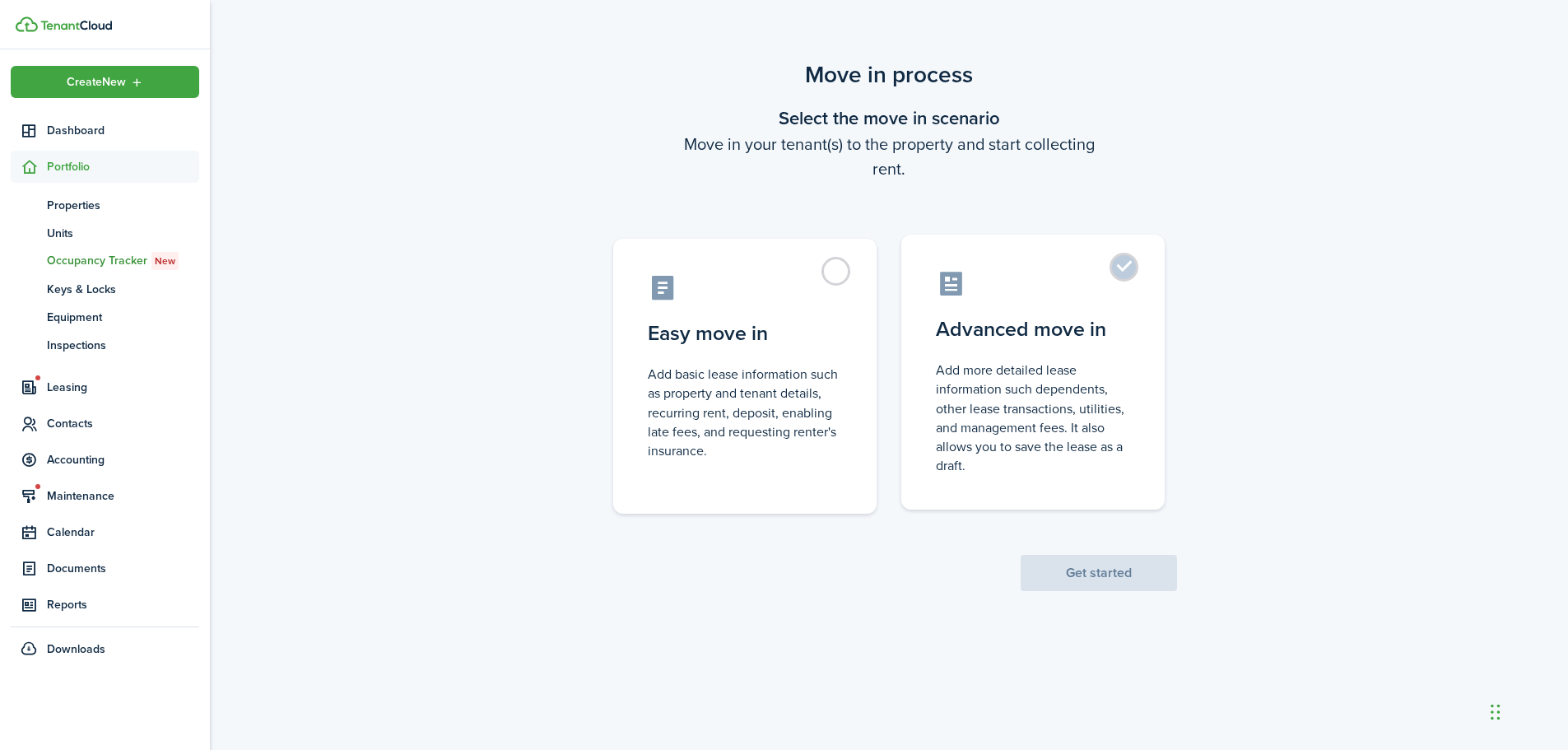
click at [979, 371] on control-radio-card-description "Add more detailed lease information such dependents, other lease transactions, …" at bounding box center [1033, 418] width 194 height 115
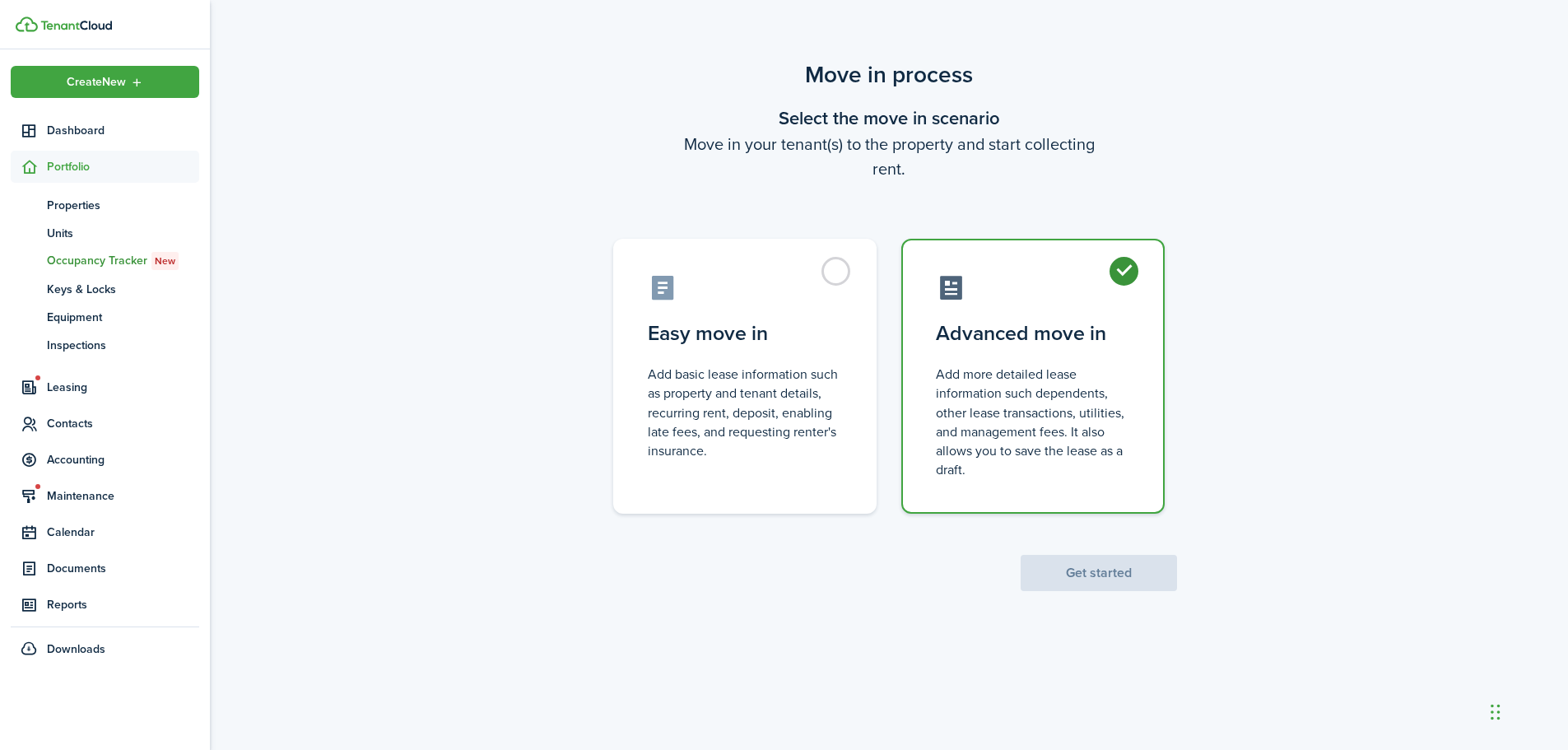
radio input "true"
click at [1097, 572] on button "Get started" at bounding box center [1098, 573] width 157 height 36
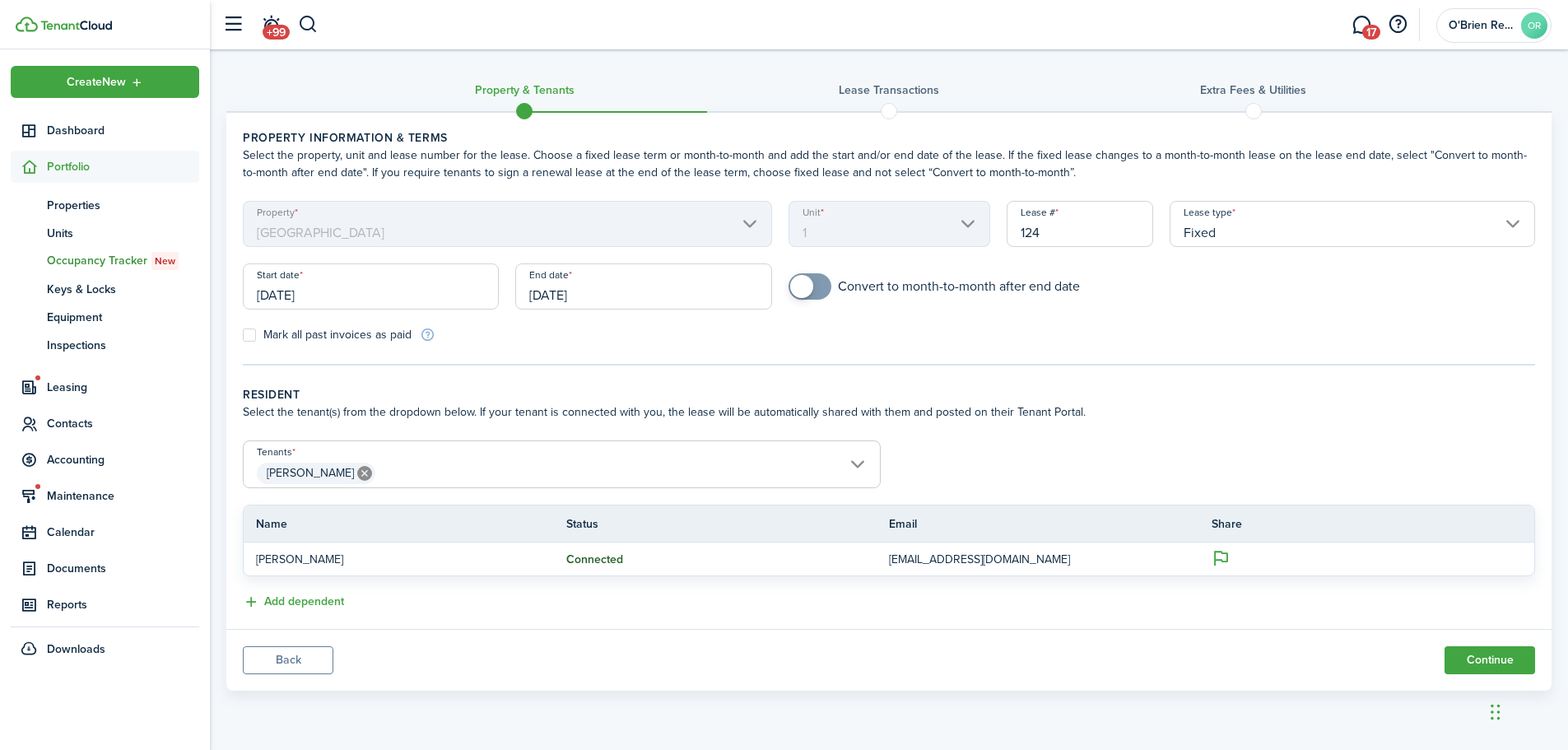
click at [792, 471] on span "[PERSON_NAME]" at bounding box center [561, 474] width 636 height 28
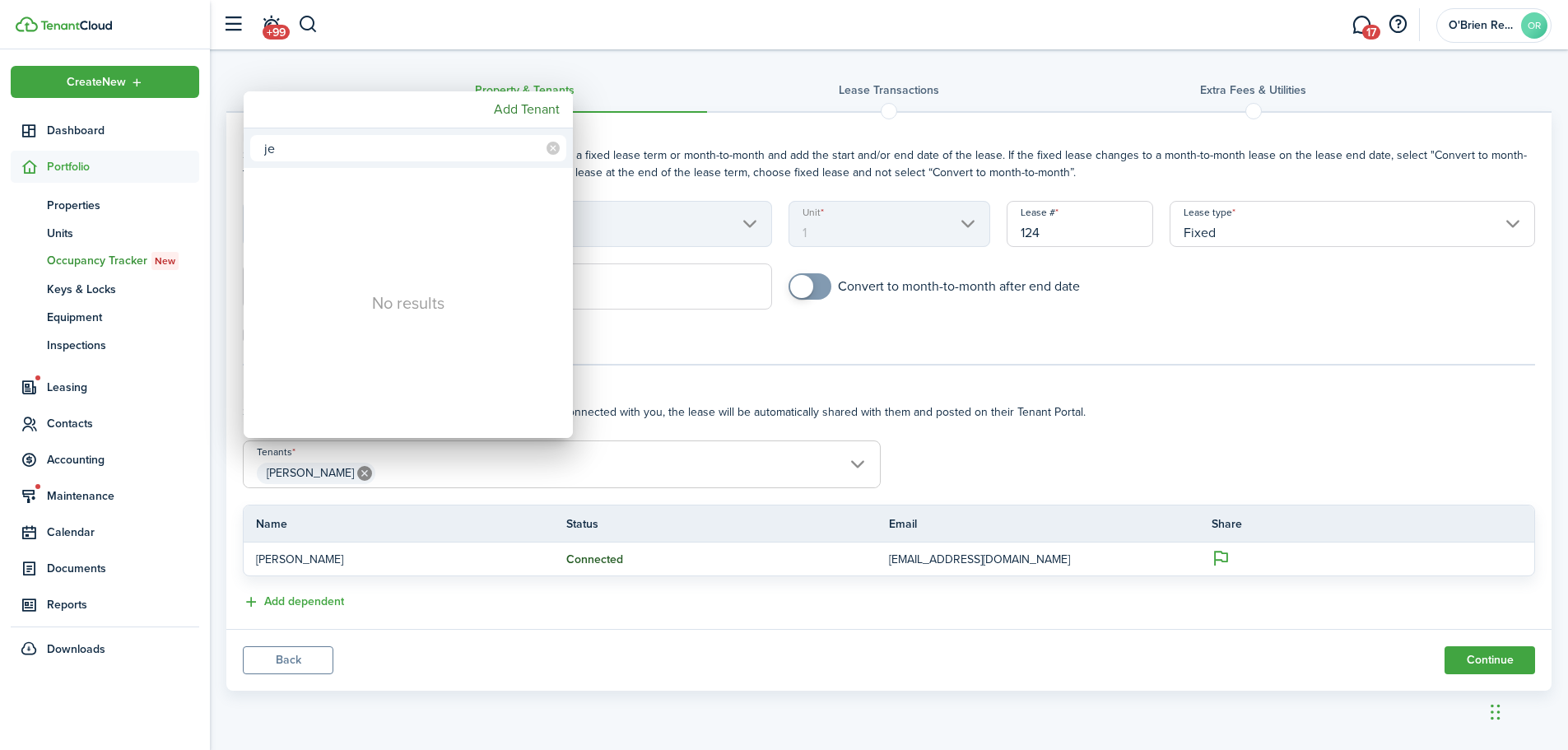
type input "j"
type input "Je"
click at [680, 345] on div at bounding box center [784, 375] width 1832 height 1014
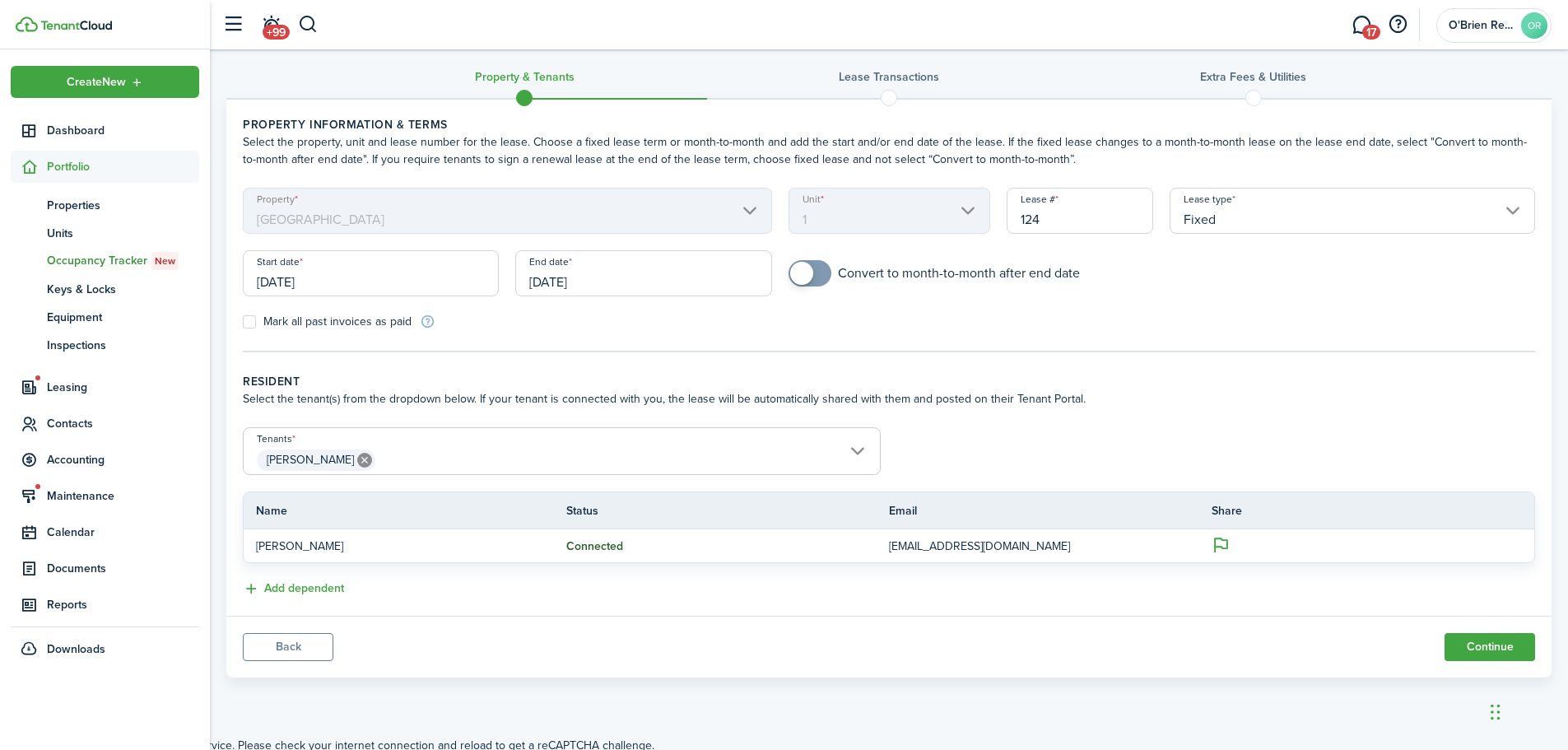
scroll to position [17, 0]
click at [792, 451] on span "[PERSON_NAME]" at bounding box center [561, 457] width 636 height 28
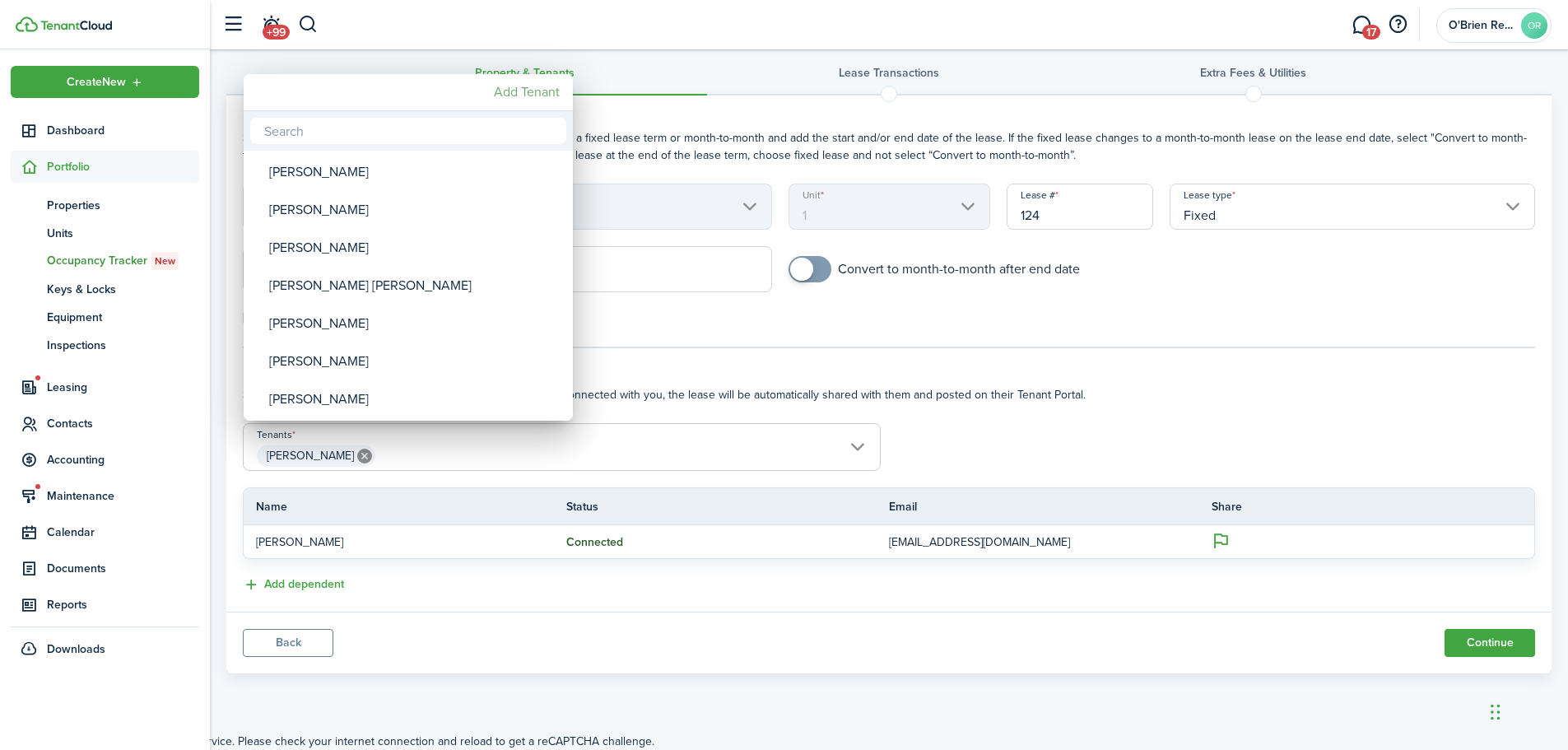
click at [521, 100] on mbsc-button "Add Tenant" at bounding box center [526, 93] width 79 height 30
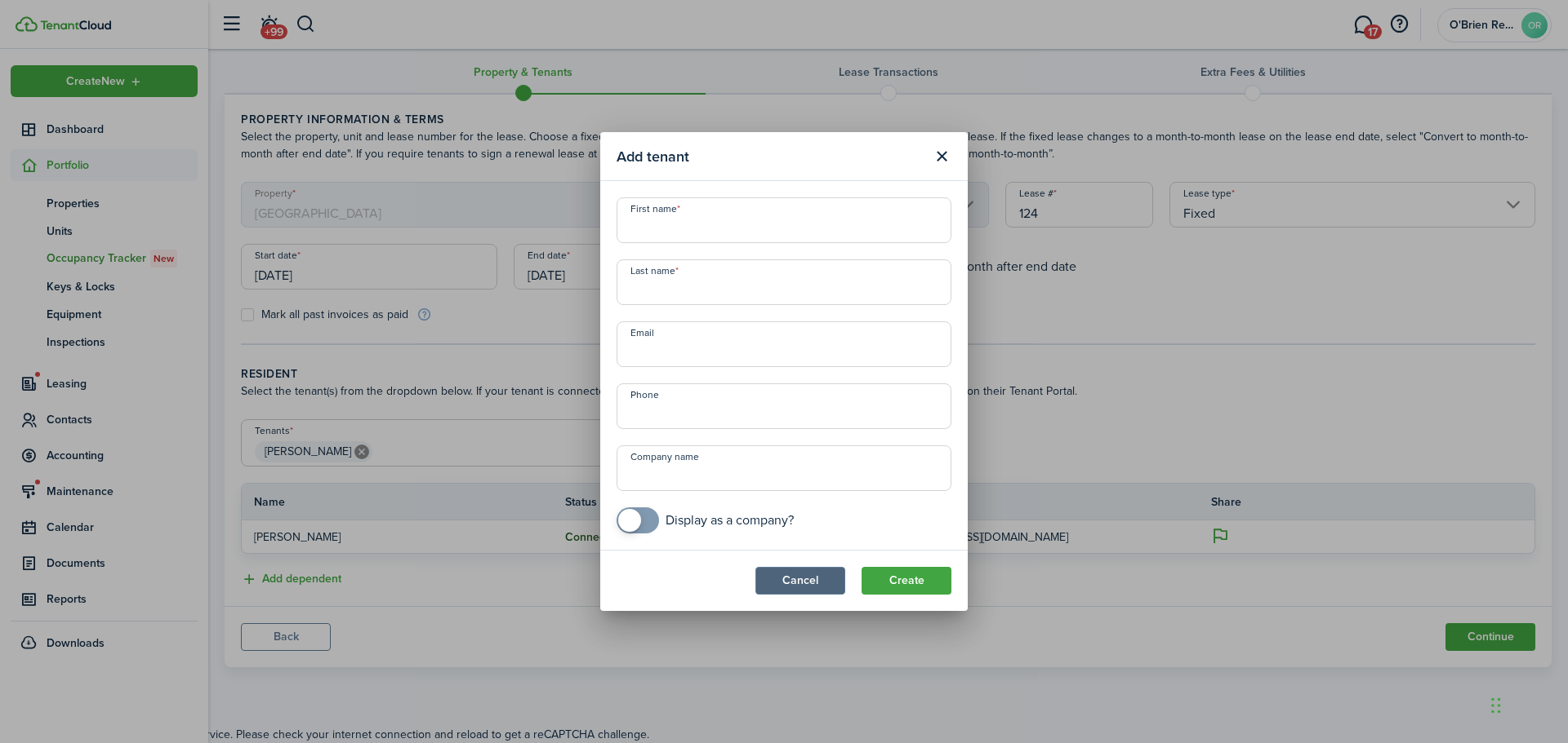
click at [795, 576] on button "Cancel" at bounding box center [800, 581] width 90 height 28
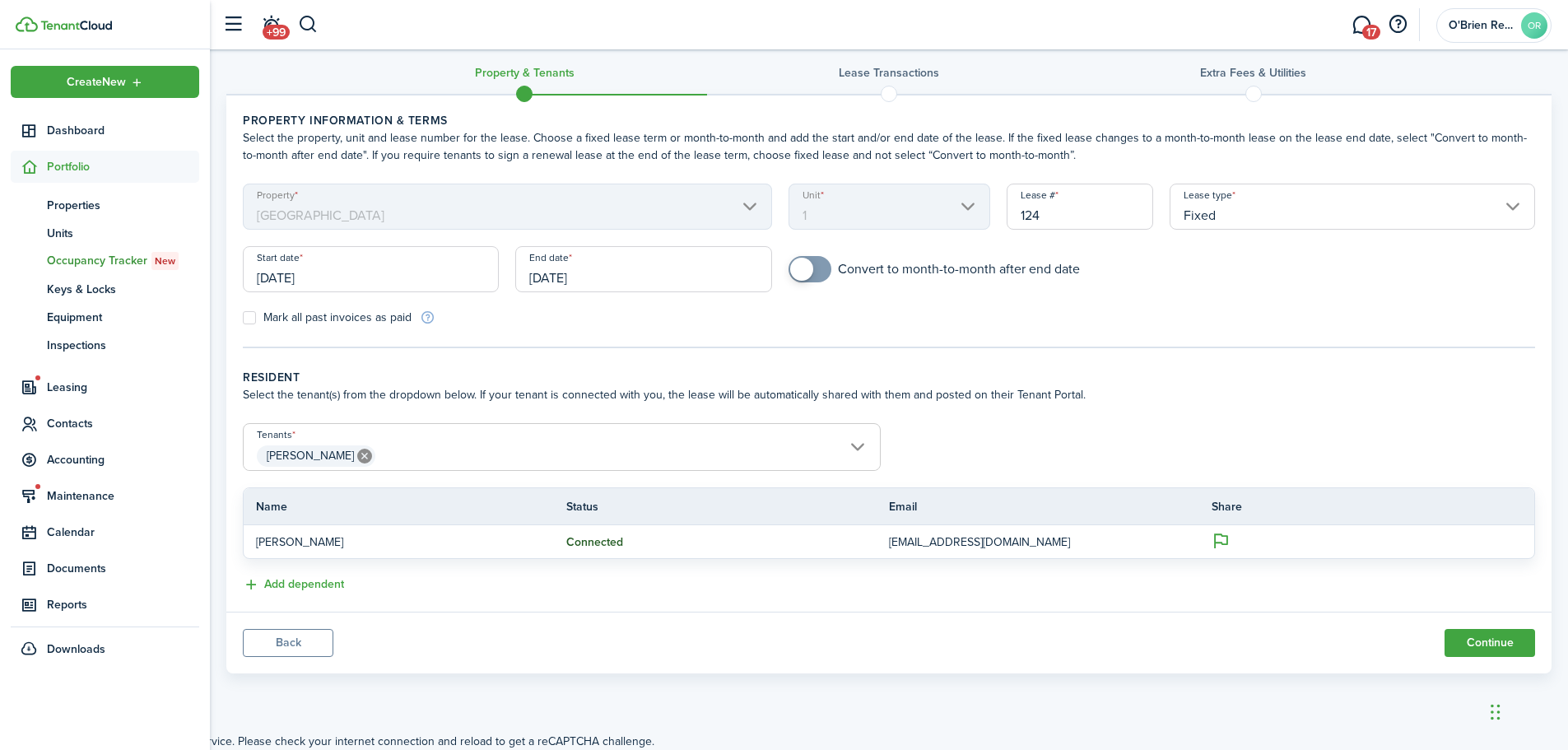
click at [573, 371] on wizard-step-header-title "Resident" at bounding box center [889, 377] width 1293 height 17
click at [315, 633] on button "Back" at bounding box center [288, 643] width 91 height 28
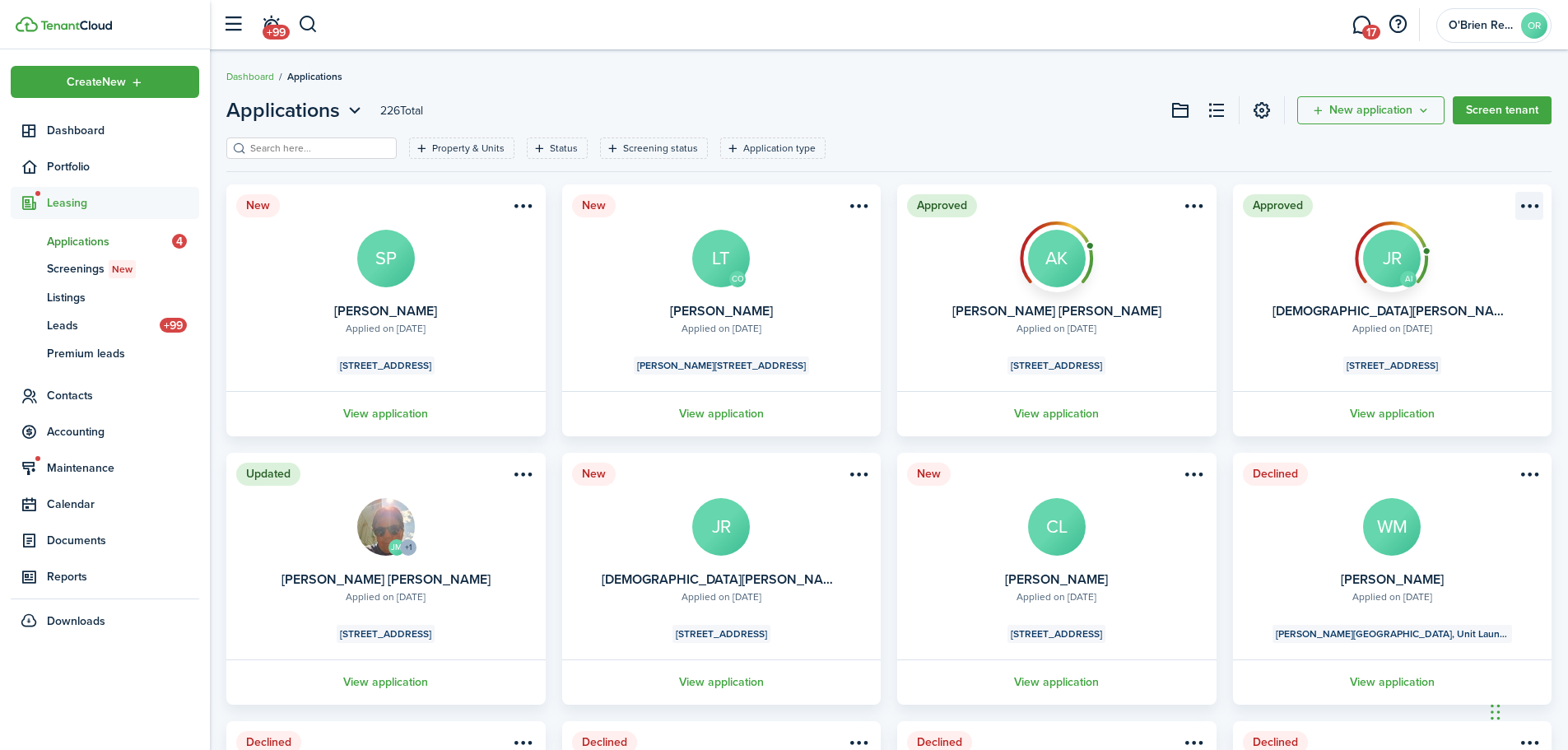
click at [1530, 208] on menu-btn-icon "Open menu" at bounding box center [1529, 205] width 28 height 28
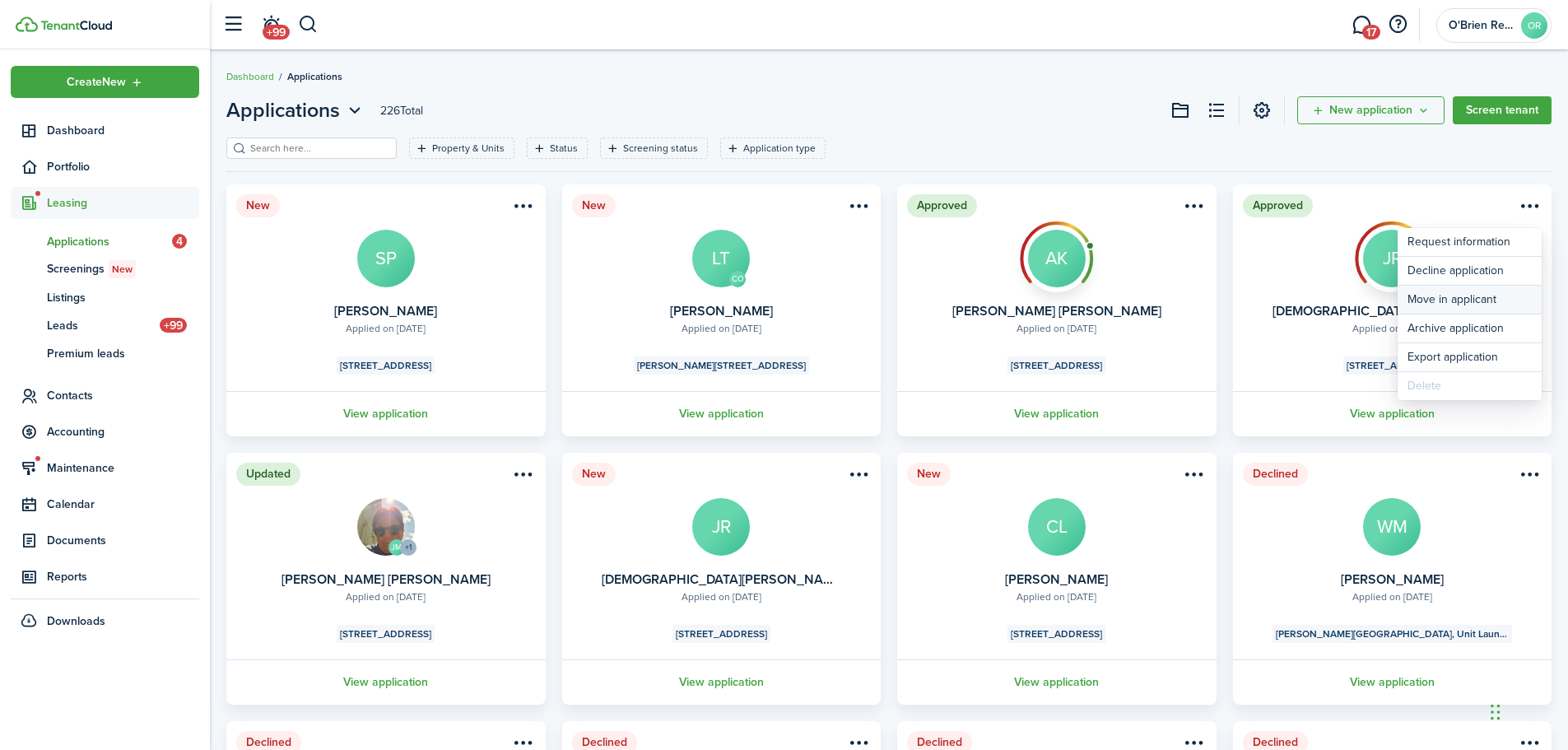
click at [1479, 301] on button "Move in applicant" at bounding box center [1469, 300] width 145 height 28
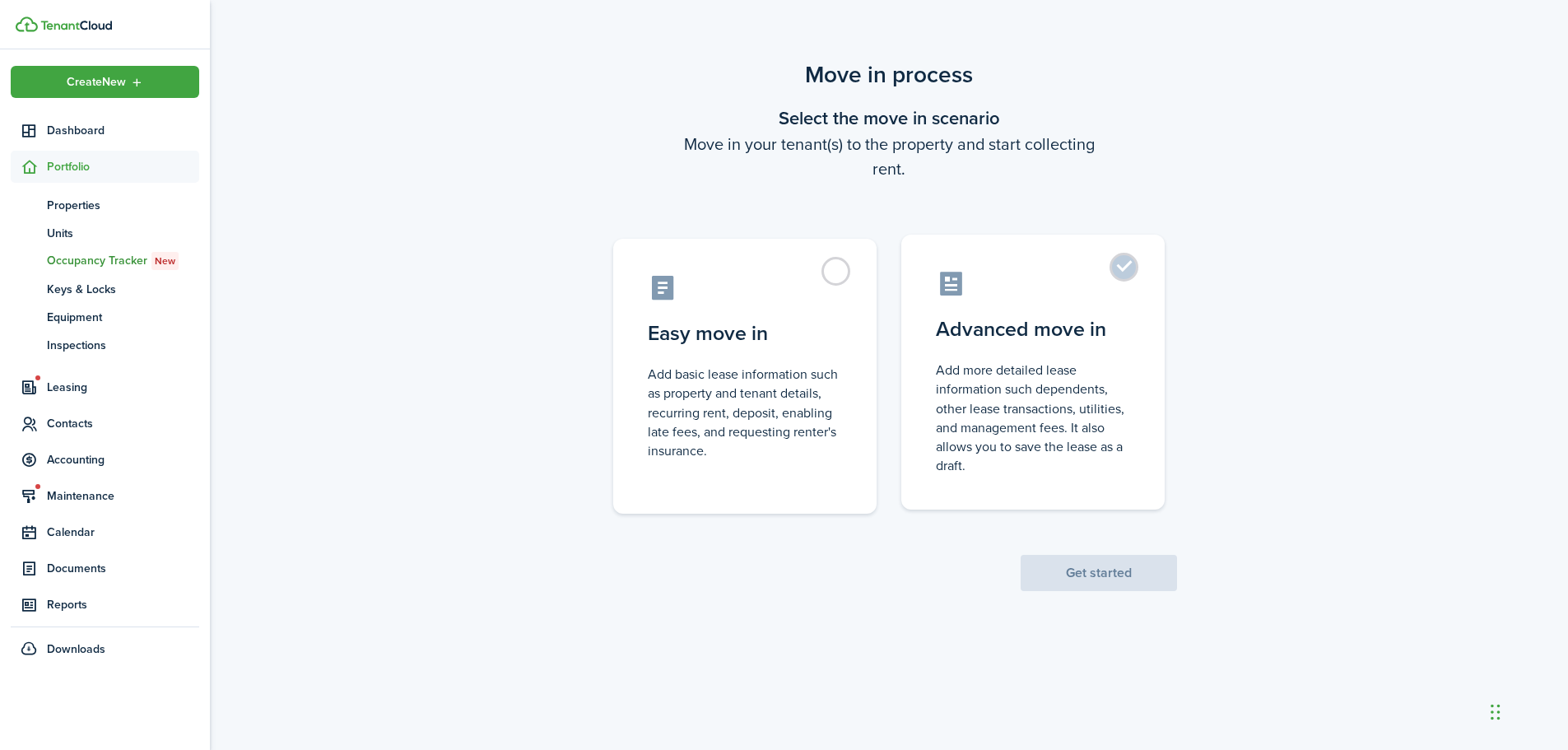
click at [1036, 318] on control-radio-card-title "Advanced move in" at bounding box center [1033, 329] width 194 height 30
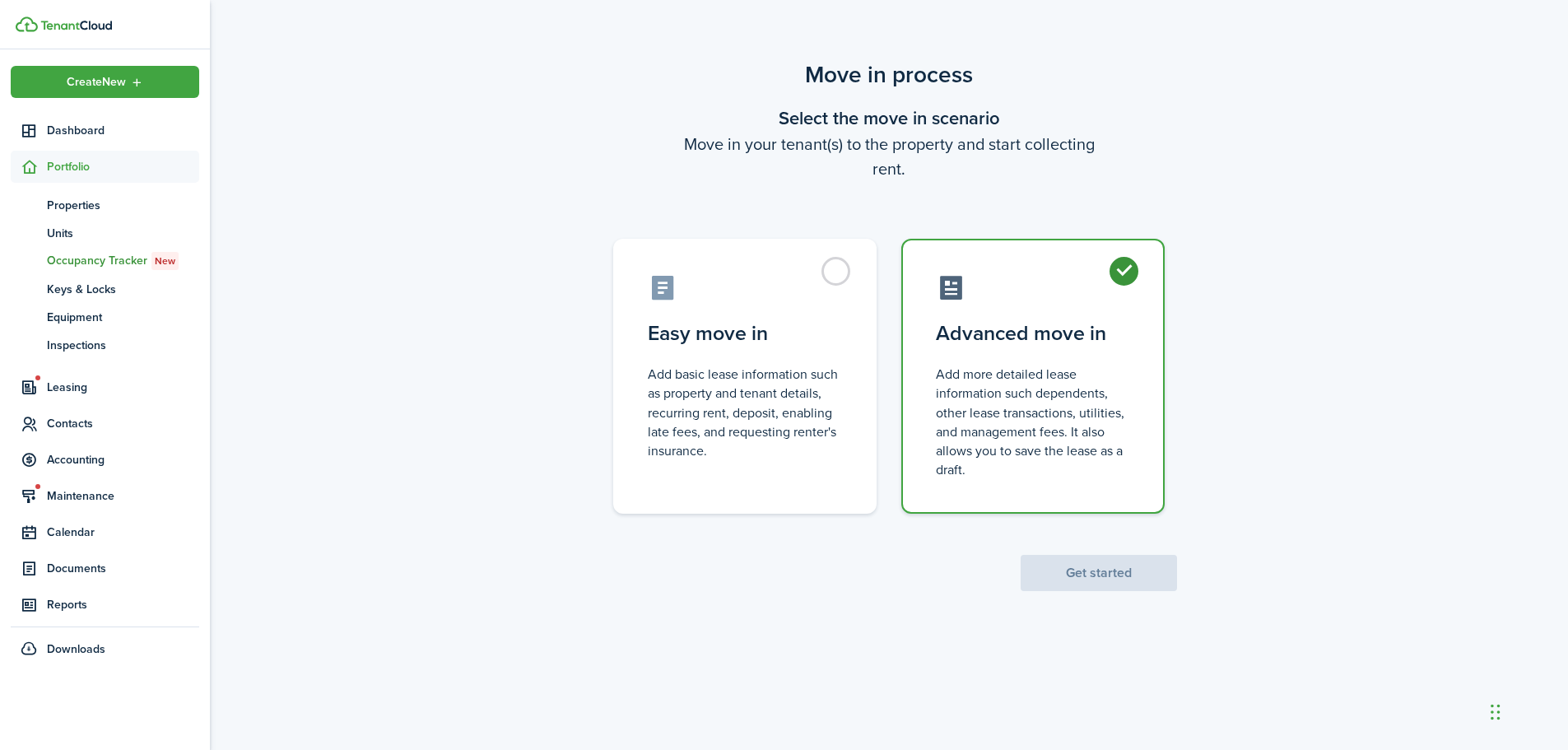
radio input "true"
click at [1106, 570] on button "Get started" at bounding box center [1098, 573] width 157 height 36
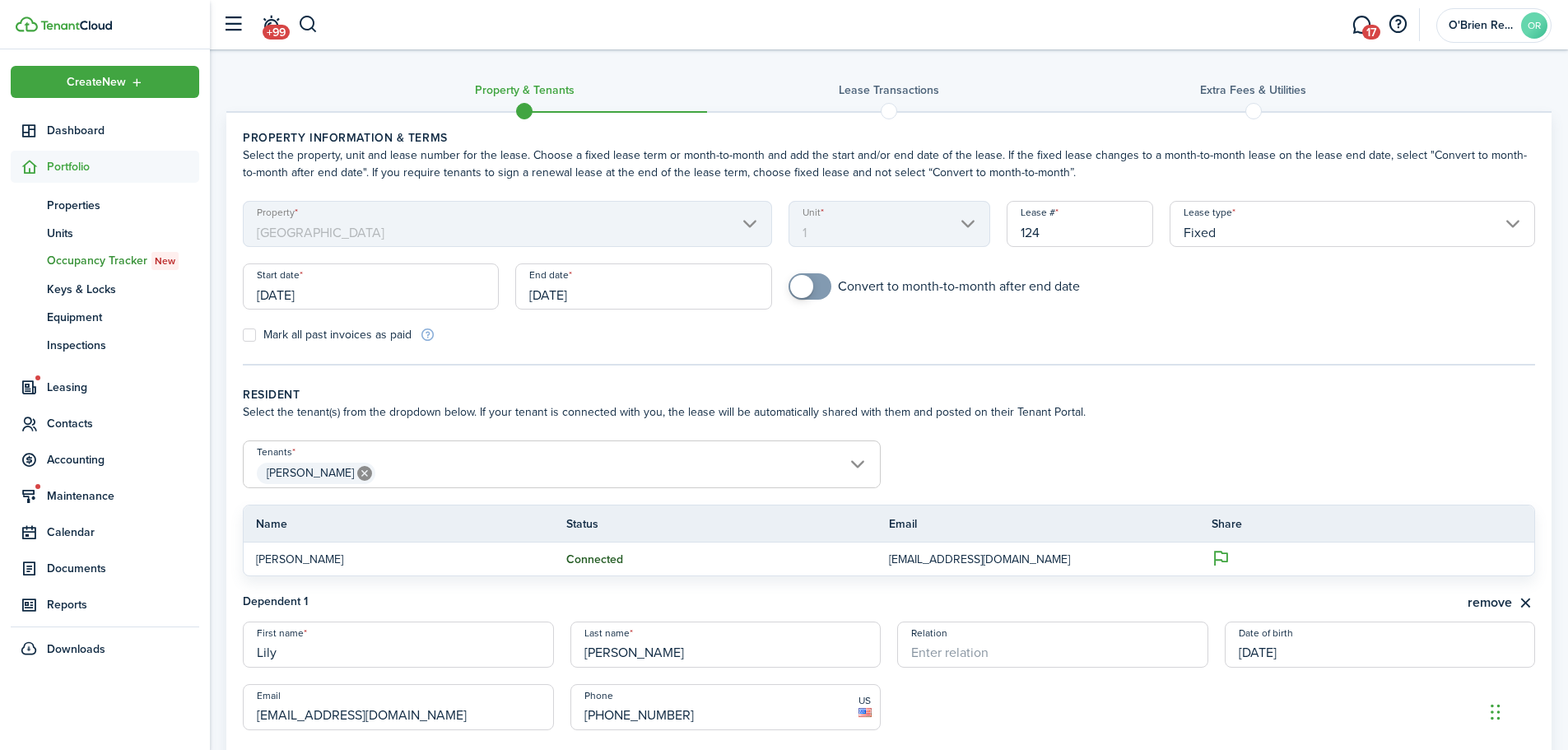
click at [646, 464] on span "[PERSON_NAME]" at bounding box center [561, 474] width 636 height 28
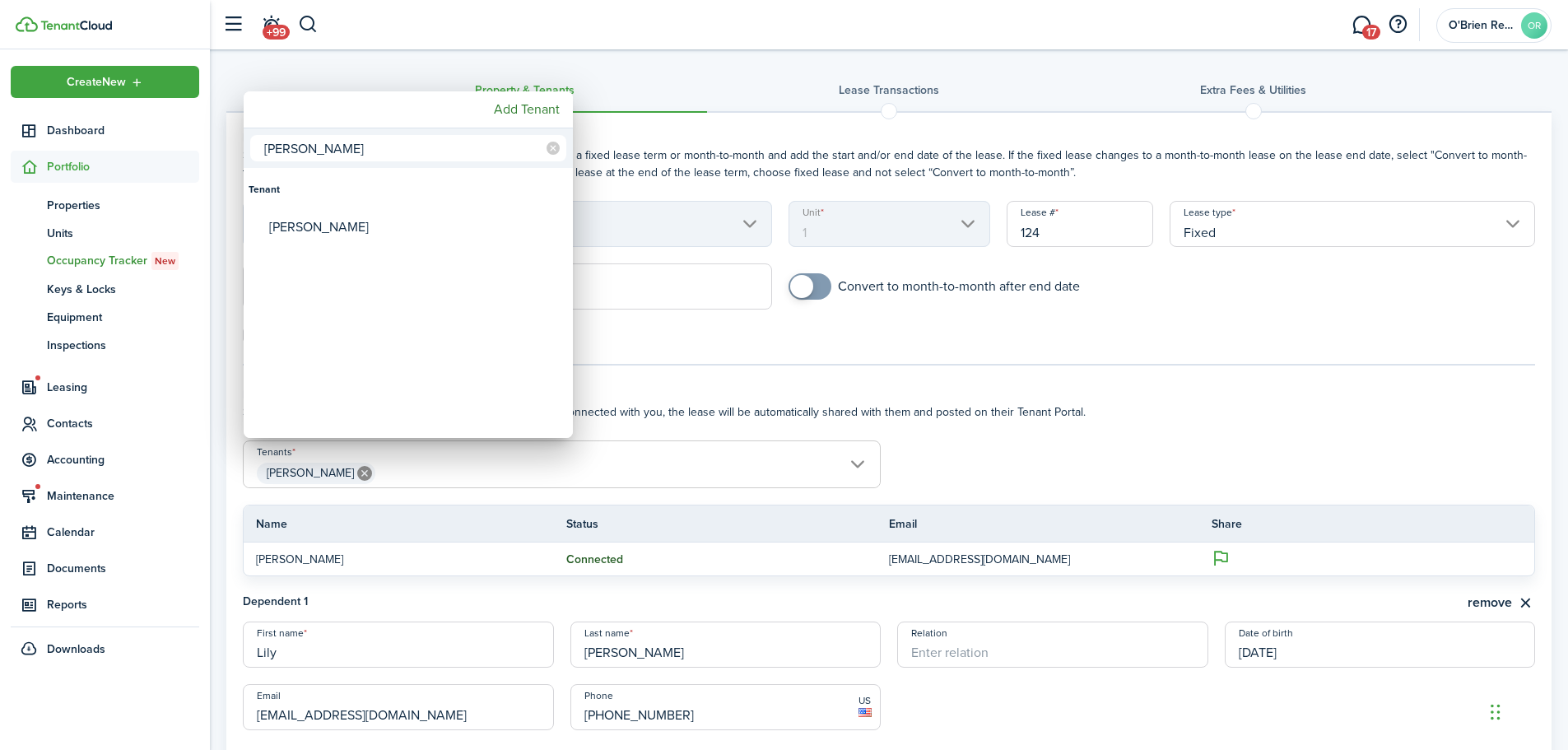
type input "[PERSON_NAME]"
click at [708, 338] on div at bounding box center [784, 375] width 1832 height 1014
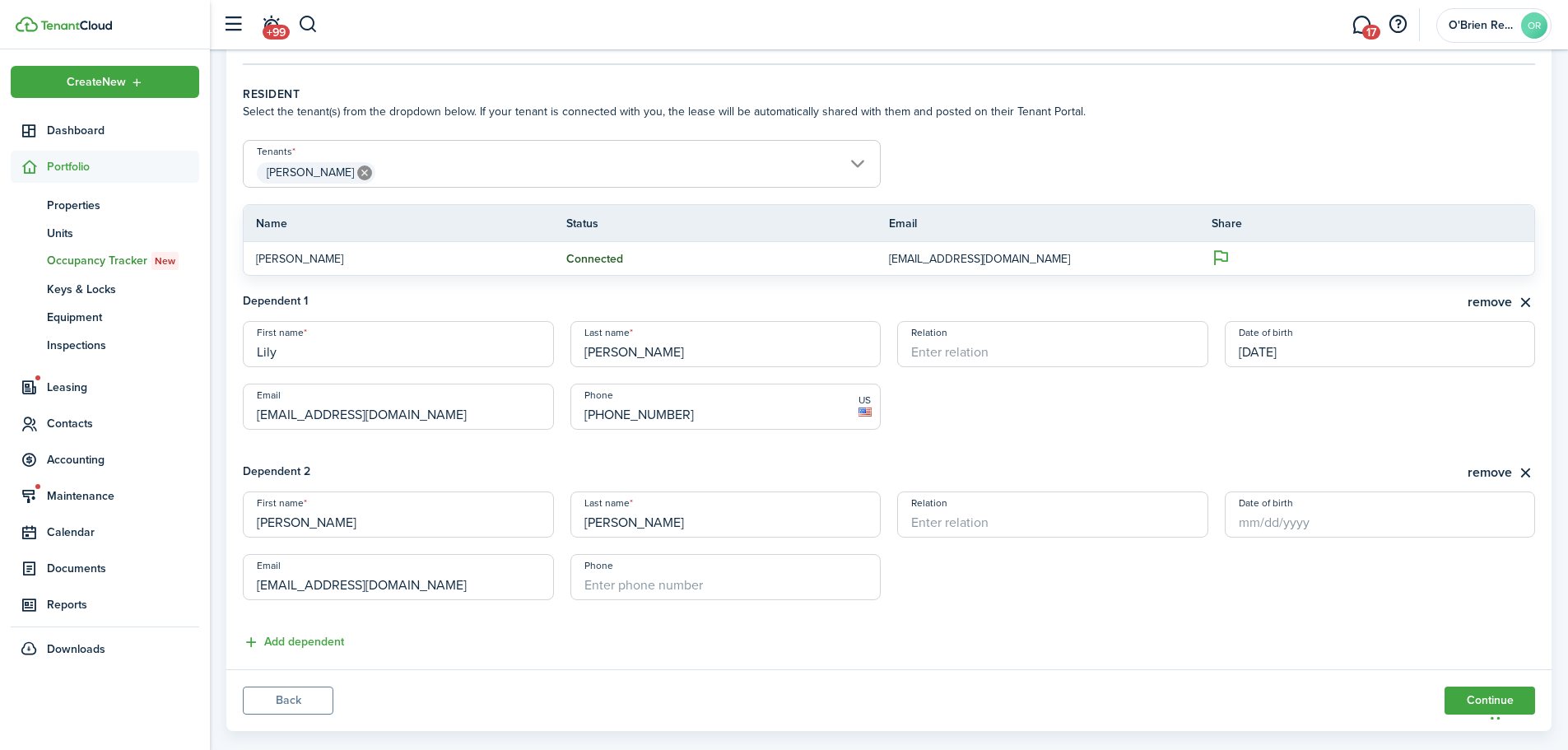
scroll to position [327, 0]
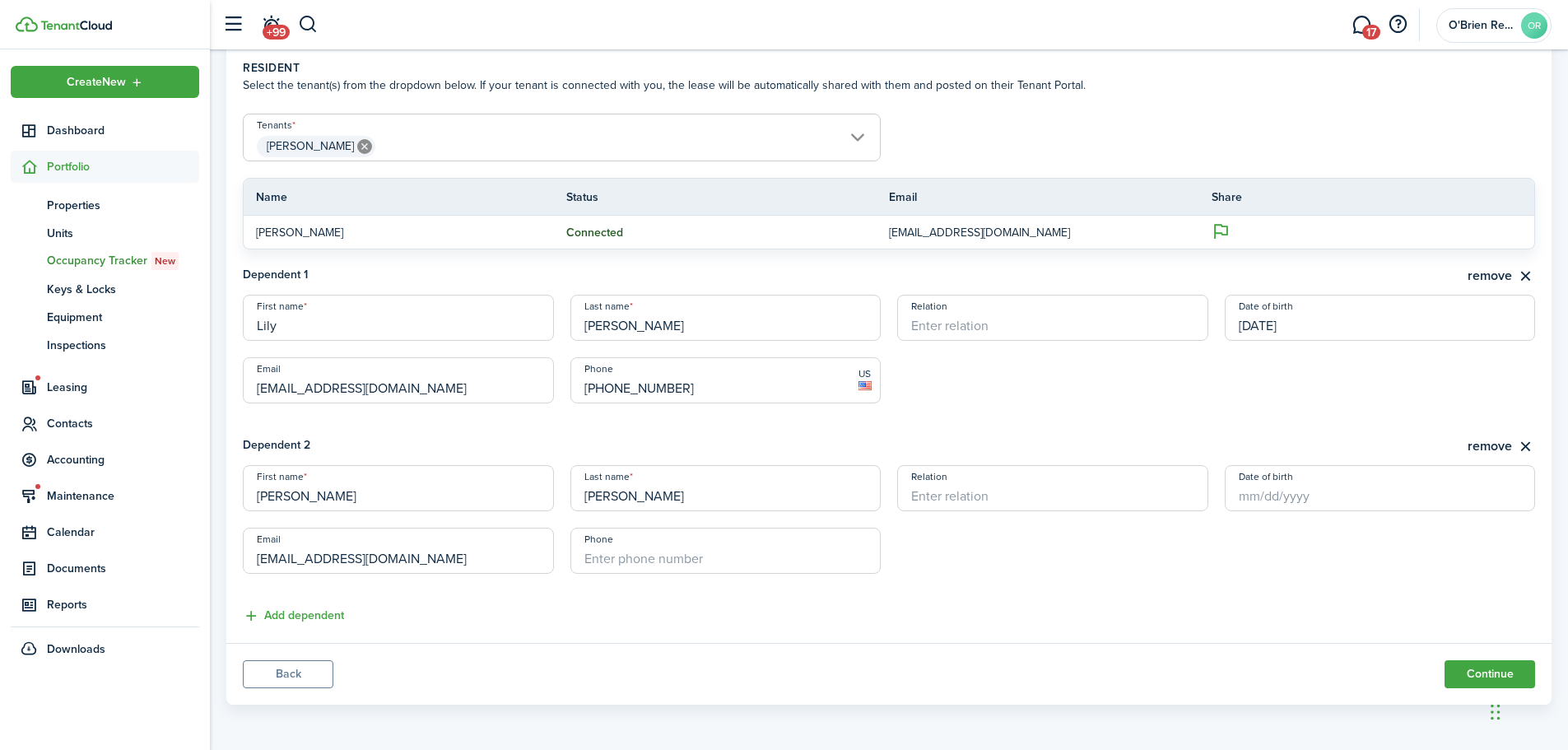
click at [308, 669] on button "Back" at bounding box center [288, 674] width 91 height 28
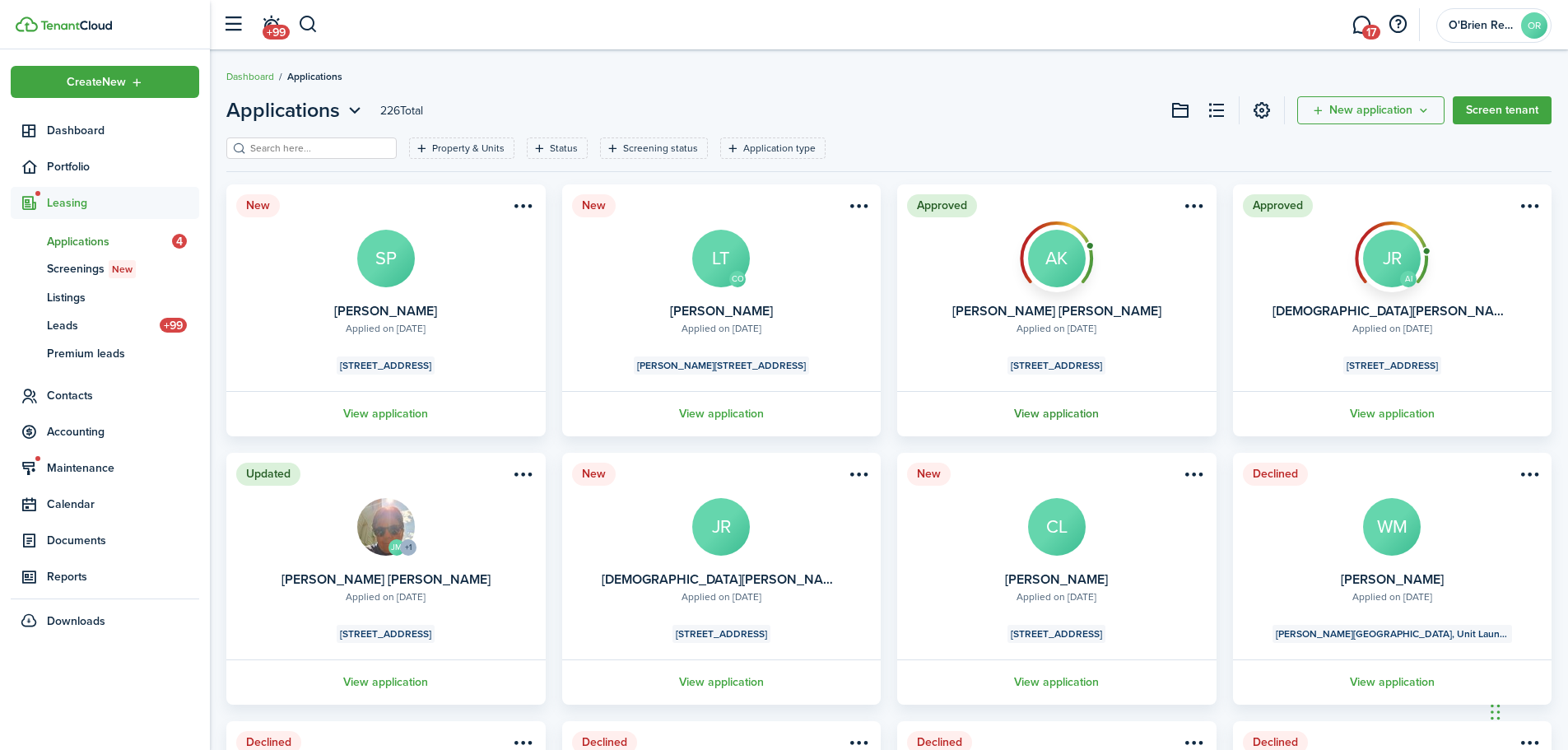
click at [1037, 413] on link "View application" at bounding box center [1057, 413] width 324 height 45
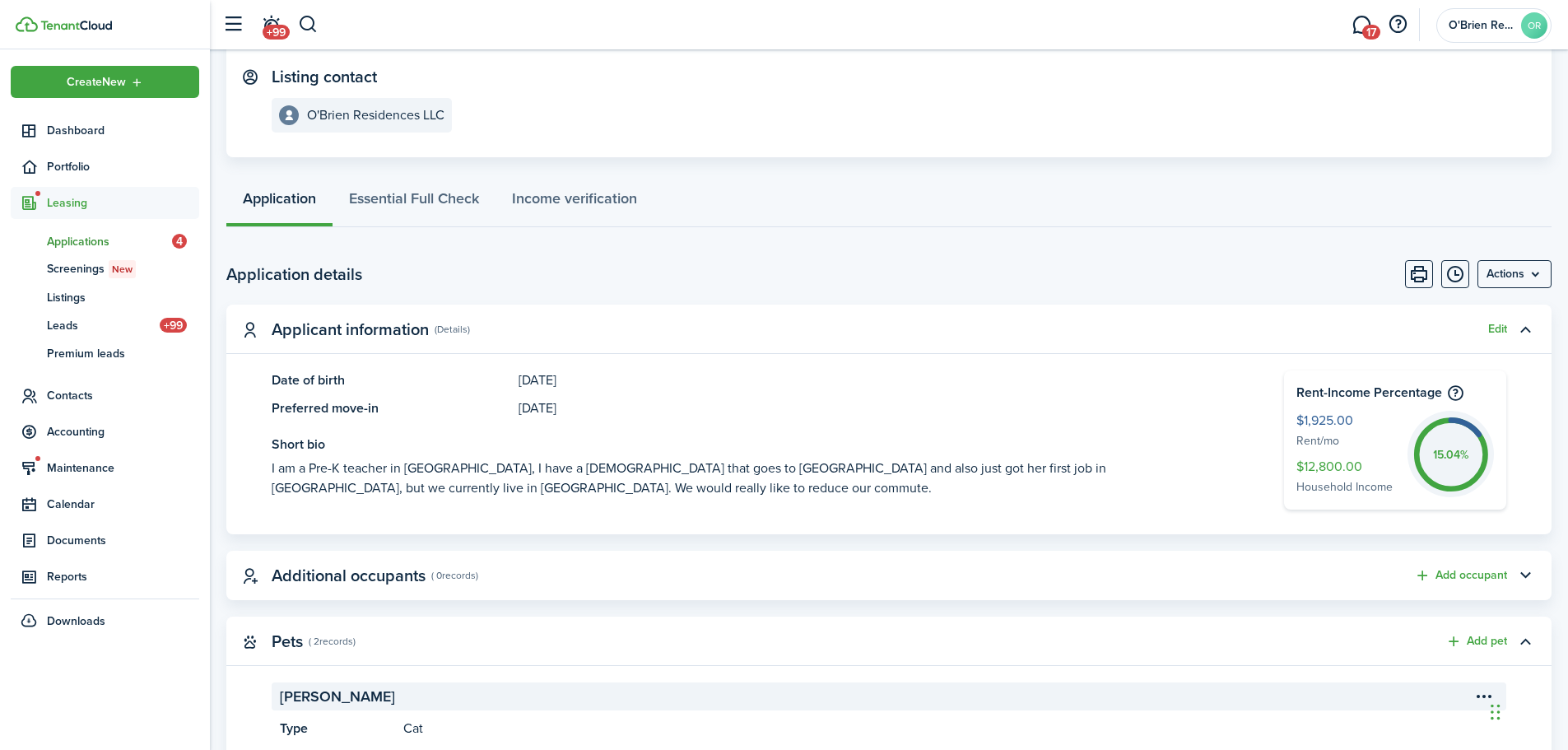
scroll to position [247, 0]
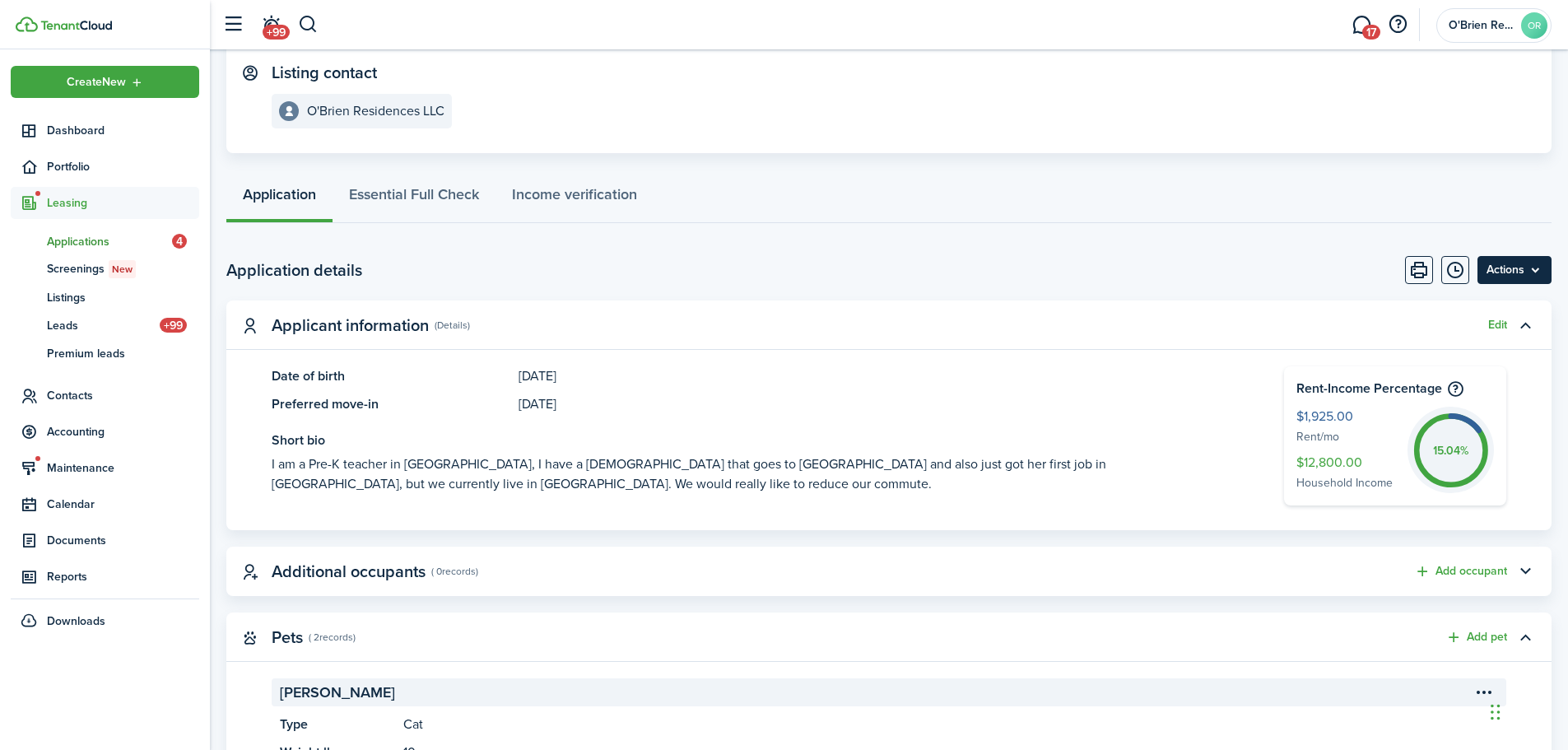
click at [1512, 274] on menu-btn "Actions" at bounding box center [1514, 270] width 74 height 28
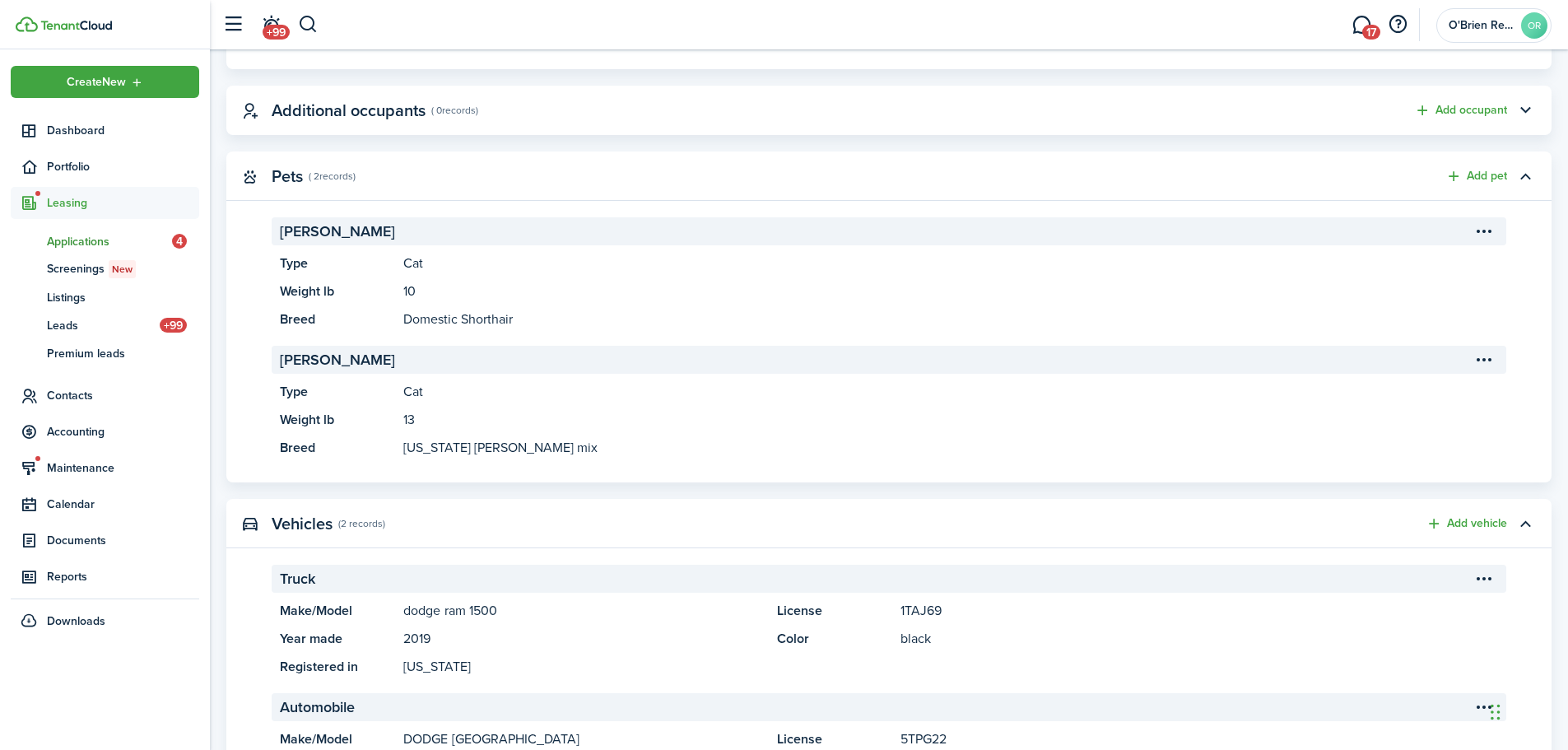
scroll to position [0, 0]
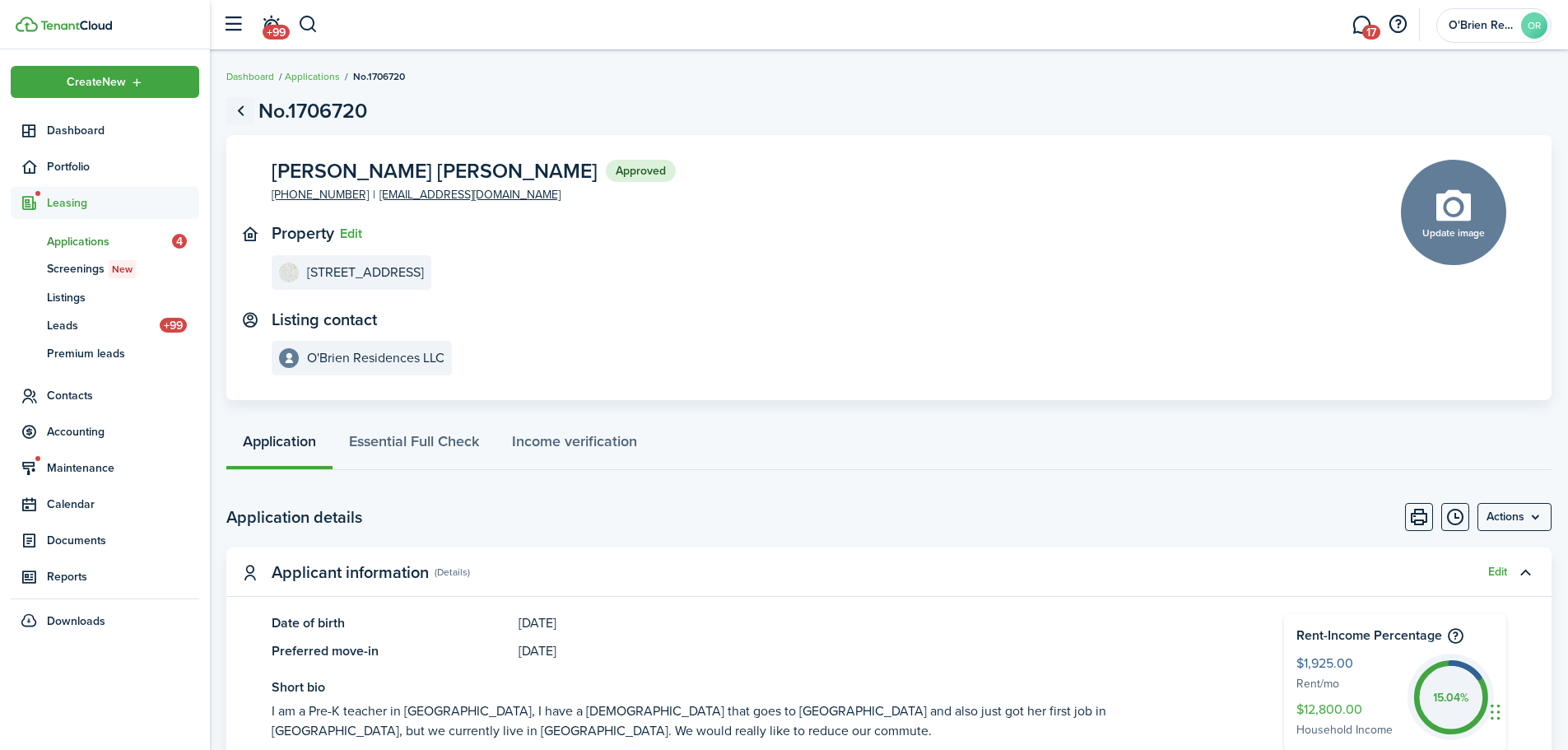
click at [239, 116] on link "Go back" at bounding box center [240, 111] width 28 height 28
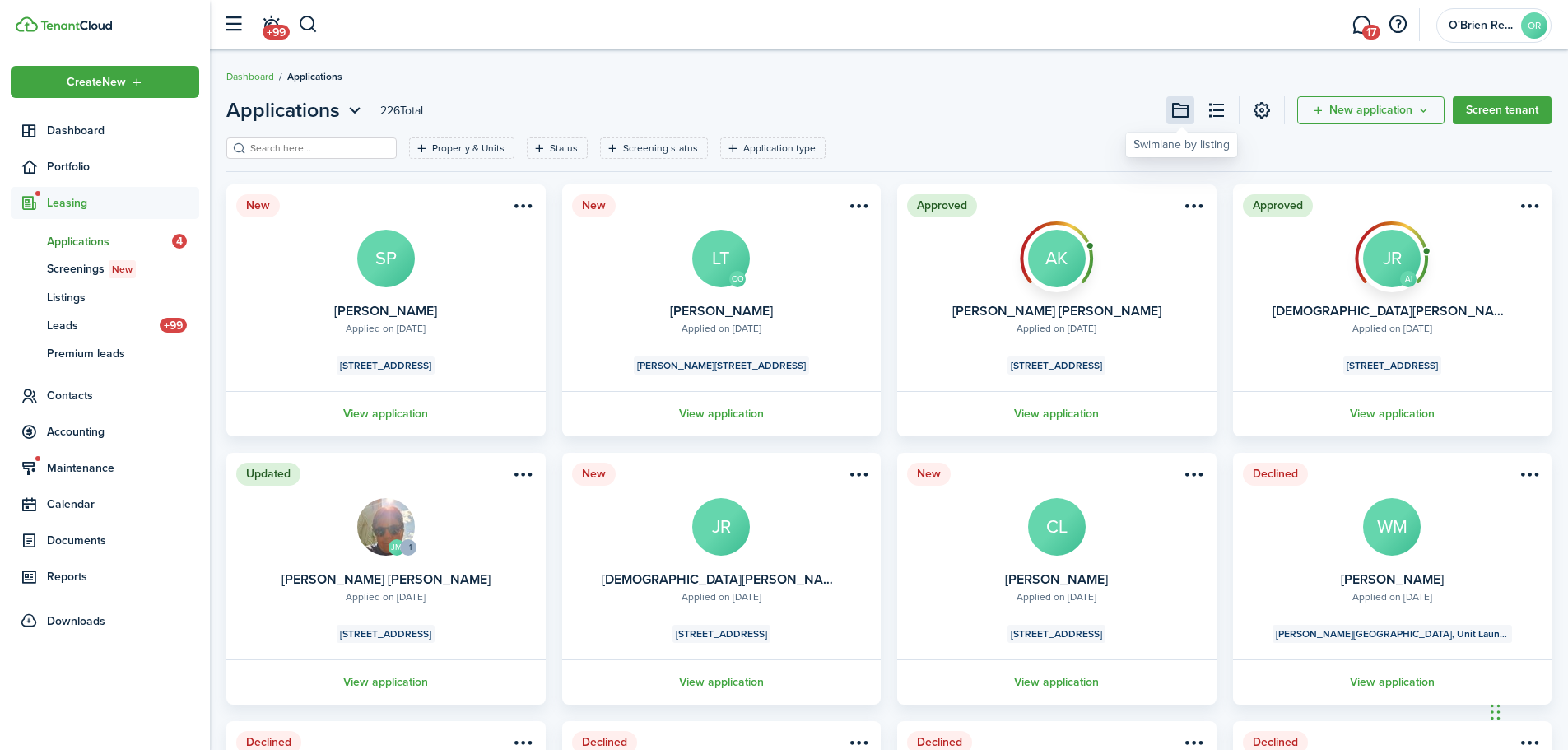
click at [1183, 117] on button at bounding box center [1180, 111] width 28 height 28
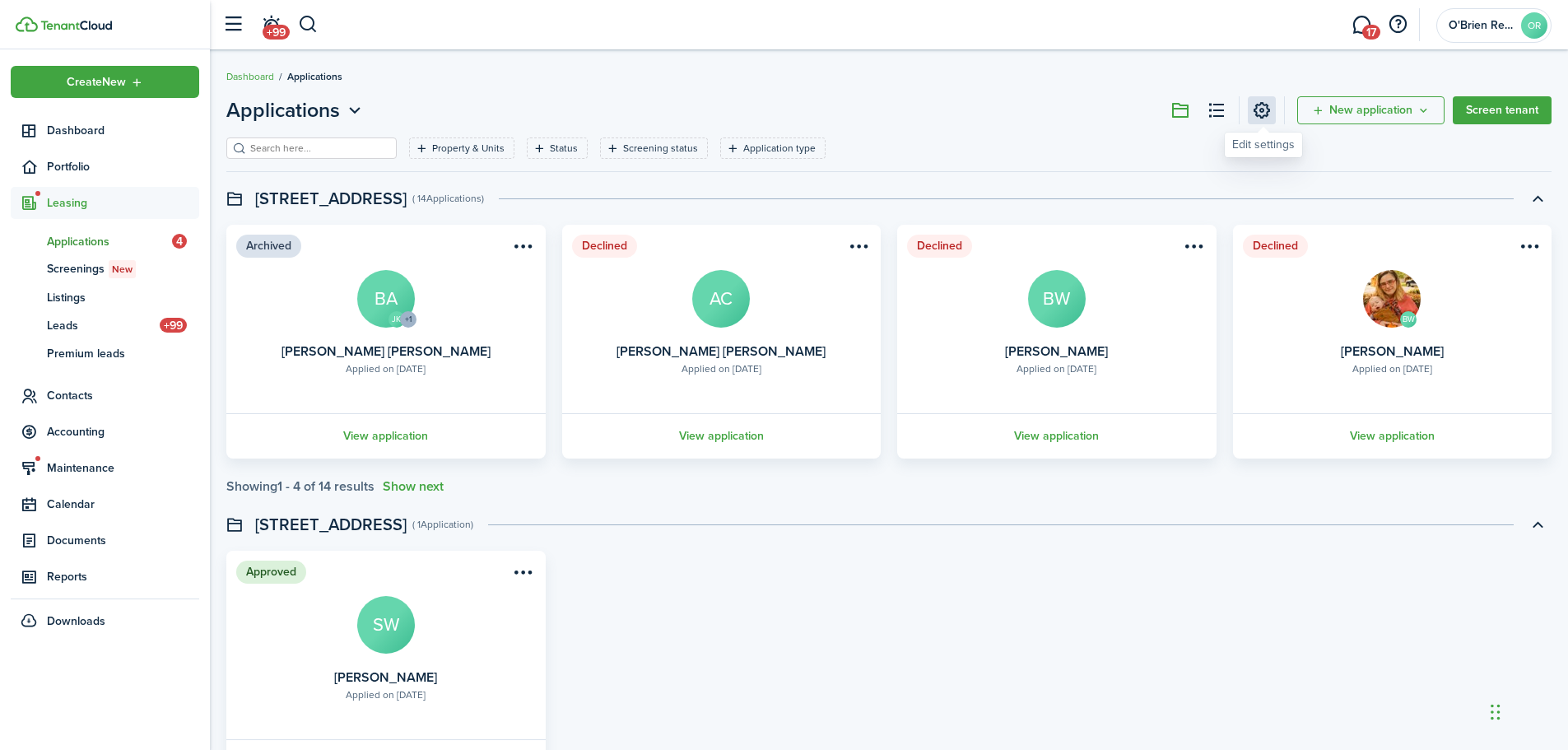
click at [1257, 116] on link at bounding box center [1262, 111] width 28 height 28
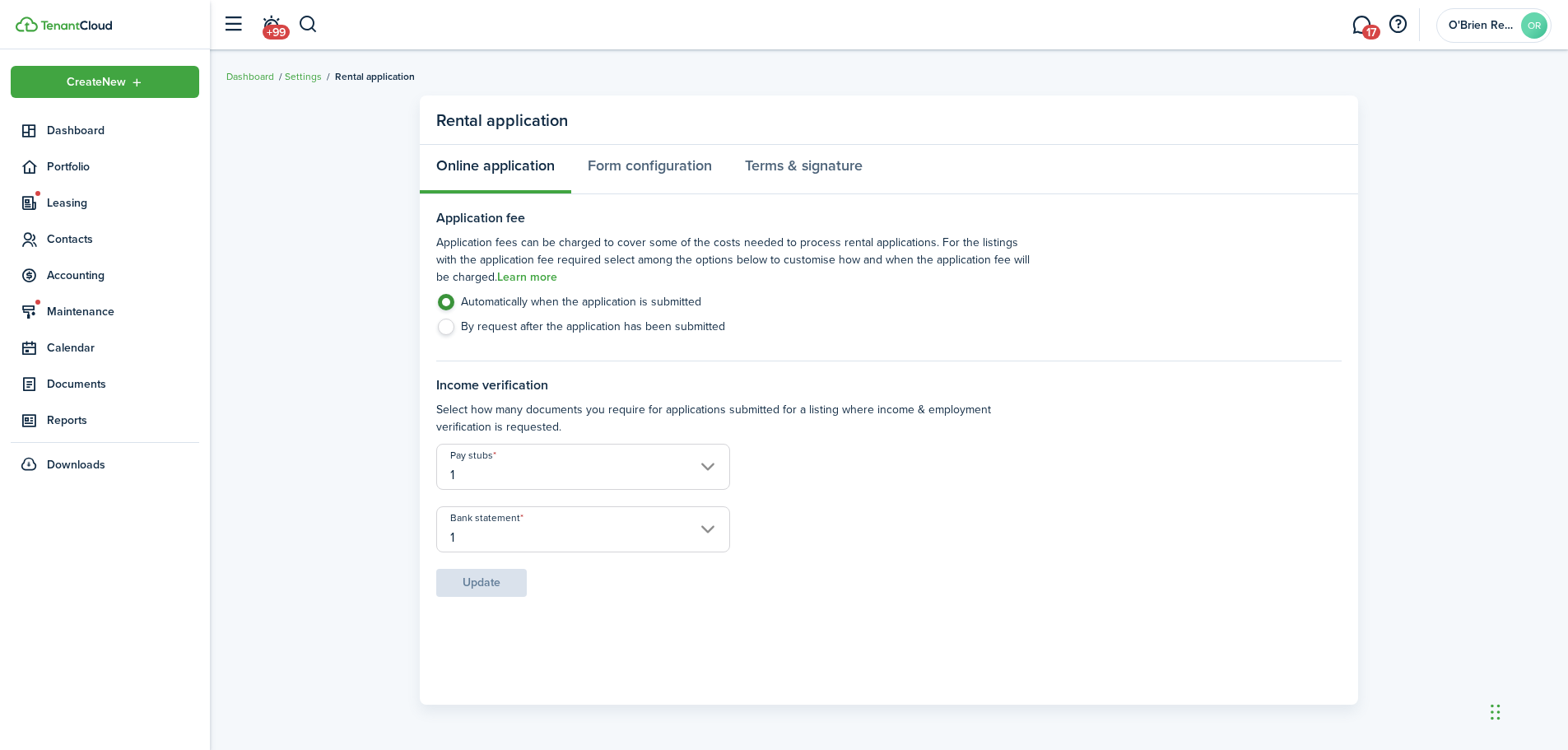
click at [712, 334] on label "By request after the application has been submitted" at bounding box center [738, 331] width 603 height 25
radio input "false"
radio input "true"
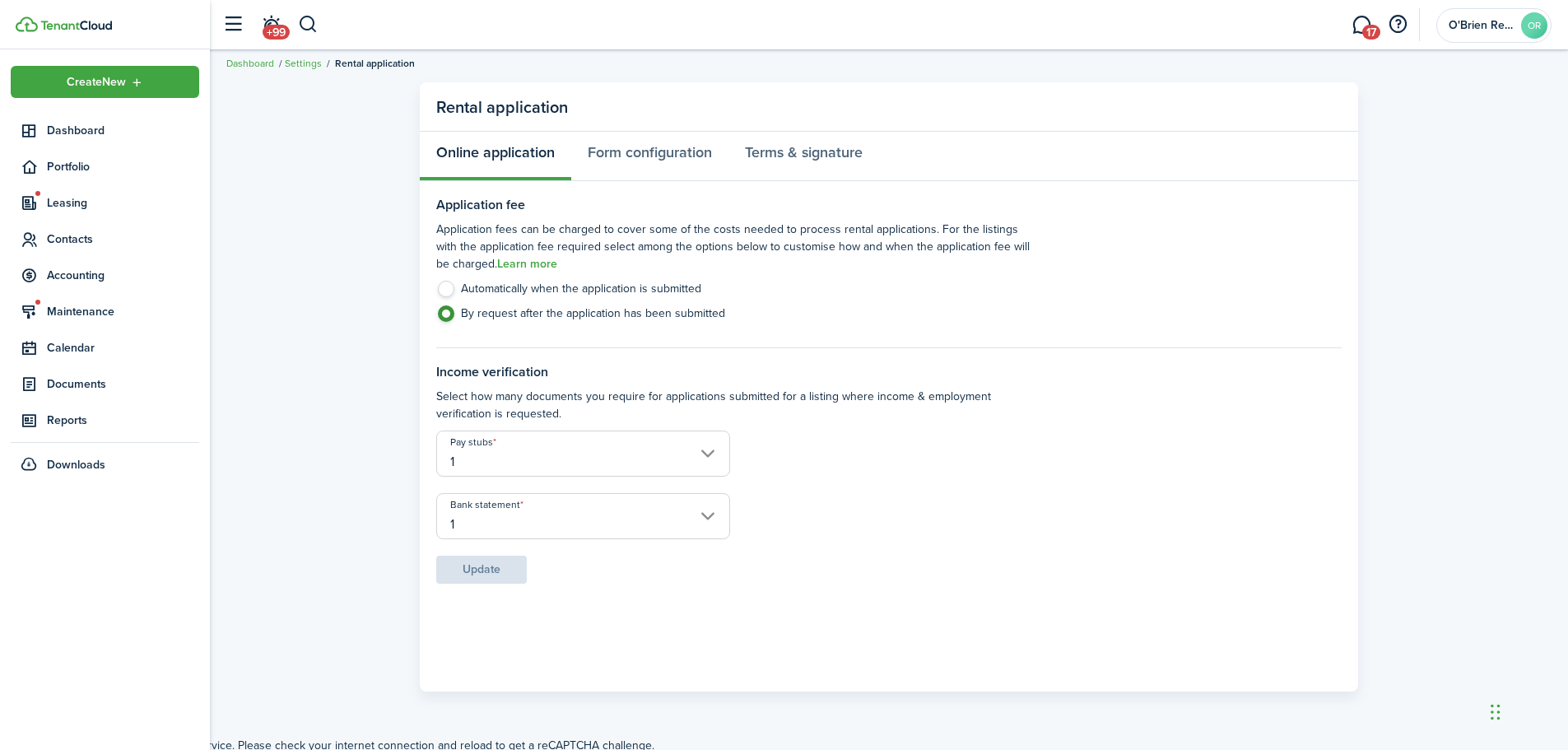
scroll to position [17, 0]
click at [703, 451] on input "1" at bounding box center [583, 450] width 294 height 46
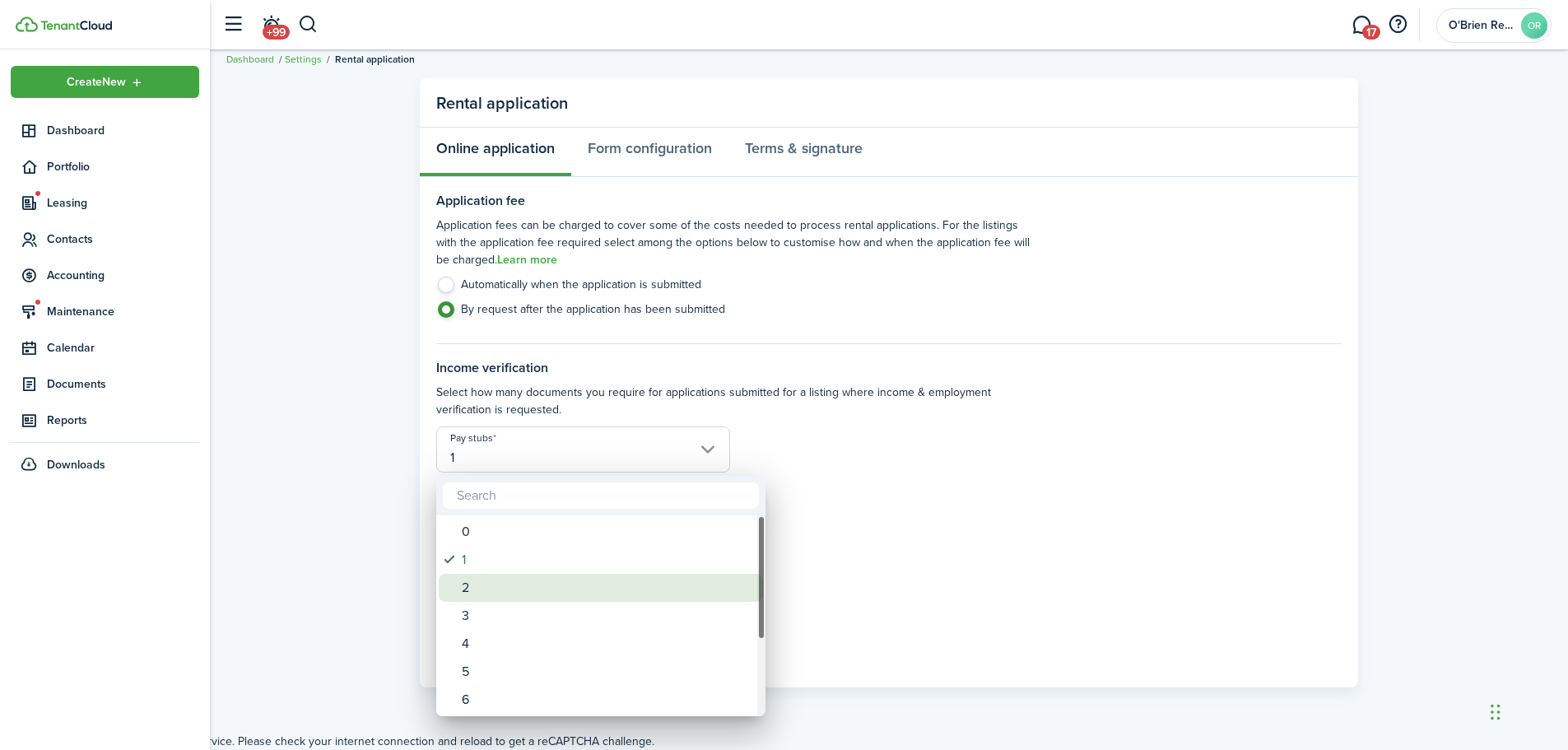
click at [499, 581] on div "2" at bounding box center [607, 588] width 291 height 28
type input "2"
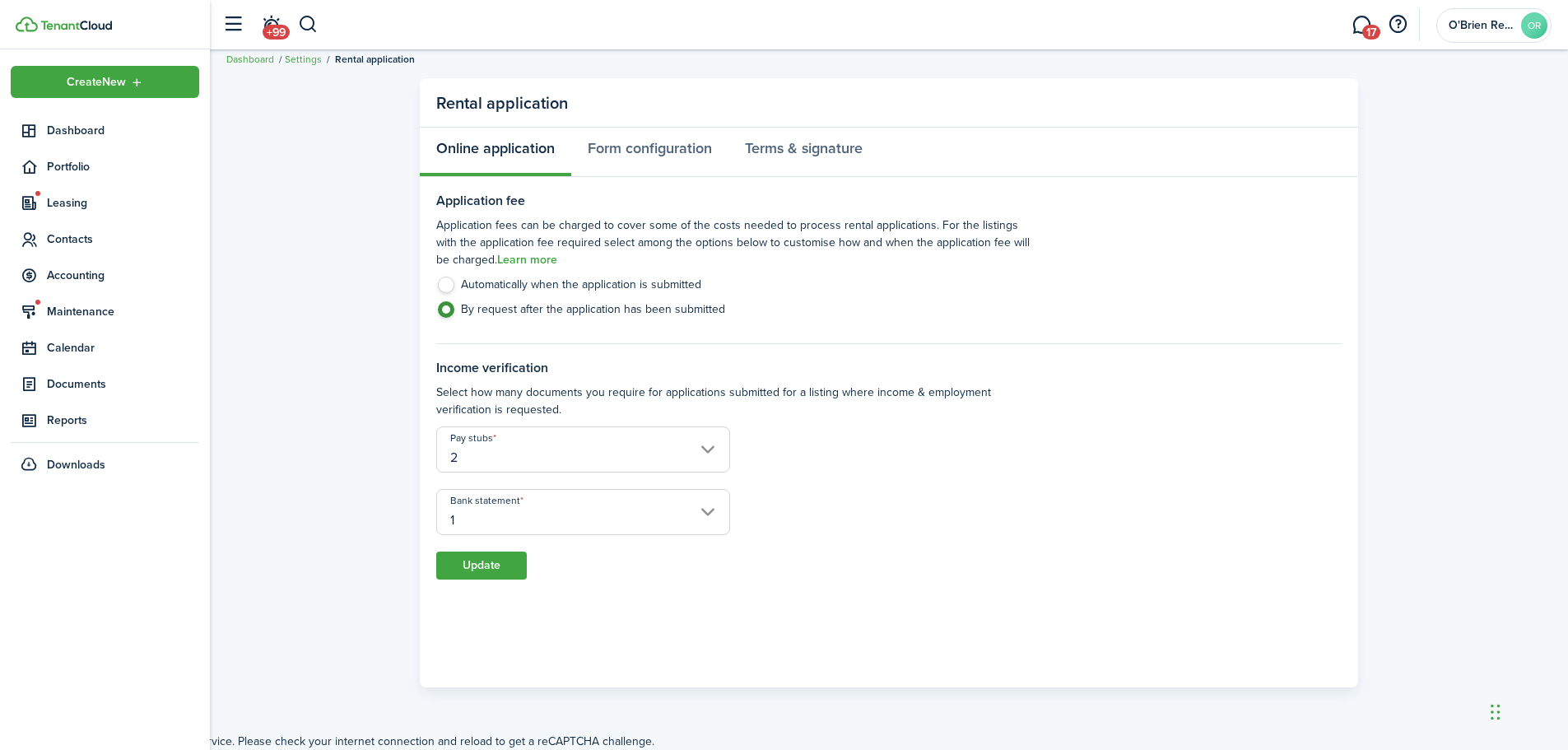
click at [599, 515] on input "1" at bounding box center [583, 513] width 294 height 46
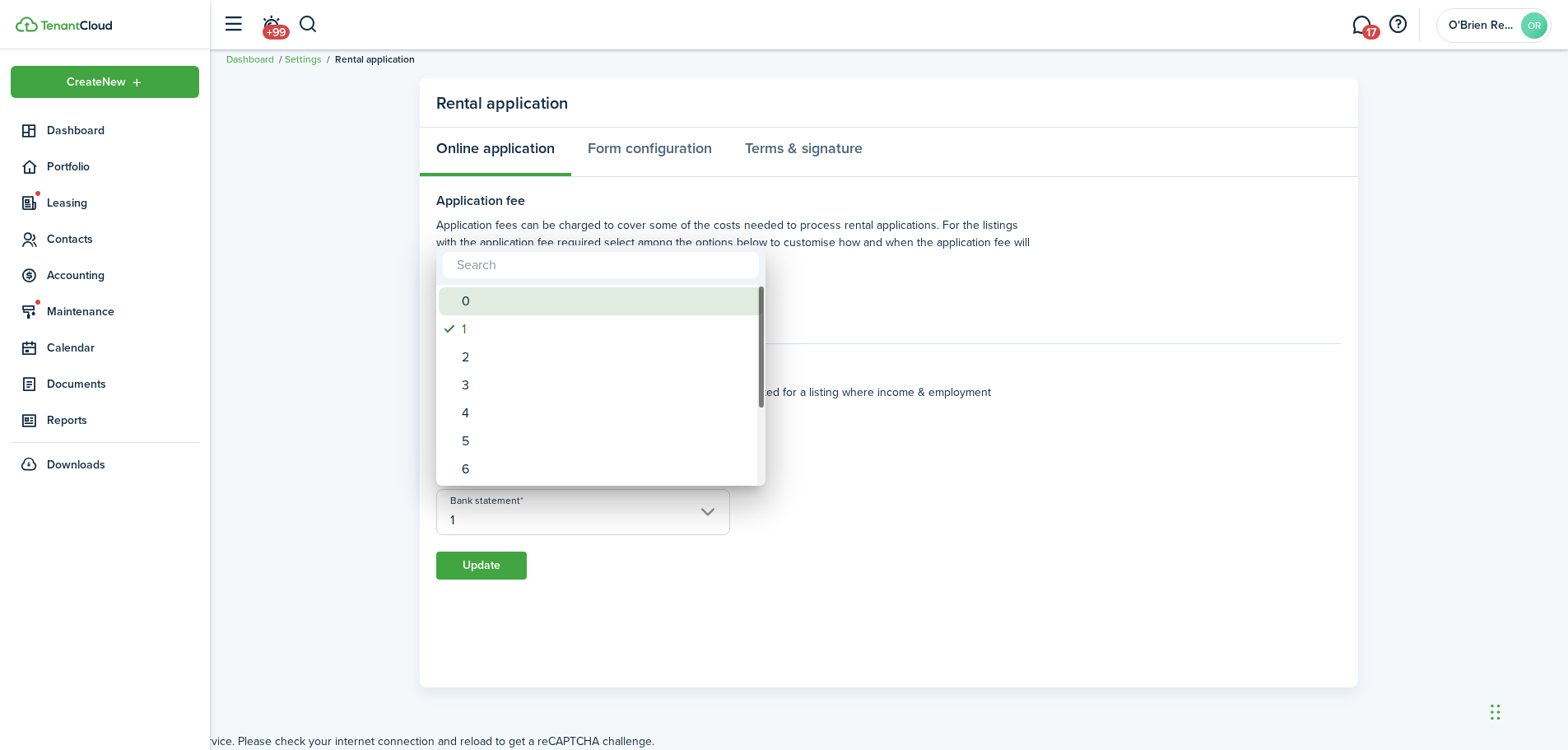
click at [502, 310] on div "0" at bounding box center [607, 301] width 291 height 28
type input "0"
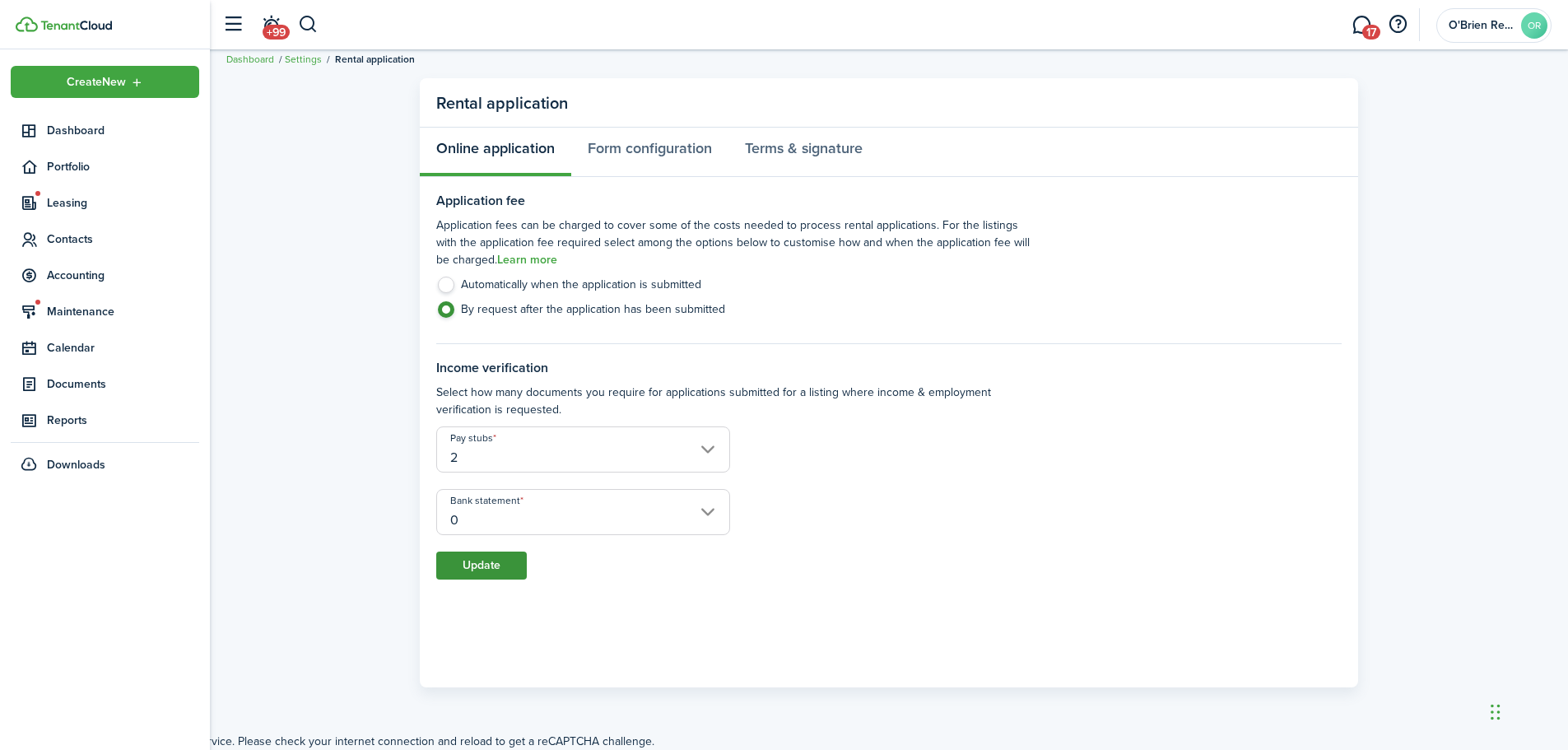
click at [490, 565] on button "Update" at bounding box center [481, 565] width 91 height 28
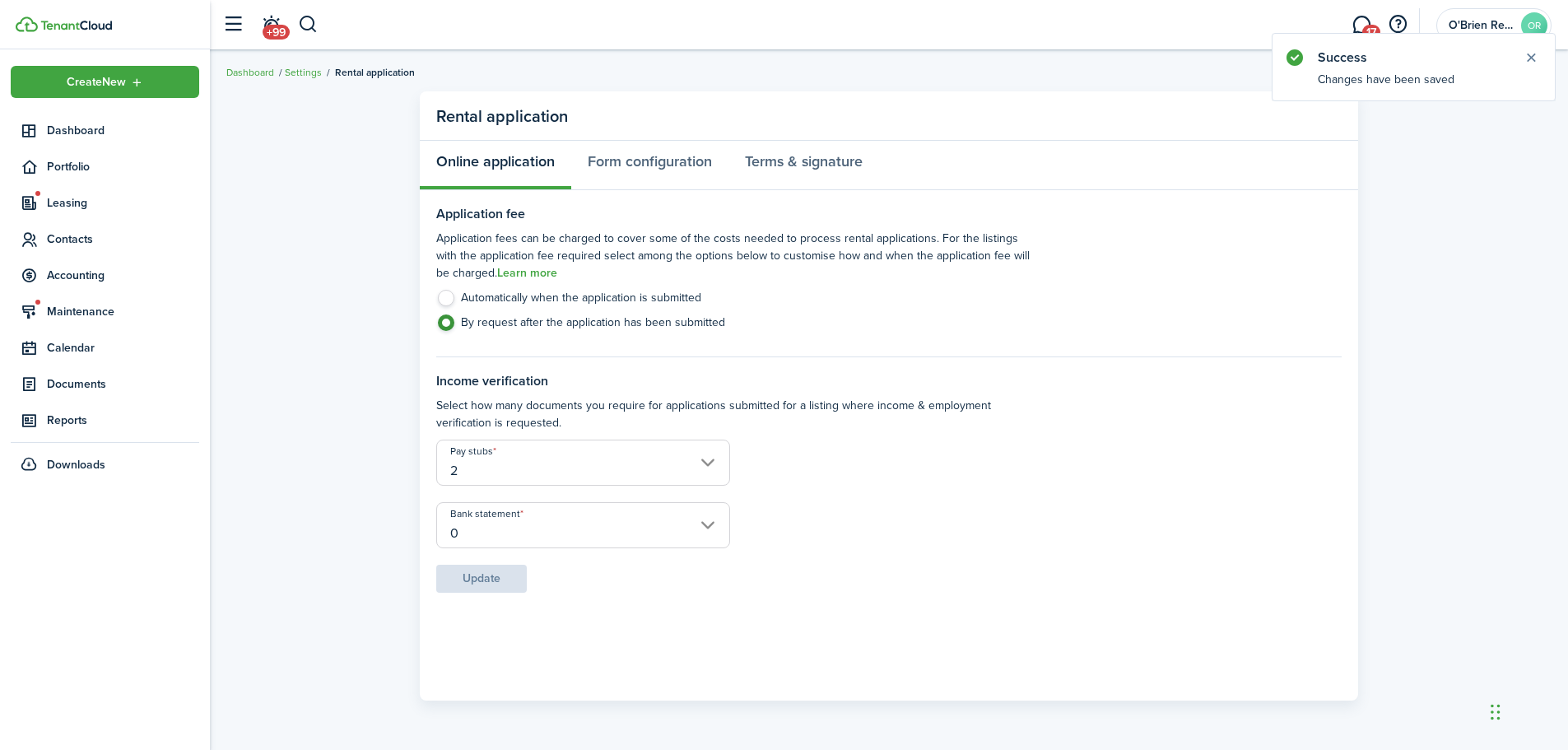
scroll to position [0, 0]
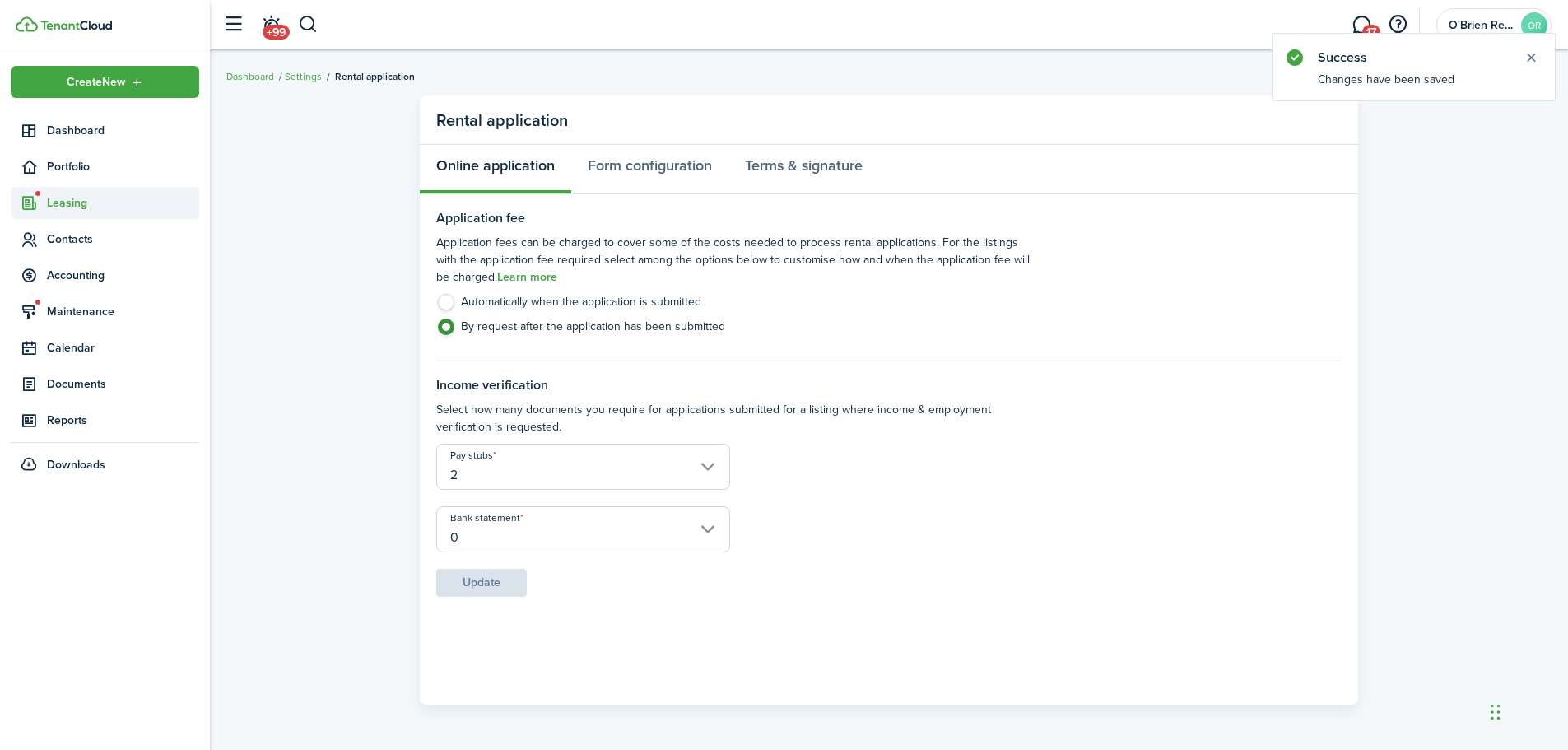
click at [69, 200] on span "Leasing" at bounding box center [123, 202] width 153 height 17
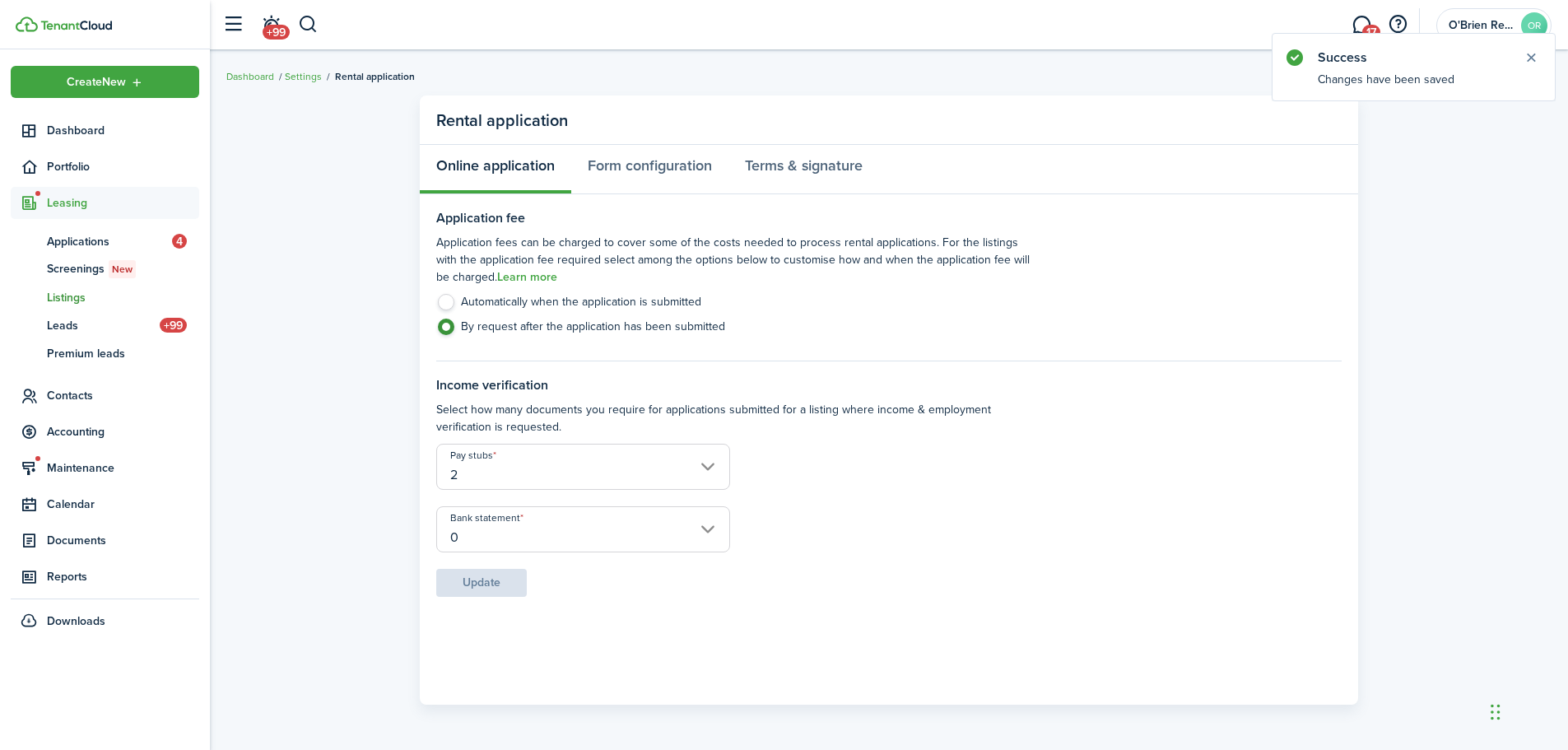
click at [70, 295] on span "Listings" at bounding box center [123, 297] width 153 height 17
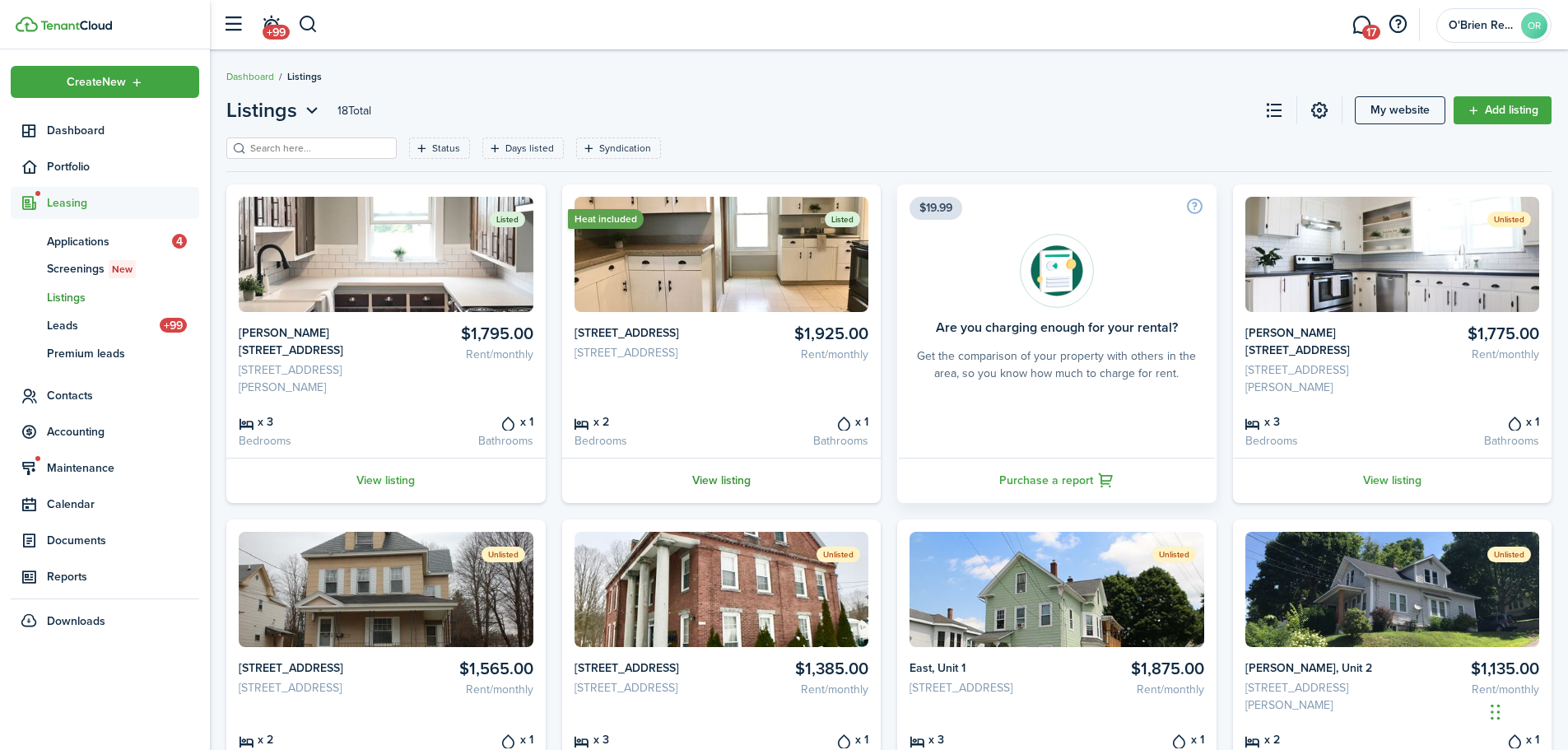
click at [735, 458] on link "View listing" at bounding box center [722, 480] width 319 height 45
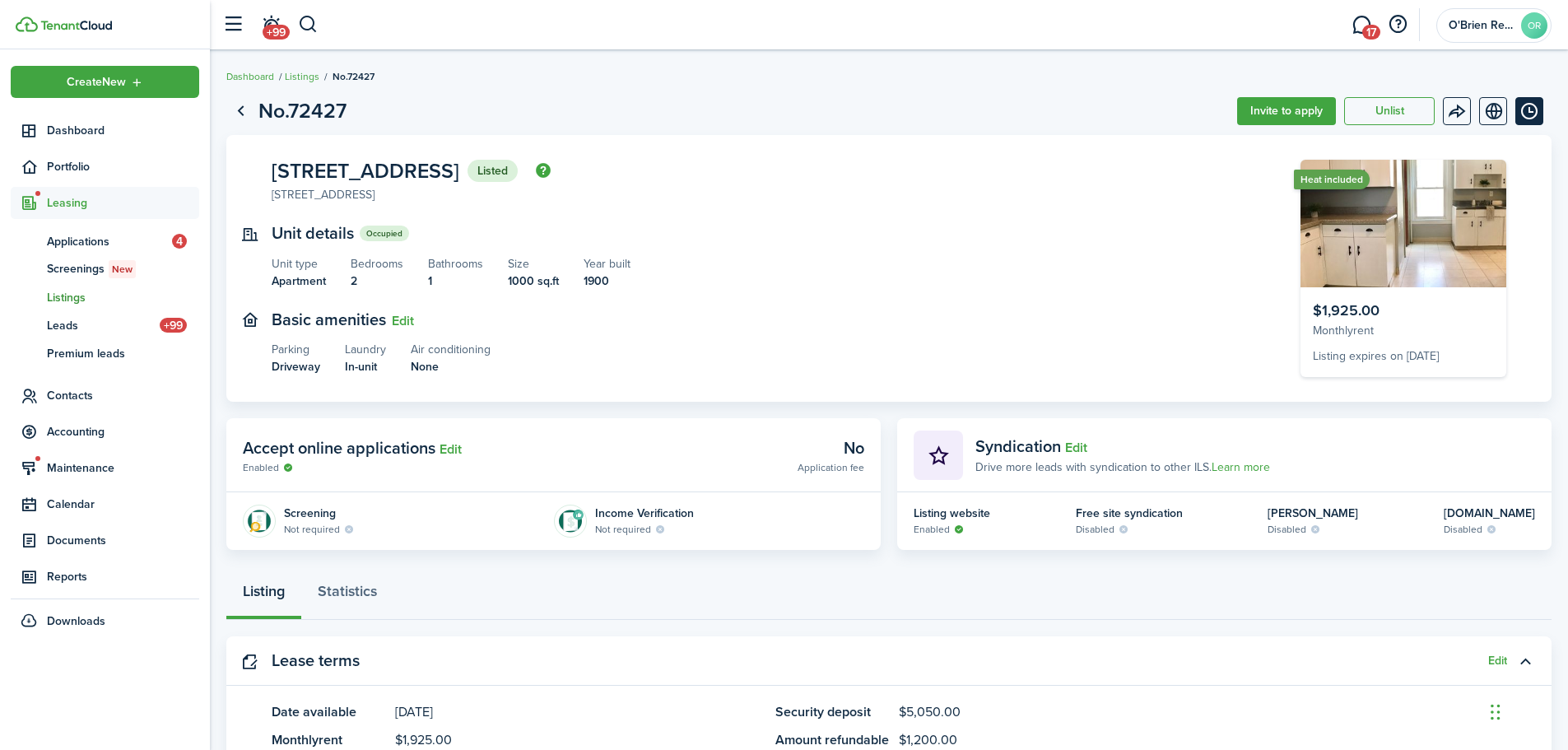
click at [1529, 119] on button "Timeline" at bounding box center [1529, 111] width 28 height 28
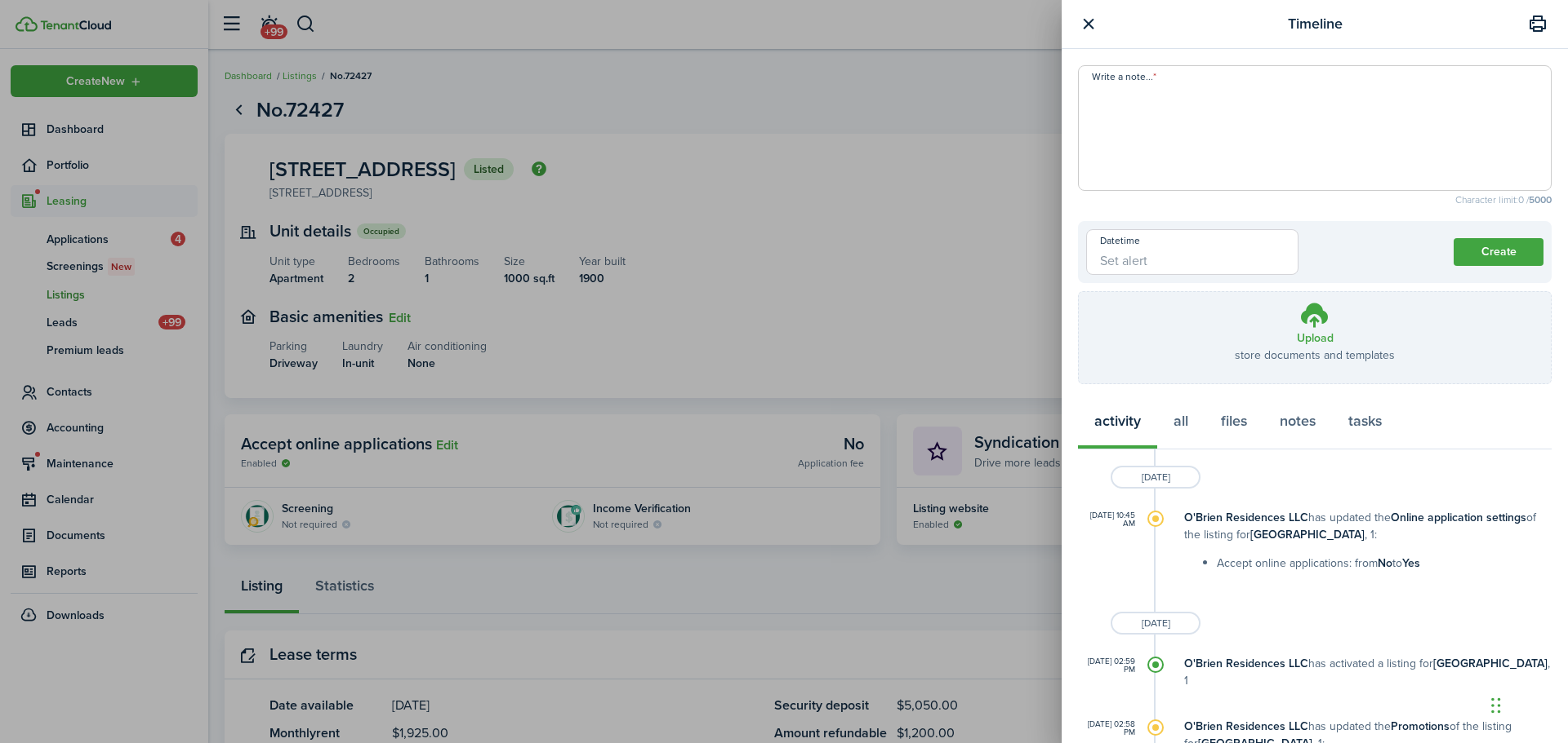
click at [1090, 30] on button "button" at bounding box center [1088, 24] width 21 height 21
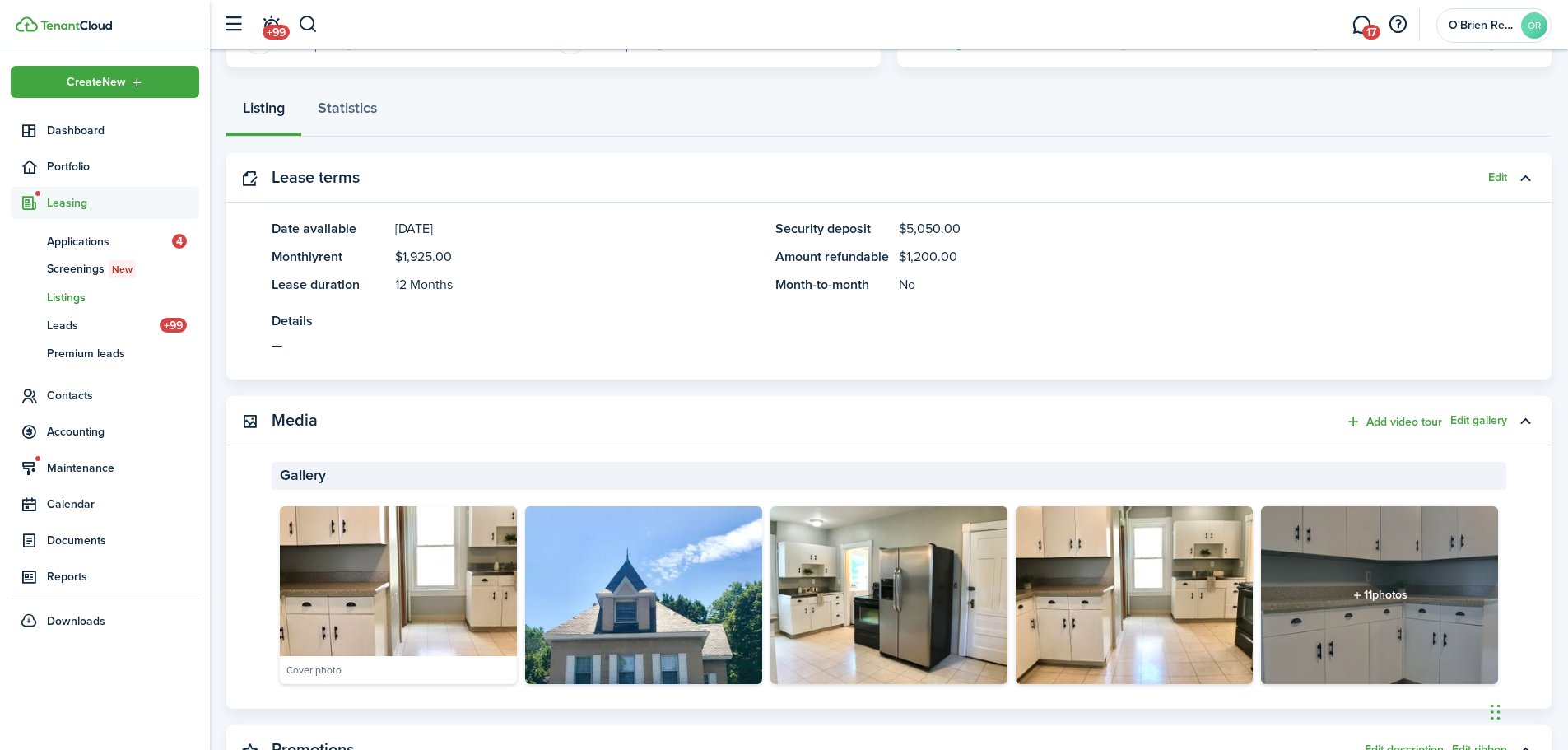
scroll to position [495, 0]
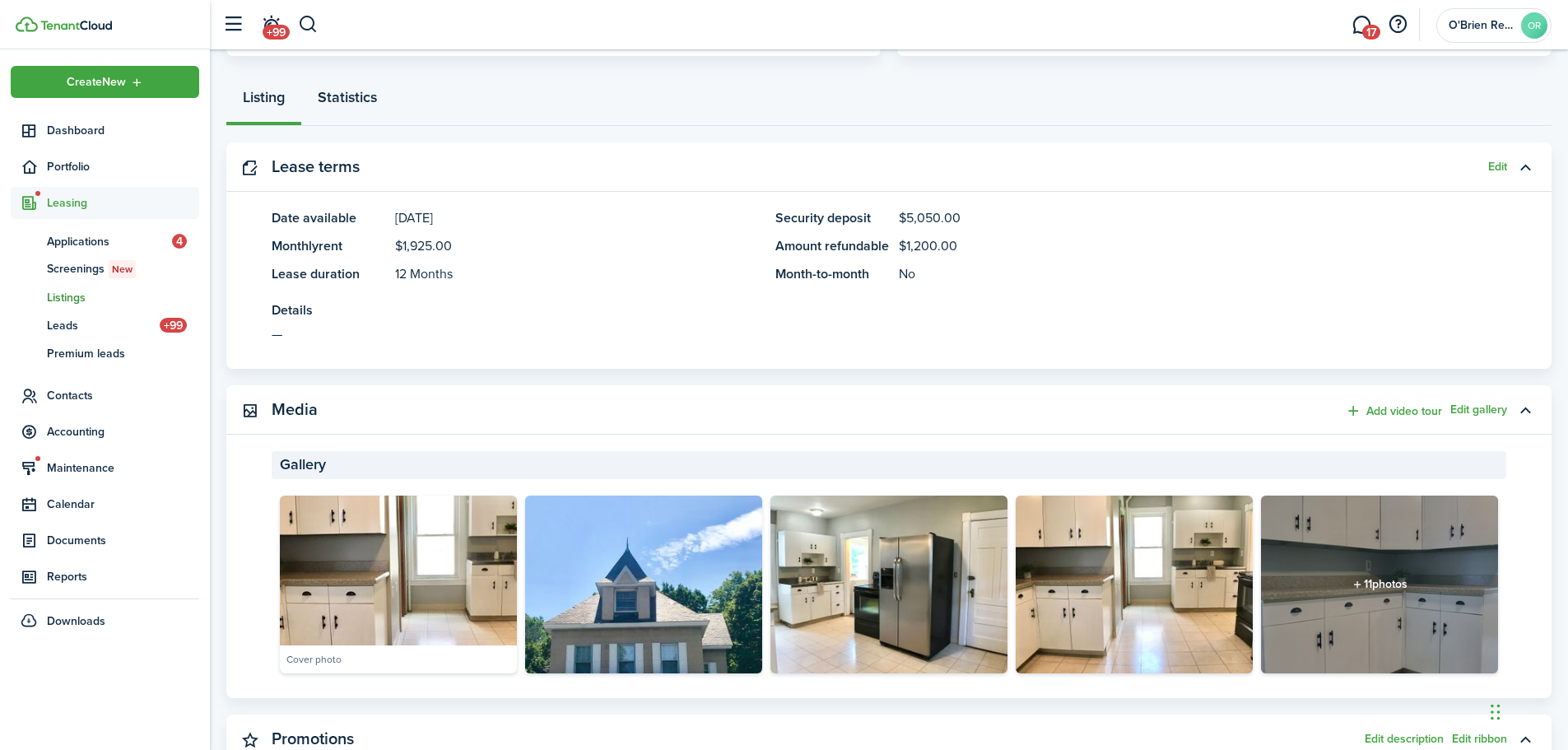
click at [353, 109] on link "Statistics" at bounding box center [347, 102] width 93 height 50
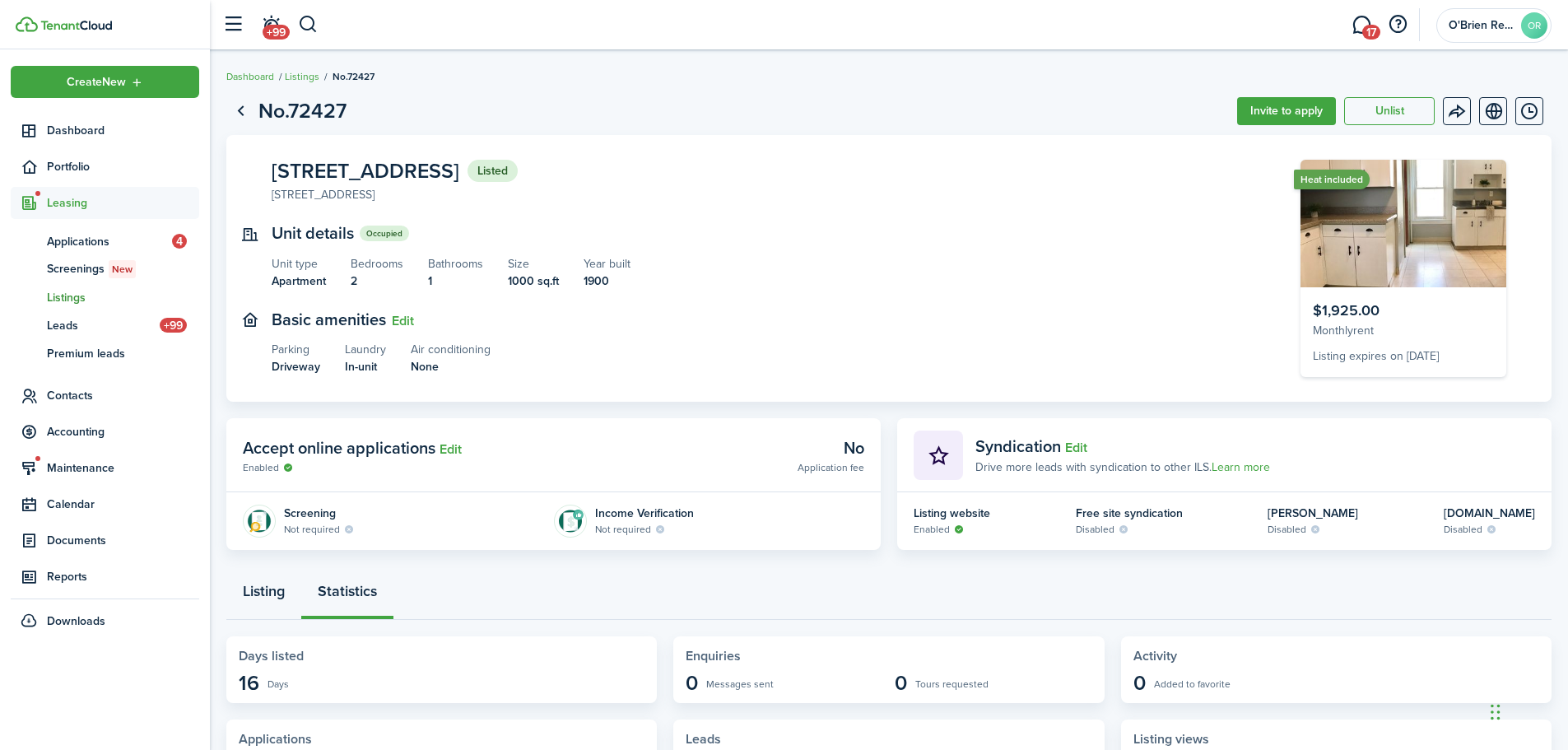
click at [277, 584] on link "Listing" at bounding box center [263, 595] width 75 height 50
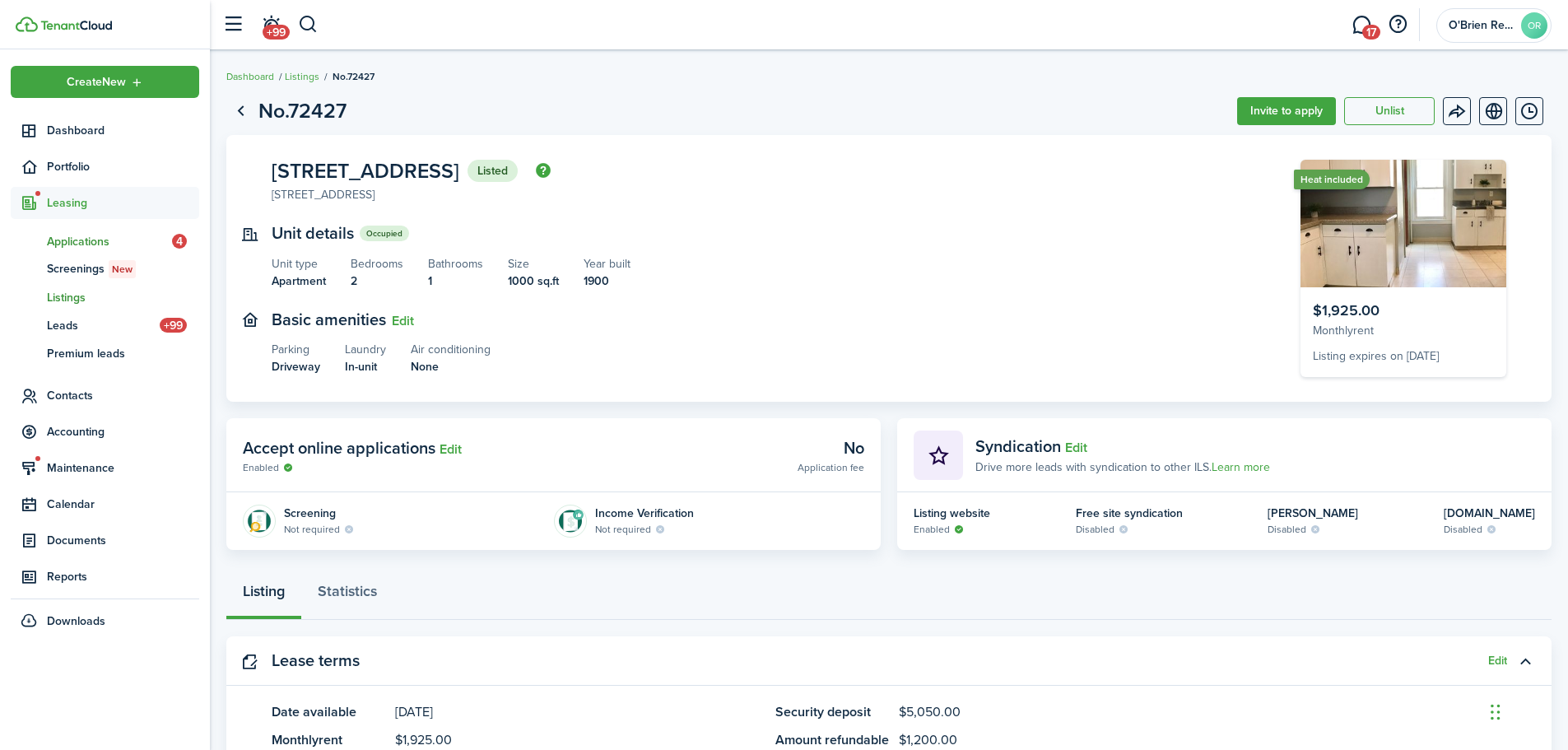
click at [65, 248] on span "Applications" at bounding box center [110, 241] width 126 height 17
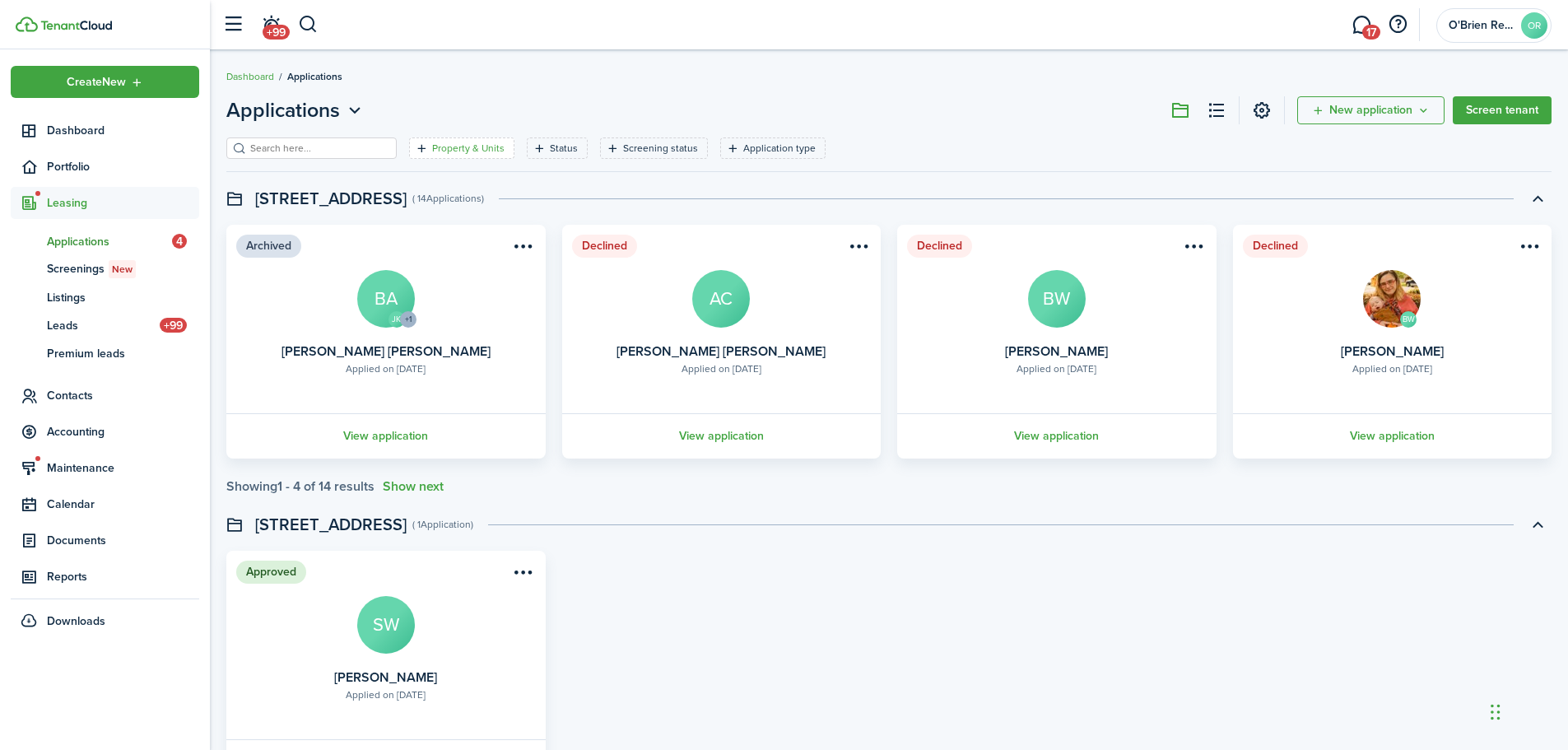
click at [454, 158] on filter-tag "Property & Units" at bounding box center [462, 148] width 106 height 21
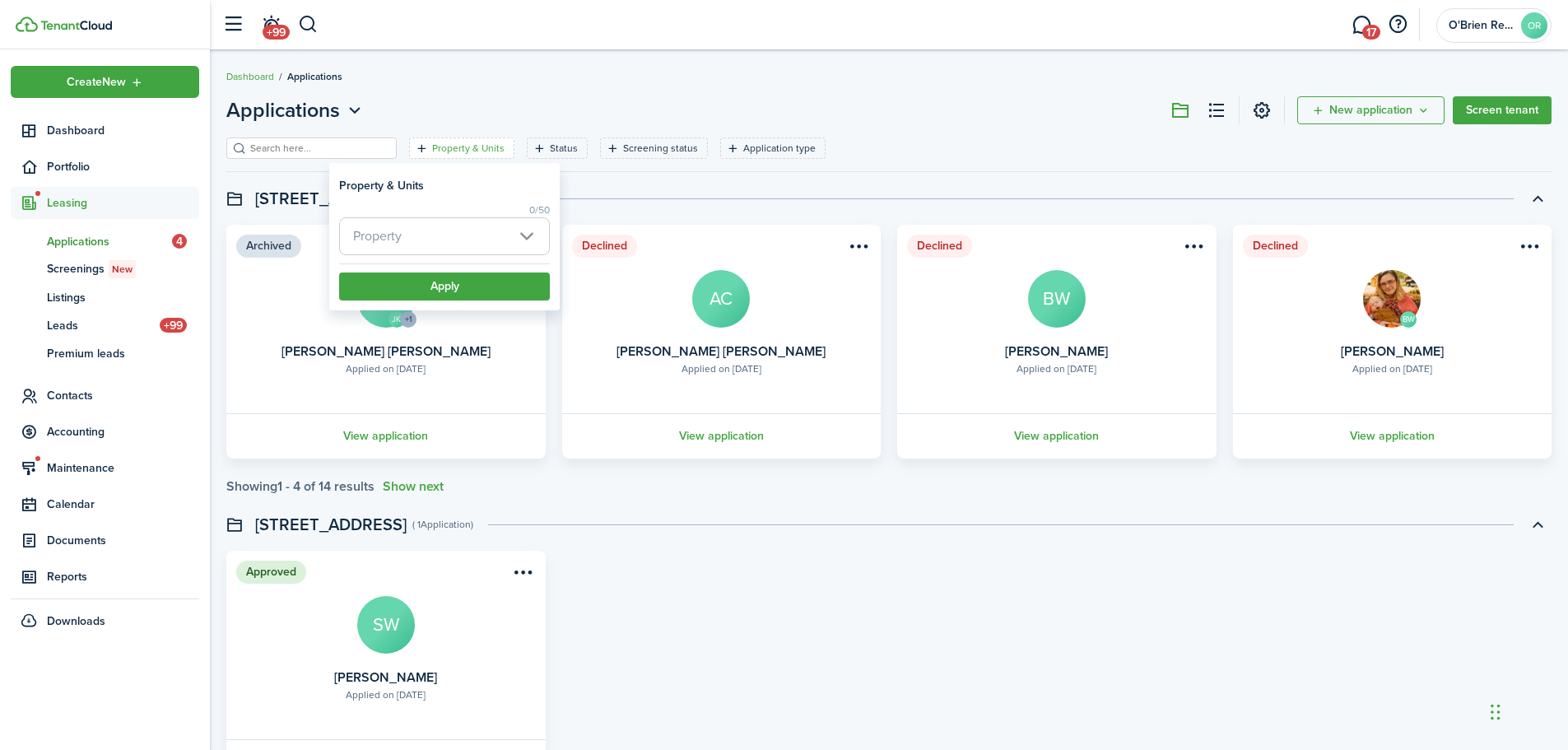
click at [440, 231] on span "Property" at bounding box center [445, 236] width 209 height 36
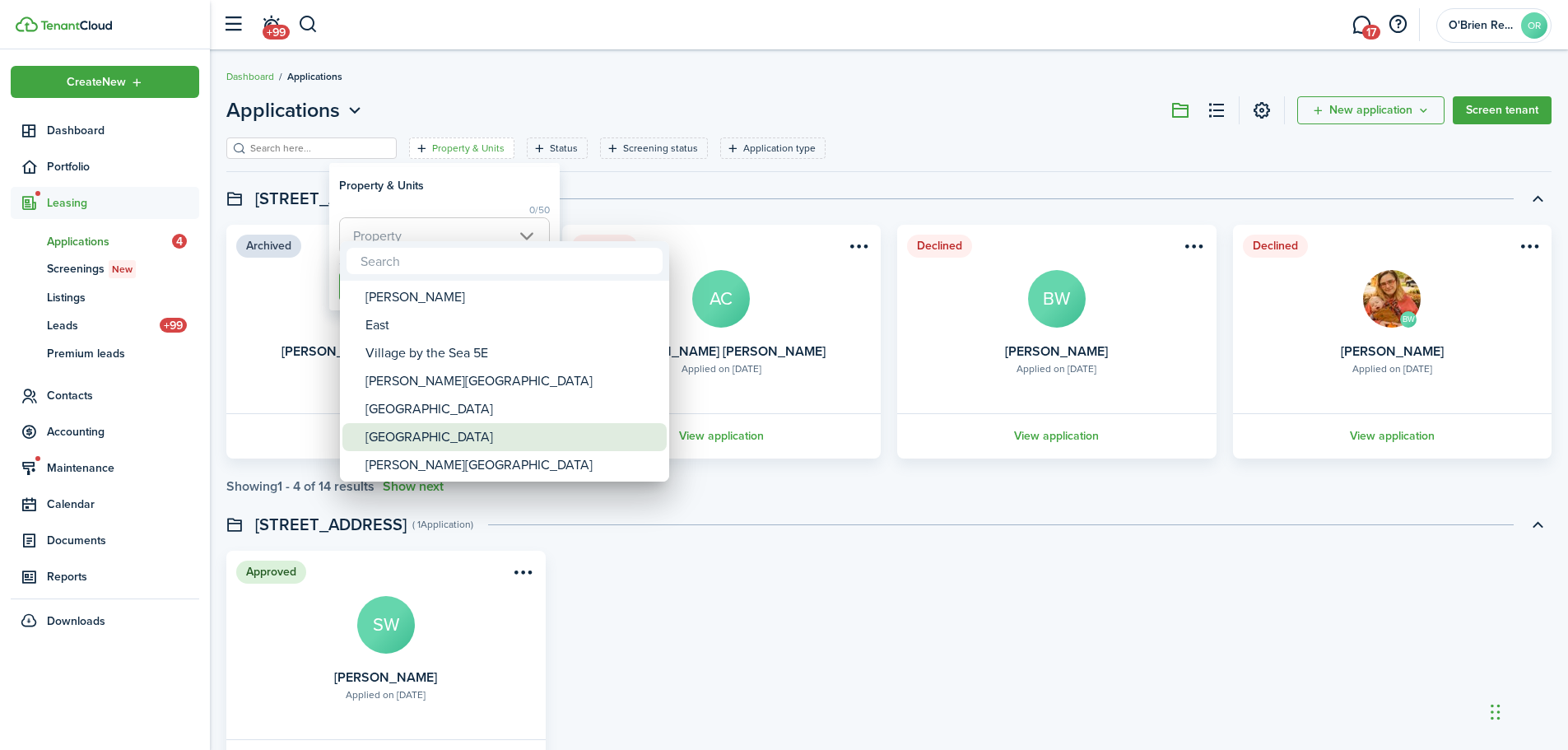
click at [428, 430] on div "[GEOGRAPHIC_DATA]" at bounding box center [511, 438] width 291 height 28
type input "[GEOGRAPHIC_DATA]"
click at [454, 190] on div at bounding box center [784, 375] width 1832 height 1014
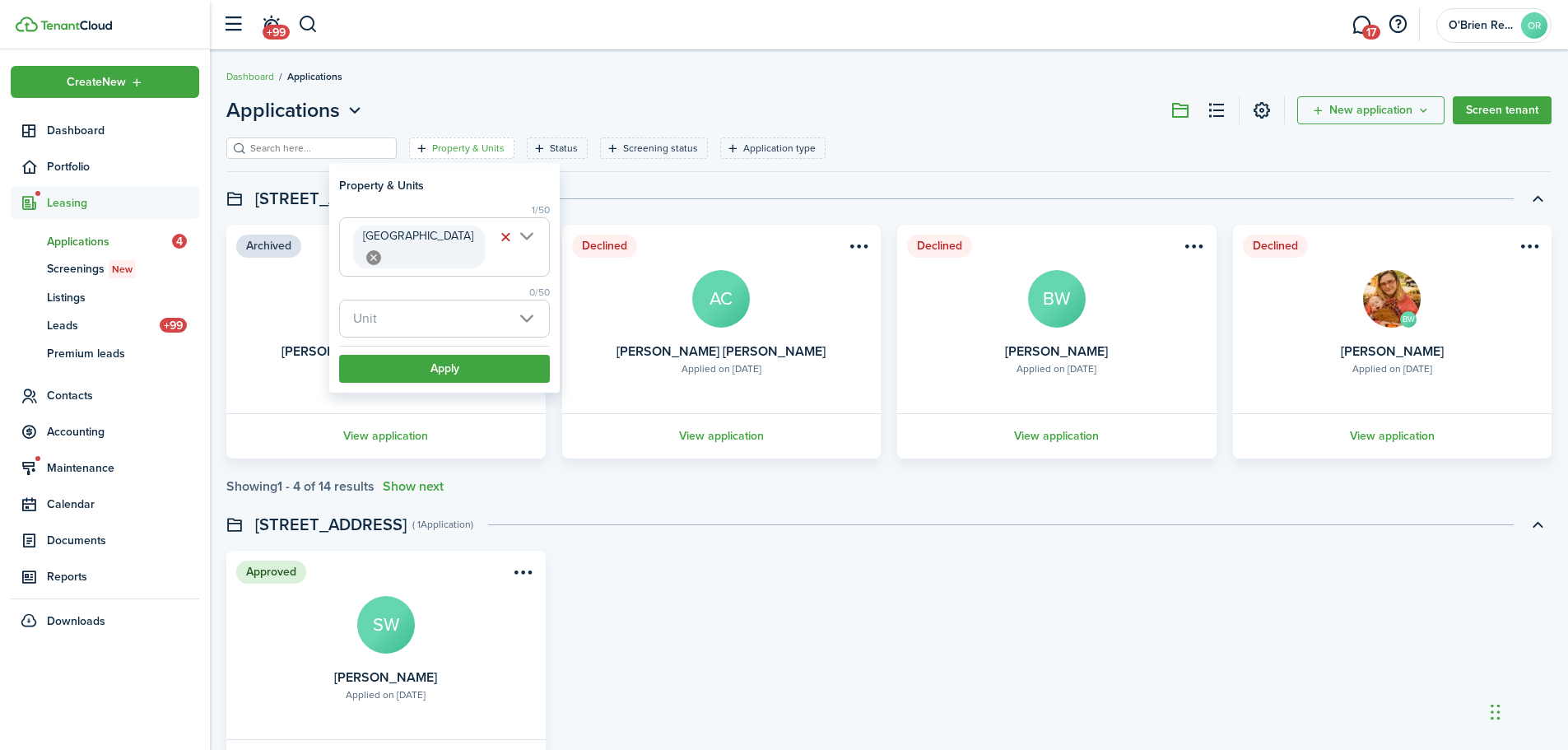
click at [428, 302] on span "Unit" at bounding box center [445, 318] width 209 height 36
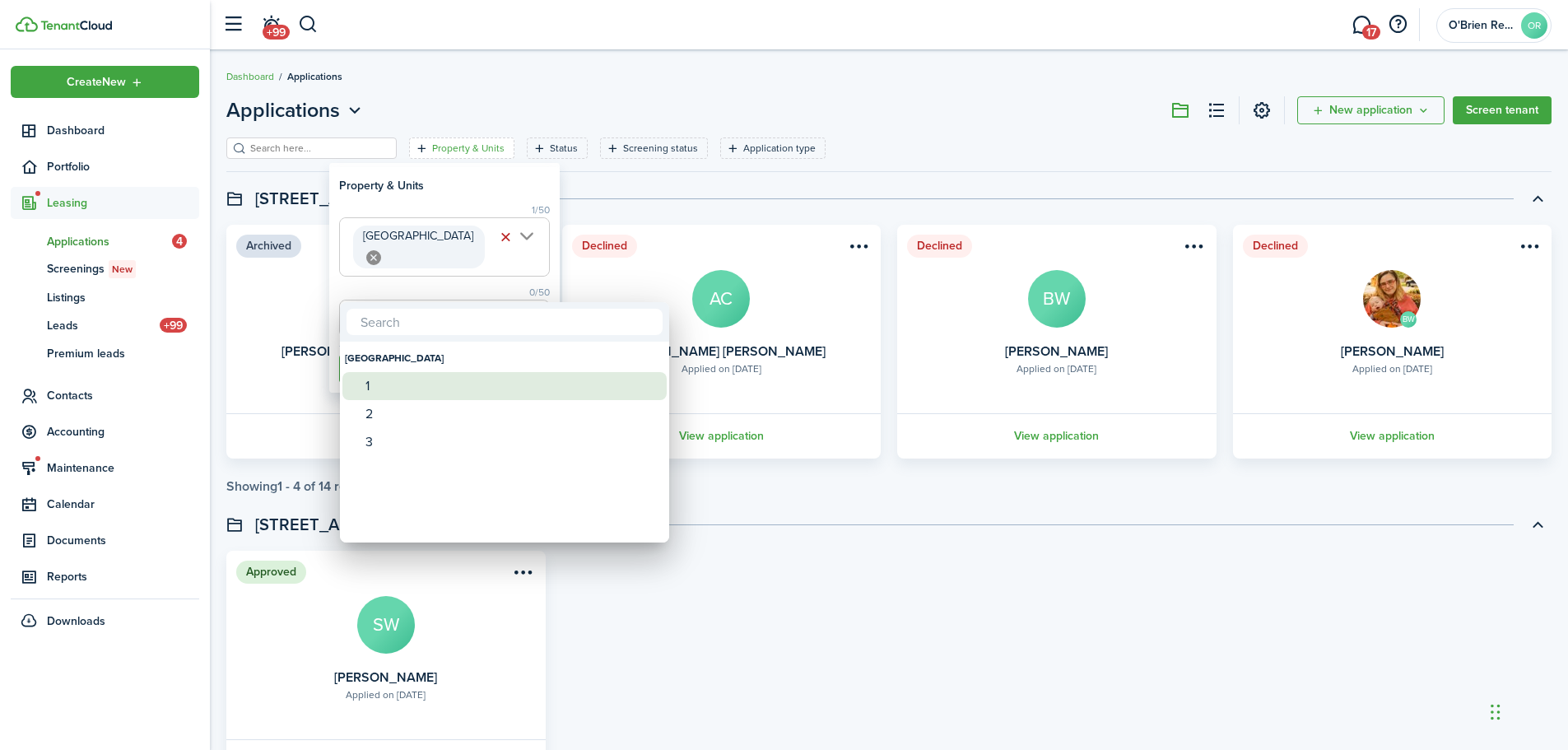
click at [405, 377] on div "1" at bounding box center [511, 386] width 291 height 28
type input "1"
click at [412, 275] on div at bounding box center [784, 375] width 1832 height 1014
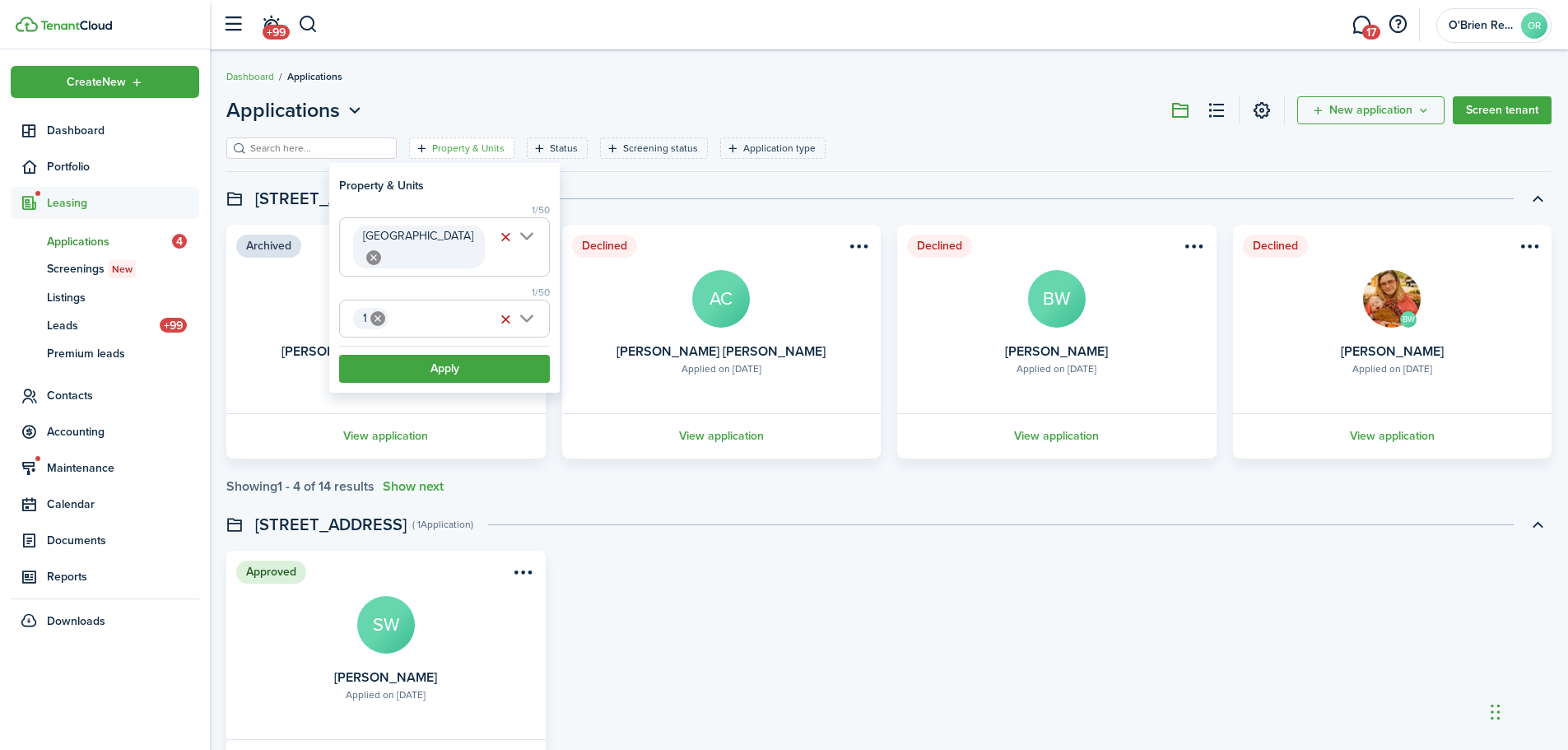
click at [413, 346] on filter-item-popup-footer "Apply" at bounding box center [444, 364] width 210 height 37
click at [413, 355] on button "Apply" at bounding box center [444, 369] width 210 height 28
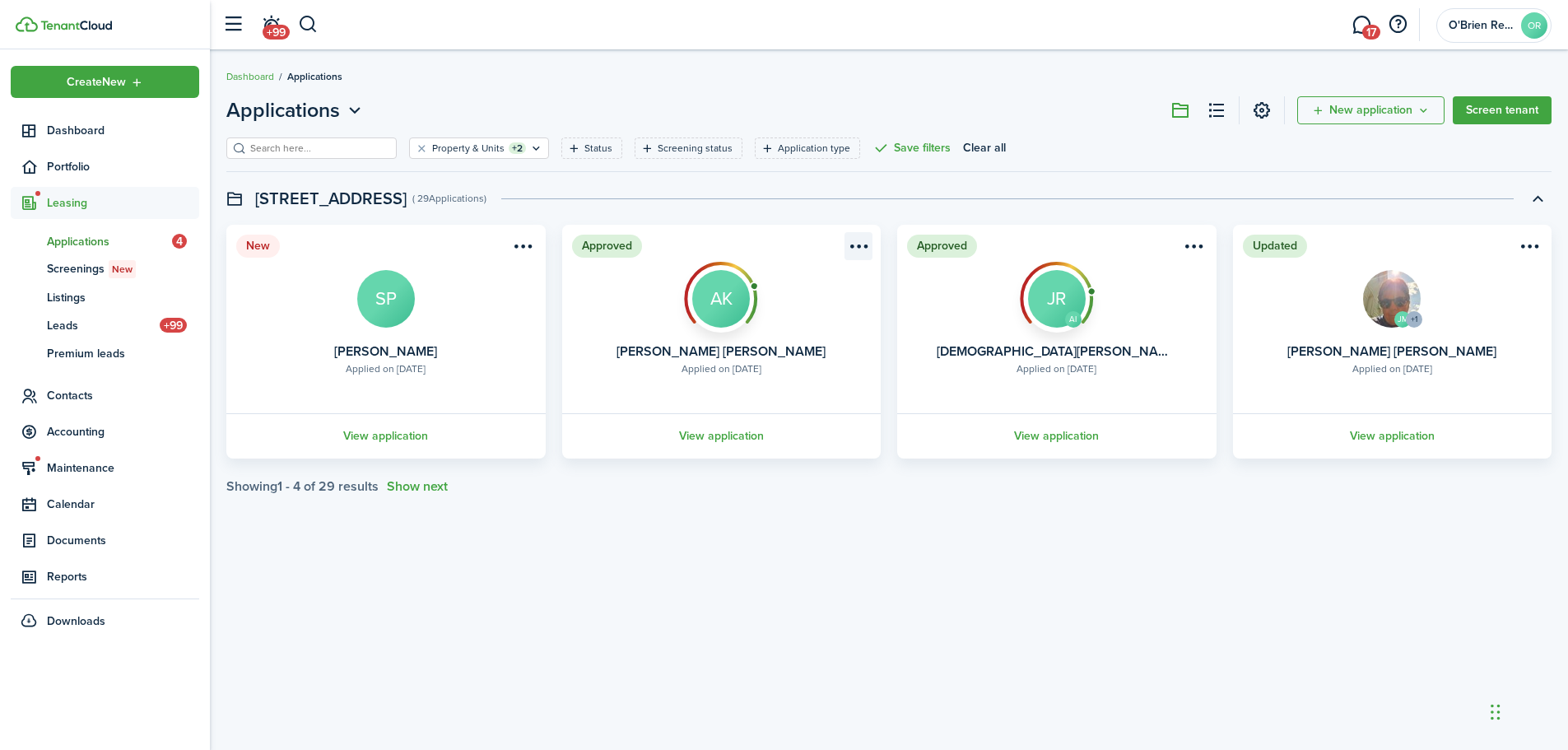
click at [858, 247] on menu-btn-icon "Open menu" at bounding box center [858, 246] width 28 height 28
click at [824, 335] on button "Move in applicant" at bounding box center [798, 340] width 145 height 28
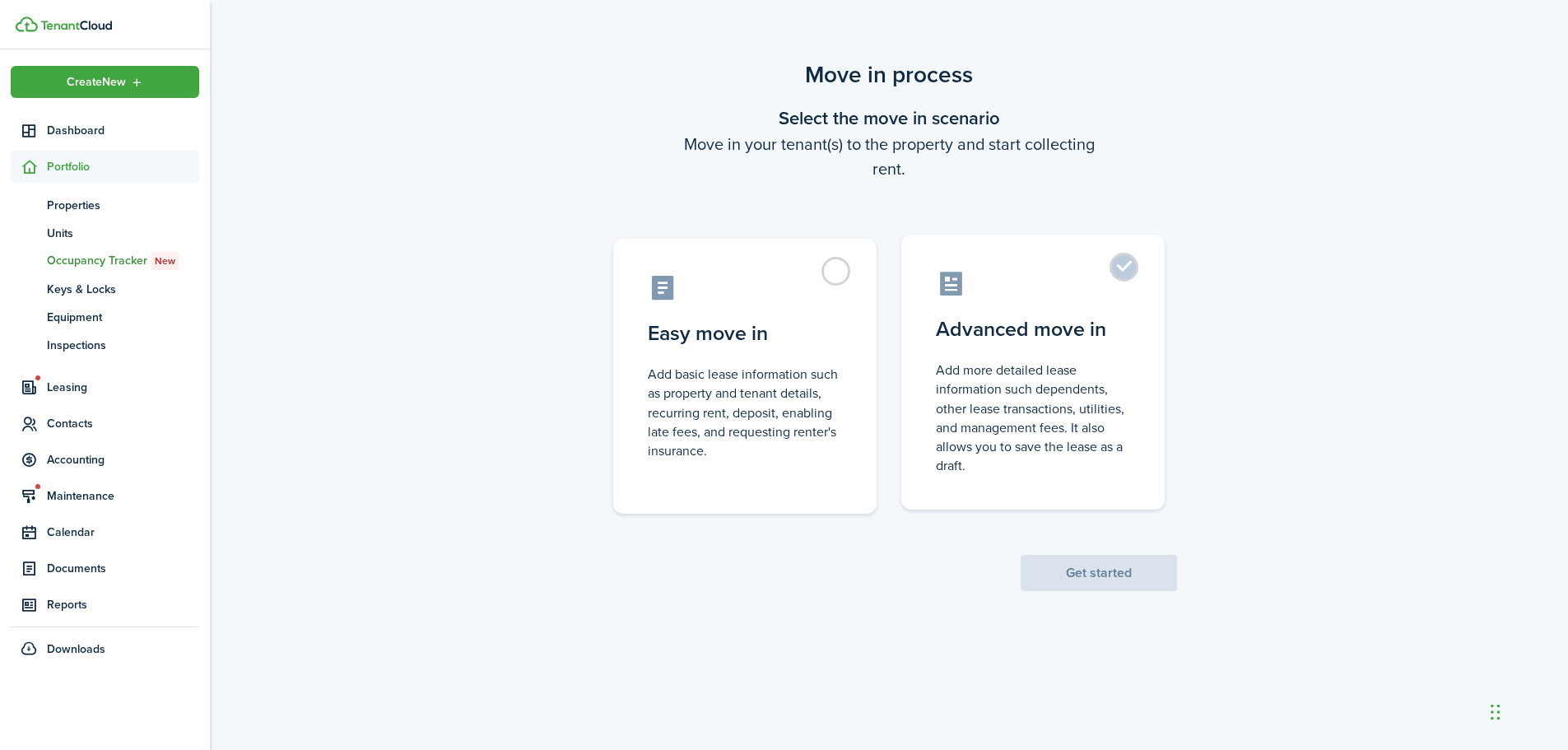
click at [1038, 335] on control-radio-card-title "Advanced move in" at bounding box center [1033, 329] width 194 height 30
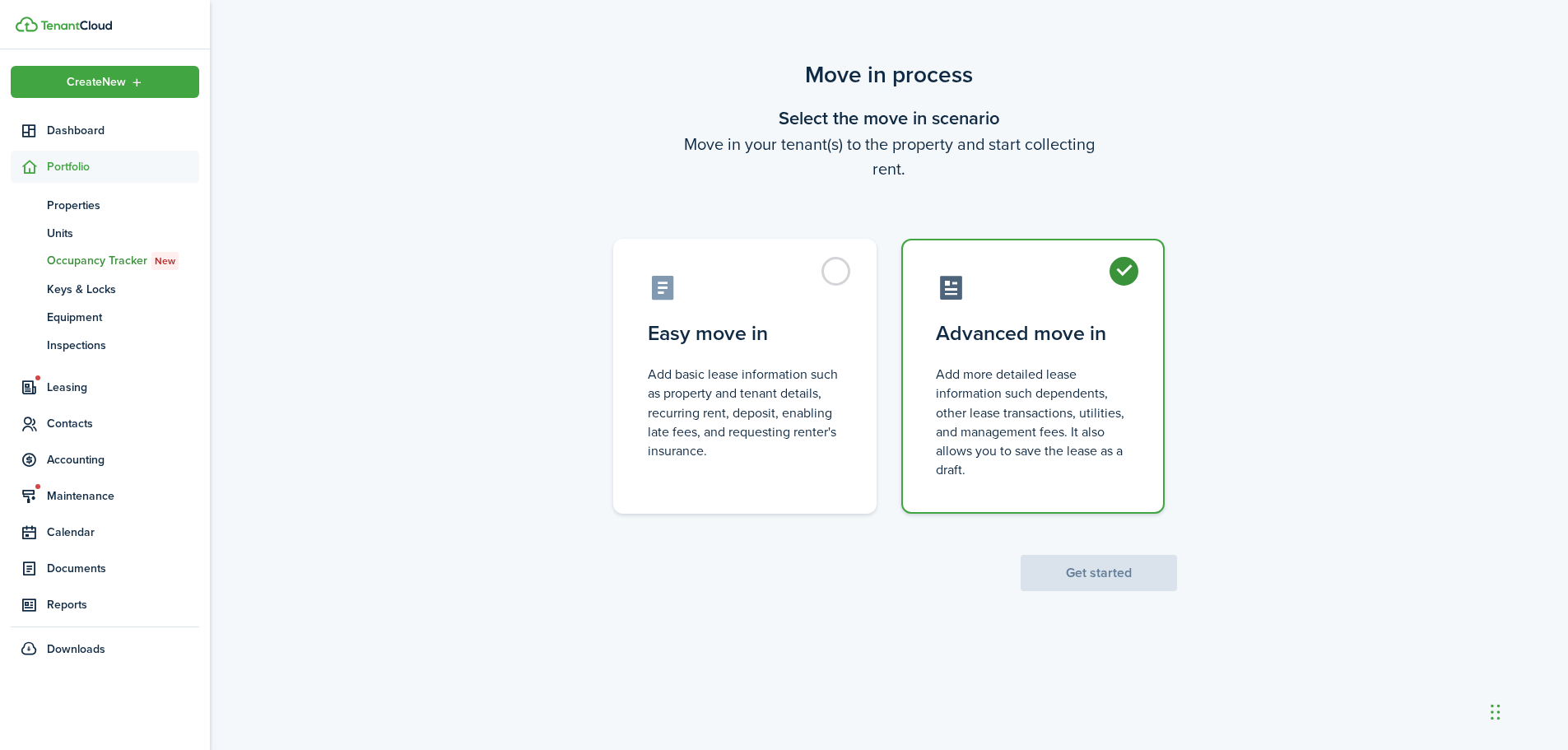
radio input "true"
click at [1147, 567] on button "Get started" at bounding box center [1098, 573] width 157 height 36
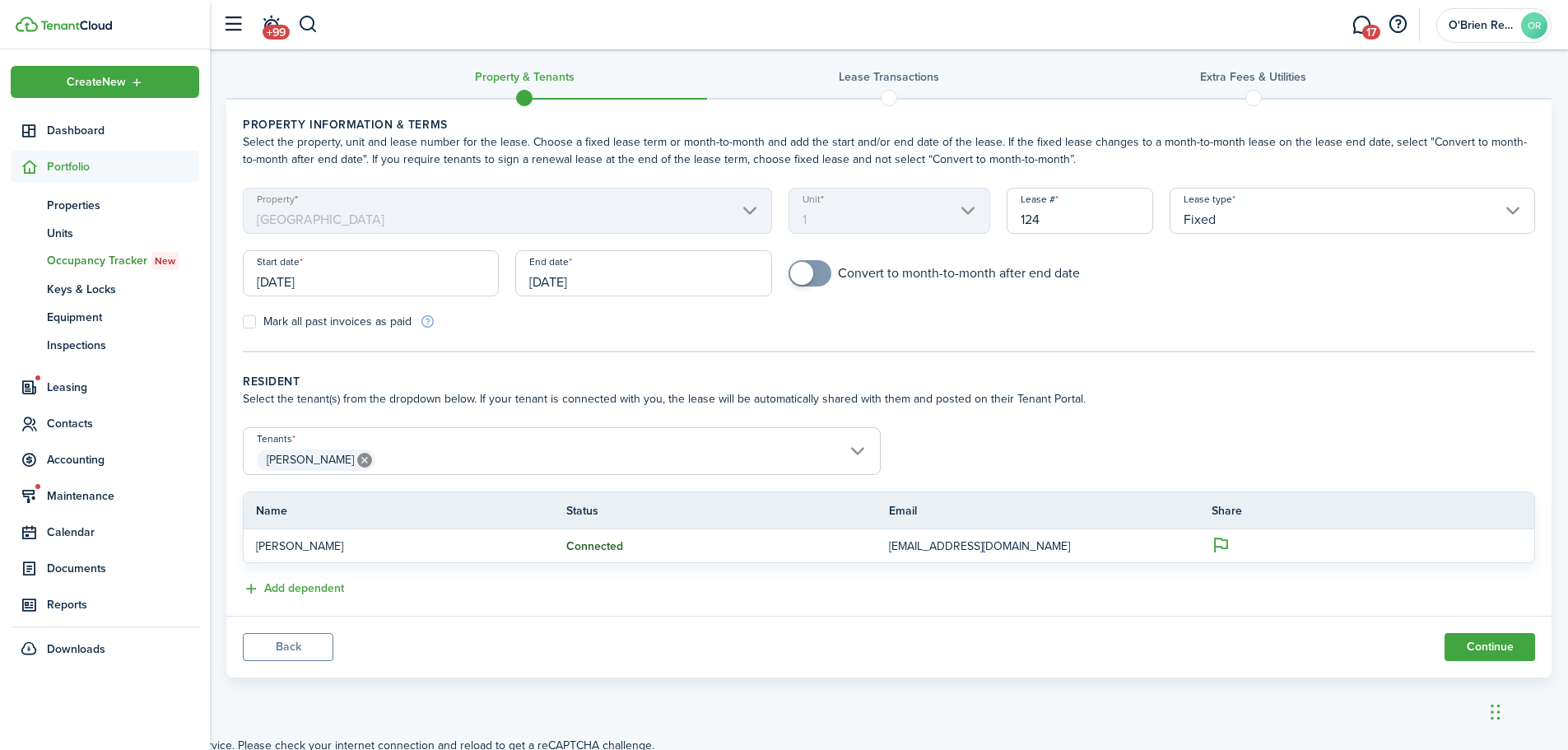
scroll to position [17, 0]
click at [845, 447] on span "[PERSON_NAME]" at bounding box center [561, 457] width 636 height 28
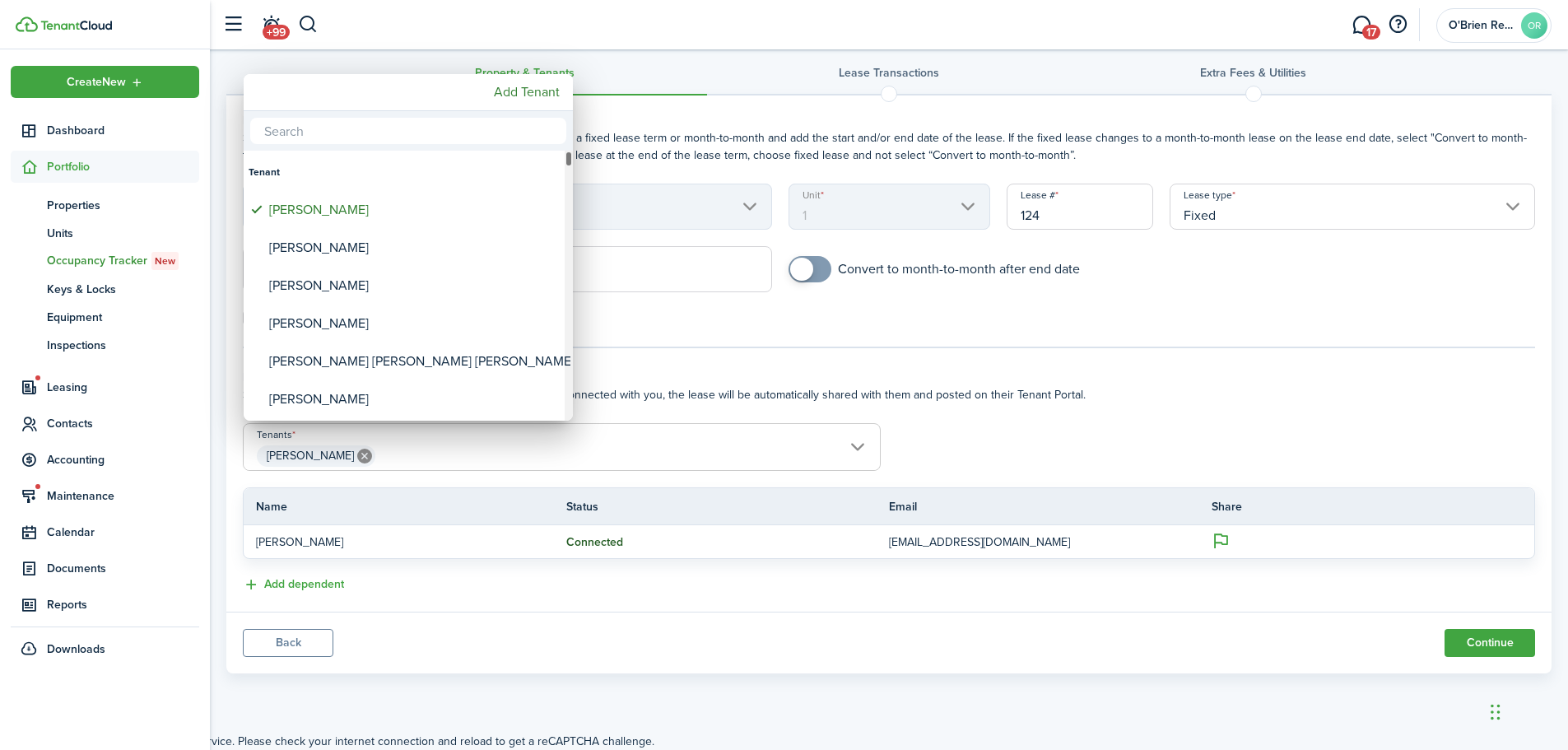
click at [328, 168] on div "Tenant" at bounding box center [408, 173] width 319 height 38
click at [390, 139] on input "text" at bounding box center [408, 131] width 316 height 26
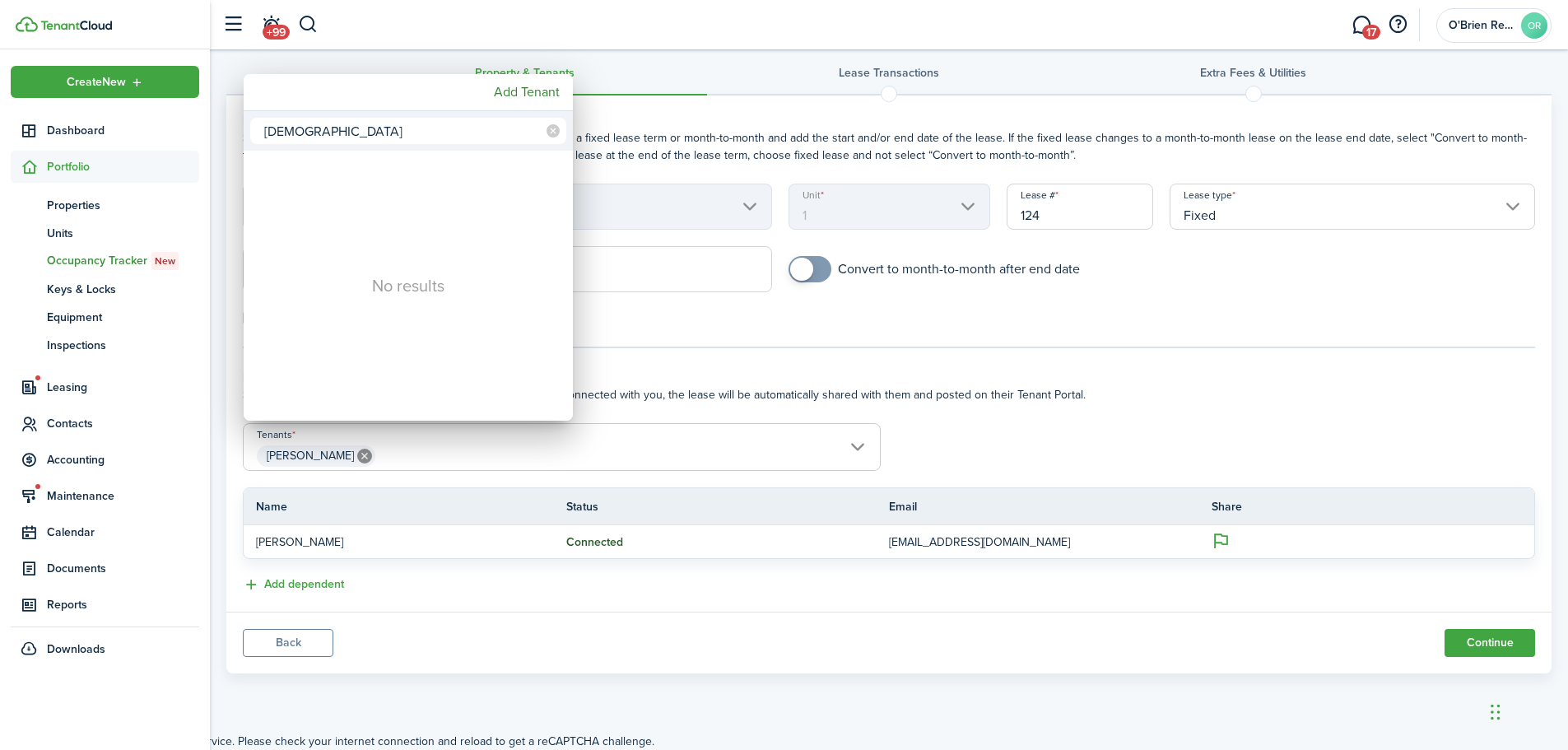
type input "[DEMOGRAPHIC_DATA]"
click at [633, 327] on div at bounding box center [784, 375] width 1832 height 1014
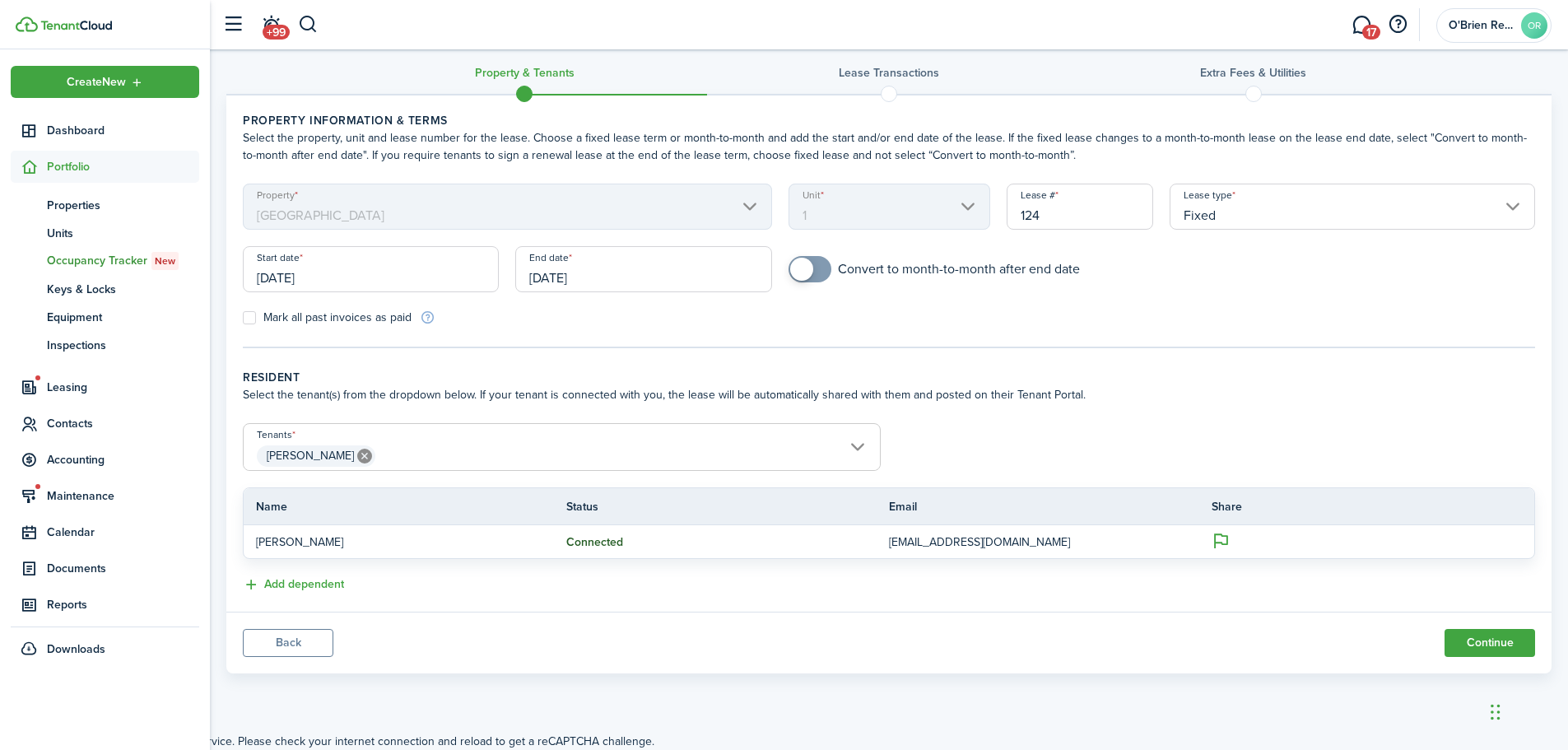
click at [357, 454] on icon at bounding box center [364, 456] width 15 height 15
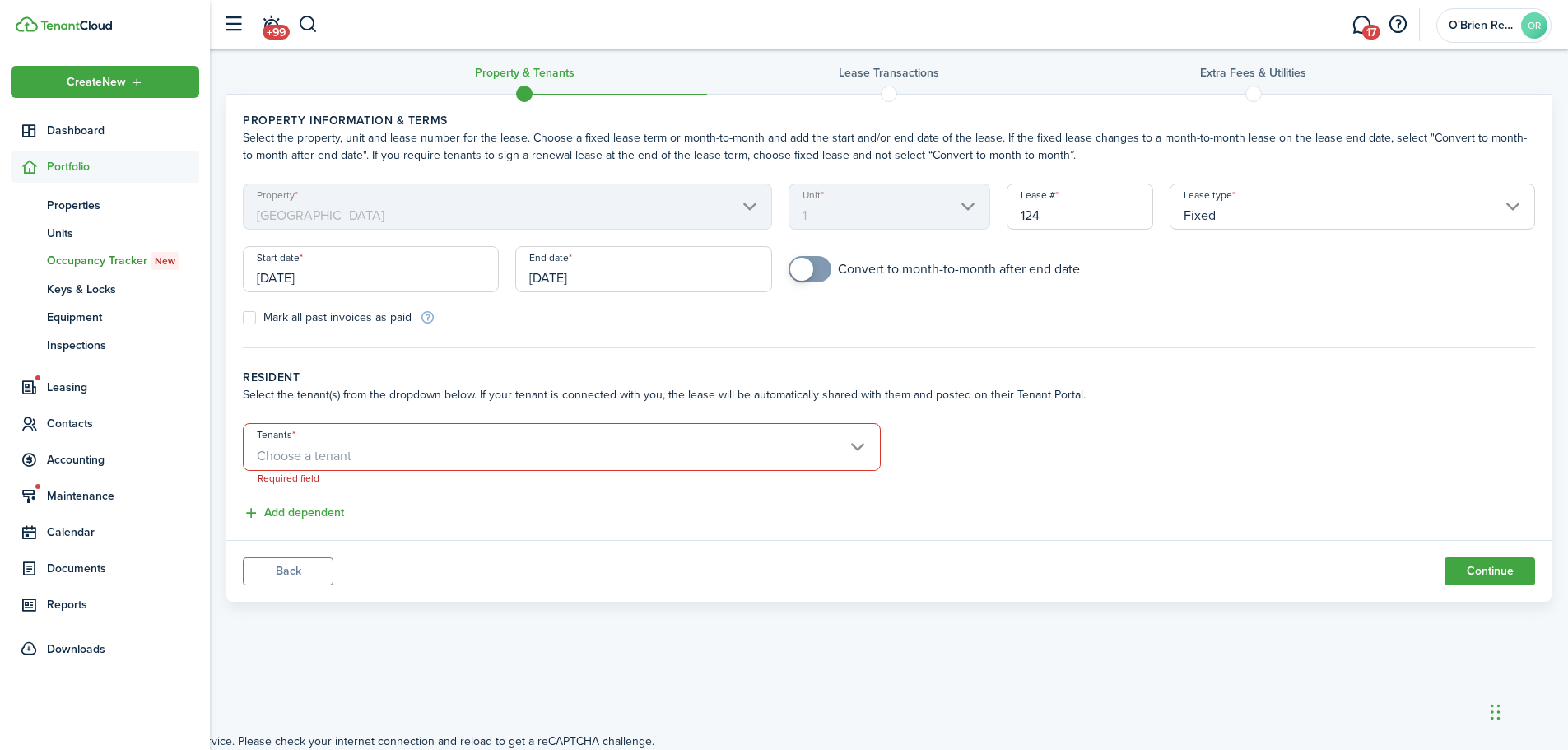
click at [408, 452] on span "Choose a tenant" at bounding box center [561, 457] width 636 height 28
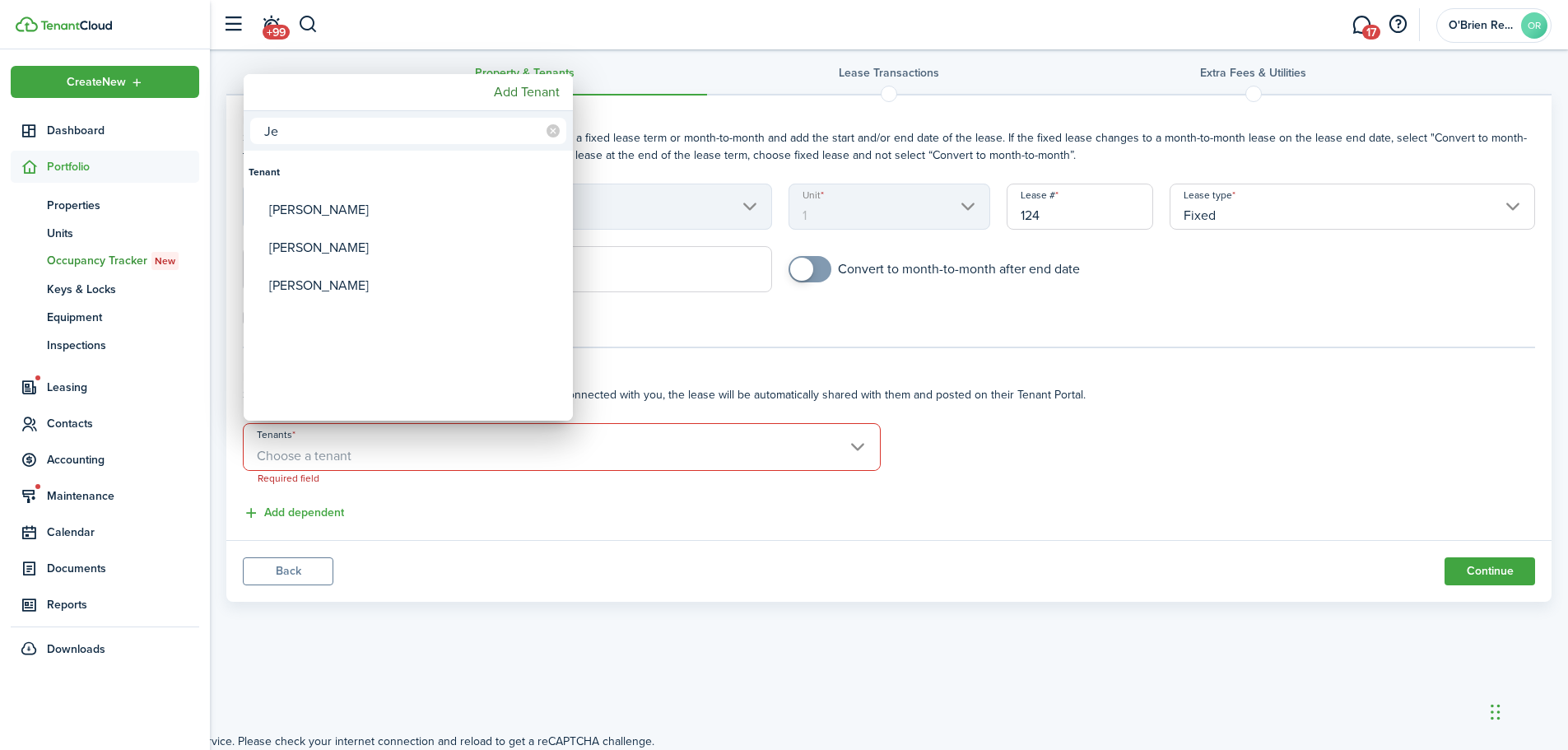
type input "Je"
click at [667, 352] on div at bounding box center [784, 375] width 1832 height 1014
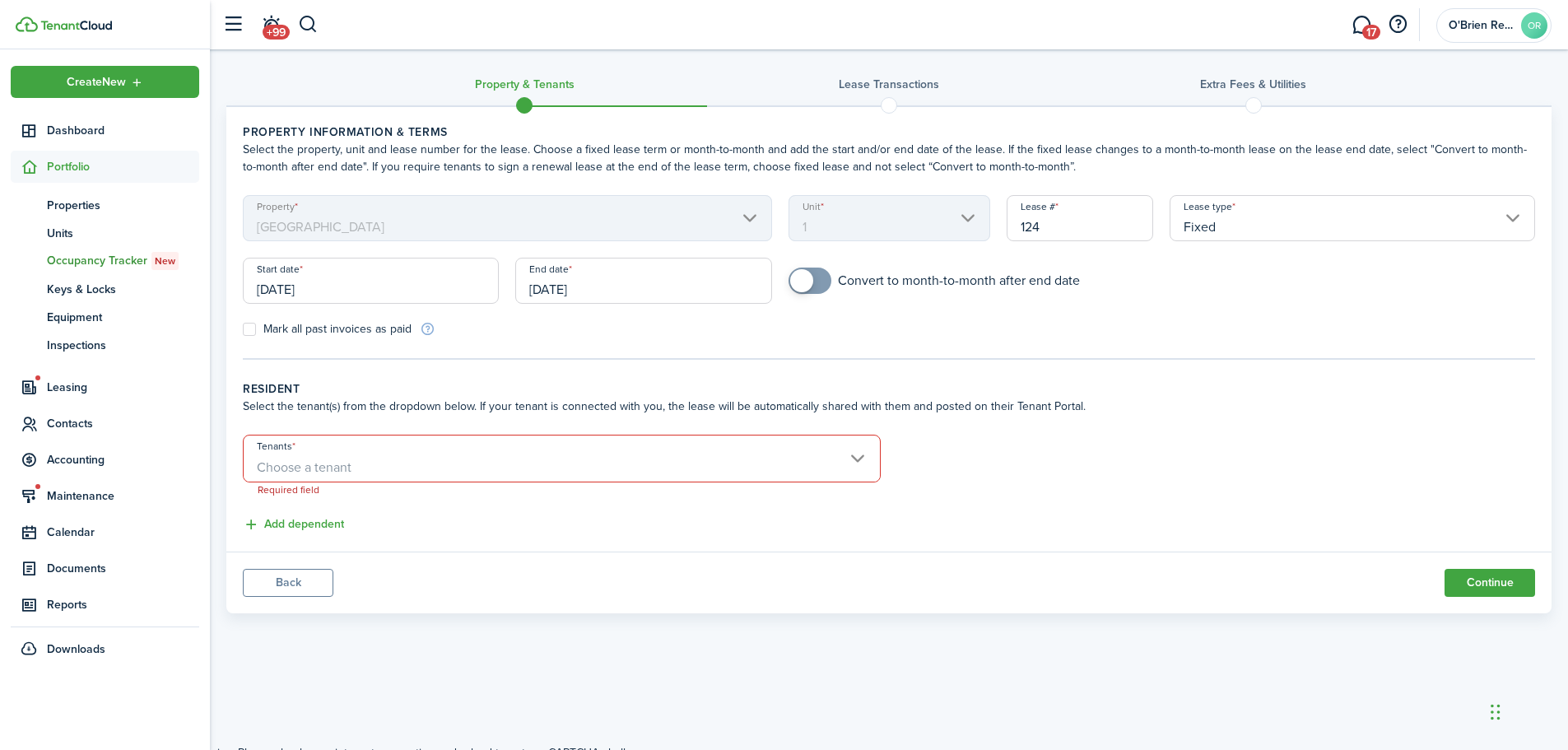
scroll to position [0, 0]
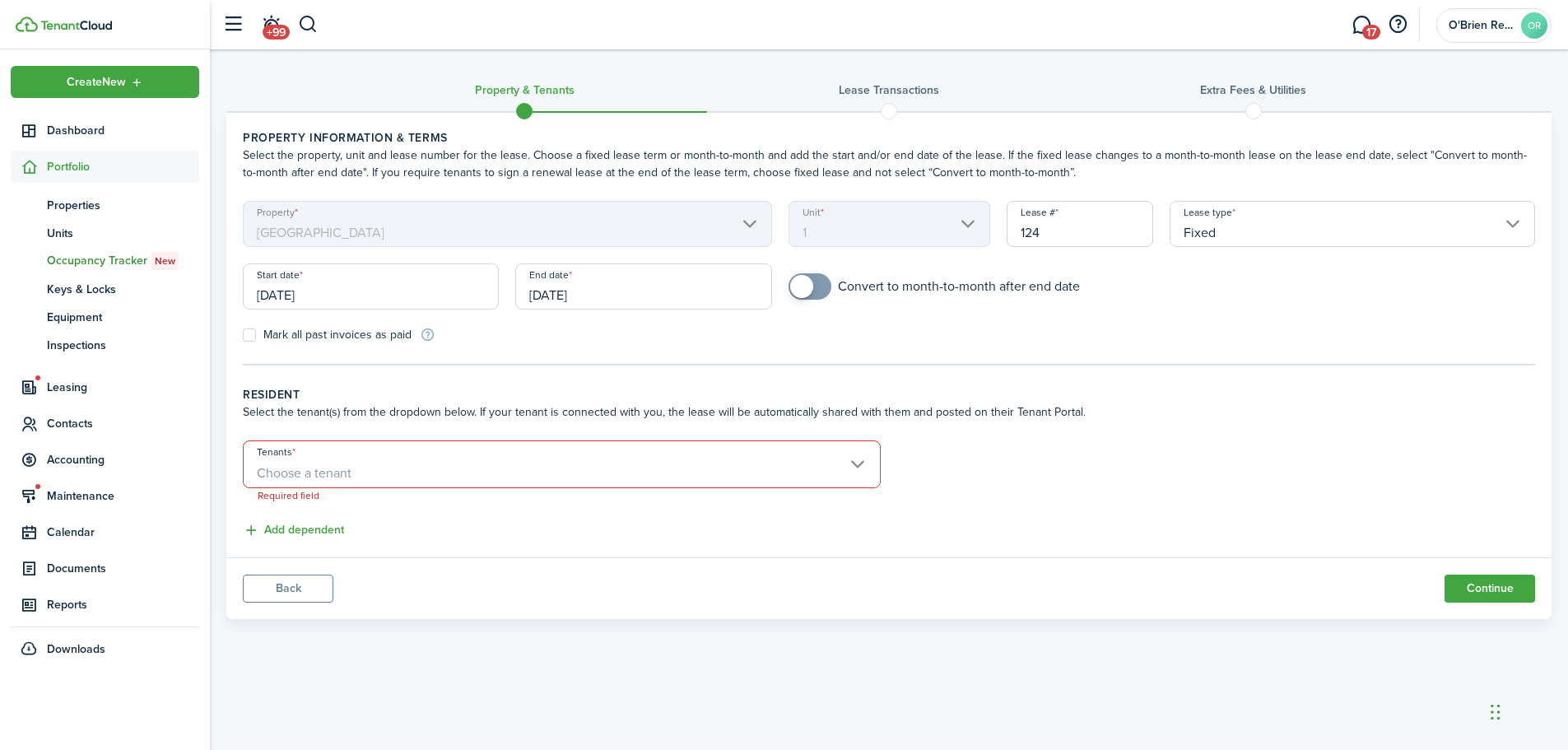
click at [304, 589] on button "Back" at bounding box center [288, 588] width 91 height 28
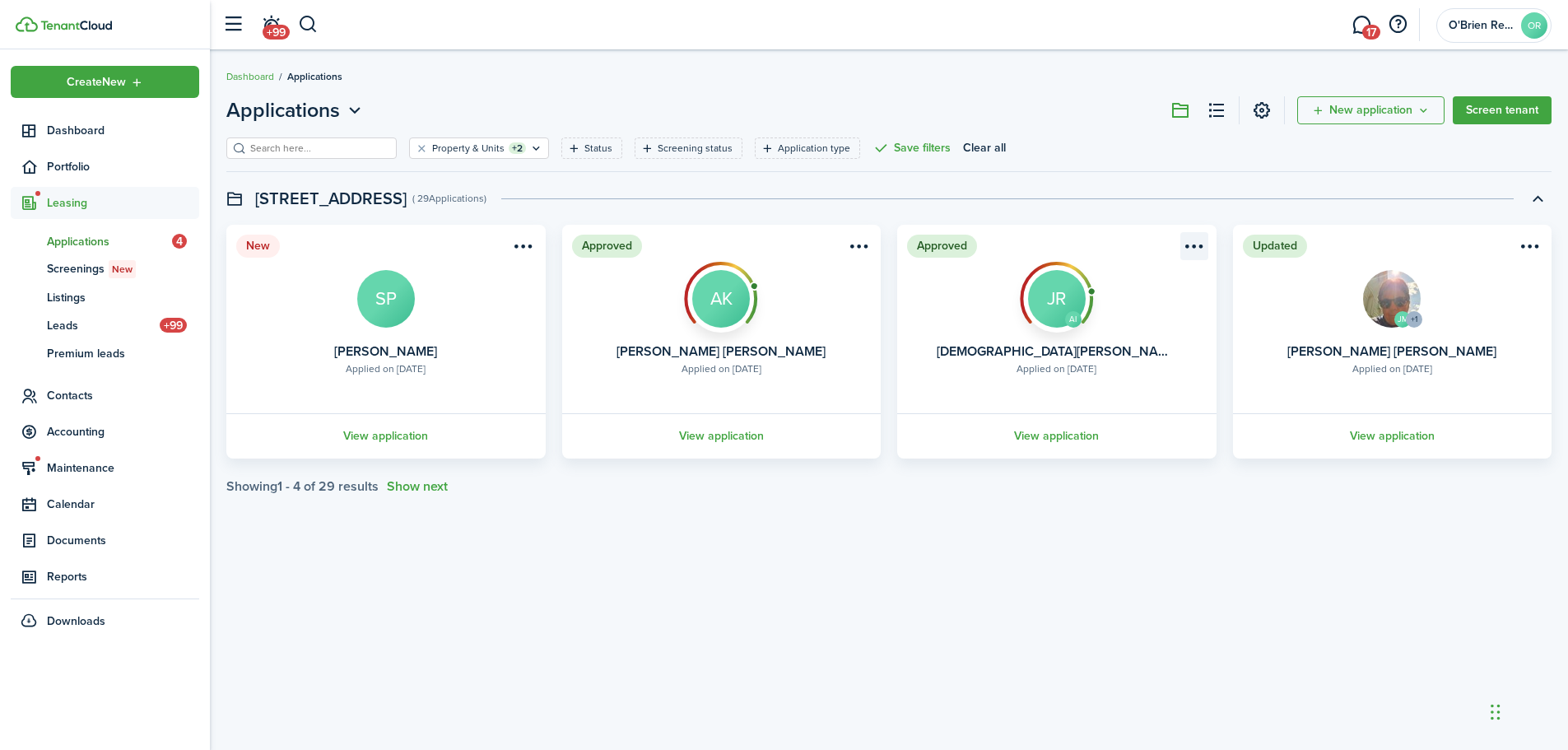
click at [1196, 242] on menu-btn-icon "Open menu" at bounding box center [1194, 246] width 28 height 28
click at [1154, 340] on button "Move in applicant" at bounding box center [1134, 340] width 145 height 28
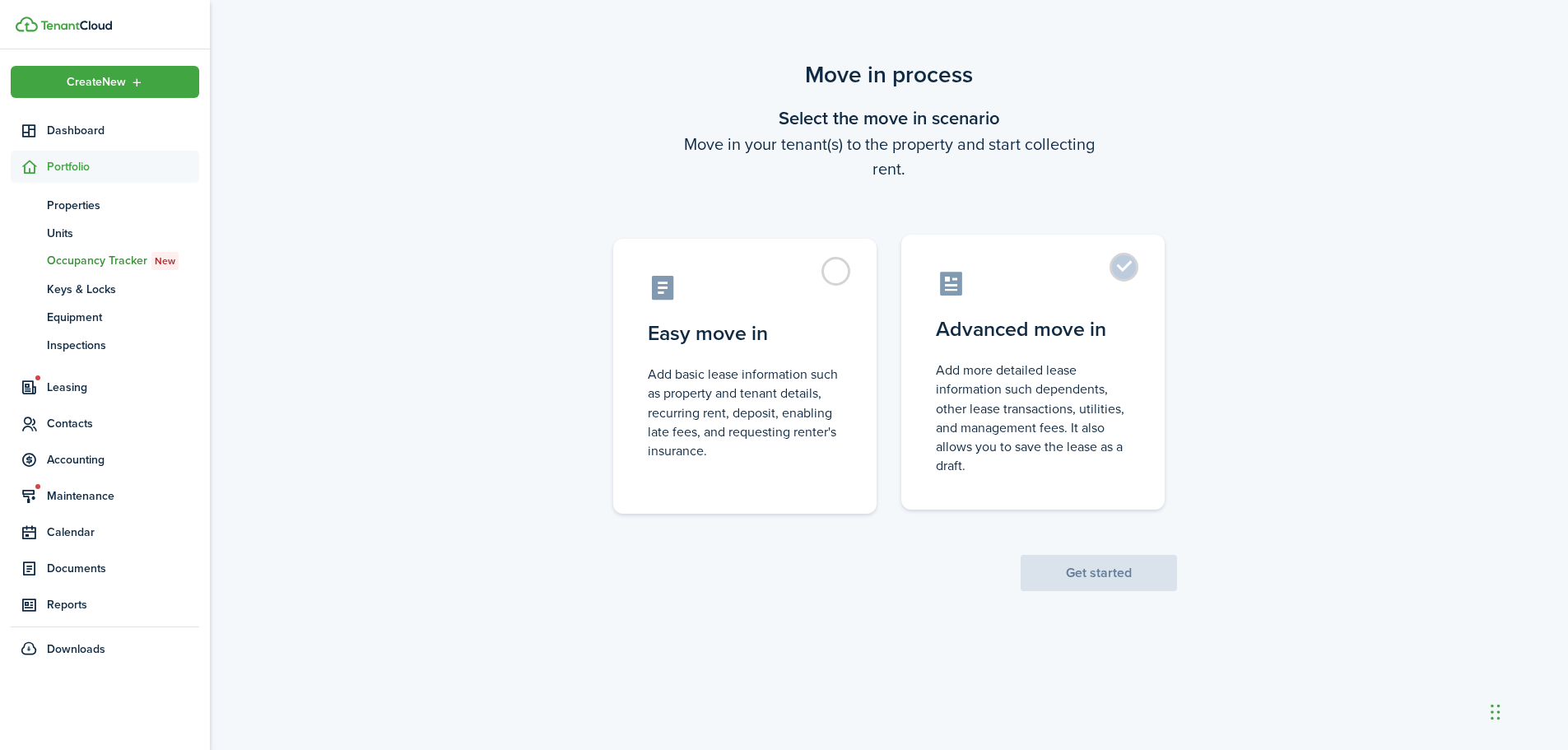
click at [1067, 391] on control-radio-card-description "Add more detailed lease information such dependents, other lease transactions, …" at bounding box center [1033, 418] width 194 height 115
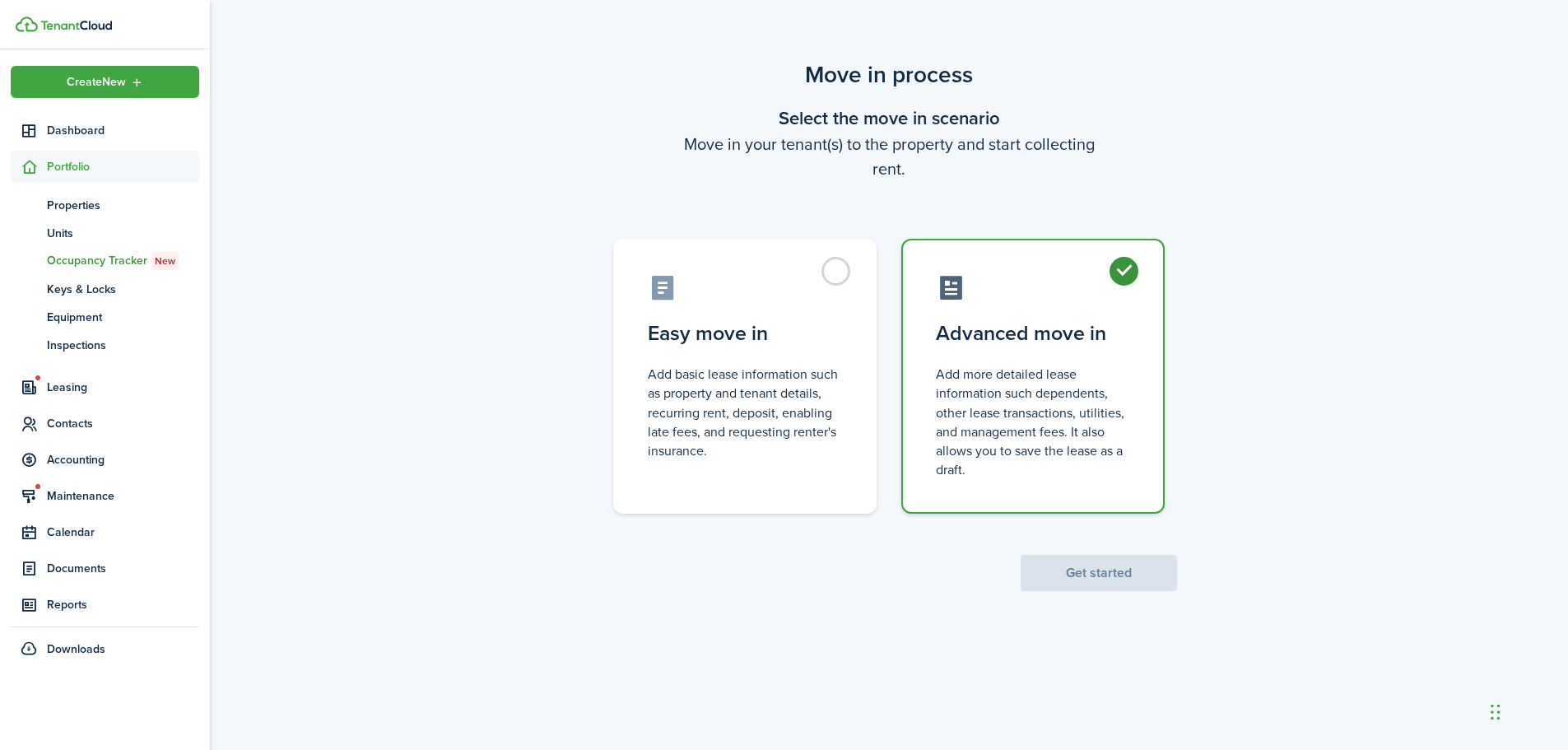
radio input "true"
click at [1066, 564] on button "Get started" at bounding box center [1098, 573] width 157 height 36
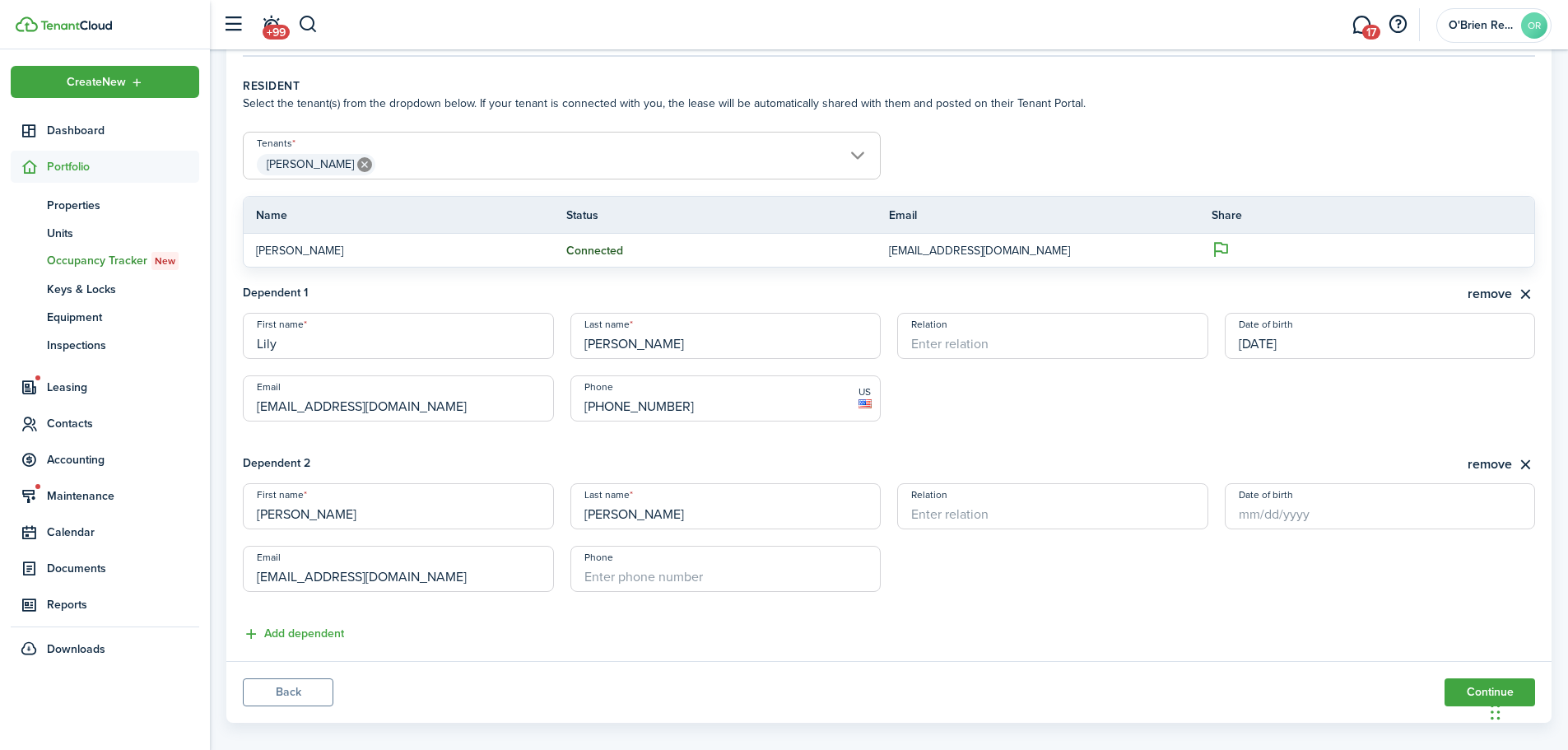
scroll to position [327, 0]
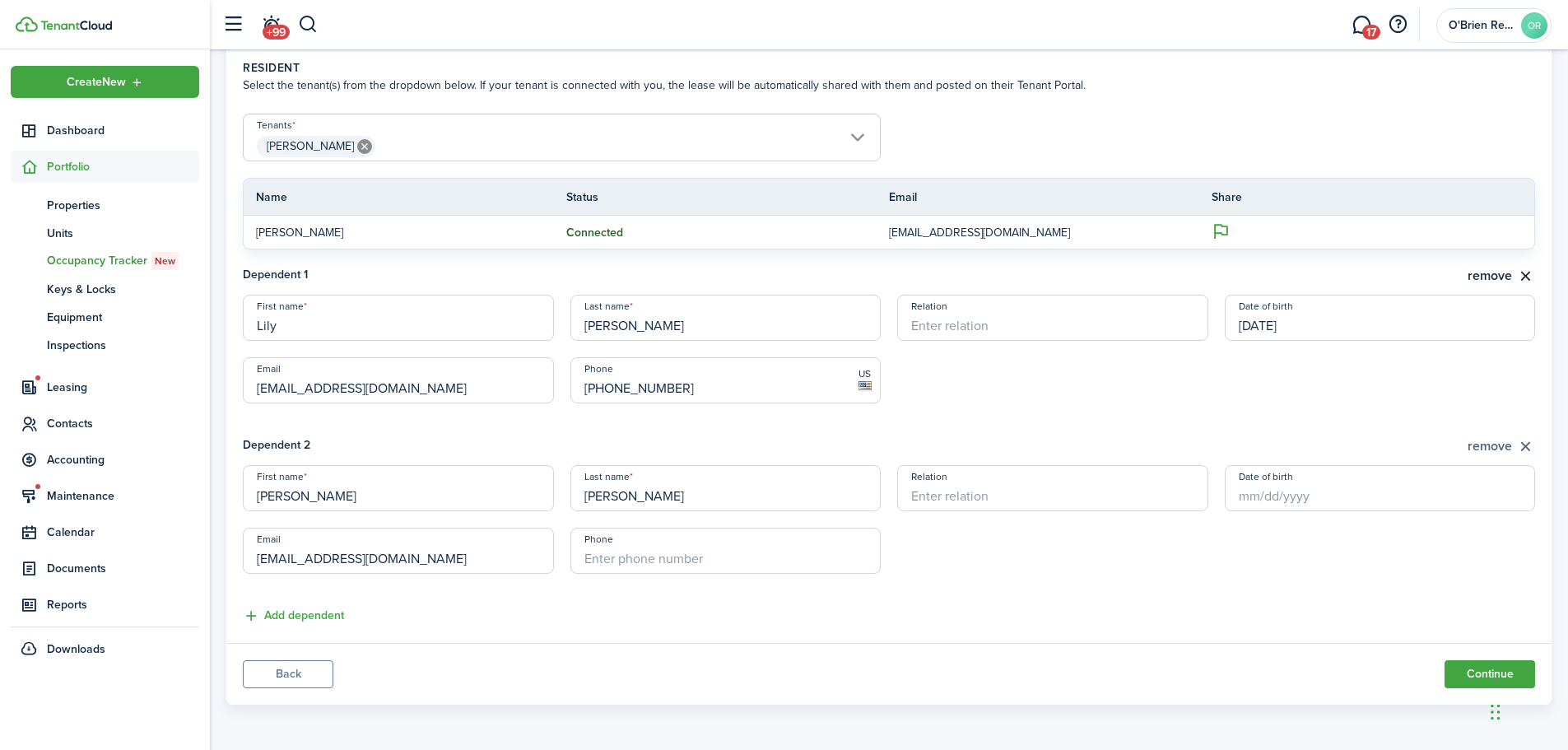
click at [1482, 444] on button "remove" at bounding box center [1502, 447] width 68 height 21
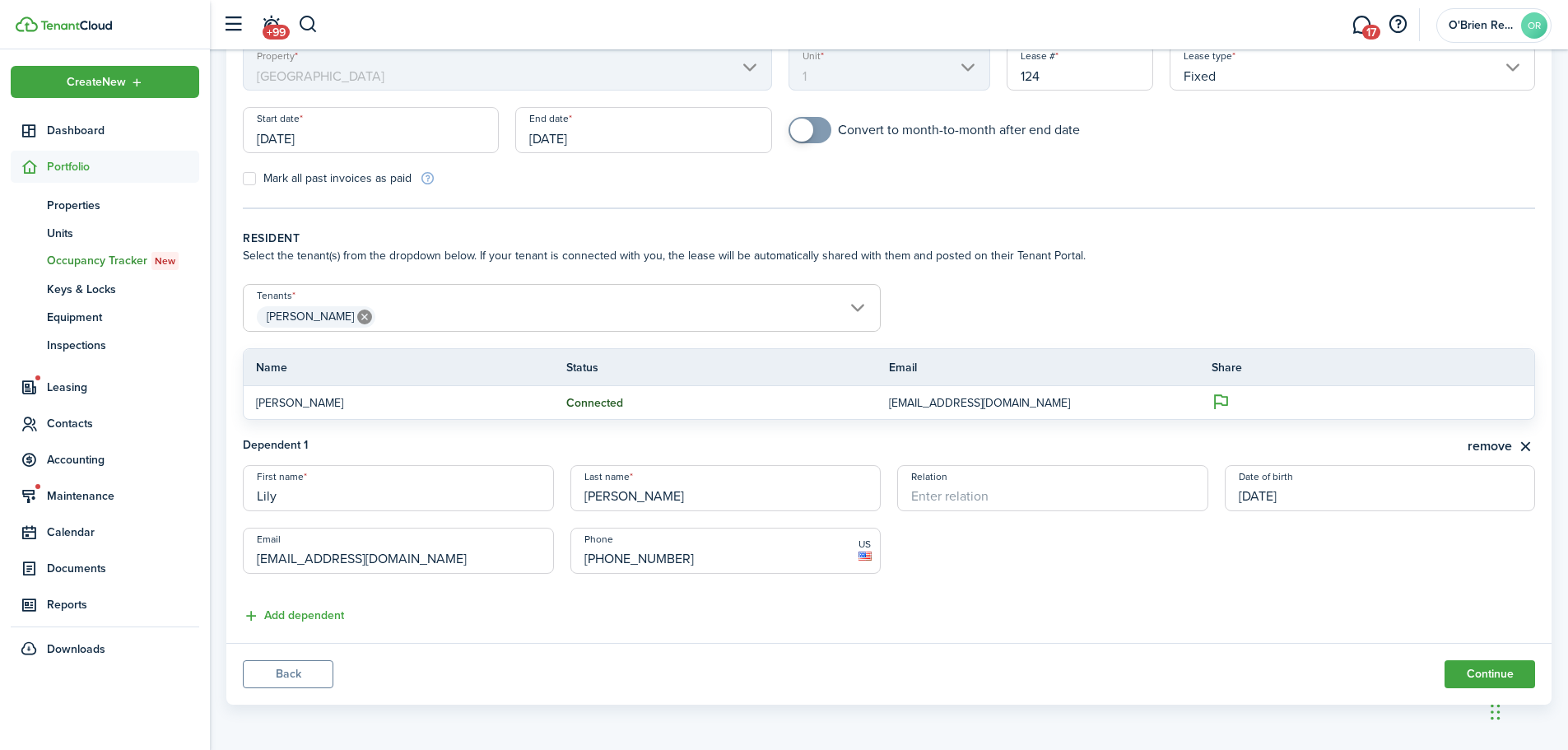
click at [544, 315] on span "[PERSON_NAME]" at bounding box center [561, 317] width 636 height 28
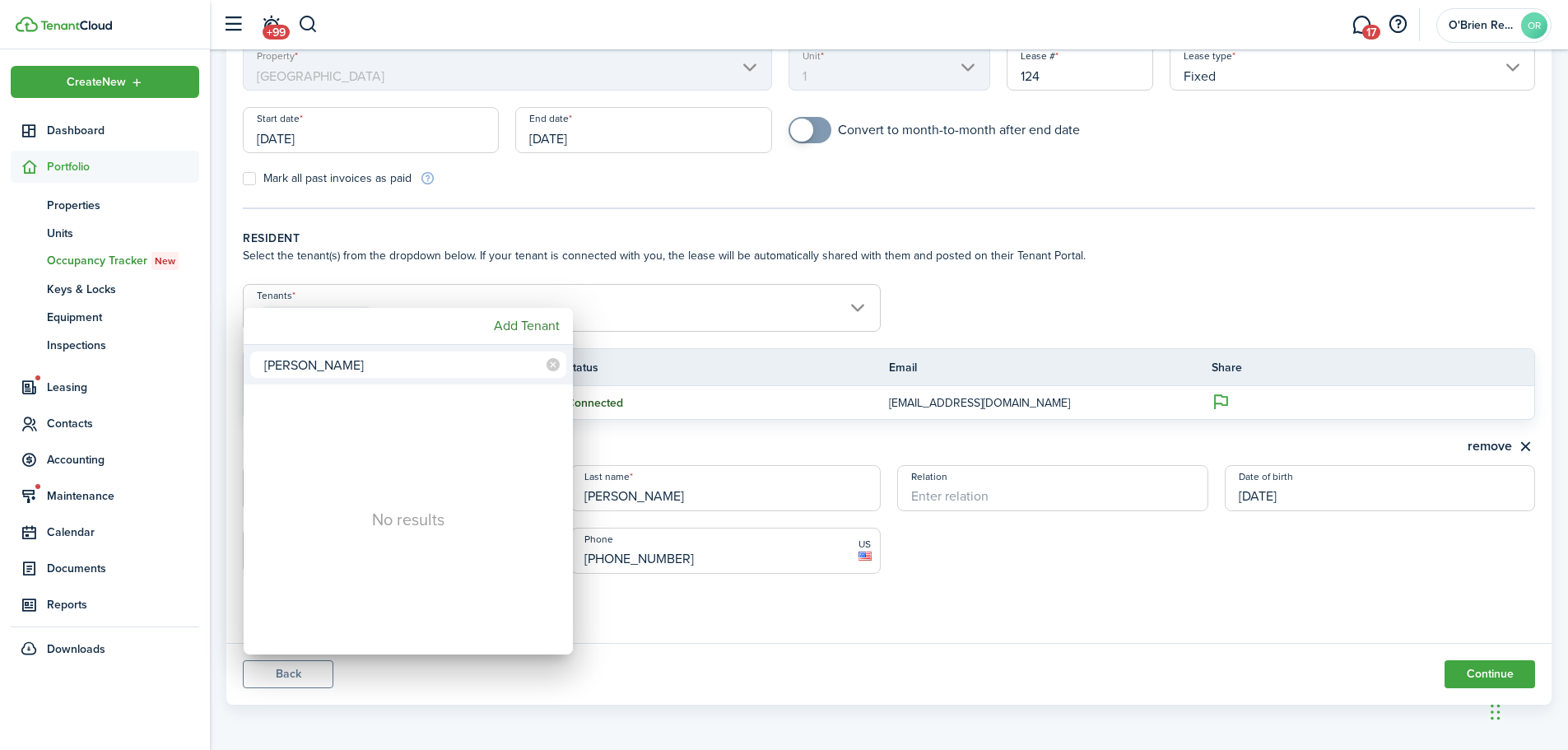
type input "[PERSON_NAME]"
click at [962, 302] on div at bounding box center [784, 375] width 1832 height 1014
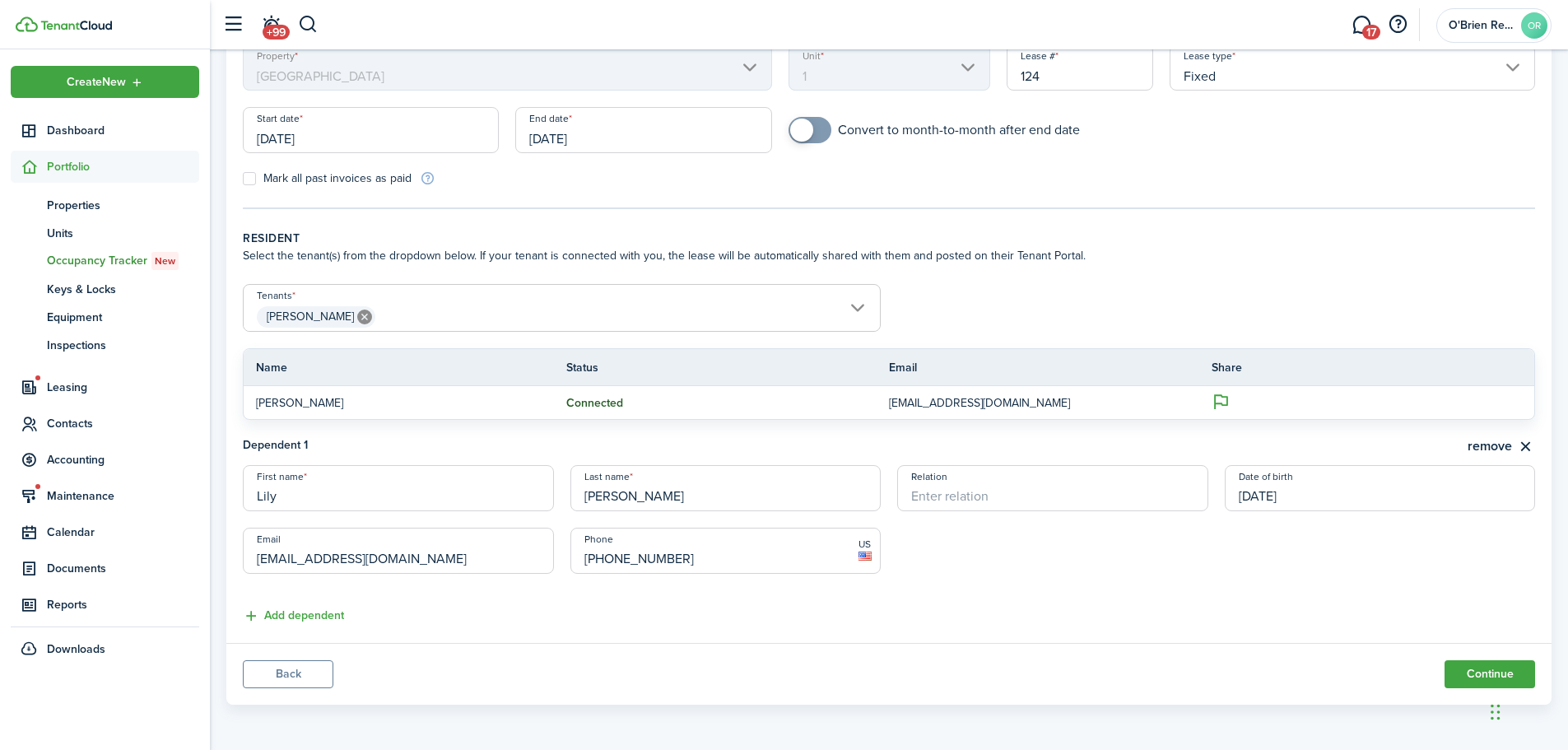
click at [786, 317] on span "[PERSON_NAME]" at bounding box center [561, 317] width 636 height 28
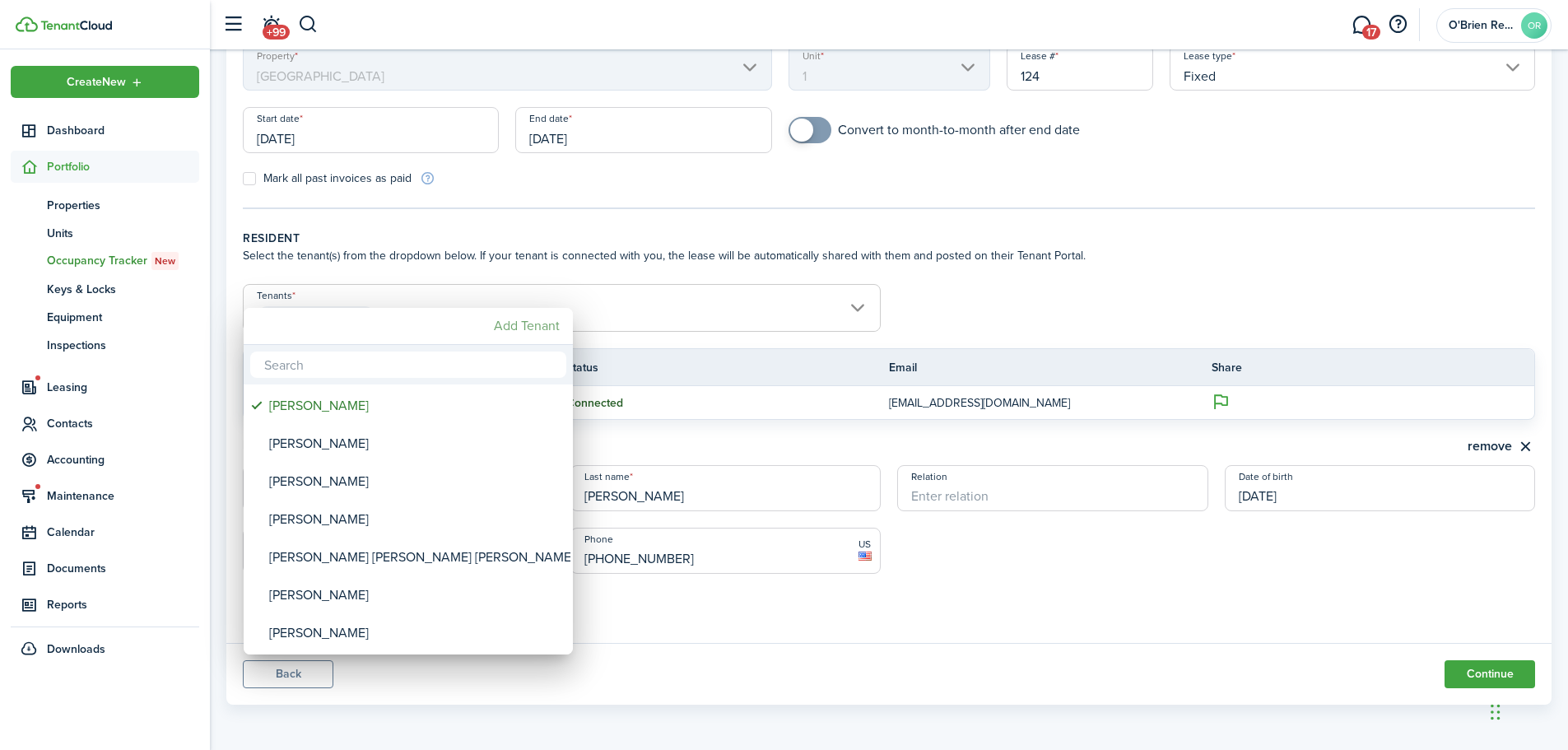
click at [536, 319] on mbsc-button "Add Tenant" at bounding box center [526, 326] width 79 height 30
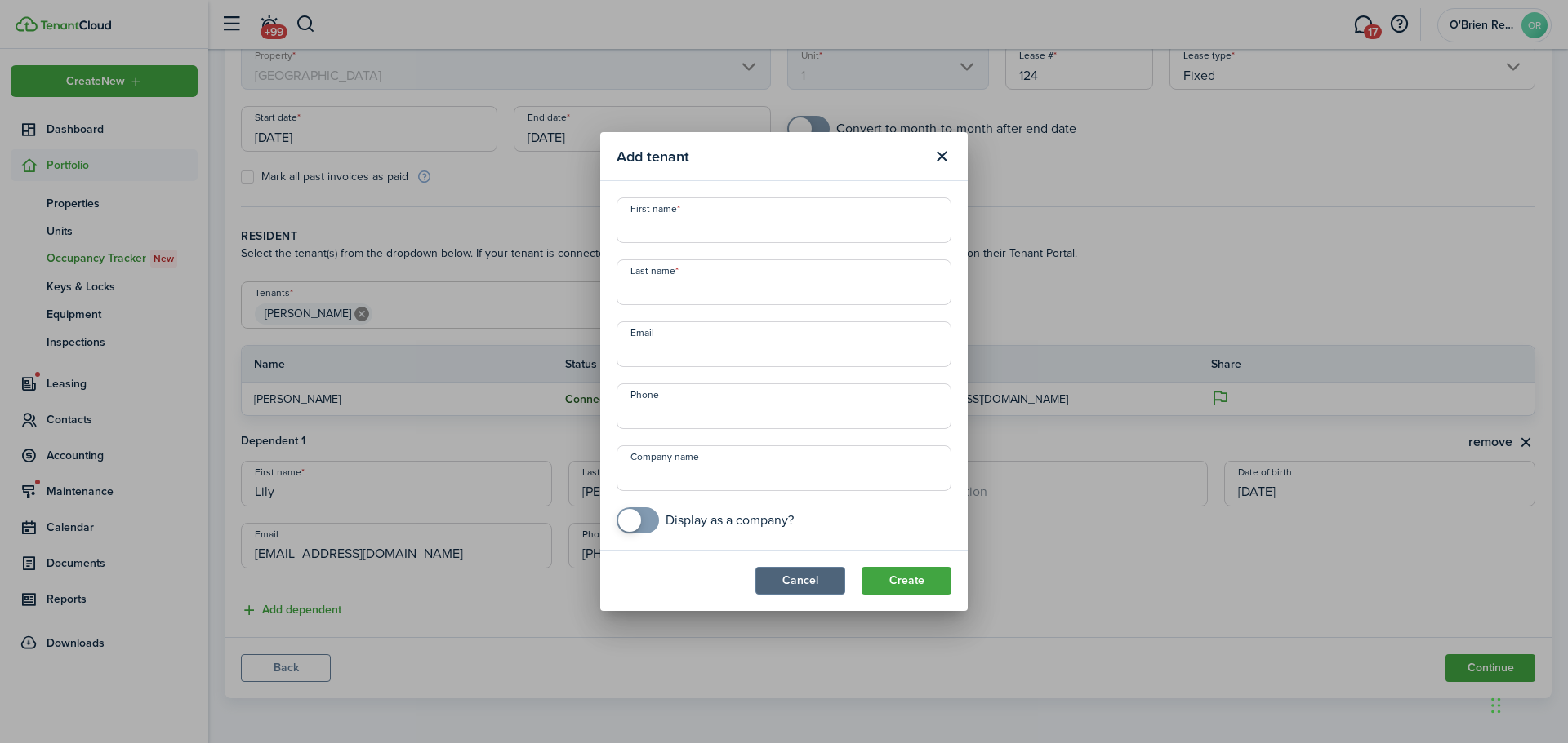
click at [790, 577] on button "Cancel" at bounding box center [800, 581] width 90 height 28
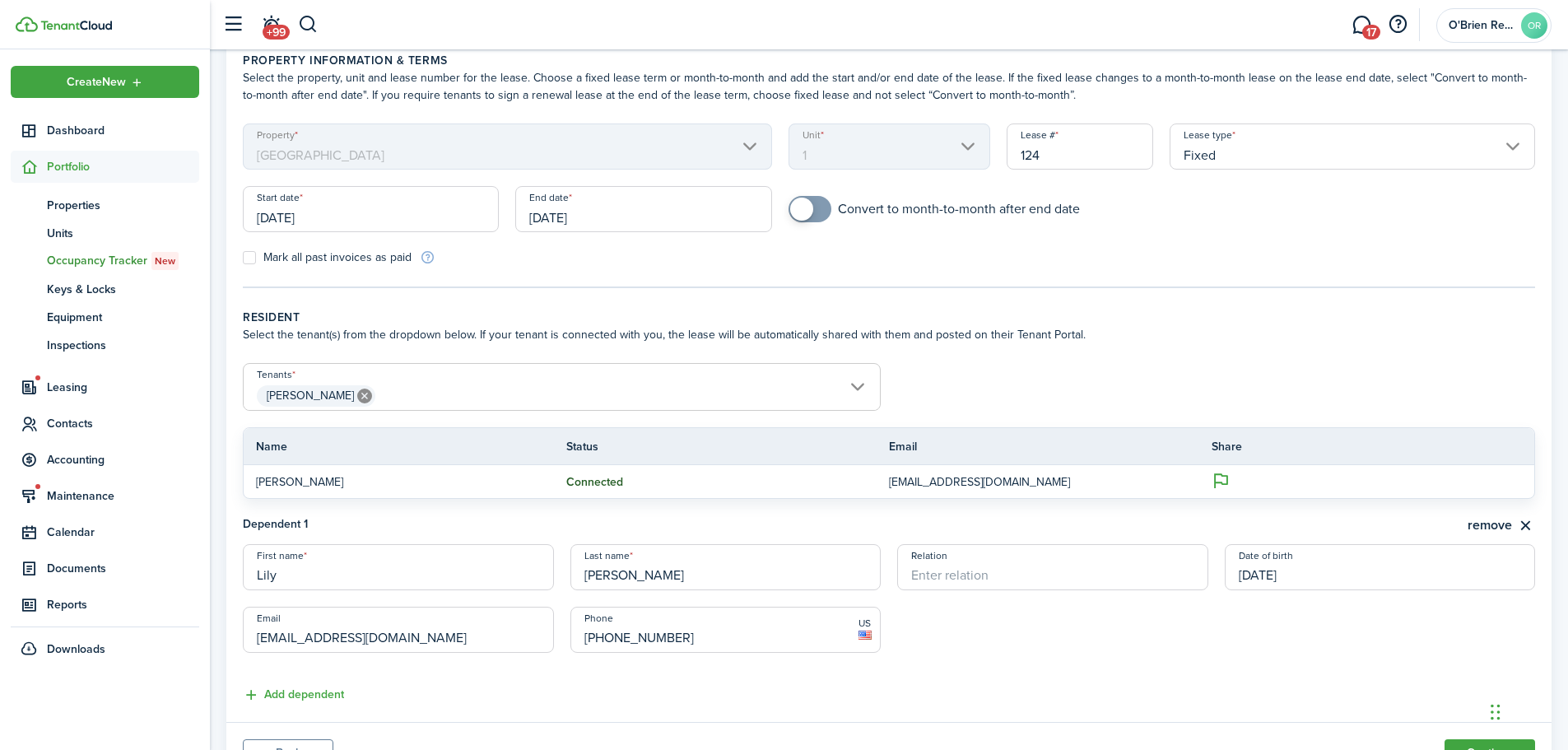
scroll to position [0, 0]
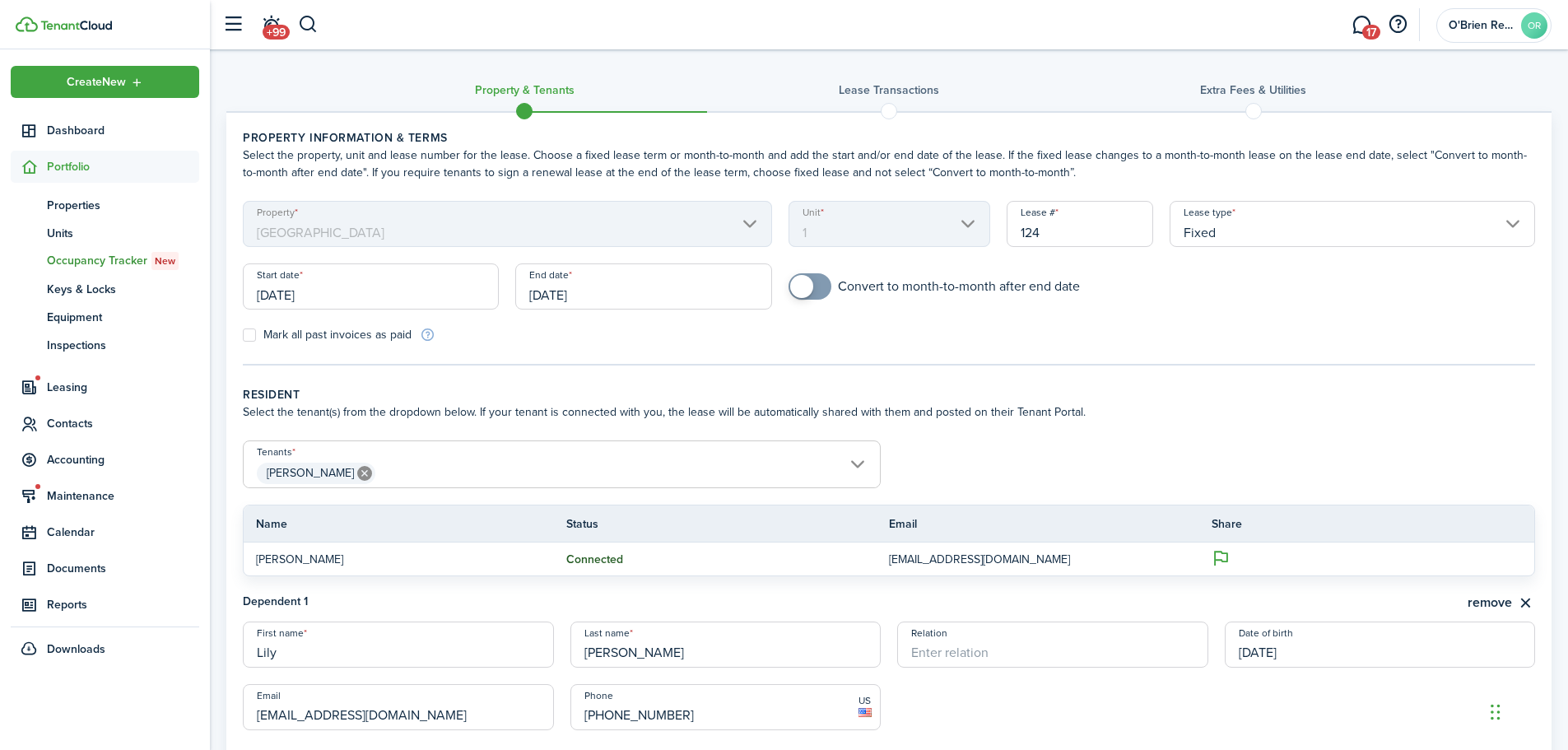
click at [1008, 456] on form "Tenants [DEMOGRAPHIC_DATA][PERSON_NAME] [DEMOGRAPHIC_DATA][PERSON_NAME] Name St…" at bounding box center [888, 509] width 1309 height 136
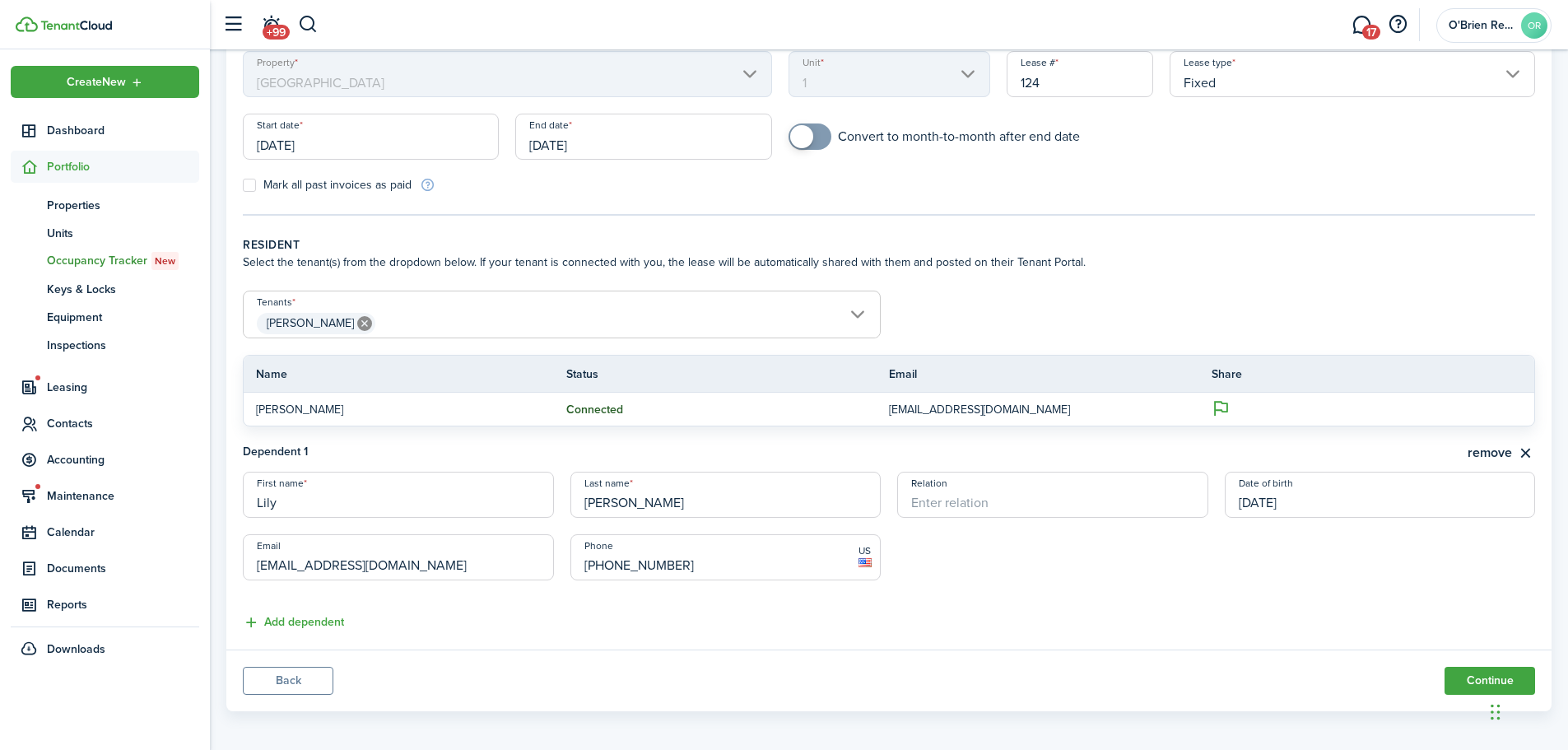
scroll to position [157, 0]
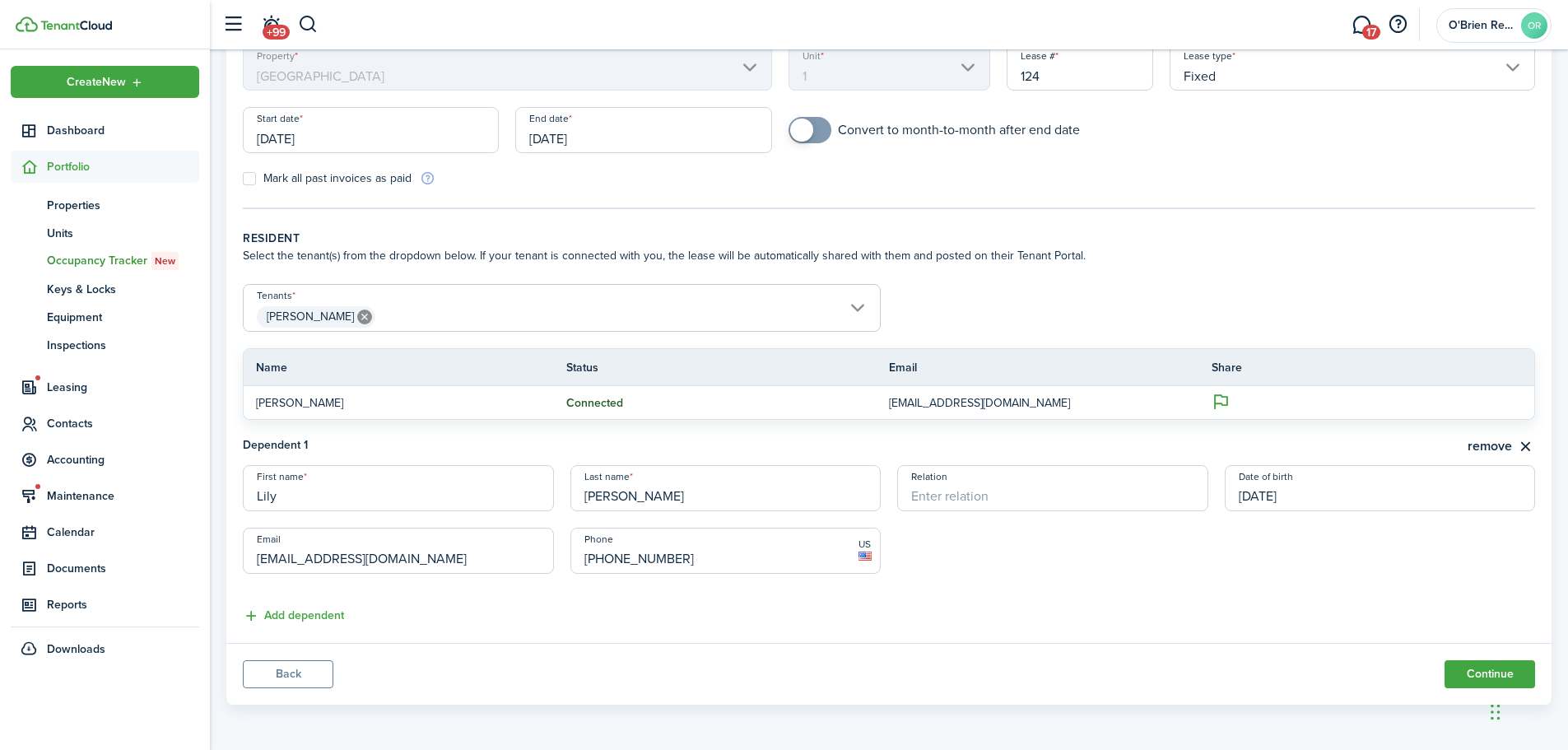
click at [621, 320] on span "[PERSON_NAME]" at bounding box center [561, 317] width 636 height 28
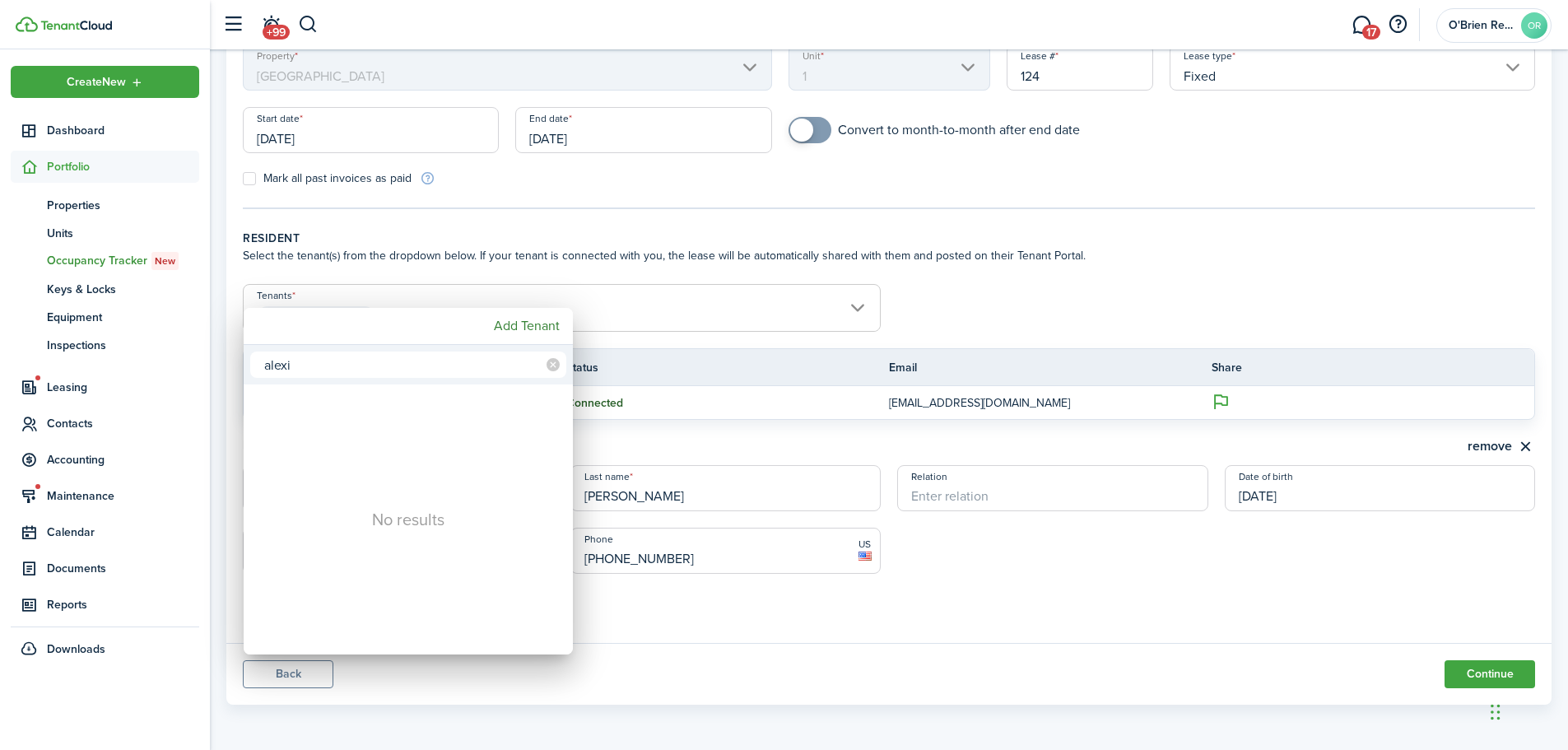
type input "alexi"
click at [939, 317] on div at bounding box center [784, 375] width 1832 height 1014
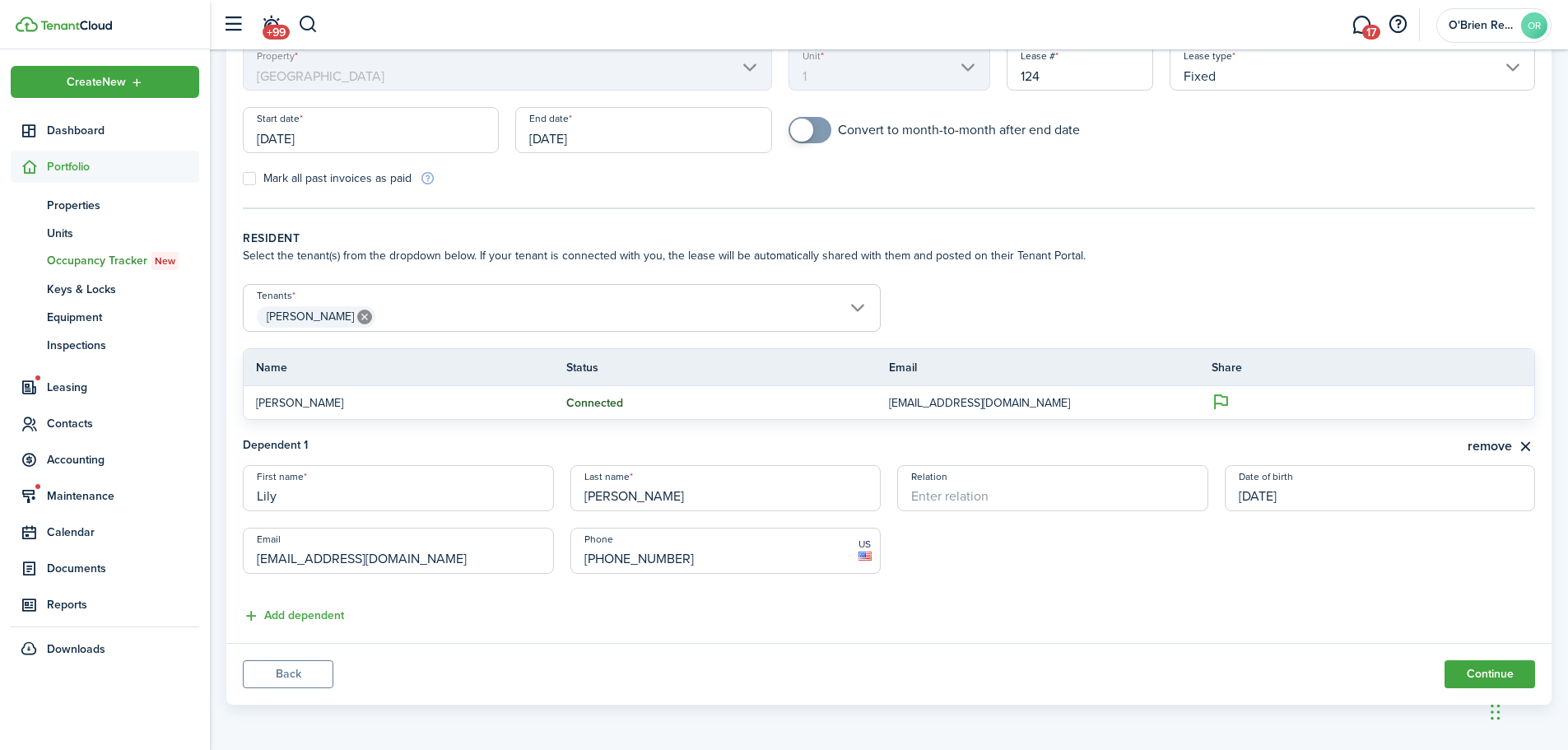
click at [319, 664] on button "Back" at bounding box center [288, 674] width 91 height 28
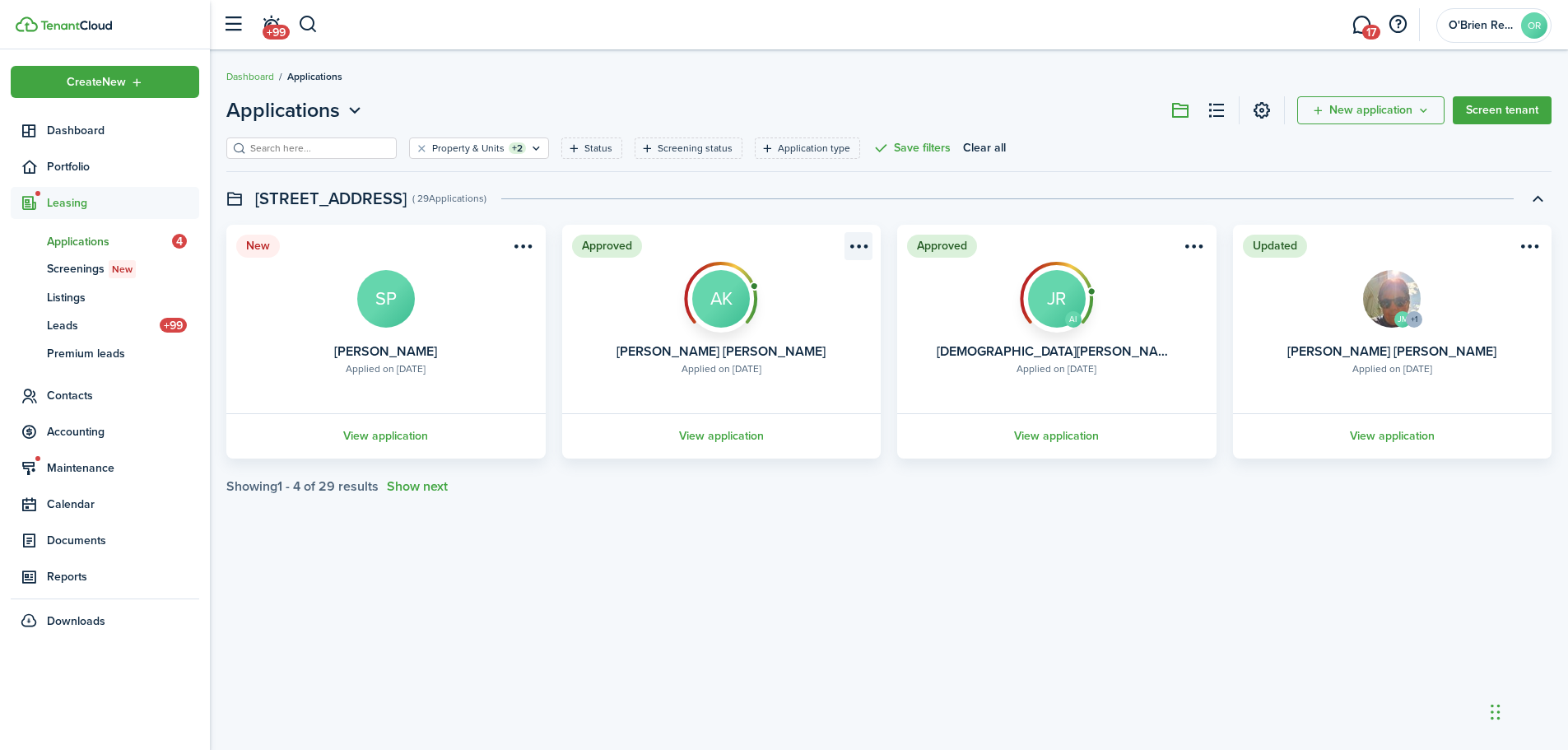
click at [861, 254] on menu-btn-icon "Open menu" at bounding box center [858, 246] width 28 height 28
click at [831, 336] on button "Move in applicant" at bounding box center [798, 340] width 145 height 28
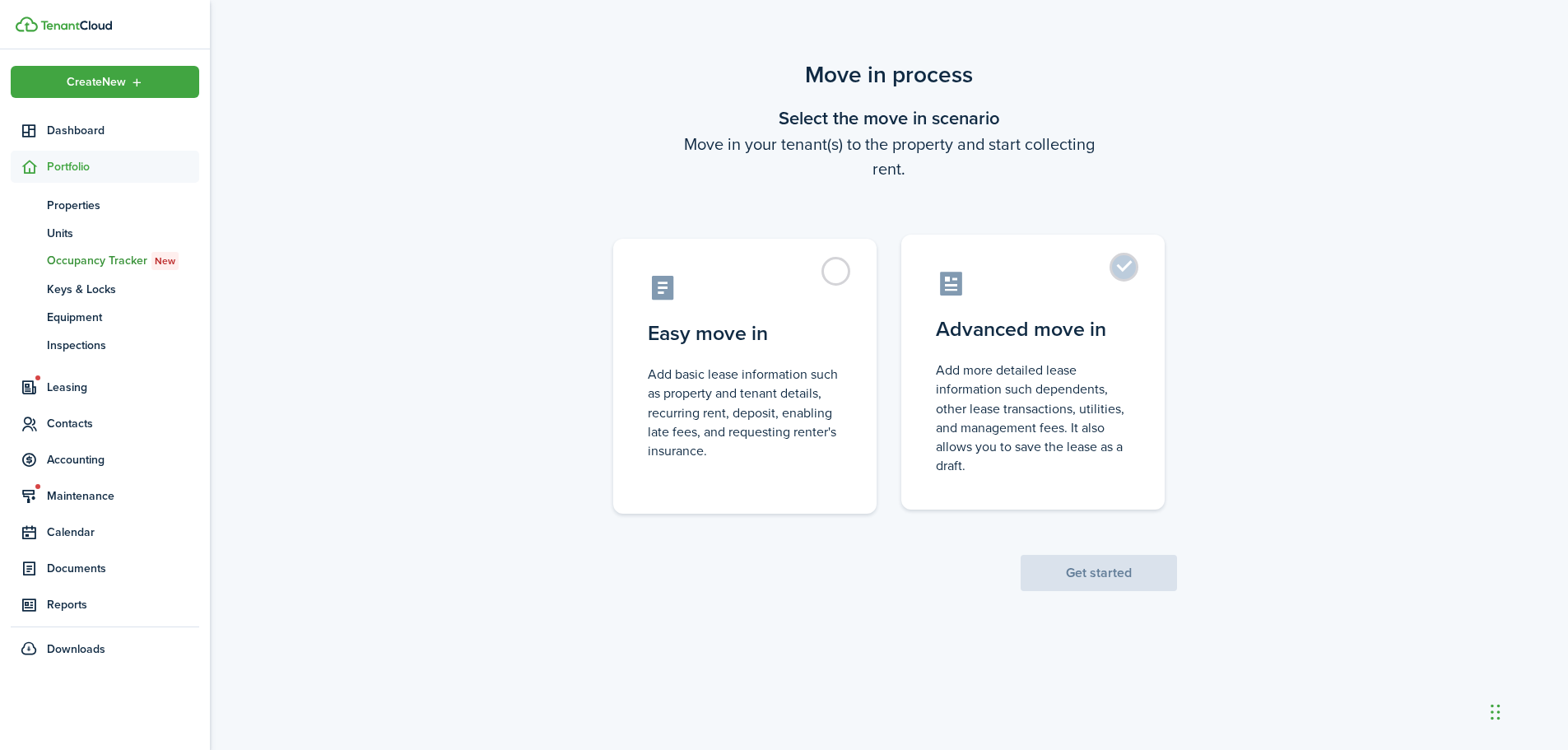
click at [1003, 424] on control-radio-card-description "Add more detailed lease information such dependents, other lease transactions, …" at bounding box center [1033, 418] width 194 height 115
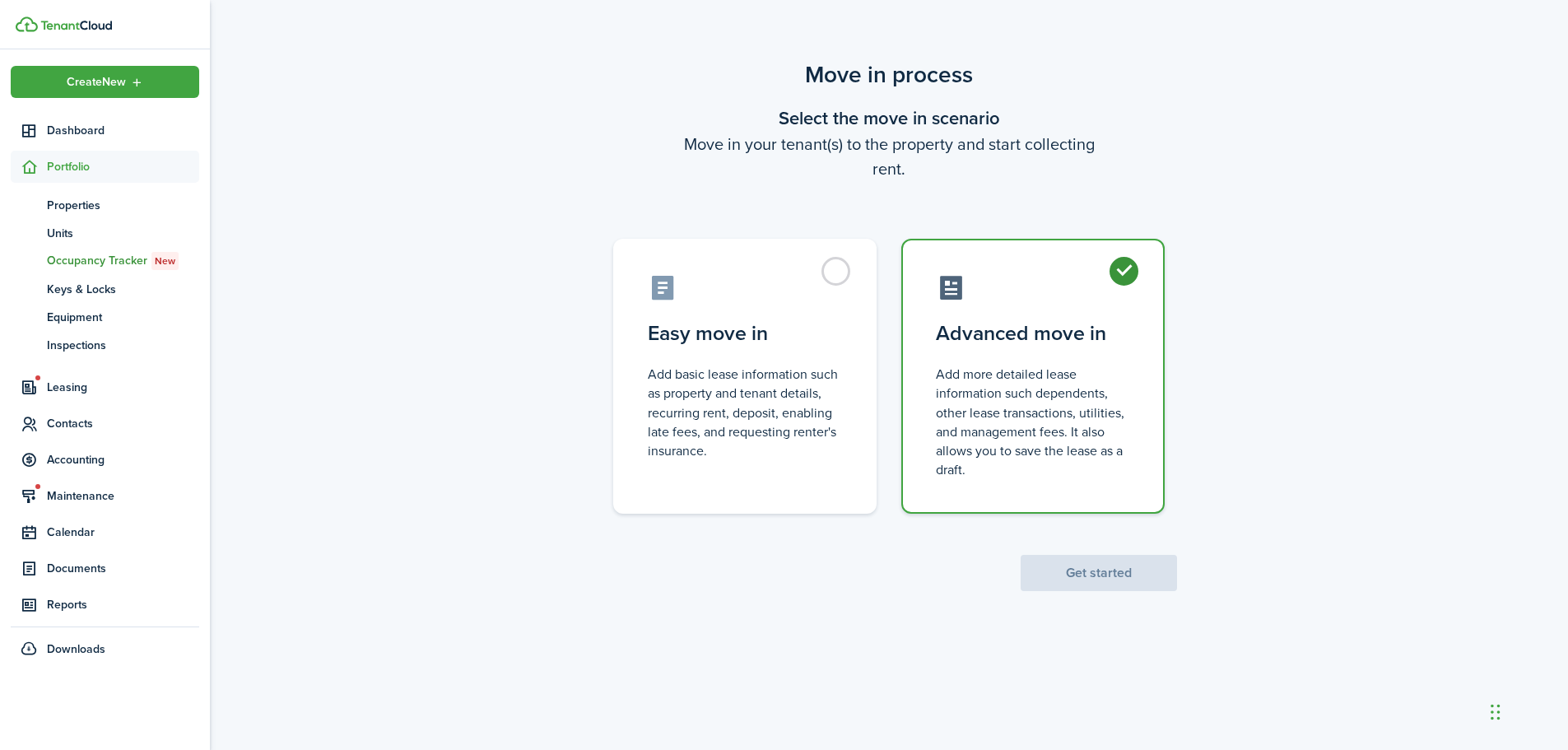
radio input "true"
click at [1102, 558] on button "Get started" at bounding box center [1098, 573] width 157 height 36
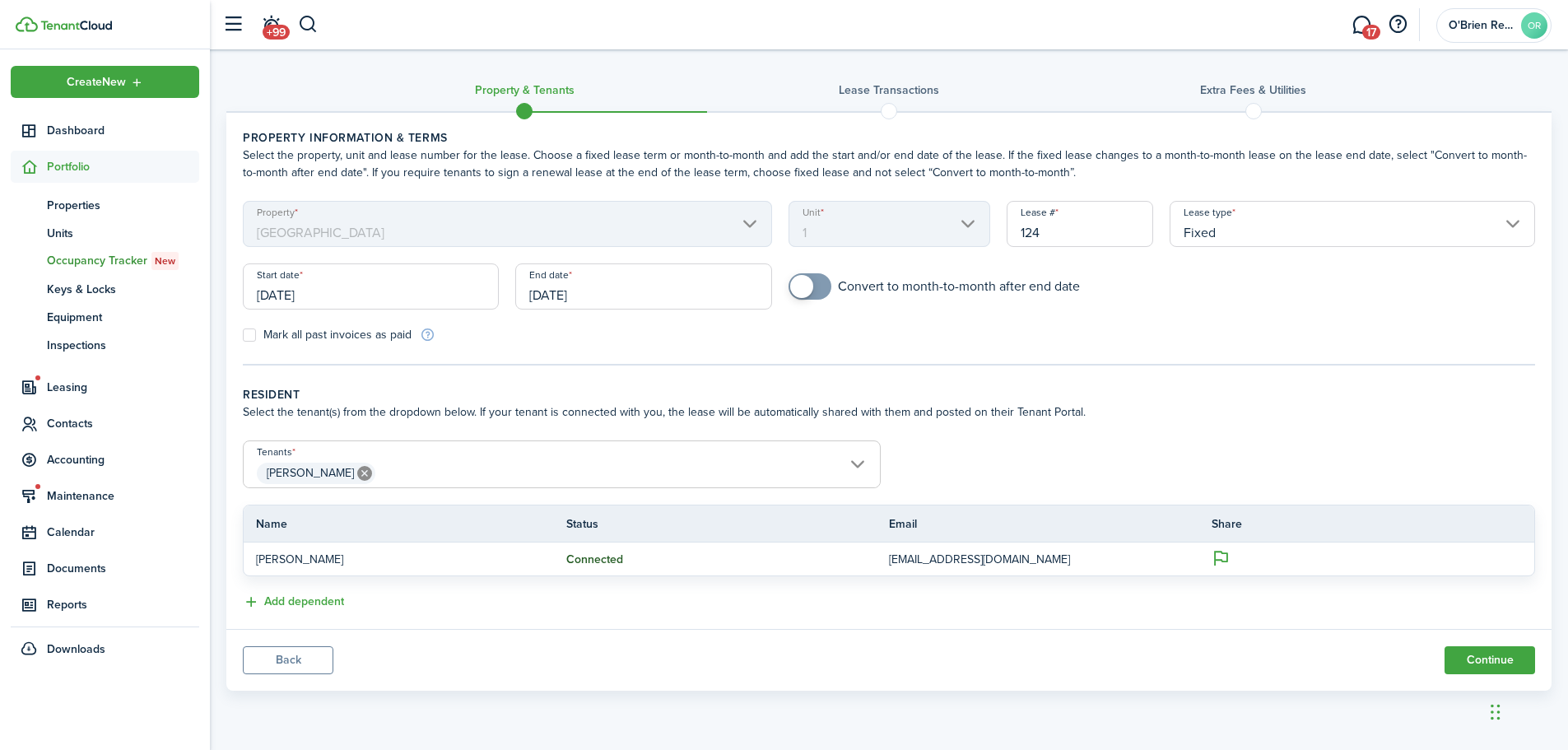
click at [434, 485] on span "[PERSON_NAME]" at bounding box center [561, 474] width 636 height 28
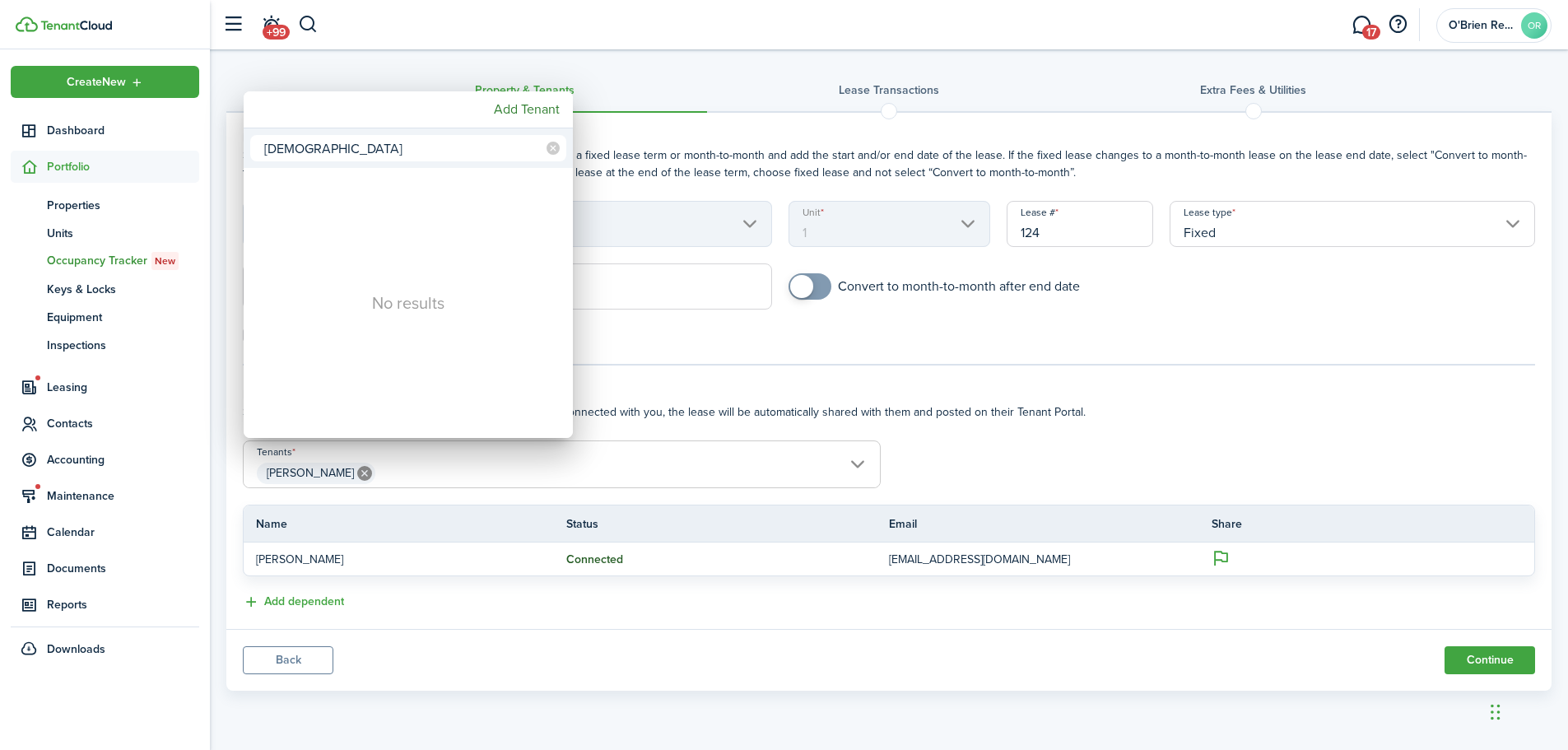
type input "[DEMOGRAPHIC_DATA]"
drag, startPoint x: 848, startPoint y: 390, endPoint x: 837, endPoint y: 373, distance: 20.2
click at [843, 384] on div at bounding box center [784, 375] width 1832 height 1014
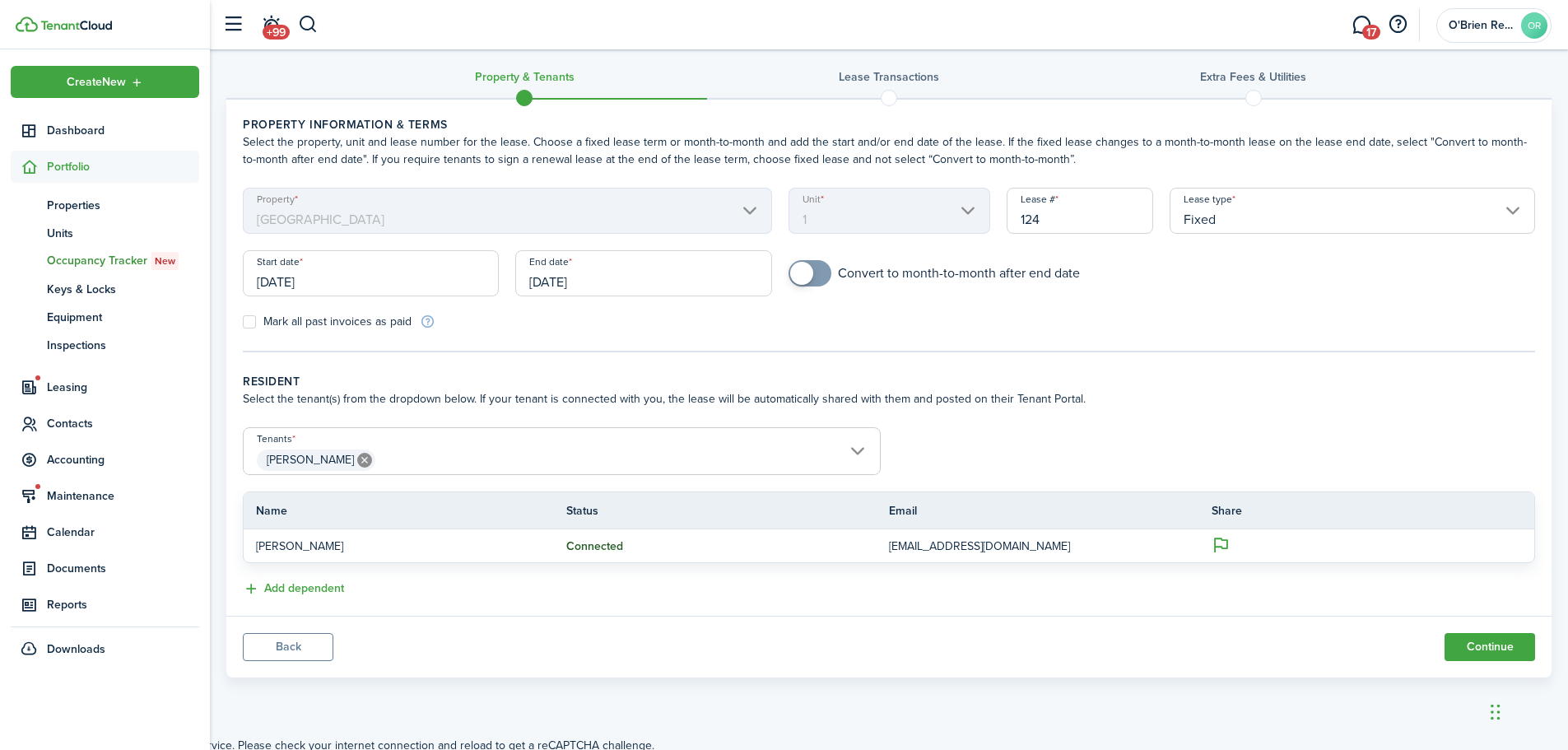
scroll to position [17, 0]
click at [310, 584] on button "Add dependent" at bounding box center [294, 584] width 102 height 19
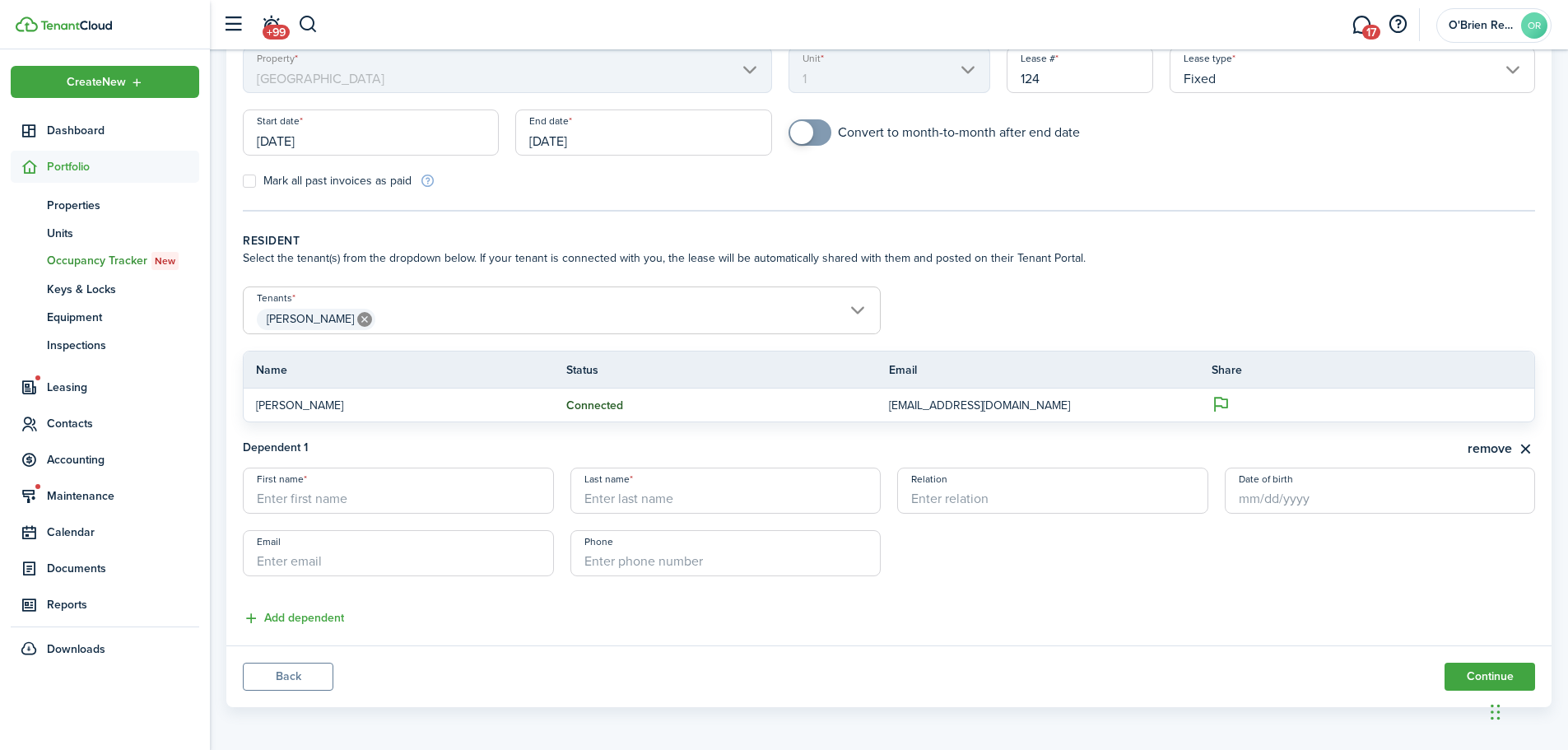
scroll to position [157, 0]
click at [1470, 446] on button "remove" at bounding box center [1502, 447] width 68 height 21
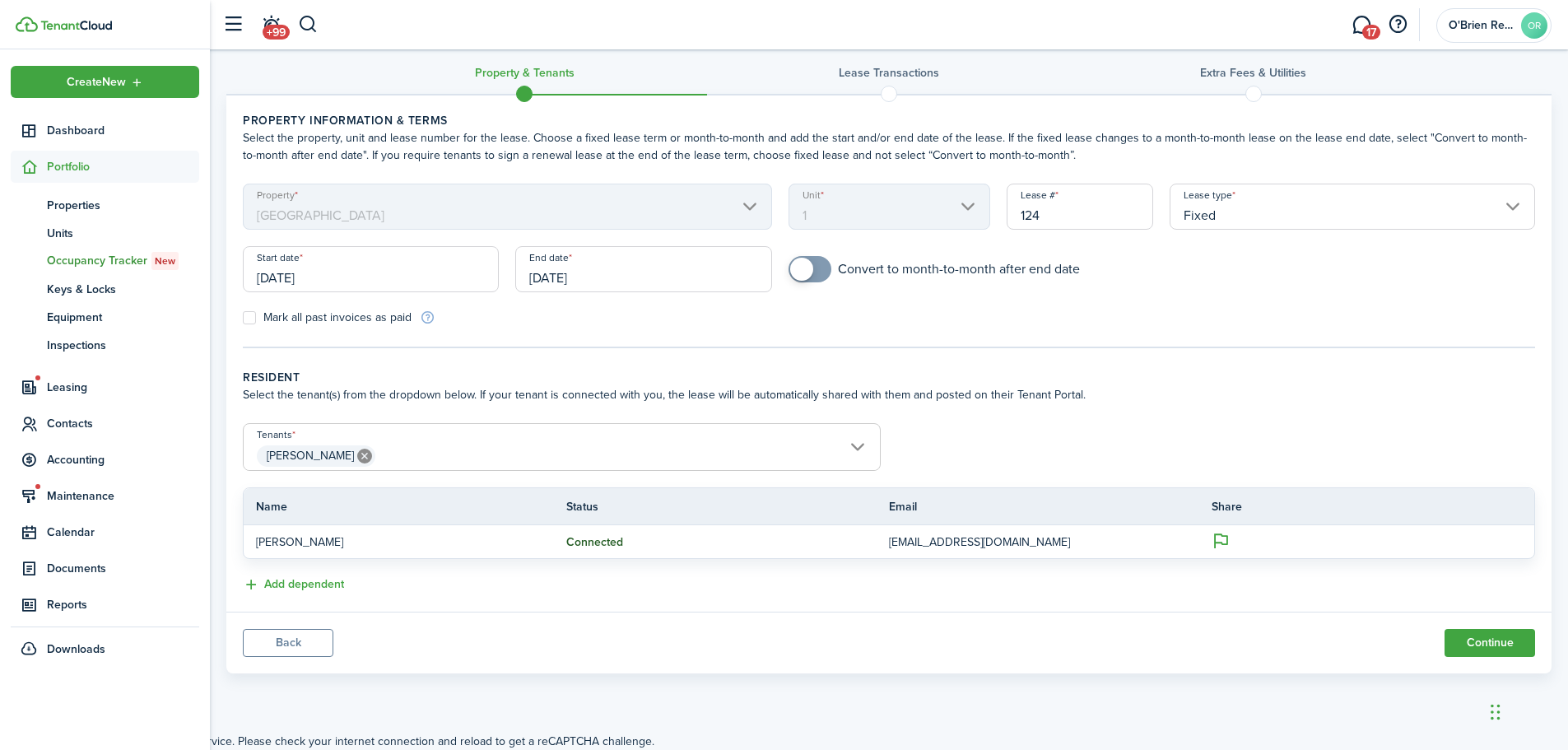
scroll to position [17, 0]
click at [1030, 395] on wizard-step-header-description "Select the tenant(s) from the dropdown below. If your tenant is connected with …" at bounding box center [889, 394] width 1293 height 17
click at [320, 641] on button "Back" at bounding box center [288, 643] width 91 height 28
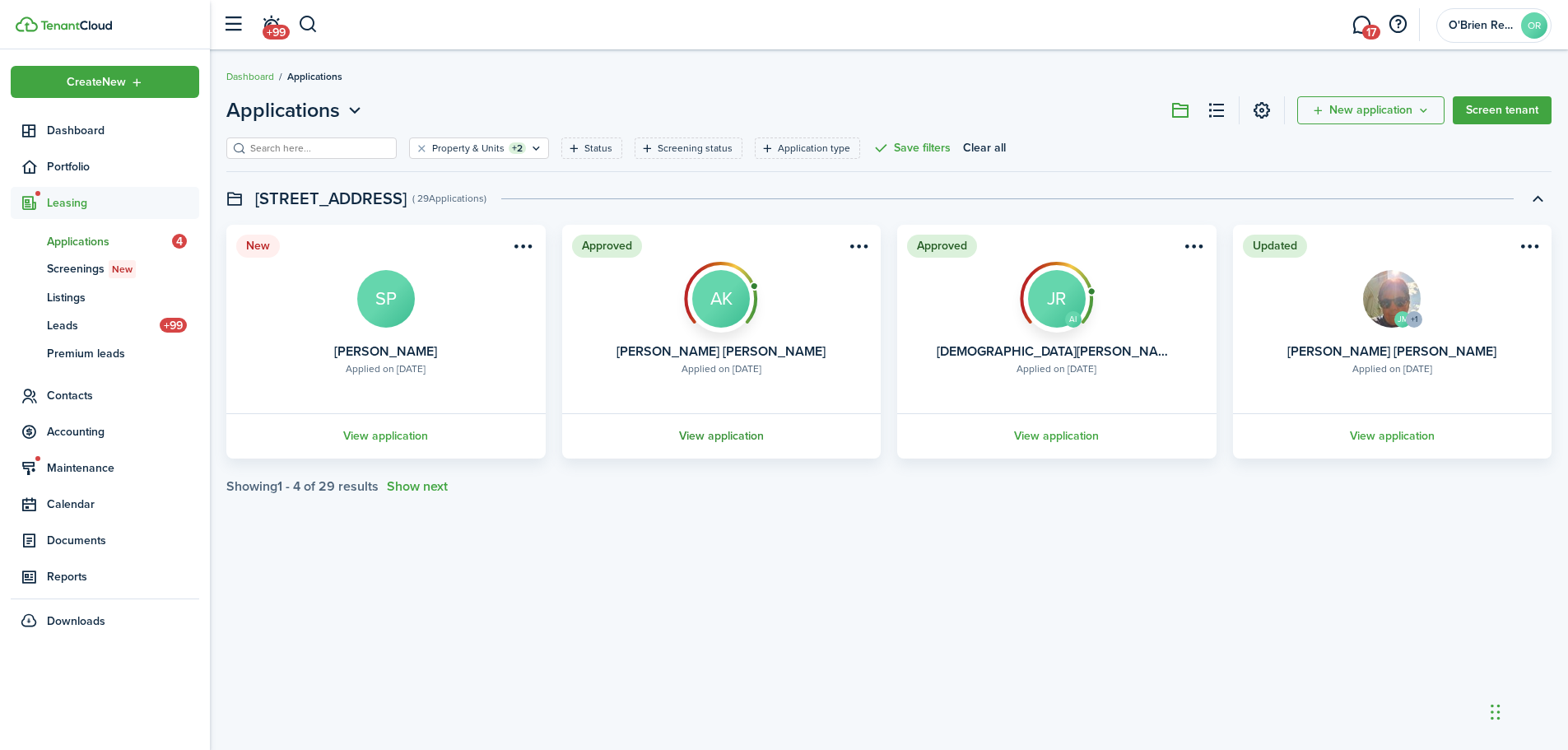
click at [732, 433] on link "View application" at bounding box center [722, 436] width 324 height 45
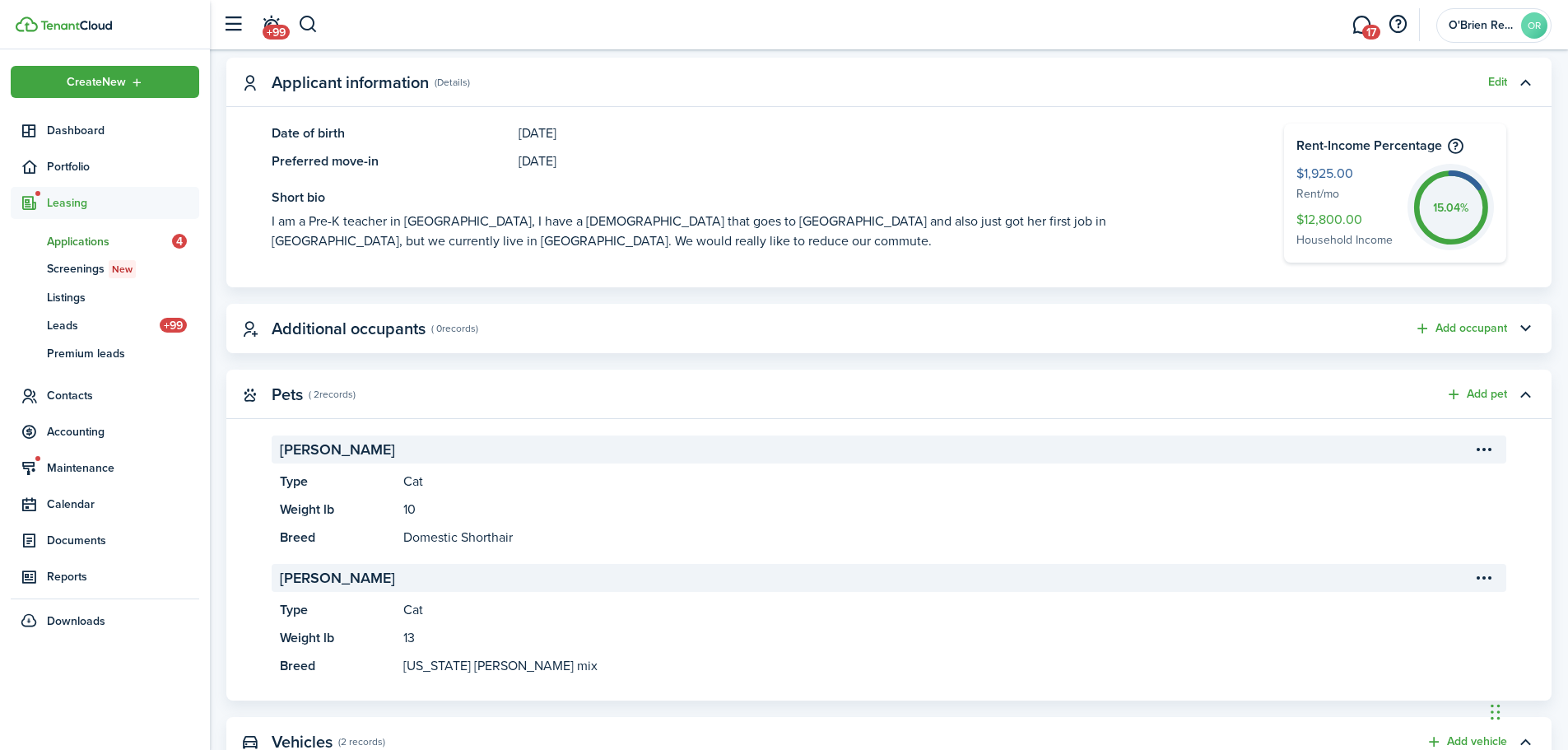
scroll to position [495, 0]
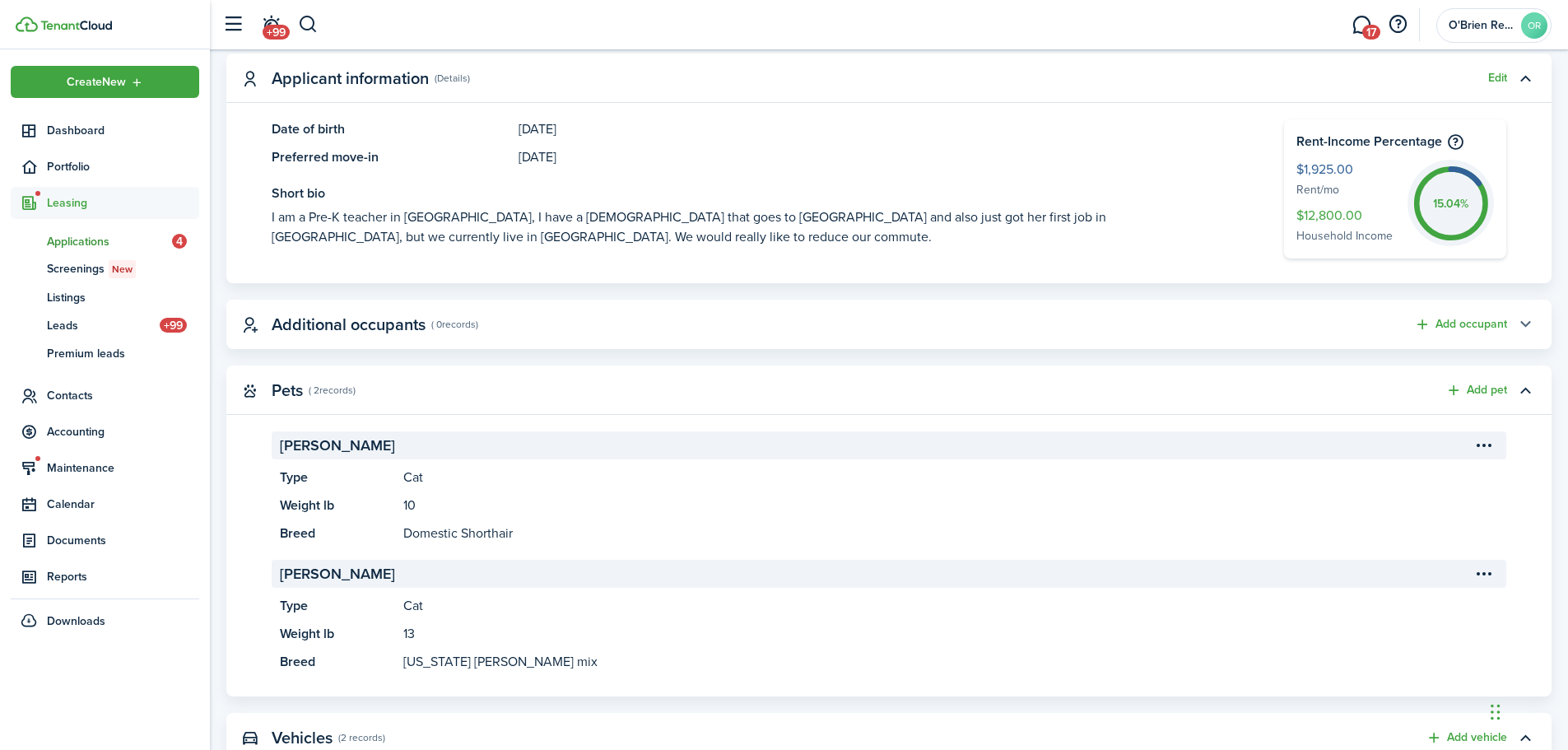
click at [1534, 324] on button "button" at bounding box center [1525, 324] width 28 height 28
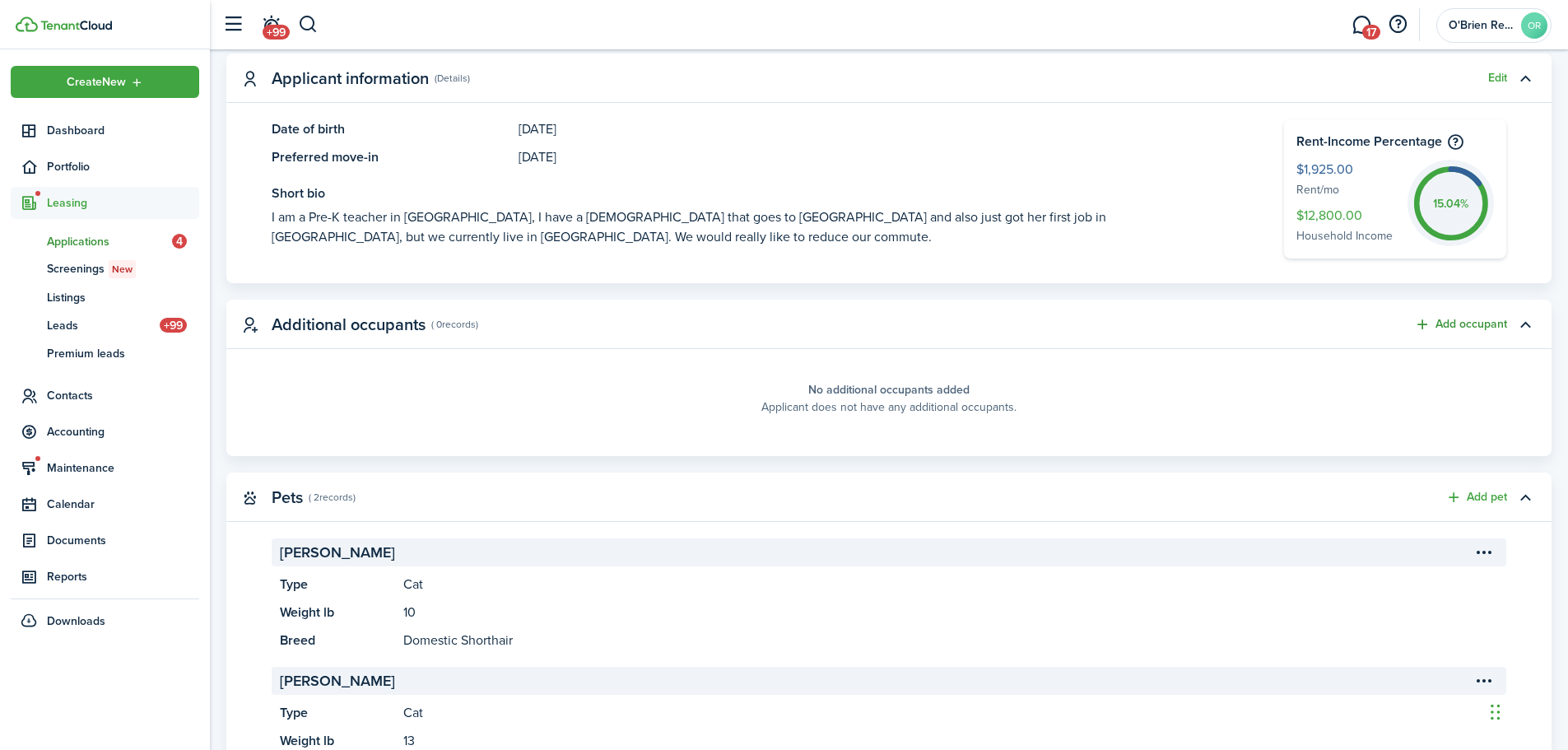
click at [1455, 320] on button "Add occupant" at bounding box center [1460, 324] width 93 height 19
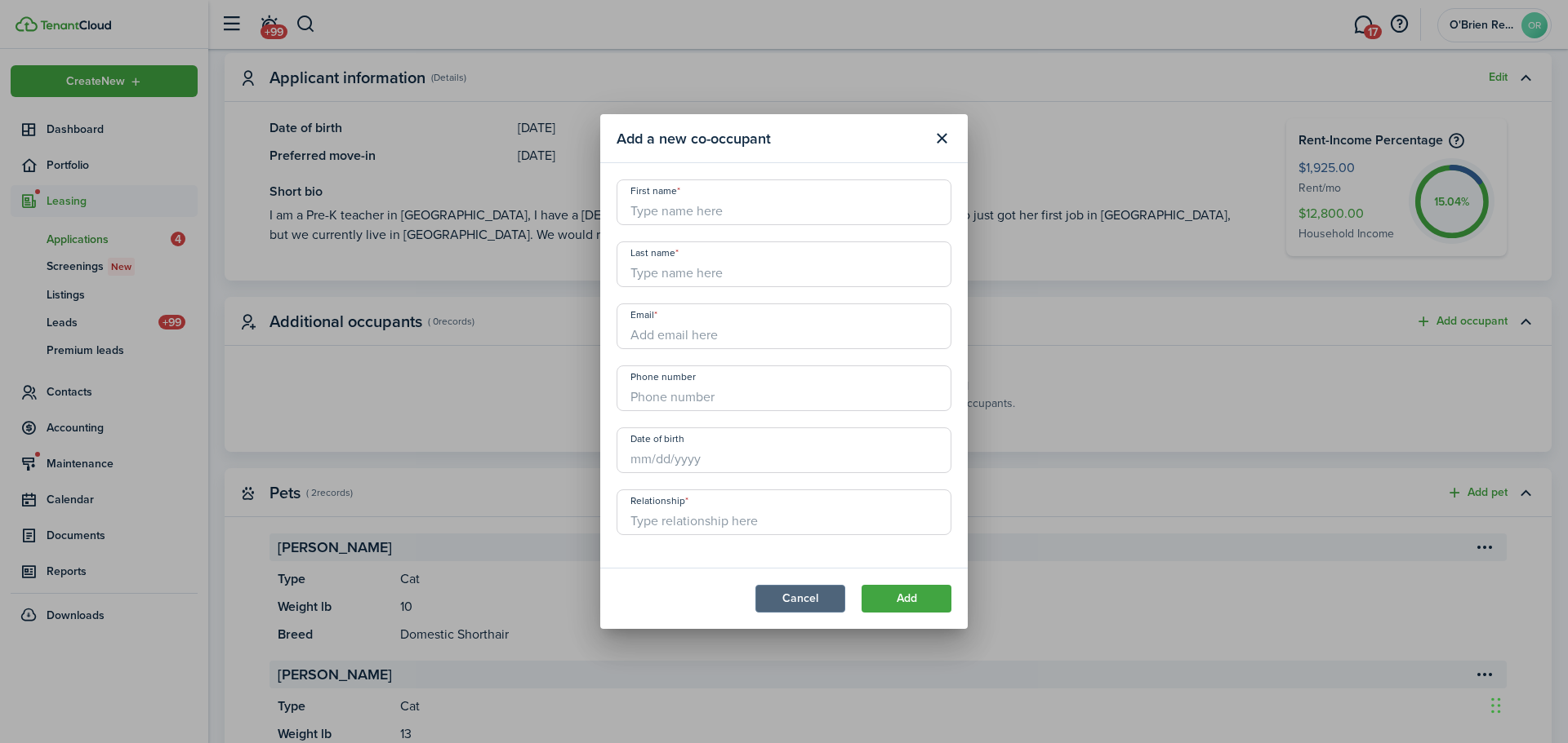
click at [805, 593] on button "Cancel" at bounding box center [800, 599] width 90 height 28
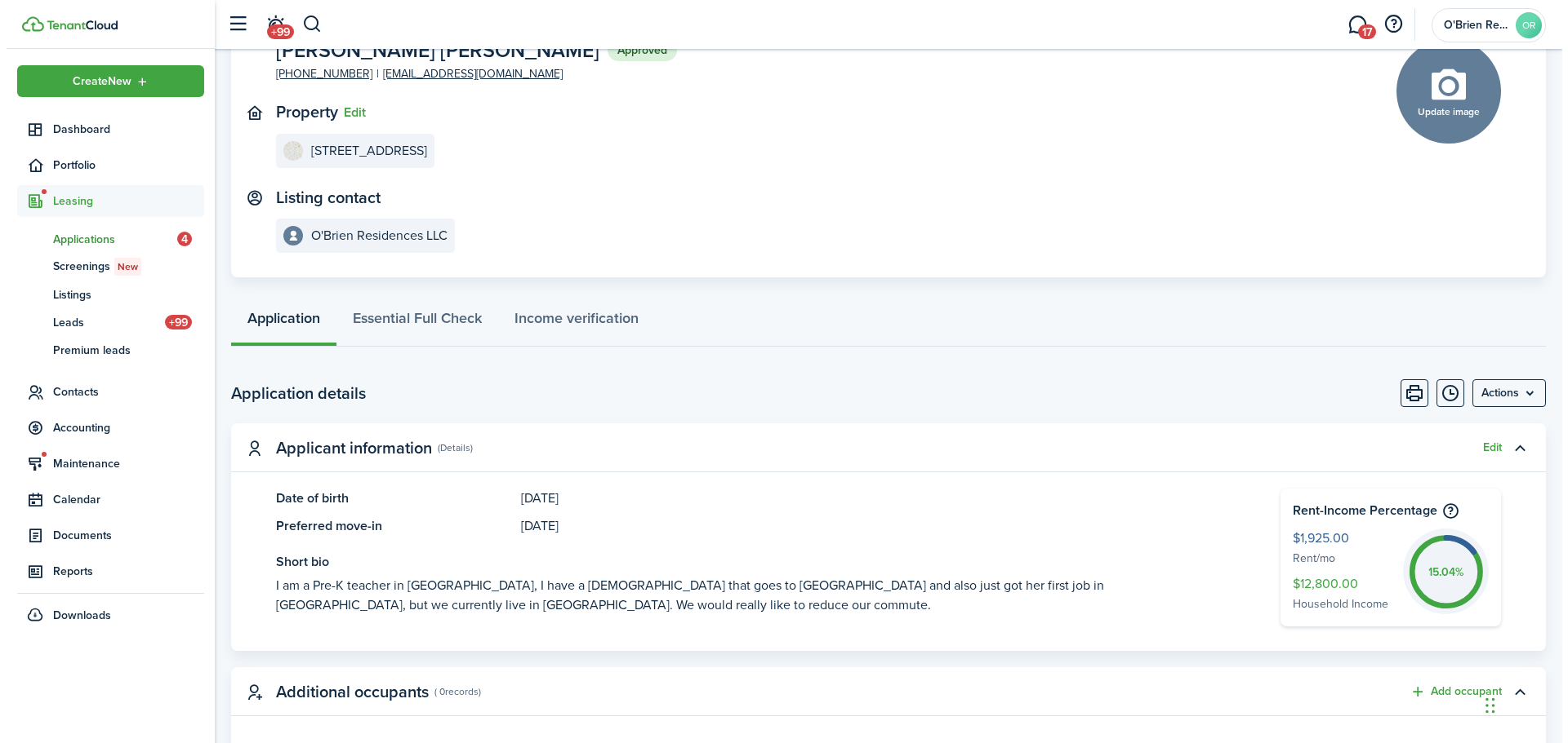
scroll to position [0, 0]
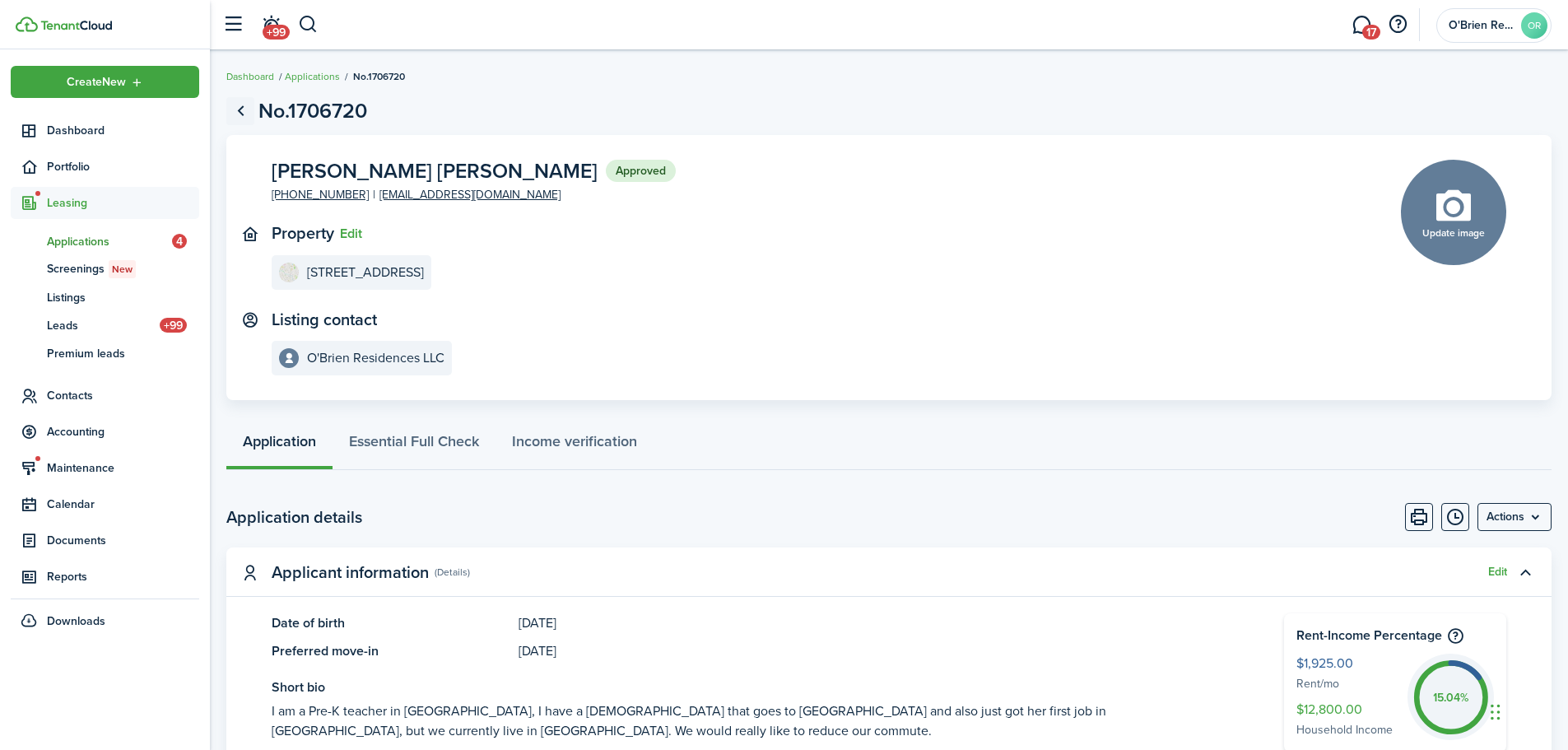
click at [237, 110] on link "Go back" at bounding box center [240, 111] width 28 height 28
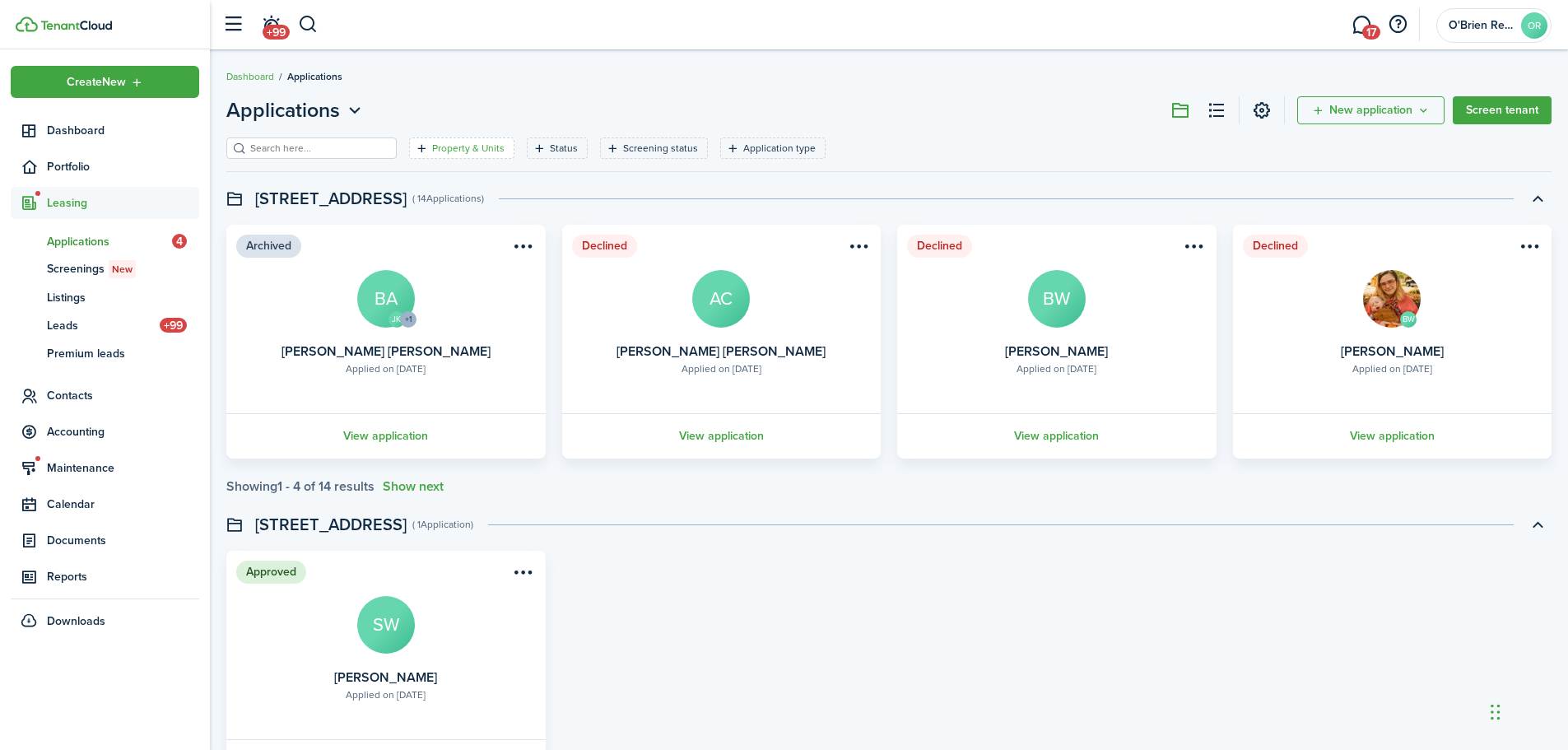
click at [483, 151] on filter-tag-label "Property & Units" at bounding box center [469, 148] width 73 height 15
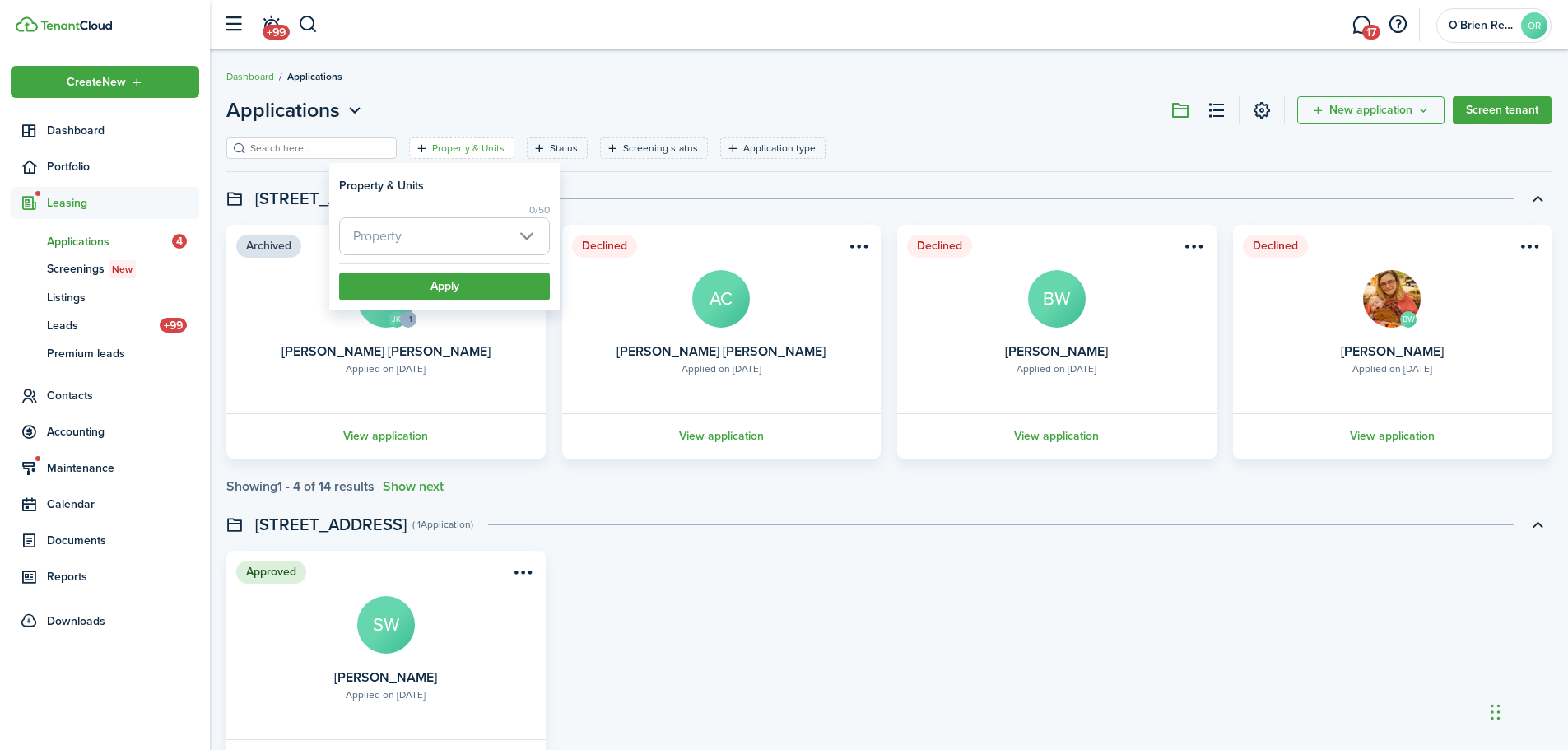
click at [456, 227] on span "Property" at bounding box center [445, 236] width 209 height 36
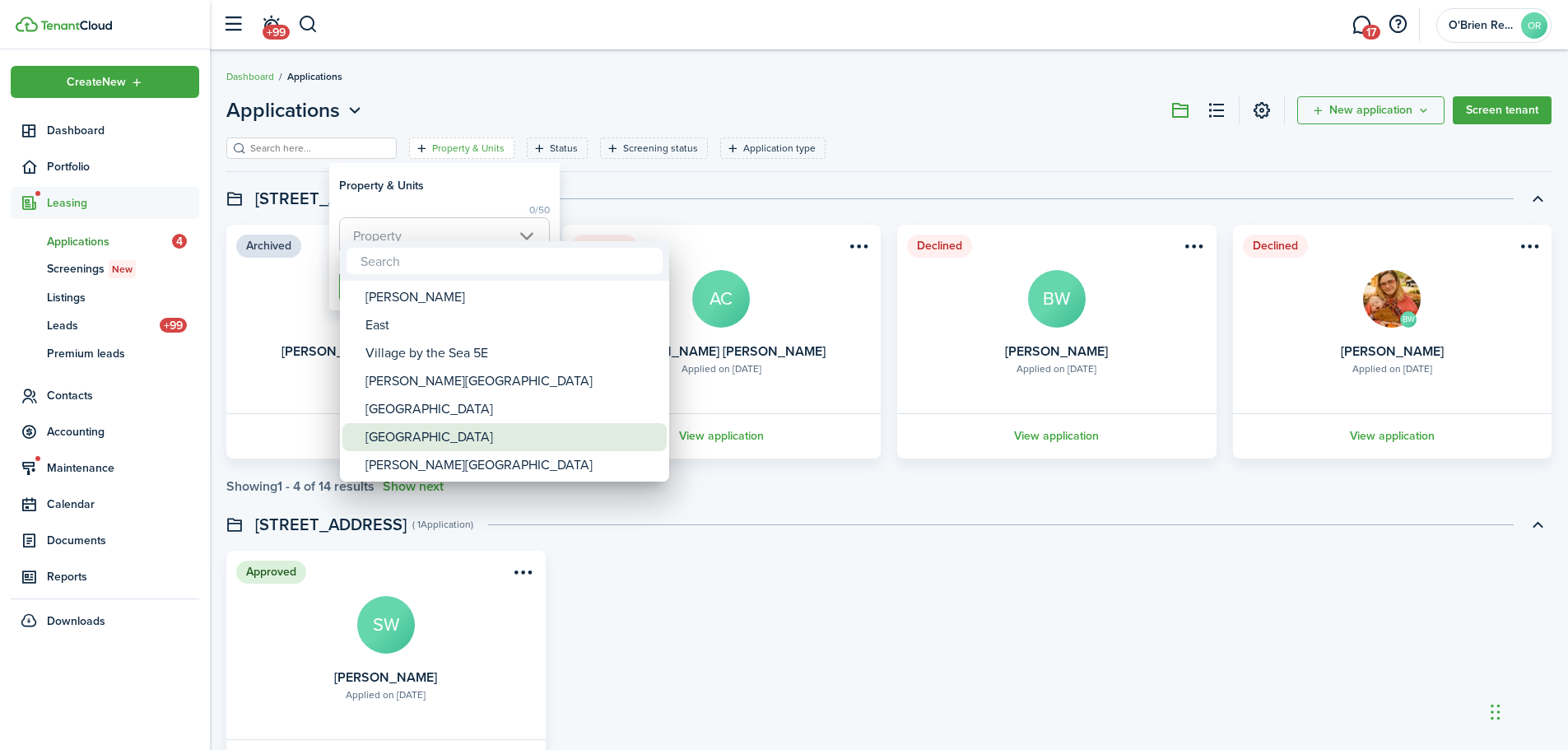
click at [436, 428] on div "[GEOGRAPHIC_DATA]" at bounding box center [511, 438] width 291 height 28
type input "[GEOGRAPHIC_DATA]"
click at [445, 189] on div at bounding box center [784, 375] width 1832 height 1014
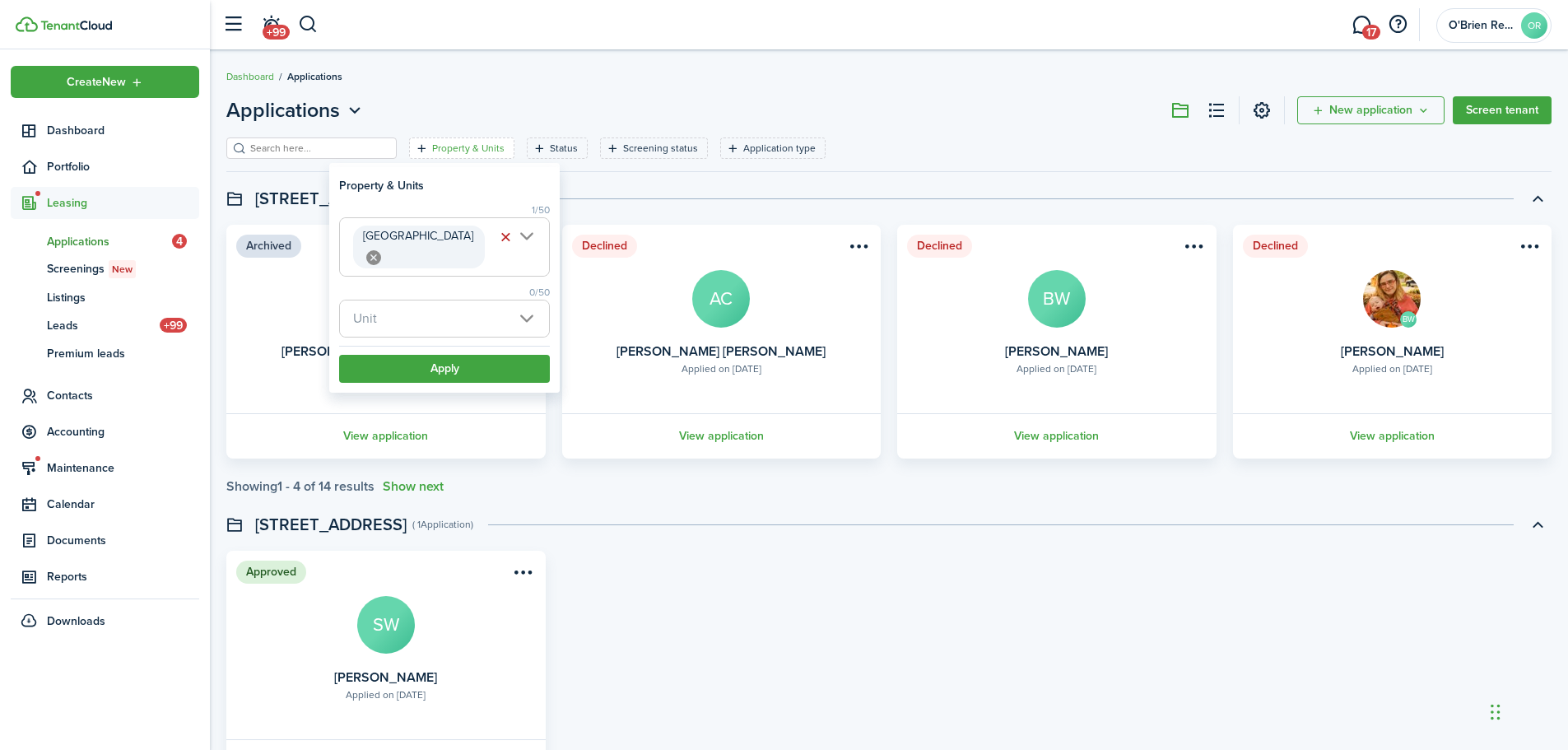
click at [428, 304] on span "Unit" at bounding box center [445, 318] width 209 height 36
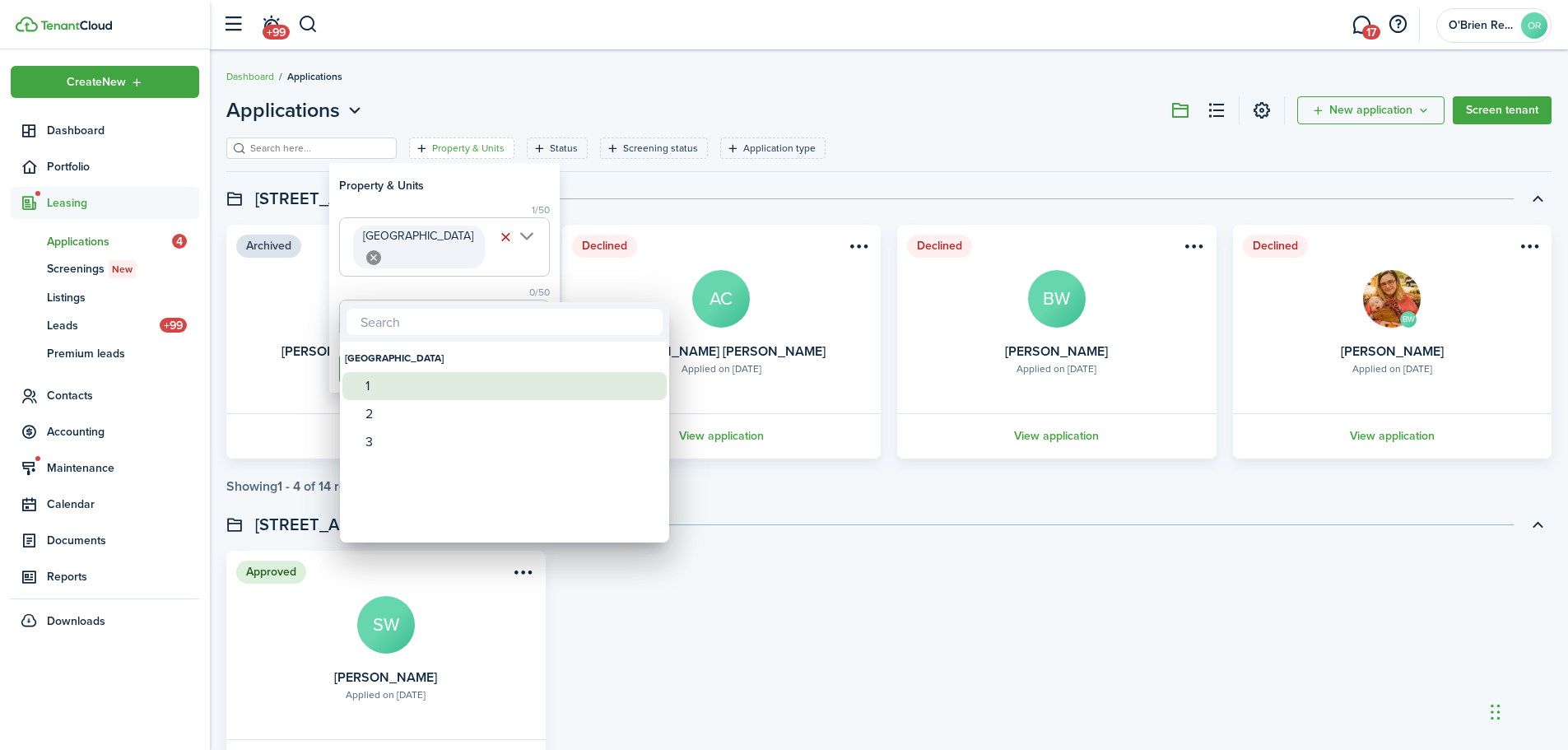
click at [405, 390] on div "1" at bounding box center [511, 386] width 291 height 28
type input "1"
click at [428, 276] on div at bounding box center [784, 375] width 1832 height 1014
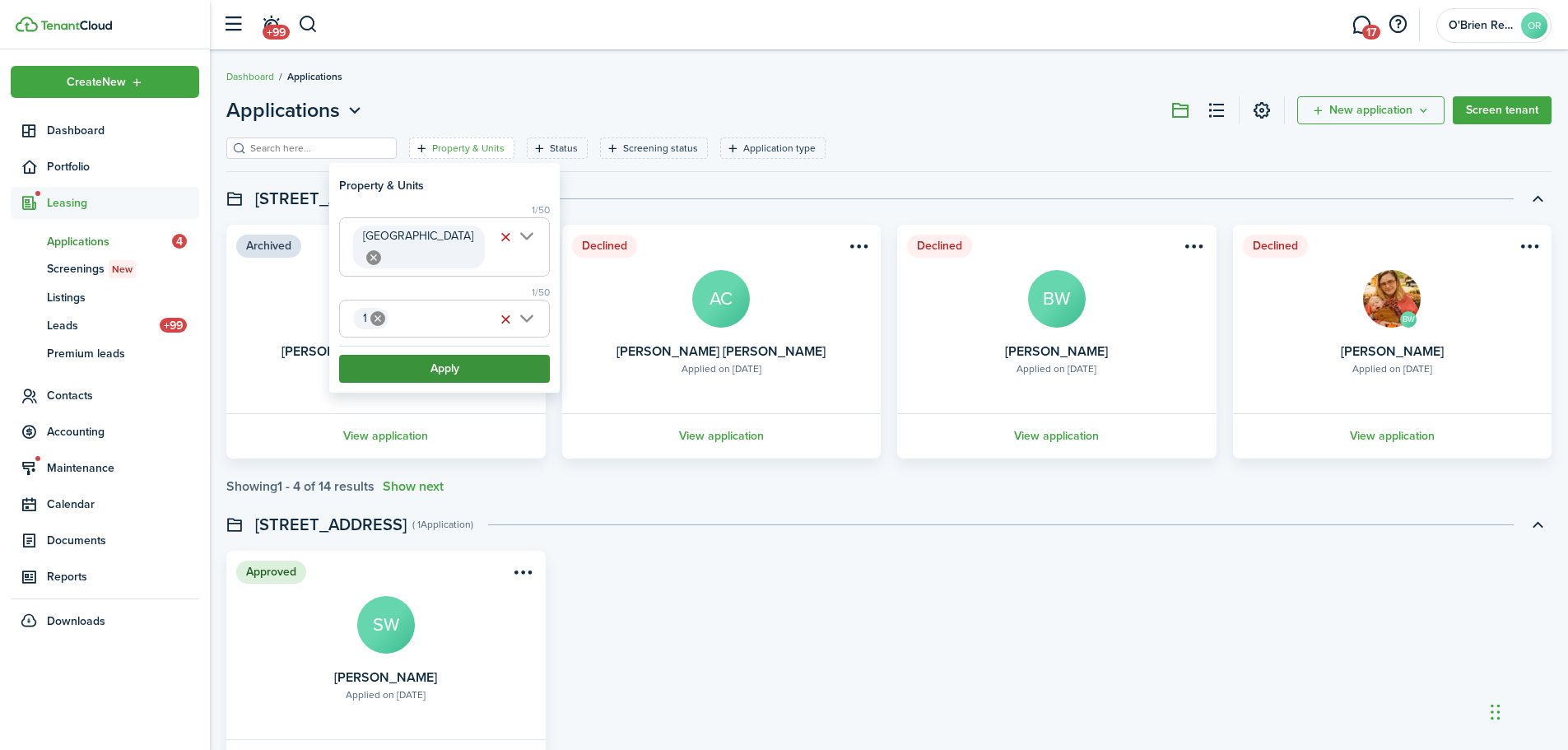
click at [428, 355] on button "Apply" at bounding box center [444, 369] width 210 height 28
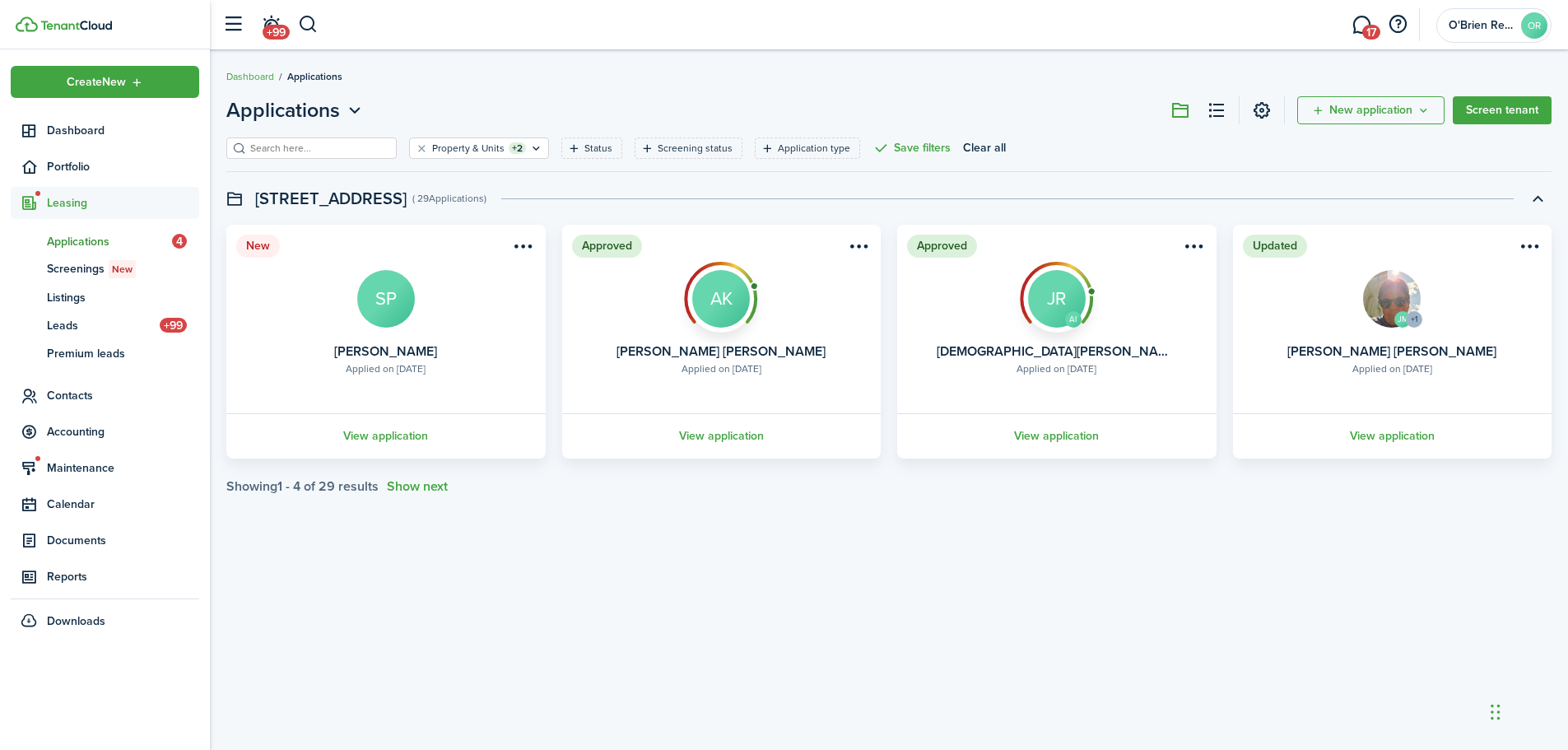
drag, startPoint x: 1060, startPoint y: 433, endPoint x: 1004, endPoint y: 464, distance: 64.0
click at [1005, 464] on application-list-swimlane-item "New Applied on [DATE] [PERSON_NAME] SP View application Approved Applied on [DA…" at bounding box center [889, 359] width 1326 height 269
click at [1397, 24] on button "button" at bounding box center [1398, 25] width 28 height 28
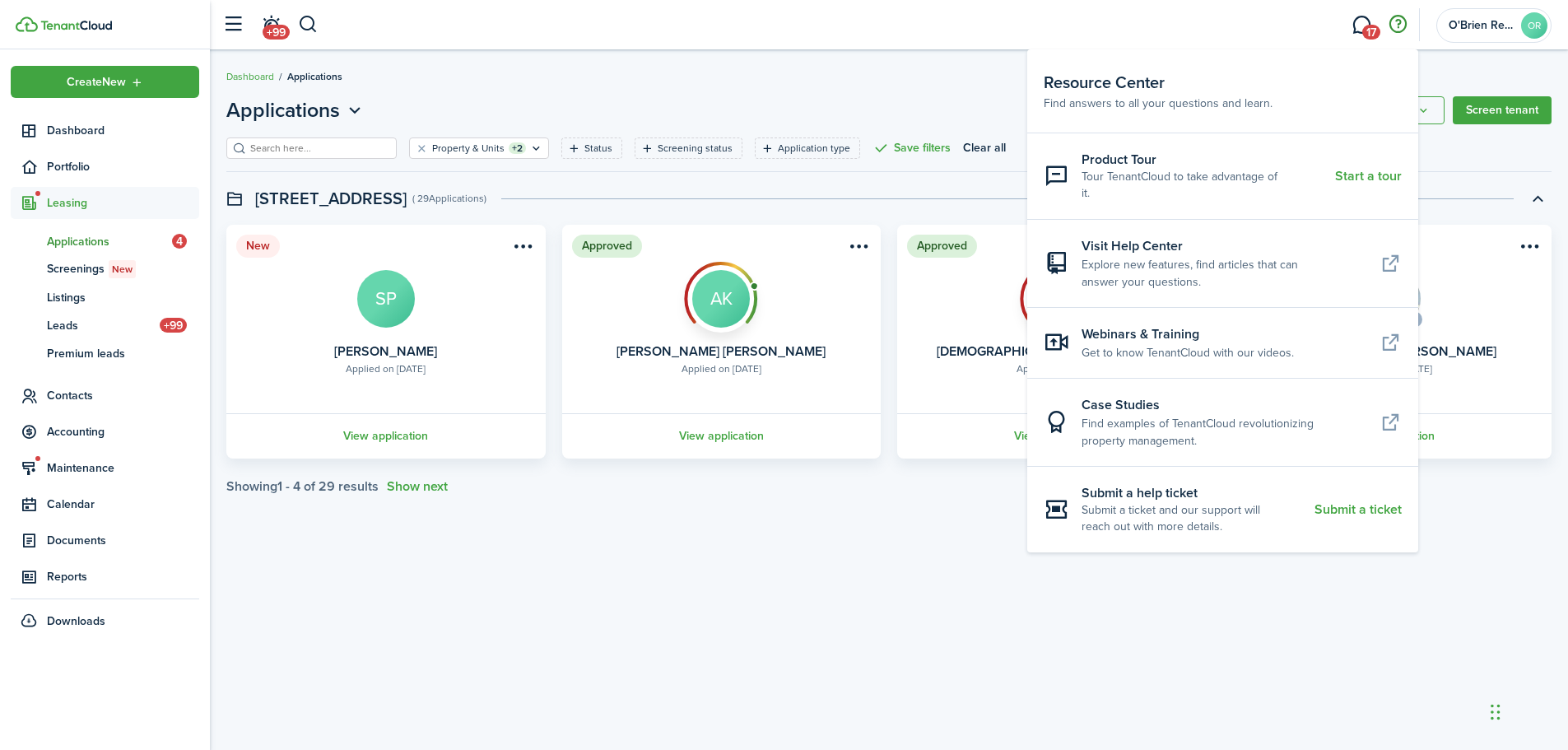
drag, startPoint x: 1397, startPoint y: 24, endPoint x: 1203, endPoint y: 574, distance: 583.2
click at [1203, 574] on div "Applications New application Screen tenant Property & Units +2 Status Screening…" at bounding box center [889, 401] width 1359 height 626
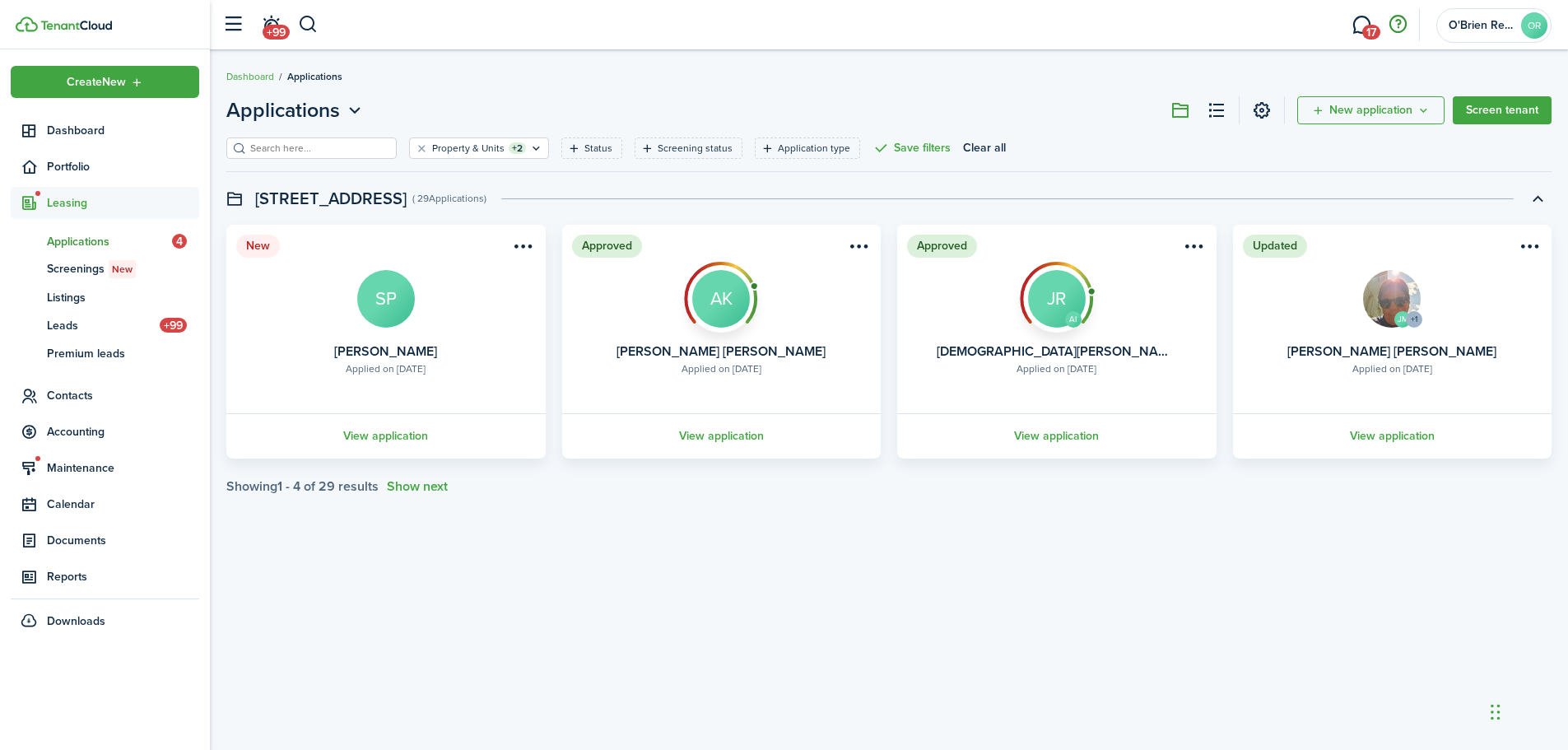
click at [1393, 26] on button "button" at bounding box center [1398, 25] width 28 height 28
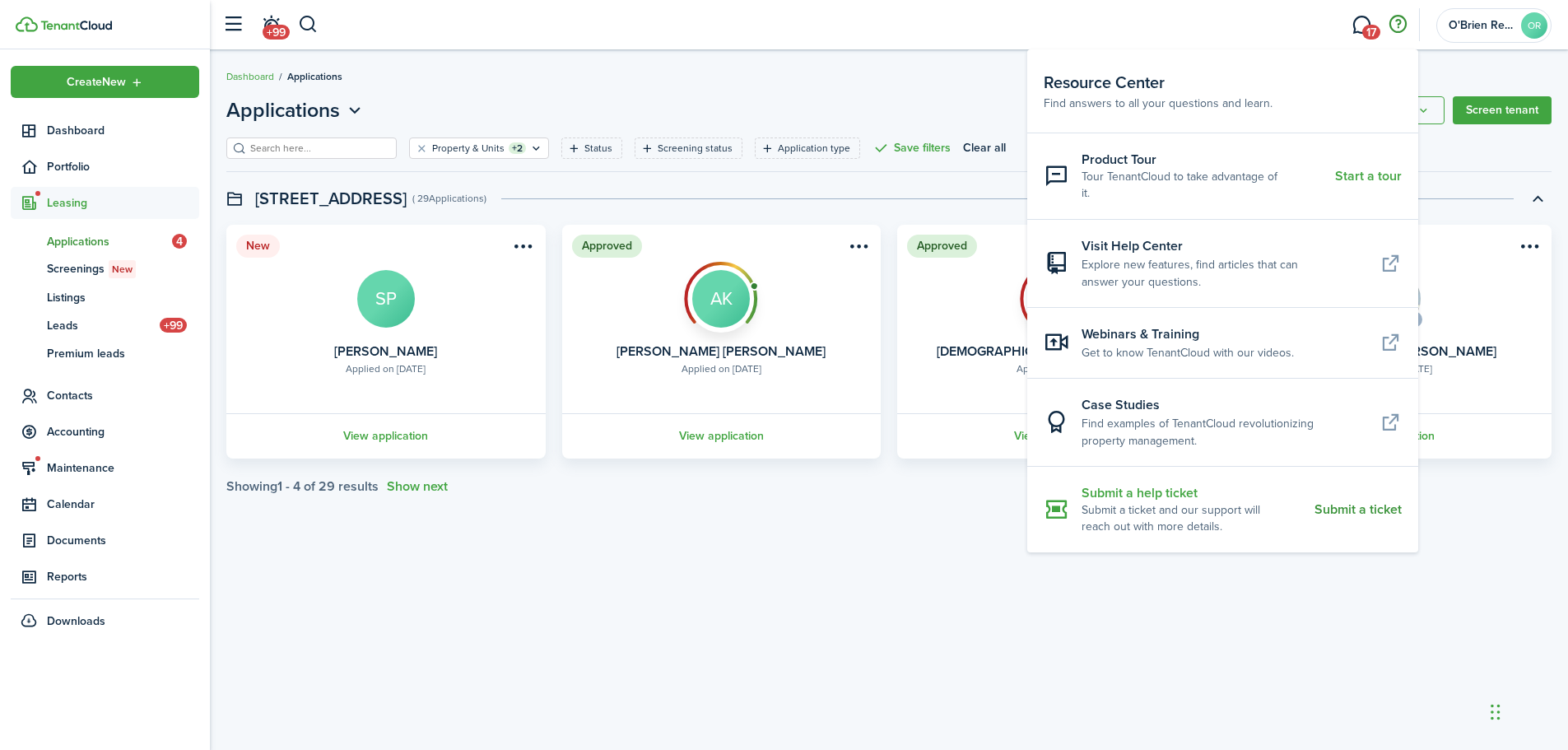
click at [1199, 484] on resource-center-item-title "Submit a help ticket" at bounding box center [1191, 493] width 220 height 19
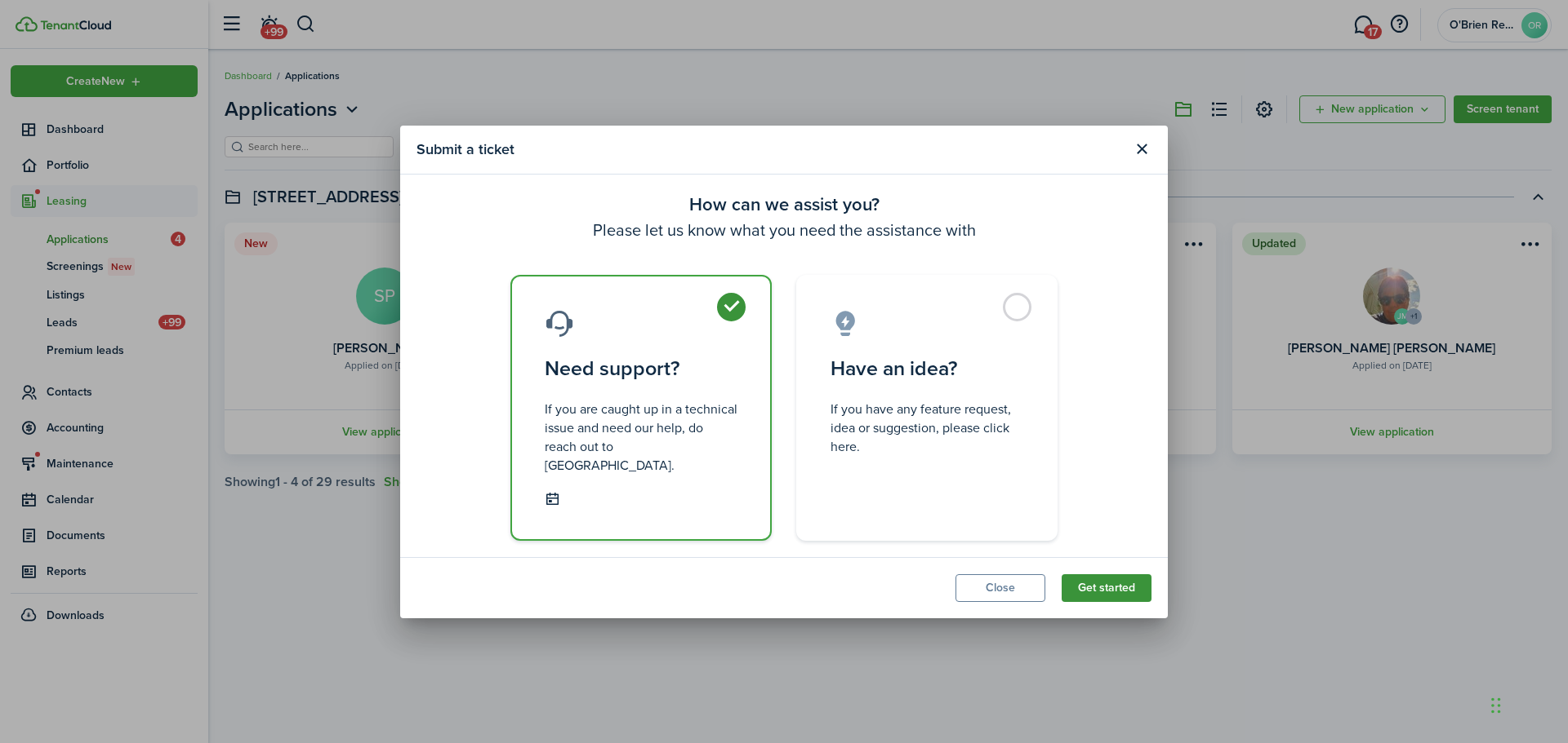
click at [1100, 583] on button "Get started" at bounding box center [1106, 588] width 90 height 28
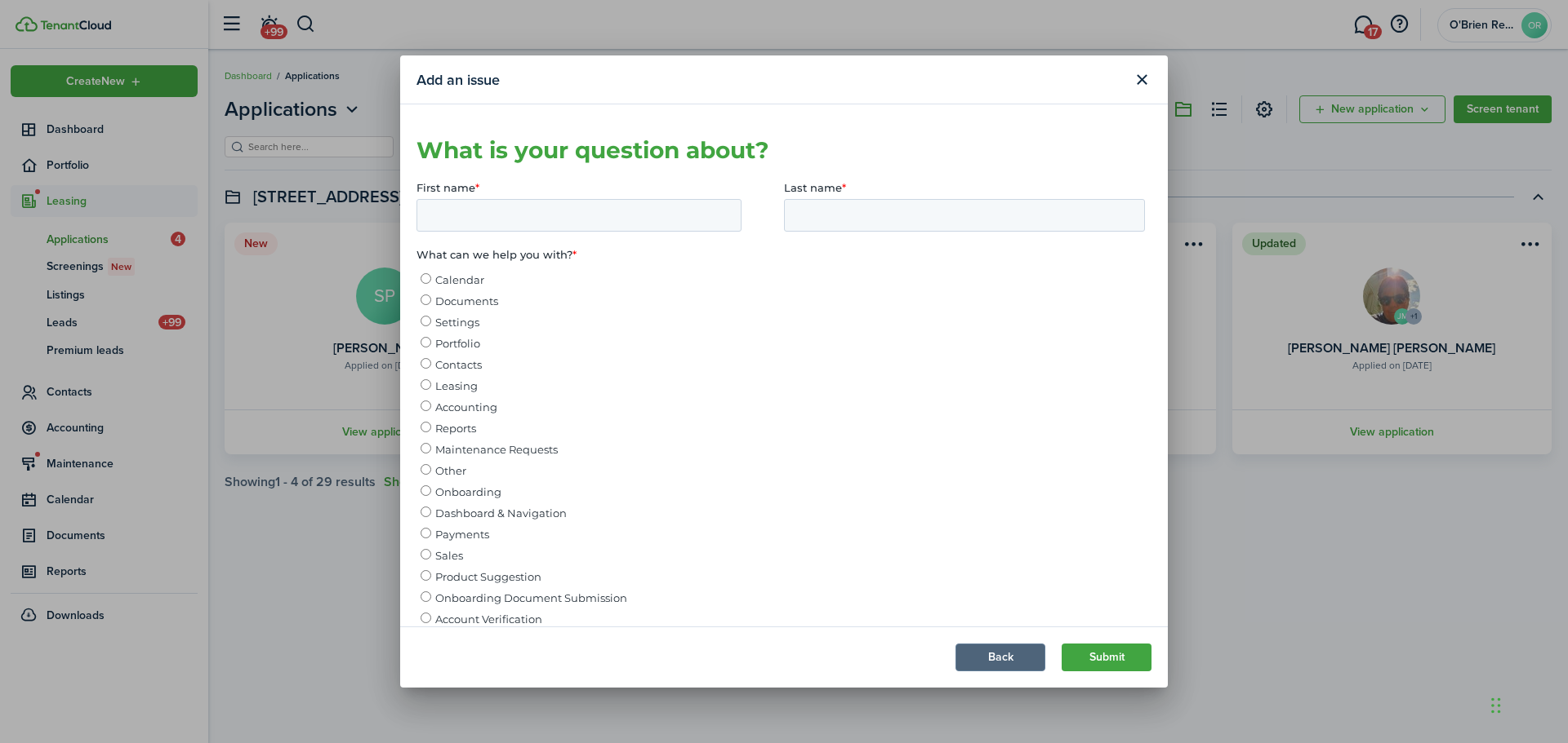
click at [986, 659] on button "Back" at bounding box center [1000, 658] width 90 height 28
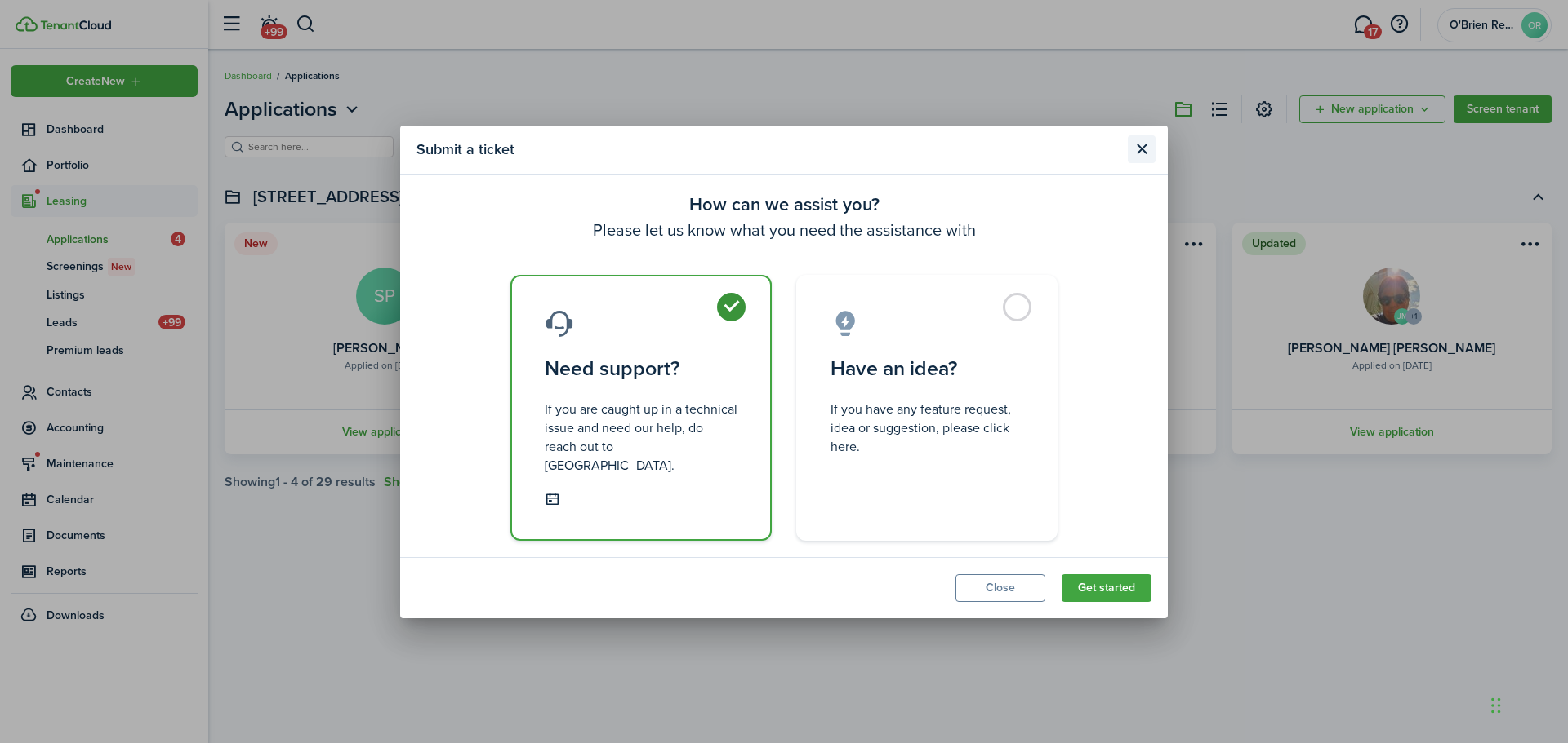
click at [1140, 163] on button "Close modal" at bounding box center [1142, 149] width 28 height 28
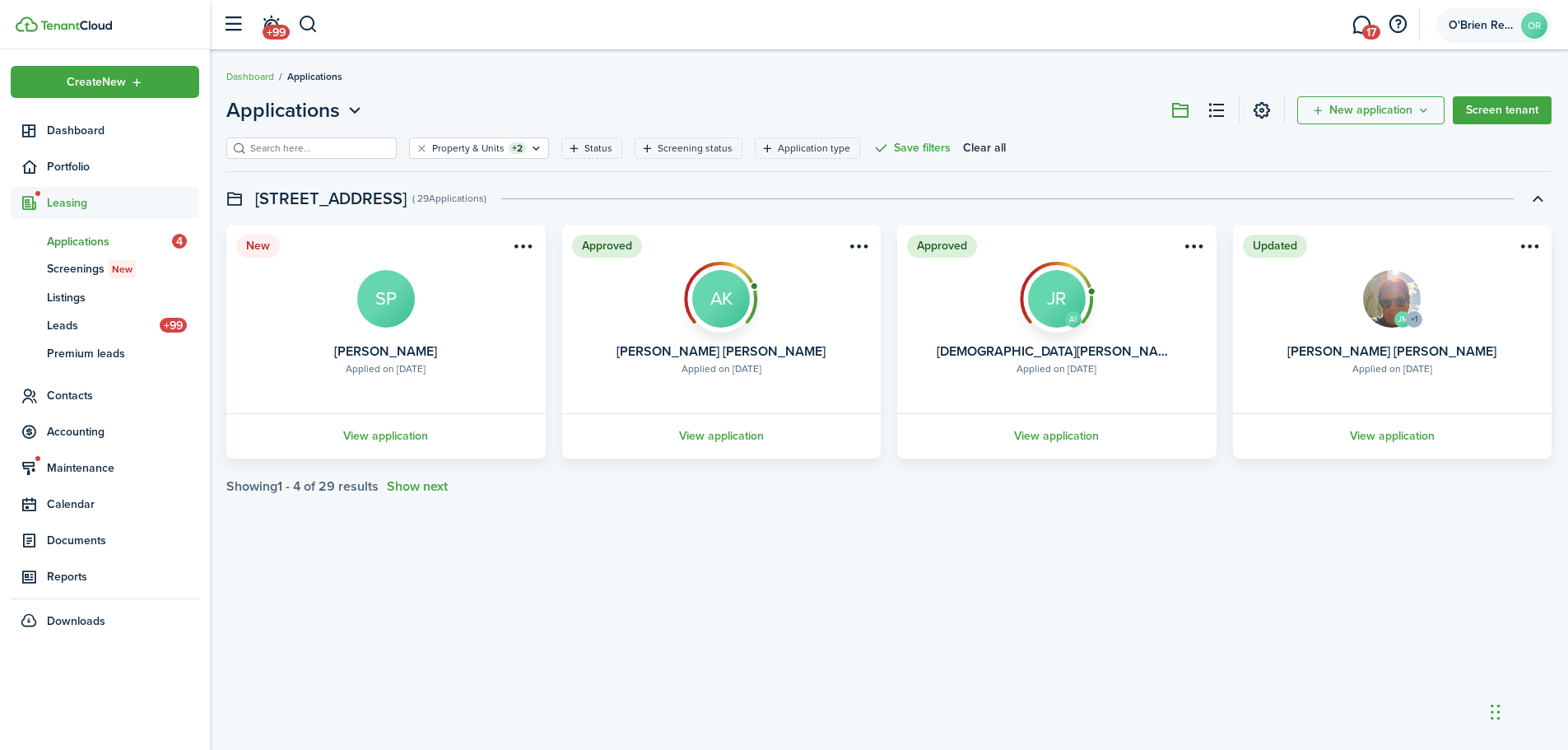
click at [1461, 21] on span "O'Brien Residences LLC" at bounding box center [1482, 26] width 66 height 12
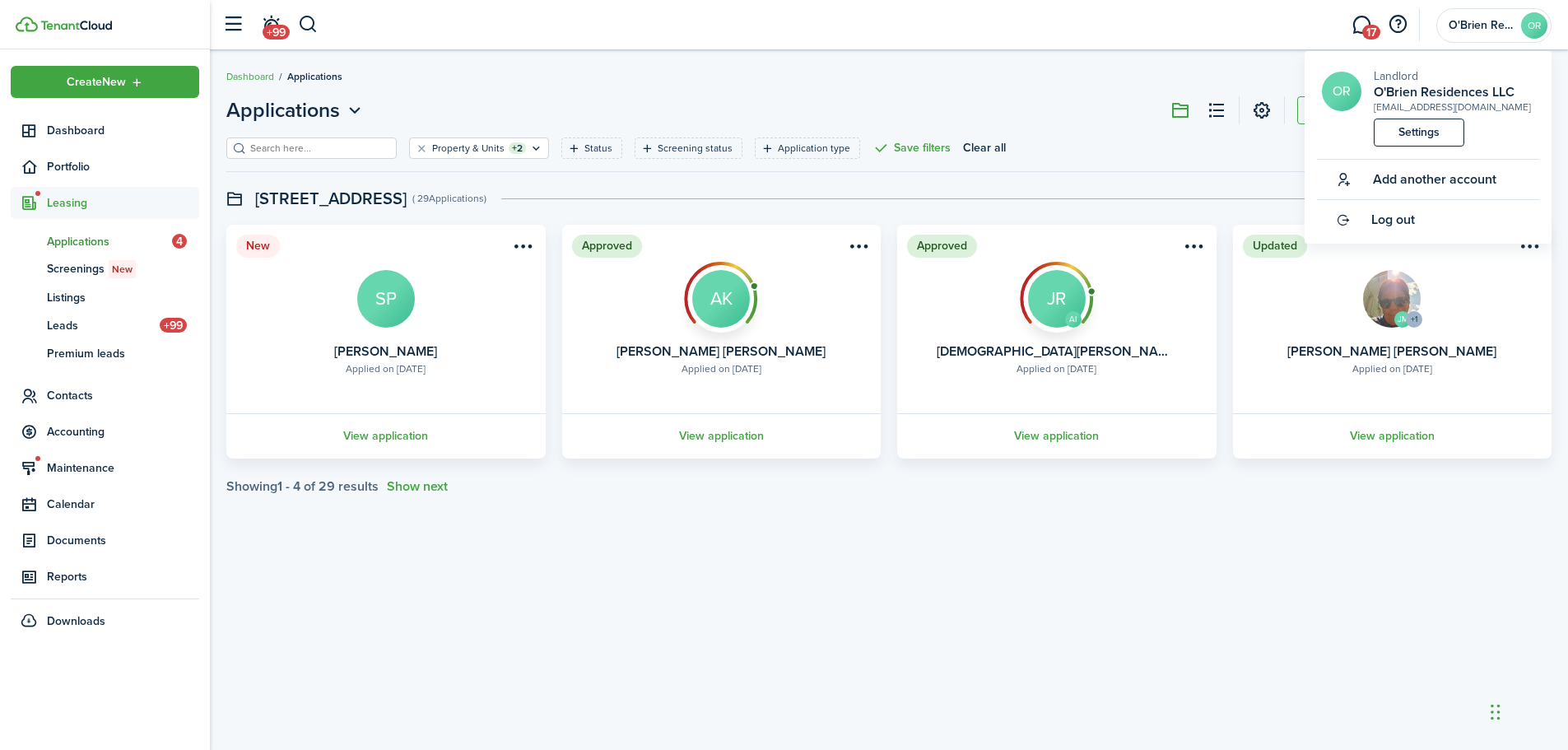
click at [1108, 79] on breadcrumb "Dashboard Applications" at bounding box center [889, 69] width 1326 height 38
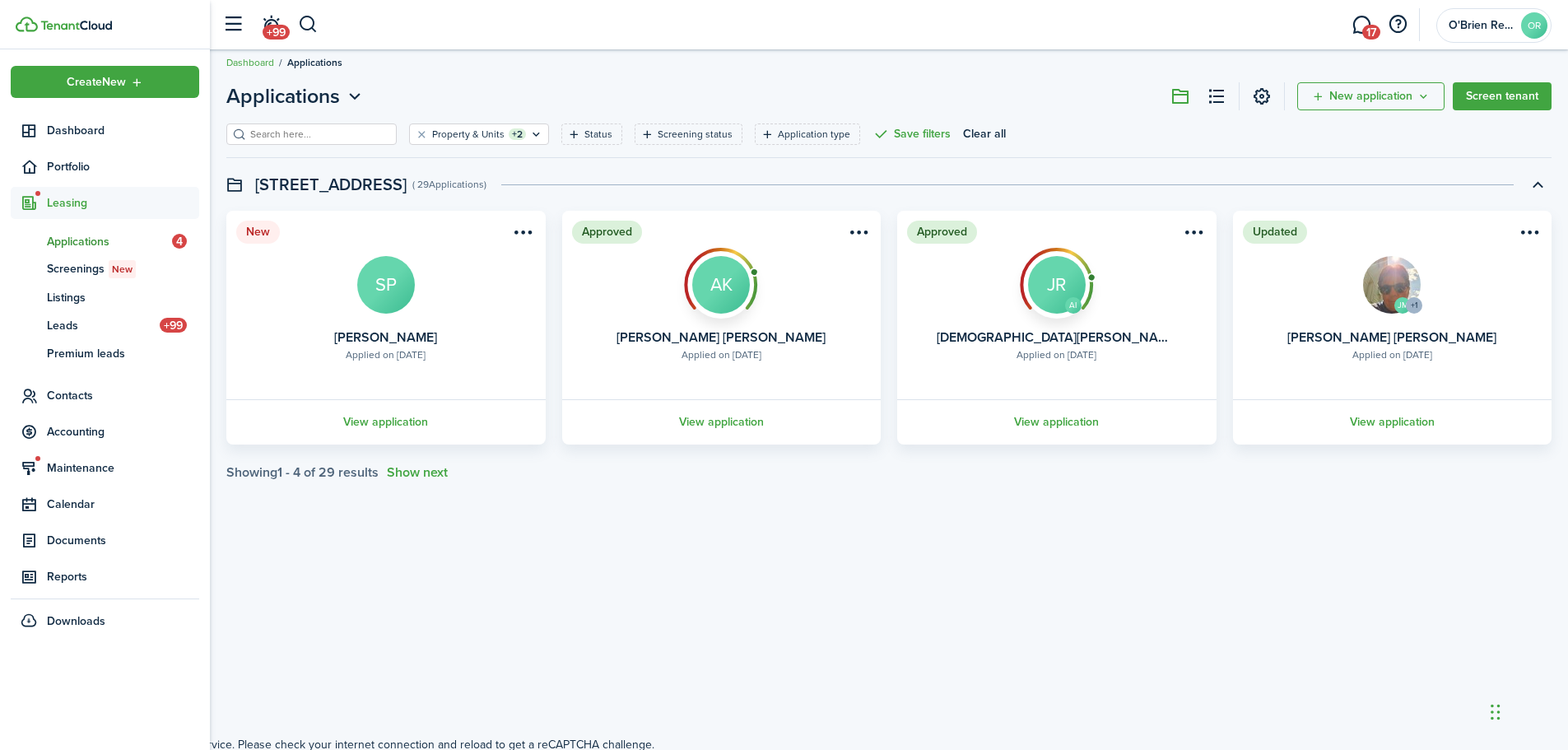
scroll to position [17, 0]
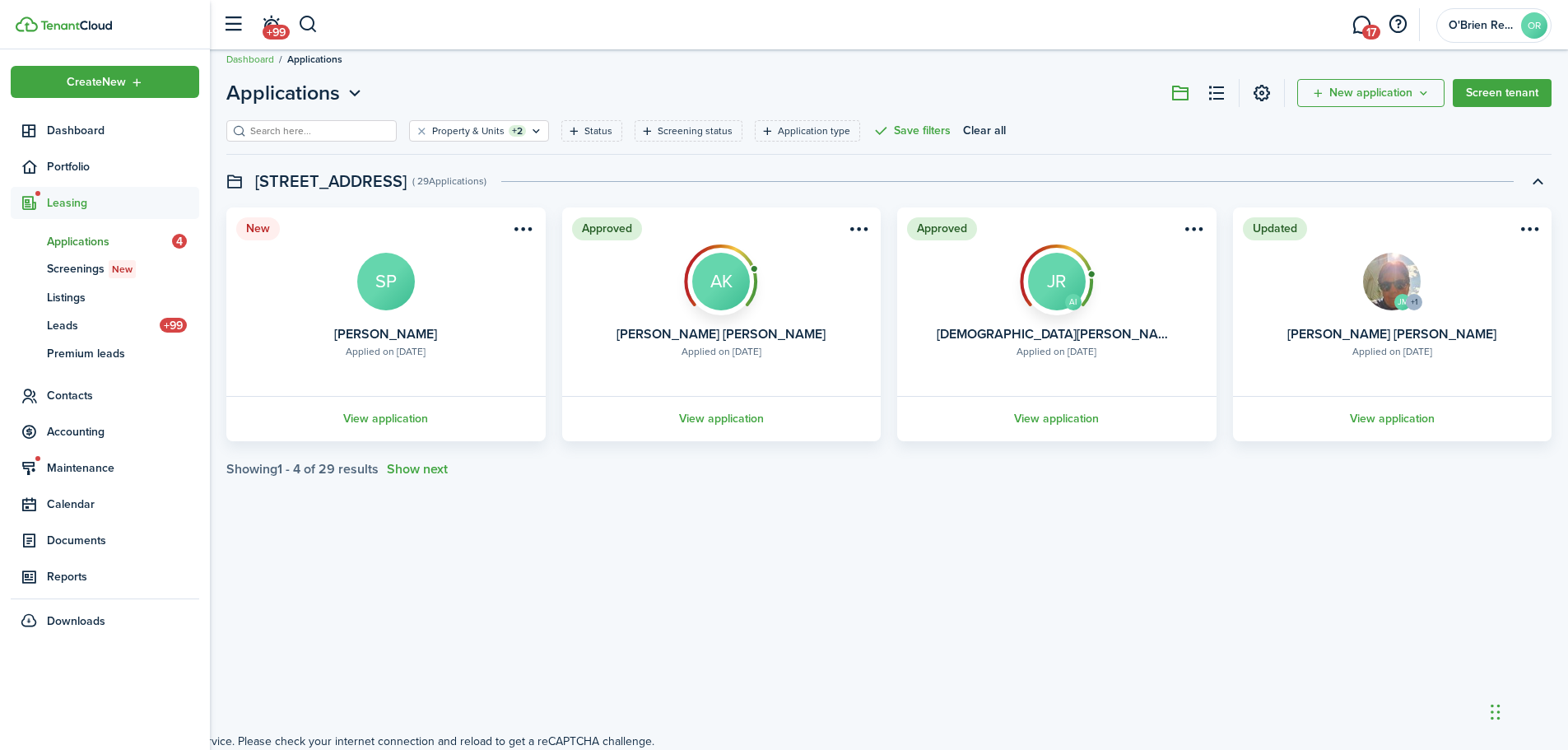
click at [1497, 721] on div "Chat Widget" at bounding box center [1527, 710] width 83 height 79
drag, startPoint x: 1496, startPoint y: 719, endPoint x: 1434, endPoint y: 695, distance: 66.5
click at [1434, 695] on div "Chat Widget" at bounding box center [1453, 687] width 83 height 79
drag, startPoint x: 1420, startPoint y: 697, endPoint x: 1503, endPoint y: 720, distance: 86.1
click at [1503, 720] on div "Chat Widget" at bounding box center [1523, 709] width 83 height 79
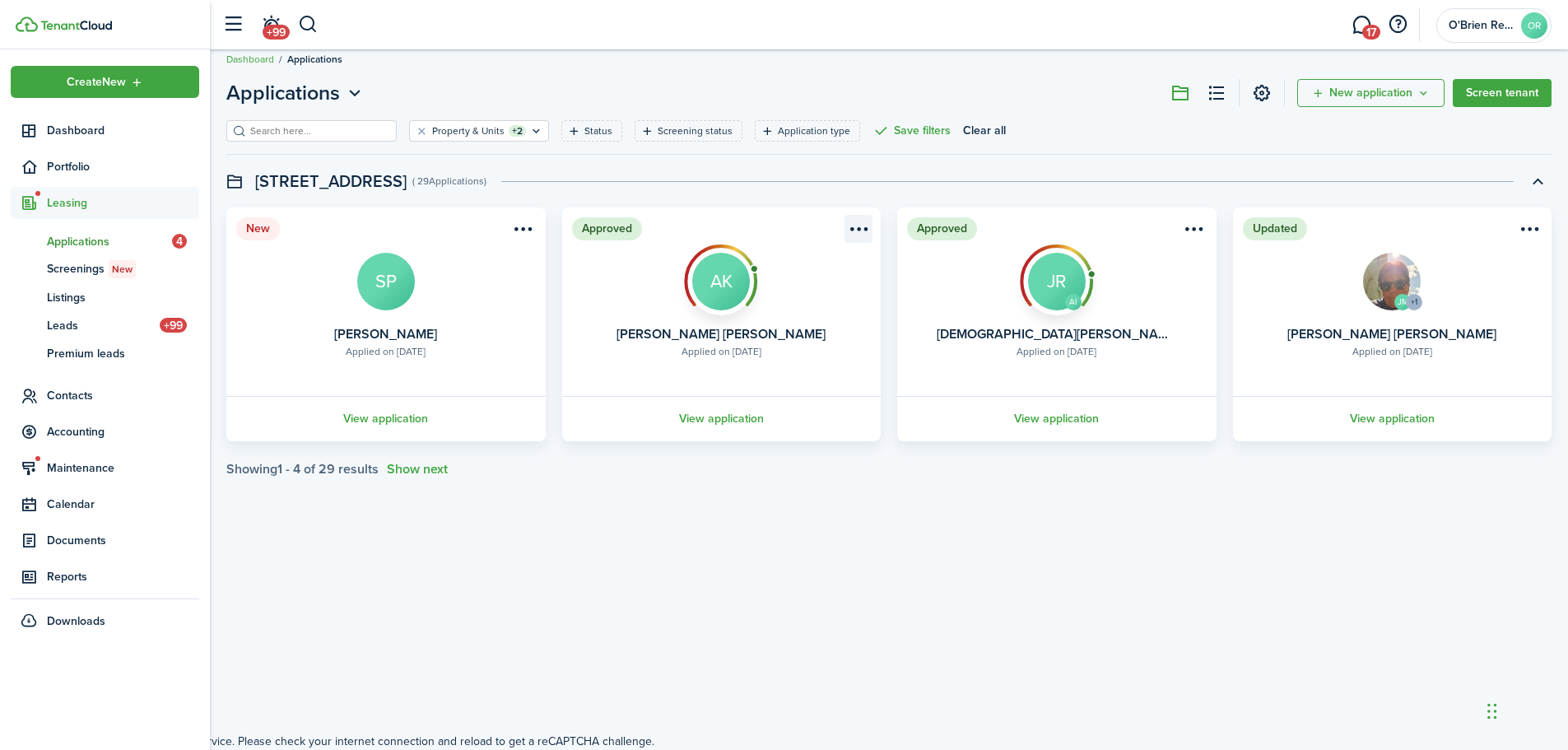
click at [855, 230] on menu-btn-icon "Open menu" at bounding box center [858, 229] width 28 height 28
click at [896, 531] on div "Applications New application Screen tenant Property & Units +2 Status Screening…" at bounding box center [889, 383] width 1359 height 626
click at [756, 417] on link "View application" at bounding box center [722, 418] width 324 height 45
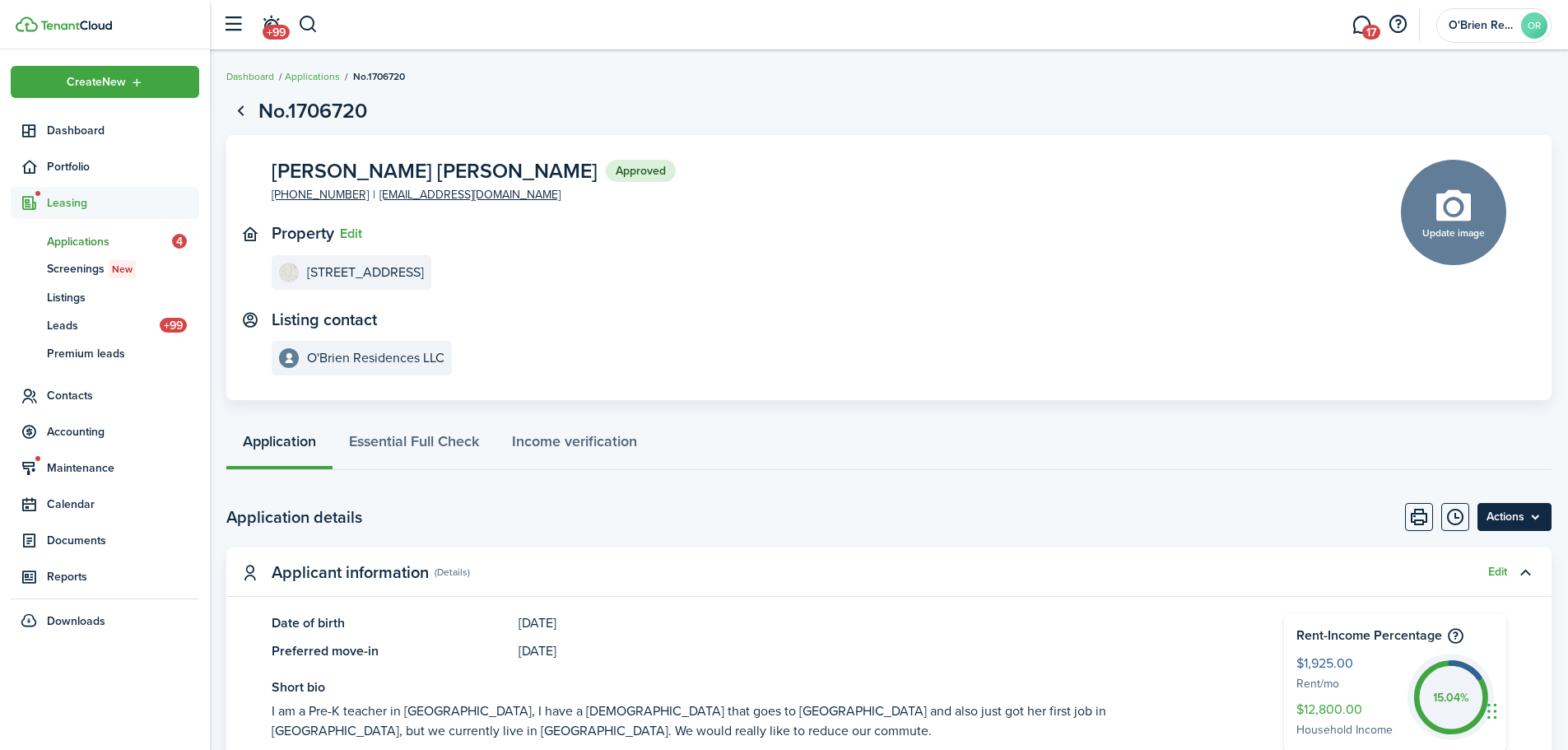
click at [1516, 515] on menu-btn "Actions" at bounding box center [1514, 518] width 74 height 28
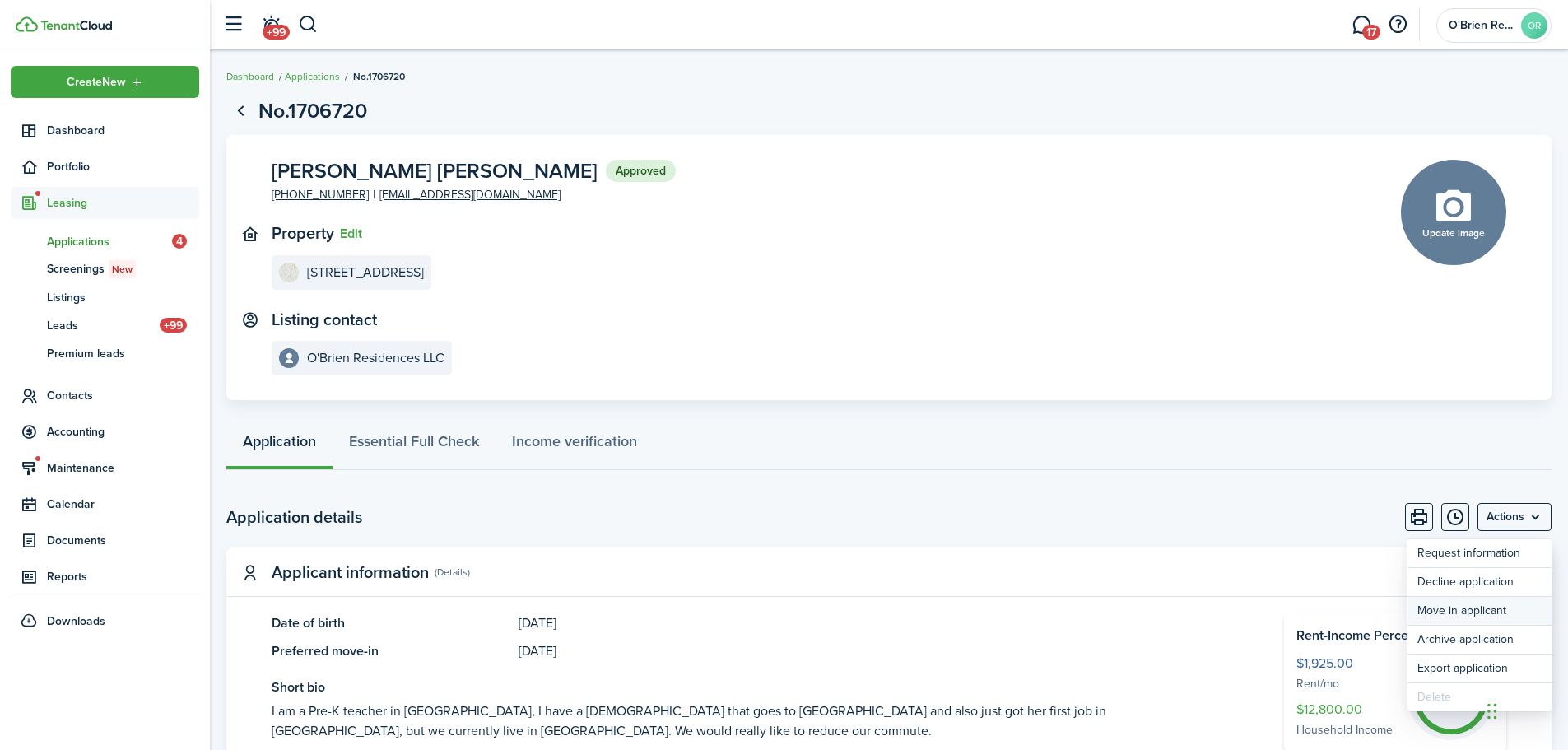
click at [1485, 615] on button "Move in applicant" at bounding box center [1479, 611] width 145 height 28
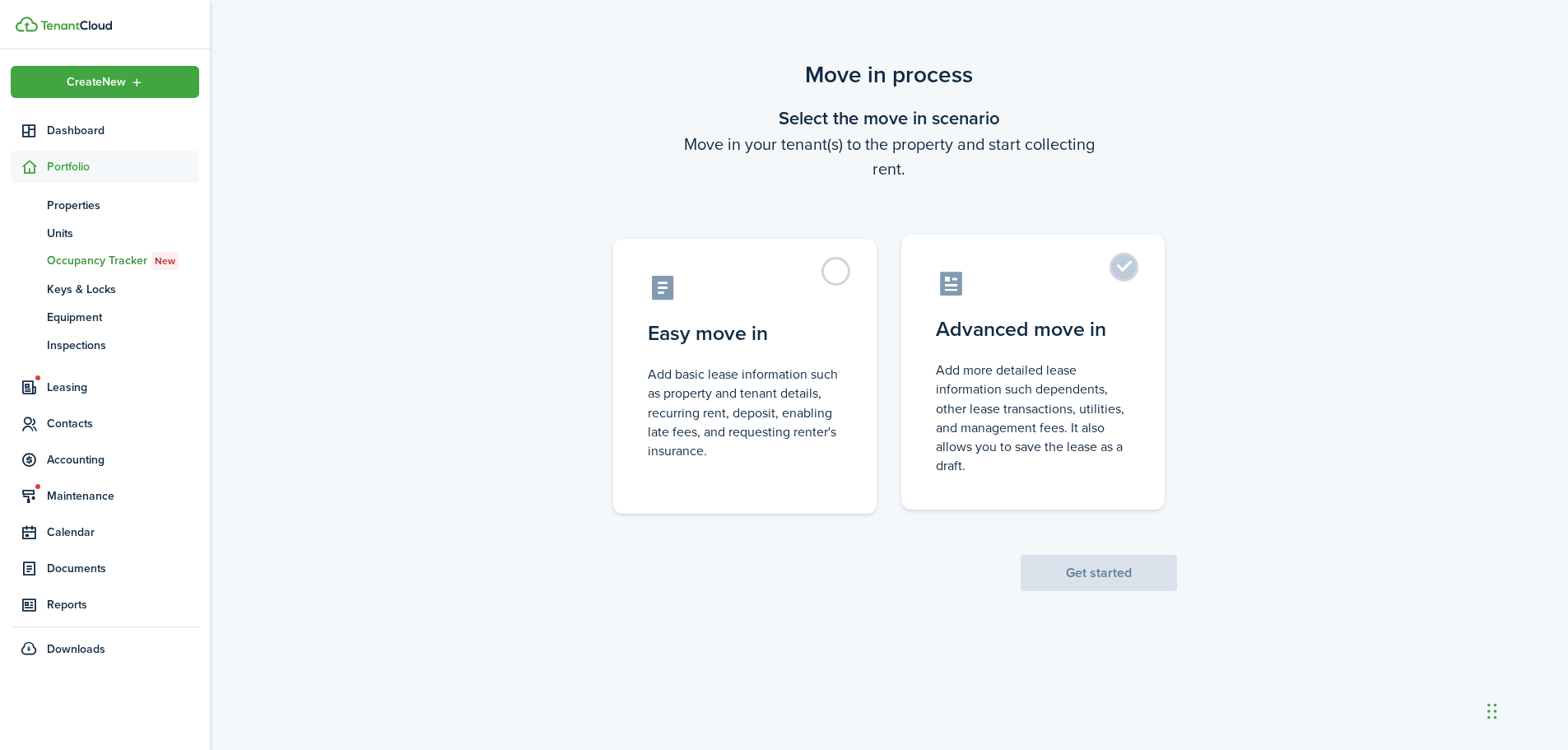
click at [1030, 383] on control-radio-card-description "Add more detailed lease information such dependents, other lease transactions, …" at bounding box center [1033, 418] width 194 height 115
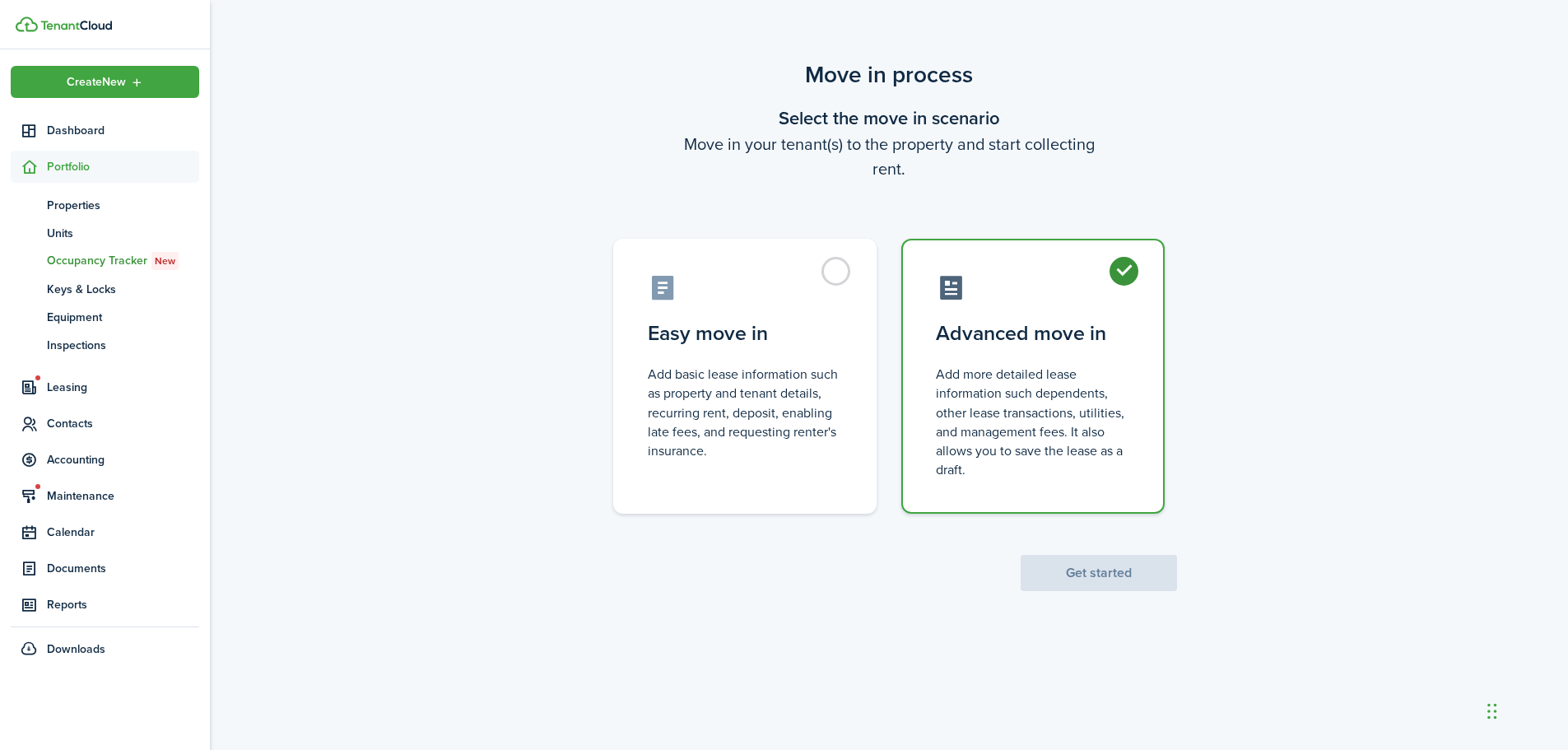
radio input "true"
click at [1108, 568] on button "Get started" at bounding box center [1098, 573] width 157 height 36
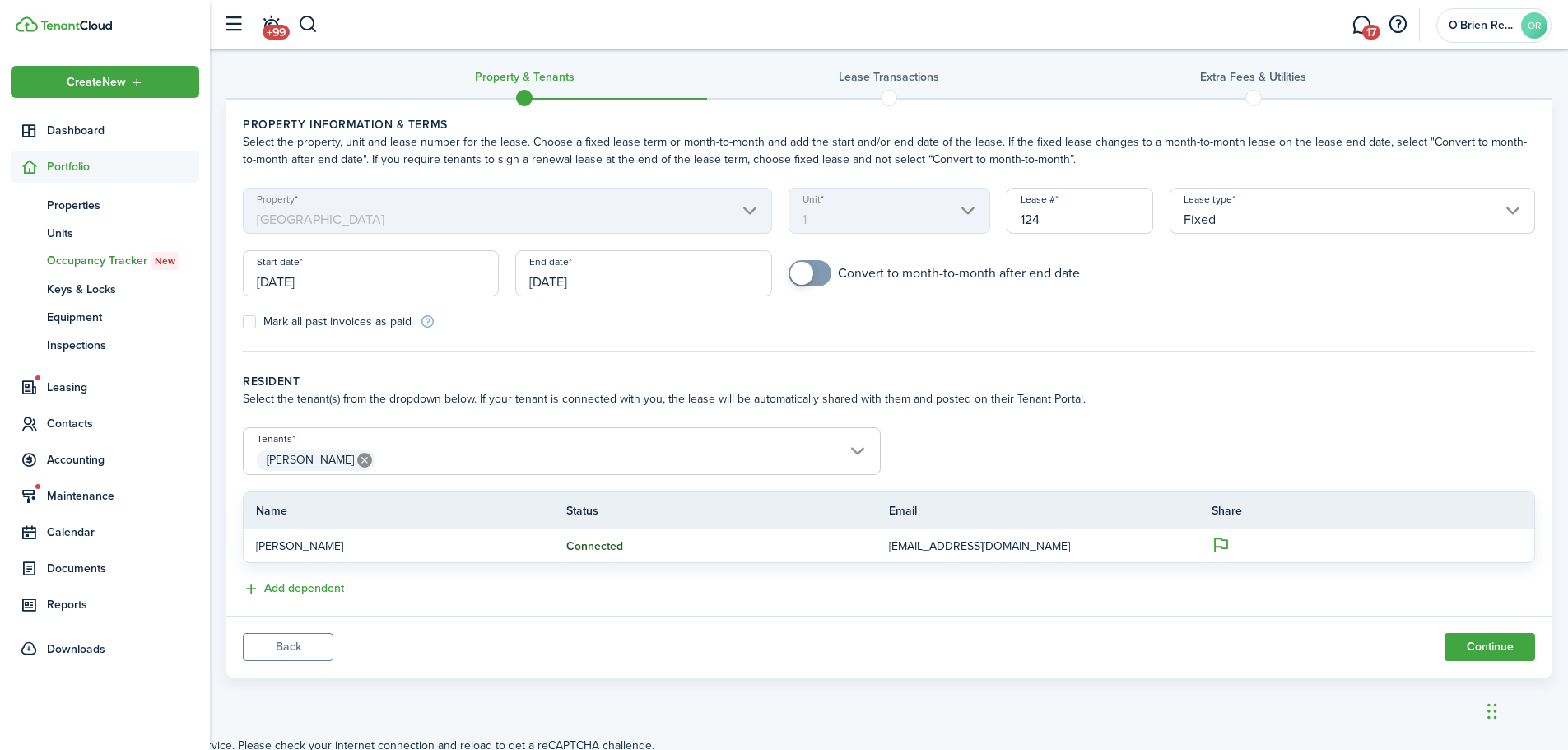
scroll to position [17, 0]
click at [613, 452] on span "[PERSON_NAME]" at bounding box center [561, 457] width 636 height 28
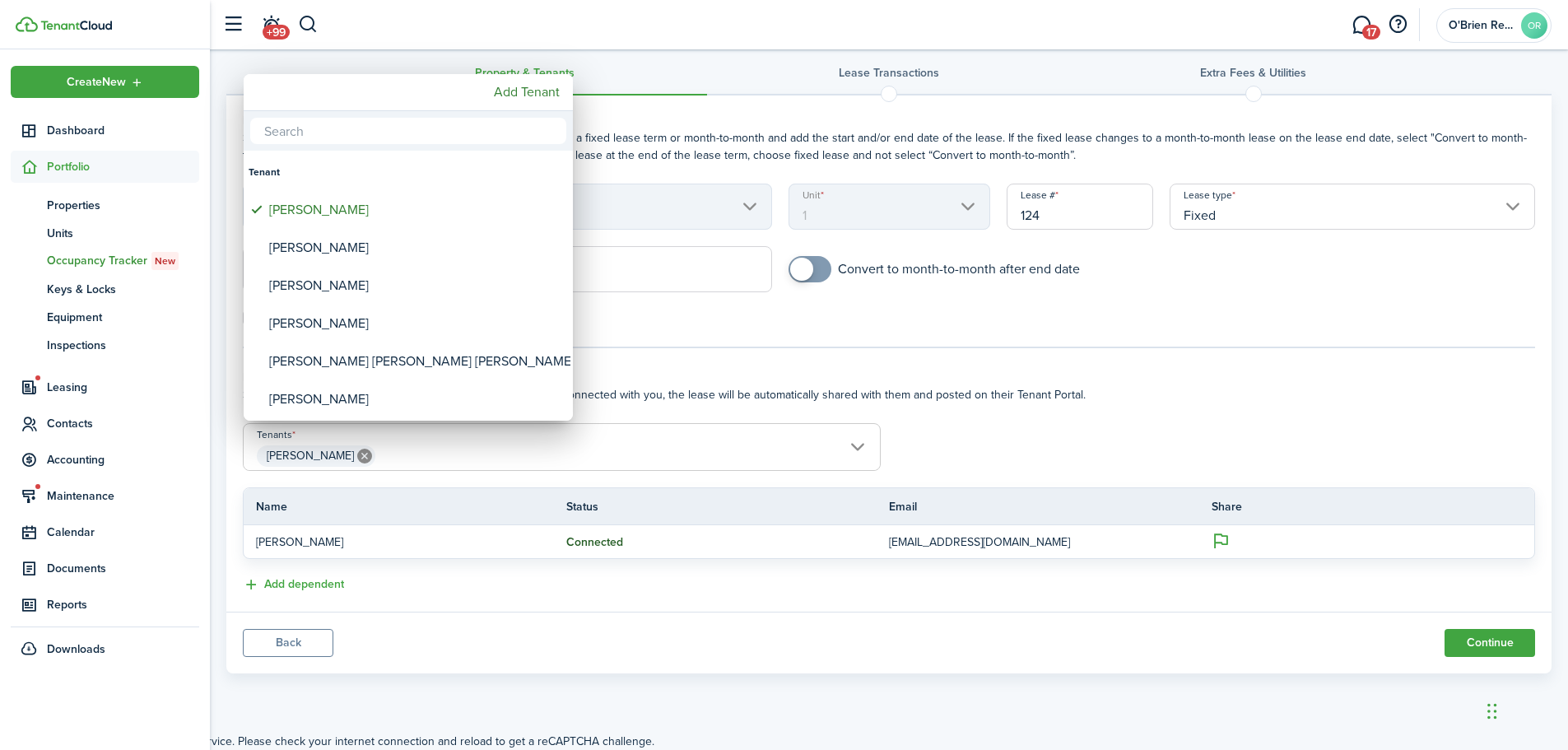
click at [357, 135] on input "text" at bounding box center [408, 131] width 316 height 26
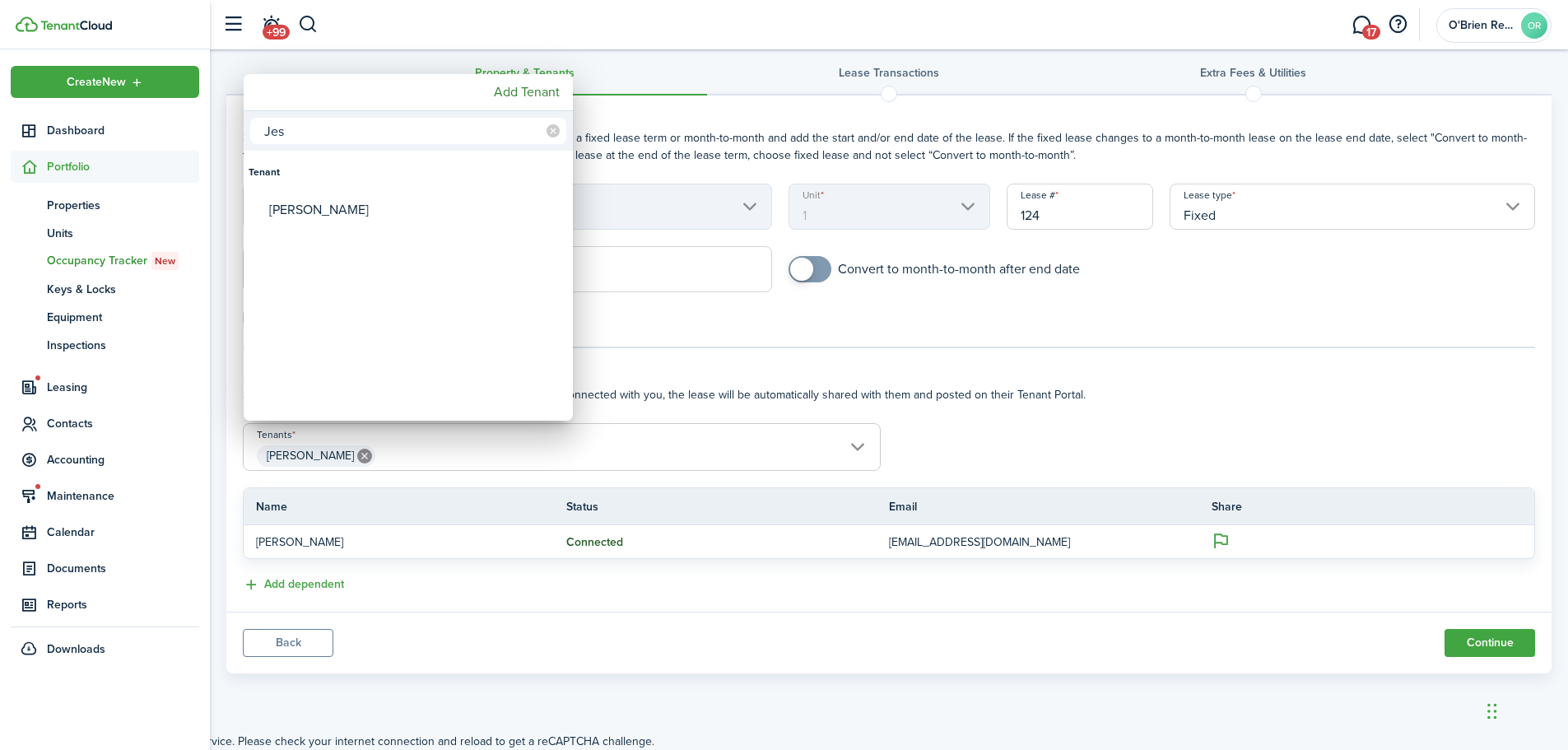
type input "Jes"
click at [1124, 394] on div at bounding box center [784, 375] width 1832 height 1014
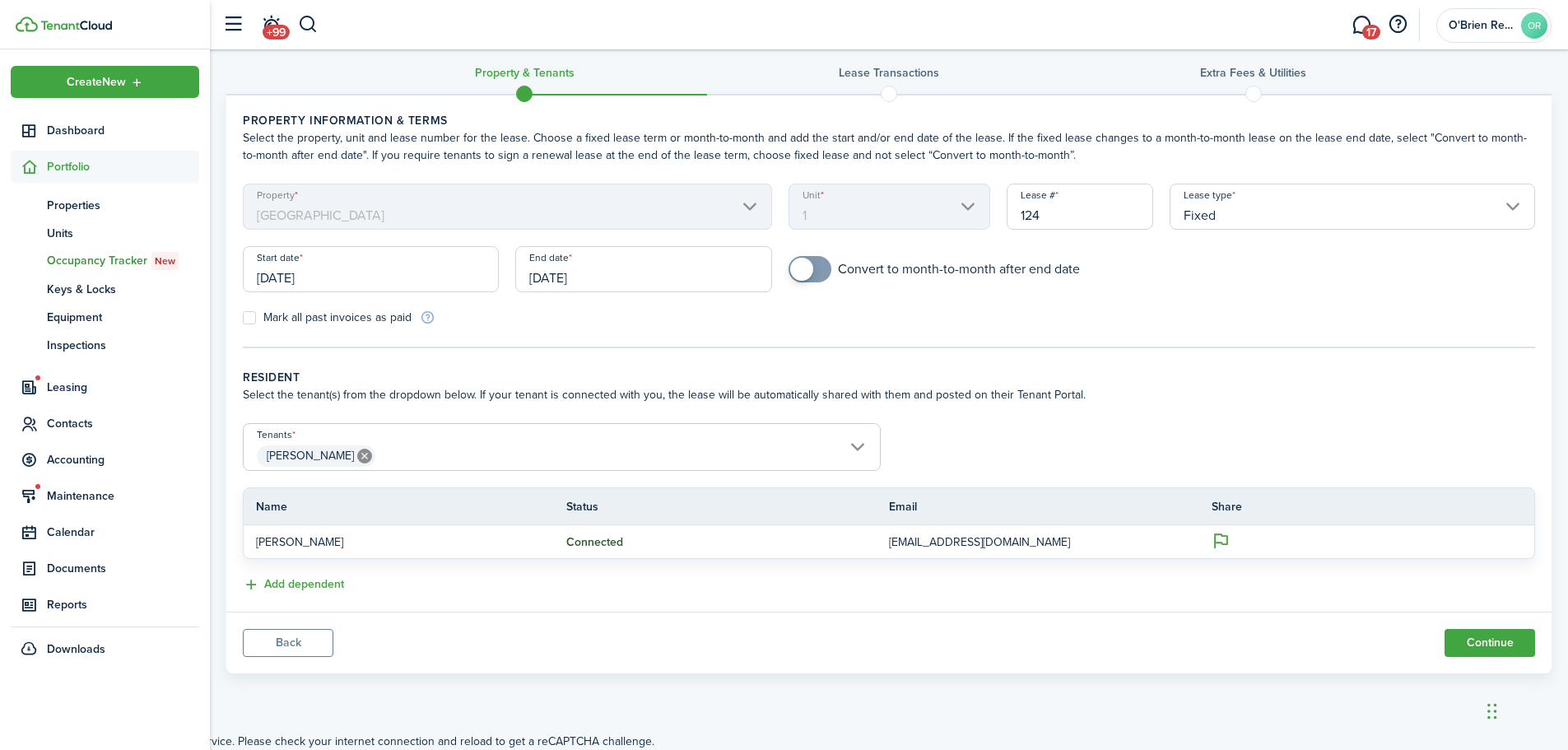
click at [1012, 357] on panel-main-body "Property information & terms Select the property, unit and lease number for the…" at bounding box center [889, 354] width 1326 height 517
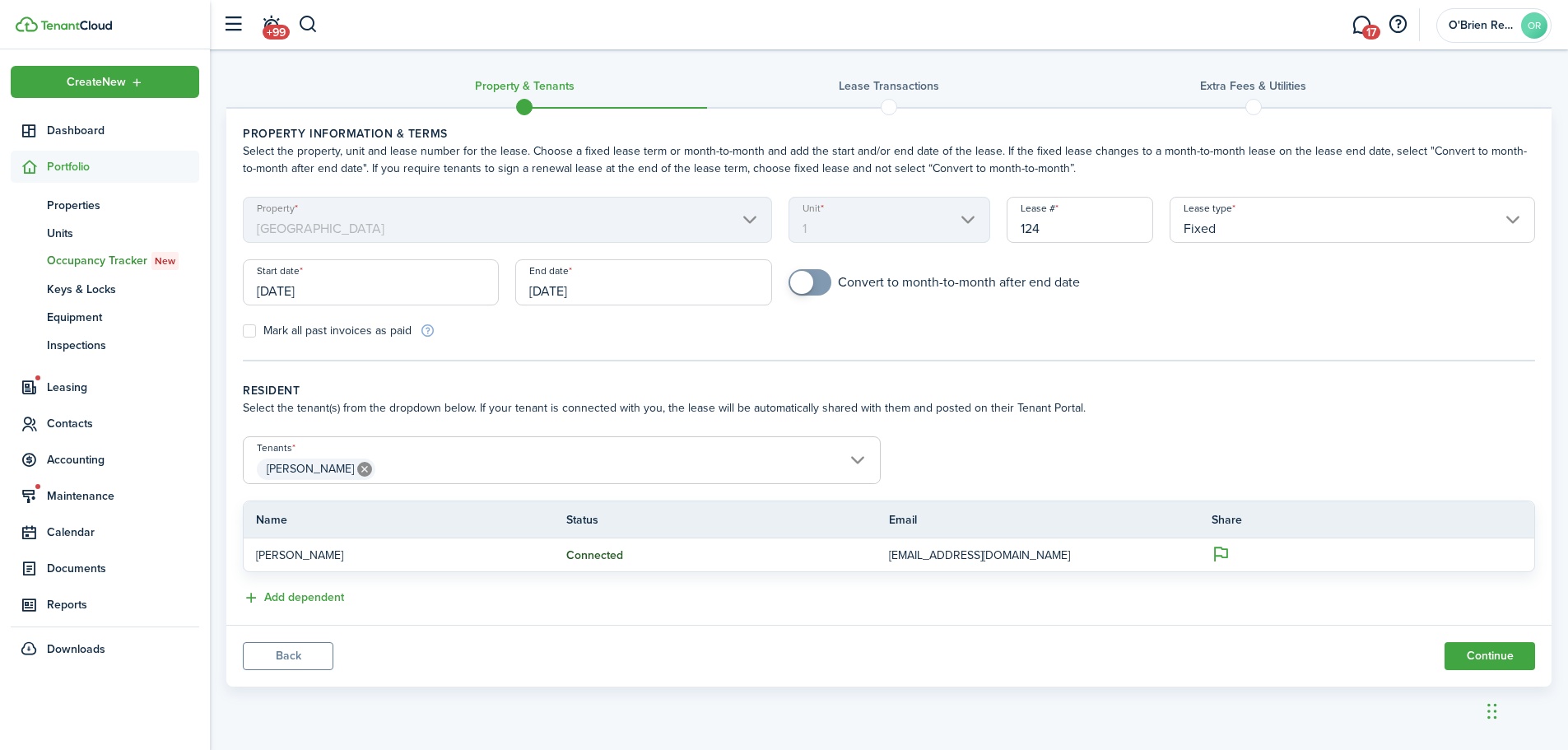
scroll to position [0, 0]
click at [310, 659] on button "Back" at bounding box center [288, 660] width 91 height 28
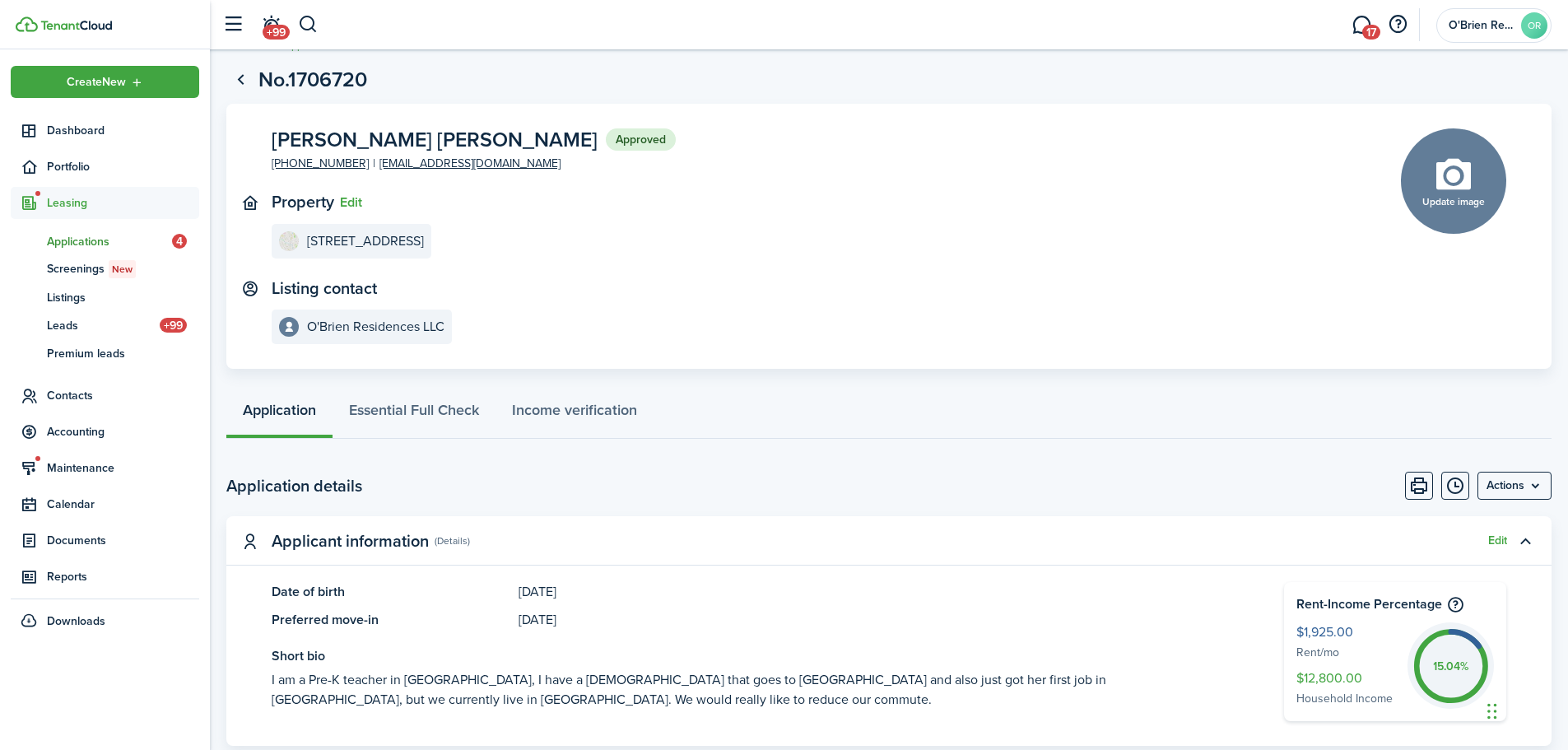
scroll to position [329, 0]
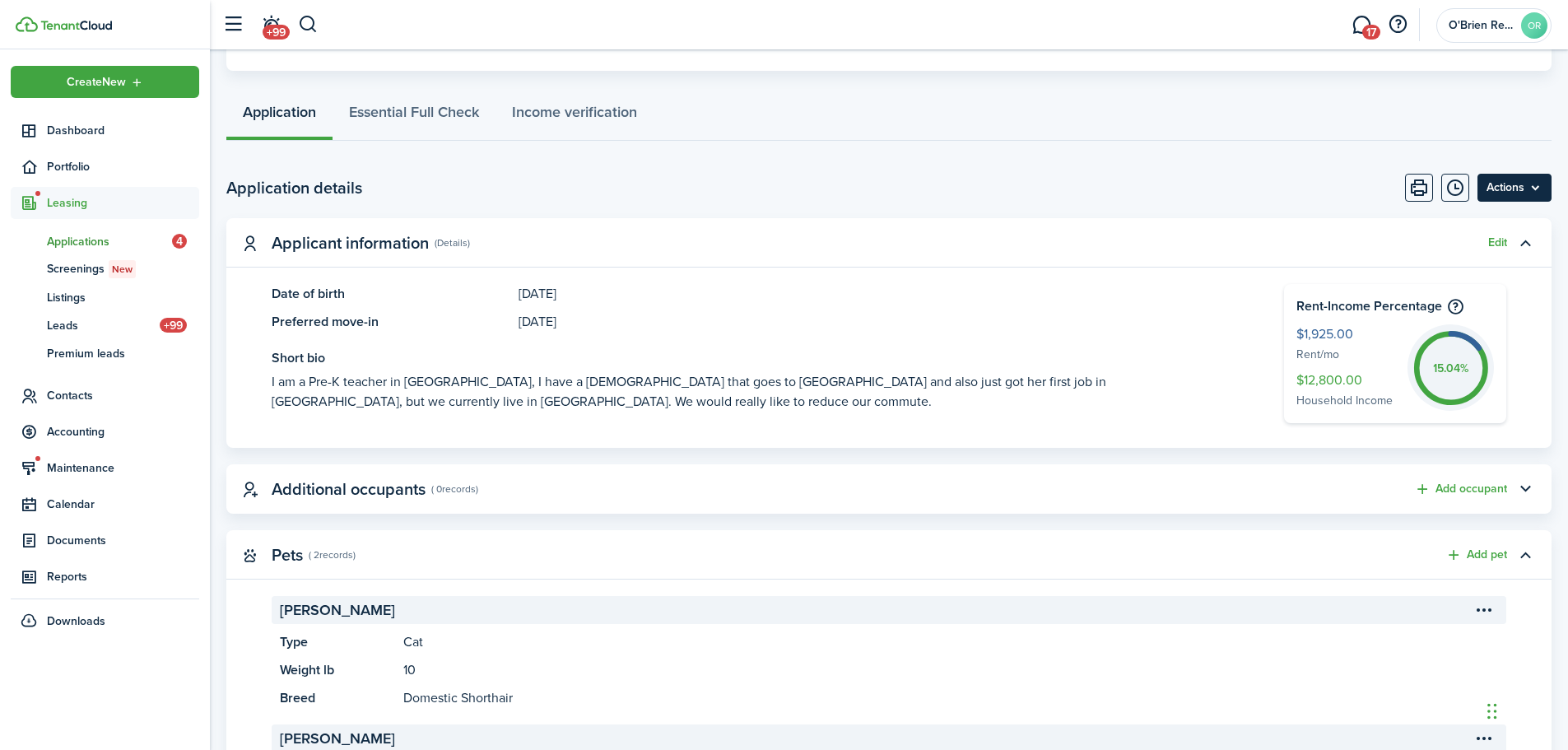
click at [1535, 196] on menu-btn "Actions" at bounding box center [1514, 188] width 74 height 28
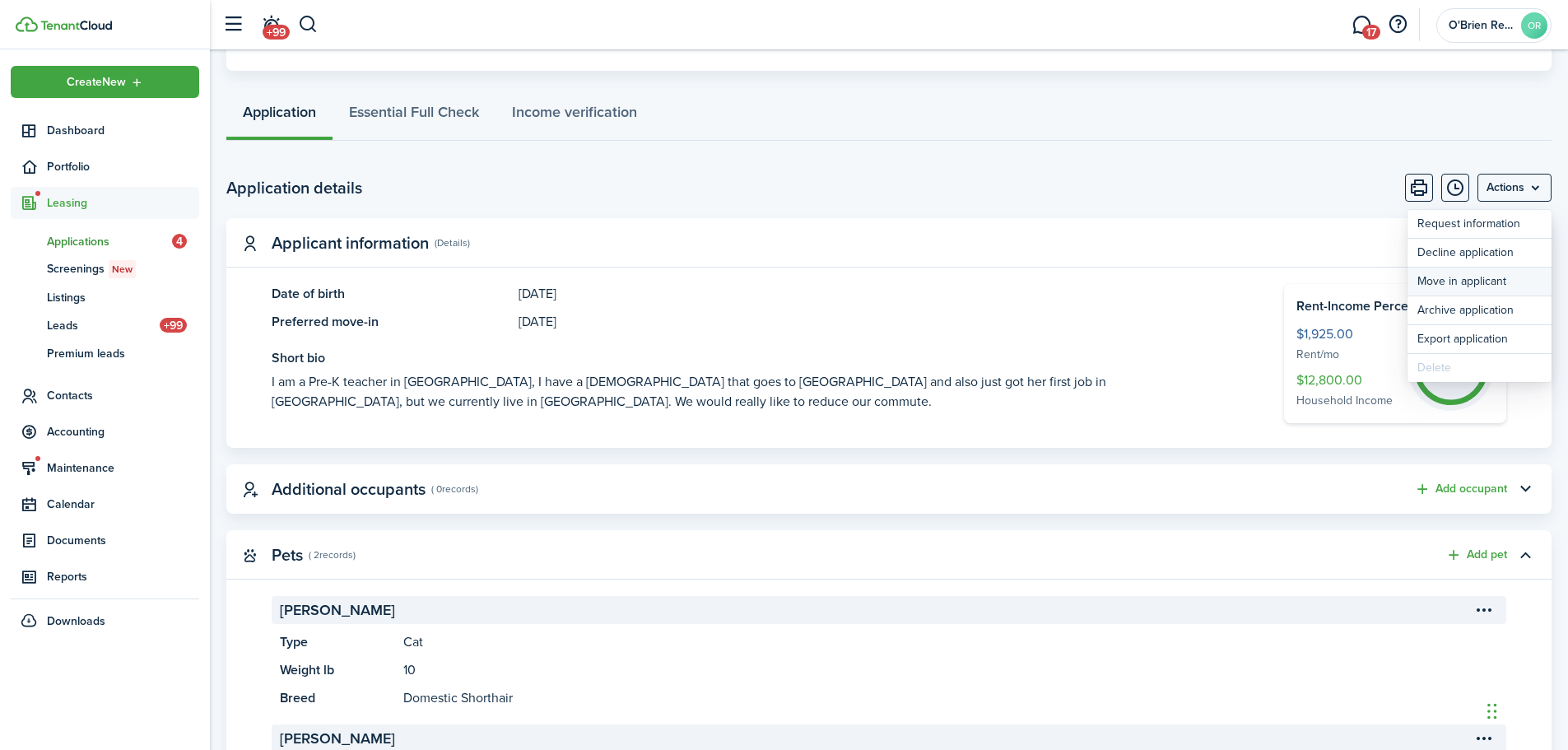
click at [1491, 281] on button "Move in applicant" at bounding box center [1479, 281] width 145 height 28
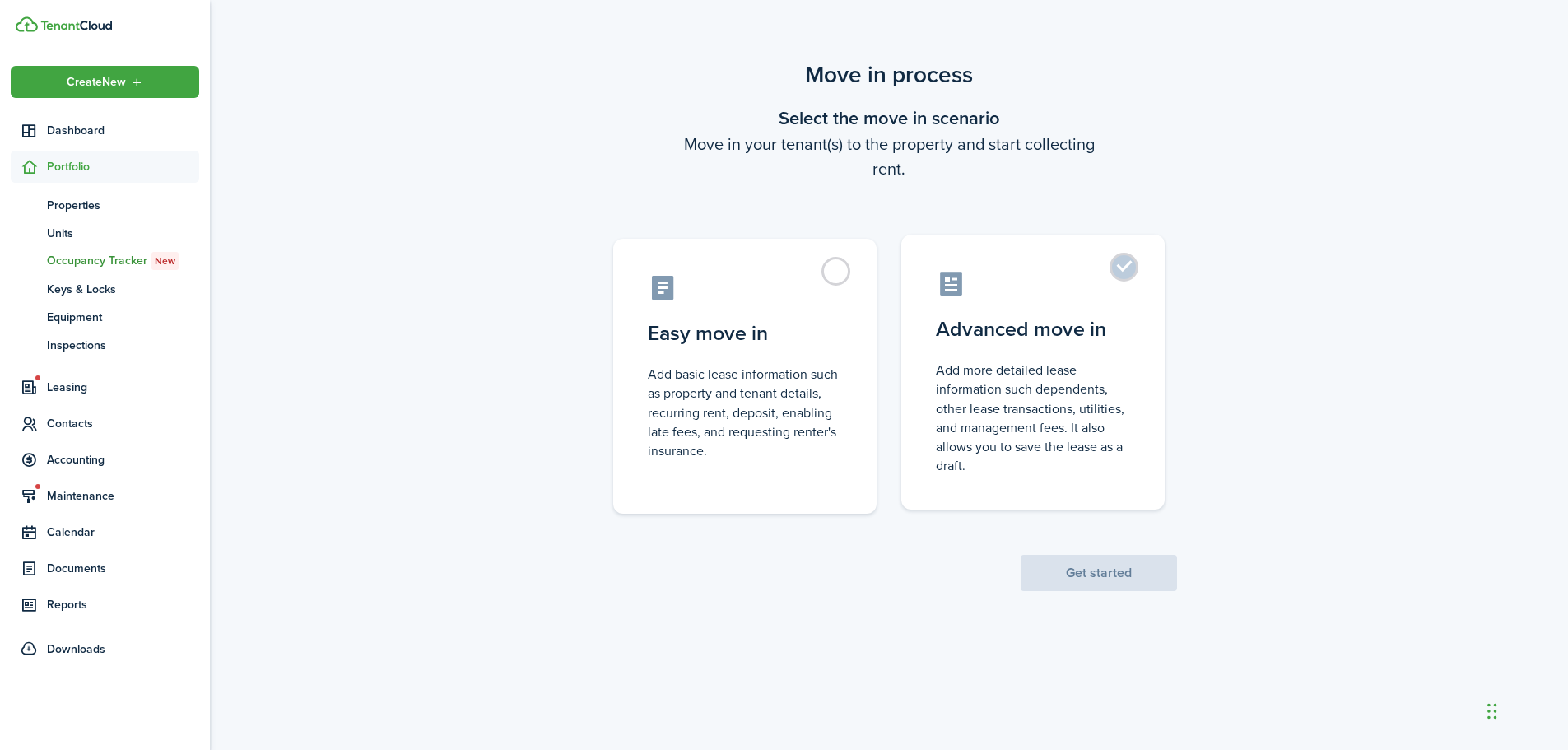
click at [1048, 366] on control-radio-card-description "Add more detailed lease information such dependents, other lease transactions, …" at bounding box center [1033, 418] width 194 height 115
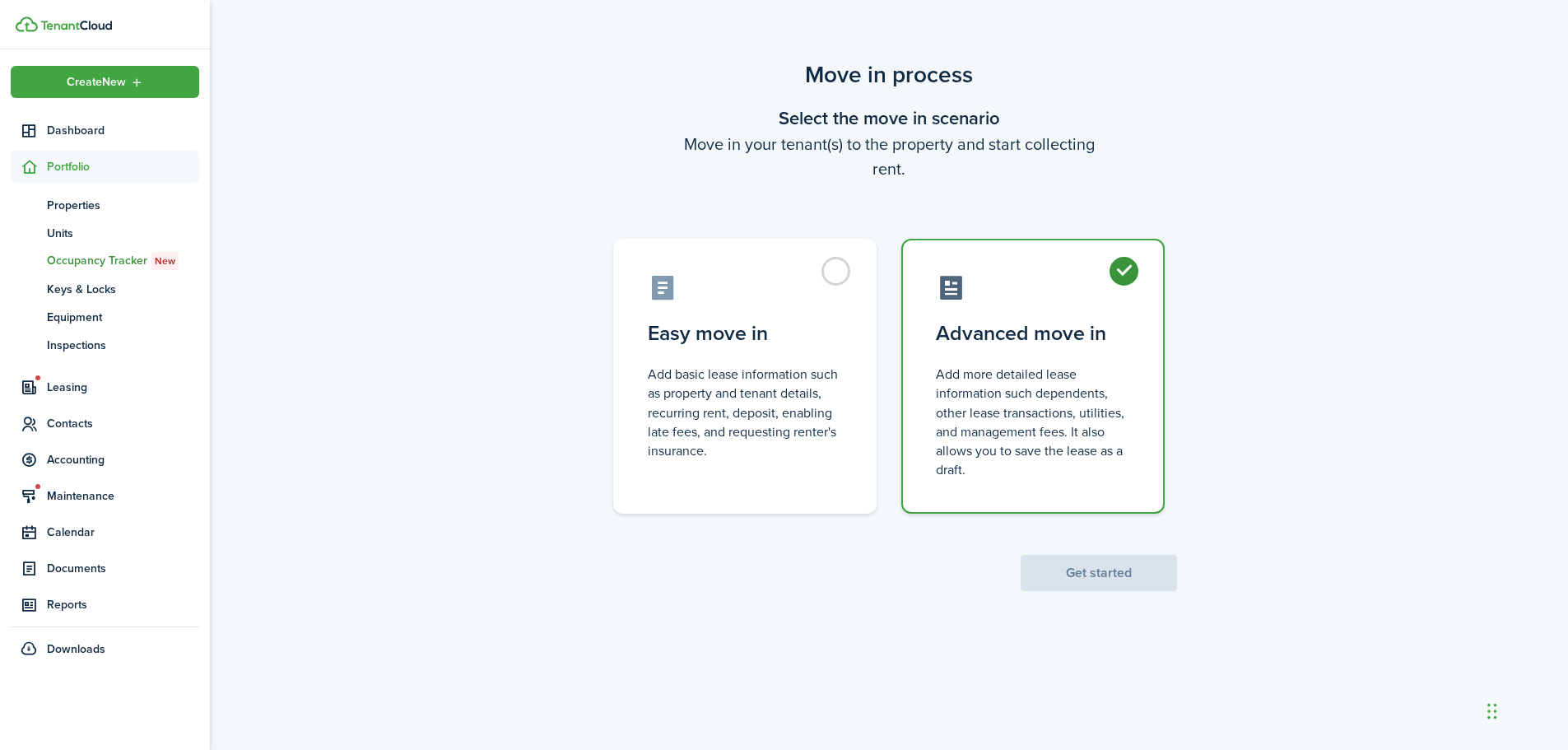
radio input "true"
click at [1120, 557] on button "Get started" at bounding box center [1098, 573] width 157 height 36
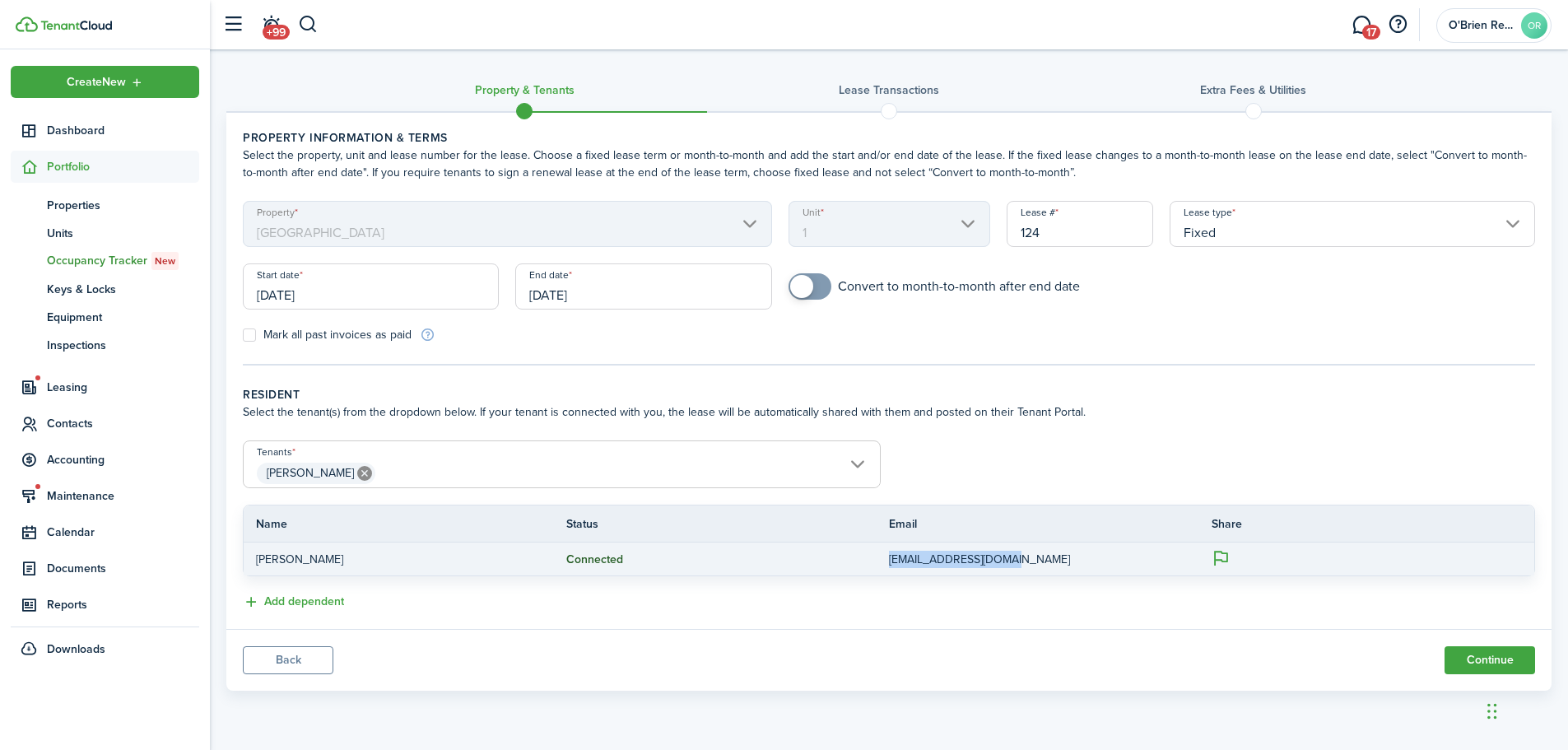
drag, startPoint x: 1024, startPoint y: 563, endPoint x: 884, endPoint y: 565, distance: 140.0
click at [884, 565] on tr "[PERSON_NAME] Connected [EMAIL_ADDRESS][DOMAIN_NAME]" at bounding box center [888, 559] width 1291 height 33
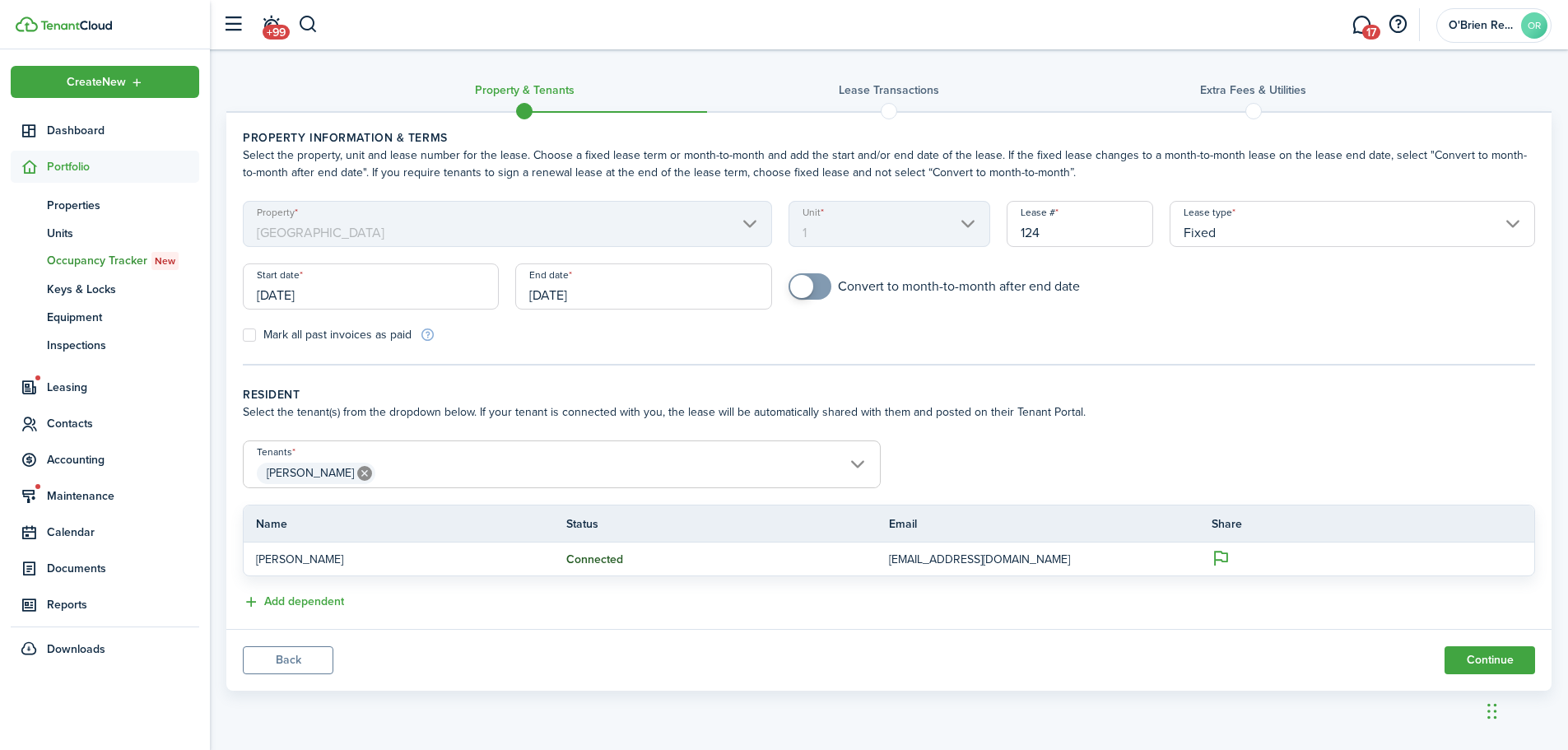
click at [877, 616] on panel-main-body "Property information & terms Select the property, unit and lease number for the…" at bounding box center [889, 371] width 1326 height 517
click at [314, 662] on button "Back" at bounding box center [288, 660] width 91 height 28
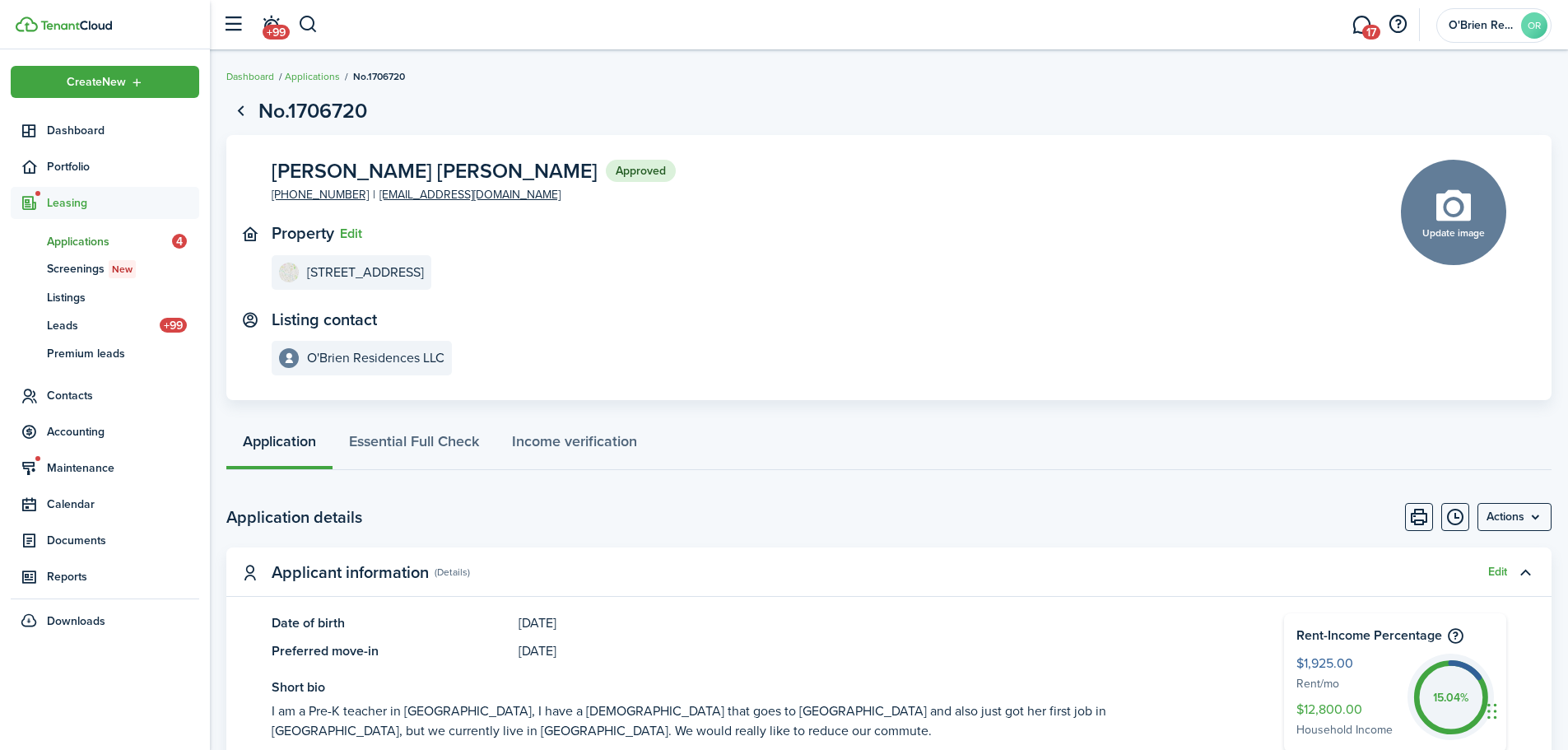
click at [512, 196] on panel-main-content "[PERSON_NAME] [PERSON_NAME] Approved [PHONE_NUMBER] [EMAIL_ADDRESS][DOMAIN_NAME]" at bounding box center [474, 182] width 405 height 45
click at [544, 210] on panel-main-inner "[PERSON_NAME] [PERSON_NAME] Approved [PHONE_NUMBER] [EMAIL_ADDRESS][DOMAIN_NAME…" at bounding box center [812, 267] width 1081 height 216
drag, startPoint x: 515, startPoint y: 201, endPoint x: 507, endPoint y: 195, distance: 10.0
click at [507, 195] on panel-main-content "[PERSON_NAME] [PERSON_NAME] Approved [PHONE_NUMBER] [EMAIL_ADDRESS][DOMAIN_NAME]" at bounding box center [474, 182] width 405 height 45
click at [568, 210] on panel-main-inner "[PERSON_NAME] [PERSON_NAME] Approved [PHONE_NUMBER] [EMAIL_ADDRESS][DOMAIN_NAME…" at bounding box center [812, 267] width 1081 height 216
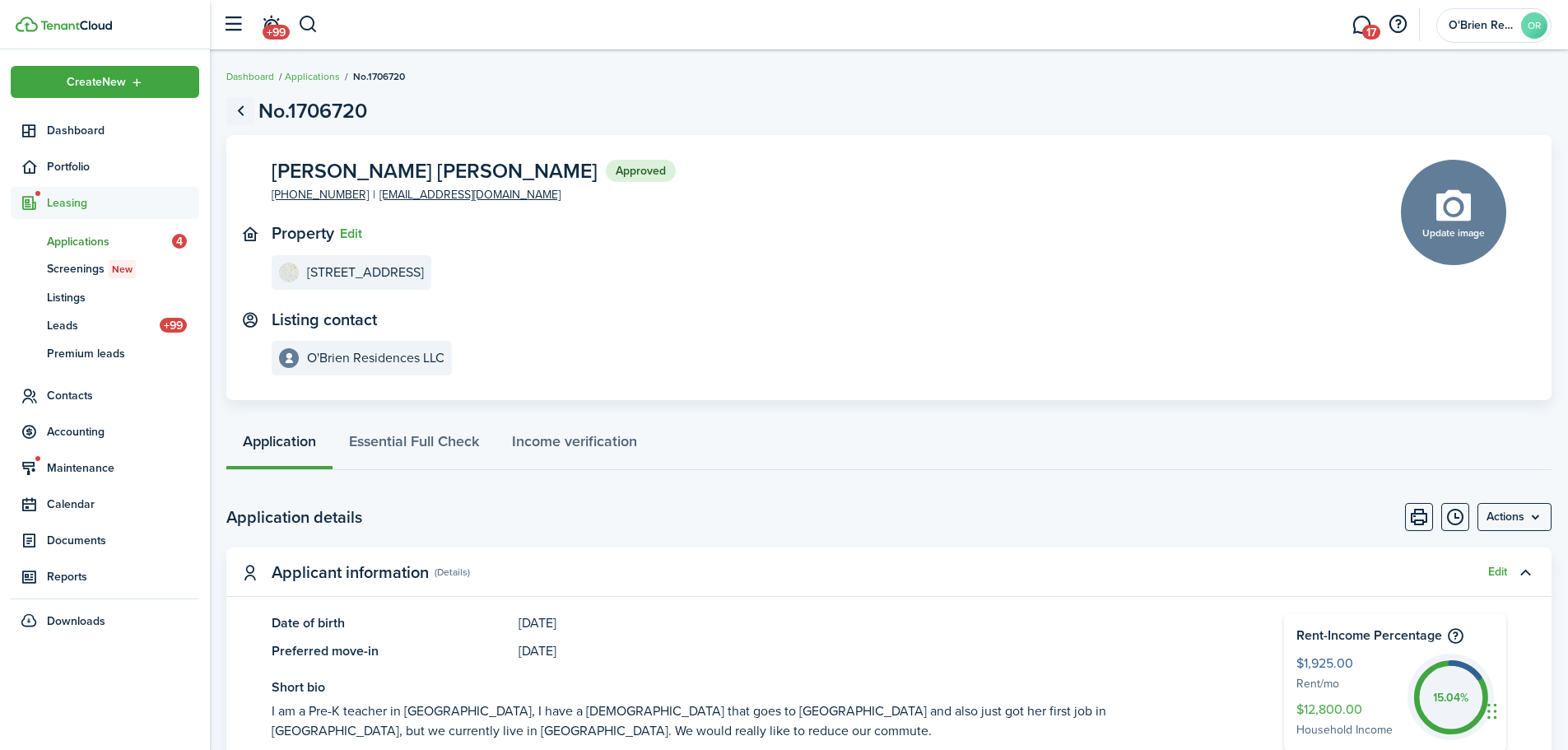
click at [237, 110] on link "Go back" at bounding box center [240, 111] width 28 height 28
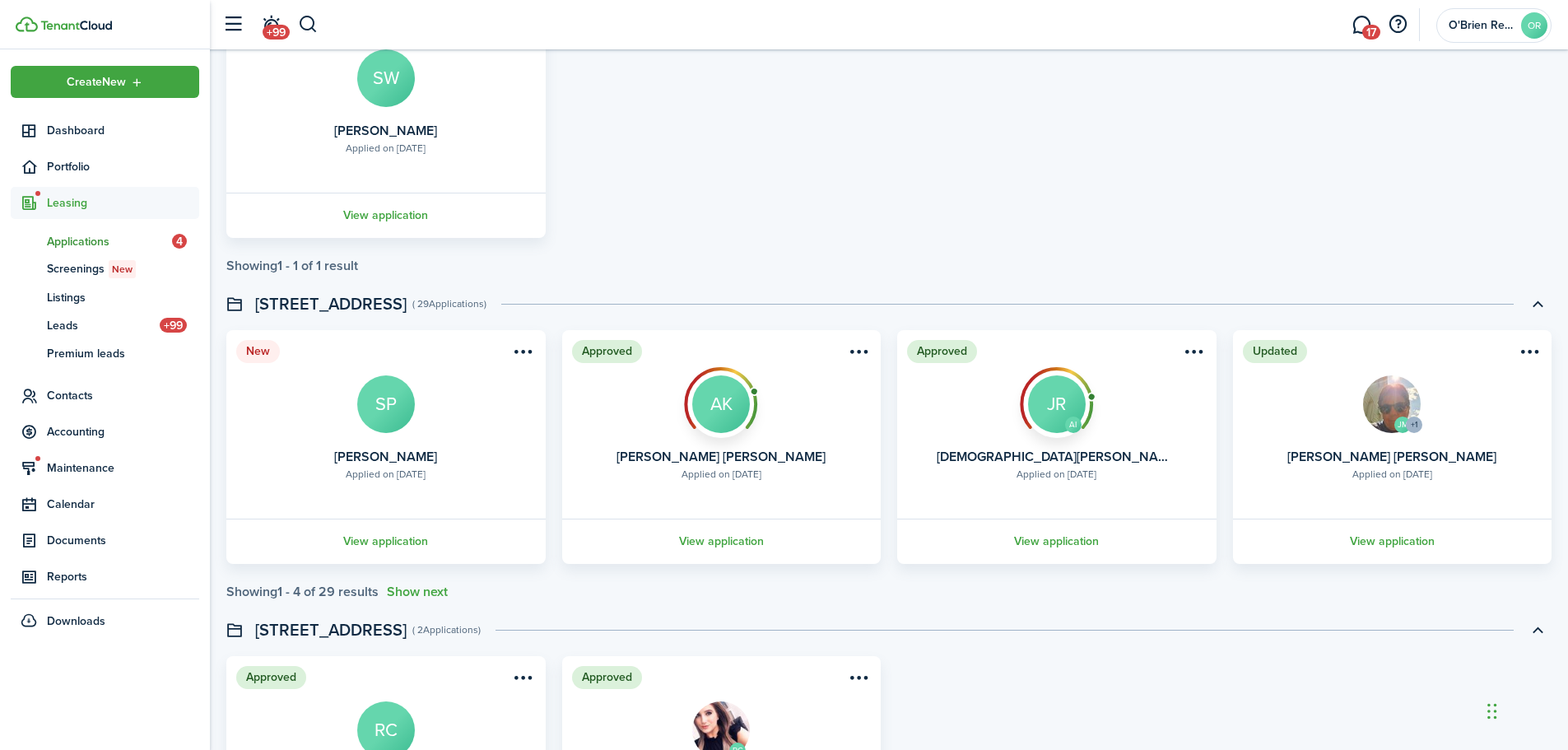
scroll to position [576, 0]
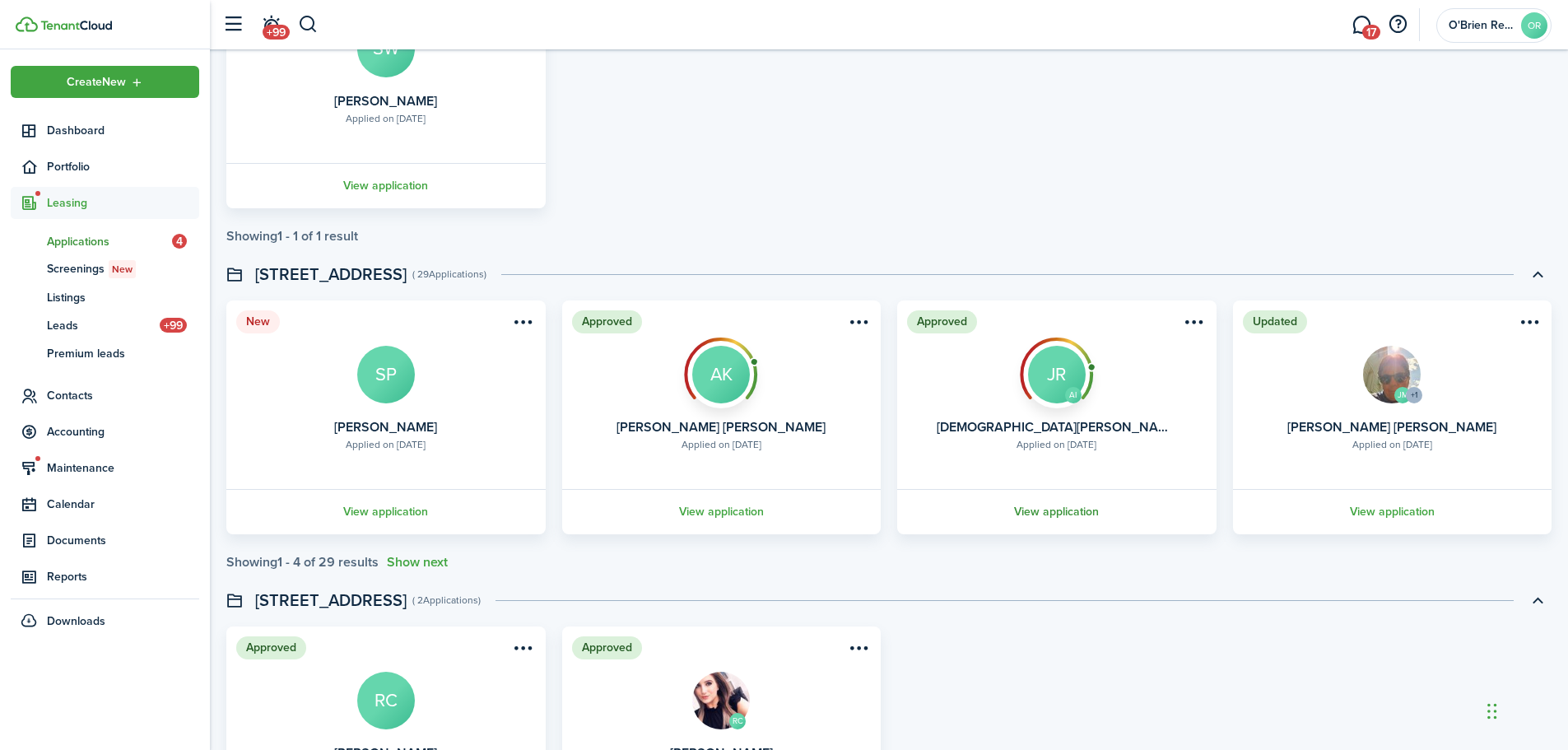
click at [1026, 514] on link "View application" at bounding box center [1057, 512] width 324 height 45
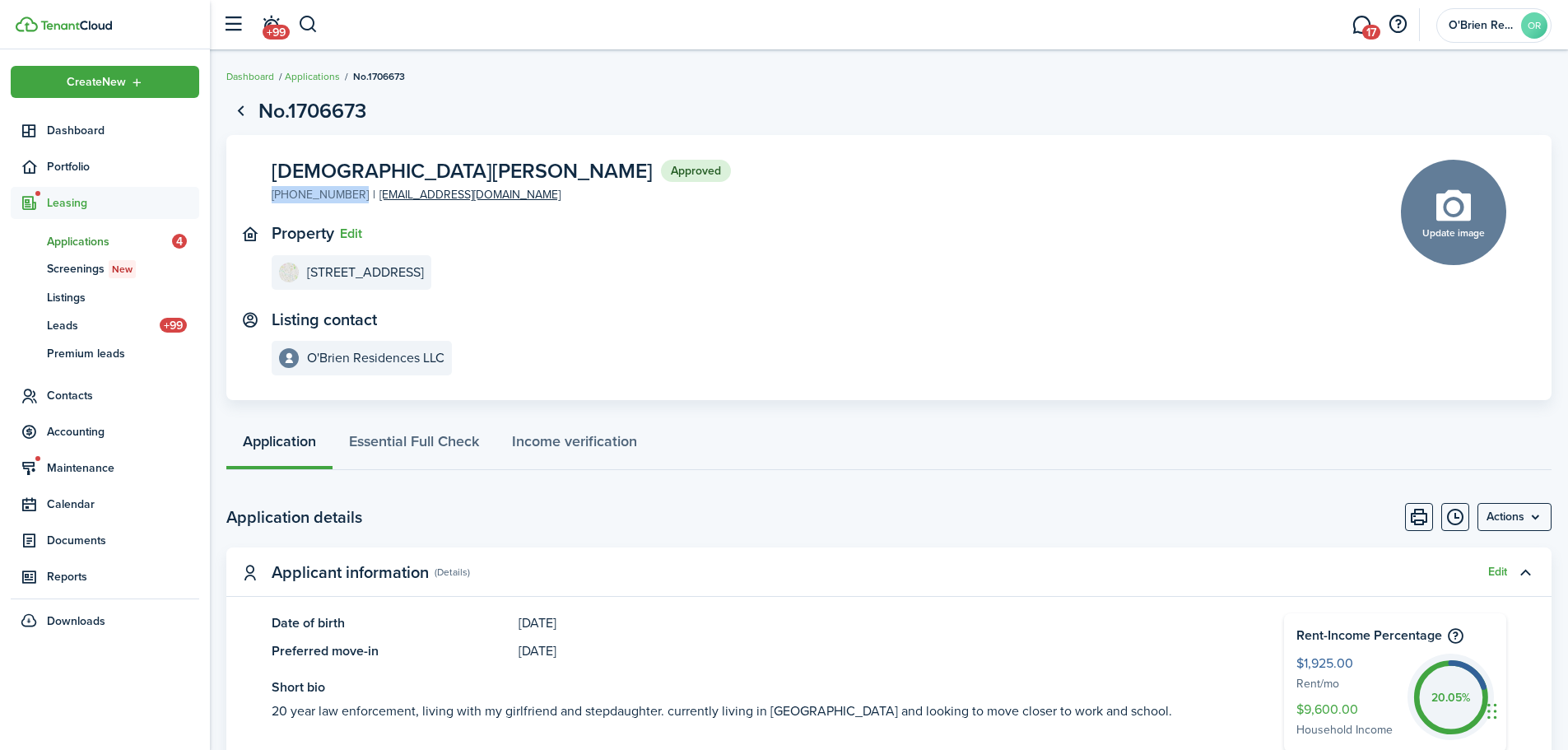
drag, startPoint x: 508, startPoint y: 198, endPoint x: 341, endPoint y: 194, distance: 167.0
click at [341, 194] on panel-main-content "[DEMOGRAPHIC_DATA][PERSON_NAME] Approved [PHONE_NUMBER] [EMAIL_ADDRESS][DOMAIN_…" at bounding box center [501, 182] width 460 height 45
click at [600, 219] on panel-main-inner "[DEMOGRAPHIC_DATA][PERSON_NAME] Approved [PHONE_NUMBER] [EMAIL_ADDRESS][DOMAIN_…" at bounding box center [812, 267] width 1081 height 216
click at [1532, 531] on menu-btn "Actions" at bounding box center [1514, 518] width 74 height 28
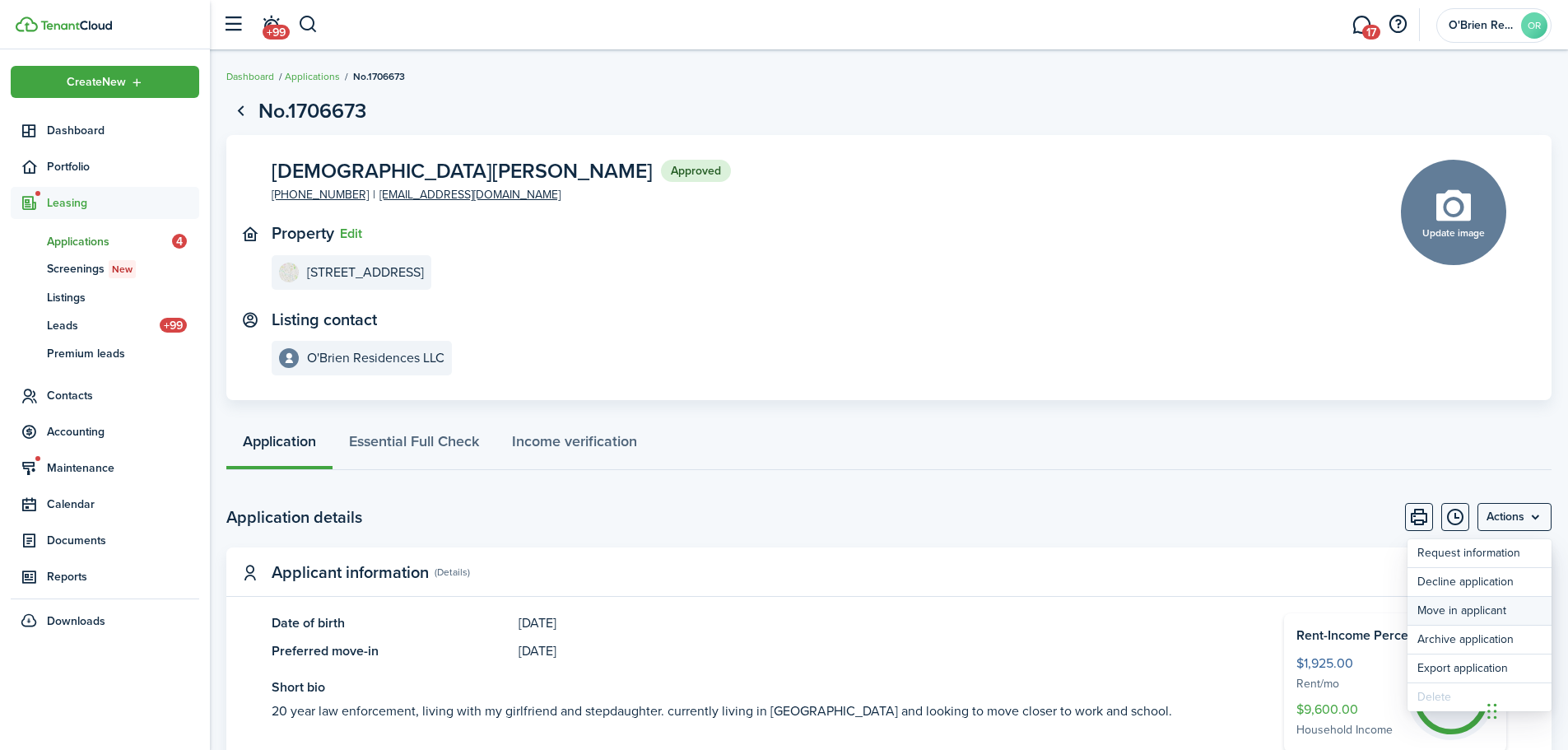
click at [1496, 608] on button "Move in applicant" at bounding box center [1479, 611] width 145 height 28
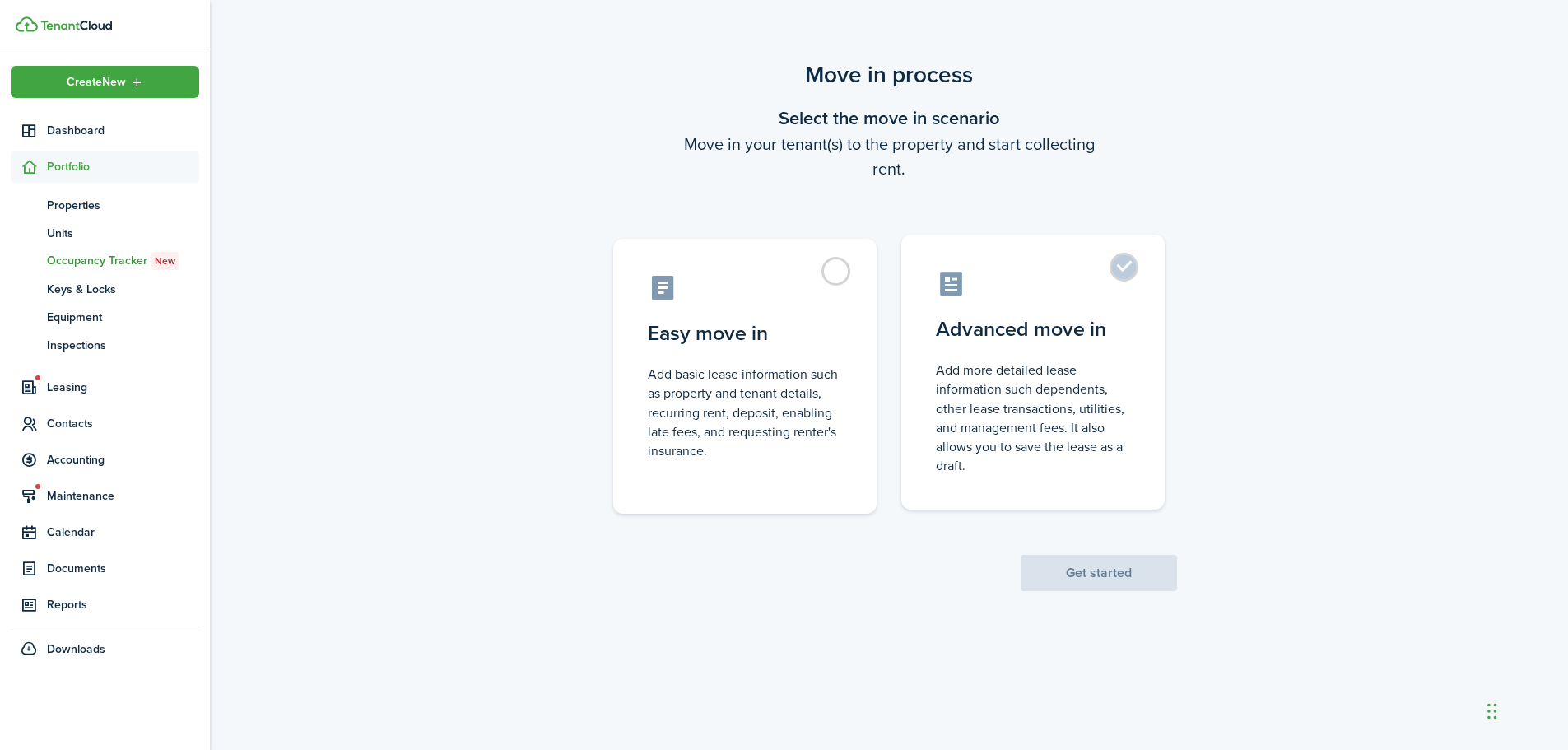
click at [1042, 408] on control-radio-card-description "Add more detailed lease information such dependents, other lease transactions, …" at bounding box center [1033, 418] width 194 height 115
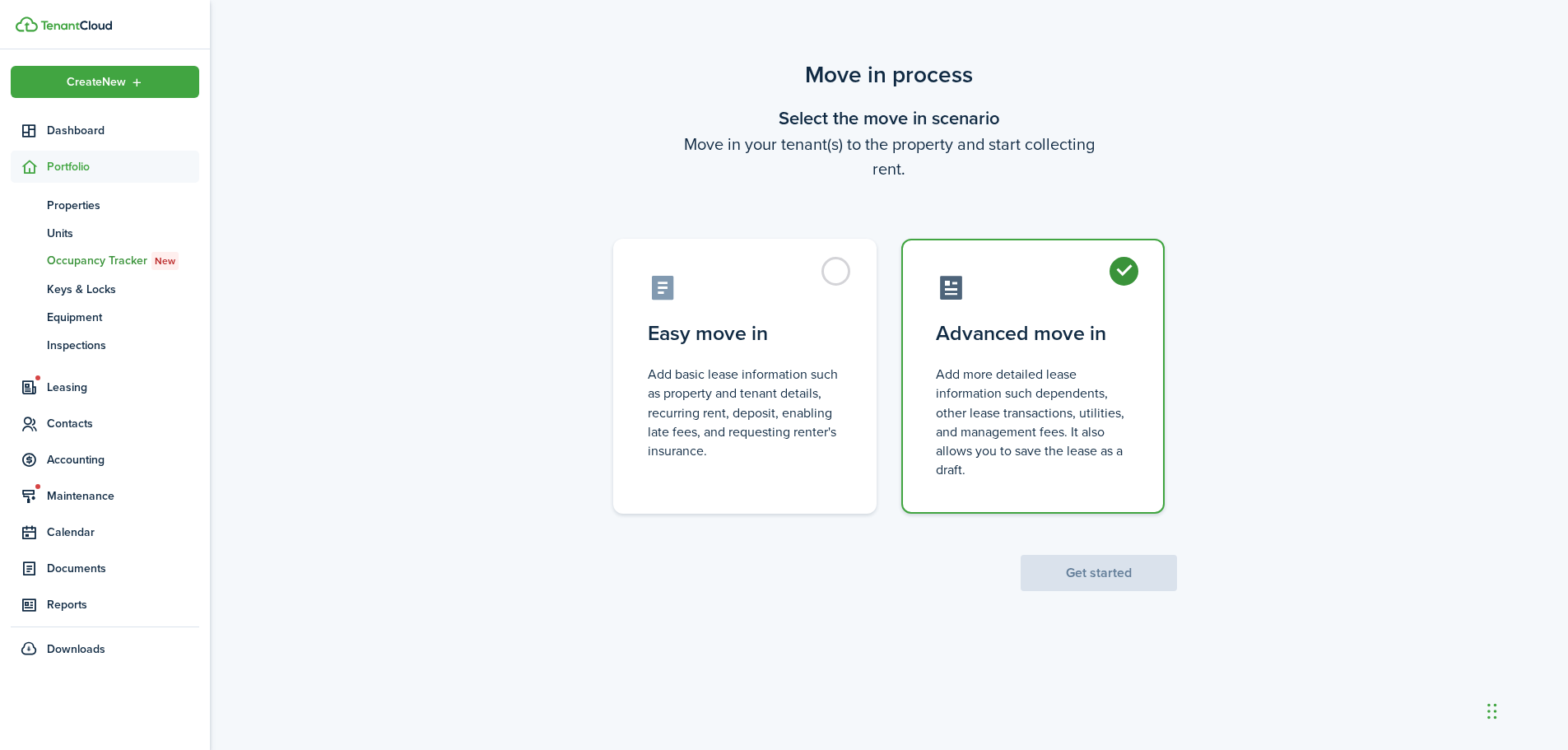
radio input "true"
click at [1102, 565] on button "Get started" at bounding box center [1098, 573] width 157 height 36
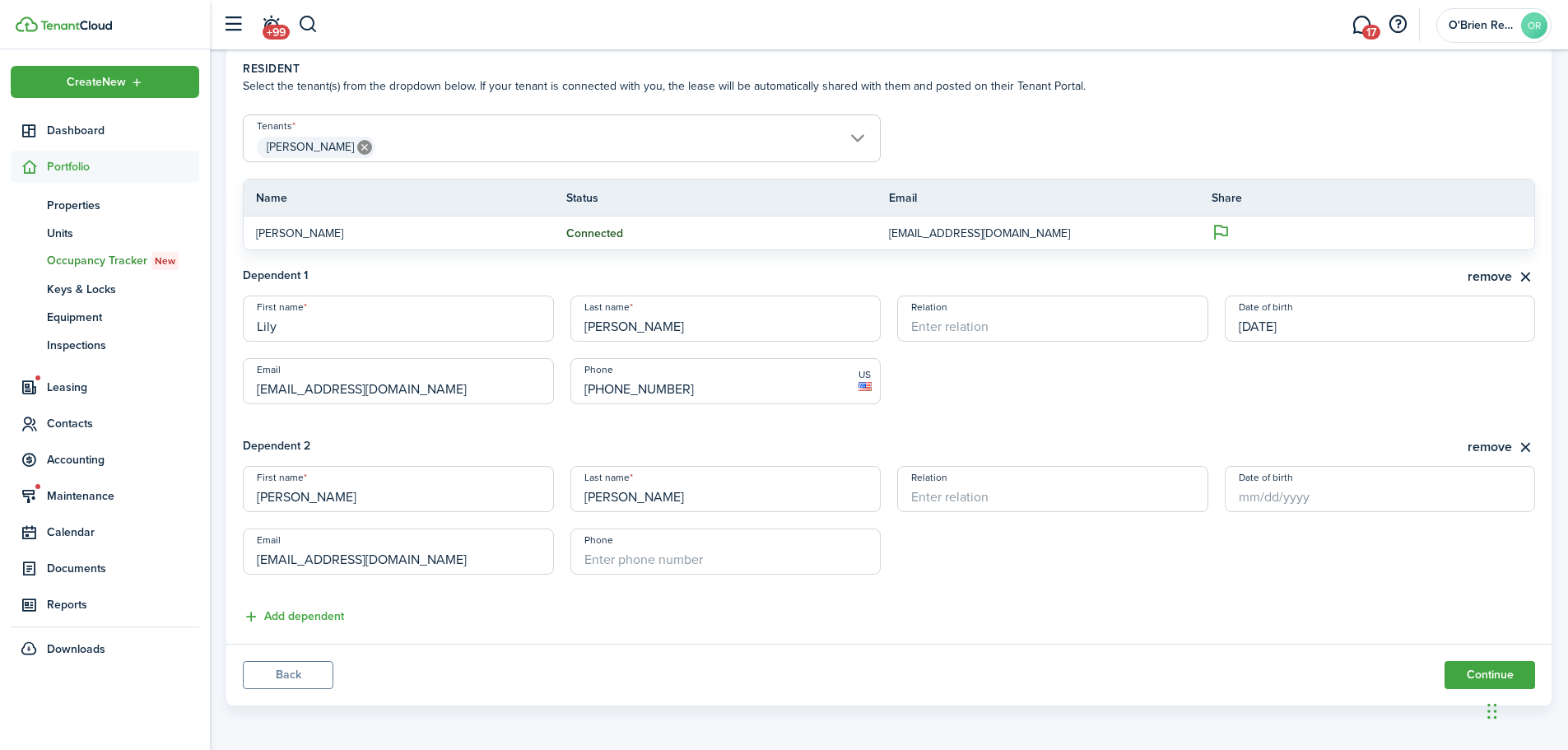
scroll to position [327, 0]
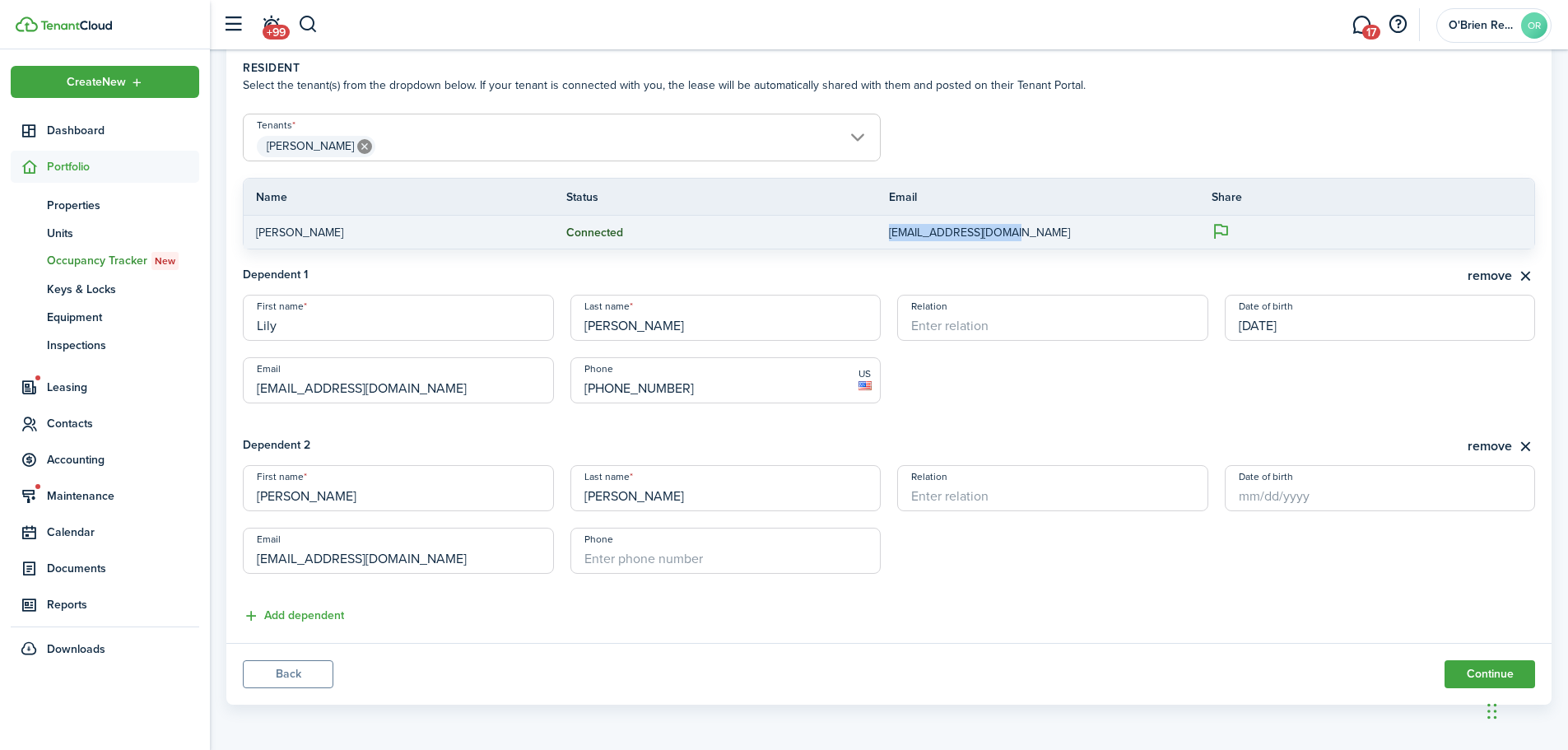
drag, startPoint x: 1031, startPoint y: 230, endPoint x: 886, endPoint y: 225, distance: 145.1
click at [886, 225] on tr "[PERSON_NAME] Connected [EMAIL_ADDRESS][DOMAIN_NAME]" at bounding box center [888, 231] width 1291 height 33
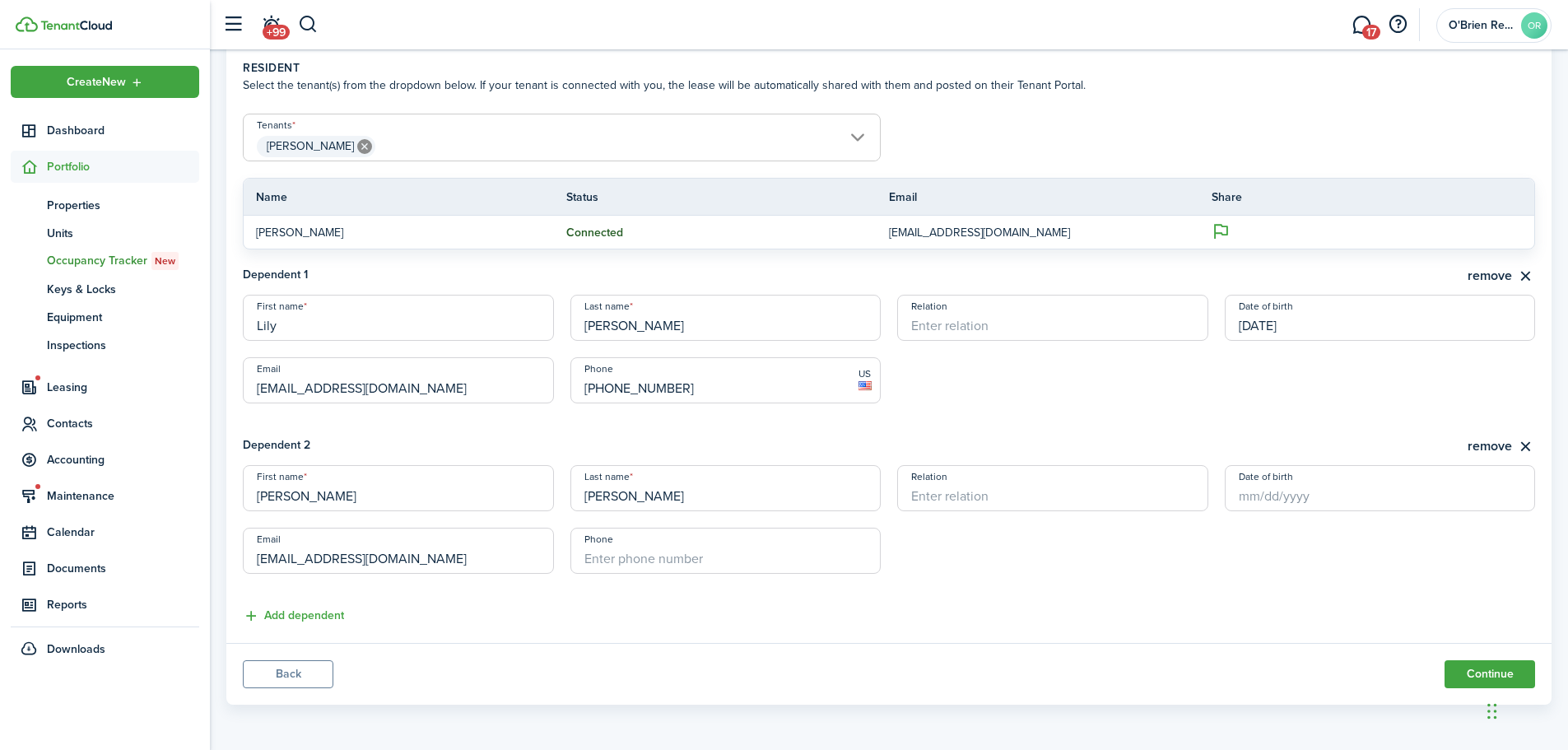
click at [1021, 404] on lease-dependent-form "First name [PERSON_NAME] Last name [PERSON_NAME] Relation Date of birth [DEMOGR…" at bounding box center [889, 358] width 1293 height 126
click at [1492, 447] on button "remove" at bounding box center [1502, 447] width 68 height 21
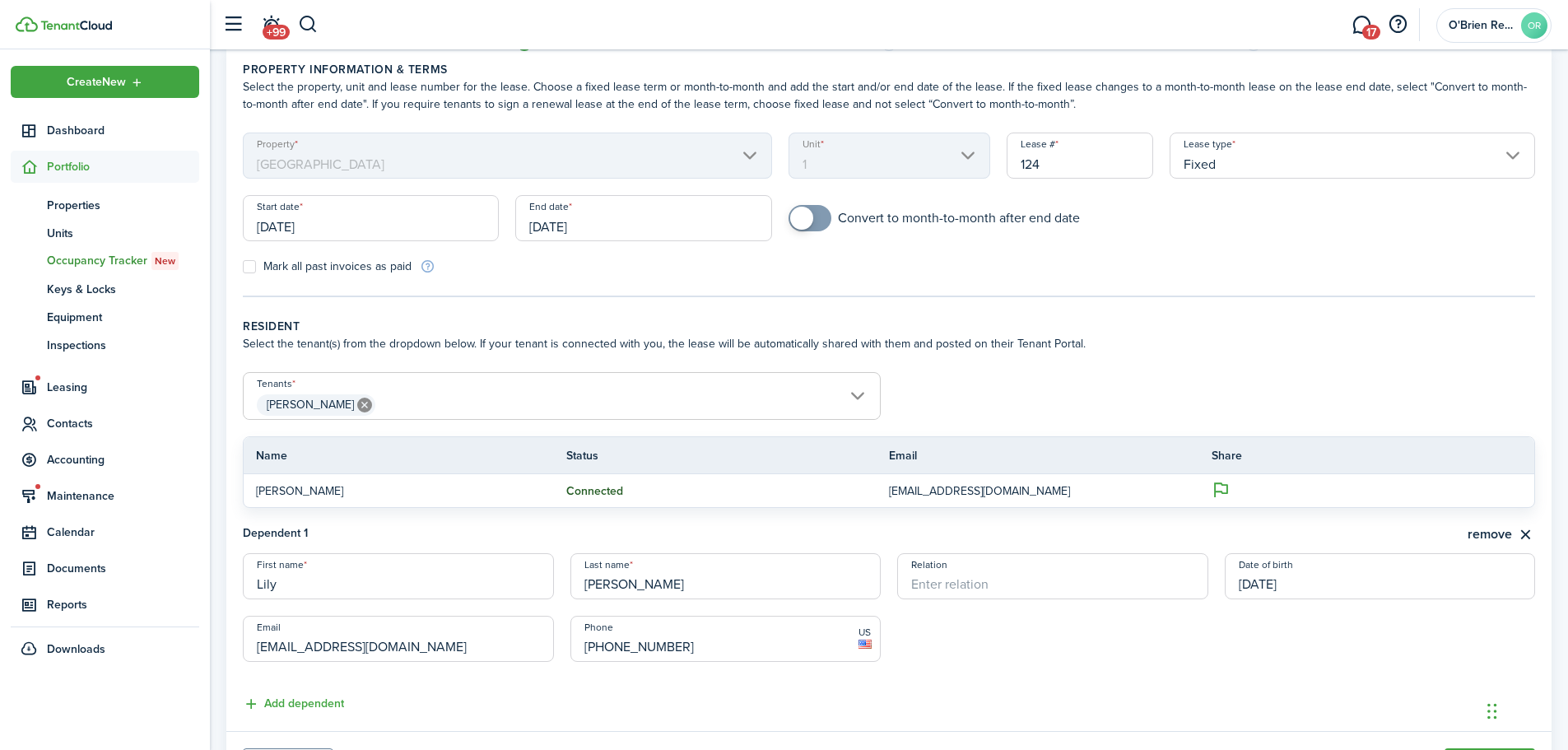
scroll to position [0, 0]
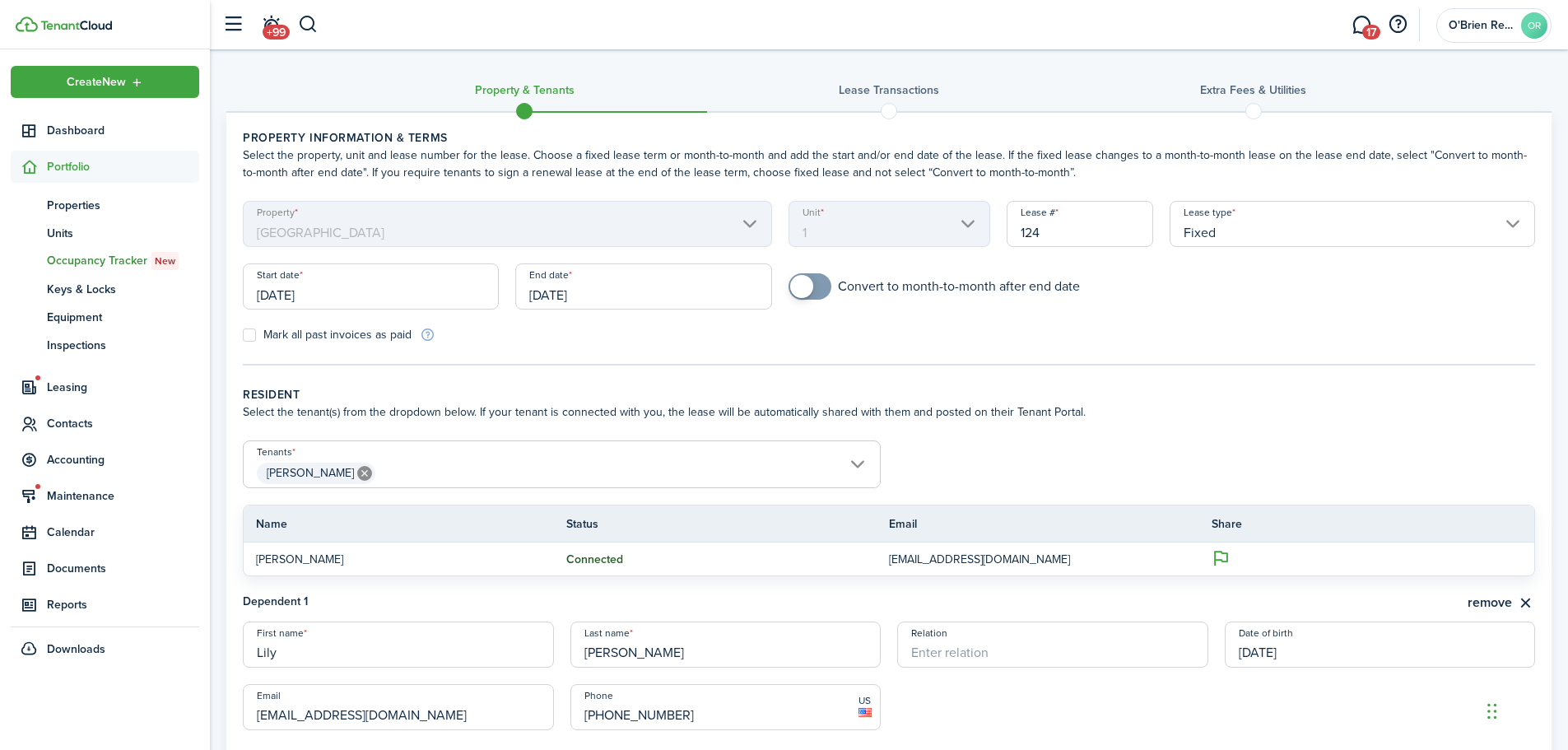
click at [674, 476] on span "[PERSON_NAME]" at bounding box center [561, 474] width 636 height 28
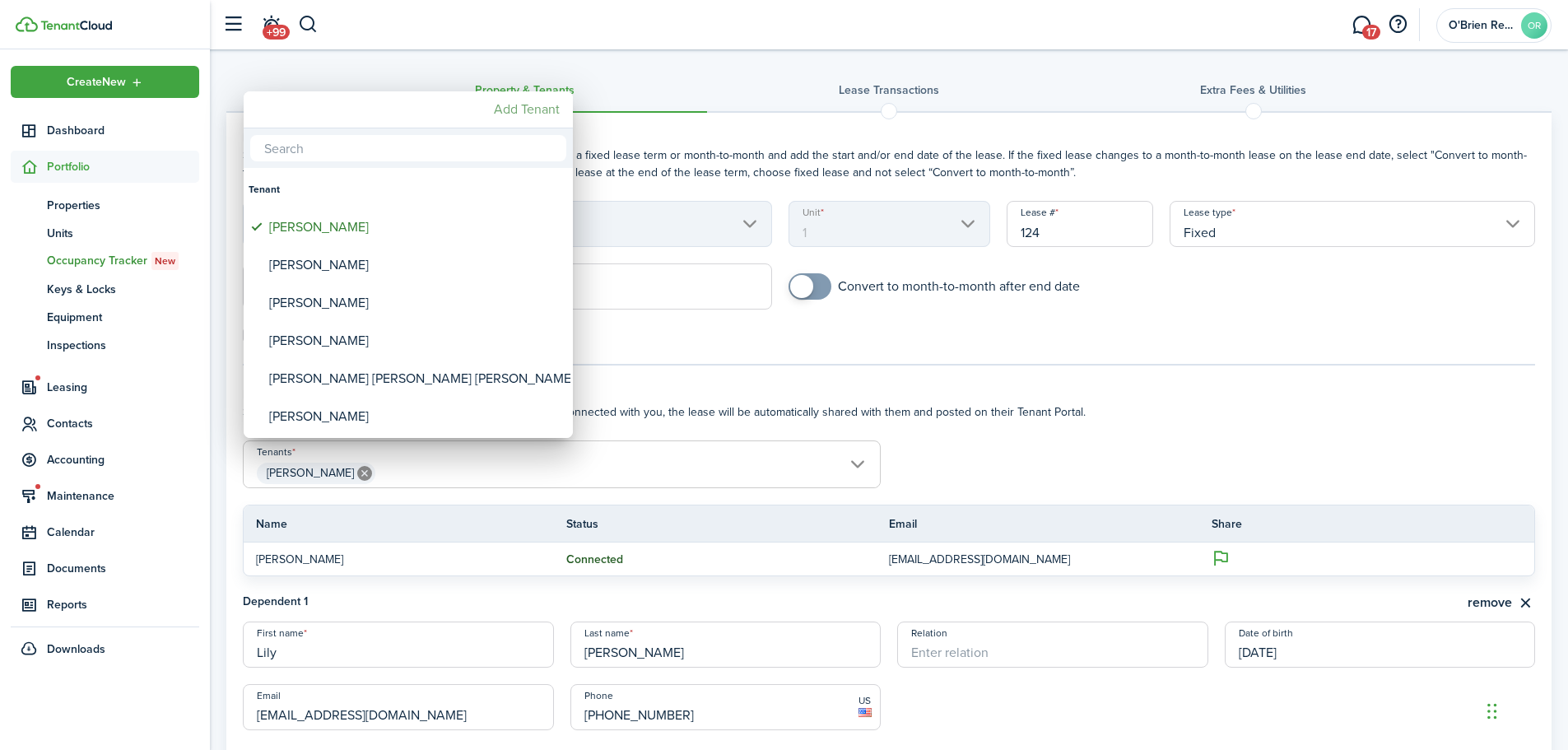
click at [495, 111] on mbsc-button "Add Tenant" at bounding box center [526, 110] width 79 height 30
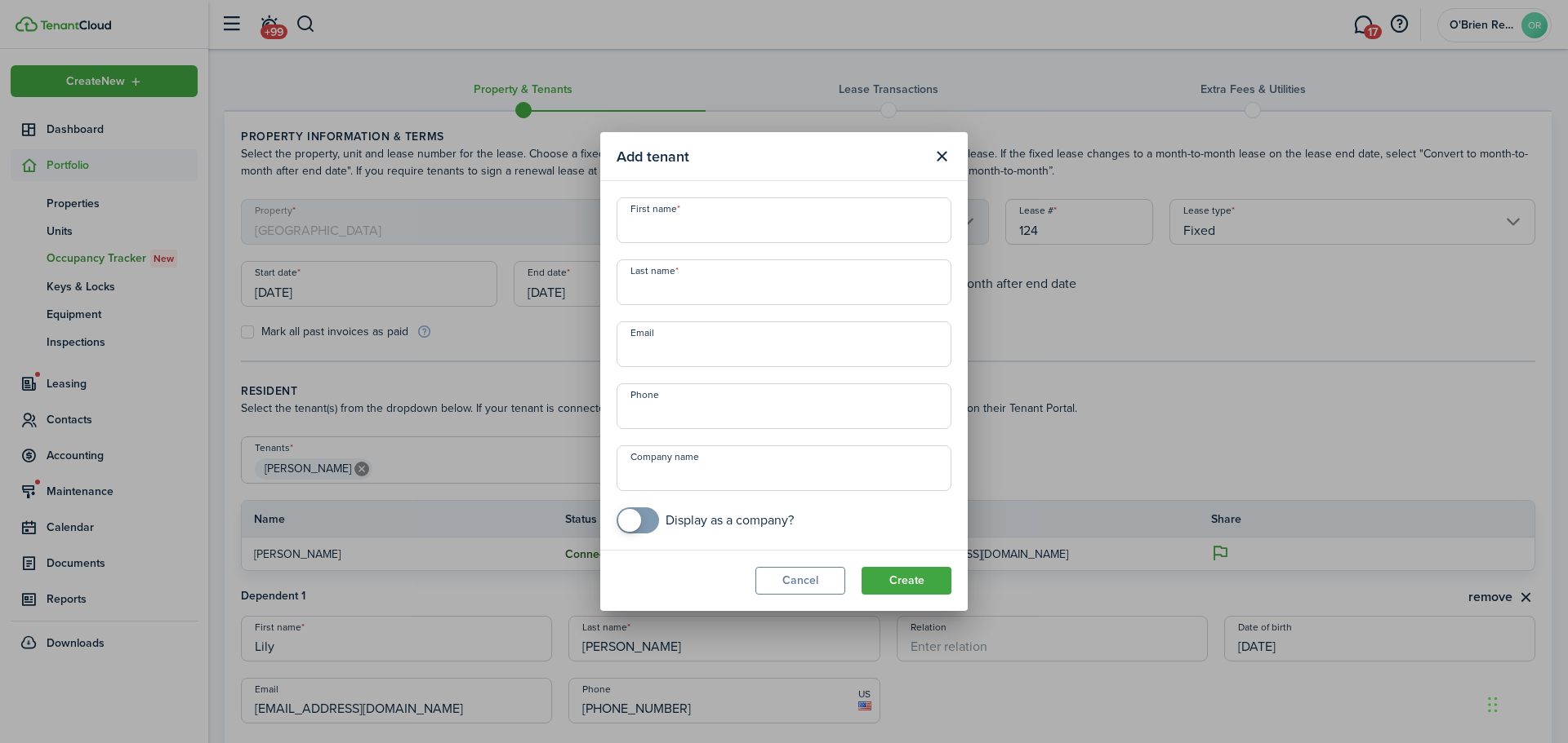
click at [741, 240] on input "First name" at bounding box center [784, 220] width 335 height 45
type input "[PERSON_NAME]"
type input "L"
type input "[PERSON_NAME]"
click at [728, 348] on input "Email" at bounding box center [784, 344] width 335 height 45
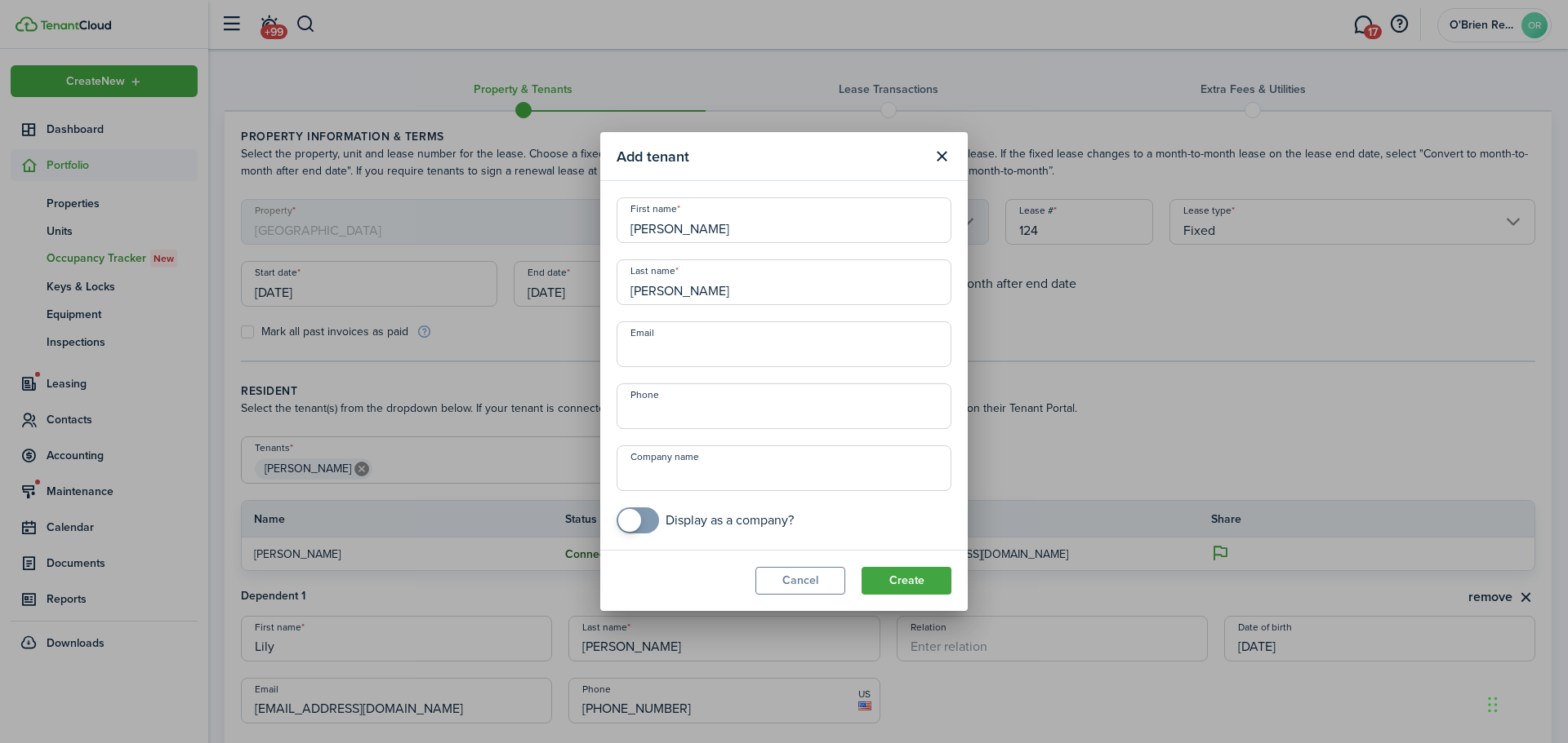
paste input "[EMAIL_ADDRESS][DOMAIN_NAME]"
type input "[EMAIL_ADDRESS][DOMAIN_NAME]"
click at [676, 408] on input "+1" at bounding box center [784, 406] width 335 height 45
type input "[PHONE_NUMBER]"
click at [915, 580] on button "Create" at bounding box center [906, 581] width 90 height 28
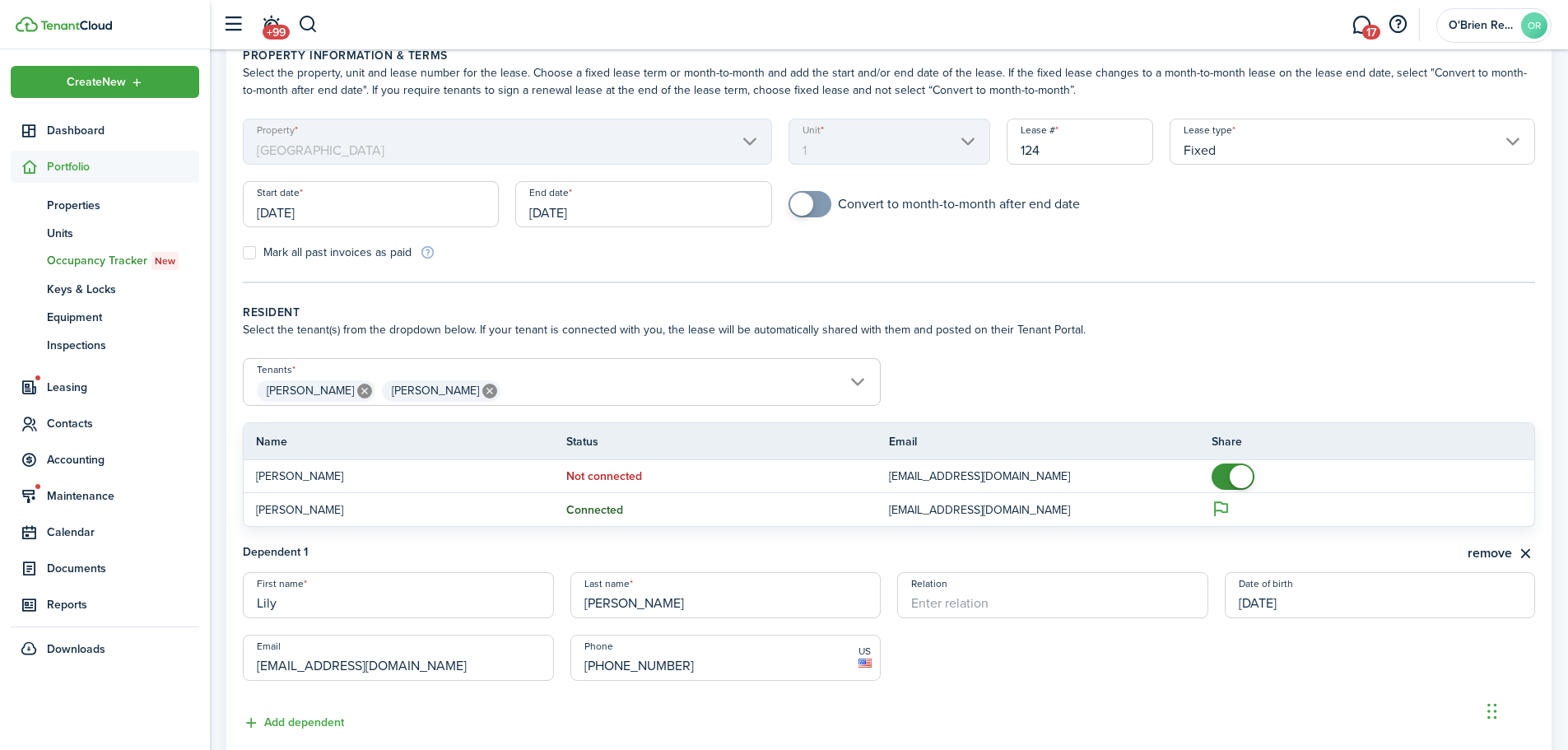
scroll to position [165, 0]
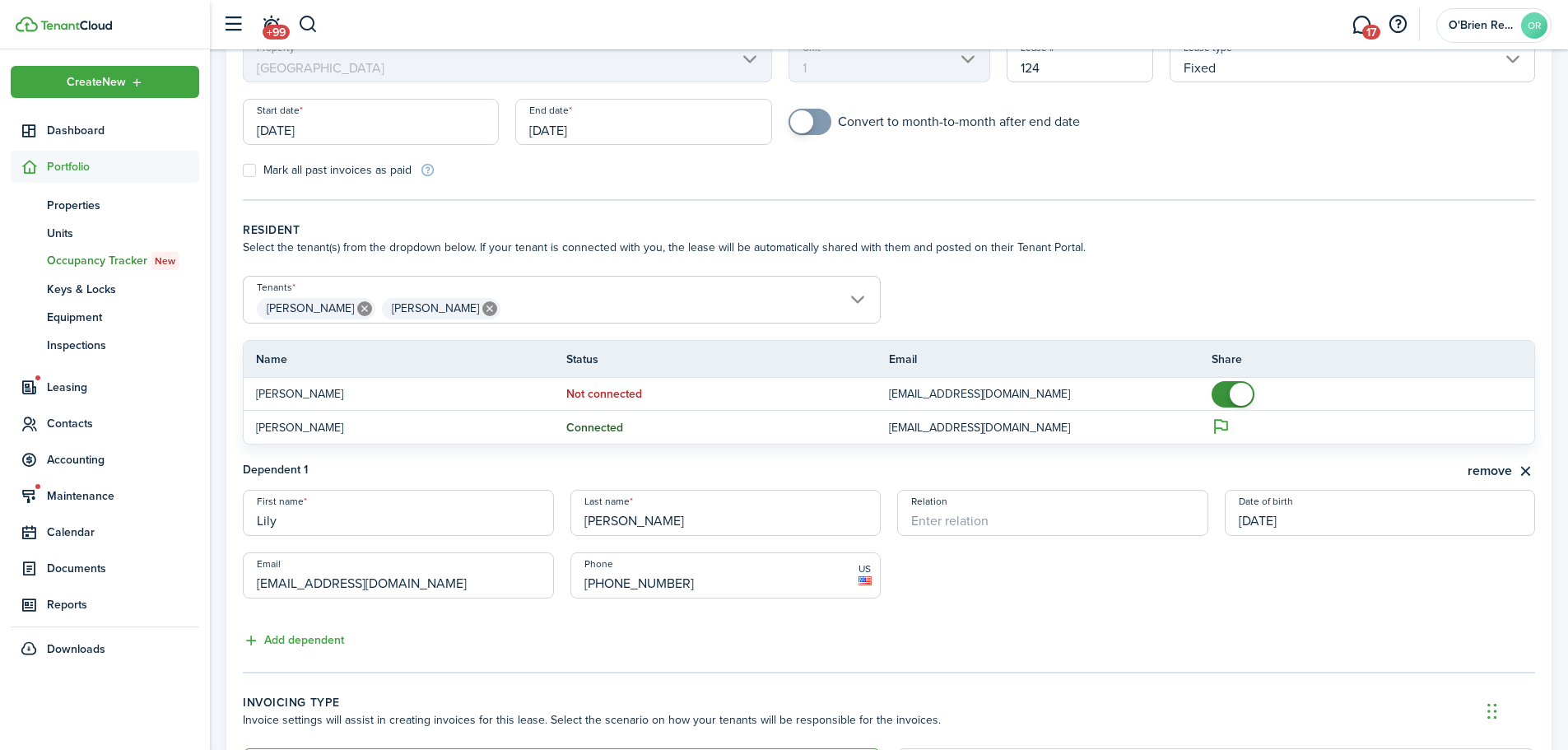
click at [688, 133] on input "[DATE]" at bounding box center [643, 122] width 256 height 46
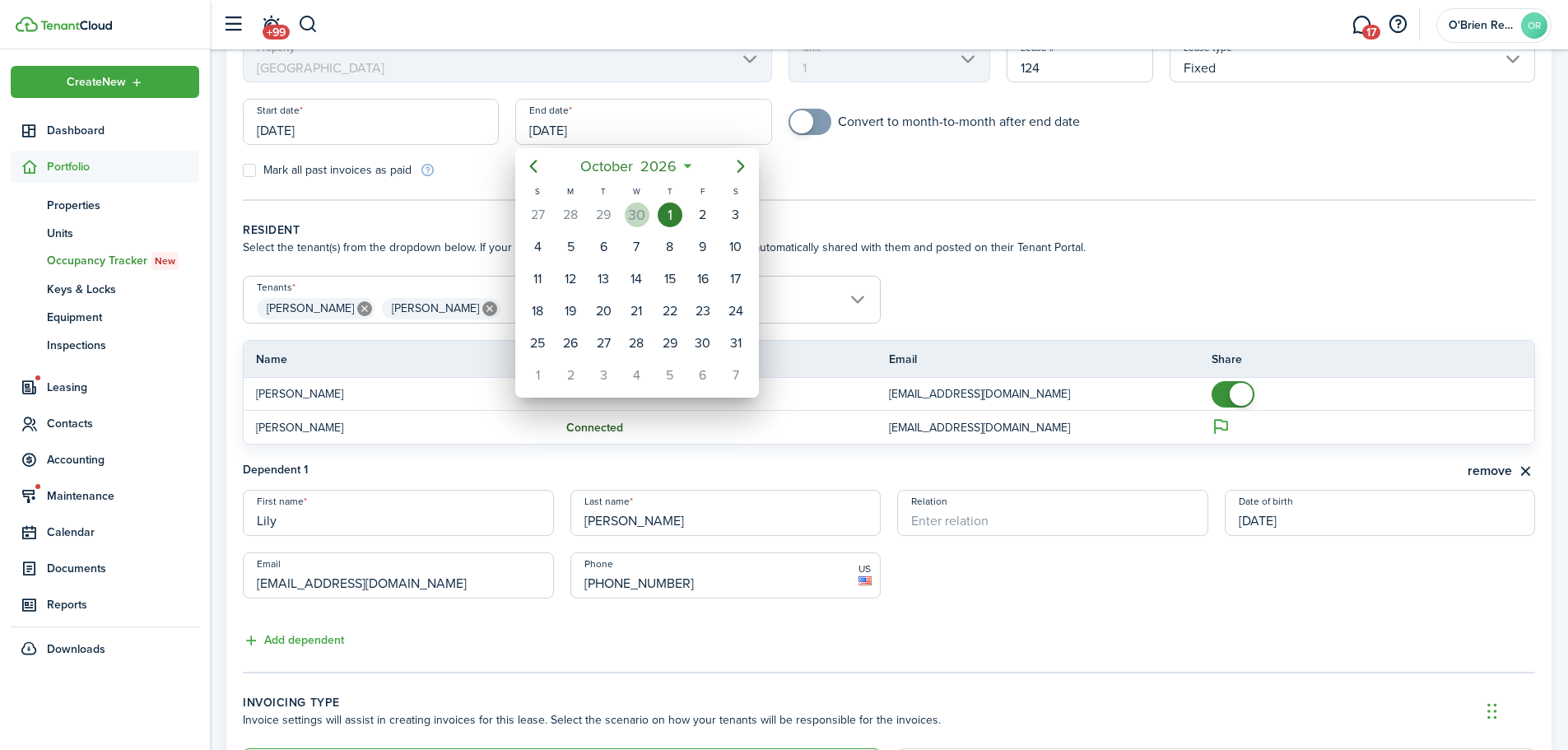
click at [638, 217] on div "30" at bounding box center [637, 214] width 25 height 25
type input "[DATE]"
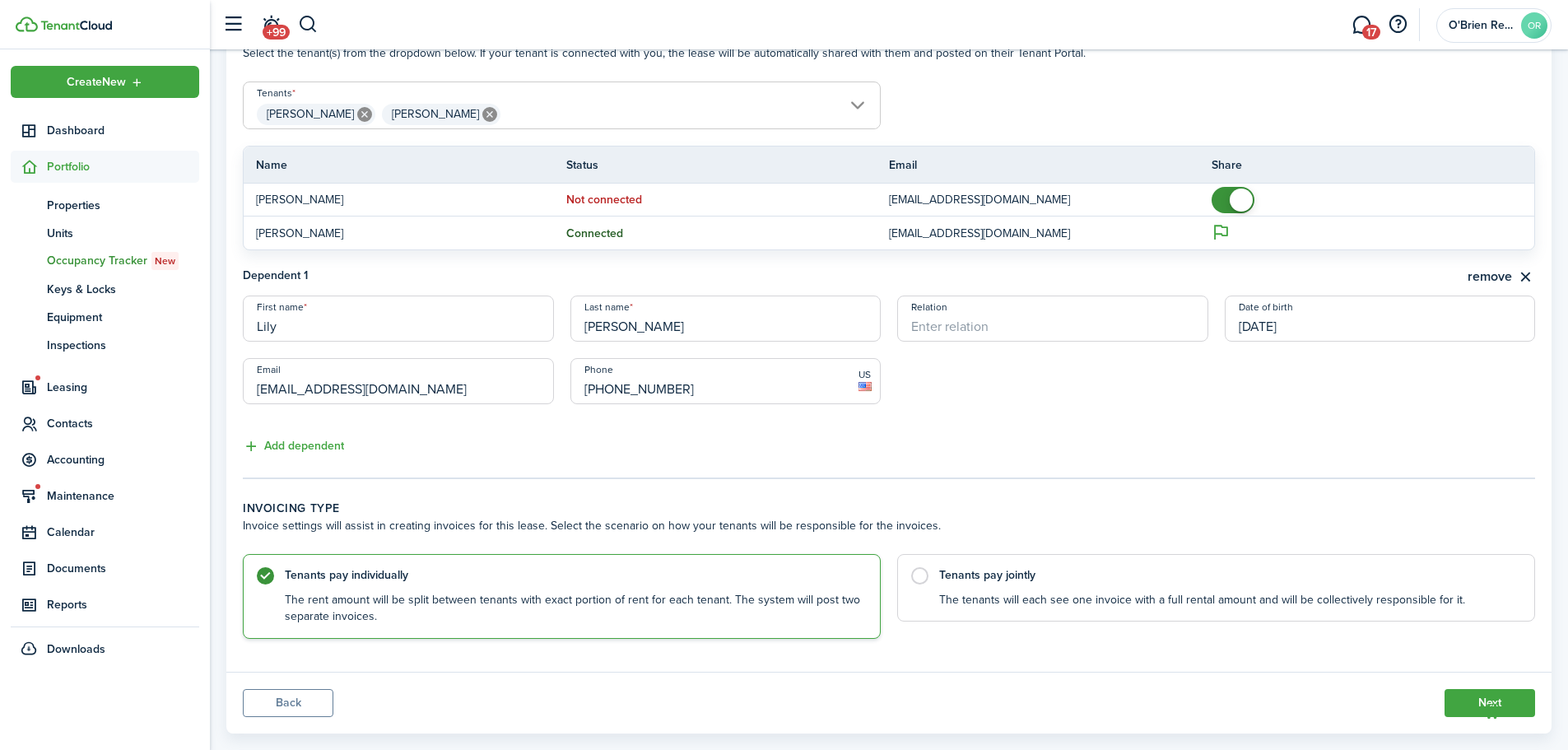
scroll to position [388, 0]
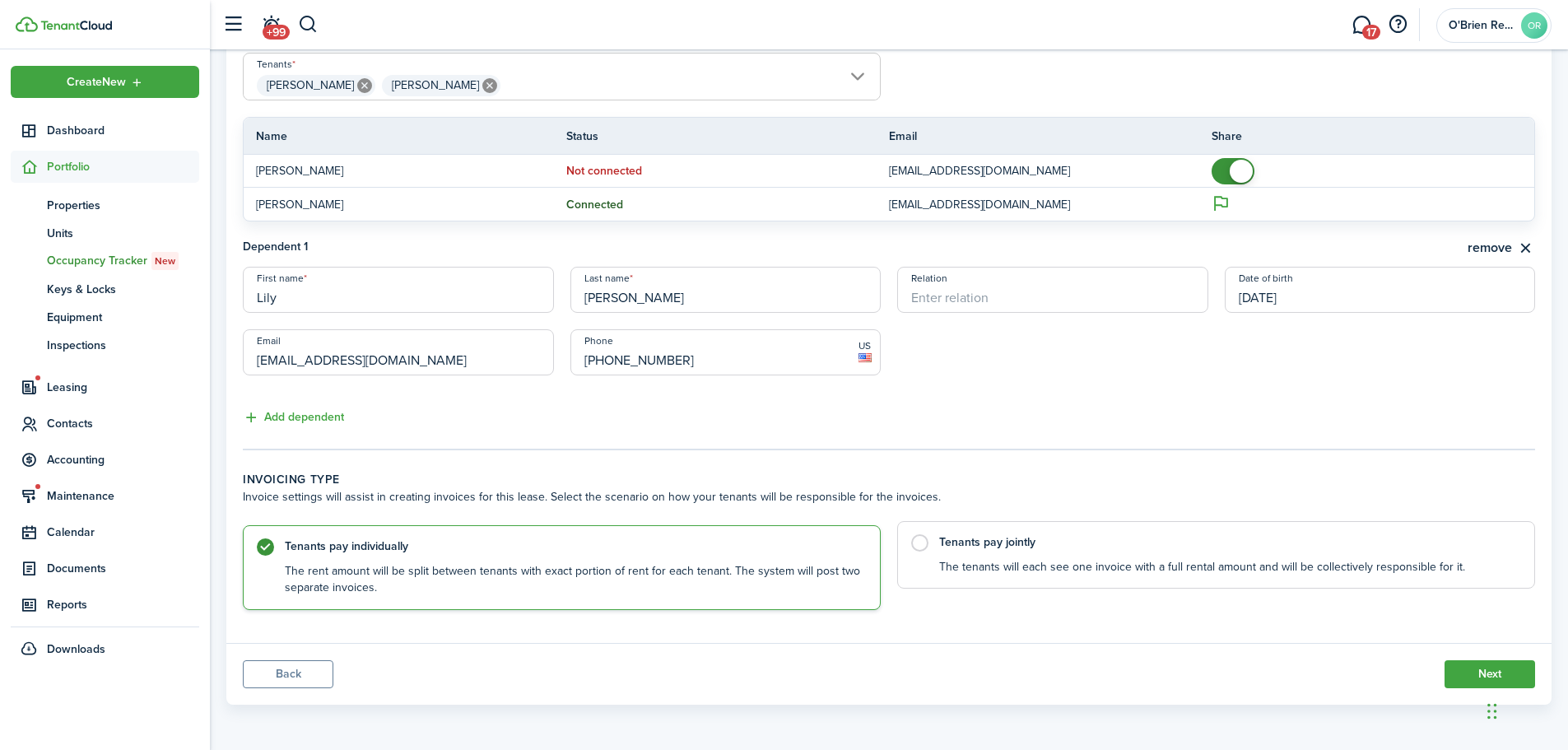
click at [1033, 562] on control-radio-card-description "The tenants will each see one invoice with a full rental amount and will be col…" at bounding box center [1228, 567] width 579 height 17
radio input "false"
radio input "true"
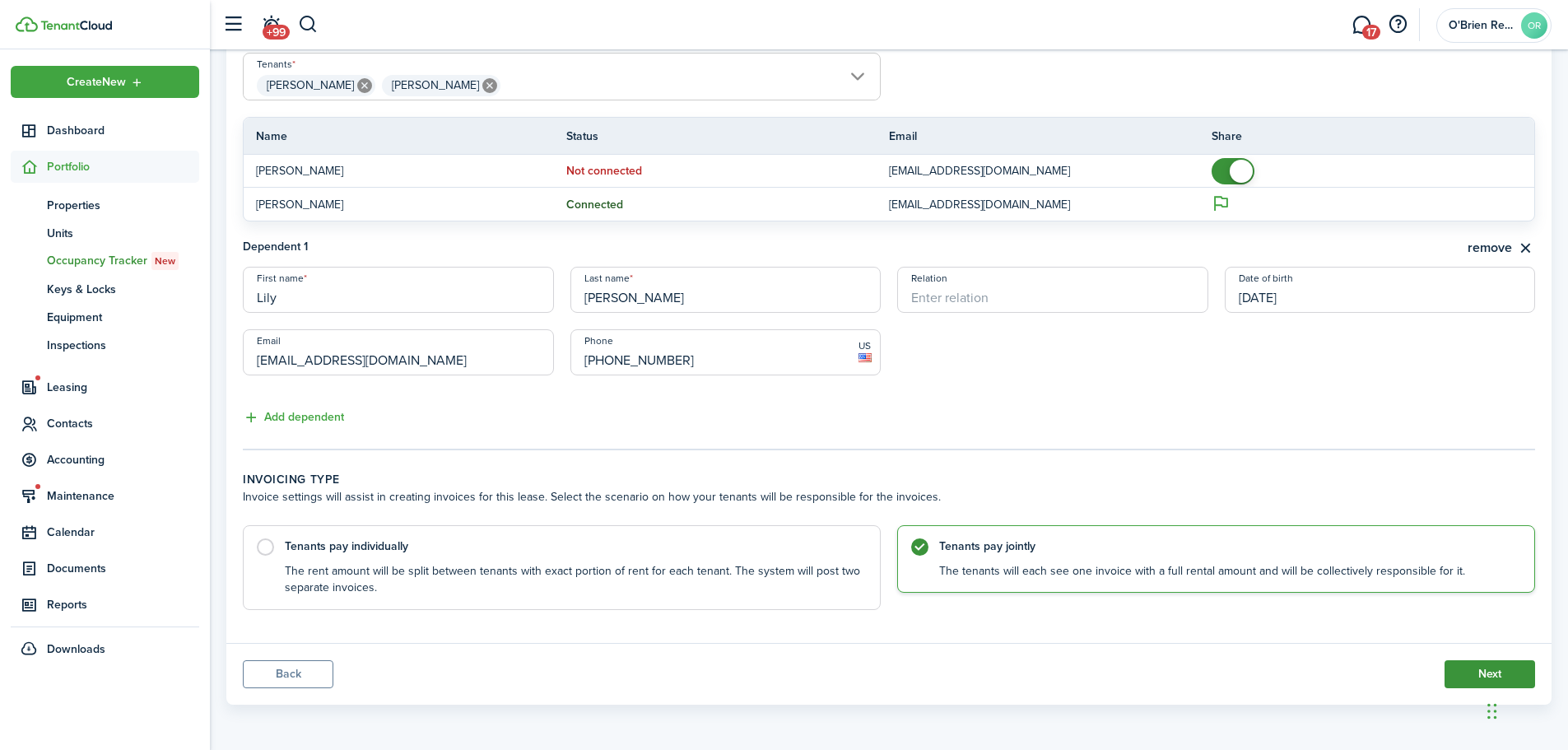
click at [1482, 668] on button "Next" at bounding box center [1489, 674] width 91 height 28
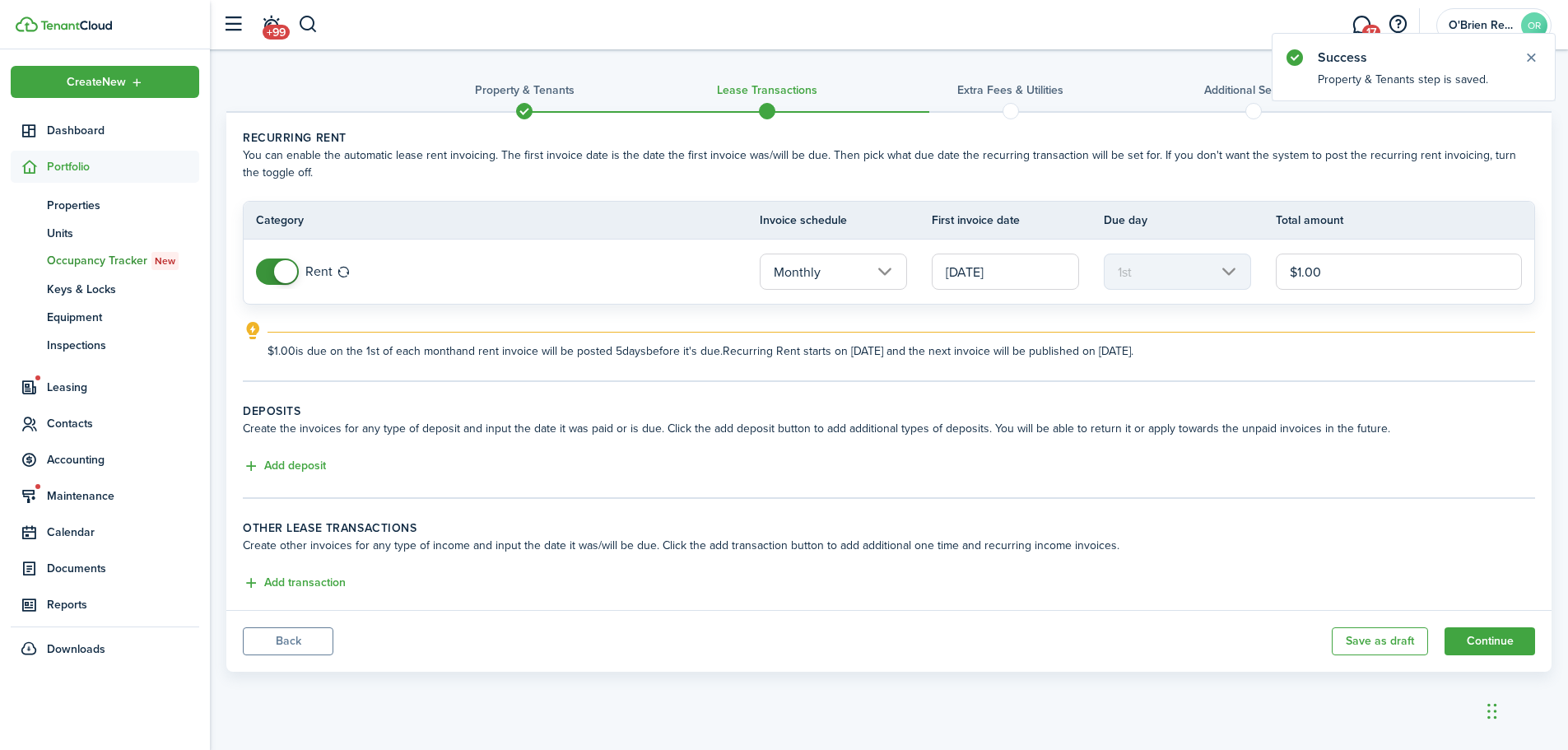
drag, startPoint x: 1319, startPoint y: 271, endPoint x: 1241, endPoint y: 270, distance: 78.0
click at [1241, 270] on tr "Rent Monthly [DATE] 1st $1.00" at bounding box center [888, 271] width 1291 height 64
click at [319, 641] on button "Back" at bounding box center [288, 641] width 91 height 28
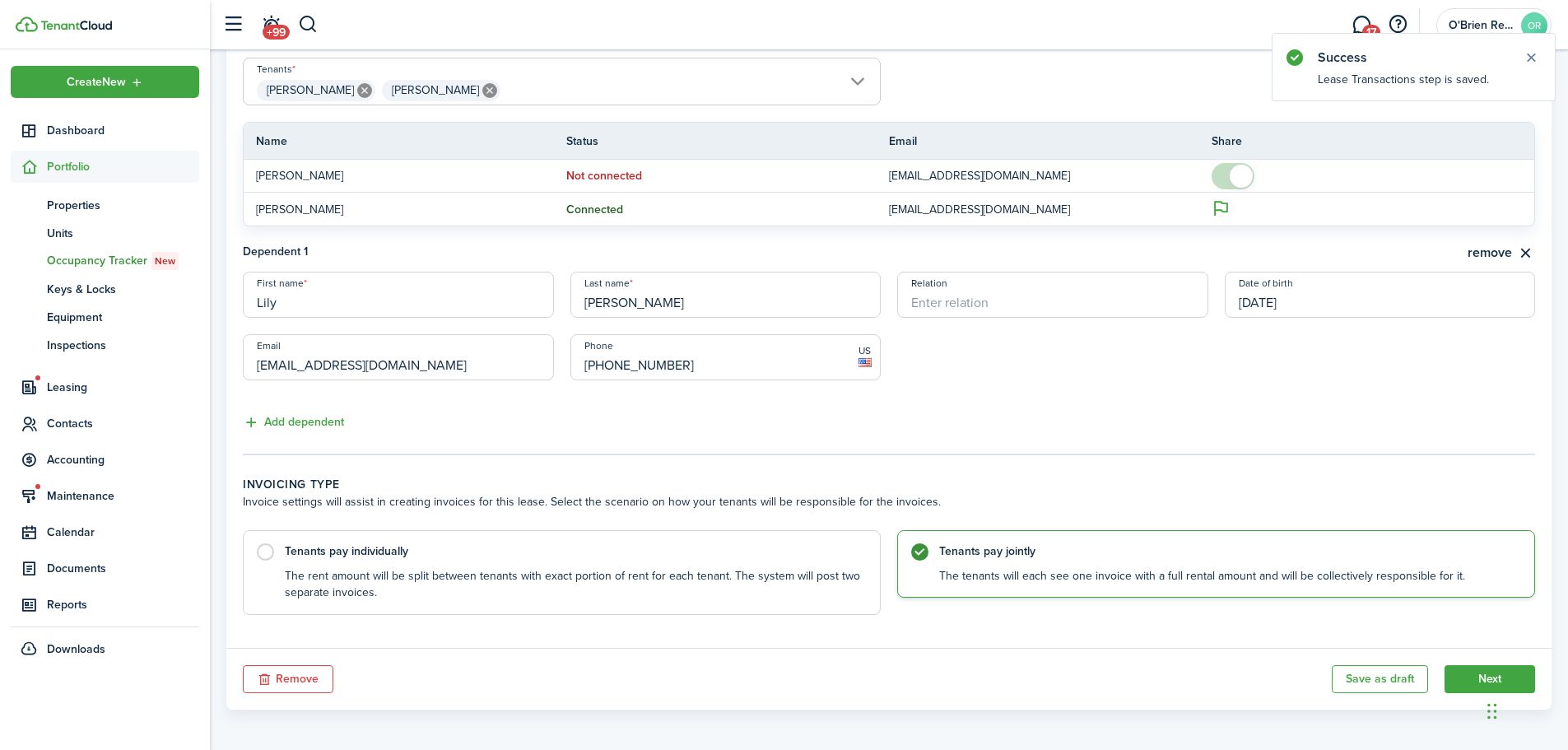
scroll to position [388, 0]
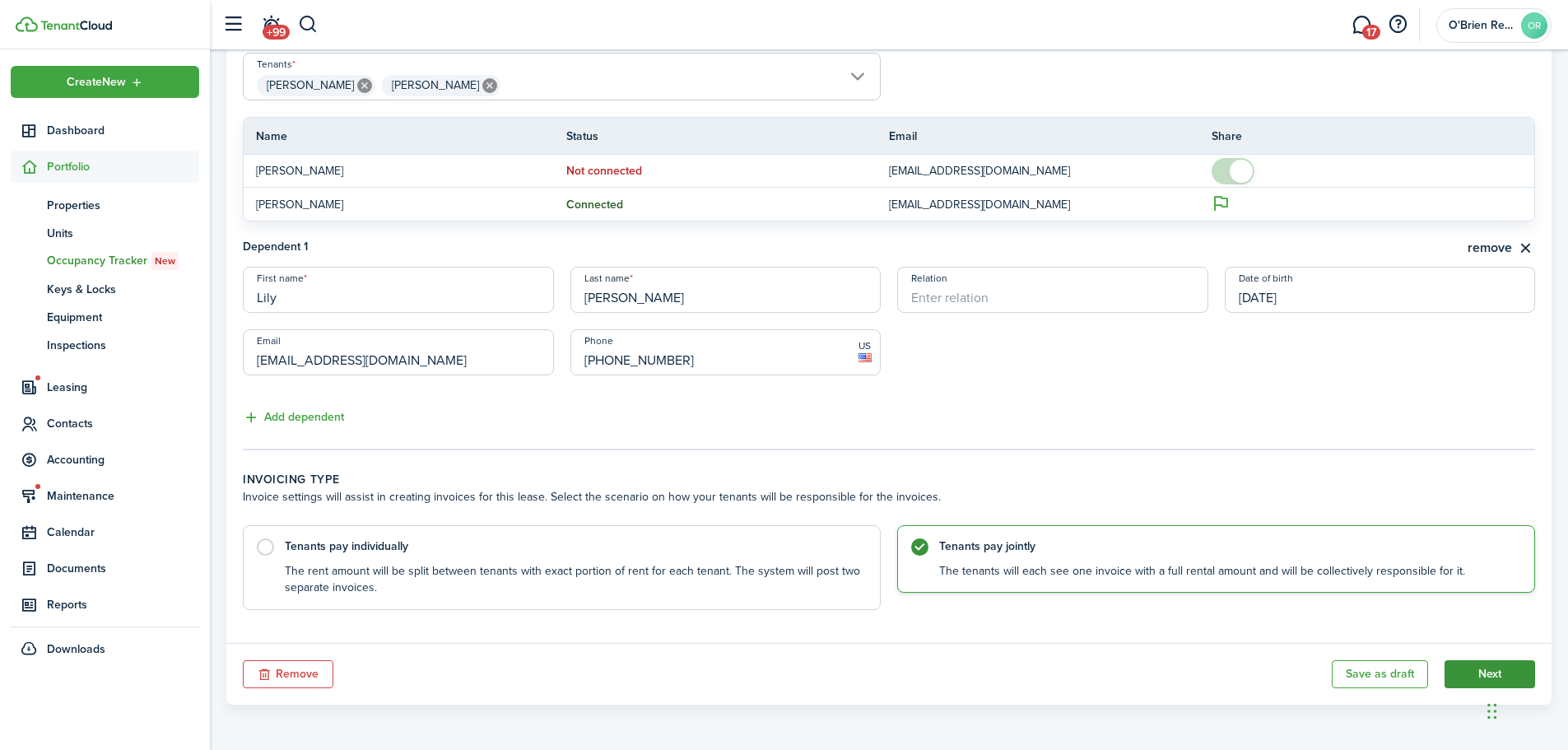
click at [1464, 662] on button "Next" at bounding box center [1489, 674] width 91 height 28
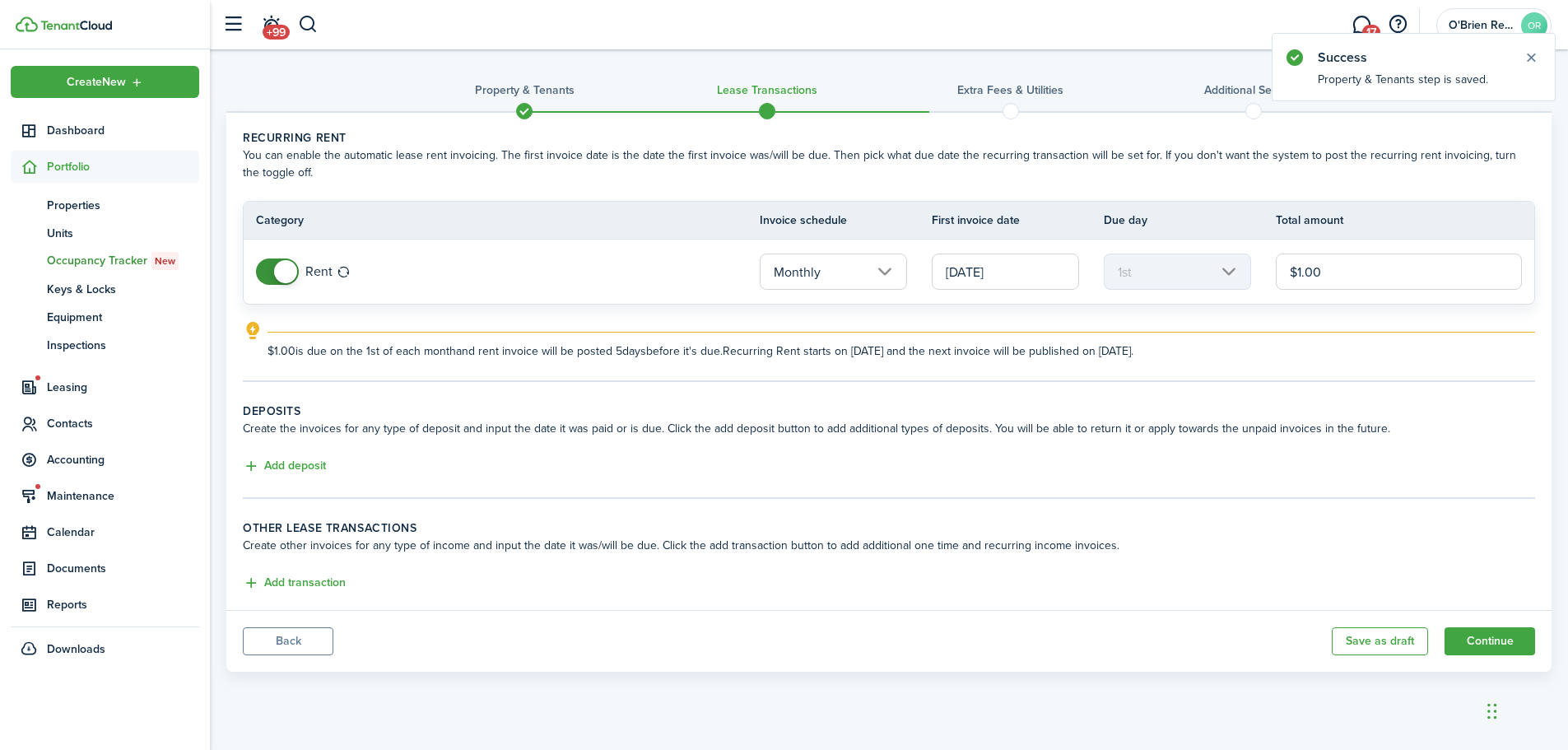
drag, startPoint x: 1339, startPoint y: 278, endPoint x: 1216, endPoint y: 272, distance: 123.1
click at [1216, 272] on tr "Rent Monthly [DATE] 1st $1.00" at bounding box center [888, 271] width 1291 height 64
type input "$1,925.00"
click at [1316, 327] on explanation "$1,925.00 is due on the 1st of each month and rent invoice will be posted 5 day…" at bounding box center [889, 340] width 1293 height 39
click at [295, 467] on button "Add deposit" at bounding box center [284, 466] width 83 height 19
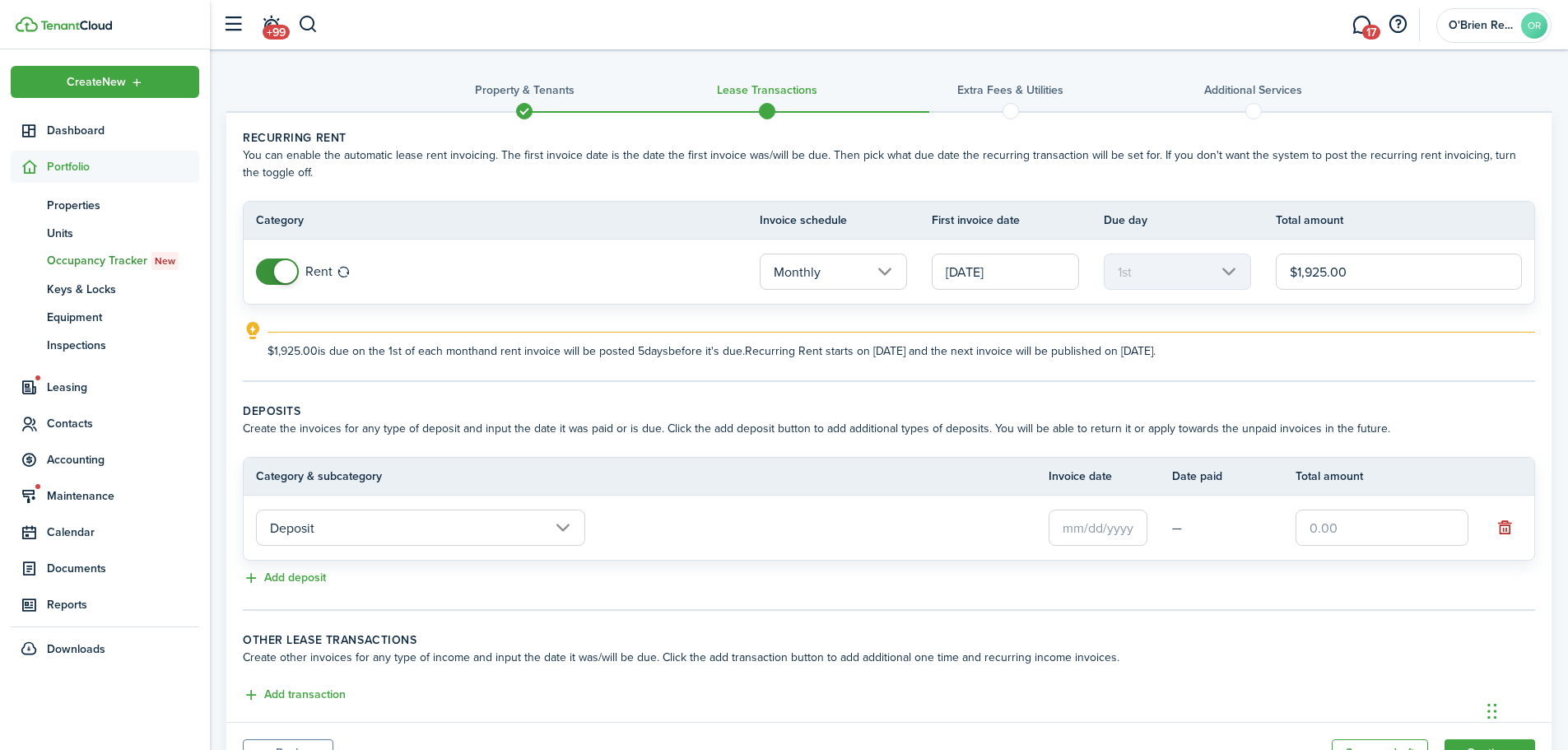
click at [497, 511] on input "Deposit" at bounding box center [421, 528] width 329 height 36
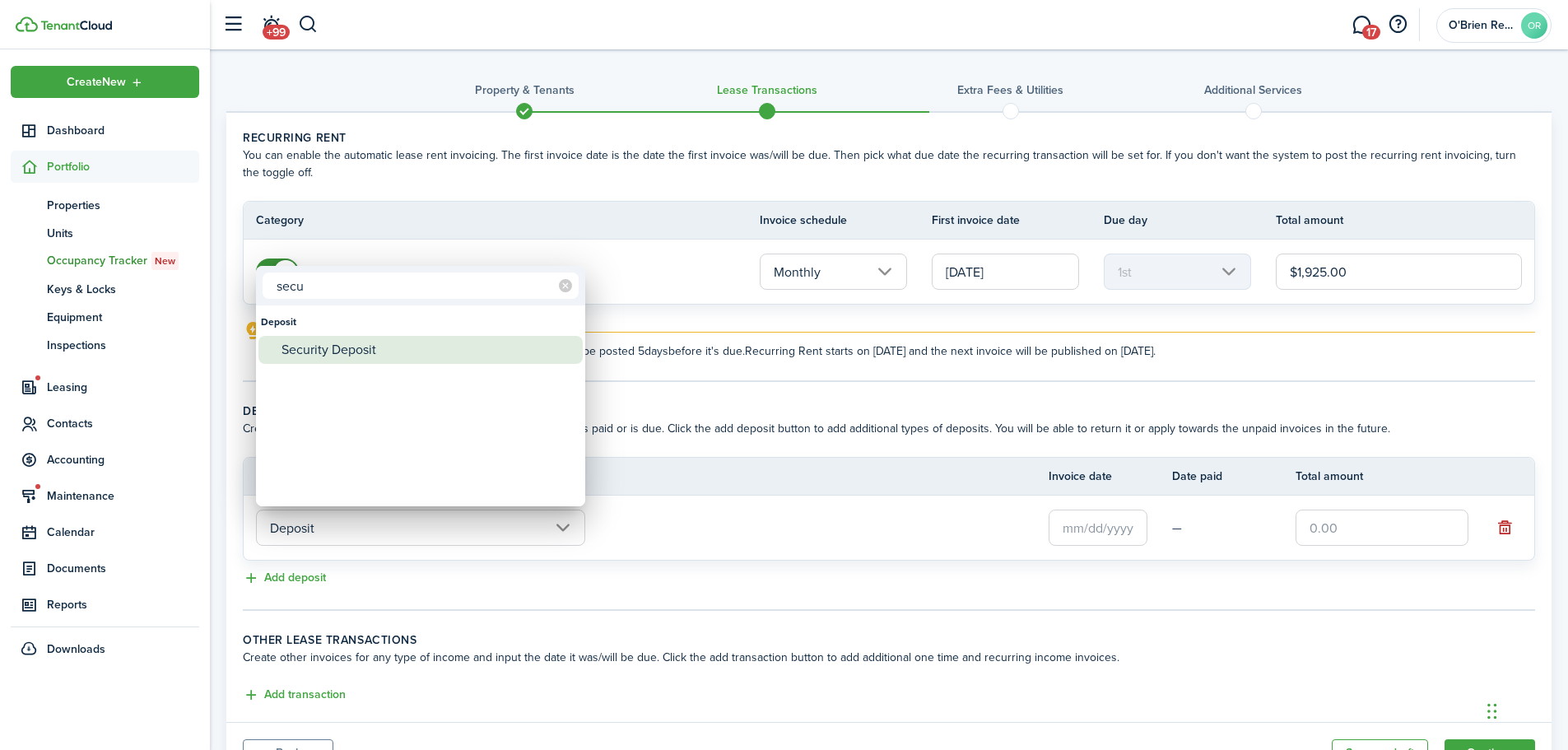
type input "secu"
click at [357, 354] on div "Security Deposit" at bounding box center [427, 350] width 291 height 28
type input "Deposit / Security Deposit"
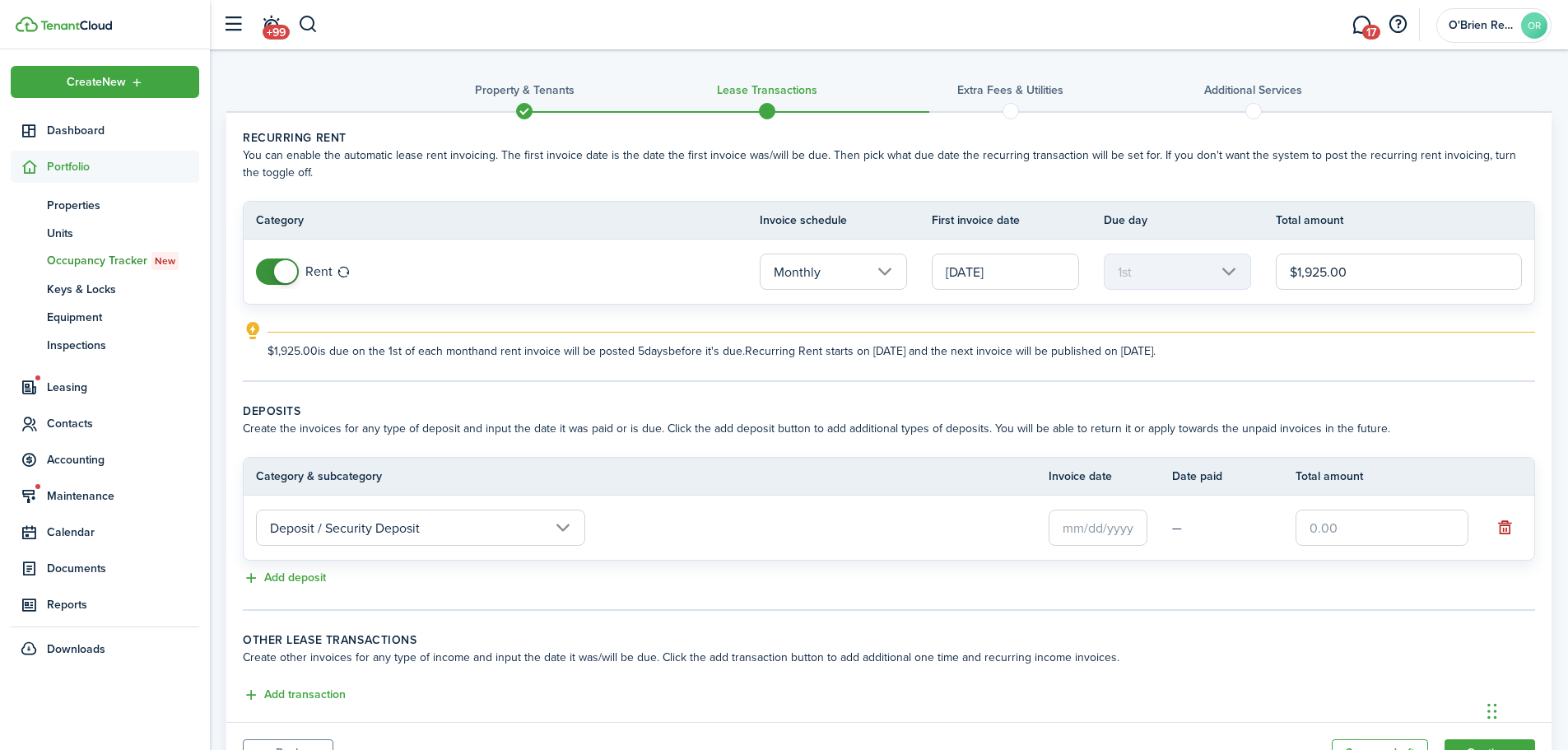
click at [1105, 533] on input "text" at bounding box center [1098, 528] width 99 height 36
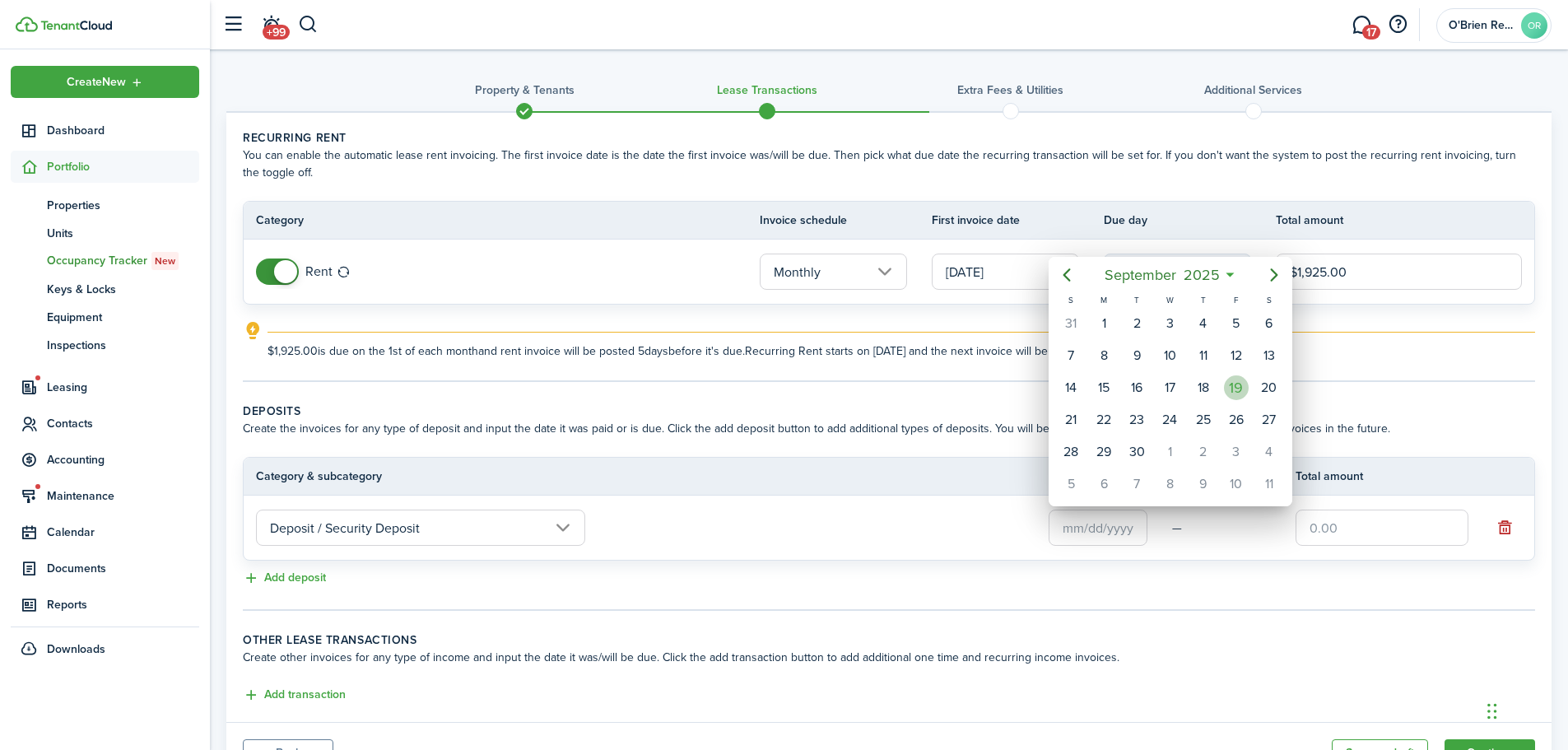
click at [1241, 384] on div "19" at bounding box center [1236, 388] width 25 height 25
type input "[DATE]"
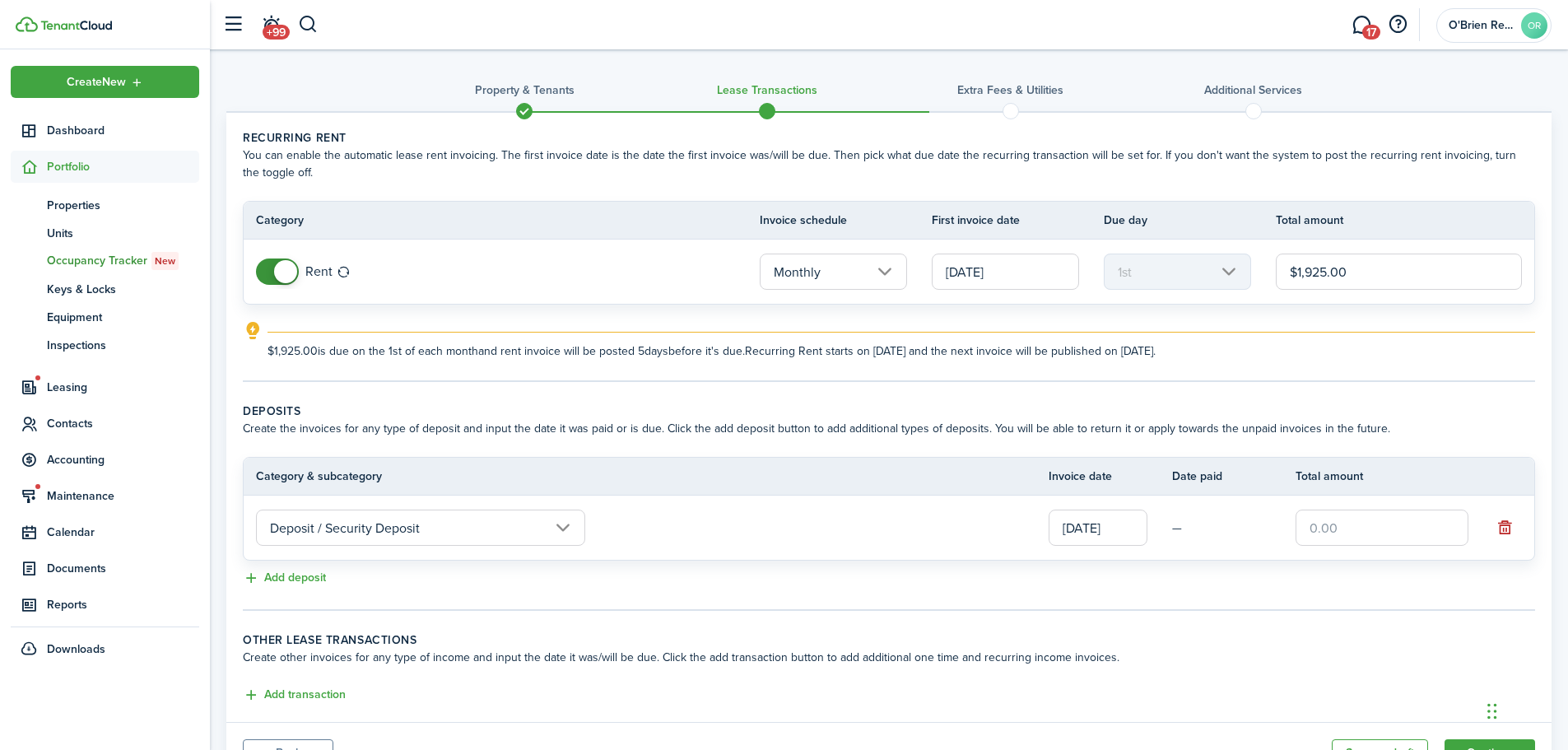
click at [1350, 535] on input "text" at bounding box center [1382, 528] width 172 height 36
type input "$1,200.00"
click at [1298, 581] on div "Add deposit" at bounding box center [889, 579] width 1293 height 20
click at [286, 574] on button "Add deposit" at bounding box center [284, 578] width 83 height 19
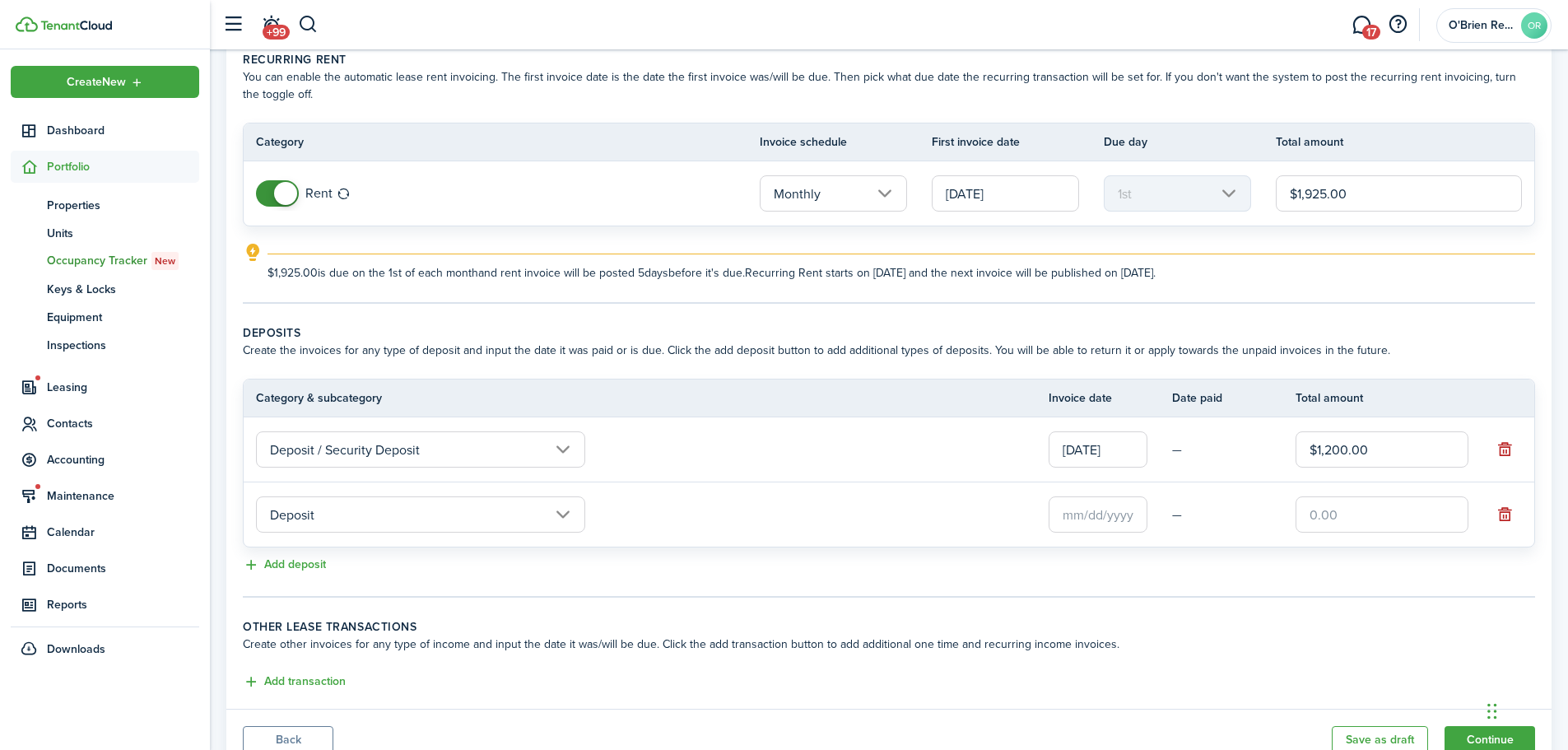
scroll to position [83, 0]
click at [370, 514] on input "Deposit" at bounding box center [421, 511] width 329 height 36
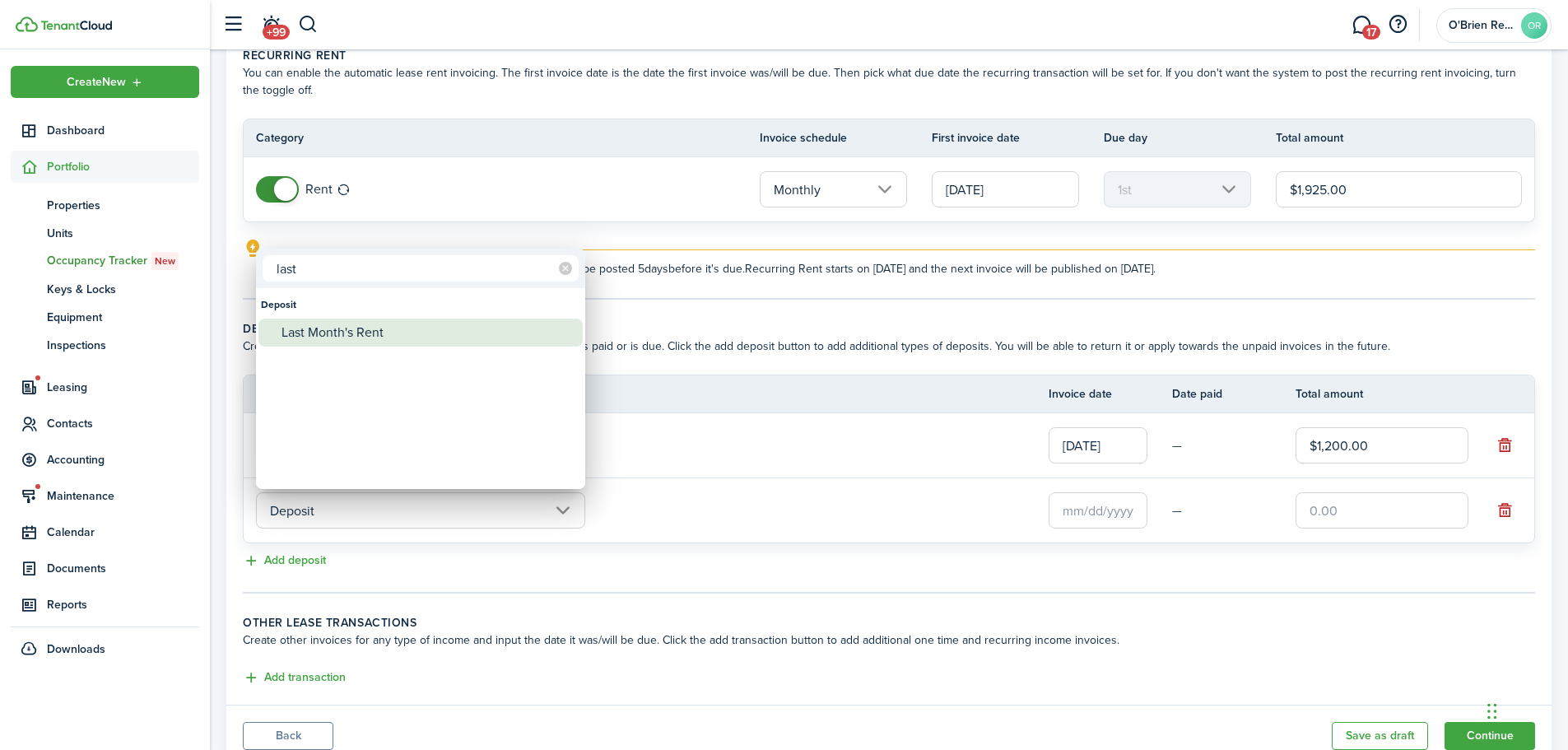
type input "last"
click at [315, 338] on div "Last Month's Rent" at bounding box center [427, 333] width 291 height 28
type input "Deposit / Last Month's Rent"
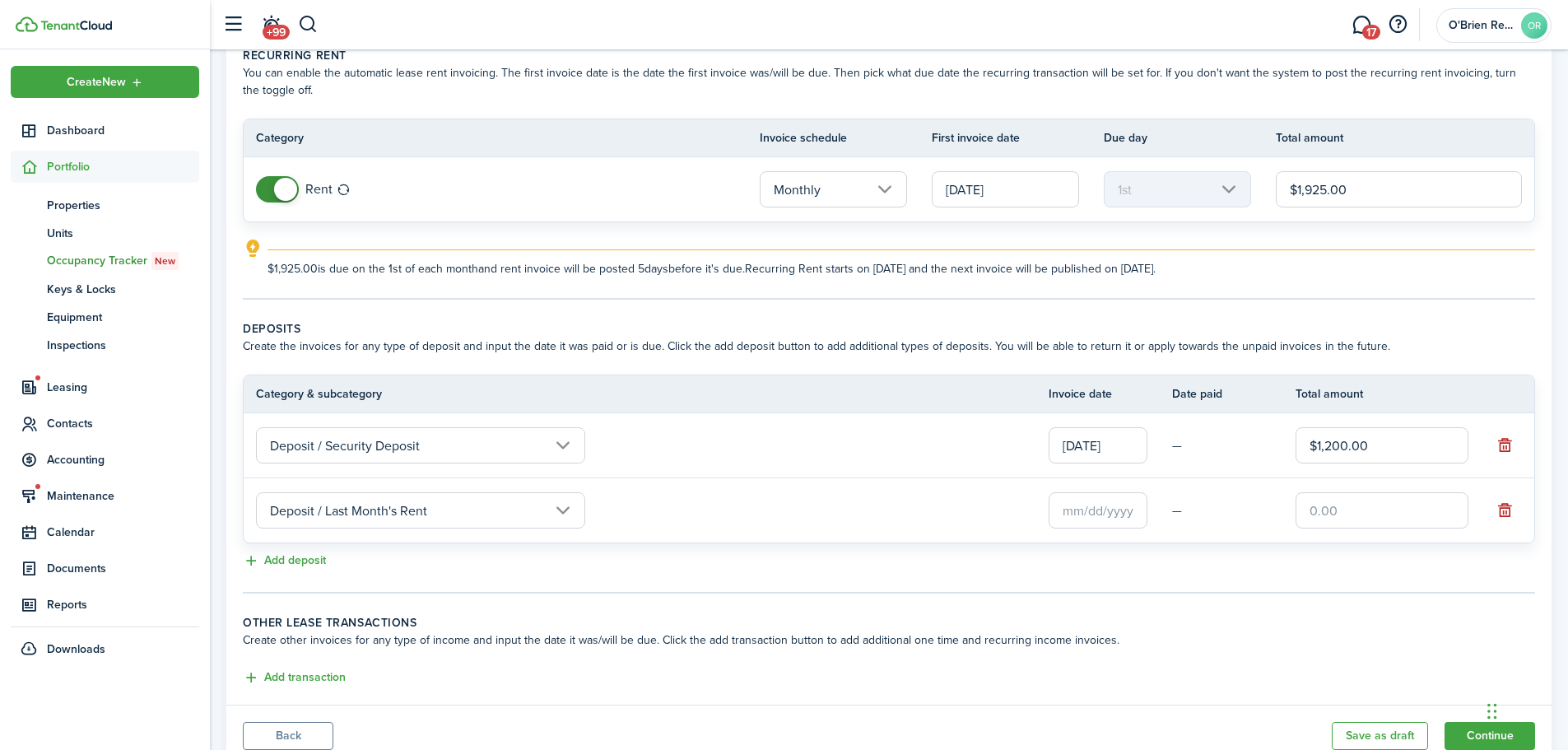
click at [1095, 511] on input "text" at bounding box center [1098, 511] width 99 height 36
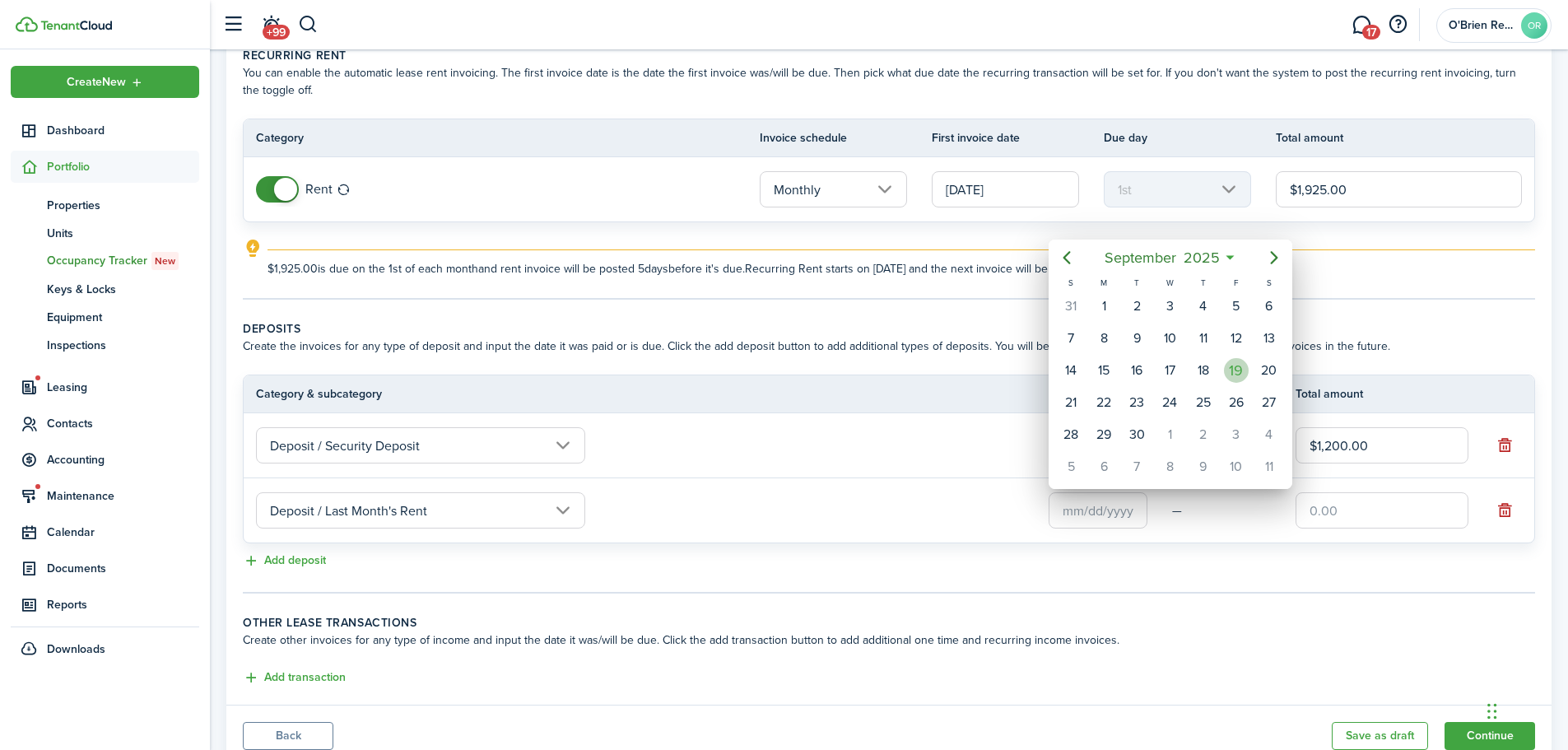
click at [1233, 376] on div "19" at bounding box center [1236, 370] width 25 height 25
type input "[DATE]"
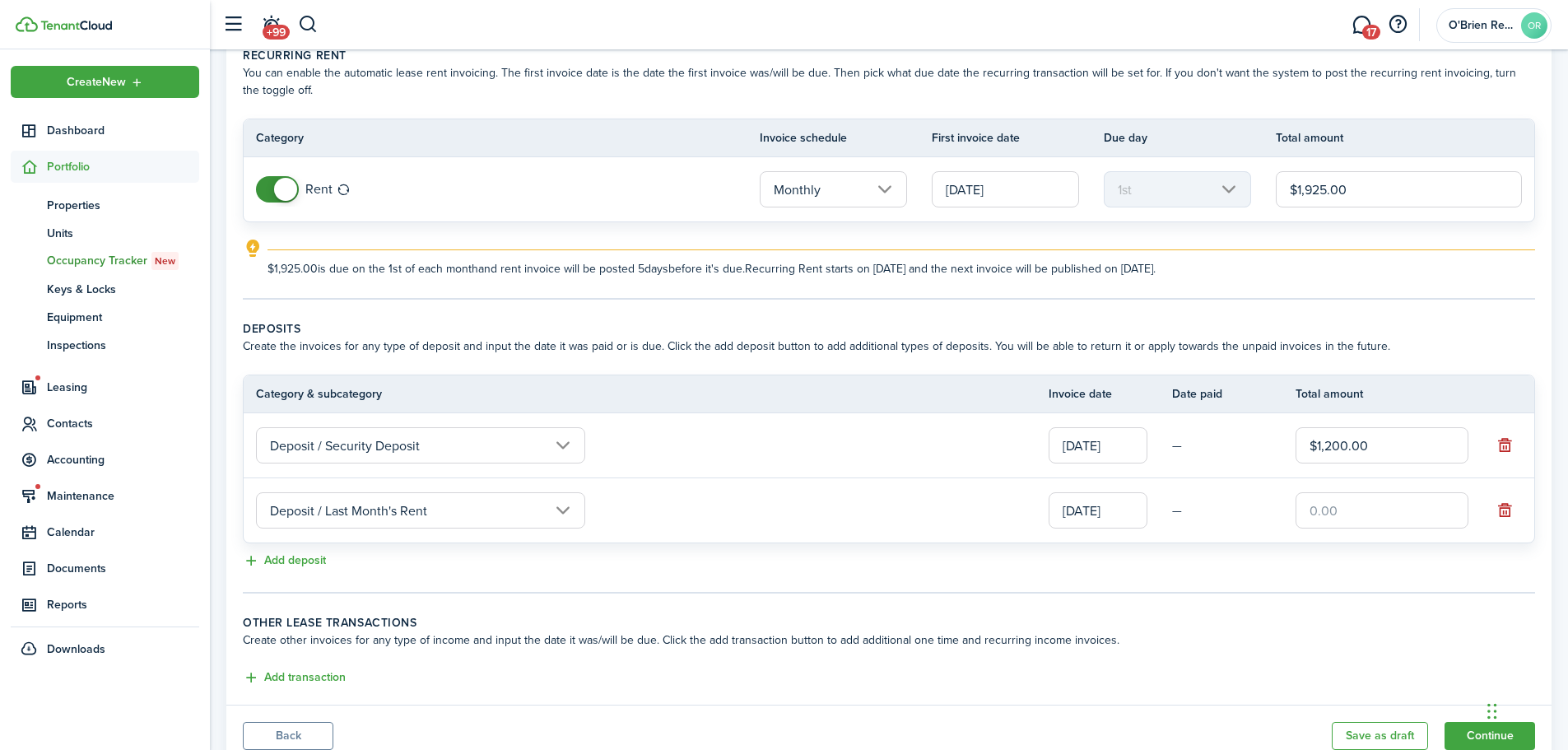
click at [1345, 520] on input "text" at bounding box center [1382, 511] width 172 height 36
type input "$1,925.00"
click at [1370, 551] on lease-classic-deposit "Deposits Create the invoices for any type of deposit and input the date it was …" at bounding box center [889, 446] width 1293 height 251
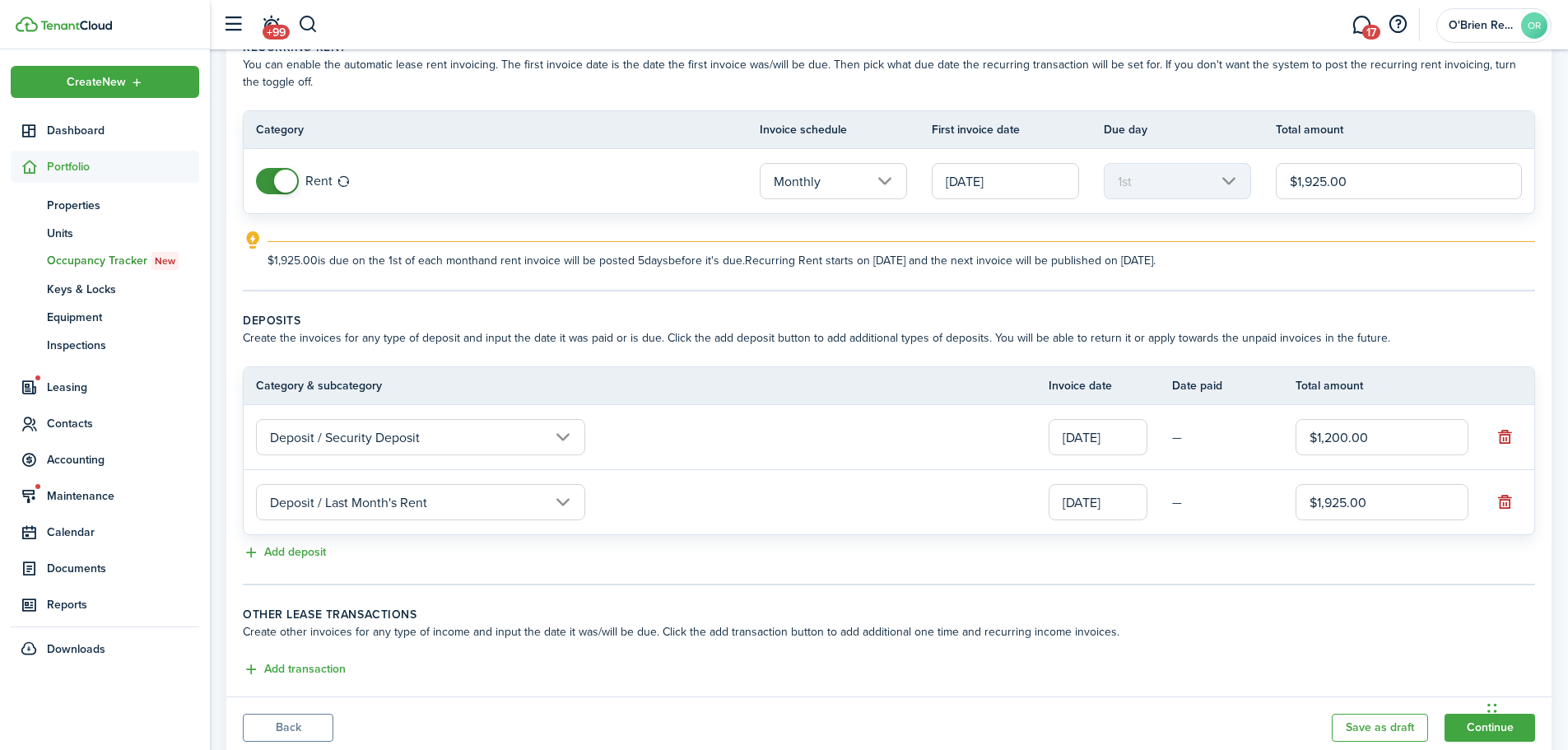
scroll to position [145, 0]
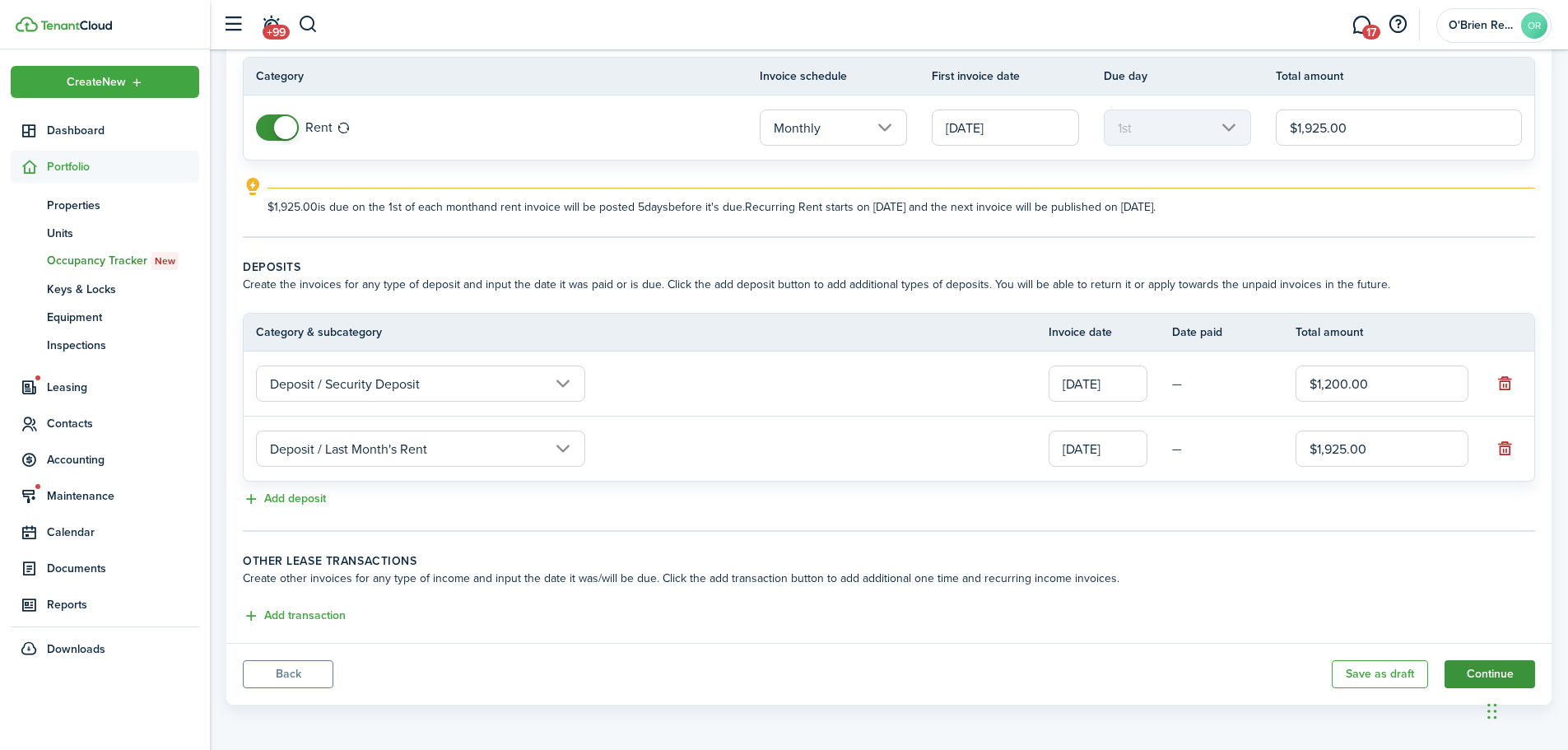
click at [1466, 667] on button "Continue" at bounding box center [1489, 674] width 91 height 28
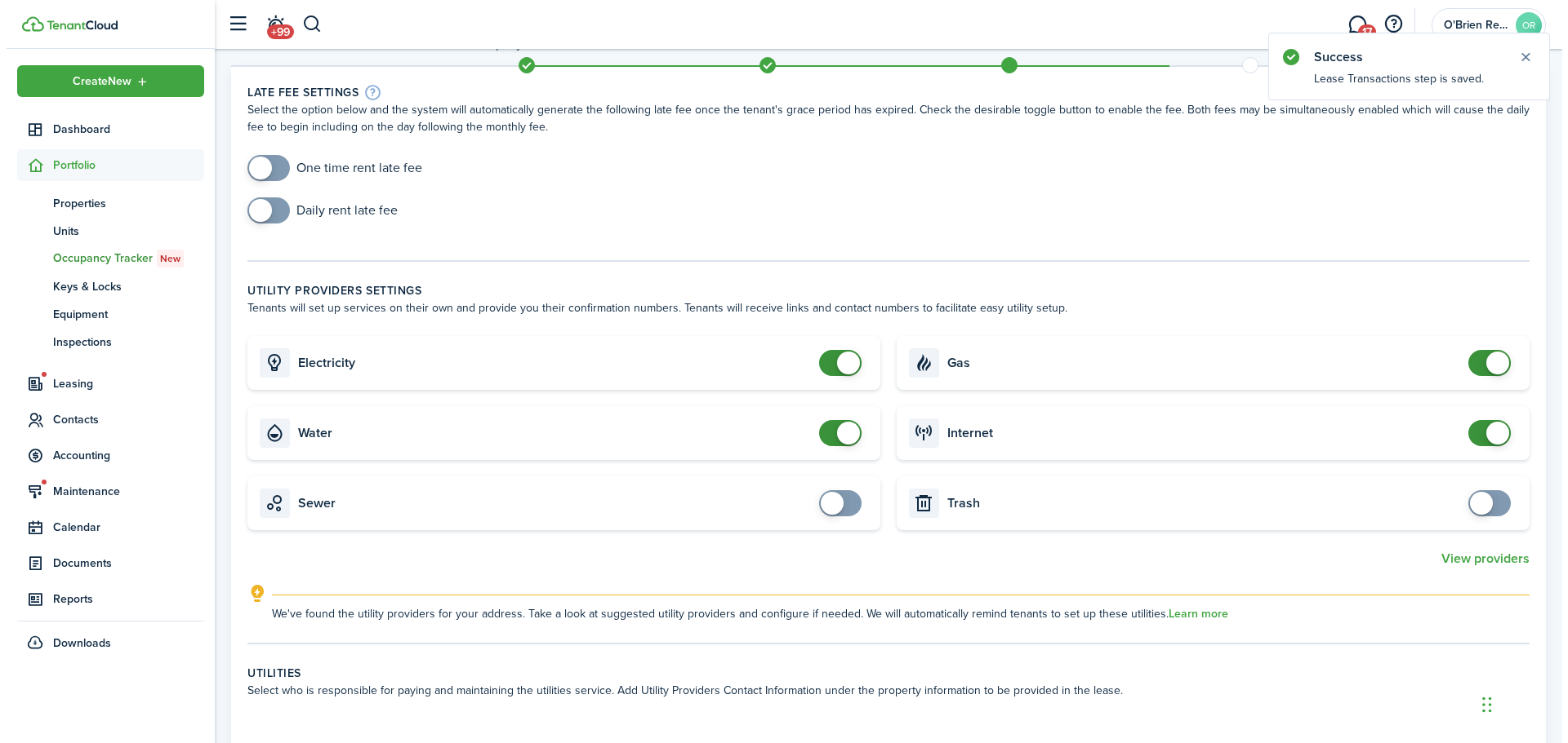
scroll to position [82, 0]
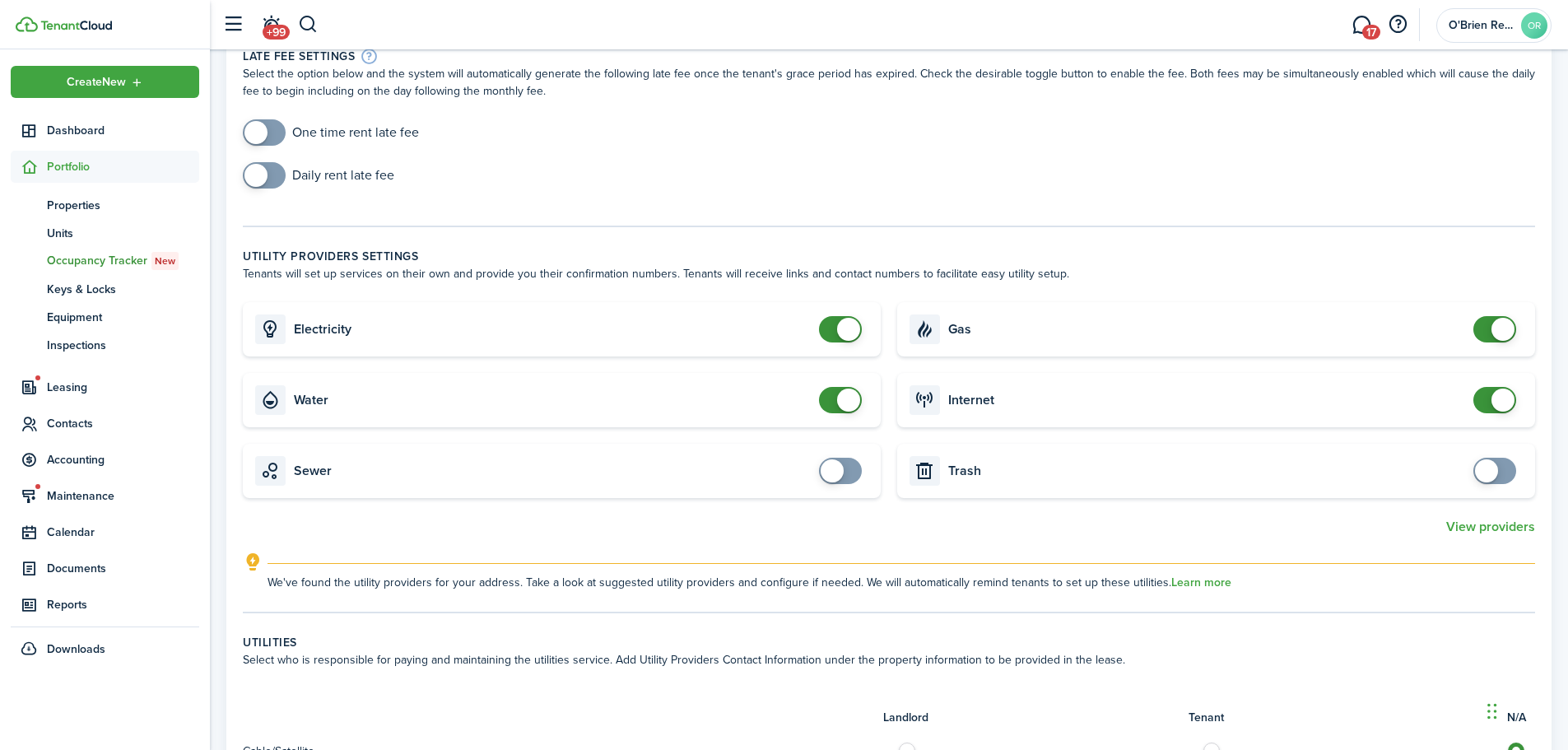
click at [638, 331] on card-title "Electricity" at bounding box center [552, 329] width 517 height 15
click at [1482, 528] on button "View providers" at bounding box center [1490, 527] width 89 height 15
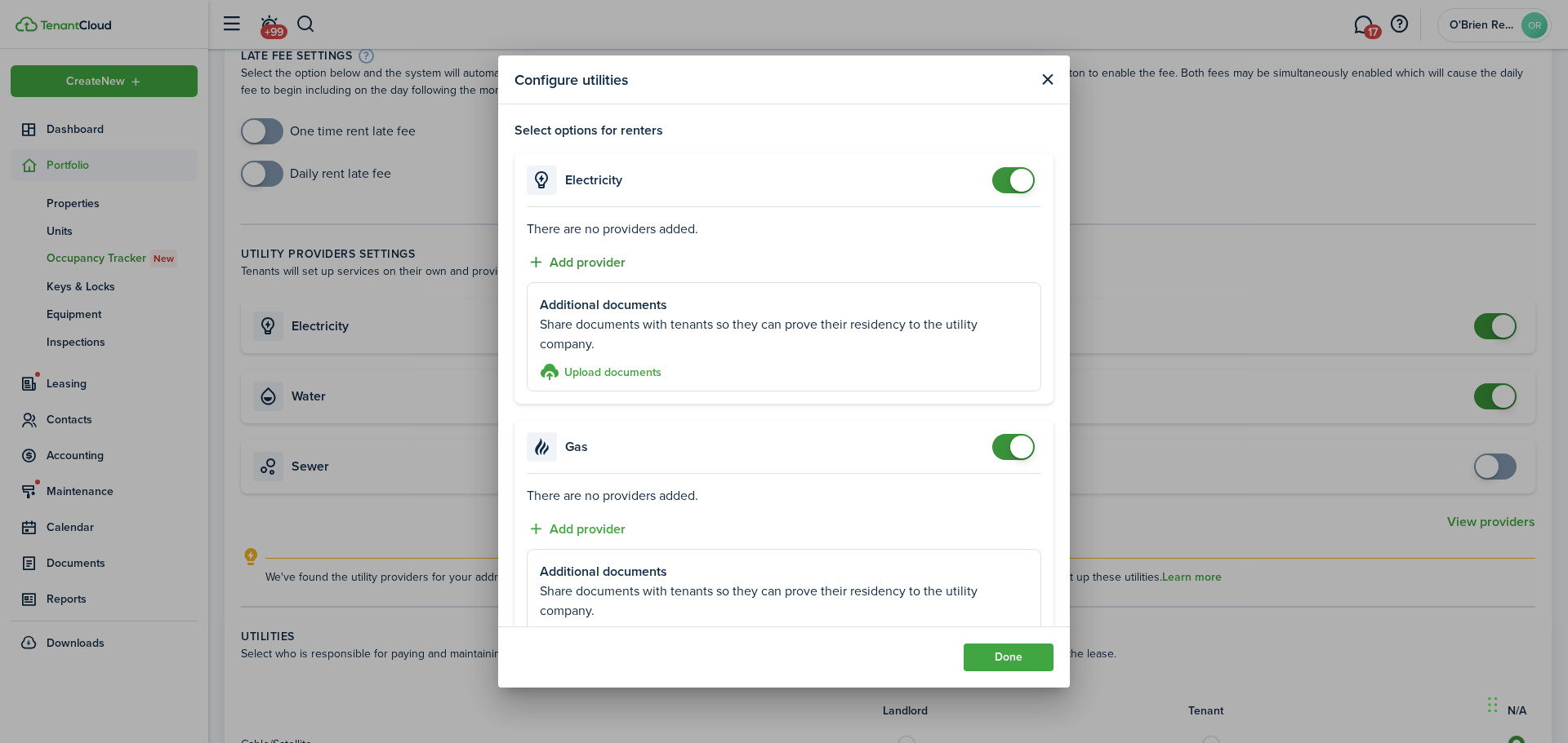
click at [588, 260] on button "Add provider" at bounding box center [576, 262] width 99 height 21
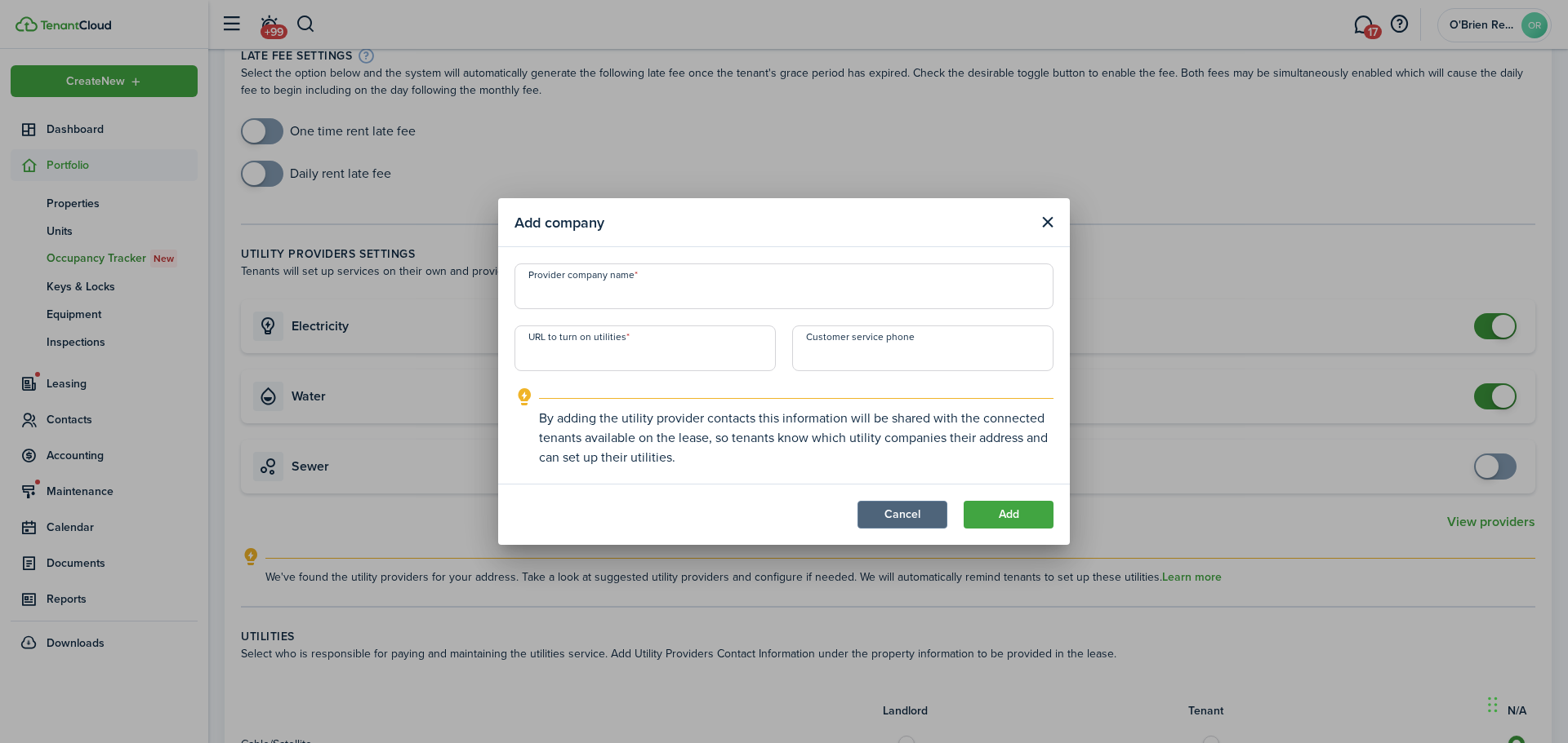
click at [902, 512] on button "Cancel" at bounding box center [902, 515] width 90 height 28
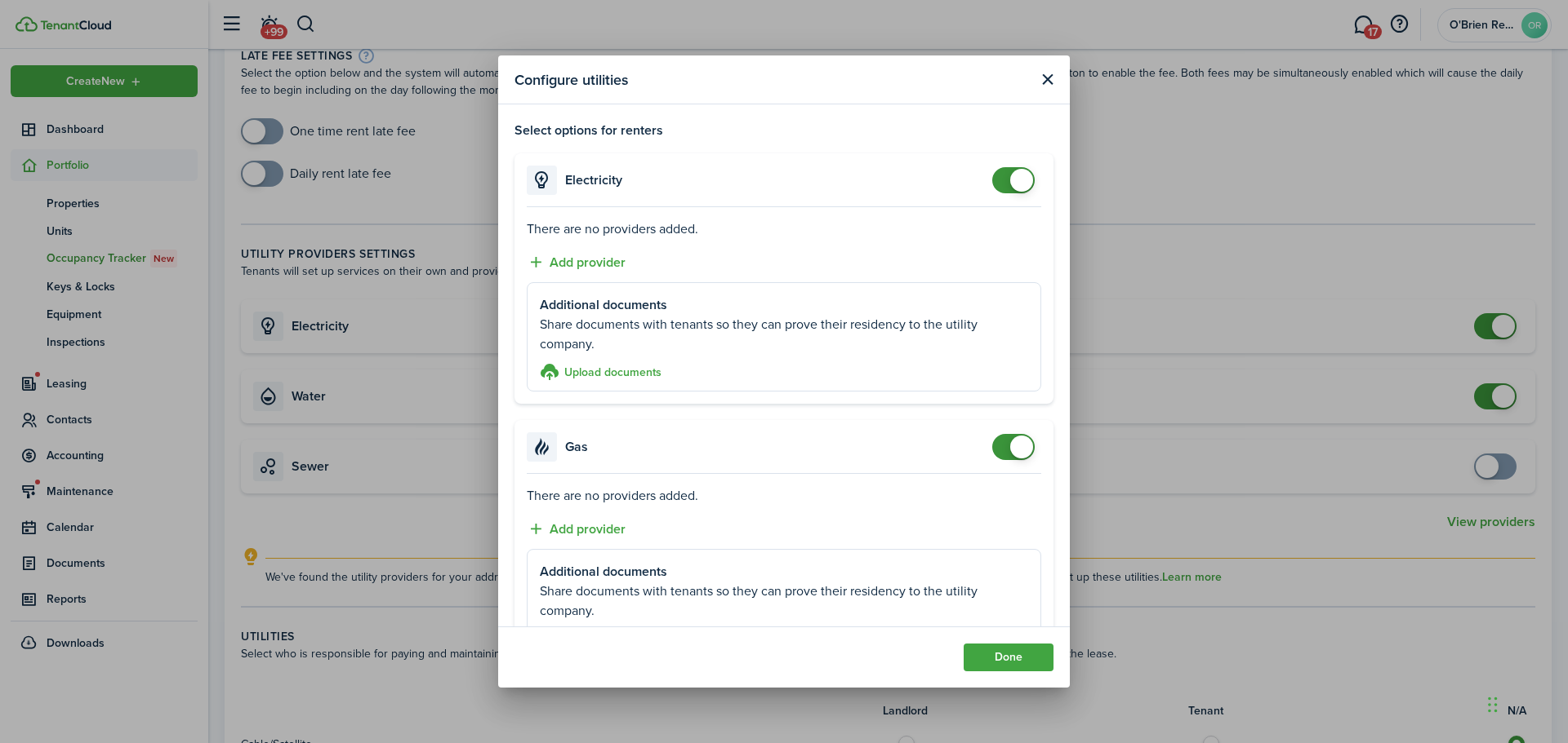
checkbox input "false"
click at [1010, 451] on span at bounding box center [1021, 447] width 23 height 23
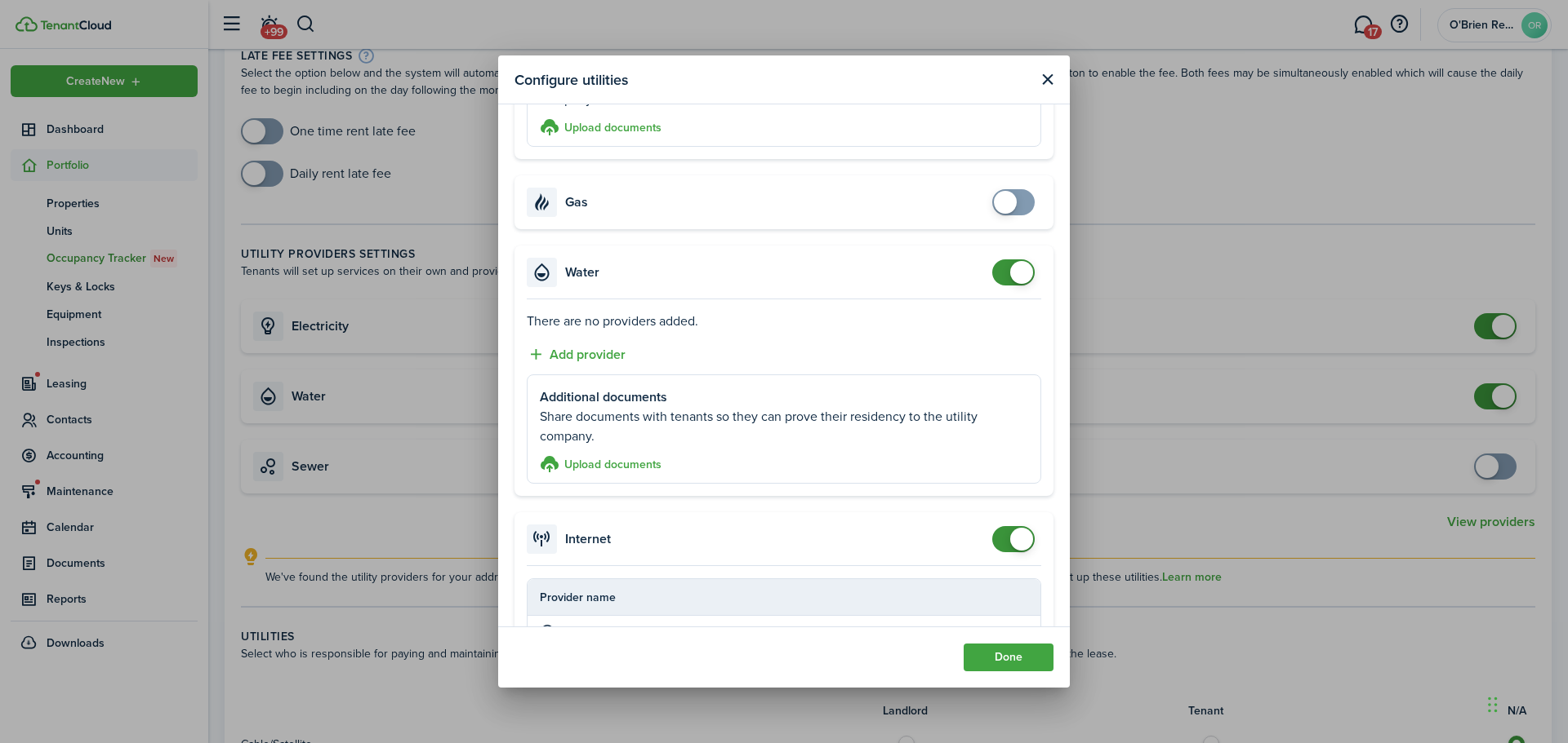
checkbox input "false"
click at [1010, 275] on span at bounding box center [1021, 272] width 23 height 23
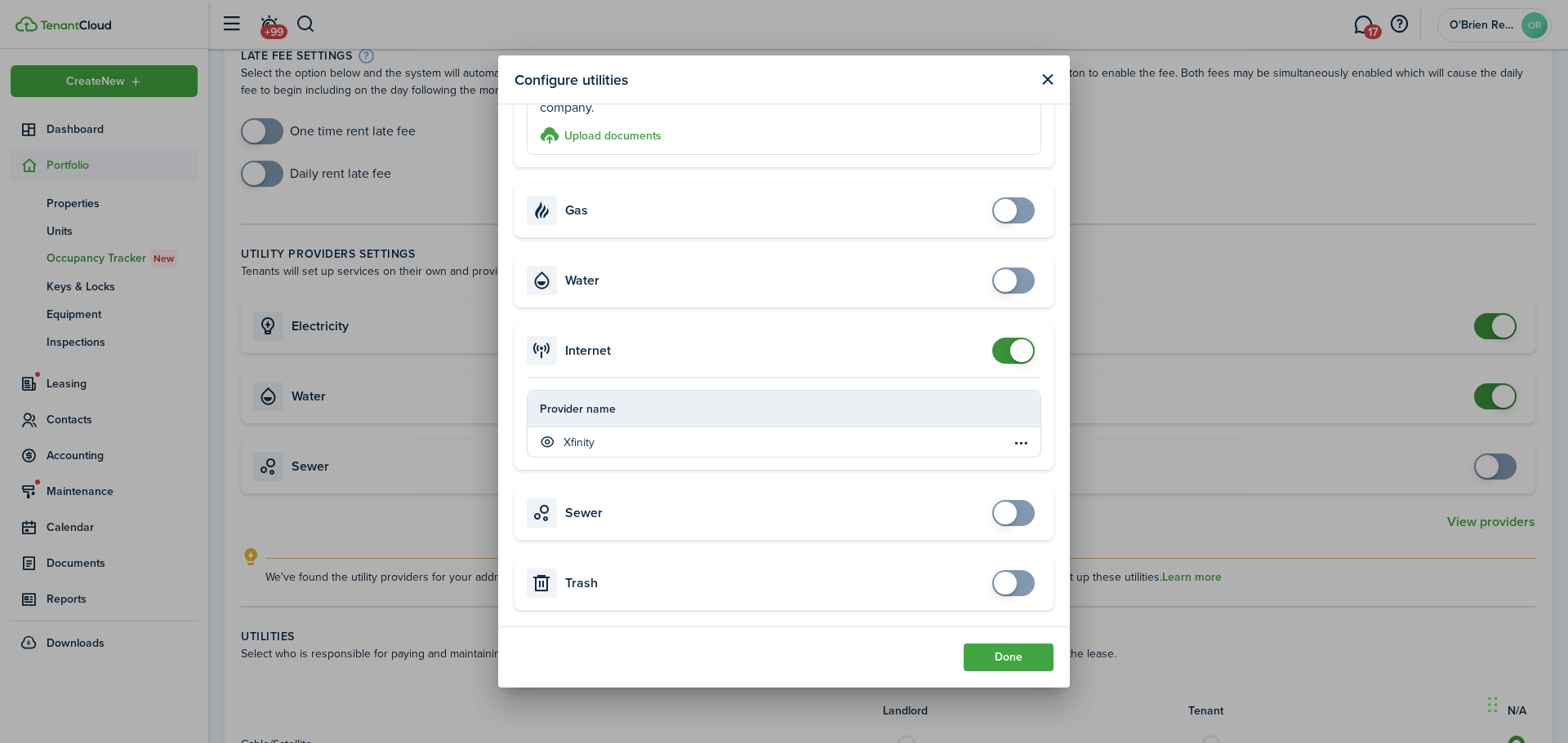
checkbox input "false"
click at [1010, 340] on span at bounding box center [1021, 351] width 23 height 23
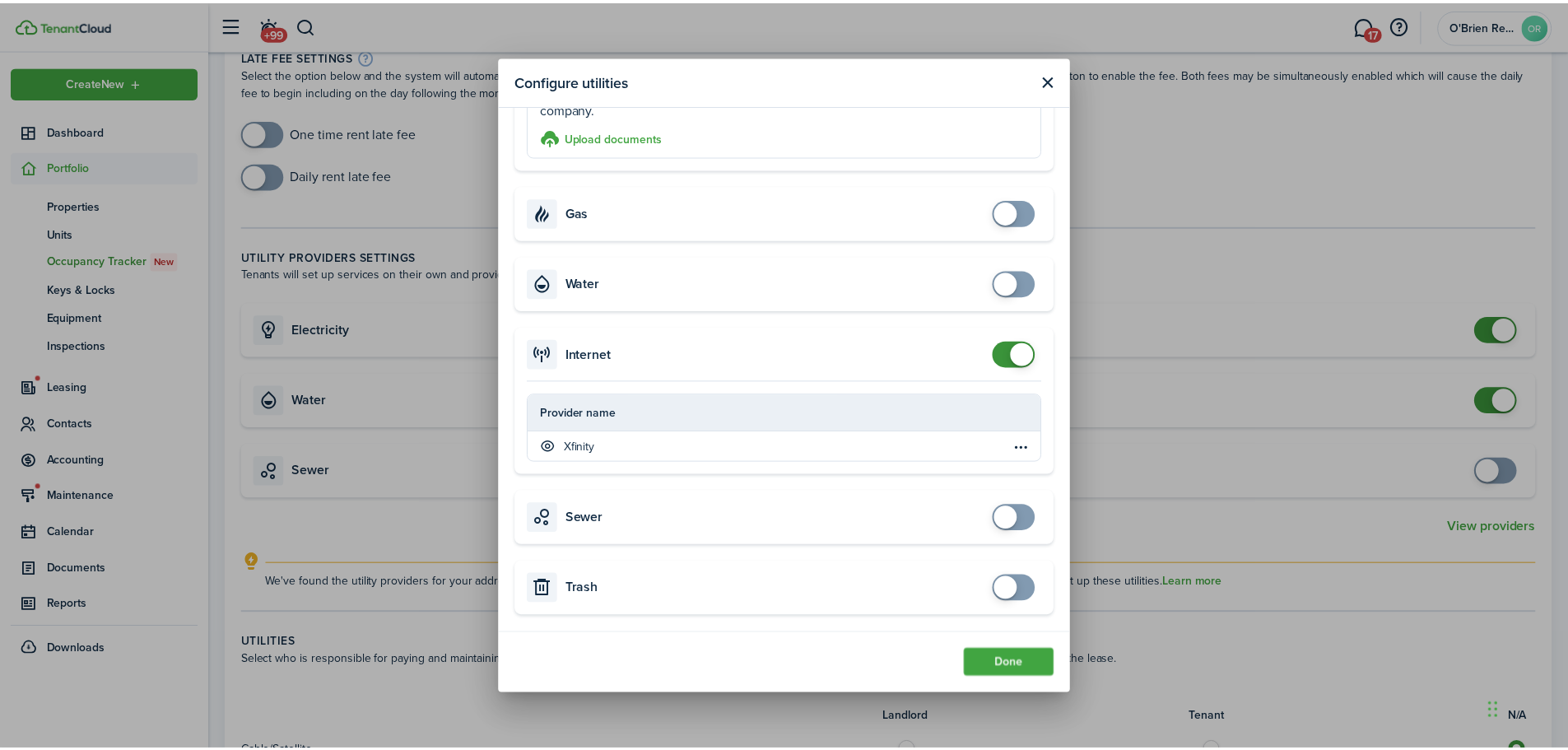
scroll to position [146, 0]
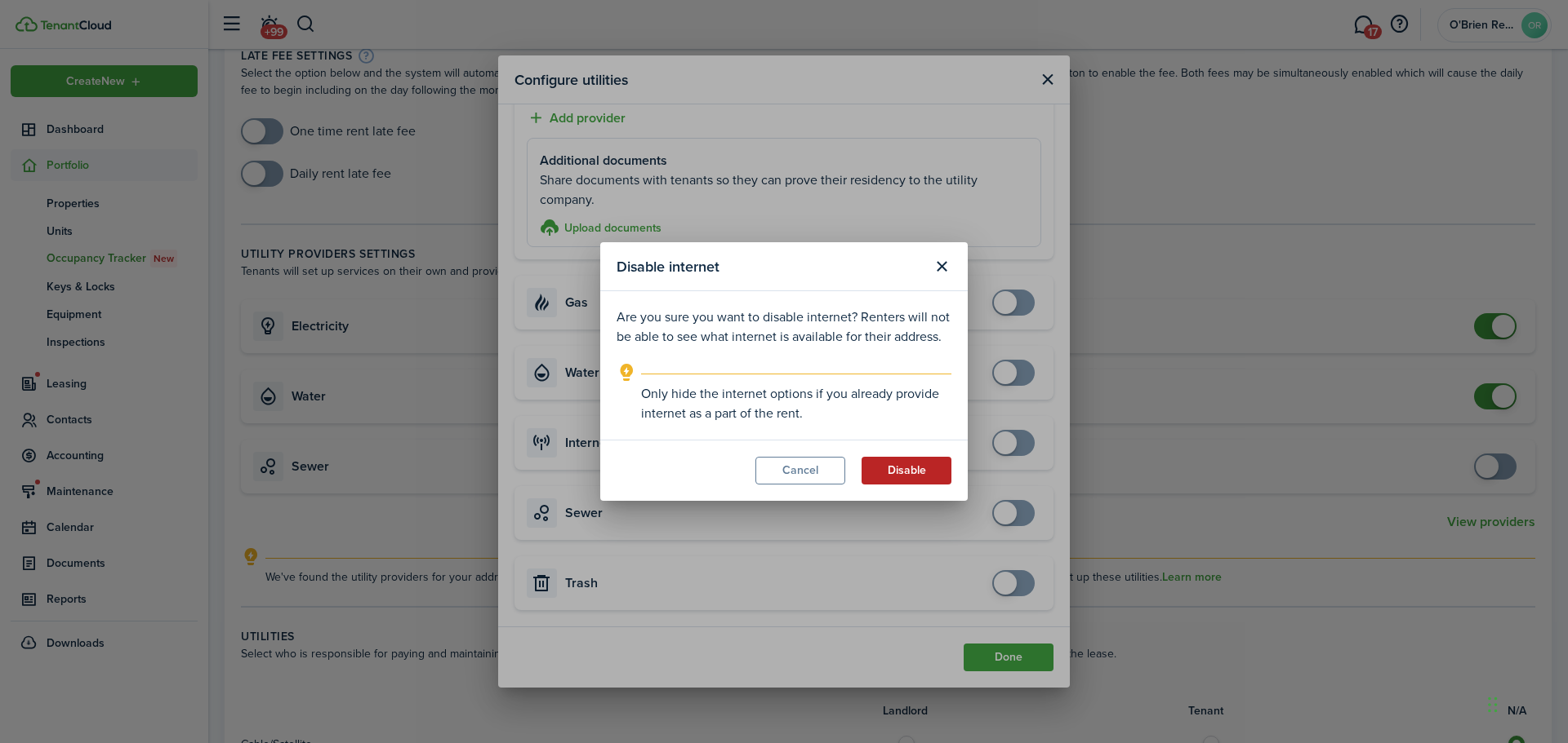
click at [908, 473] on button "Disable" at bounding box center [906, 471] width 90 height 28
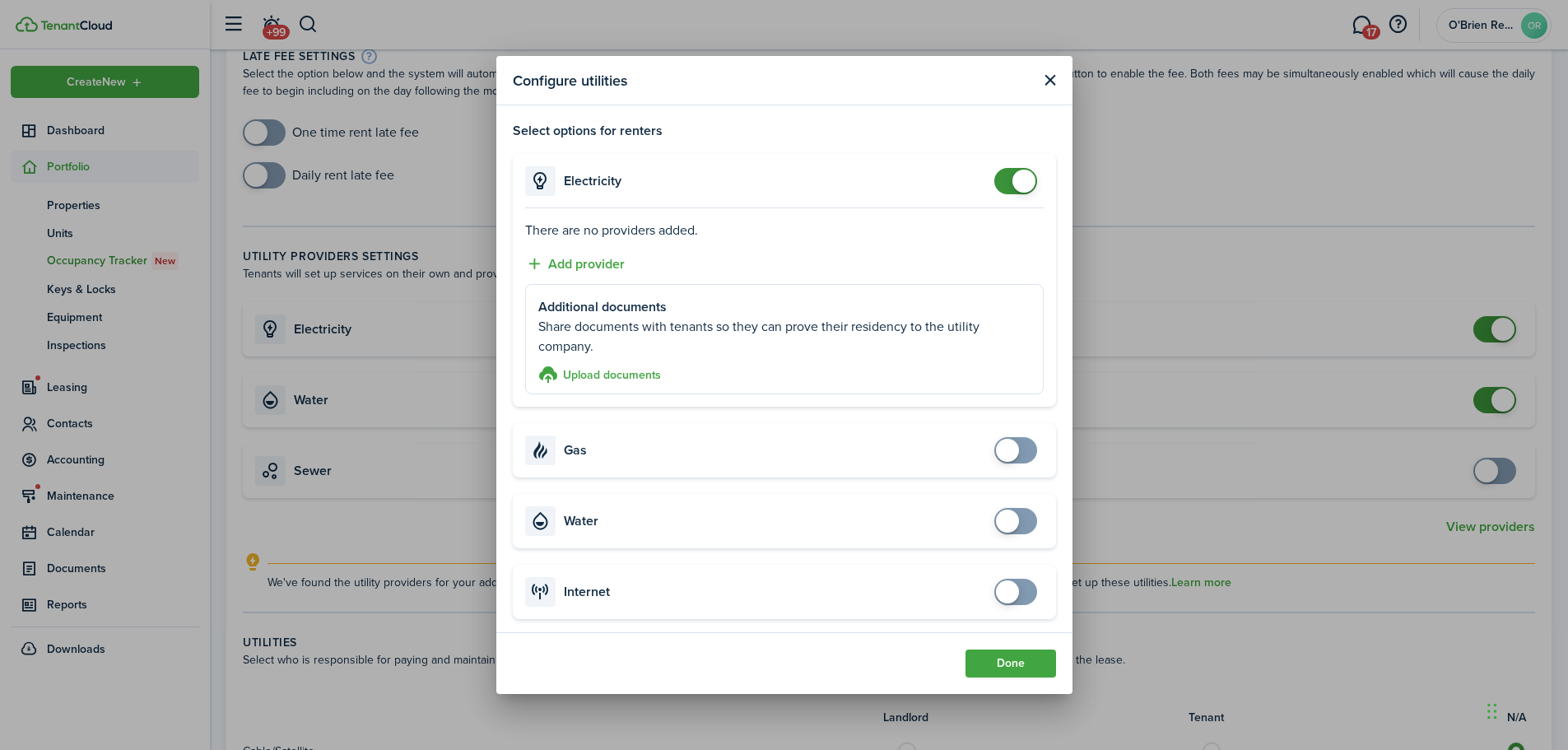
scroll to position [0, 0]
click at [612, 272] on button "Add provider" at bounding box center [575, 264] width 100 height 21
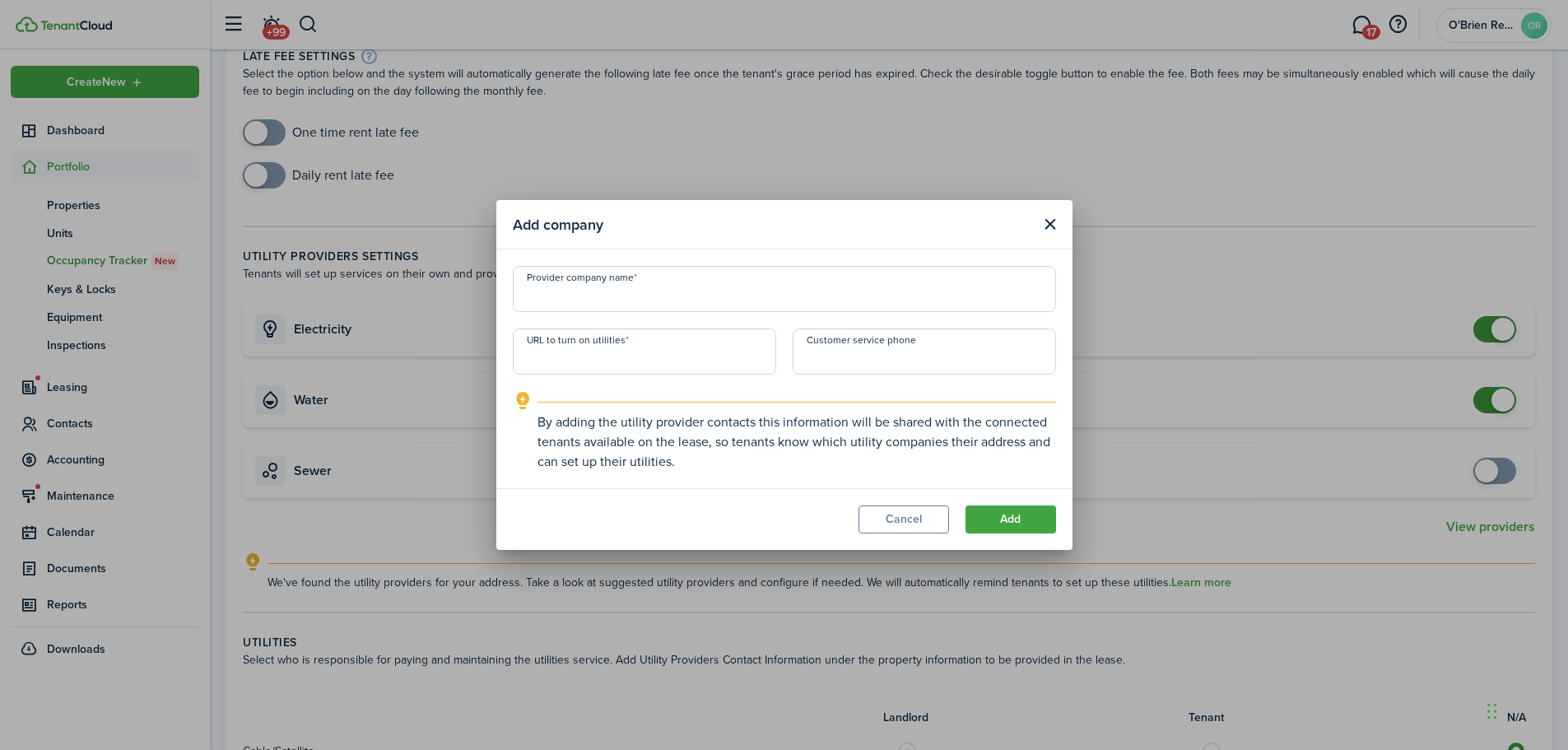
click at [635, 290] on input "Provider company name" at bounding box center [784, 289] width 543 height 46
type input "National Grid"
click at [764, 395] on explanation "By adding the utility provider contacts this information will be shared with th…" at bounding box center [784, 431] width 543 height 81
click at [555, 352] on input "URL to turn on utilities" at bounding box center [645, 352] width 263 height 46
paste input "[URL][DOMAIN_NAME]"
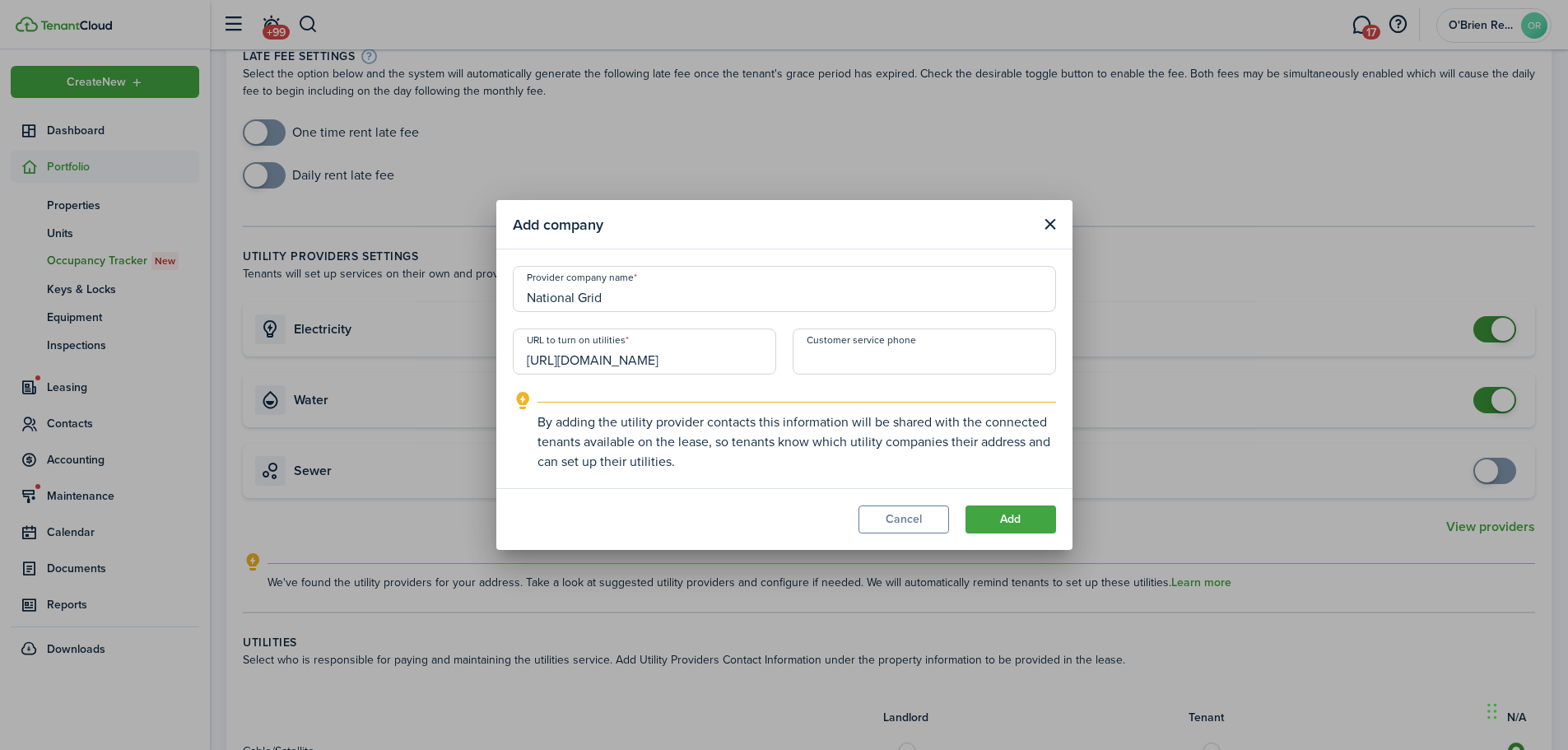
type input "[URL][DOMAIN_NAME]"
click at [727, 396] on explanation "By adding the utility provider contacts this information will be shared with th…" at bounding box center [784, 431] width 543 height 81
click at [1005, 518] on button "Add" at bounding box center [1011, 520] width 91 height 28
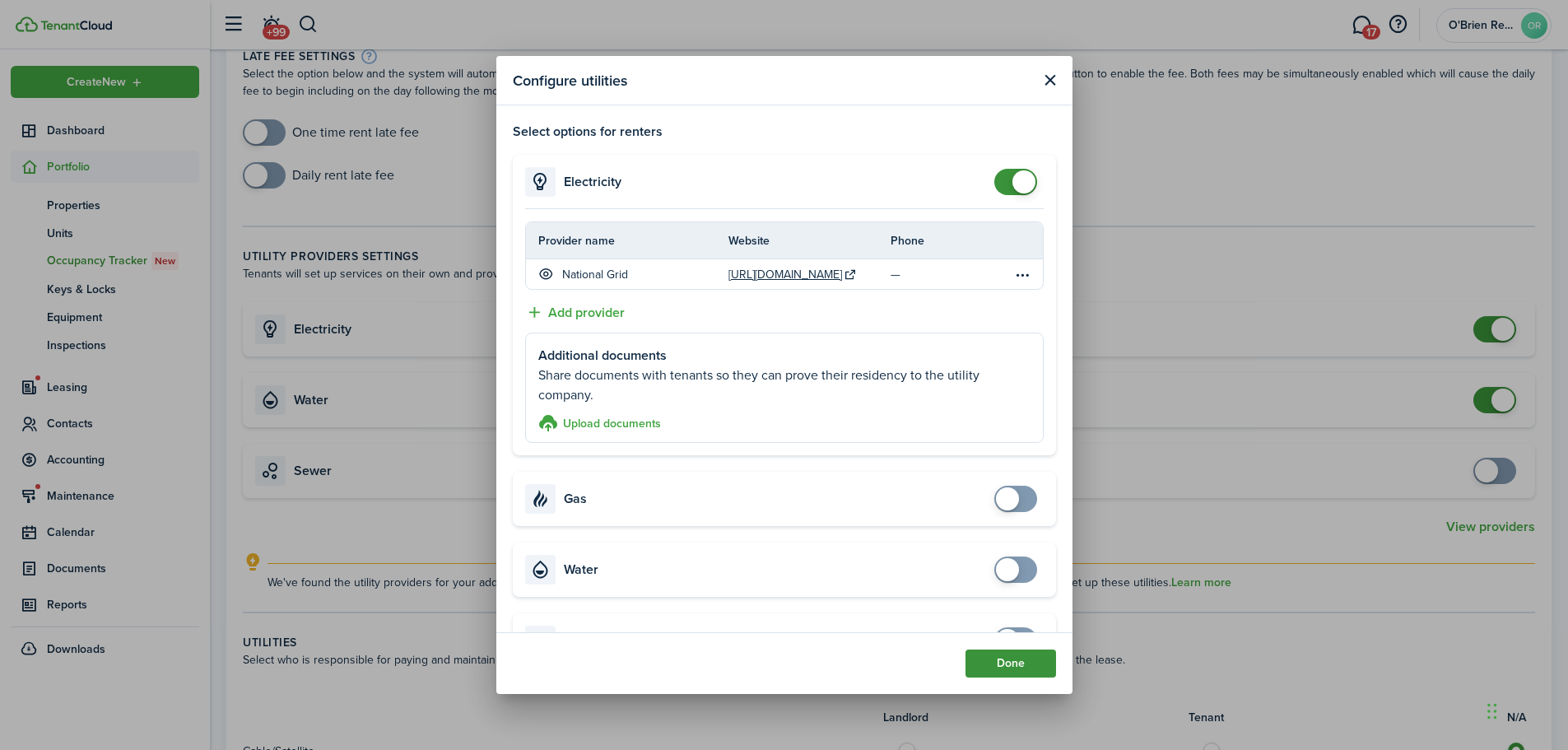
click at [1006, 662] on button "Done" at bounding box center [1011, 664] width 91 height 28
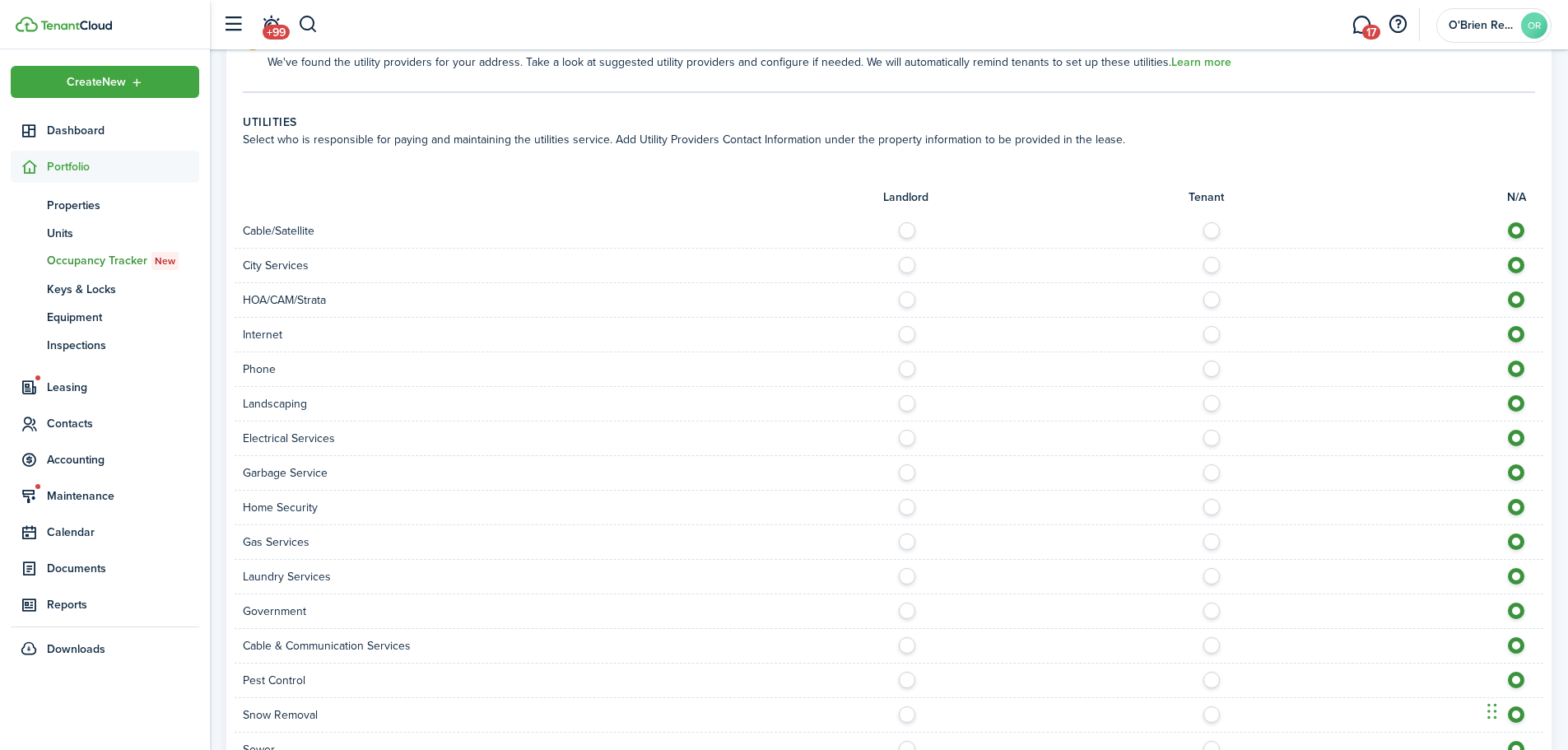
scroll to position [659, 0]
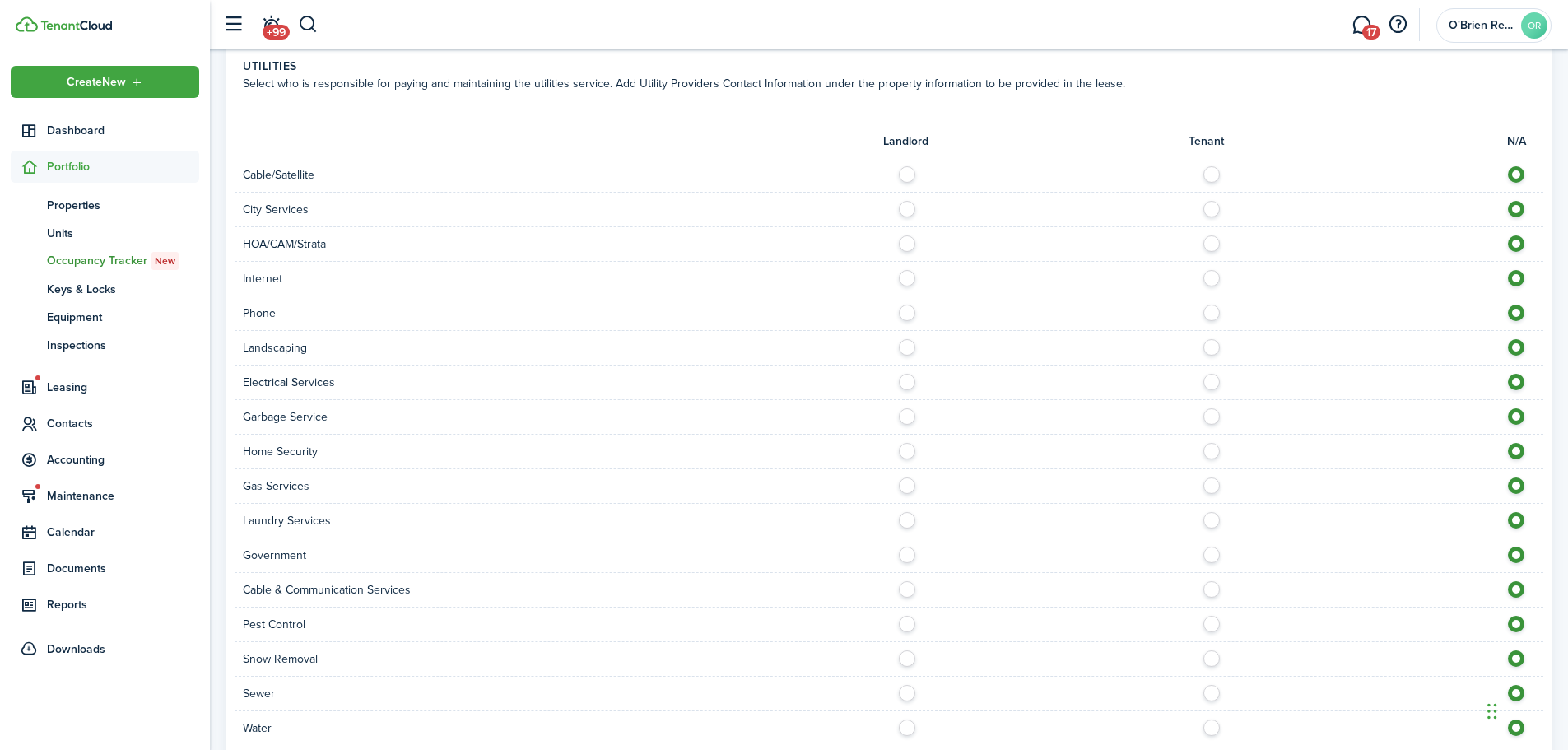
click at [1213, 172] on label at bounding box center [1216, 171] width 29 height 8
radio input "true"
click at [1211, 276] on label at bounding box center [1216, 274] width 29 height 8
radio input "true"
click at [1215, 308] on label at bounding box center [1216, 309] width 29 height 8
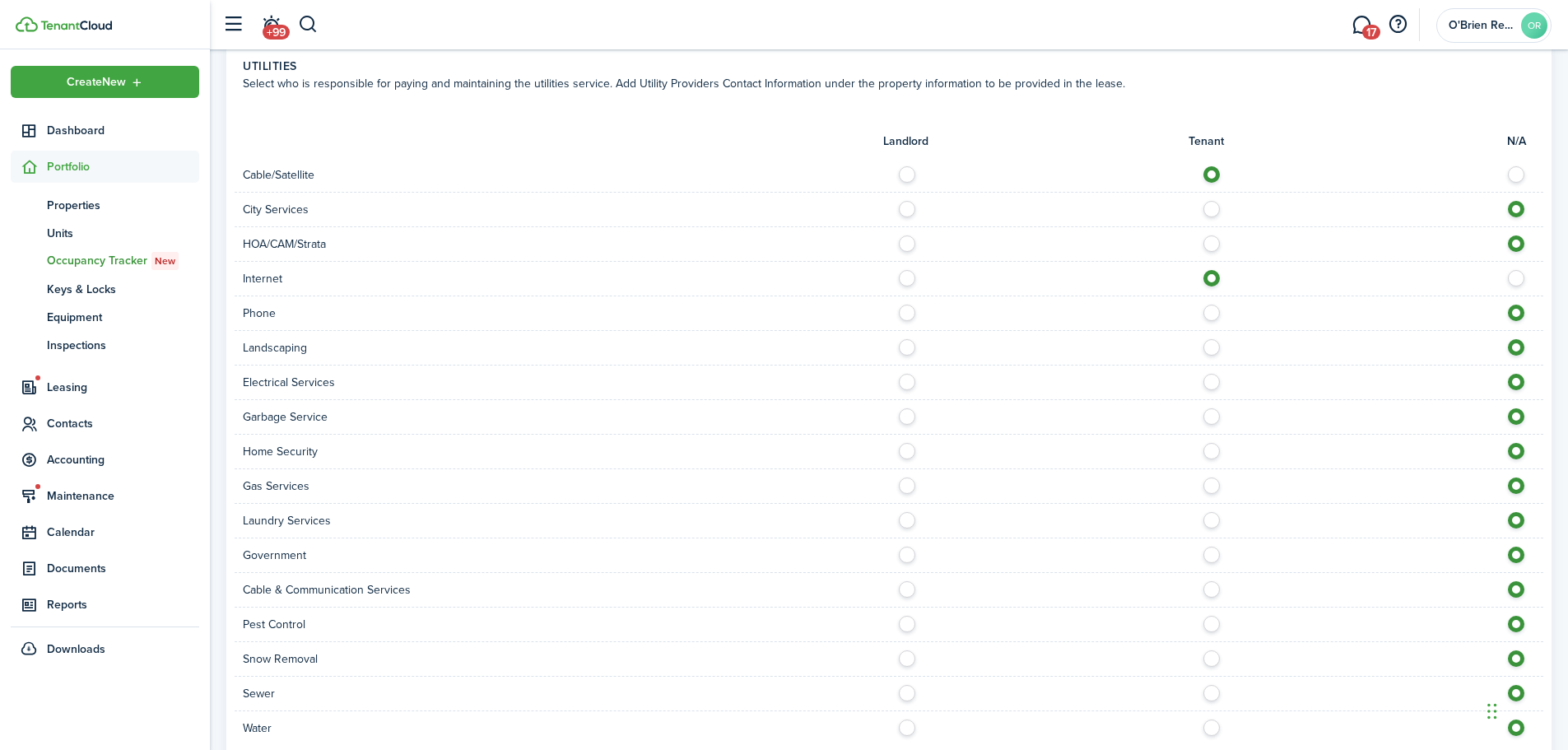
radio input "true"
click at [911, 348] on label at bounding box center [911, 343] width 29 height 8
radio input "true"
click at [1208, 382] on label at bounding box center [1216, 378] width 29 height 8
radio input "true"
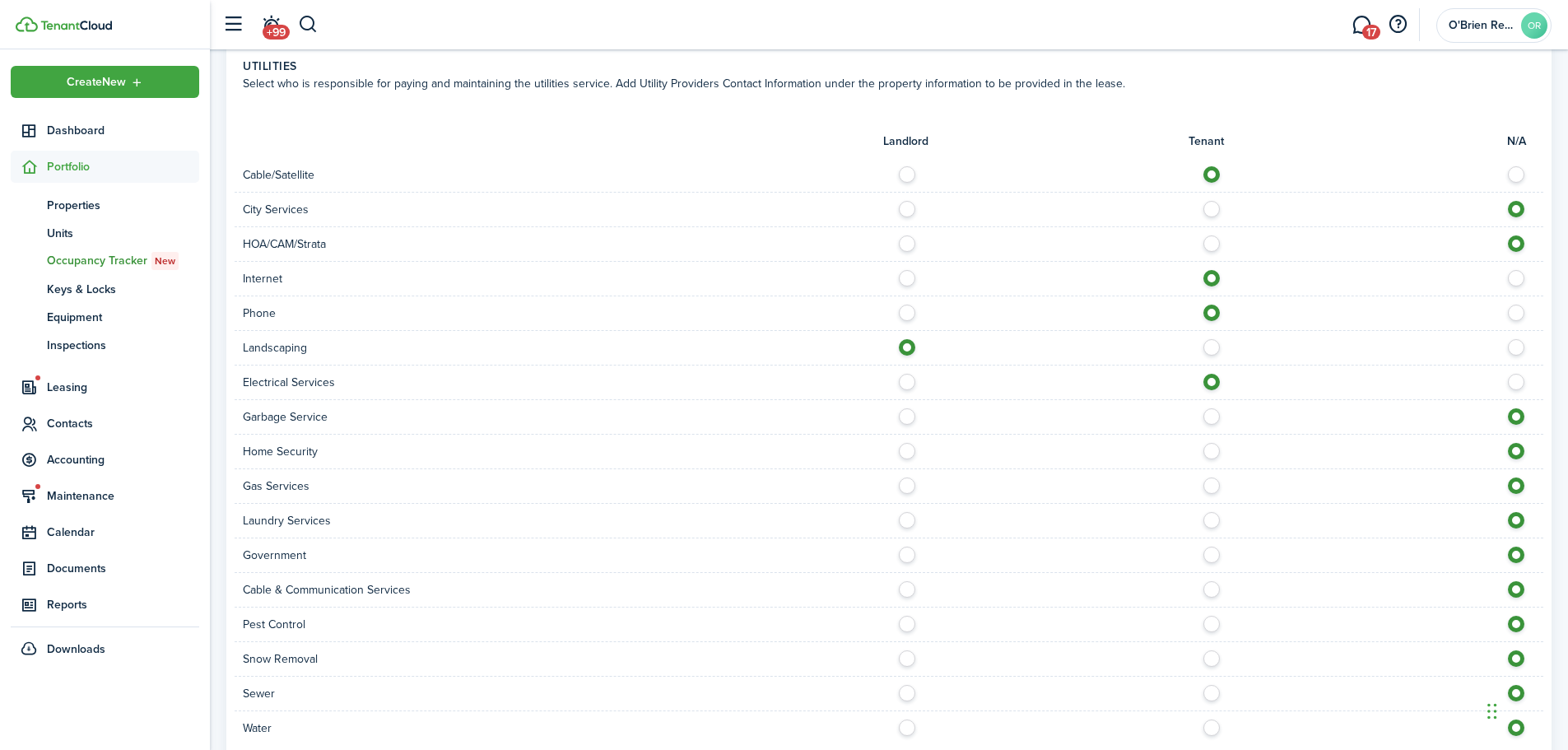
click at [907, 416] on label at bounding box center [911, 413] width 29 height 8
radio input "true"
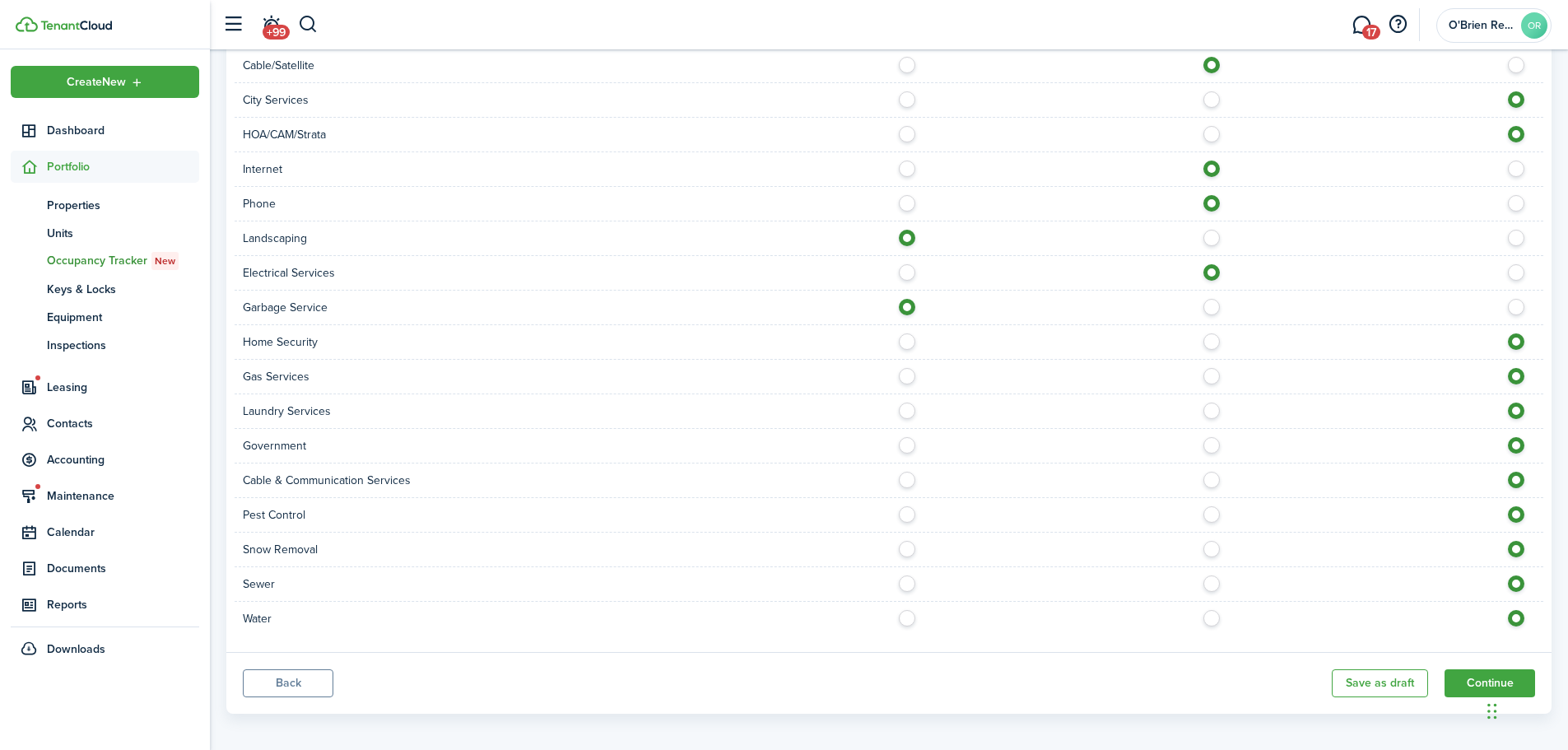
scroll to position [778, 0]
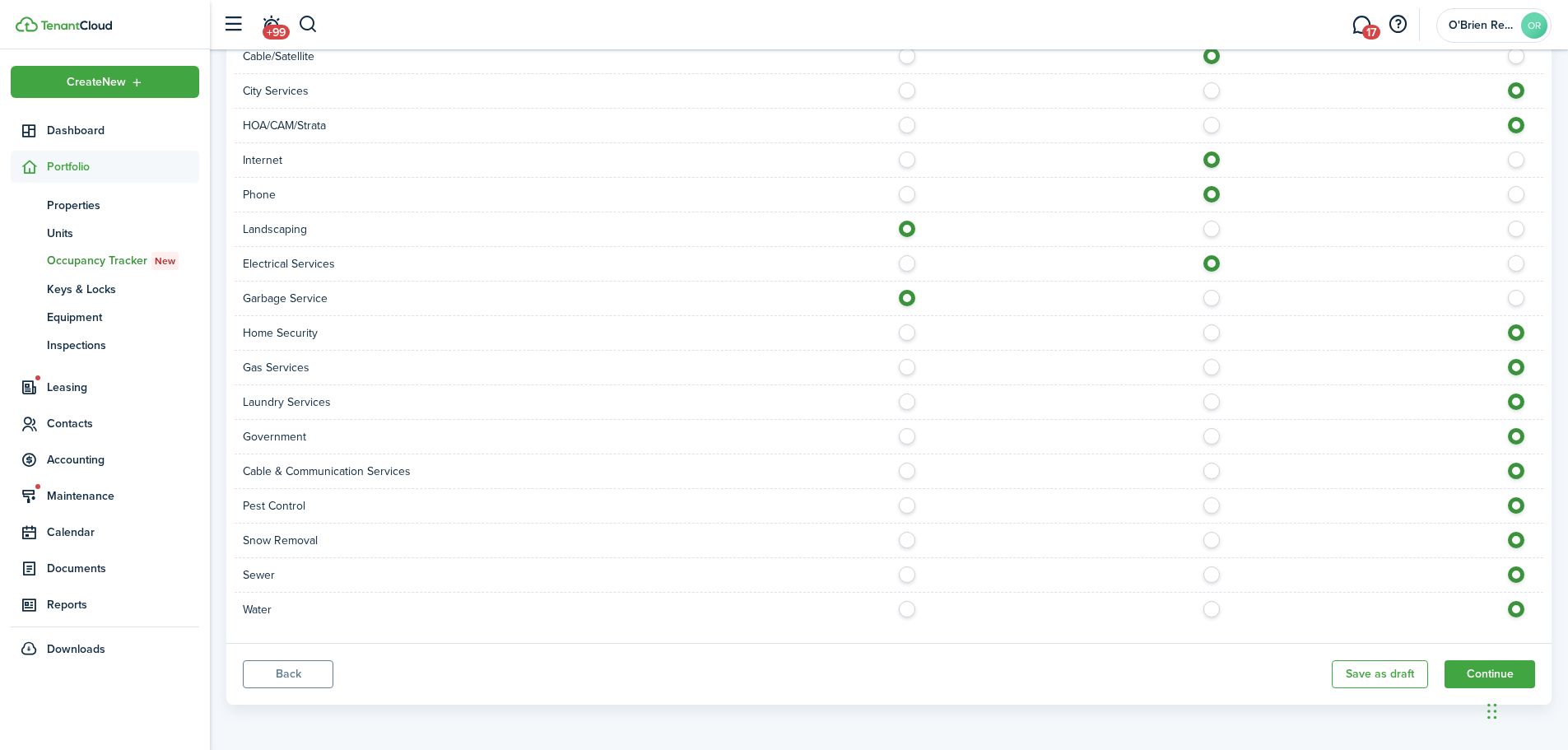
click at [907, 367] on label at bounding box center [911, 363] width 29 height 8
radio input "true"
click at [906, 503] on label at bounding box center [911, 502] width 29 height 8
radio input "true"
click at [906, 541] on label at bounding box center [911, 537] width 29 height 8
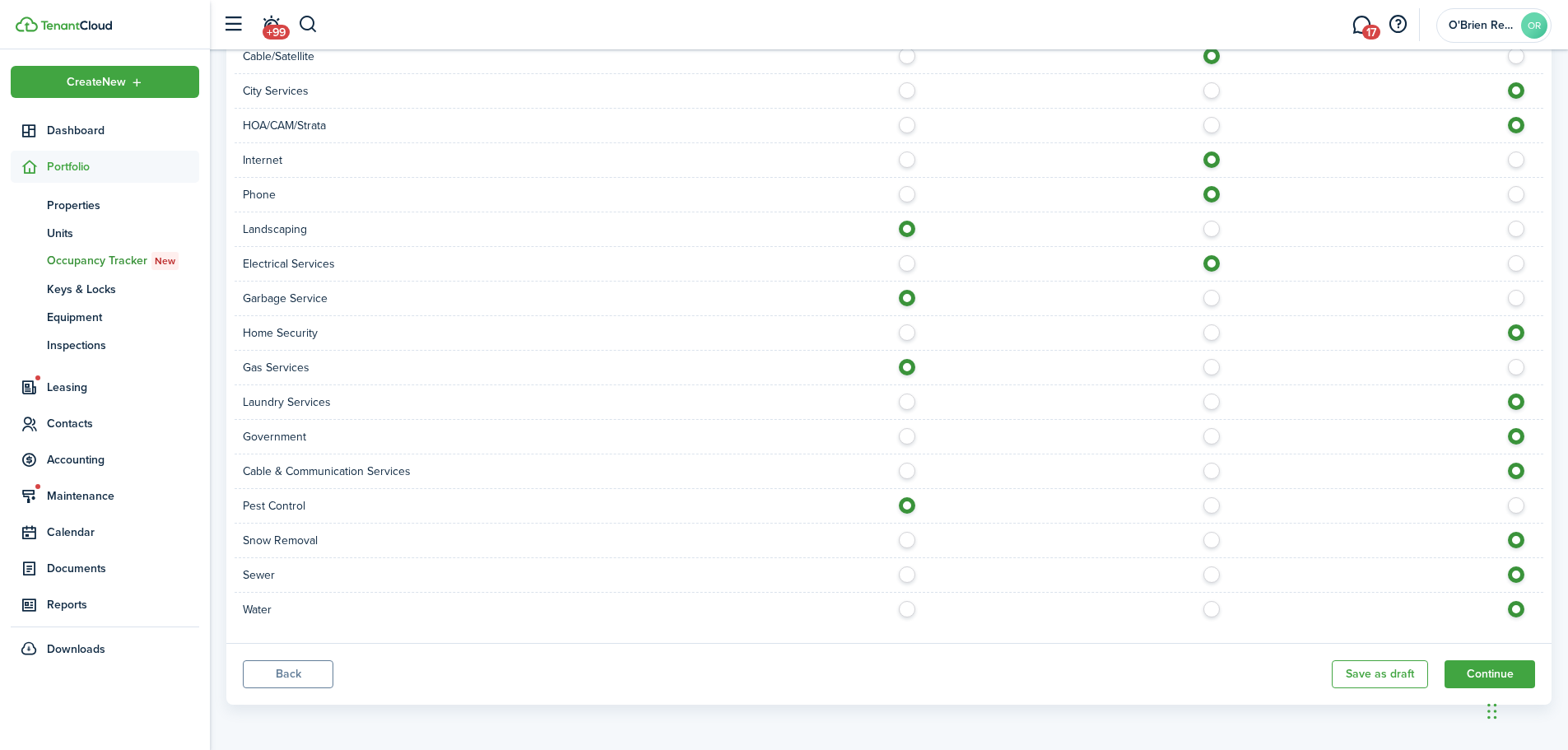
radio input "true"
click at [910, 572] on label at bounding box center [911, 570] width 29 height 8
radio input "true"
click at [909, 608] on label at bounding box center [911, 605] width 29 height 8
radio input "true"
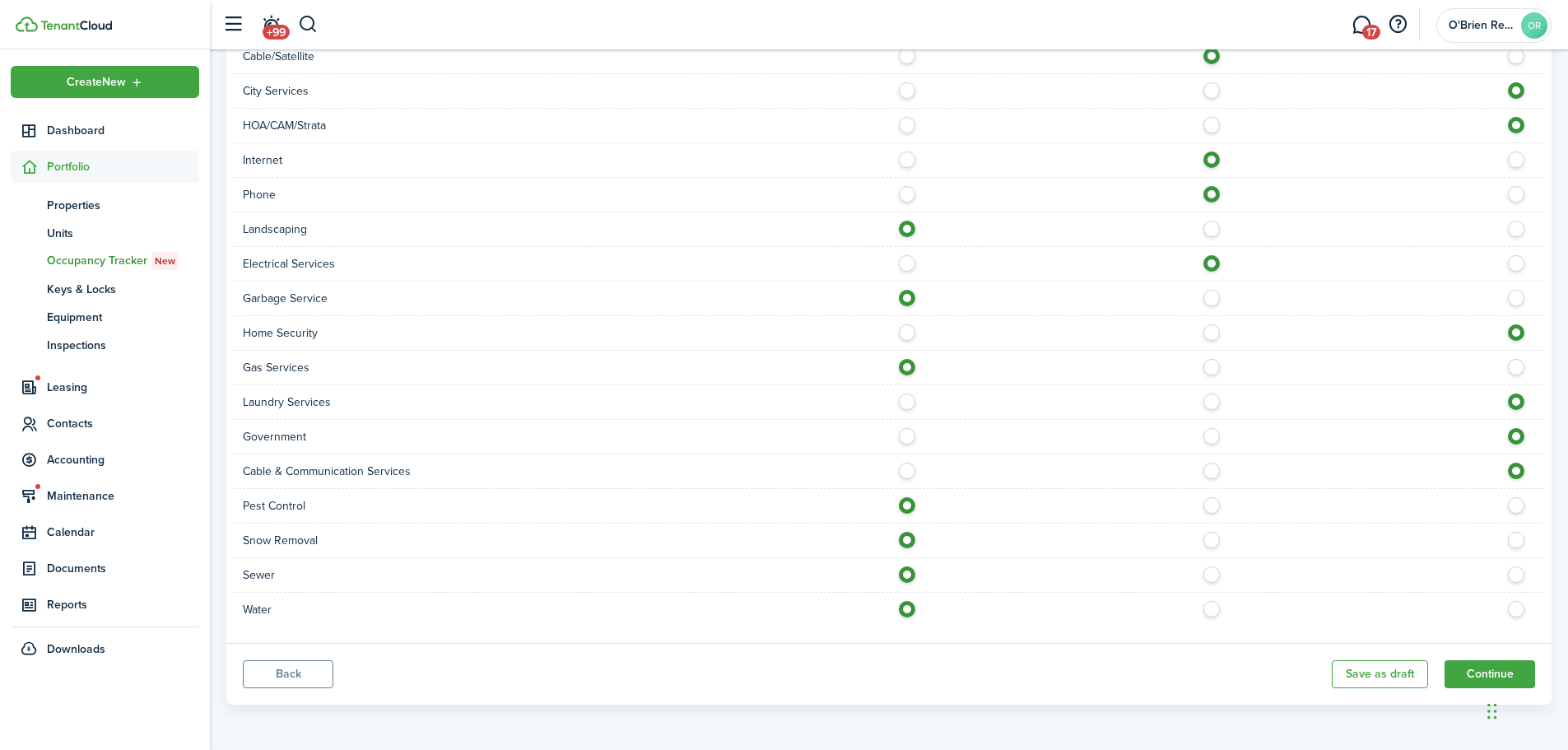
click at [1513, 506] on label at bounding box center [1520, 502] width 29 height 8
radio input "false"
radio input "true"
click at [1468, 674] on button "Continue" at bounding box center [1489, 674] width 91 height 28
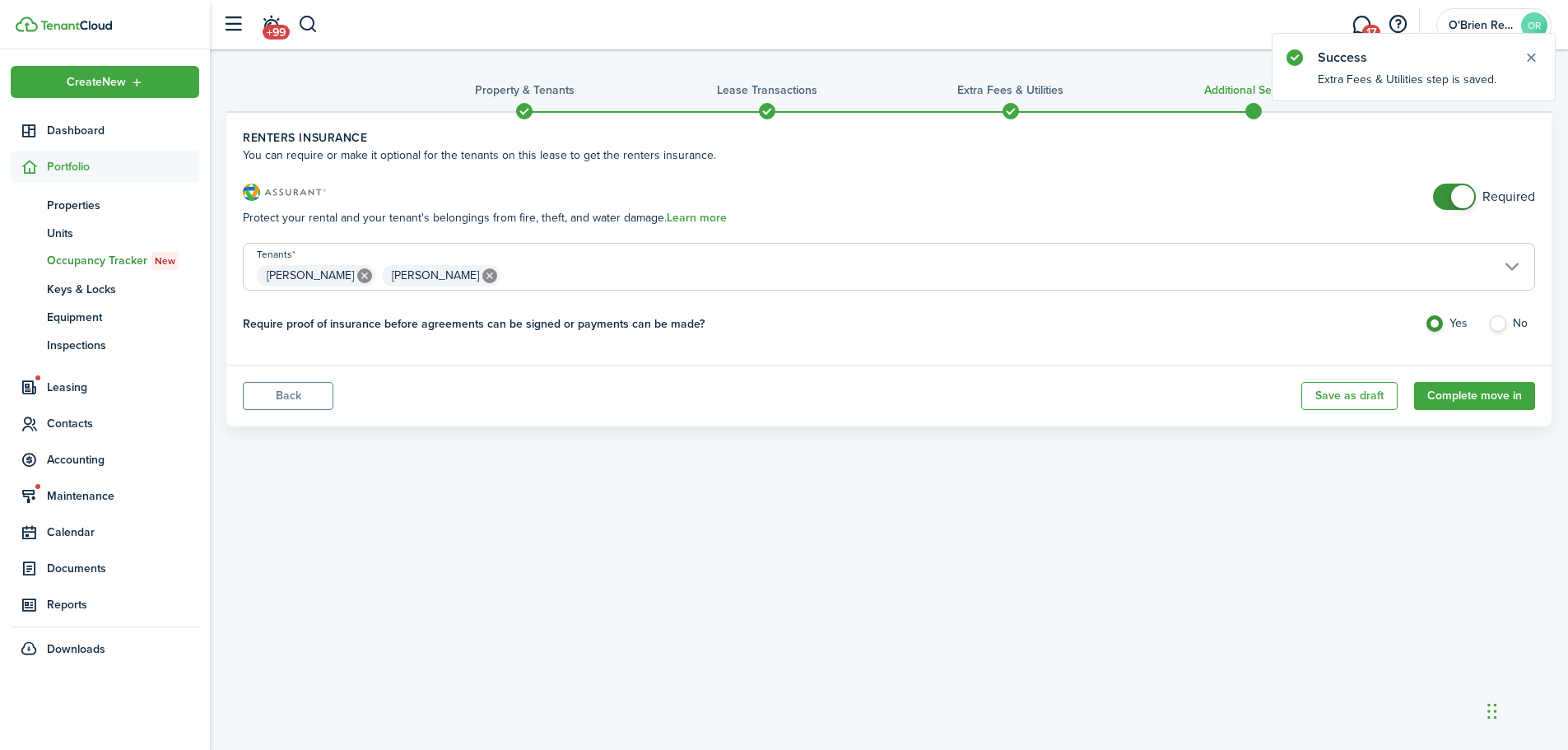
checkbox input "false"
click at [1466, 199] on span at bounding box center [1462, 196] width 23 height 23
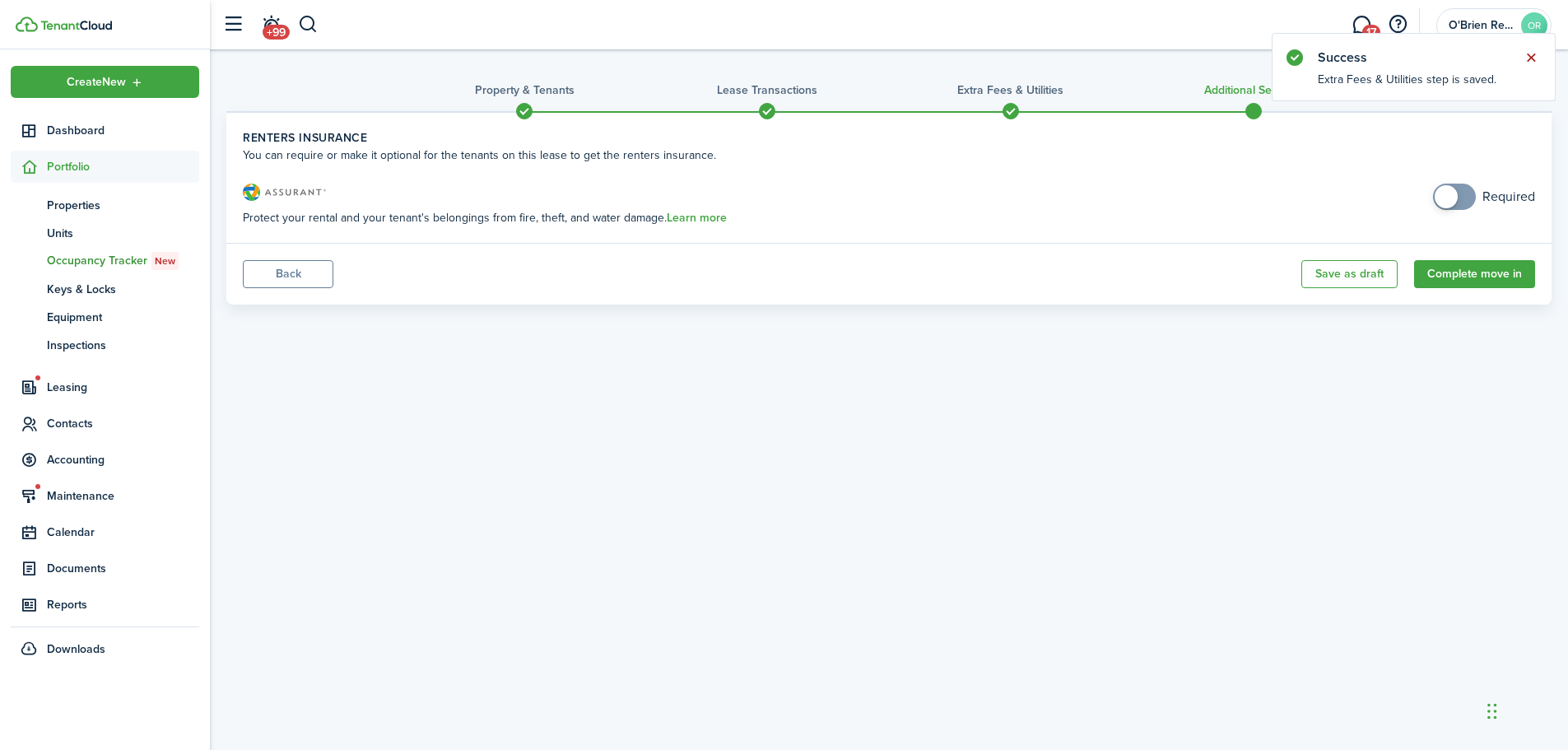
click at [1530, 59] on button "Close notify" at bounding box center [1531, 57] width 23 height 23
click at [1481, 272] on button "Complete move in" at bounding box center [1474, 274] width 121 height 28
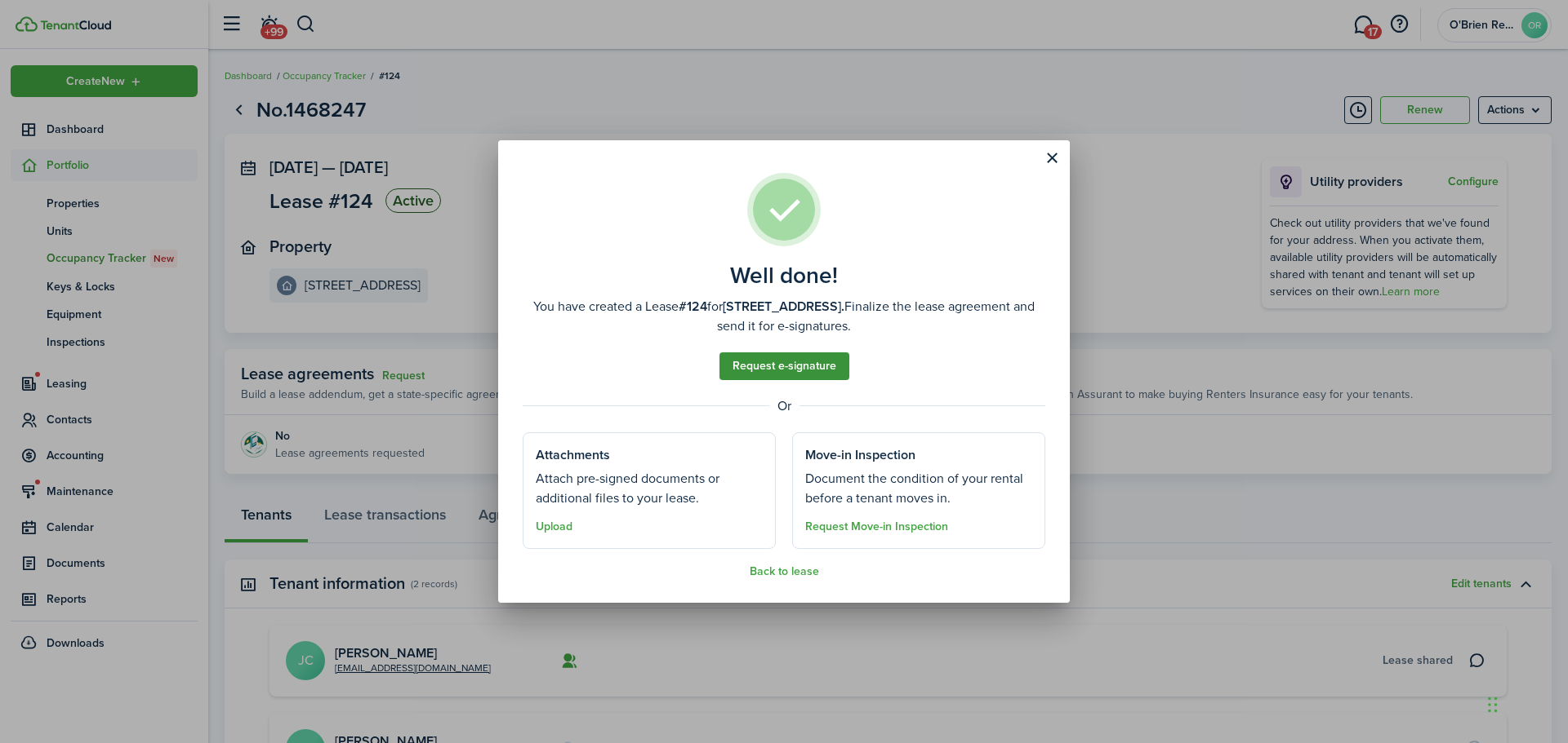
click at [776, 369] on link "Request e-signature" at bounding box center [784, 367] width 130 height 28
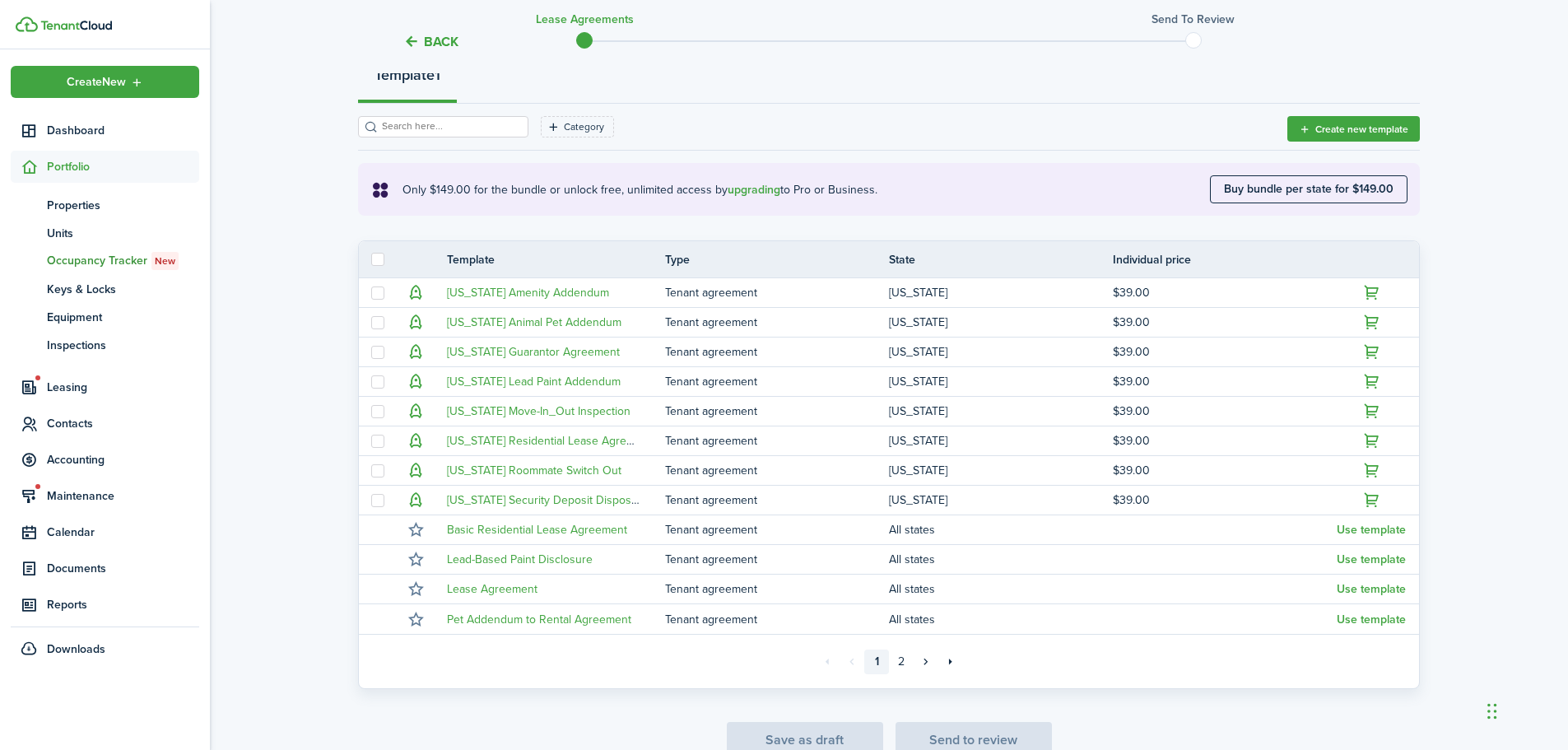
scroll to position [247, 0]
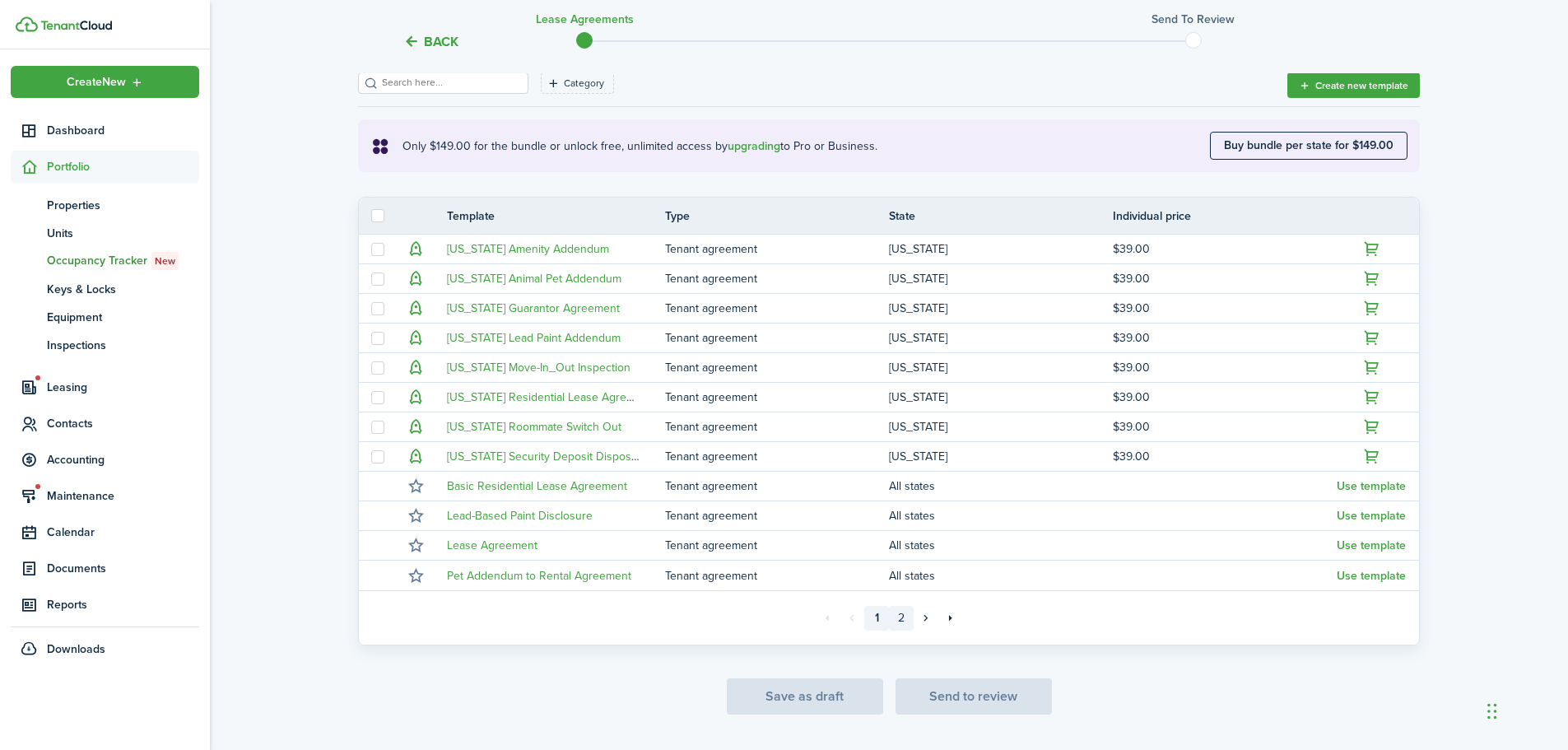
click at [902, 617] on link "2" at bounding box center [901, 618] width 25 height 25
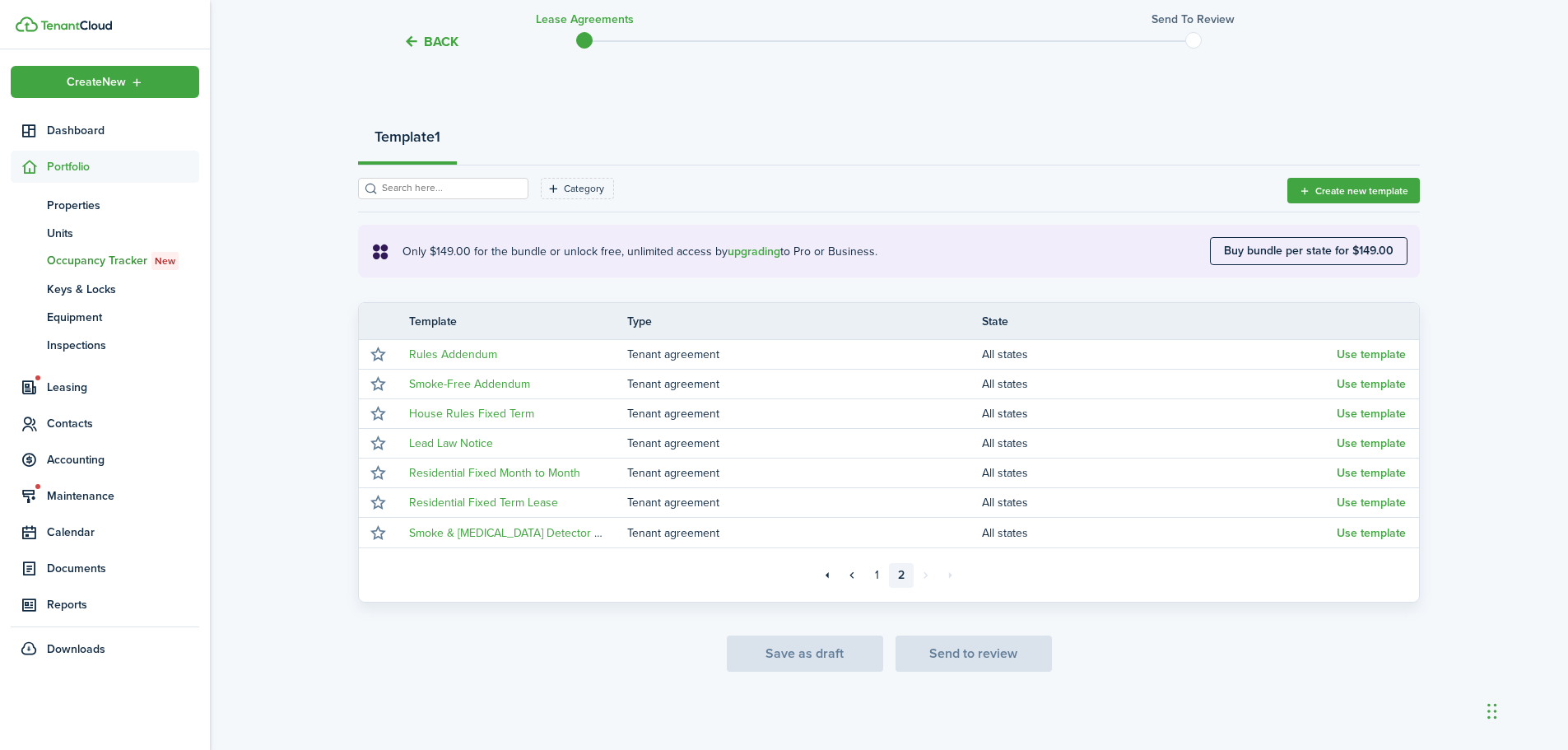
scroll to position [142, 0]
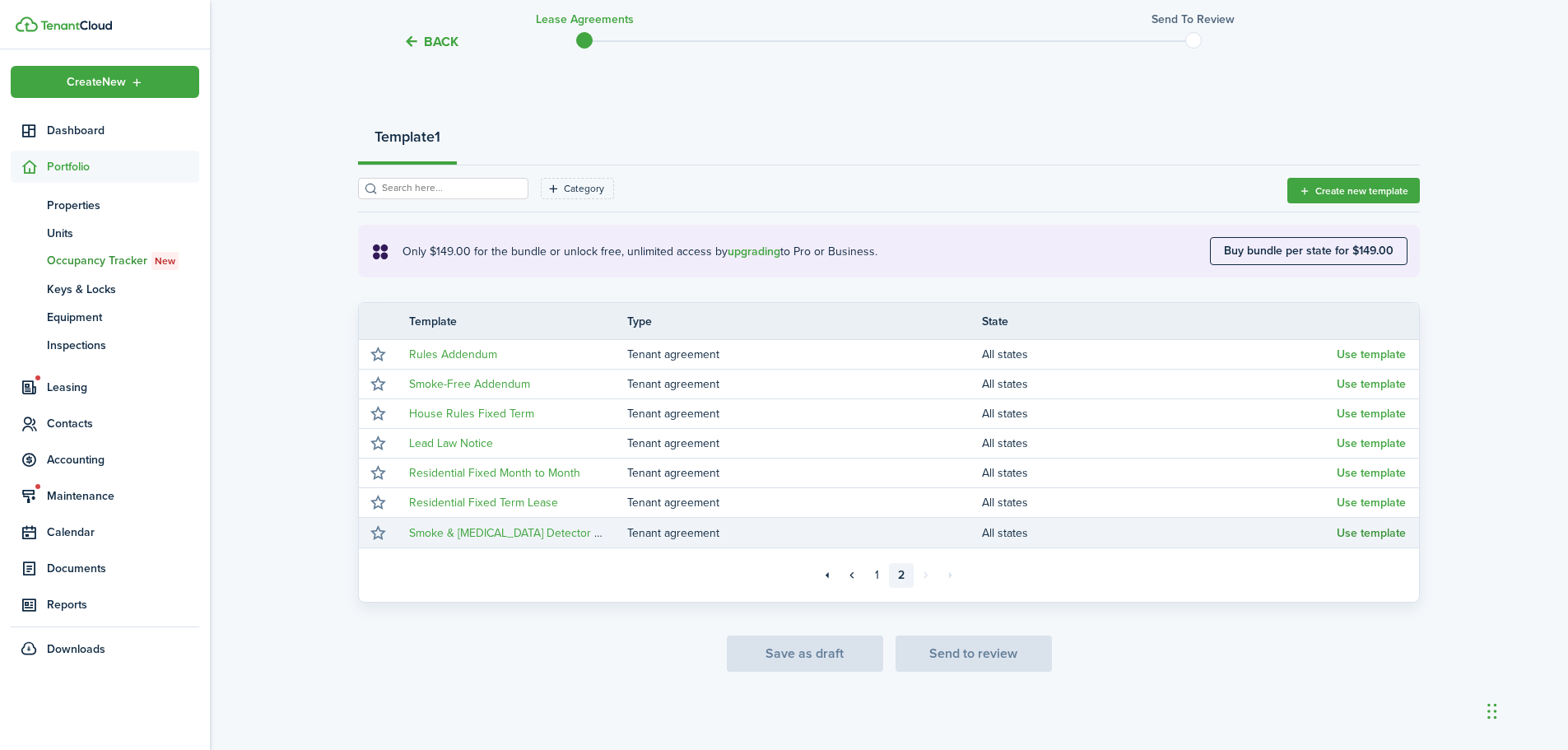
click at [1365, 533] on button "Use template" at bounding box center [1371, 534] width 69 height 13
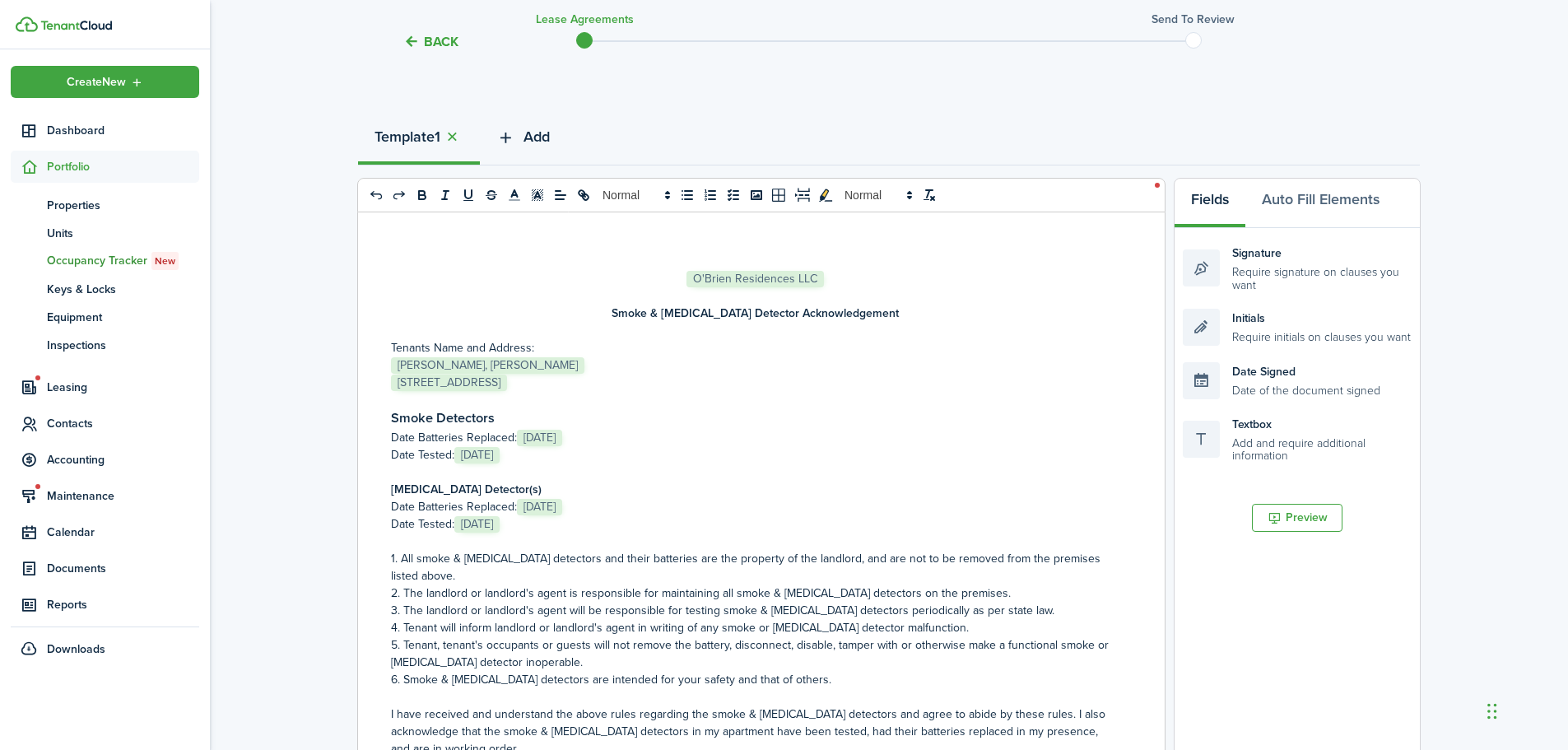
click at [523, 141] on button "Add" at bounding box center [522, 141] width 87 height 50
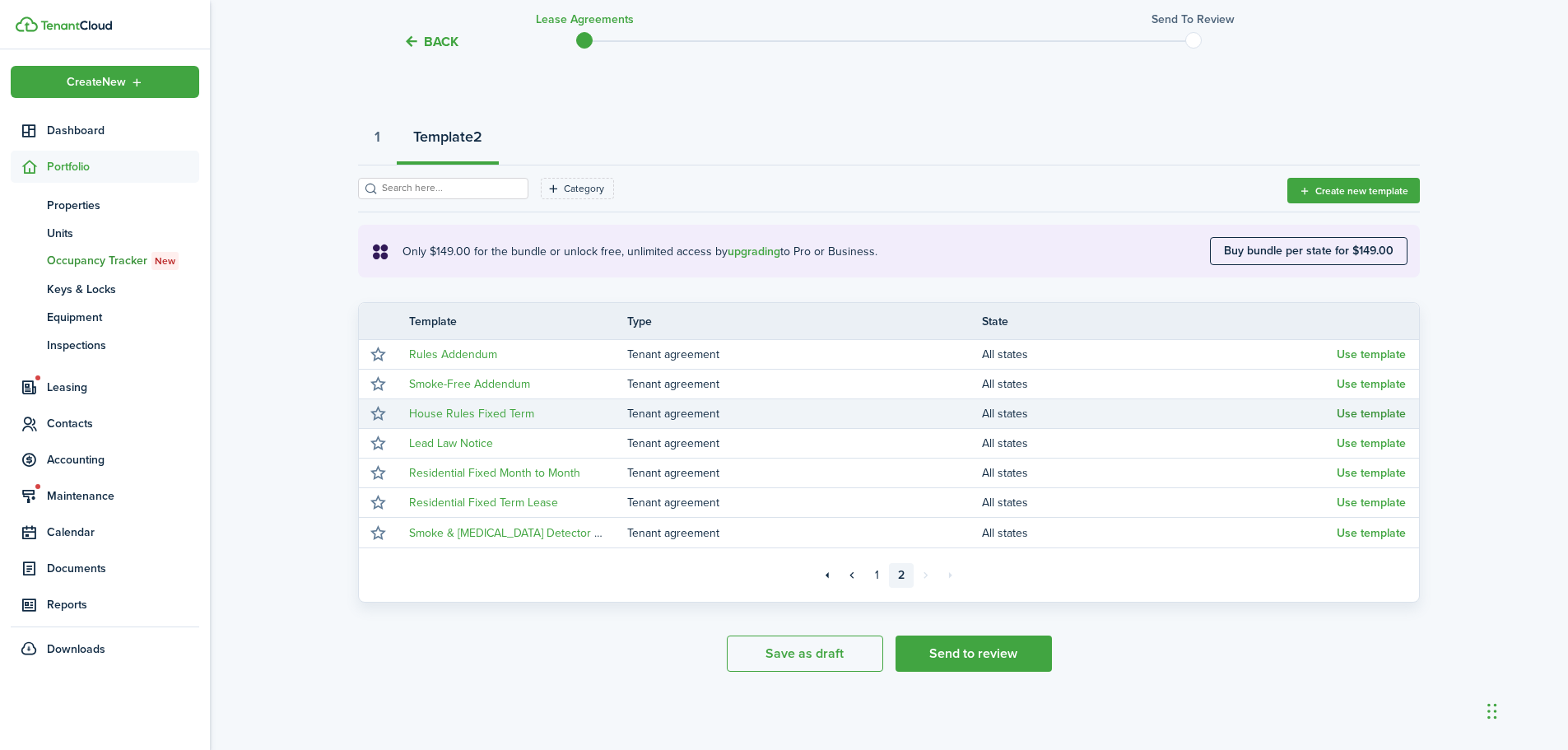
click at [1392, 417] on button "Use template" at bounding box center [1371, 414] width 69 height 13
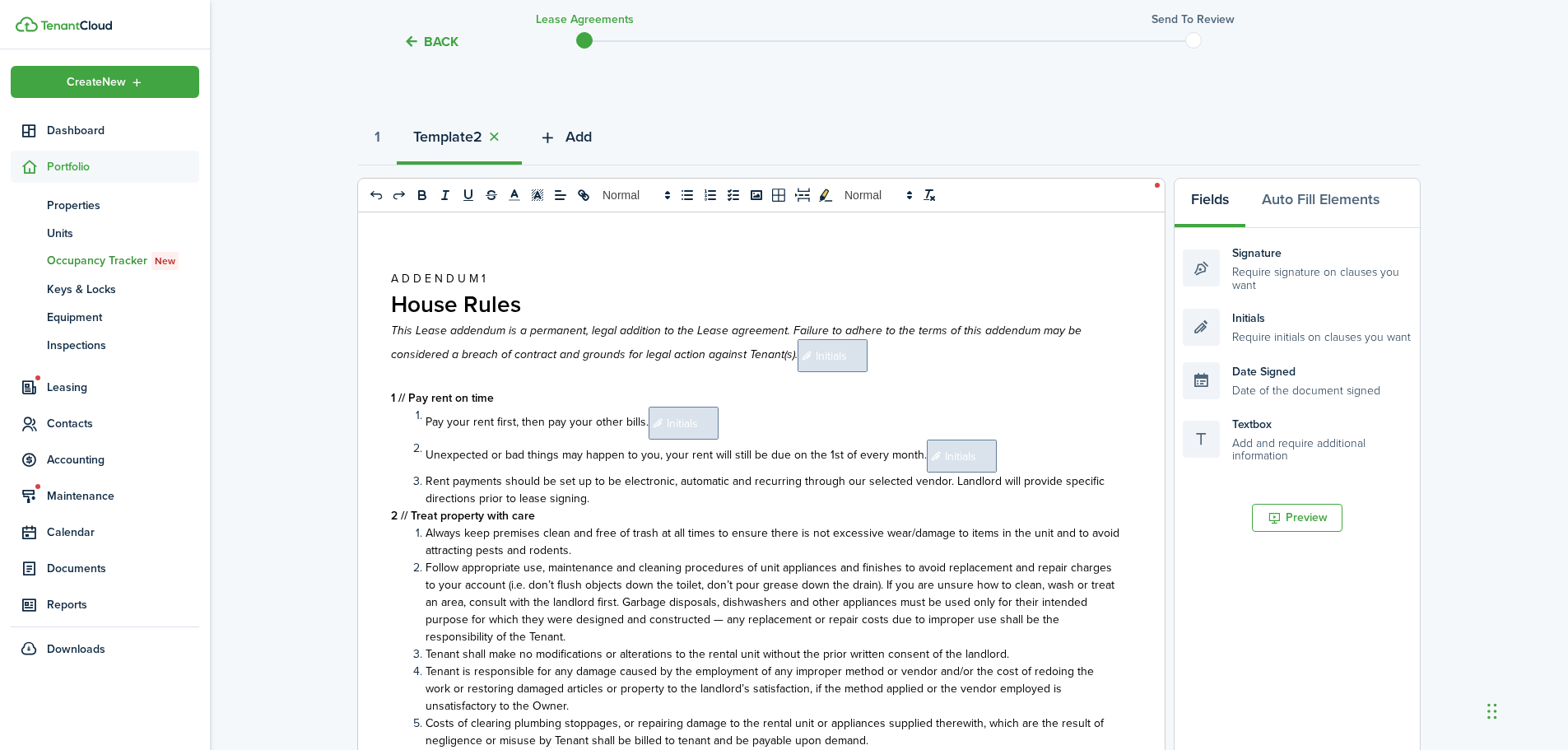
click at [588, 139] on span "Add" at bounding box center [578, 137] width 26 height 22
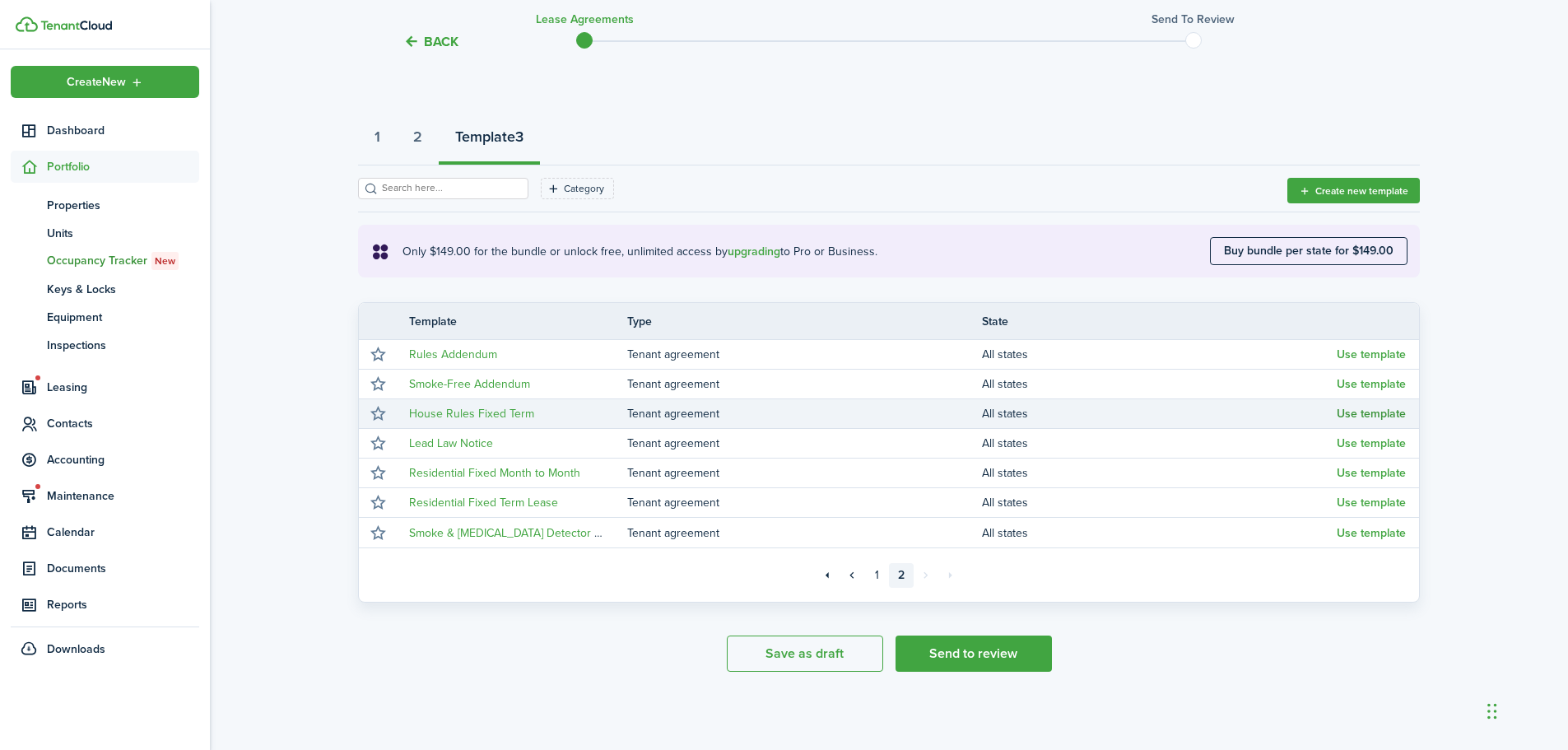
click at [1364, 412] on button "Use template" at bounding box center [1371, 414] width 69 height 13
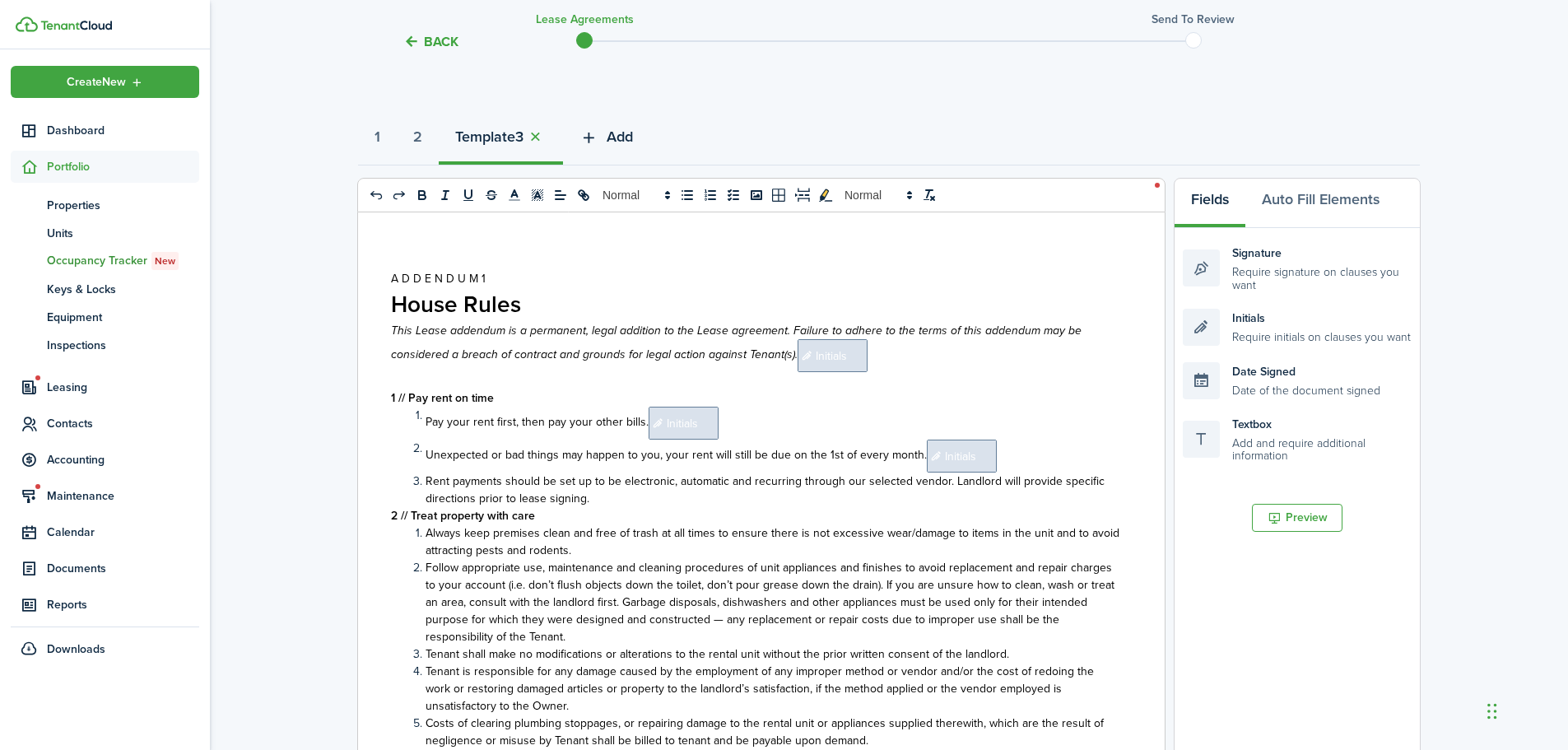
click at [618, 140] on span "Add" at bounding box center [620, 137] width 26 height 22
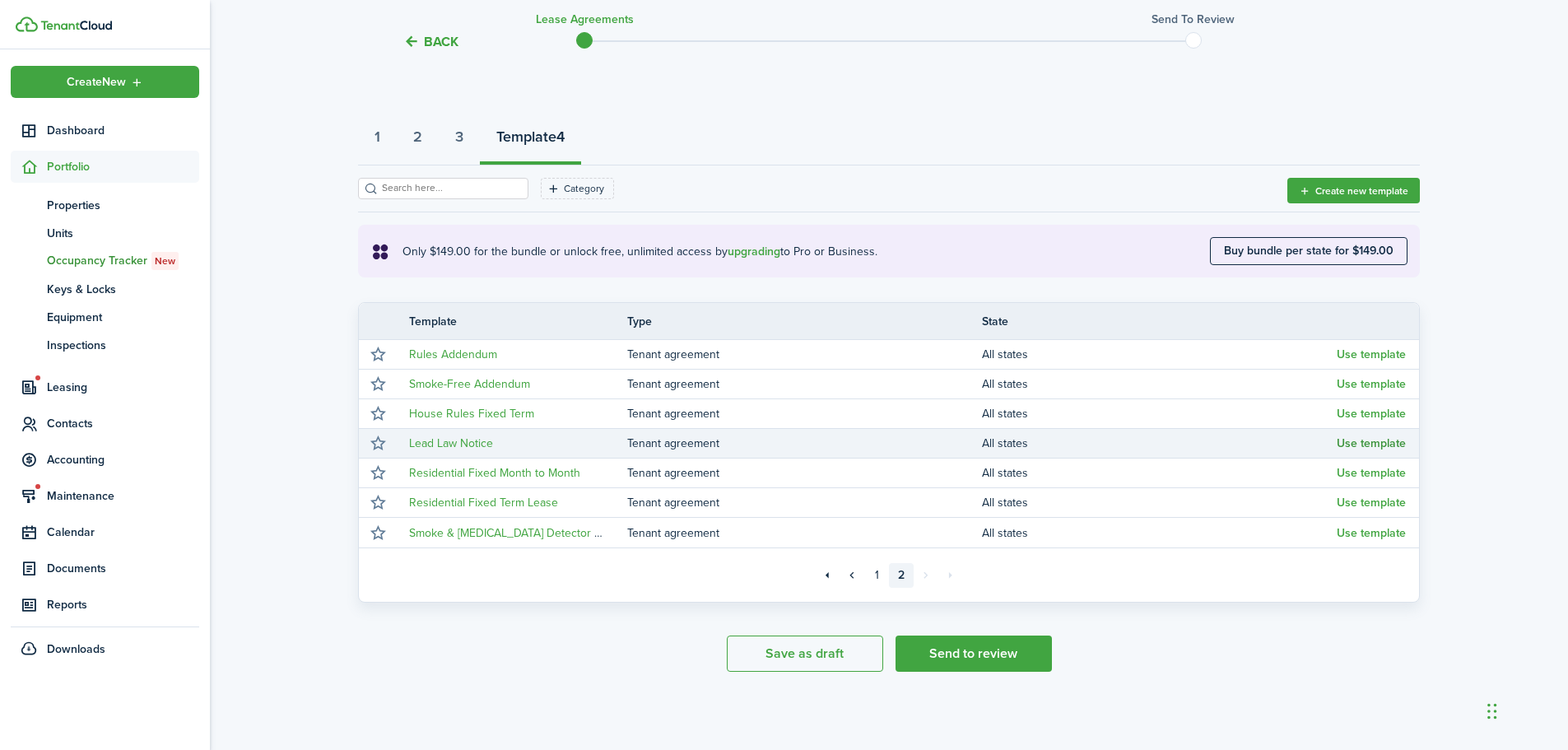
click at [1385, 446] on button "Use template" at bounding box center [1371, 444] width 69 height 13
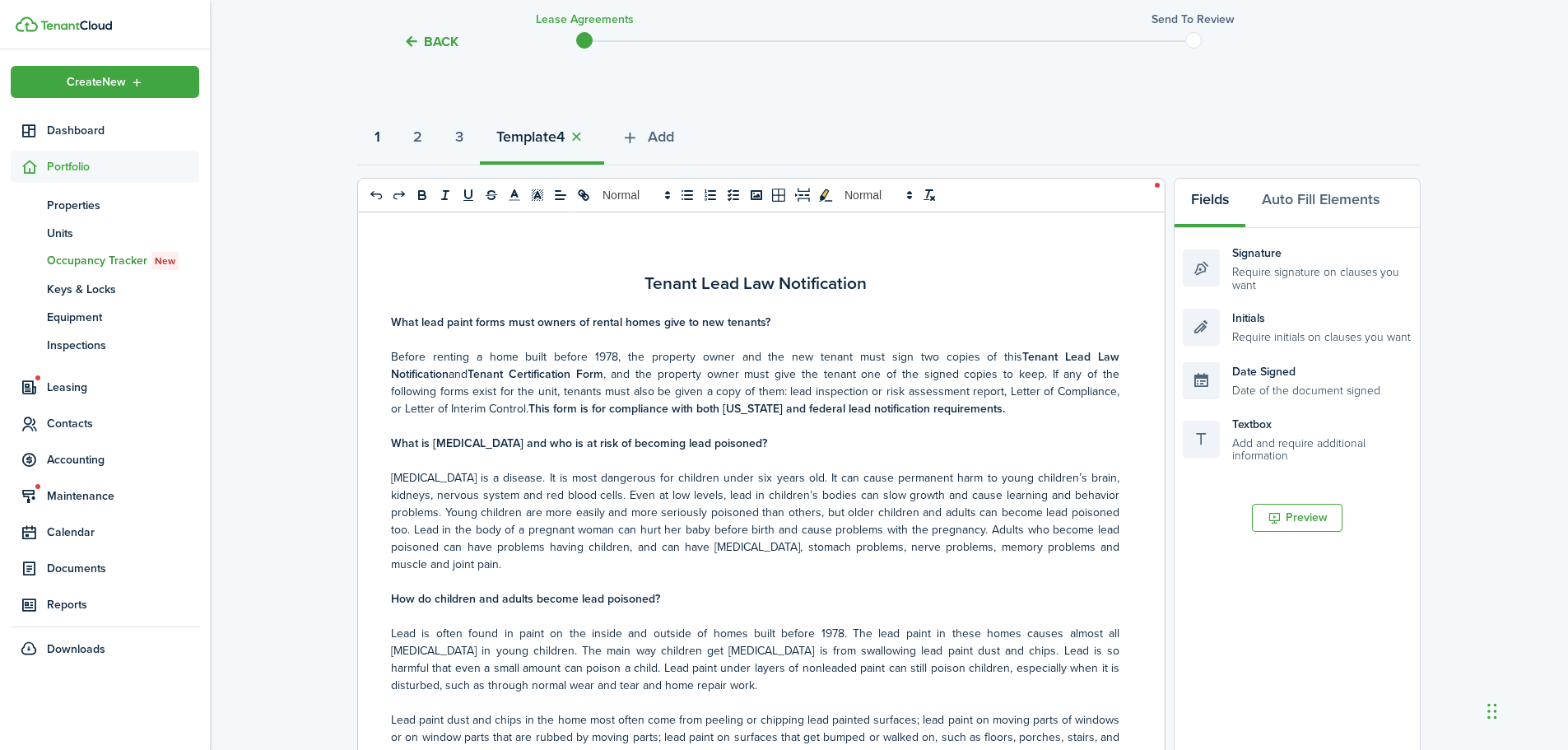
click at [378, 141] on strong "1" at bounding box center [378, 137] width 6 height 22
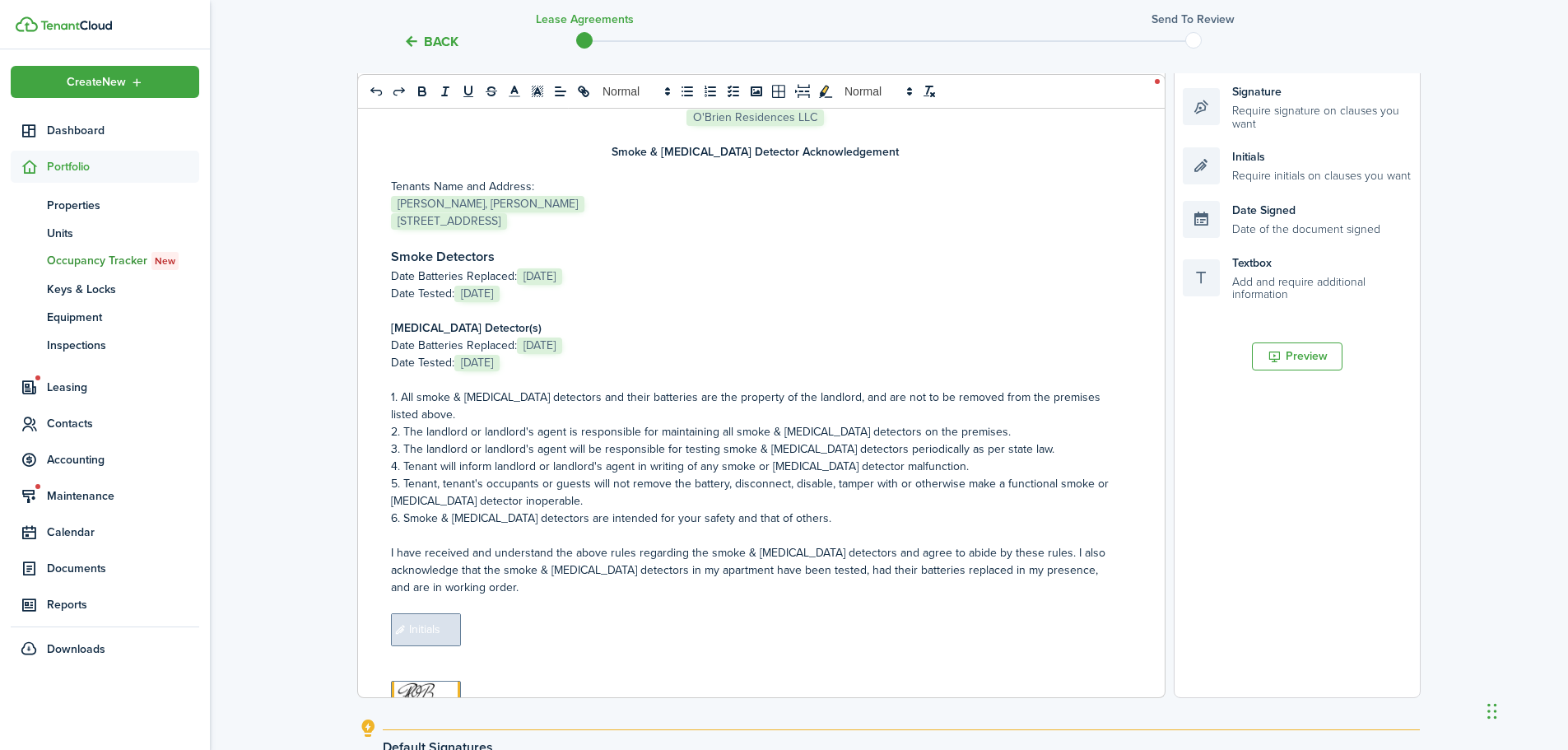
scroll to position [306, 0]
click at [643, 217] on p "﻿ [STREET_ADDRESS] ﻿" at bounding box center [755, 217] width 729 height 17
click at [562, 274] on span "[DATE]" at bounding box center [539, 273] width 45 height 17
click at [625, 271] on p "Date Batteries Replaced: ﻿ [DATE] ﻿" at bounding box center [755, 272] width 729 height 17
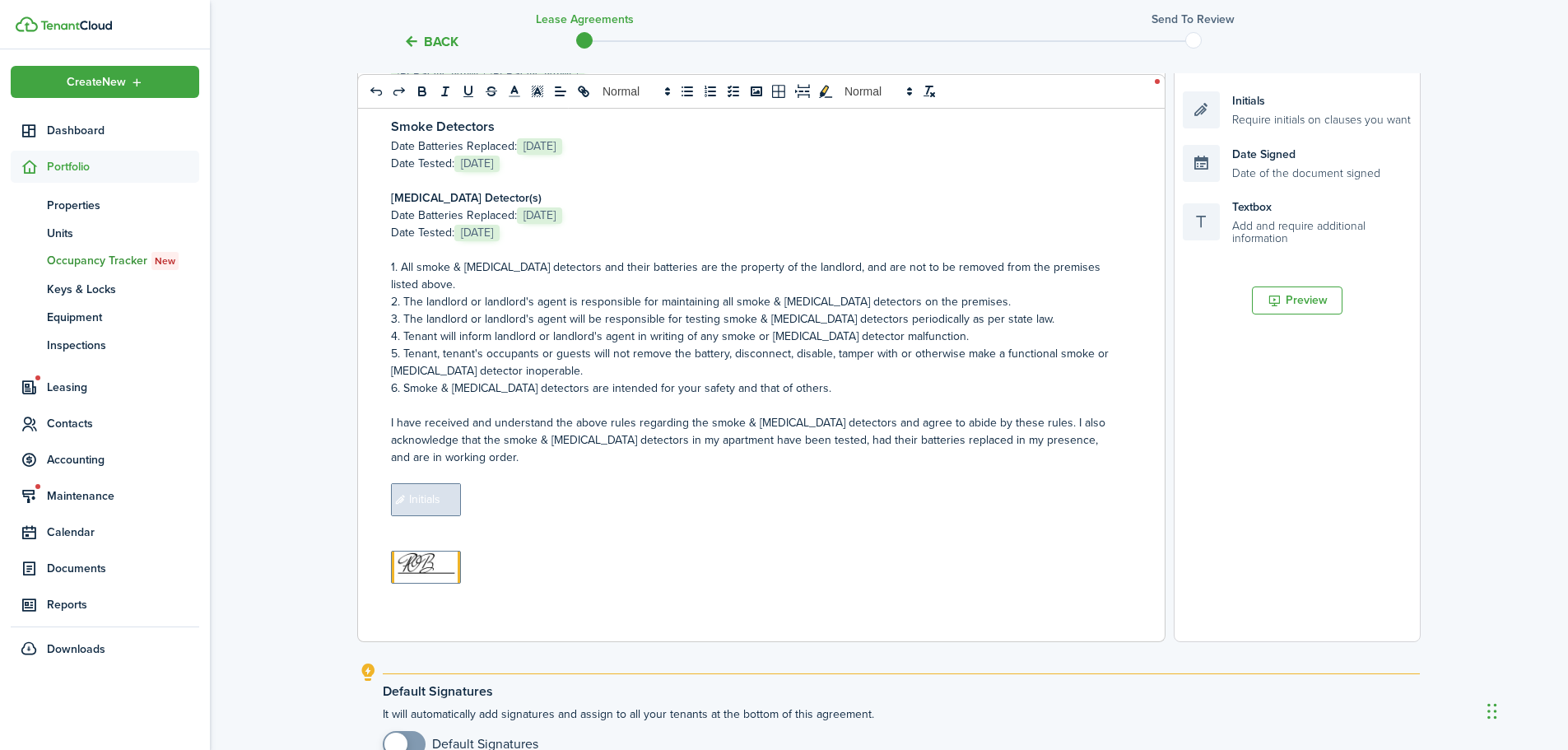
scroll to position [389, 0]
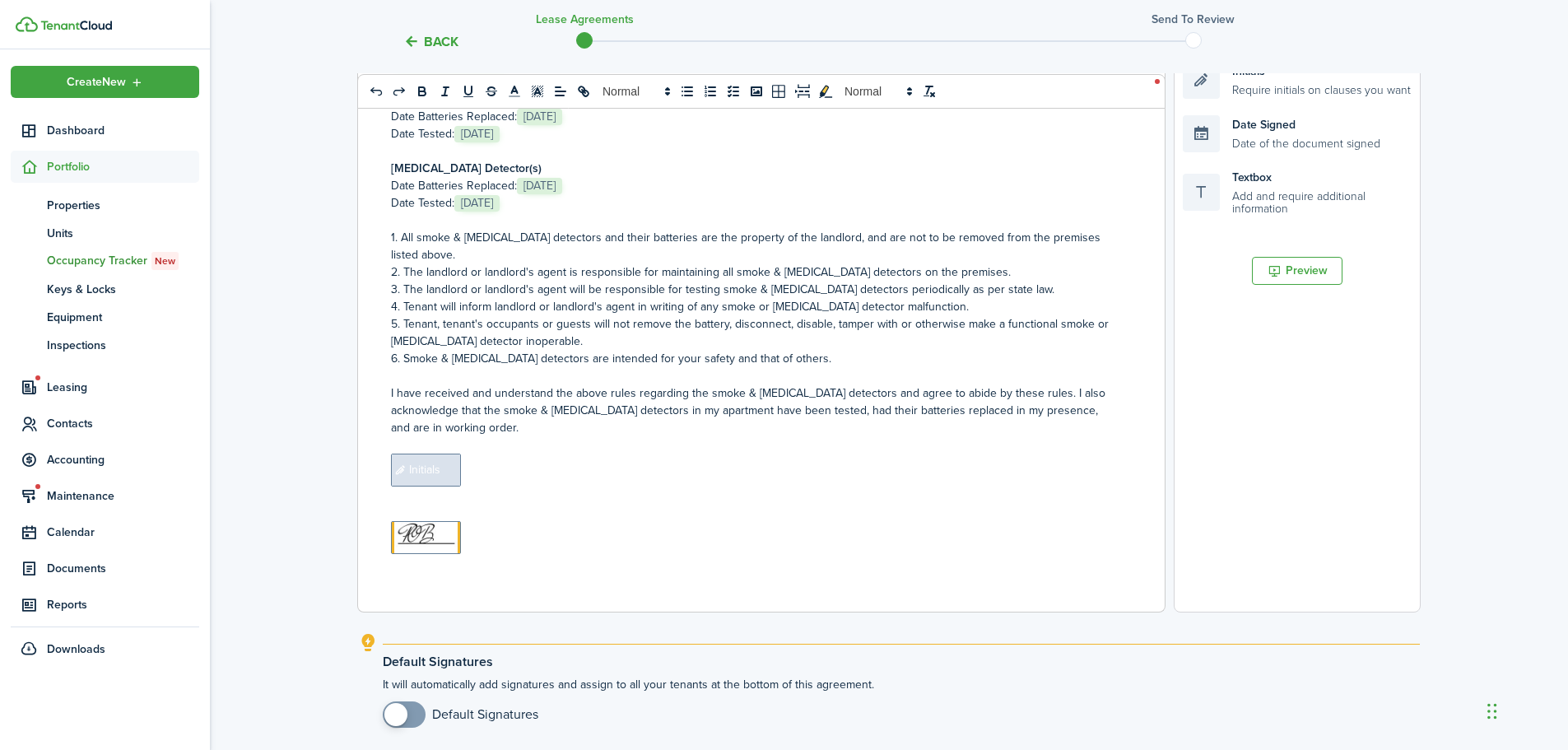
click at [453, 470] on span "Initials" at bounding box center [426, 470] width 70 height 33
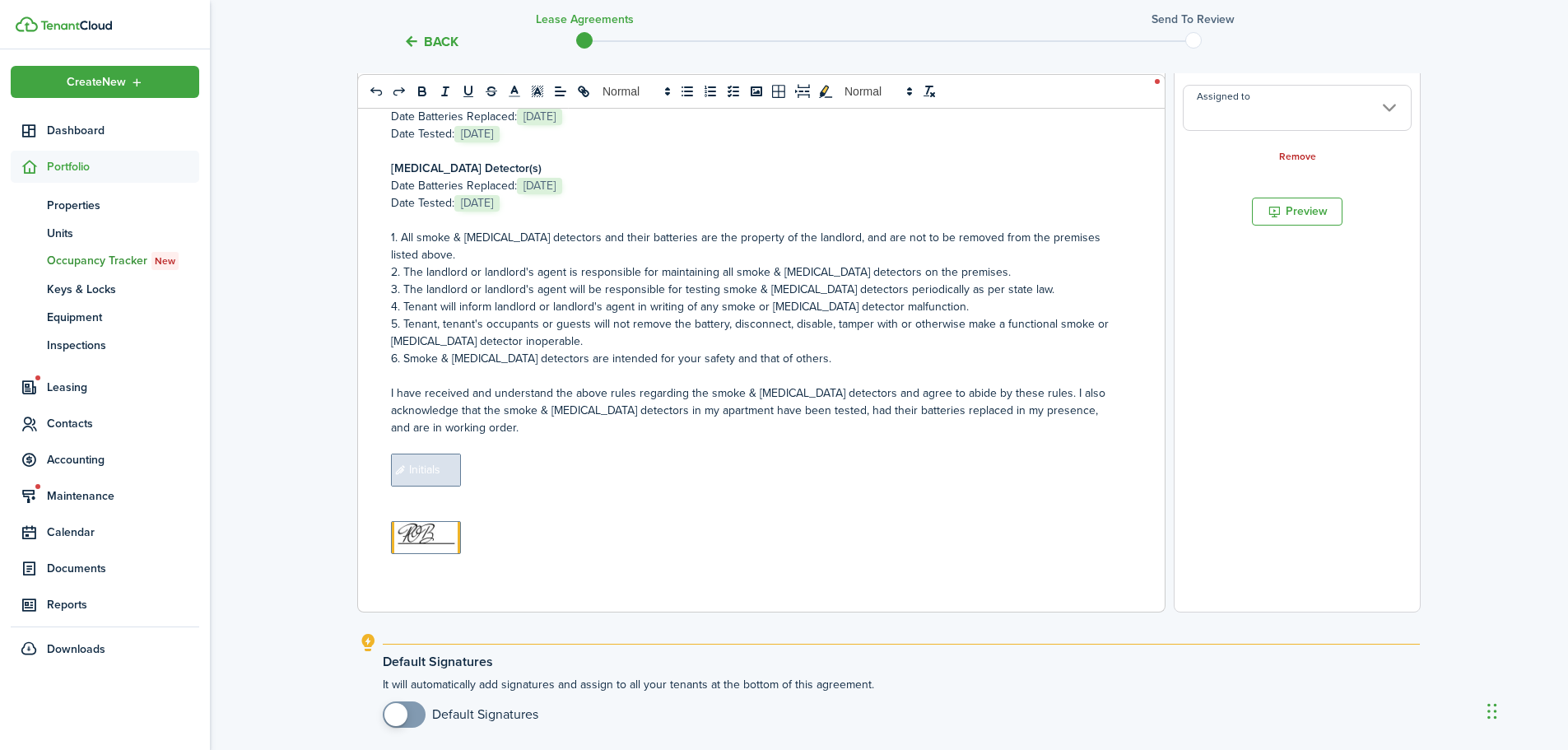
click at [475, 470] on p "﻿ Initials ﻿" at bounding box center [755, 470] width 729 height 33
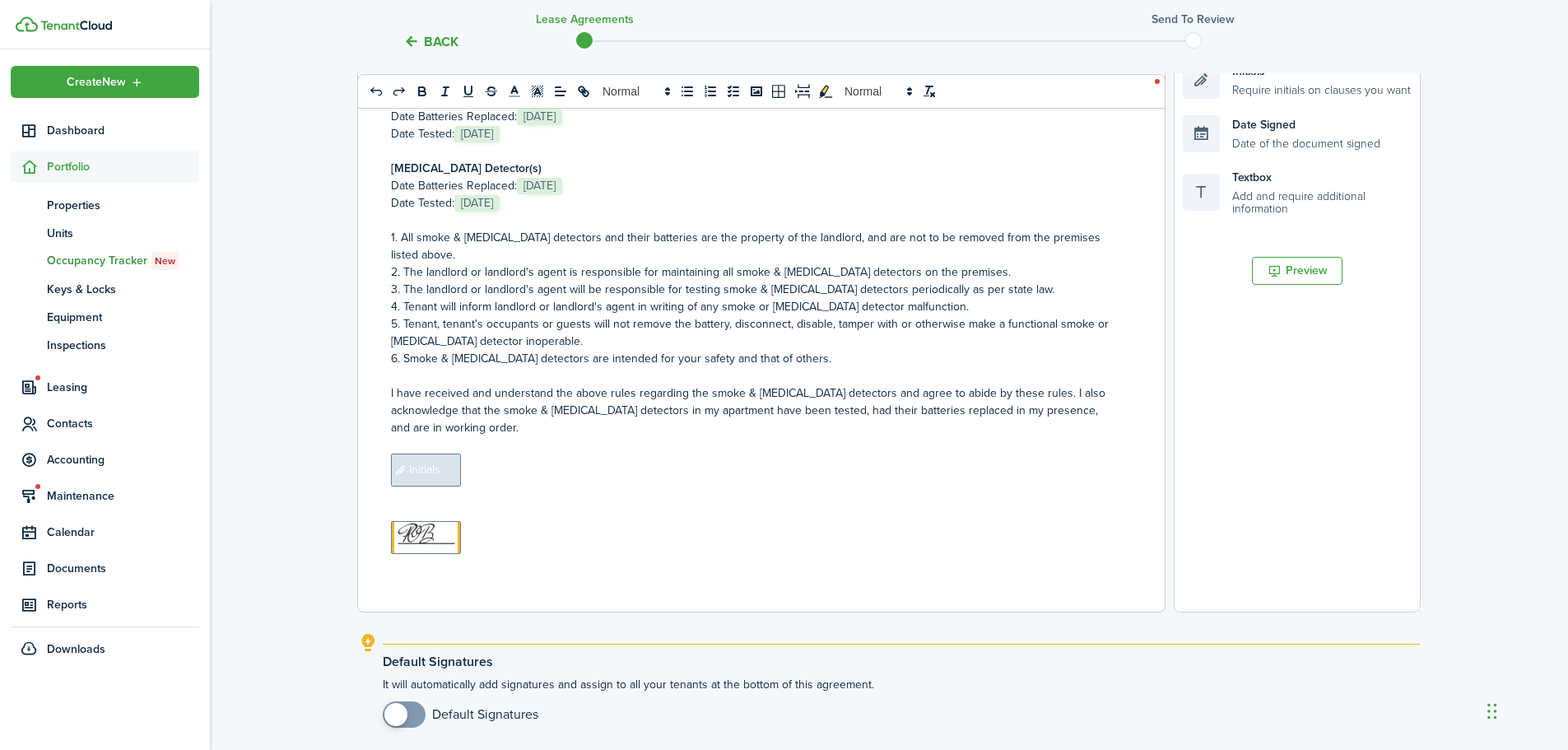
click at [416, 472] on span "Initials" at bounding box center [426, 470] width 70 height 33
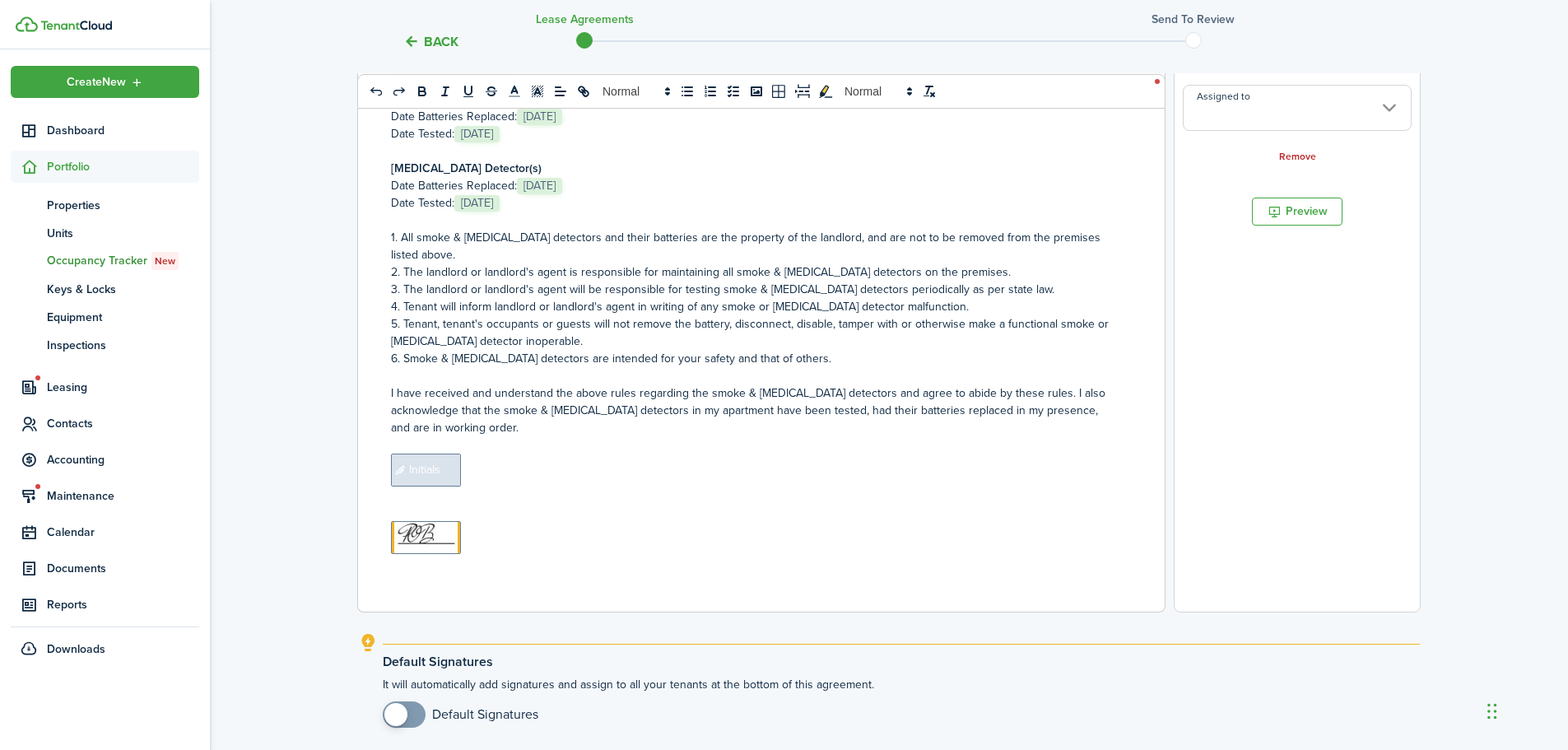
copy p "﻿ Initials"
click at [450, 495] on p at bounding box center [755, 495] width 729 height 17
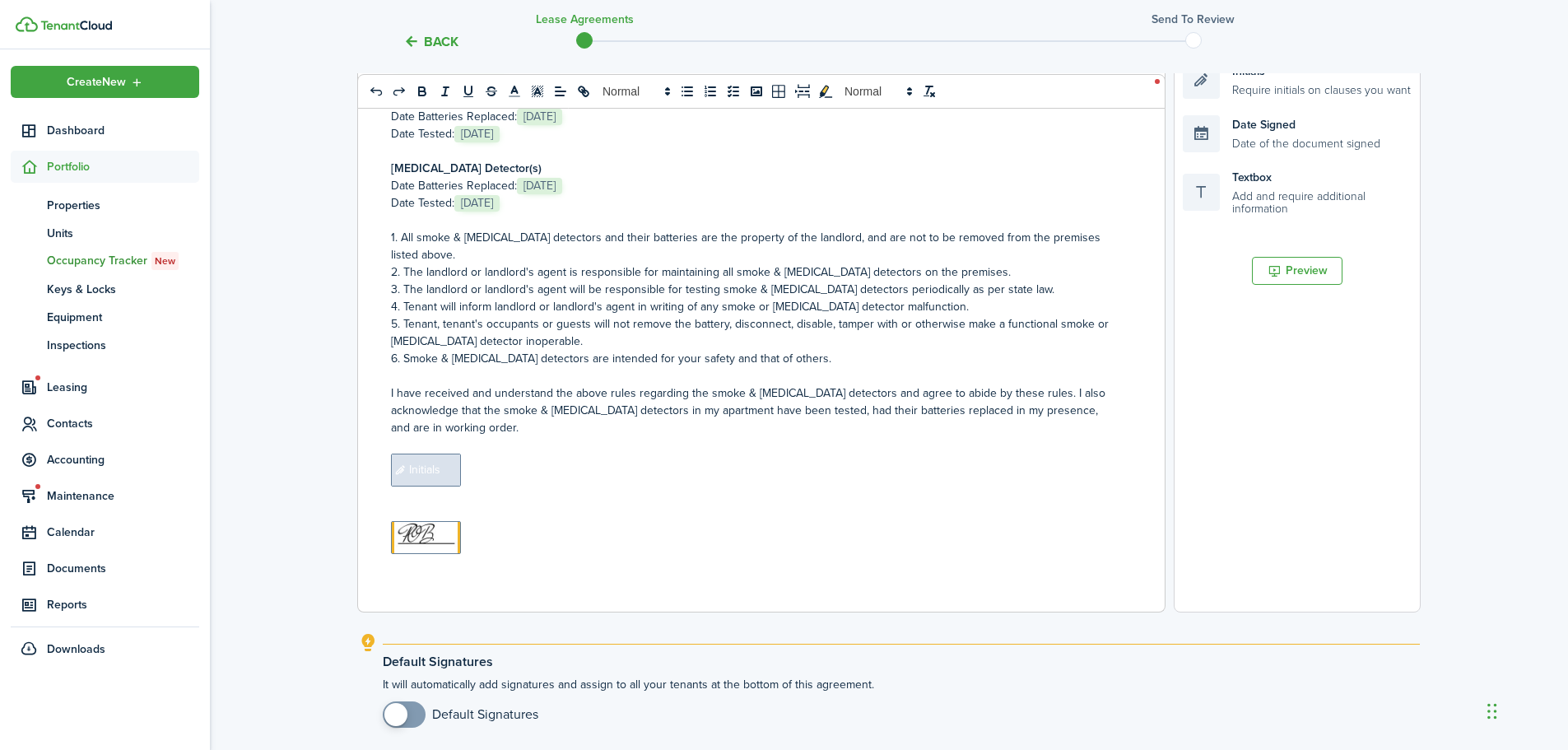
click at [499, 474] on p "﻿ Initials ﻿" at bounding box center [755, 470] width 729 height 33
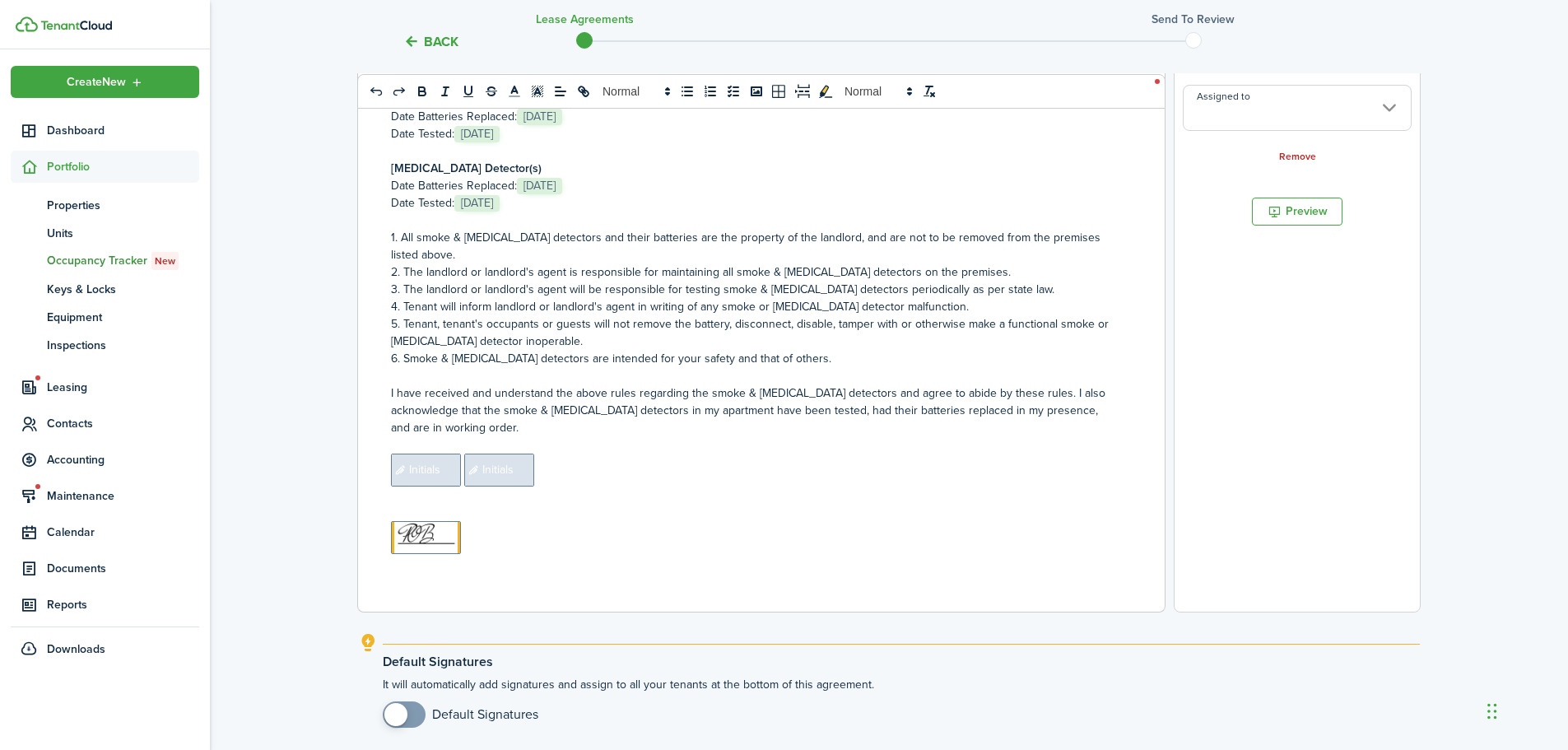
click at [438, 470] on span "Initials" at bounding box center [426, 470] width 70 height 33
click at [1307, 102] on input "Assigned to" at bounding box center [1298, 108] width 229 height 46
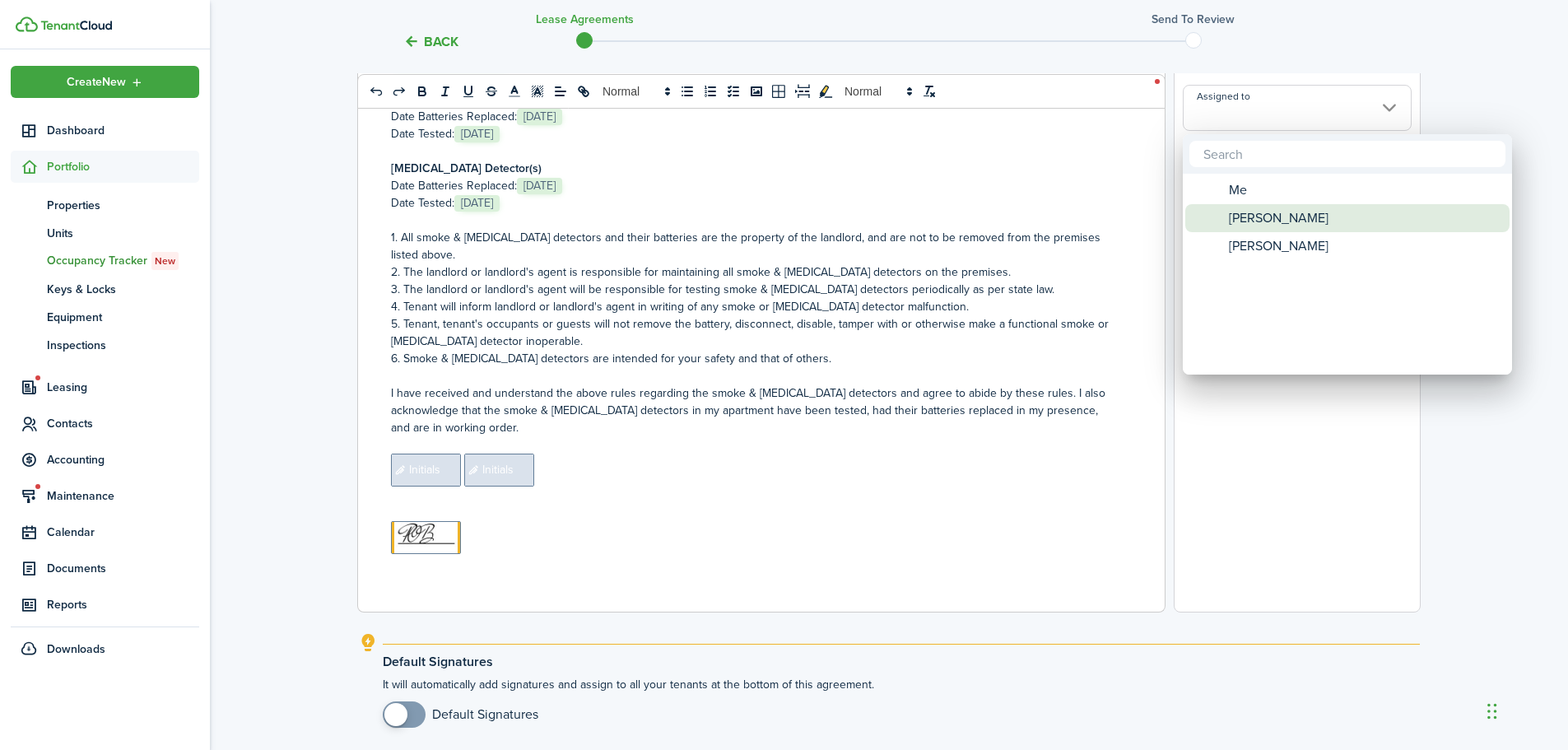
click at [1275, 224] on span "[PERSON_NAME]" at bounding box center [1279, 218] width 100 height 28
type input "[PERSON_NAME]"
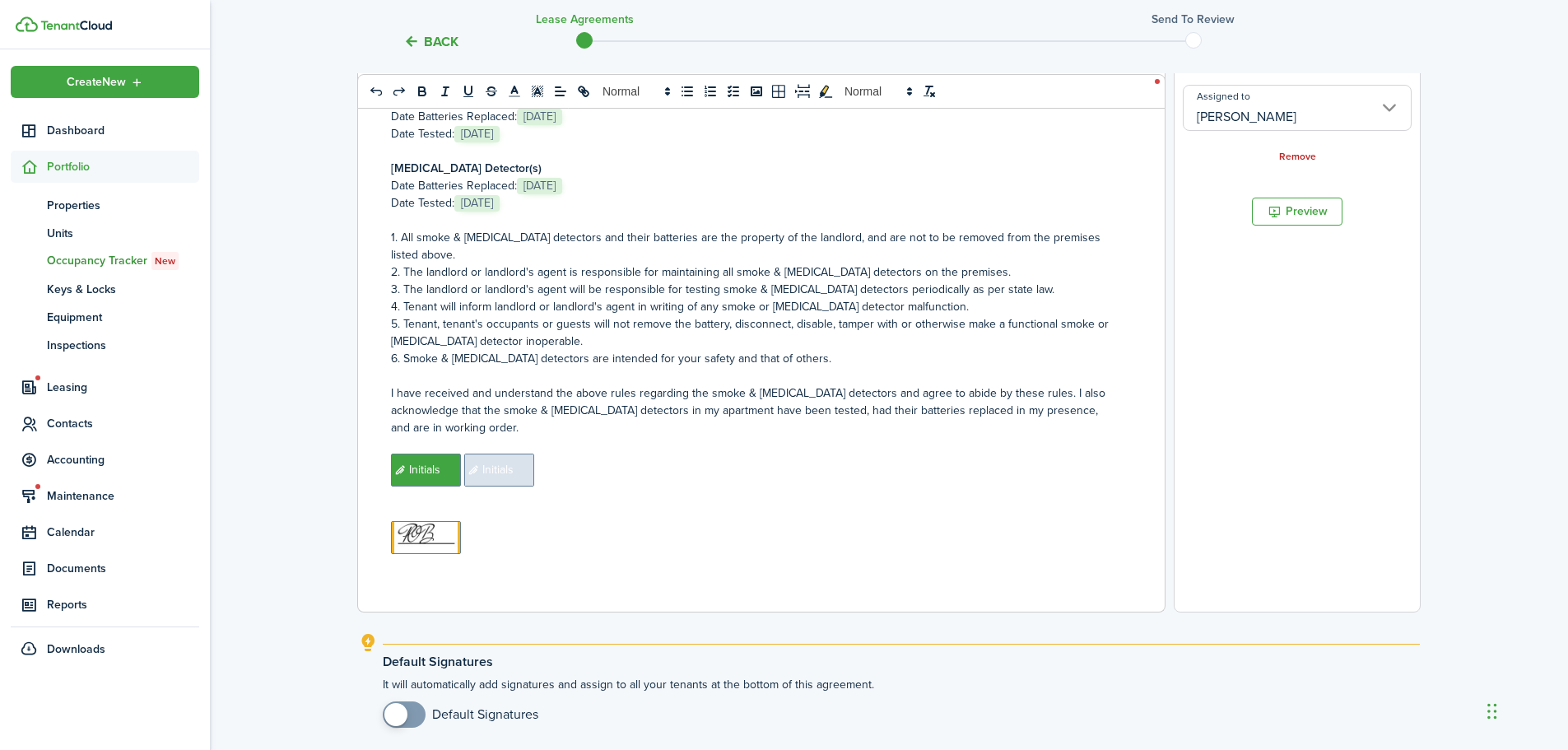
click at [491, 471] on span "Initials" at bounding box center [499, 470] width 70 height 33
click at [1303, 117] on input "Assigned to" at bounding box center [1298, 108] width 229 height 46
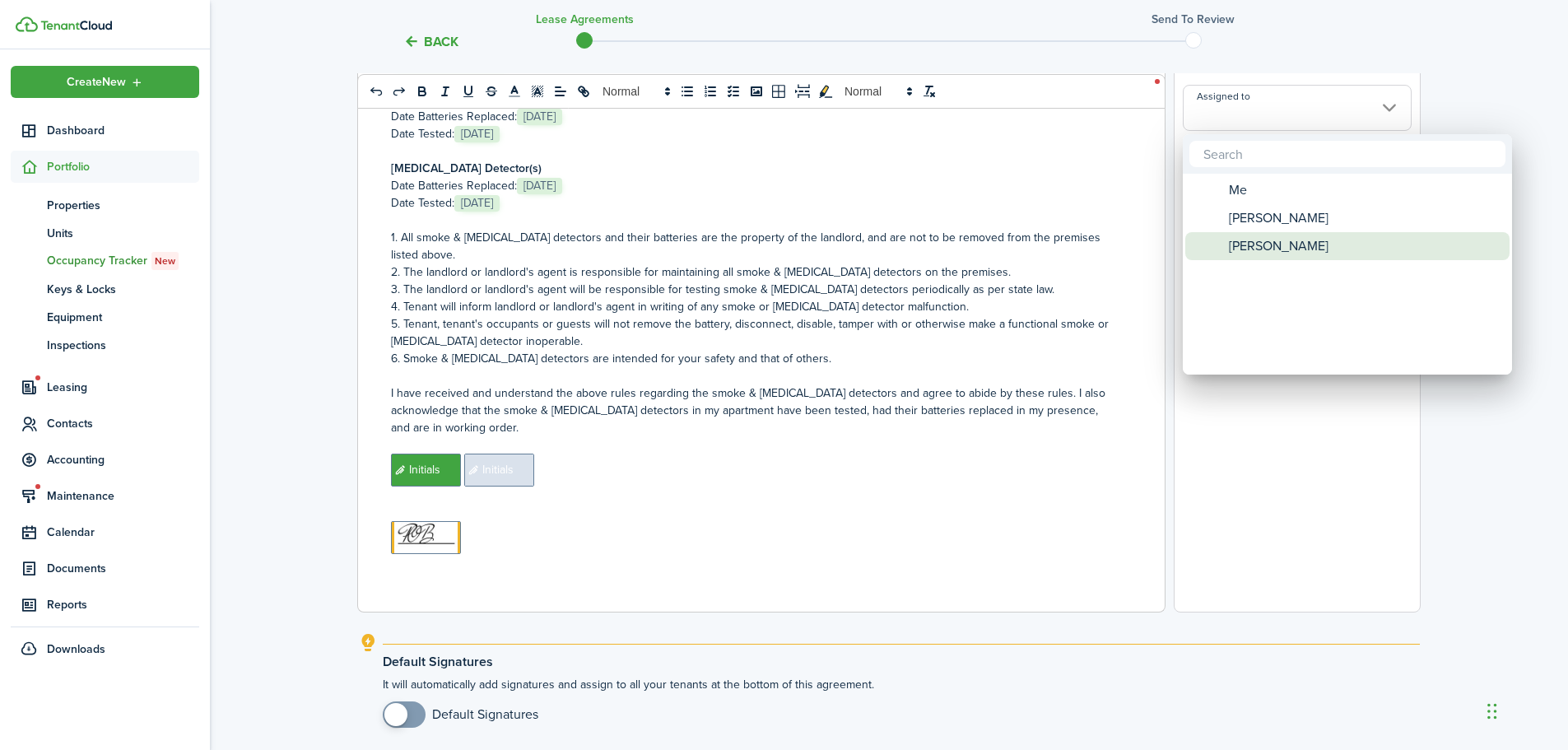
click at [1267, 243] on span "[PERSON_NAME]" at bounding box center [1279, 246] width 100 height 28
type input "[PERSON_NAME]"
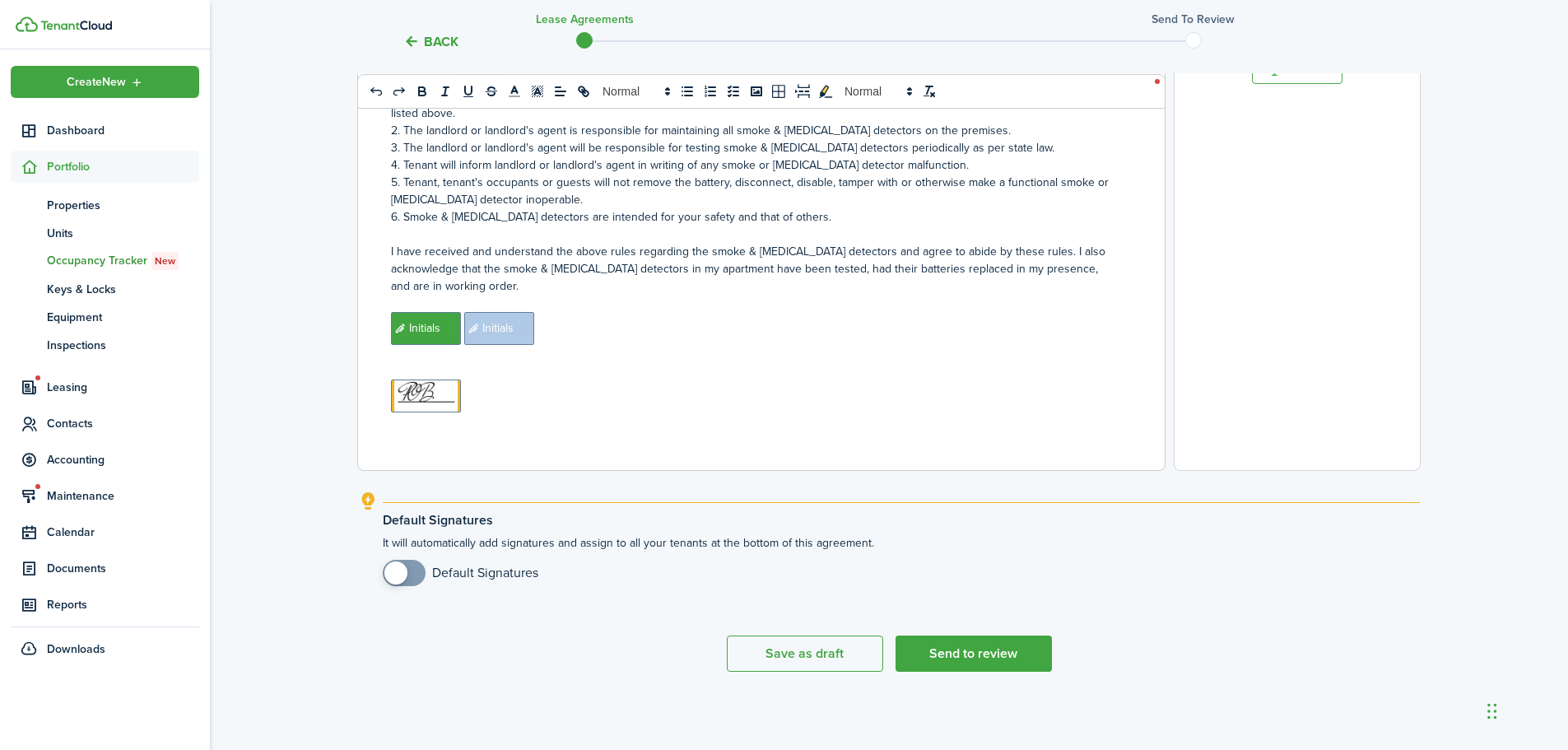
scroll to position [0, 0]
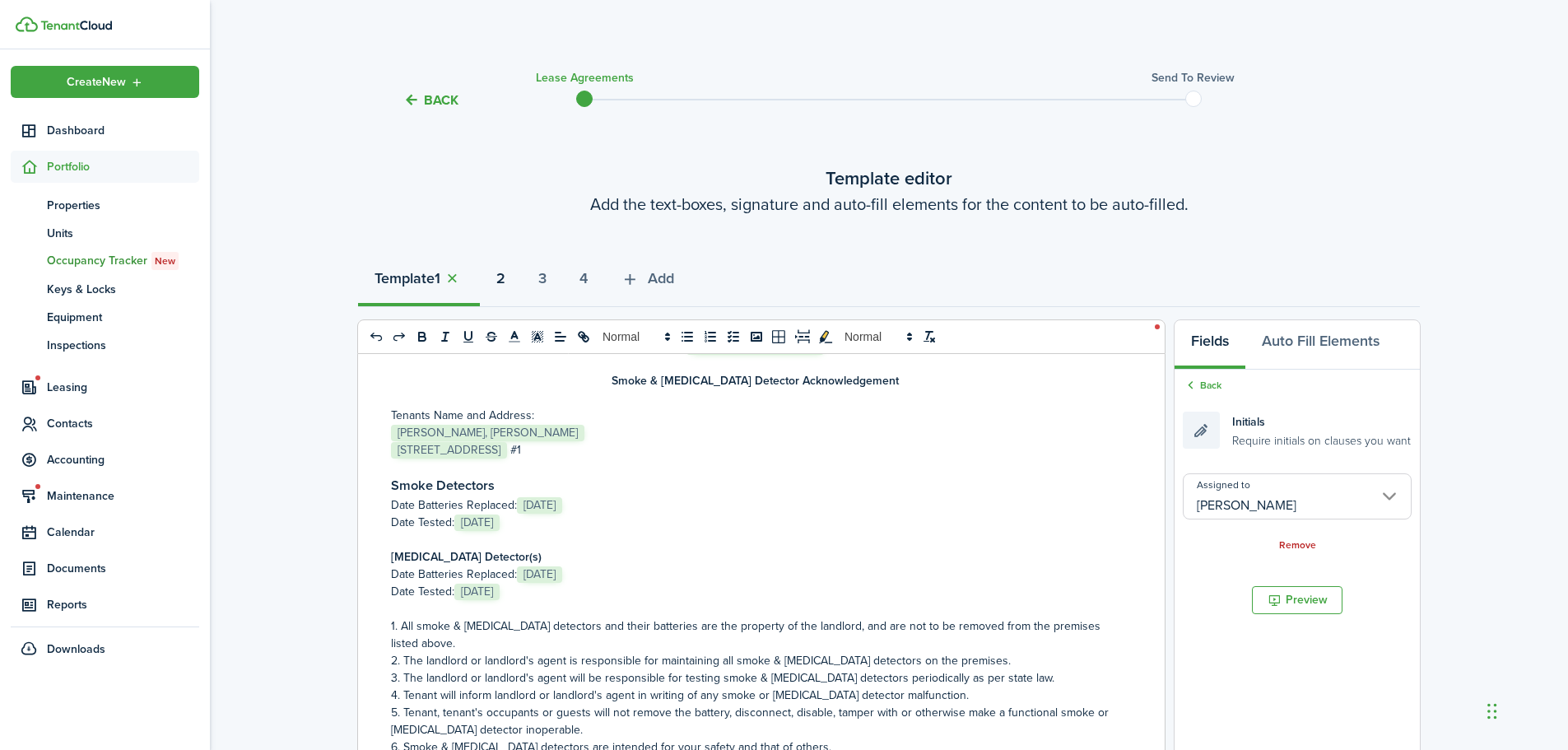
click at [517, 286] on button "2" at bounding box center [500, 283] width 42 height 50
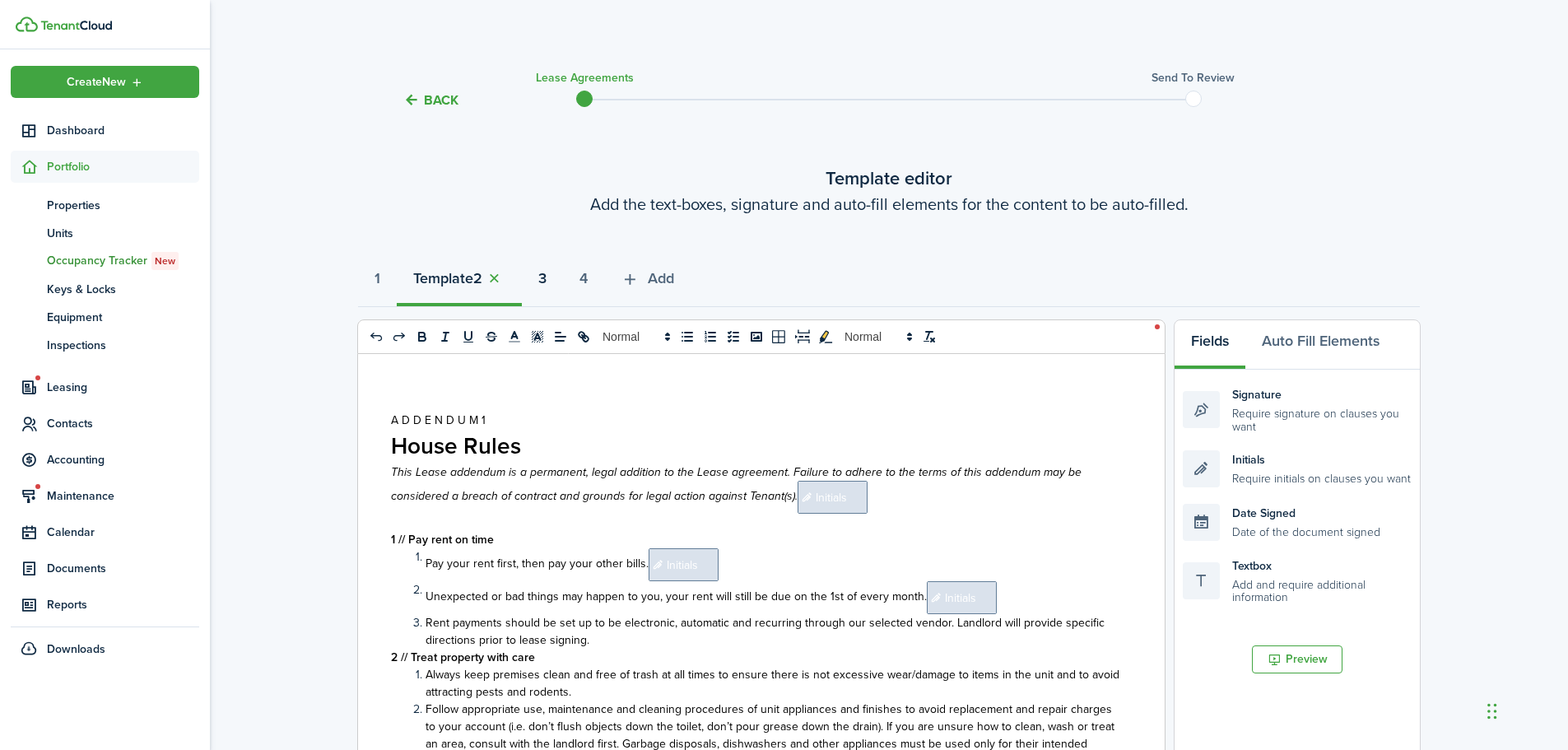
click at [546, 285] on strong "3" at bounding box center [542, 278] width 8 height 22
click at [423, 288] on strong "2" at bounding box center [418, 278] width 9 height 22
drag, startPoint x: 458, startPoint y: 280, endPoint x: 452, endPoint y: 232, distance: 48.4
click at [452, 232] on lease-agreement-wizard-select-templates "Template editor Add the text-boxes, signature and auto-fill elements for the co…" at bounding box center [888, 683] width 1062 height 1038
click at [498, 277] on button "button" at bounding box center [493, 278] width 23 height 19
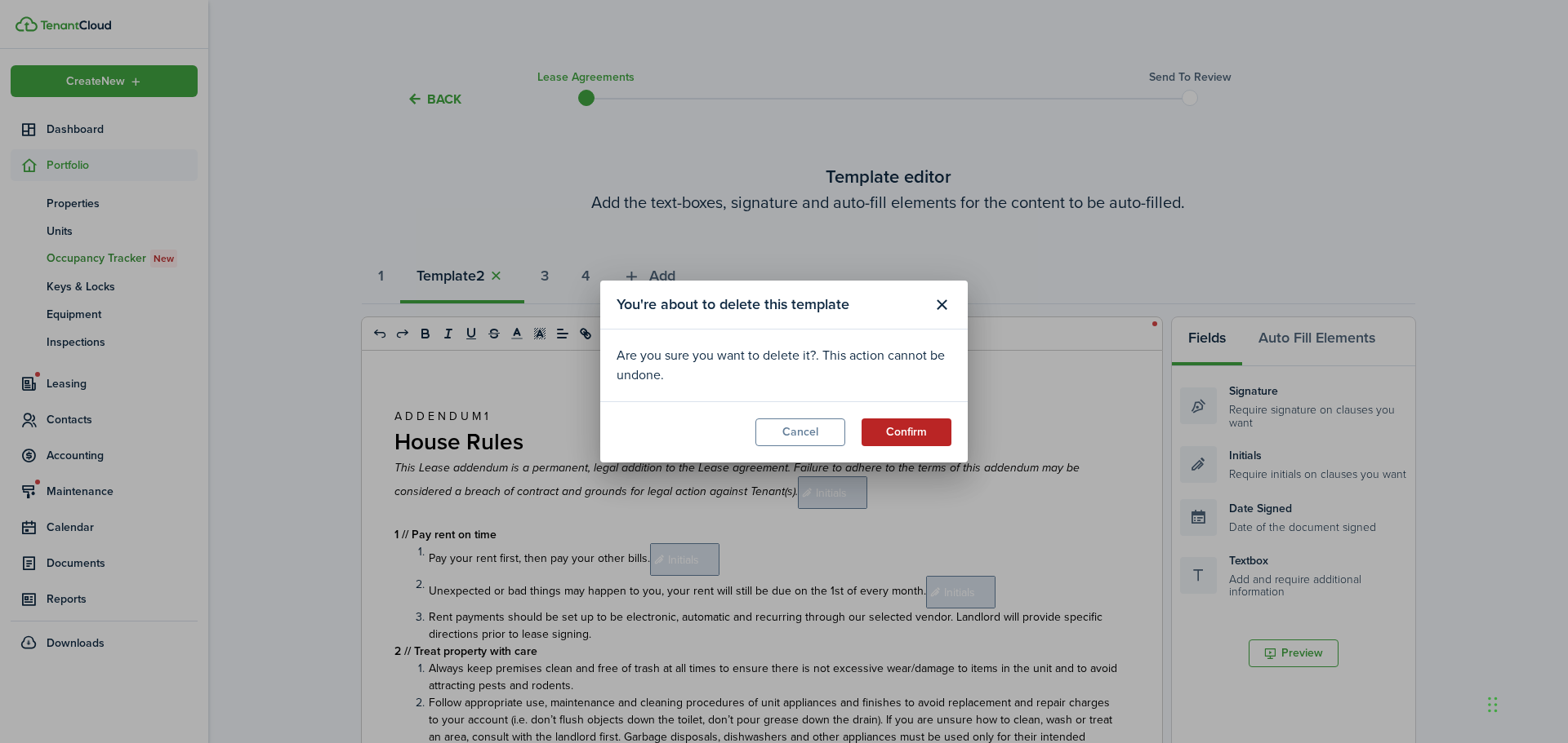
click at [903, 433] on button "Confirm" at bounding box center [906, 433] width 90 height 28
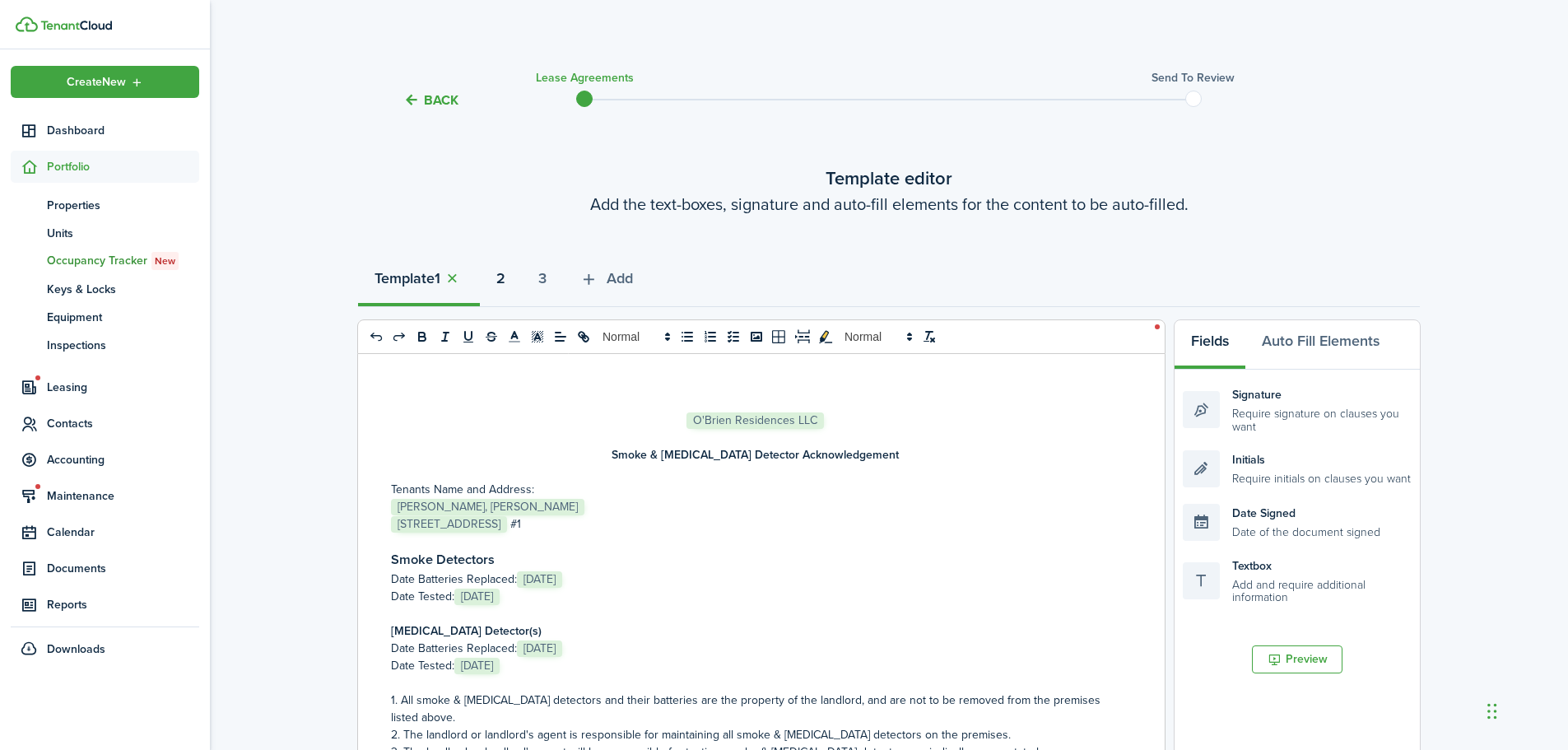
click at [503, 281] on strong "2" at bounding box center [500, 278] width 9 height 22
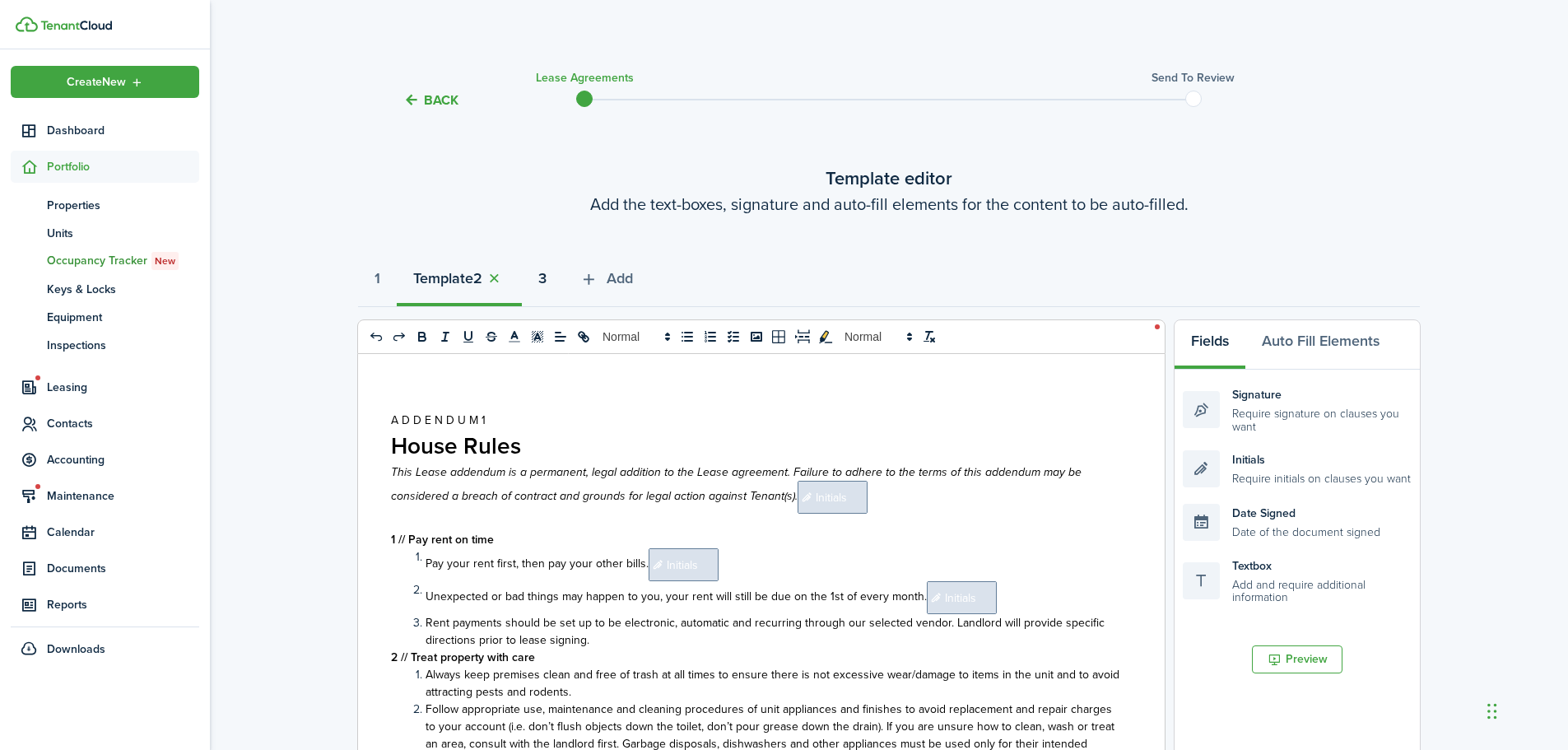
click at [546, 281] on strong "3" at bounding box center [542, 278] width 8 height 22
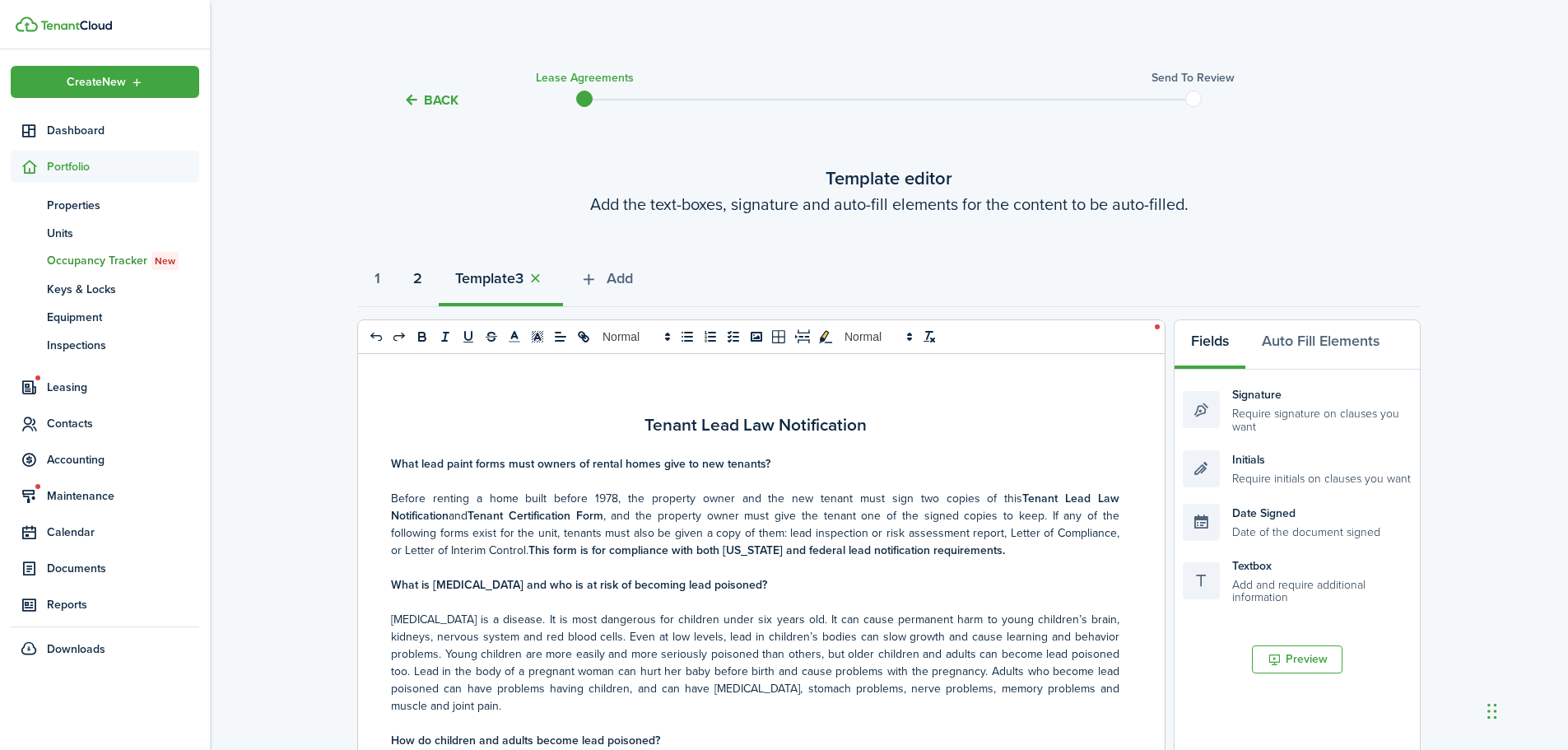
drag, startPoint x: 509, startPoint y: 284, endPoint x: 424, endPoint y: 286, distance: 85.0
click at [424, 286] on div "1 2 Template 3 Add" at bounding box center [888, 283] width 1062 height 50
click at [546, 277] on button "button" at bounding box center [534, 278] width 23 height 19
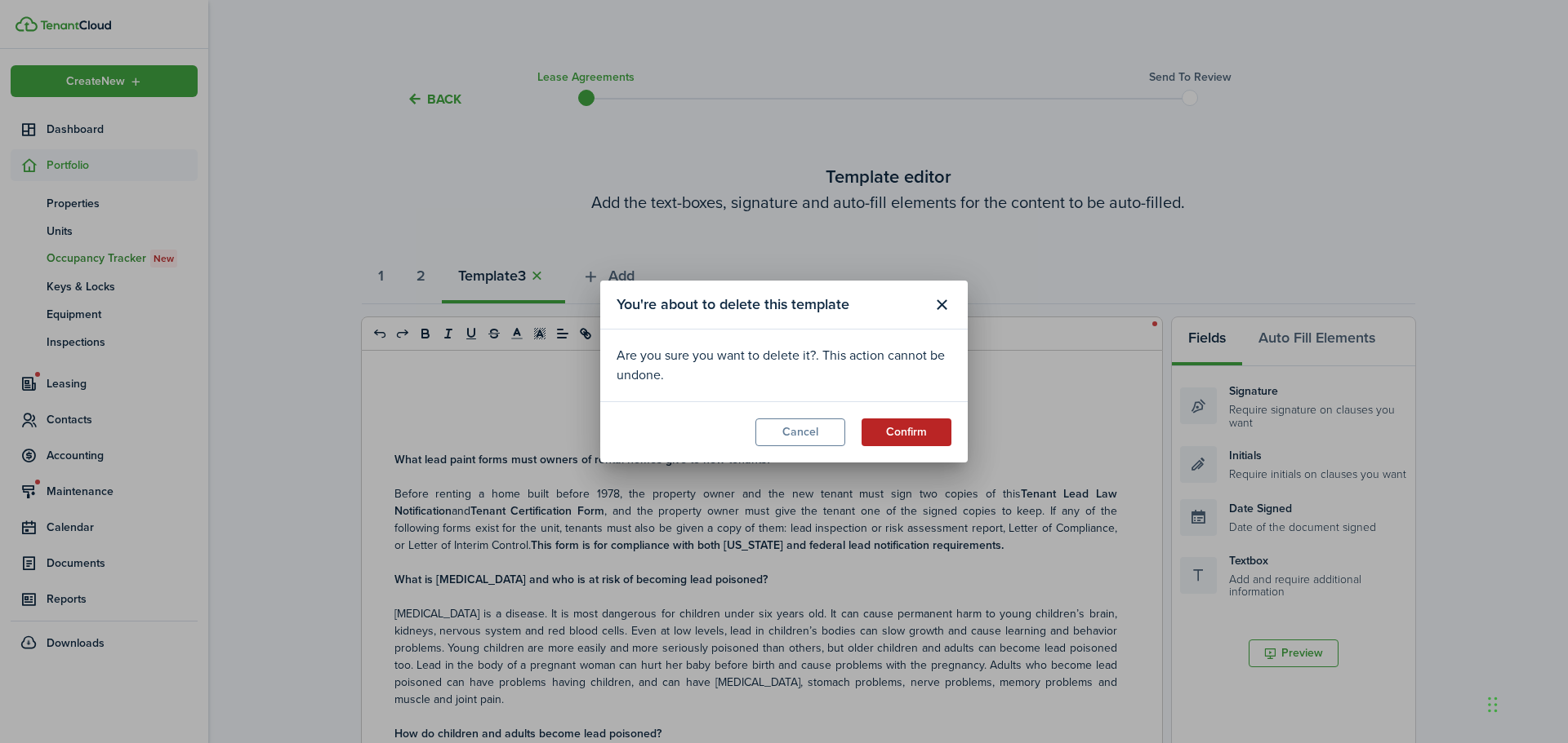
click at [893, 427] on button "Confirm" at bounding box center [906, 433] width 90 height 28
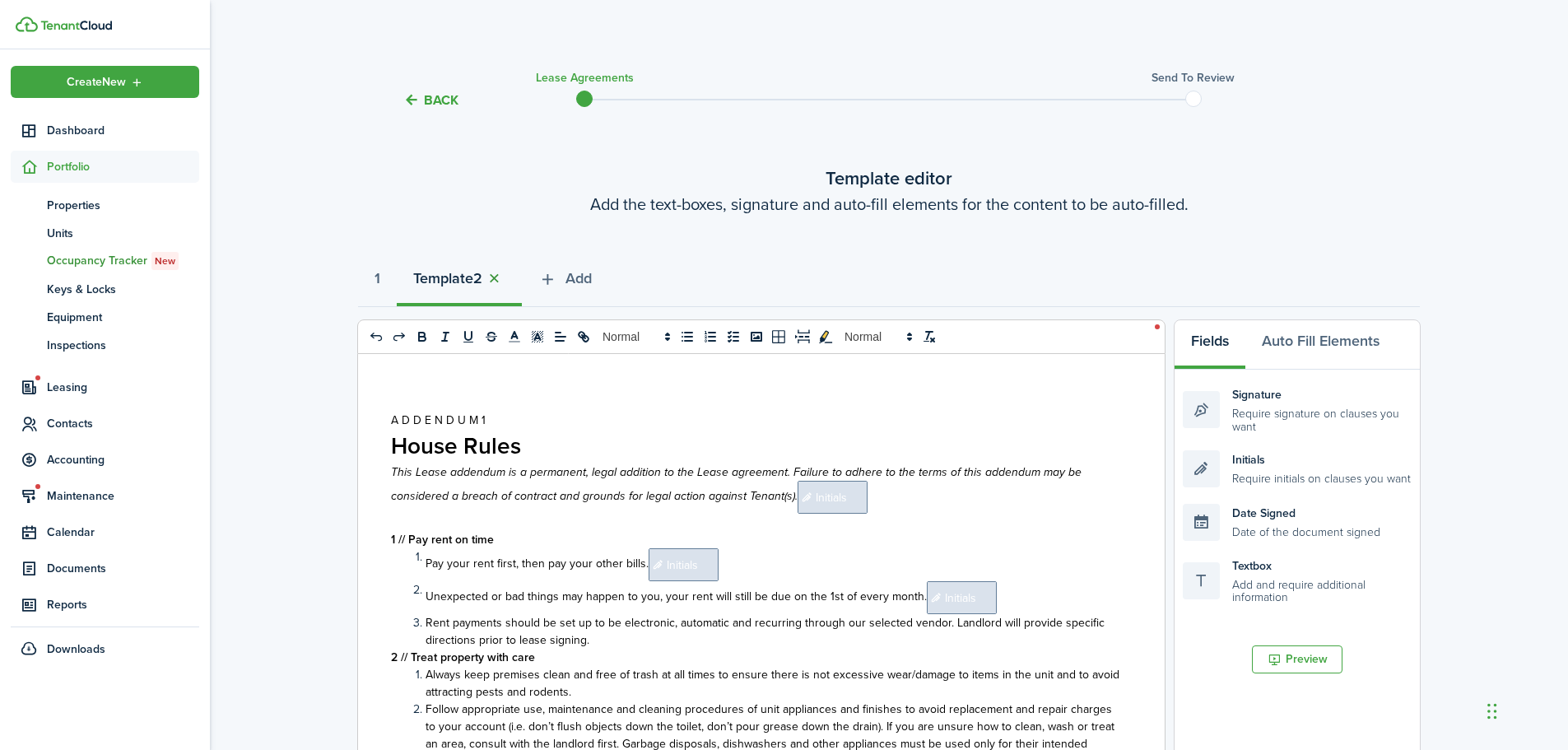
click at [497, 277] on button "button" at bounding box center [493, 278] width 23 height 19
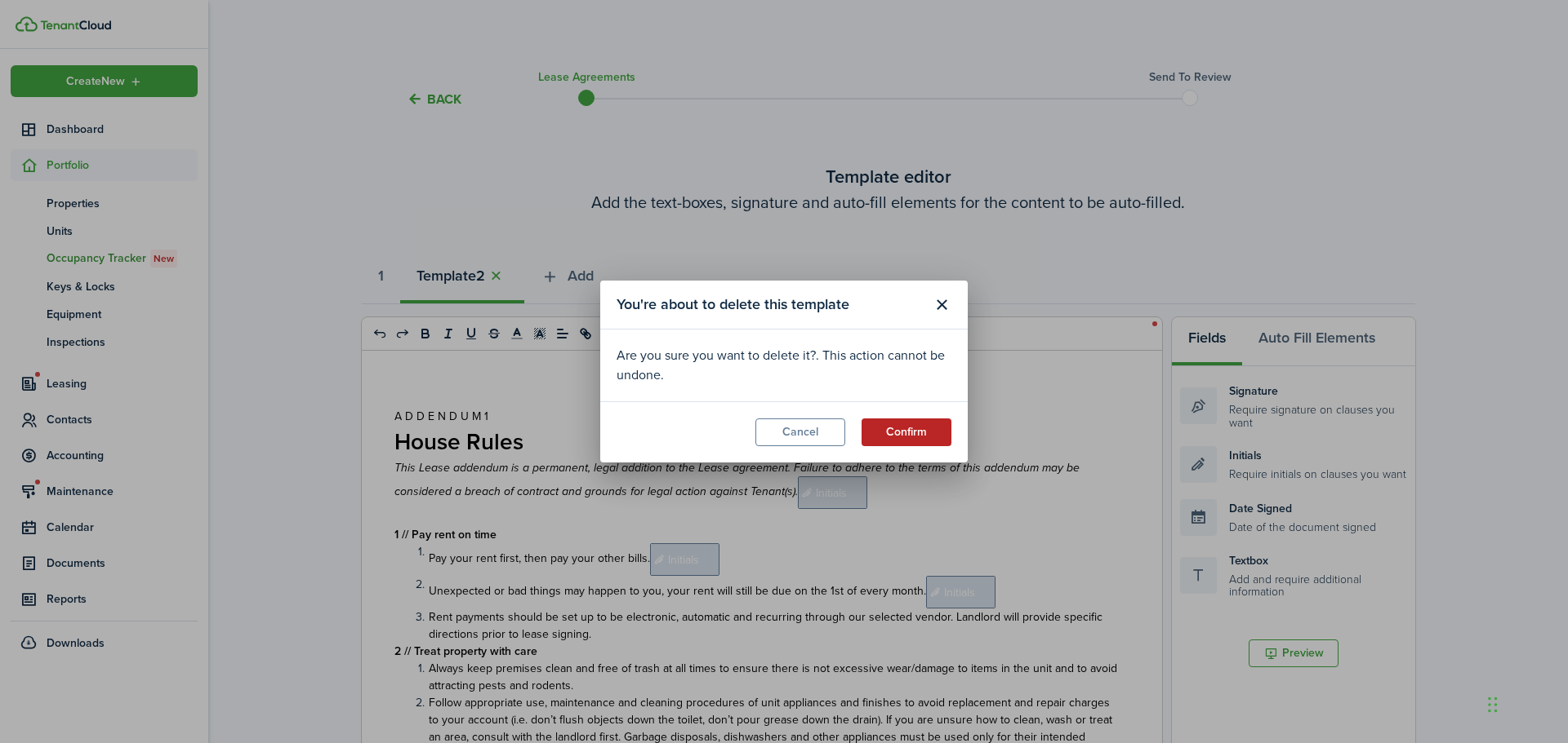
click at [904, 421] on button "Confirm" at bounding box center [906, 433] width 90 height 28
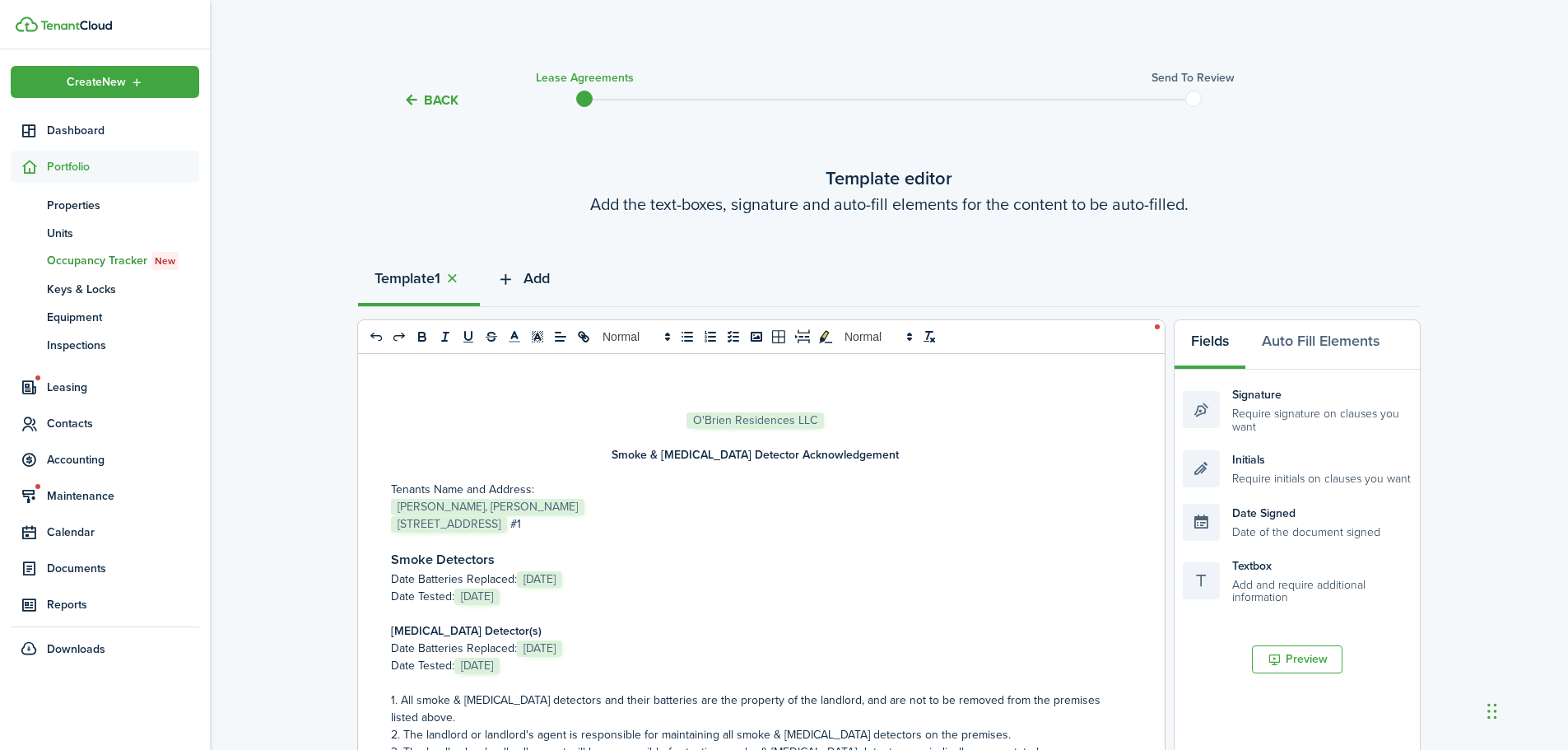
click at [546, 283] on span "Add" at bounding box center [536, 278] width 26 height 22
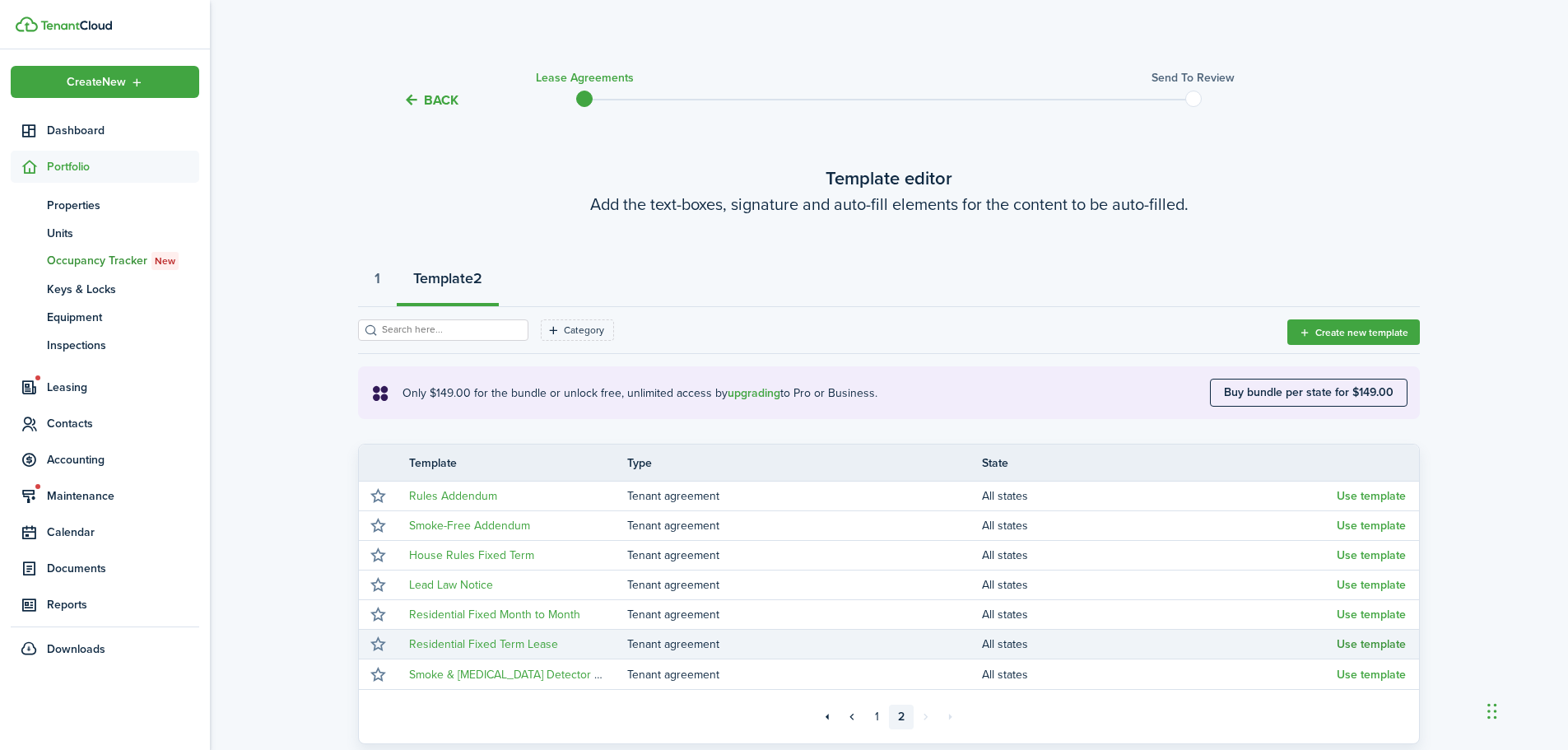
click at [1345, 641] on button "Use template" at bounding box center [1371, 644] width 69 height 13
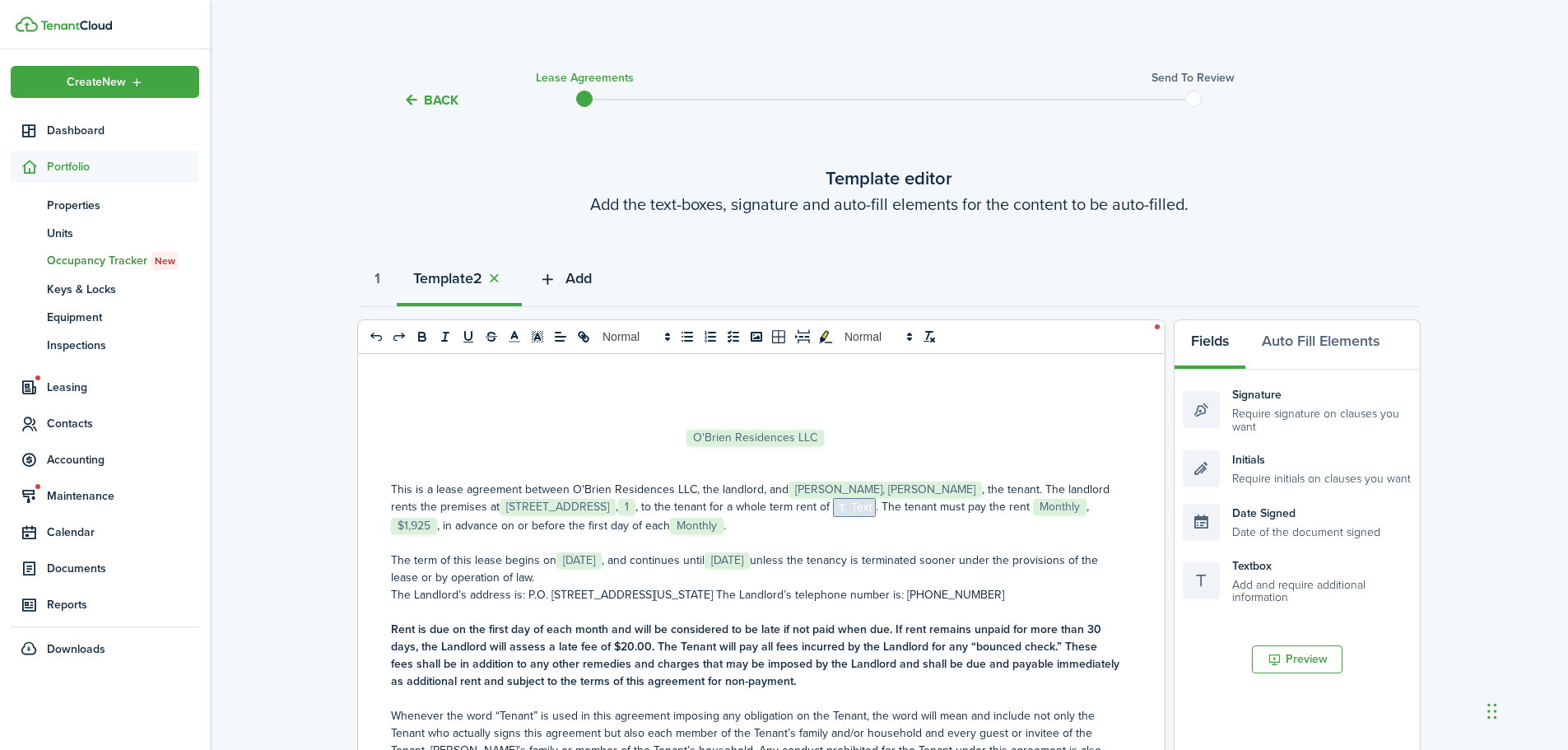
click at [572, 289] on button "Add" at bounding box center [565, 283] width 87 height 50
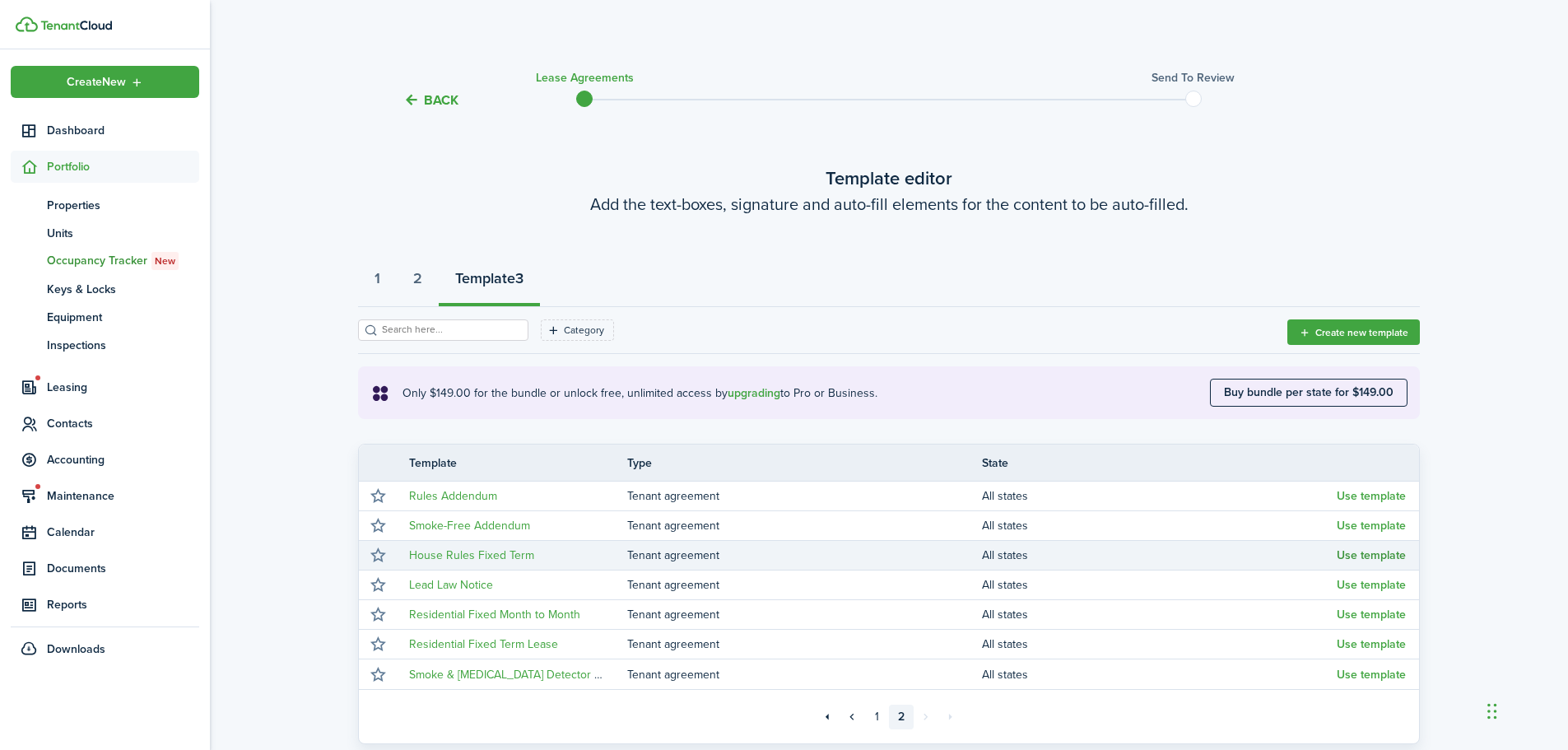
click at [1394, 555] on button "Use template" at bounding box center [1371, 556] width 69 height 13
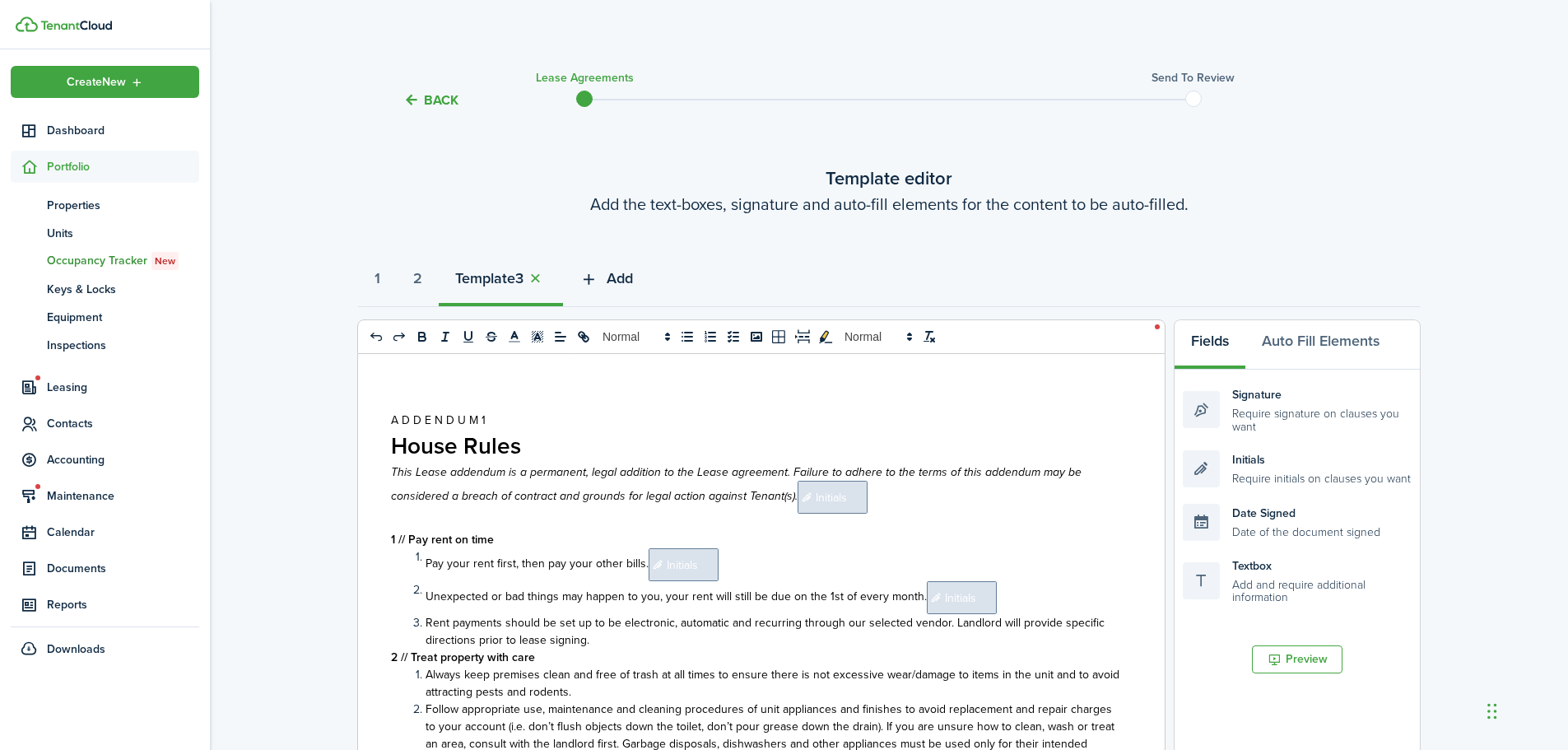
click at [633, 282] on span "Add" at bounding box center [620, 278] width 26 height 22
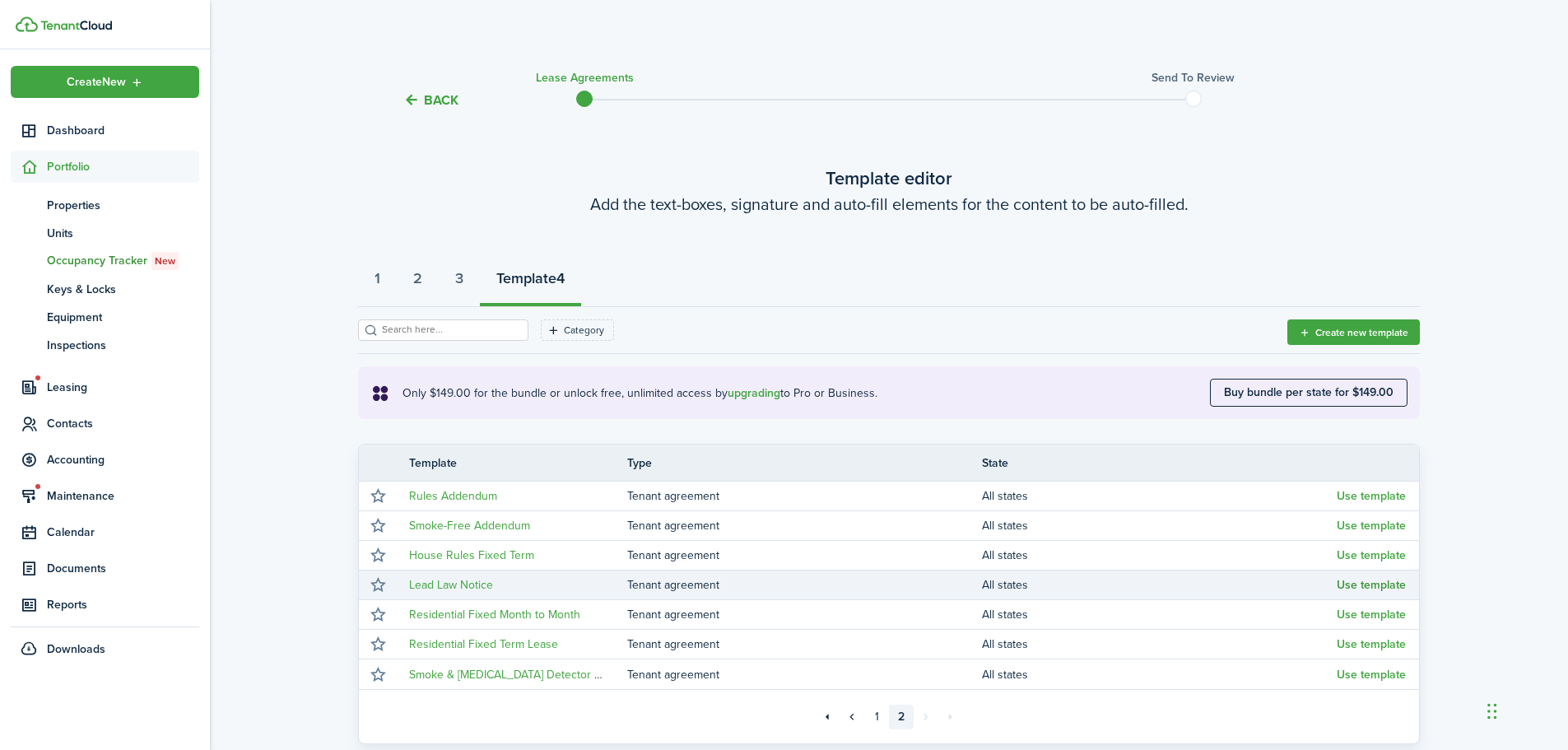
click at [1388, 582] on button "Use template" at bounding box center [1371, 585] width 69 height 13
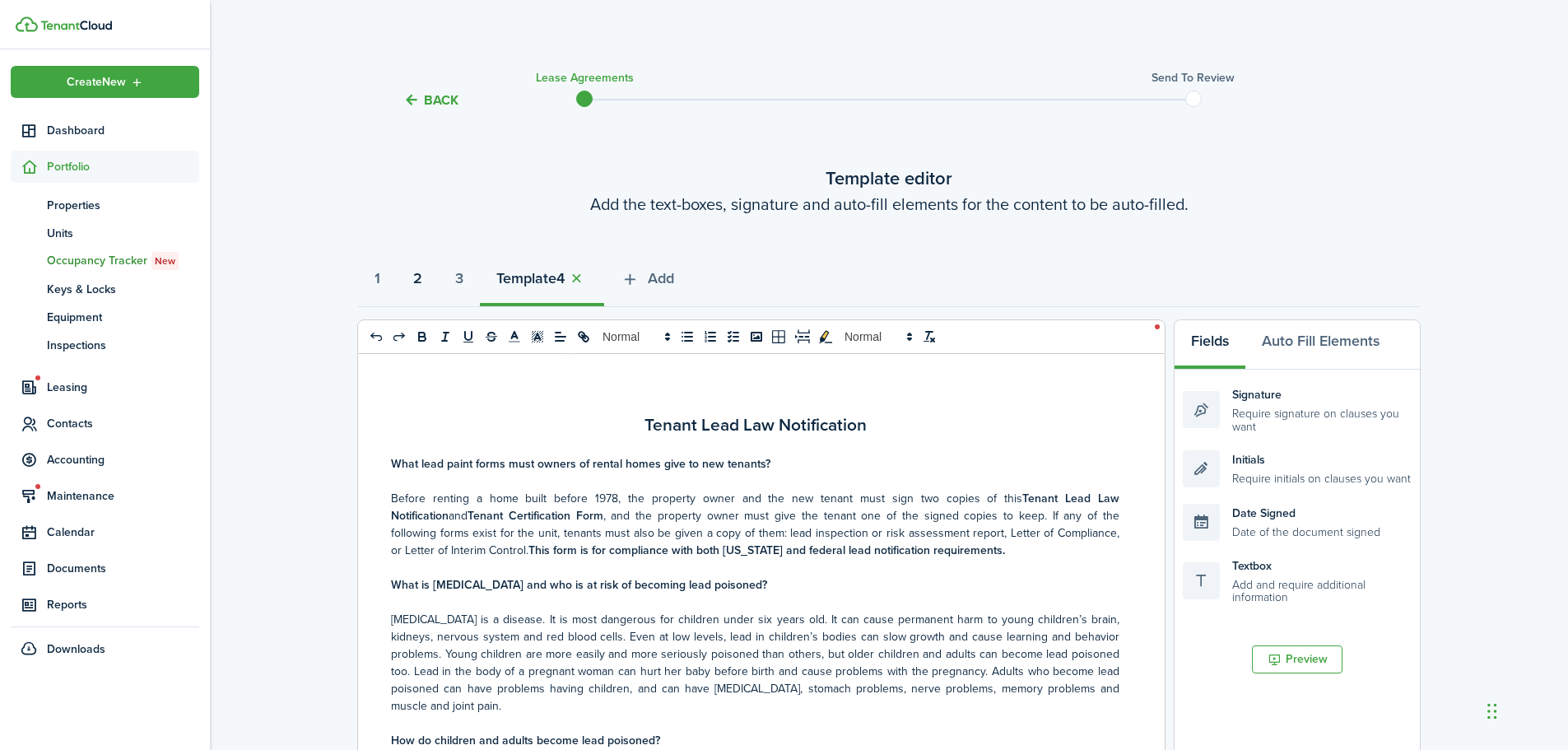
click at [421, 280] on strong "2" at bounding box center [418, 278] width 9 height 22
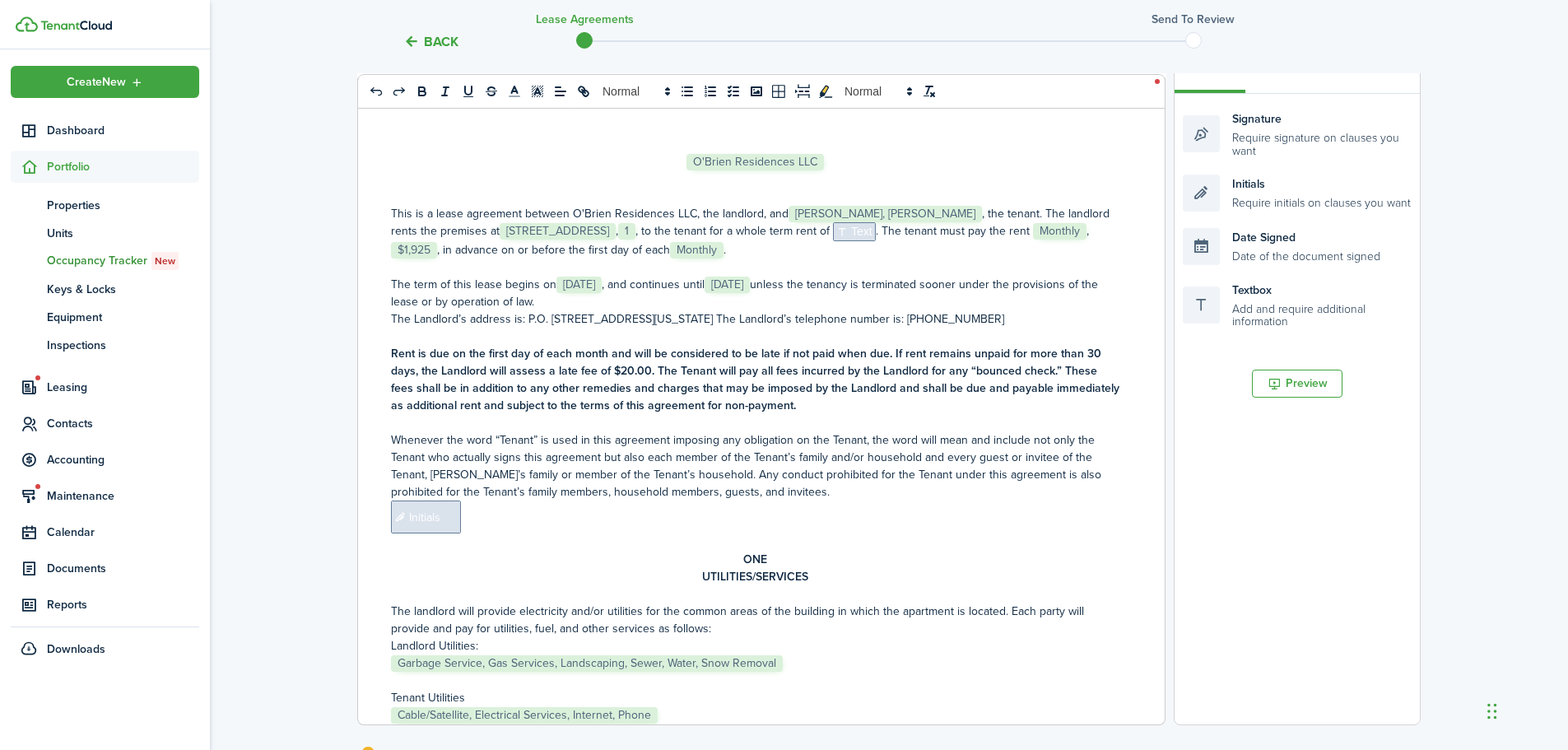
scroll to position [247, 0]
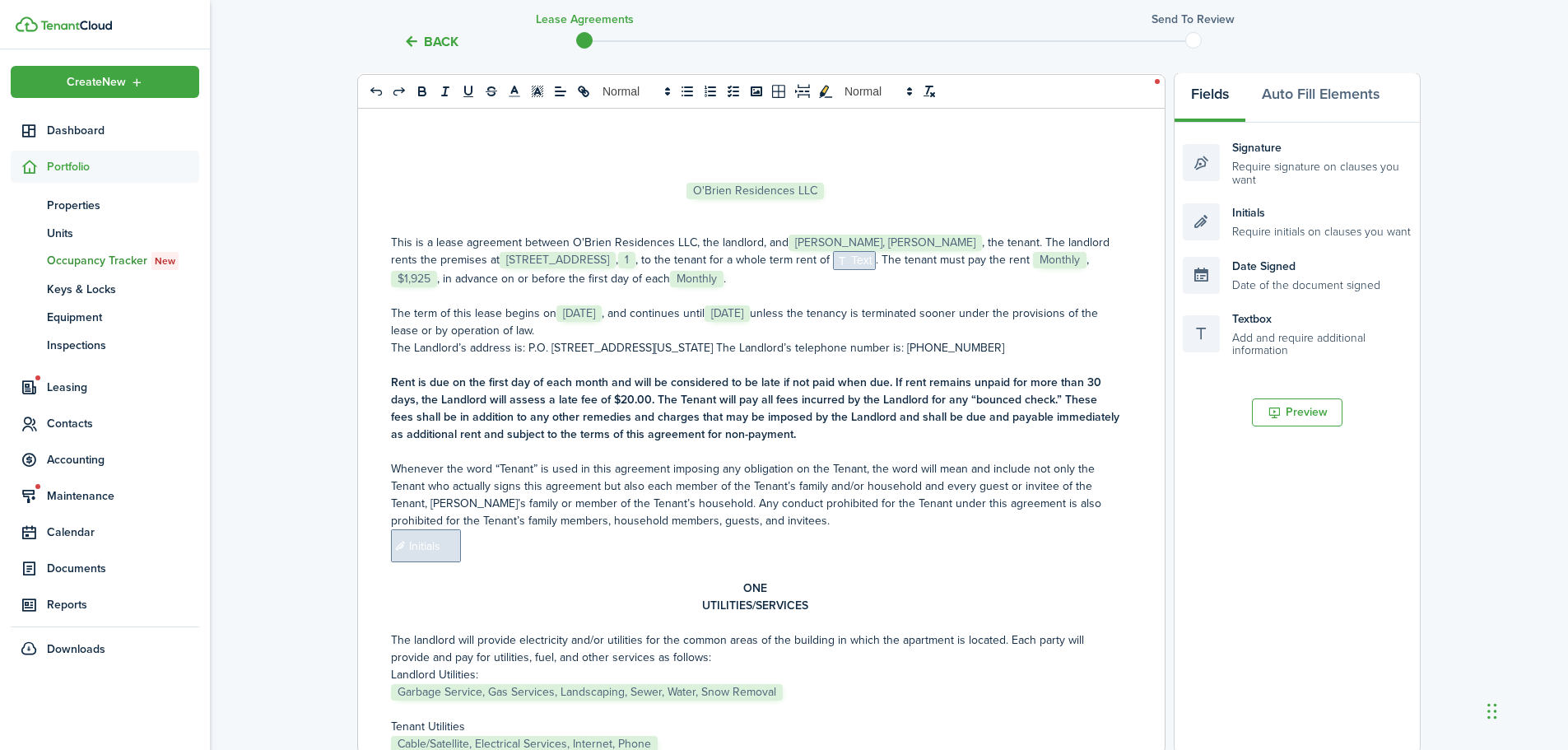
click at [936, 282] on p "This is a lease agreement between O'Brien Residences LLC, the landlord, and ﻿ […" at bounding box center [755, 261] width 729 height 54
click at [876, 263] on span "Text" at bounding box center [854, 260] width 43 height 19
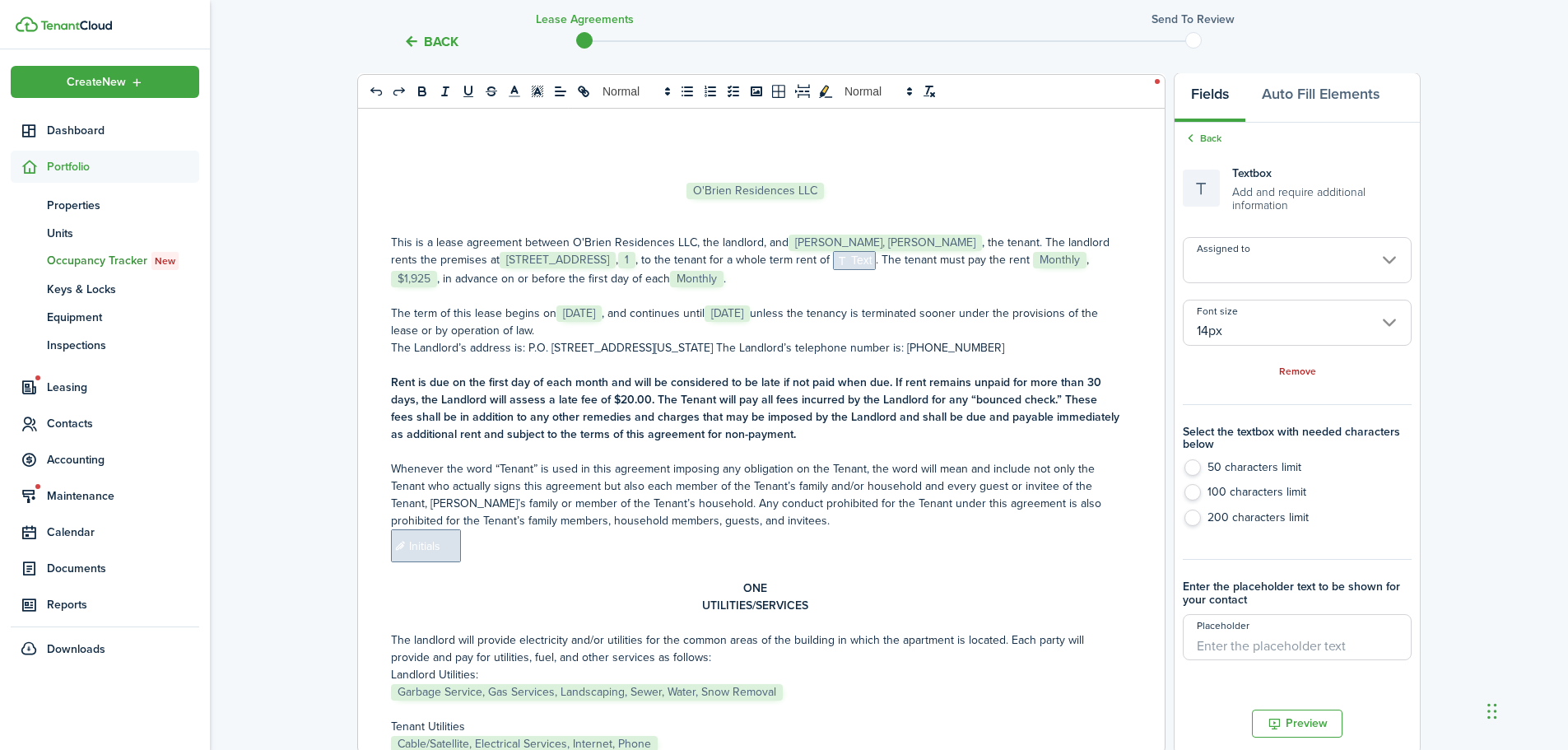
click at [876, 266] on span "Text" at bounding box center [854, 260] width 43 height 19
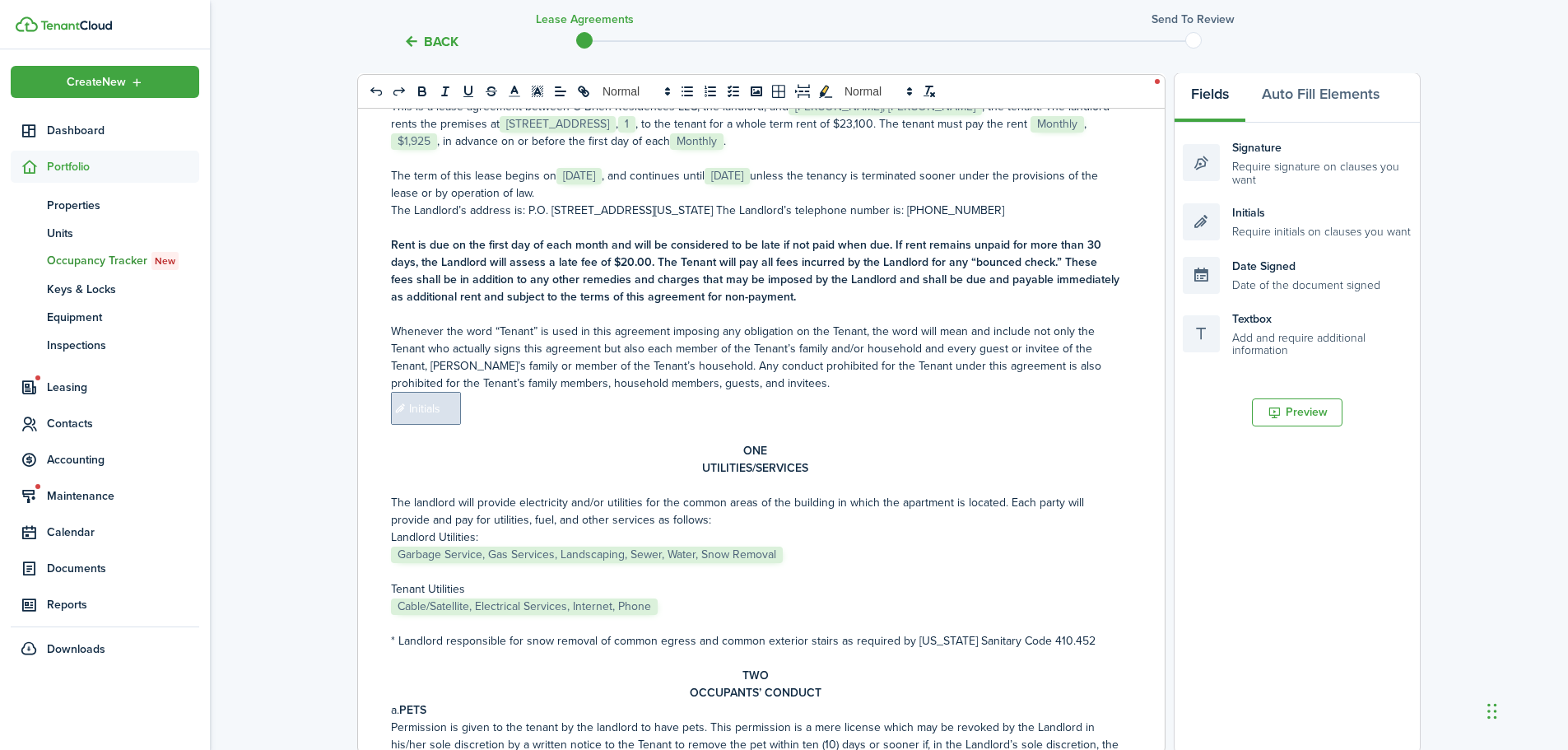
scroll to position [165, 0]
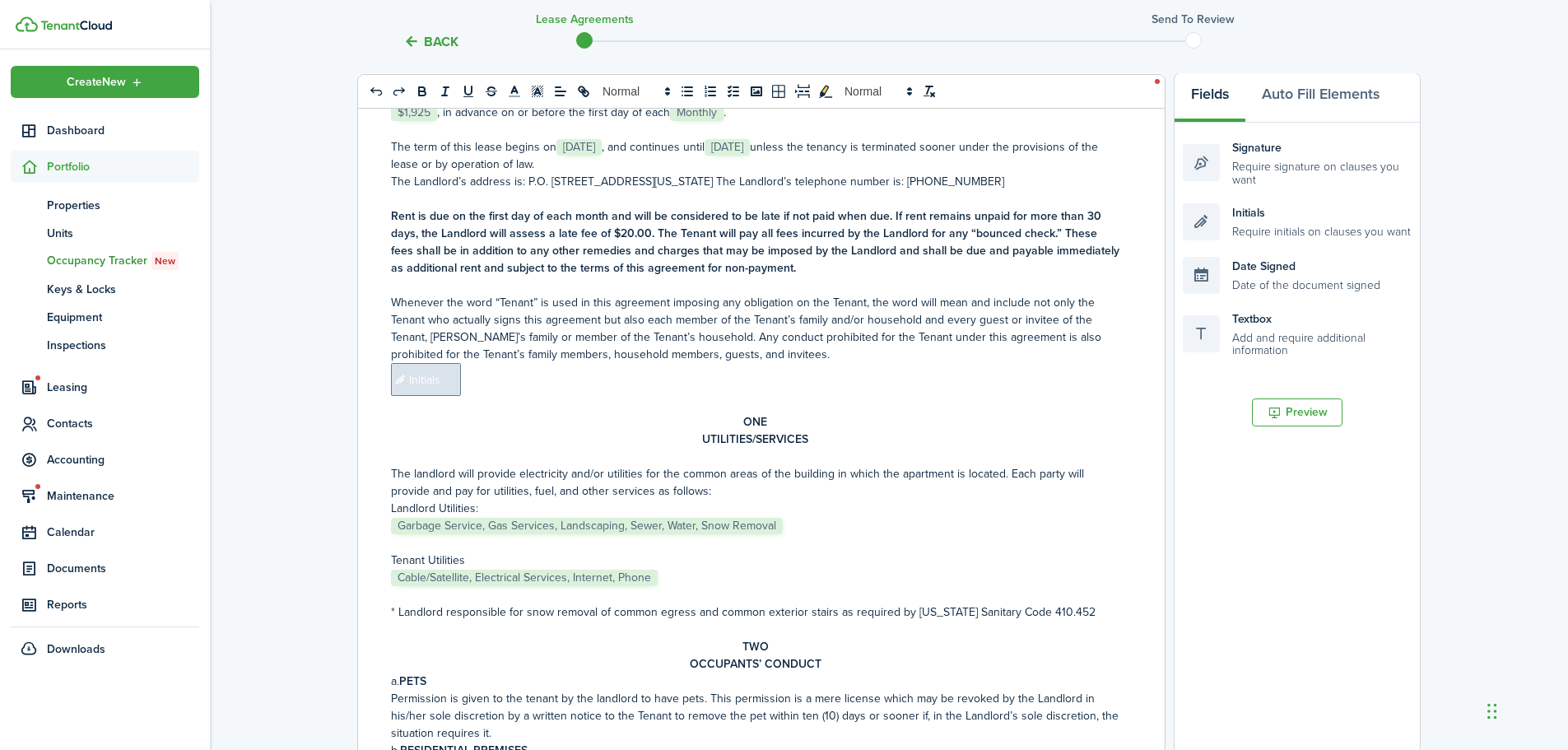
click at [649, 229] on strong "Rent is due on the first day of each month and will be considered to be late if…" at bounding box center [755, 241] width 729 height 69
click at [436, 373] on span "Initials" at bounding box center [426, 379] width 70 height 33
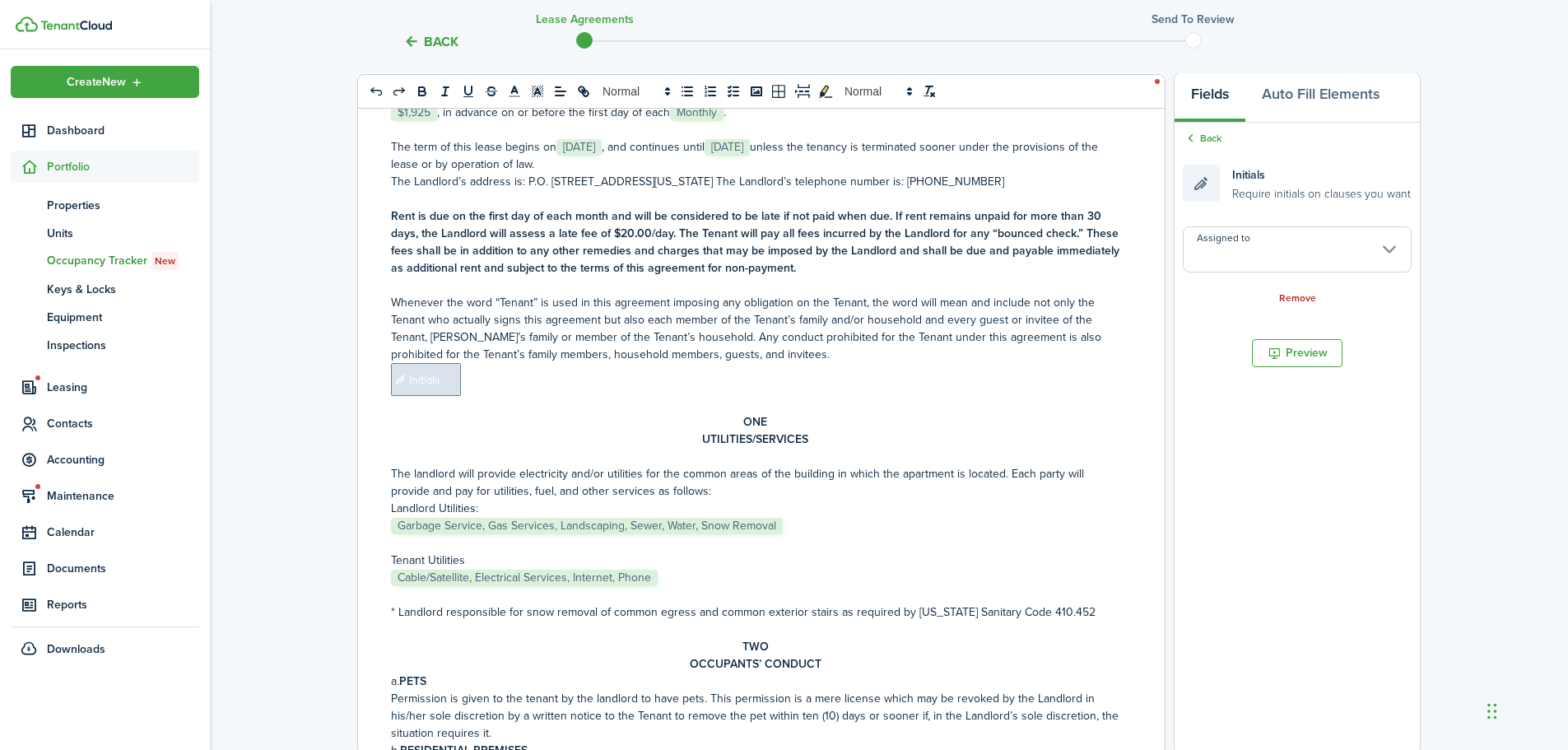
copy p "﻿ Initials"
click at [480, 382] on p "﻿ Initials ﻿" at bounding box center [755, 379] width 729 height 33
click at [419, 387] on span "Initials" at bounding box center [426, 379] width 70 height 33
click at [1284, 247] on input "Assigned to" at bounding box center [1298, 249] width 229 height 46
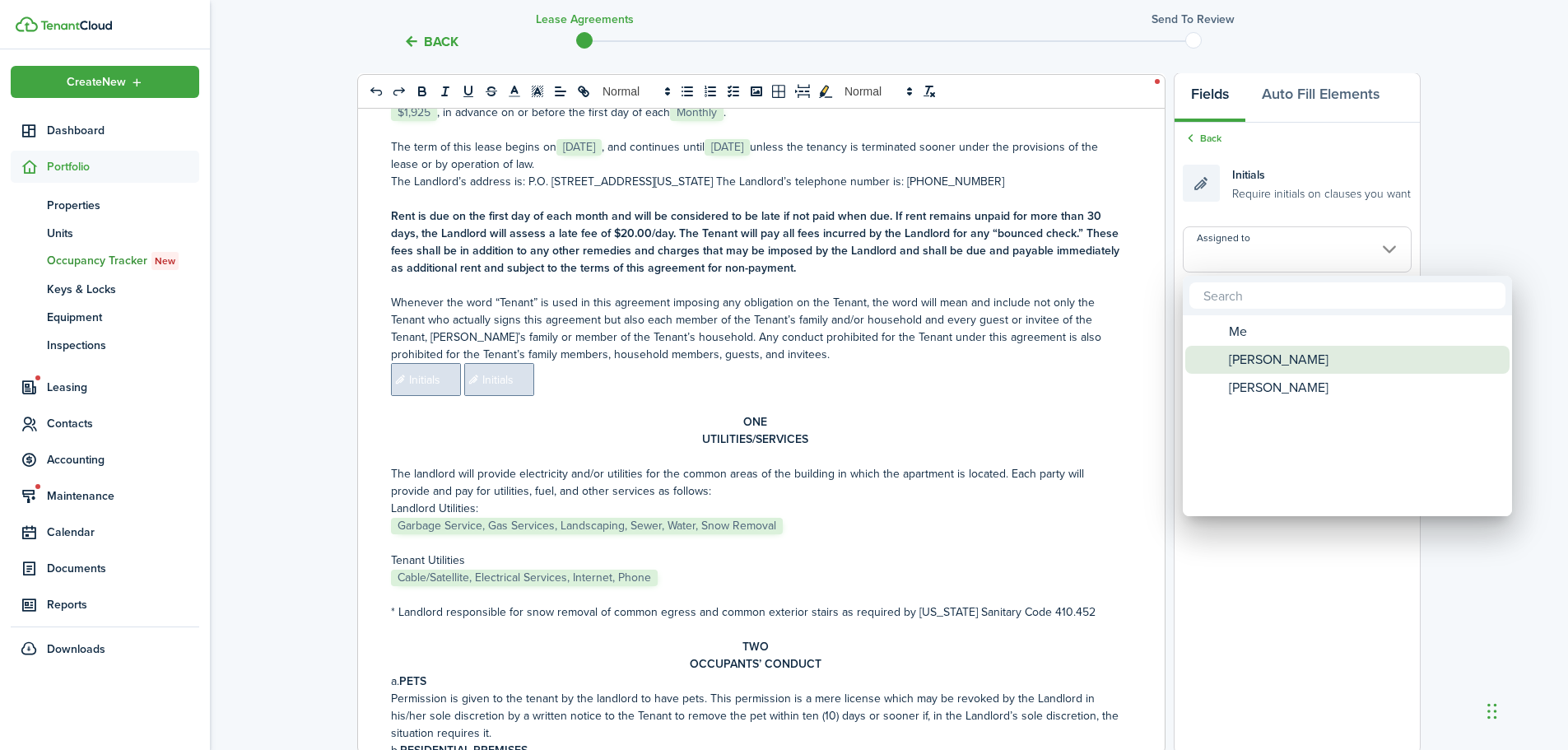
click at [1256, 352] on span "[PERSON_NAME]" at bounding box center [1279, 360] width 100 height 28
type input "[PERSON_NAME]"
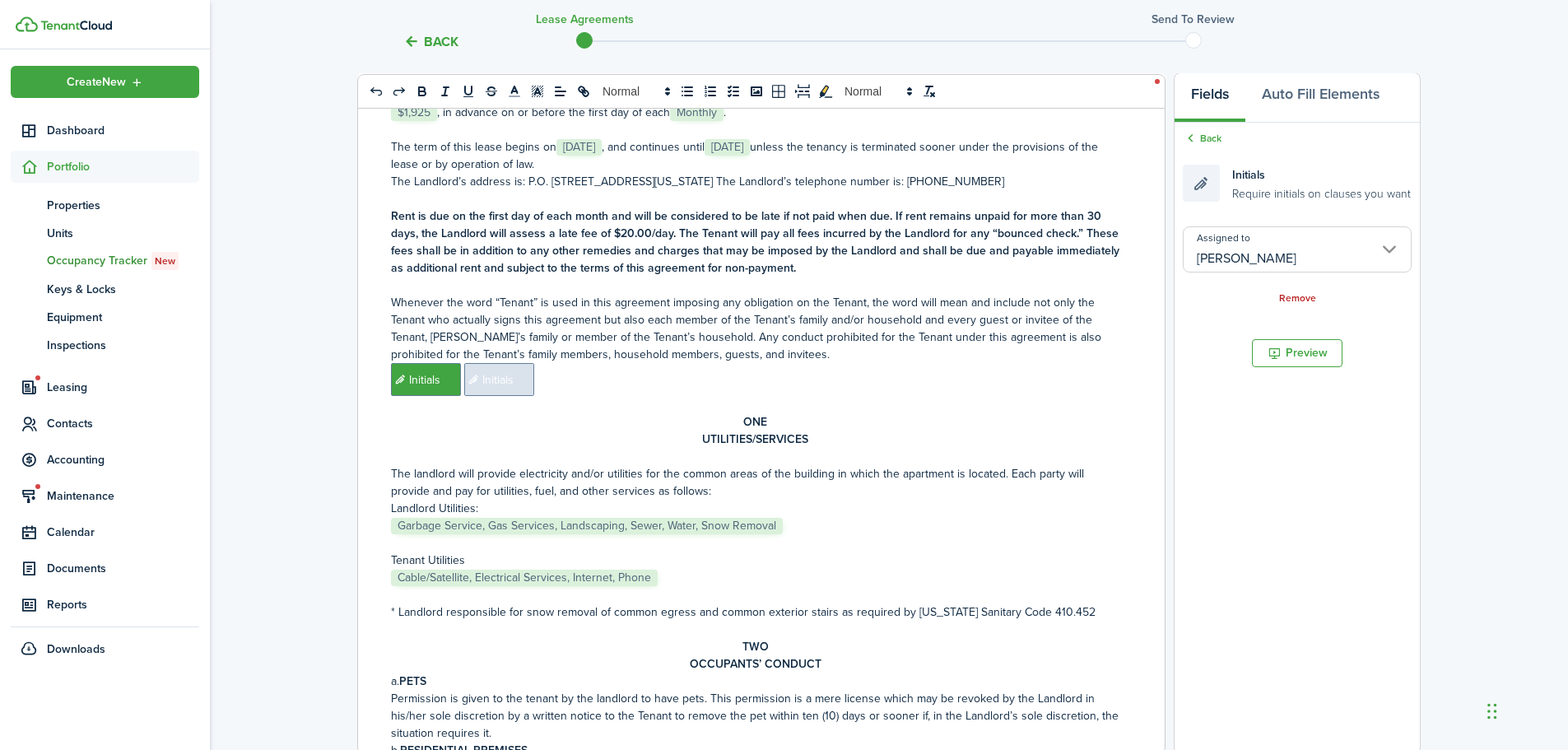
click at [526, 391] on span "Initials" at bounding box center [499, 379] width 70 height 33
click at [1320, 251] on input "Assigned to" at bounding box center [1298, 249] width 229 height 46
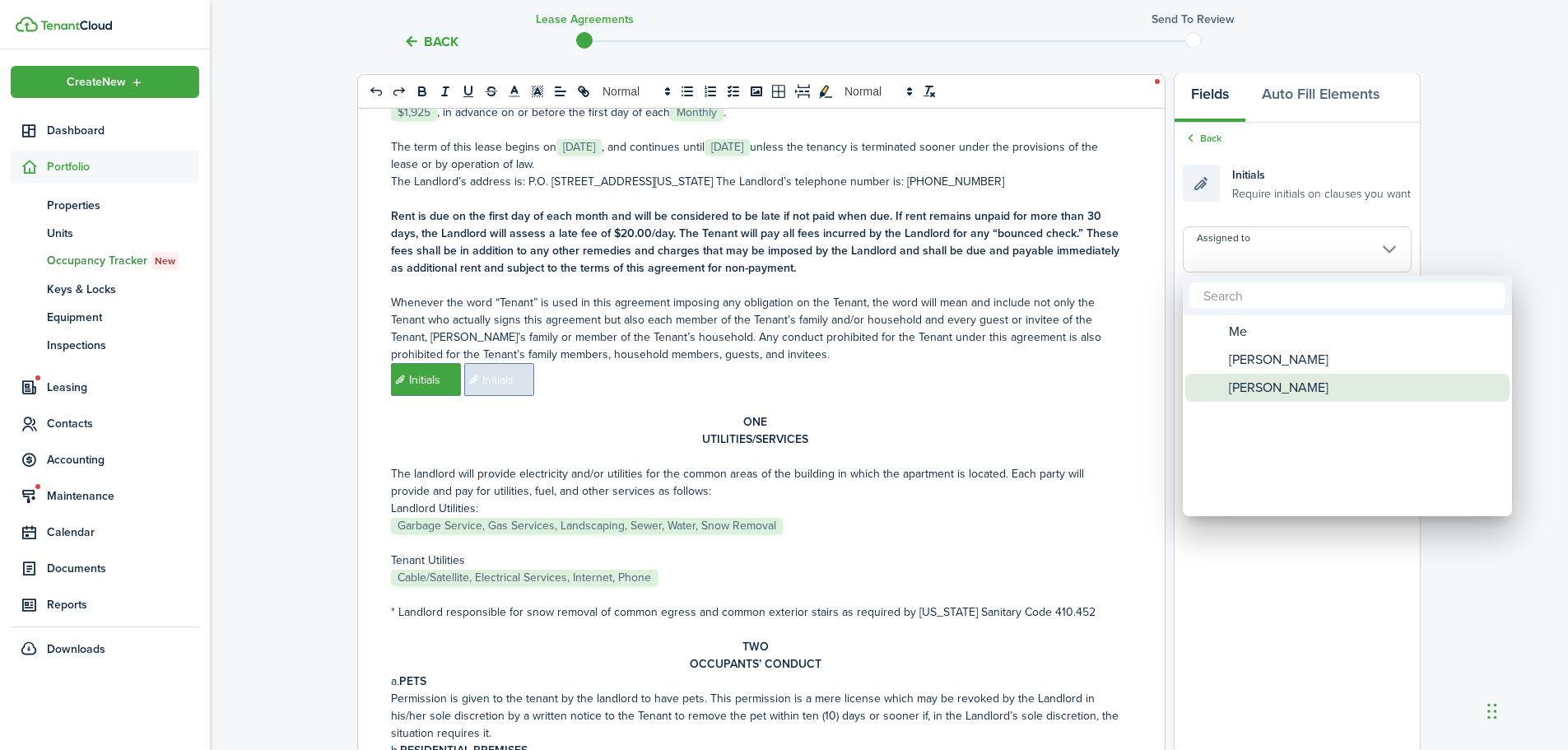
click at [1300, 379] on span "[PERSON_NAME]" at bounding box center [1279, 388] width 100 height 28
type input "[PERSON_NAME]"
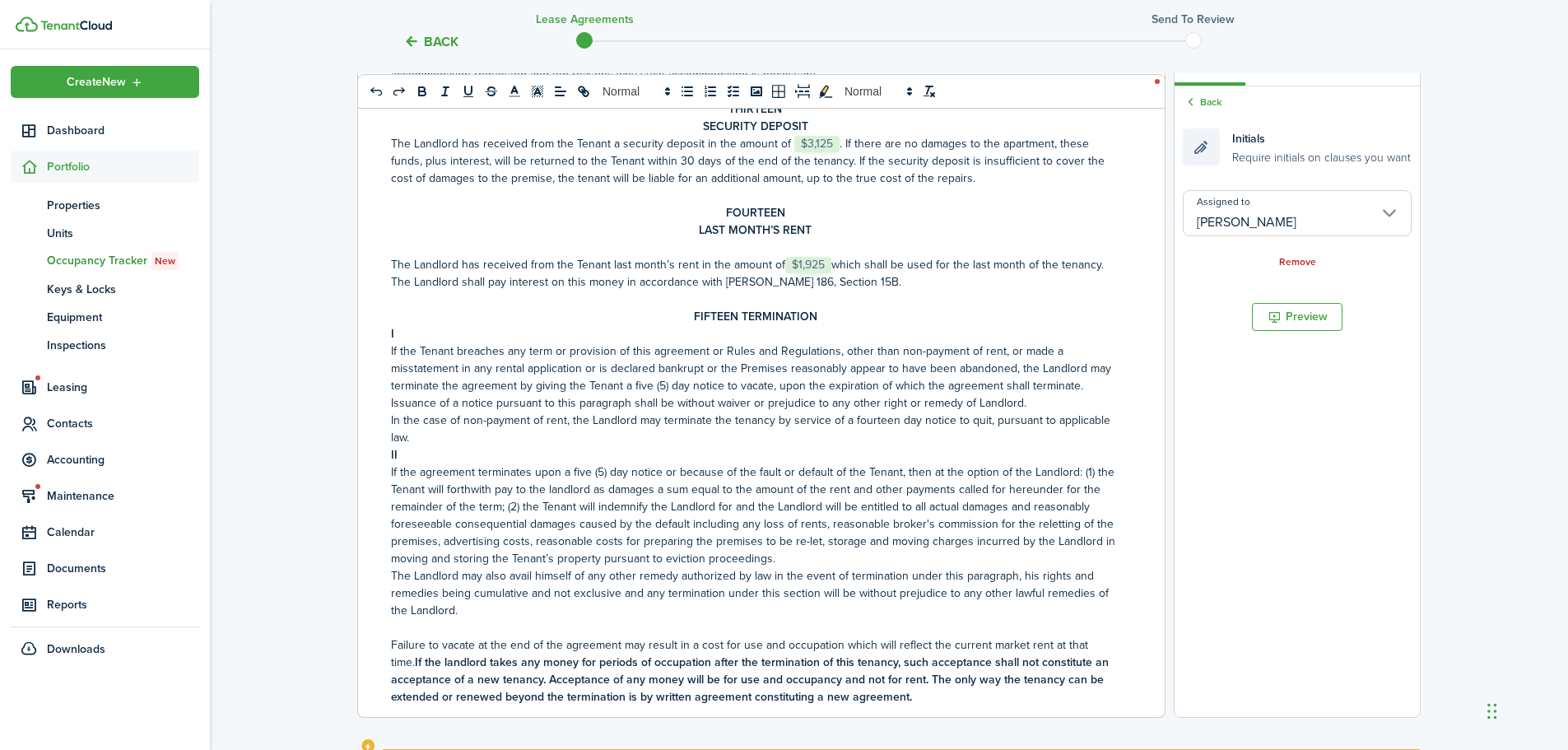
scroll to position [3707, 0]
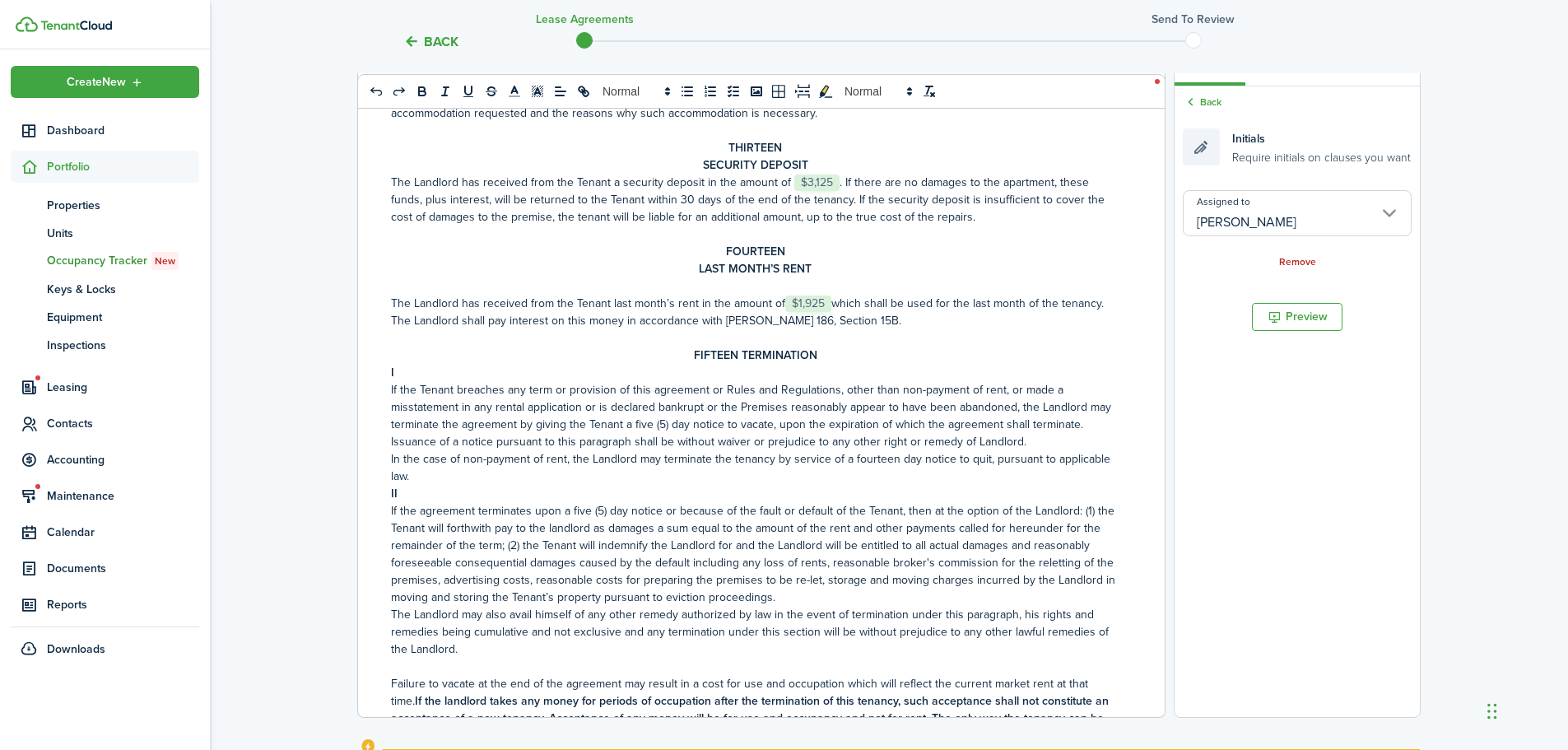
click at [799, 191] on span "$3,125" at bounding box center [816, 183] width 45 height 17
click at [832, 329] on p "The Landlord has received from the Tenant last month’s rent in the amount of ﻿ …" at bounding box center [755, 312] width 729 height 35
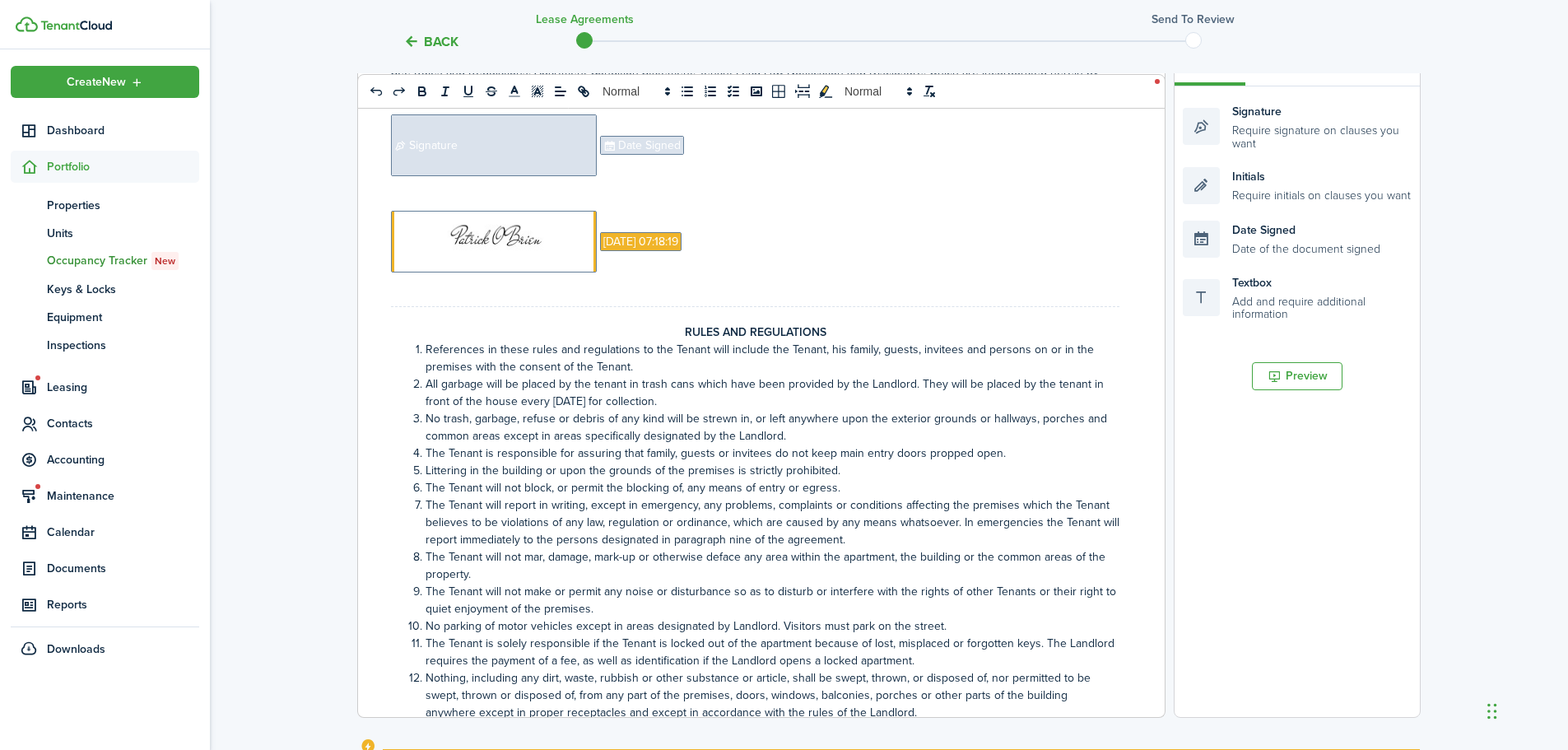
scroll to position [4448, 0]
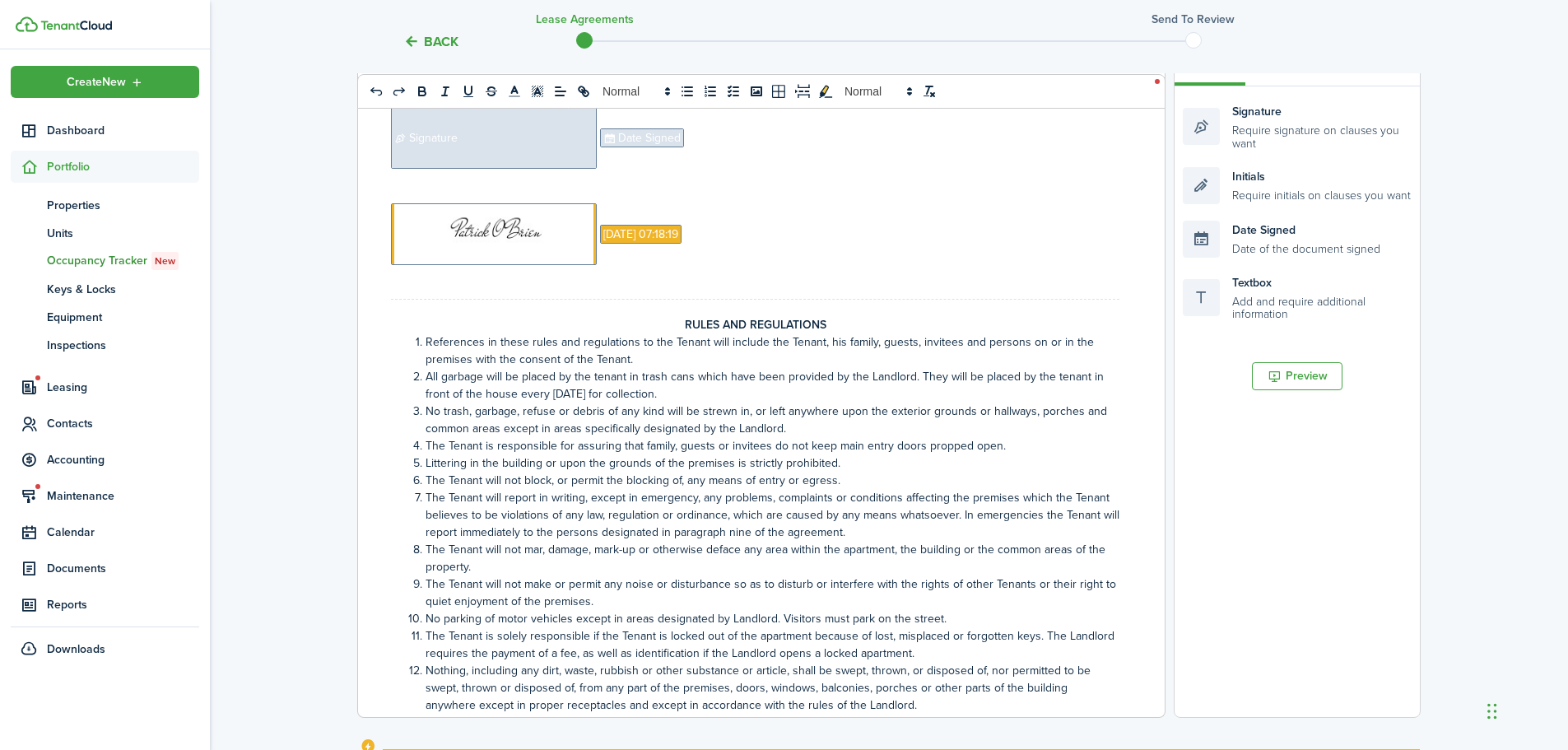
click at [693, 169] on p "﻿ Signature ﻿ ﻿ Date Signed ﻿" at bounding box center [755, 138] width 729 height 62
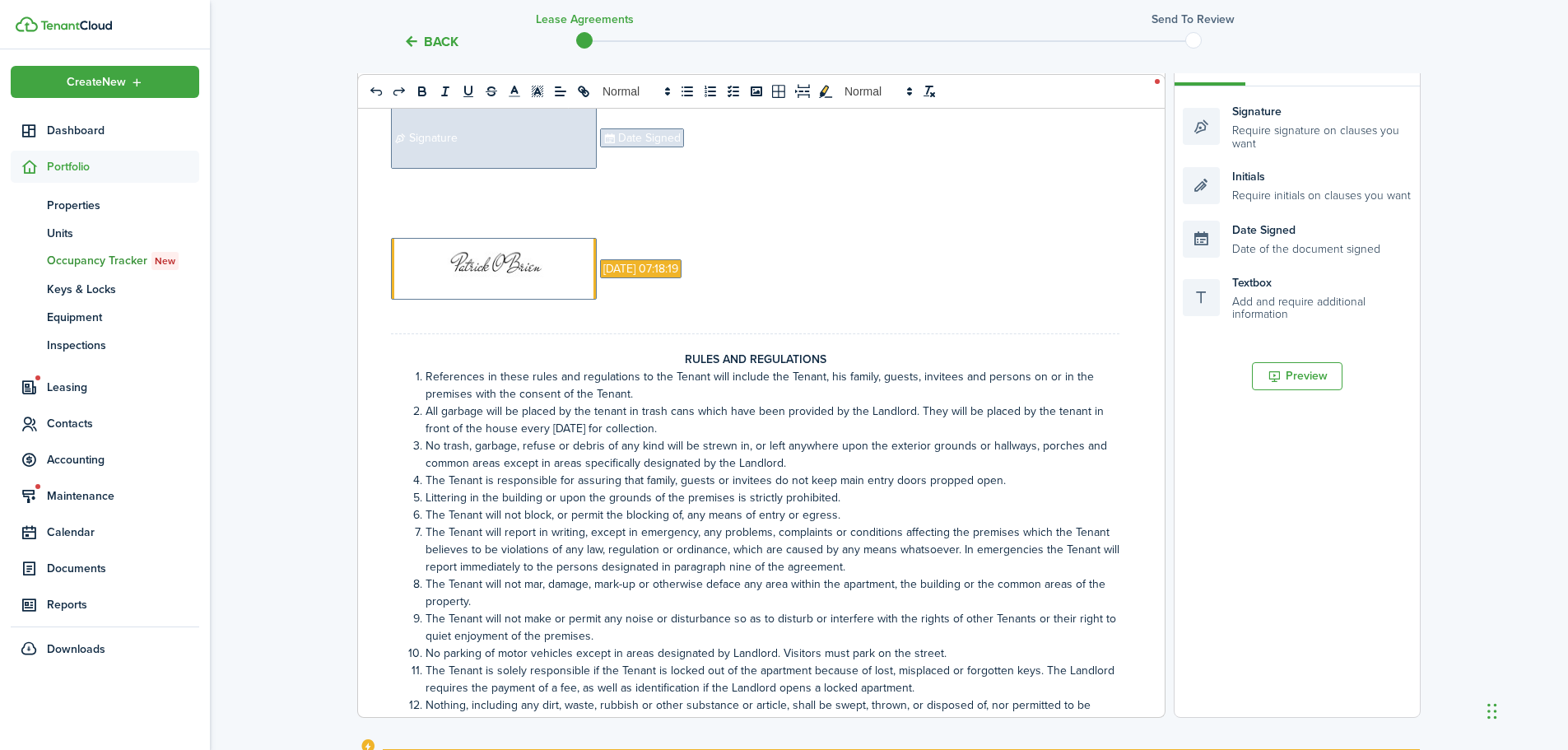
click at [470, 169] on span "Signature" at bounding box center [493, 138] width 205 height 62
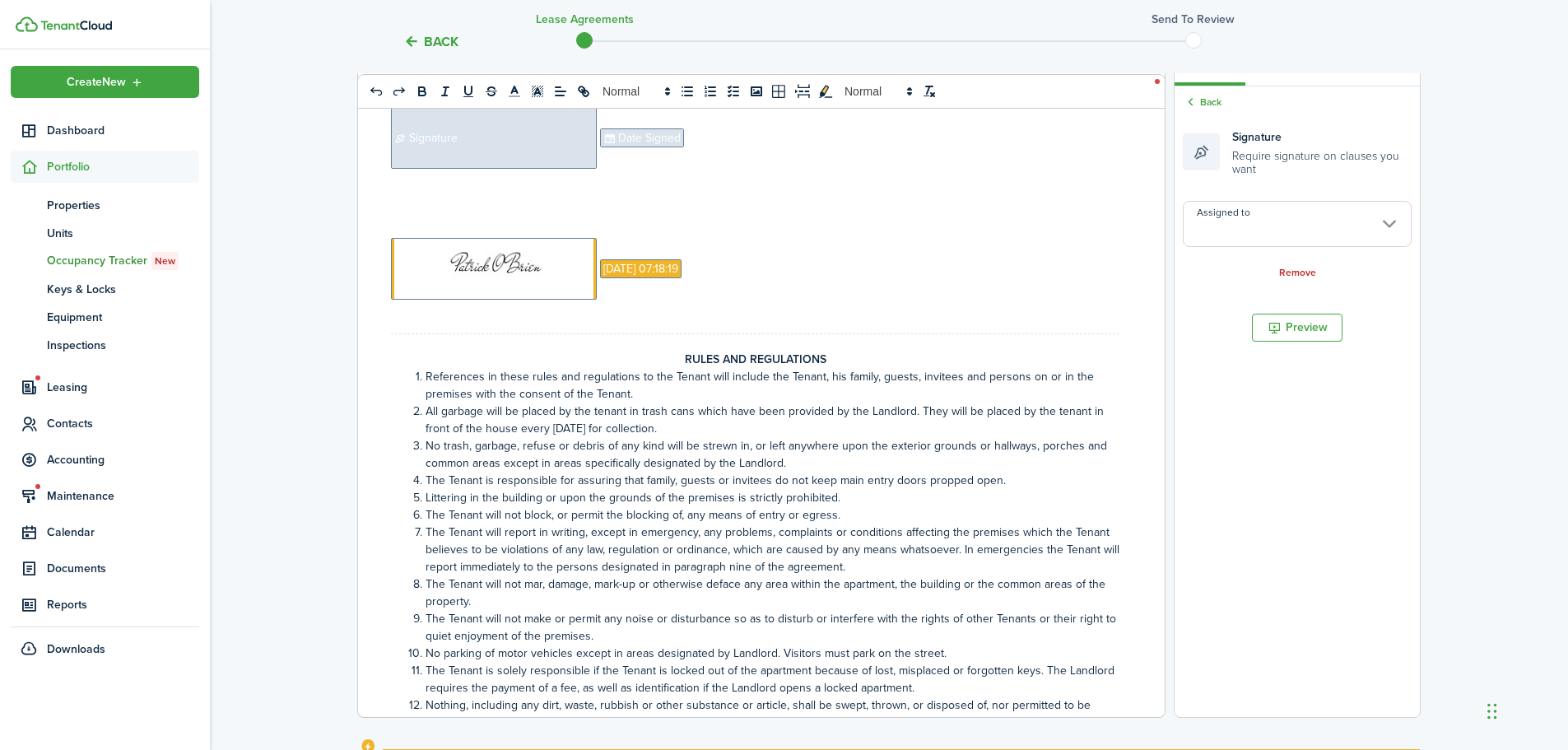
copy p "﻿ Signature"
click at [450, 203] on p "﻿" at bounding box center [755, 194] width 729 height 17
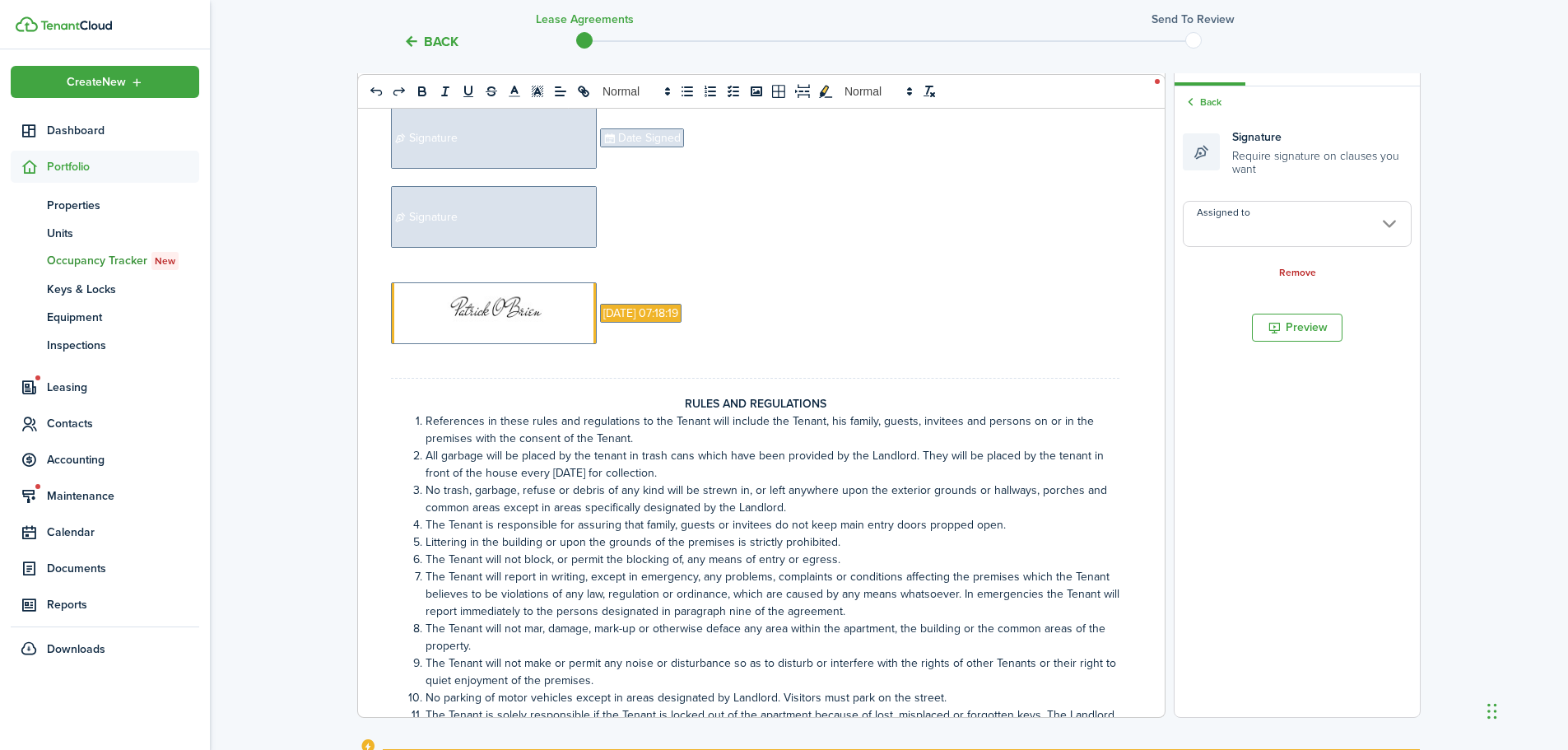
drag, startPoint x: 680, startPoint y: 168, endPoint x: 661, endPoint y: 182, distance: 23.6
click at [679, 148] on span "Date Signed" at bounding box center [642, 138] width 84 height 19
click at [650, 248] on p "﻿ Signature ﻿" at bounding box center [755, 217] width 729 height 62
click at [555, 169] on span "Signature" at bounding box center [493, 138] width 205 height 62
click at [1242, 232] on input "Assigned to" at bounding box center [1298, 224] width 229 height 46
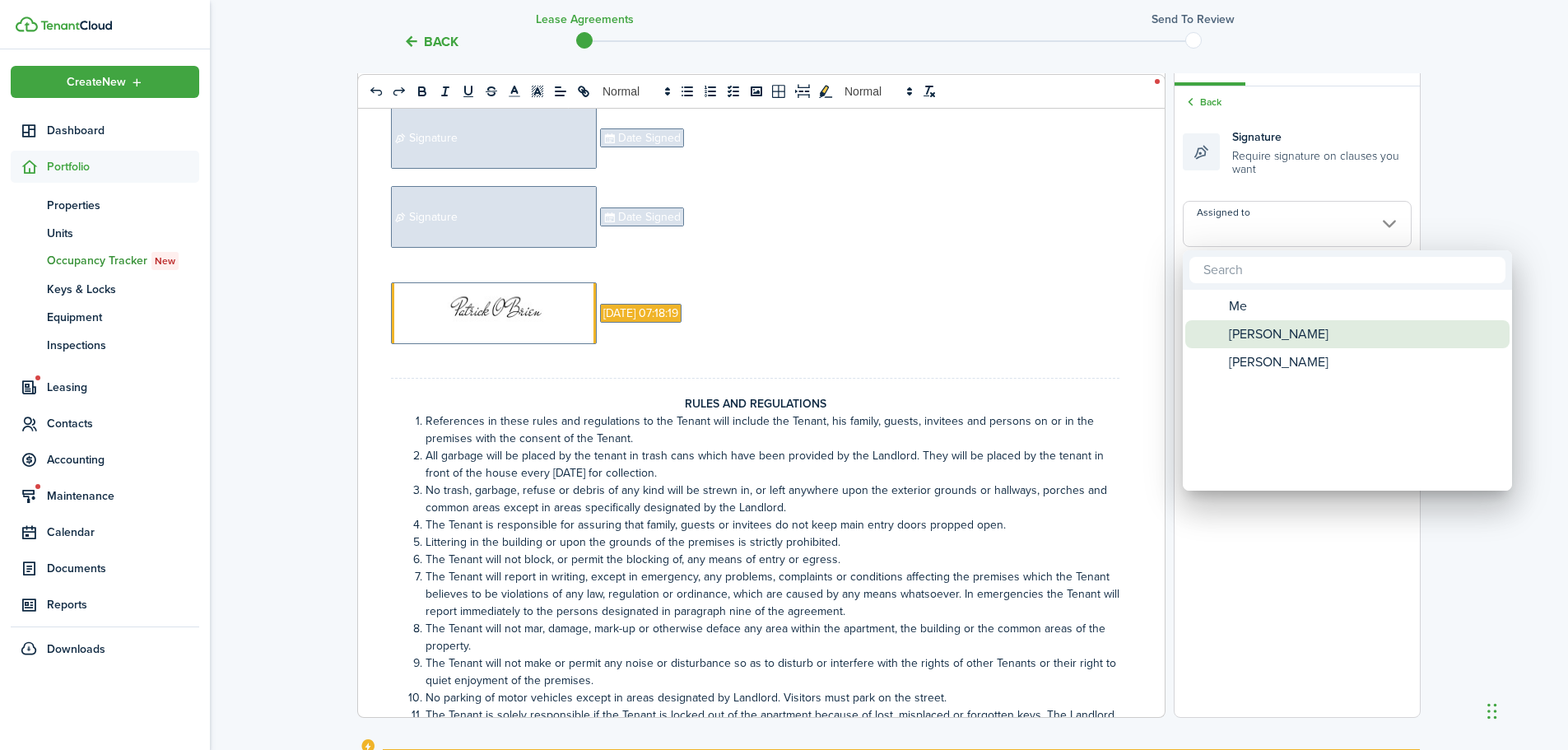
click at [1272, 326] on span "[PERSON_NAME]" at bounding box center [1279, 334] width 100 height 28
type input "[PERSON_NAME]"
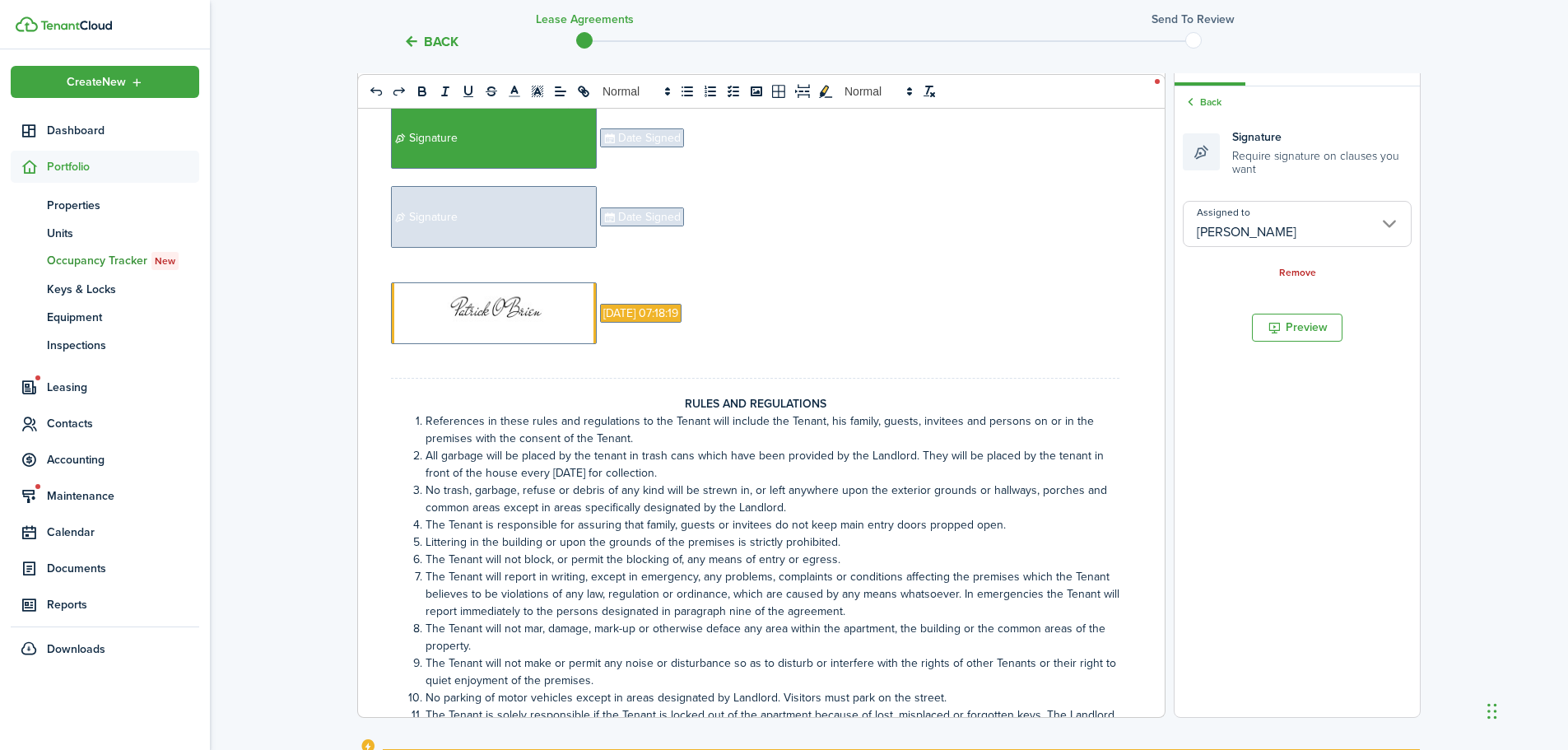
click at [662, 148] on span "Date Signed" at bounding box center [642, 138] width 84 height 19
click at [1273, 229] on input "Assigned to" at bounding box center [1298, 213] width 229 height 46
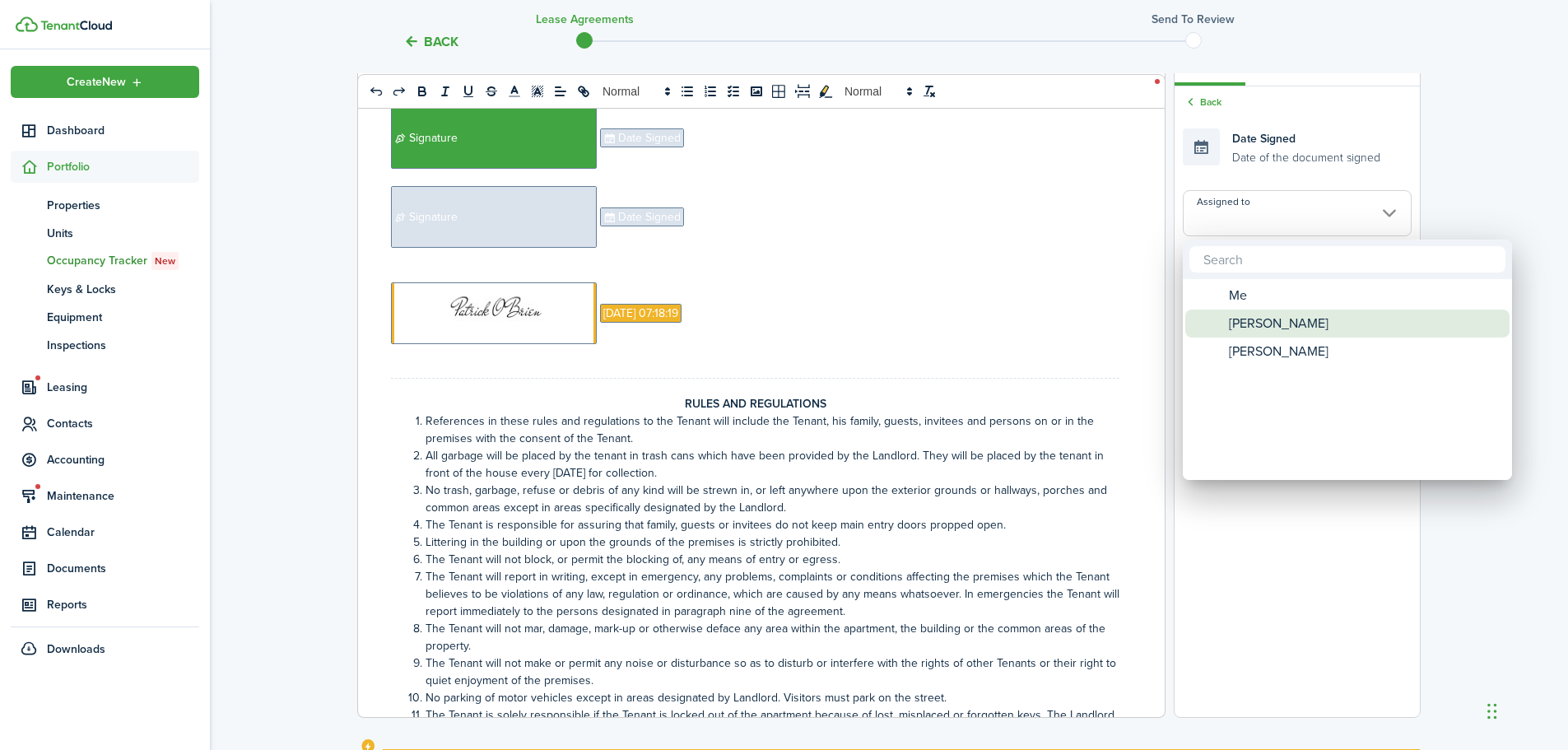
click at [1280, 316] on span "[PERSON_NAME]" at bounding box center [1279, 324] width 100 height 28
type input "[PERSON_NAME]"
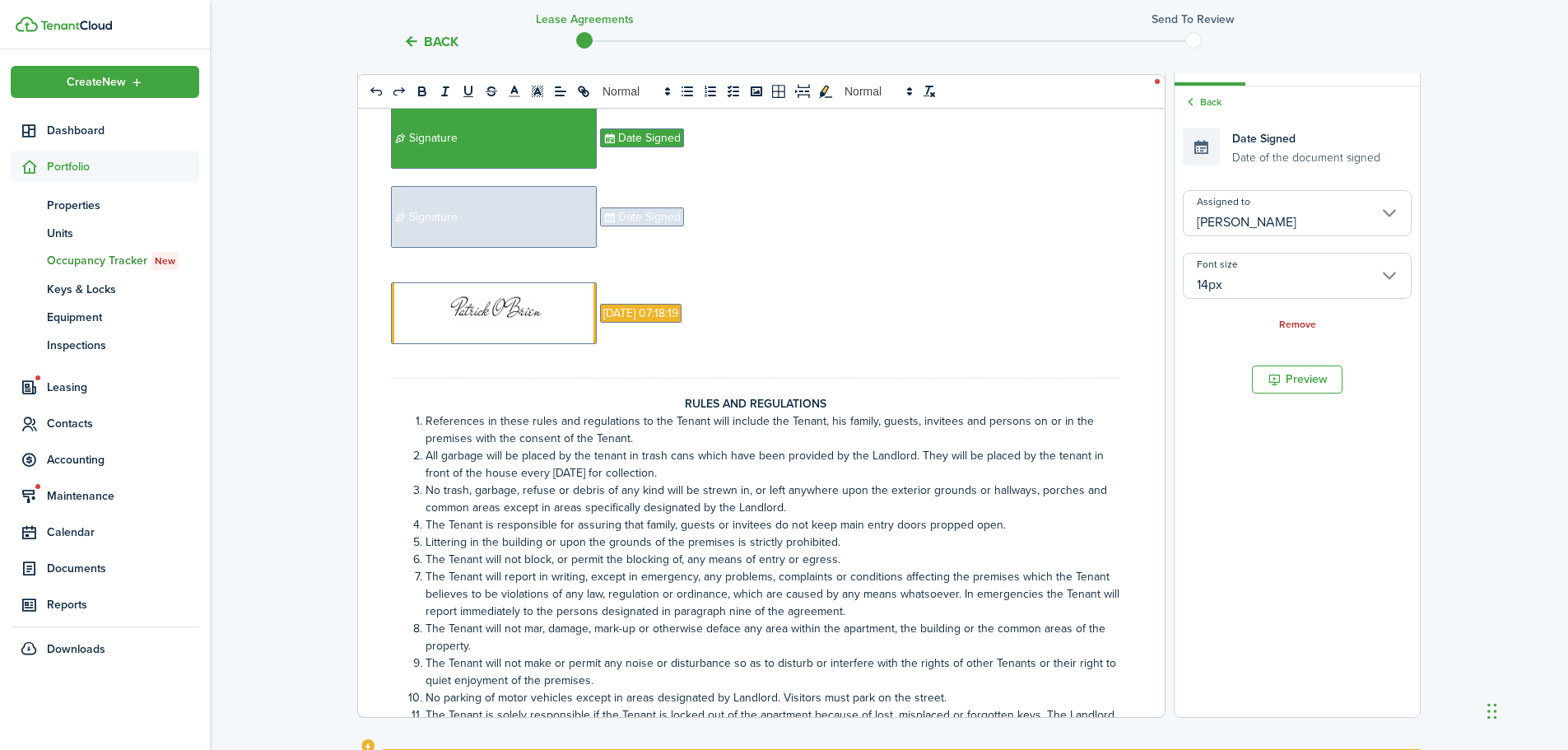
click at [579, 248] on span "Signature" at bounding box center [493, 217] width 205 height 62
click at [1248, 235] on input "Assigned to" at bounding box center [1298, 224] width 229 height 46
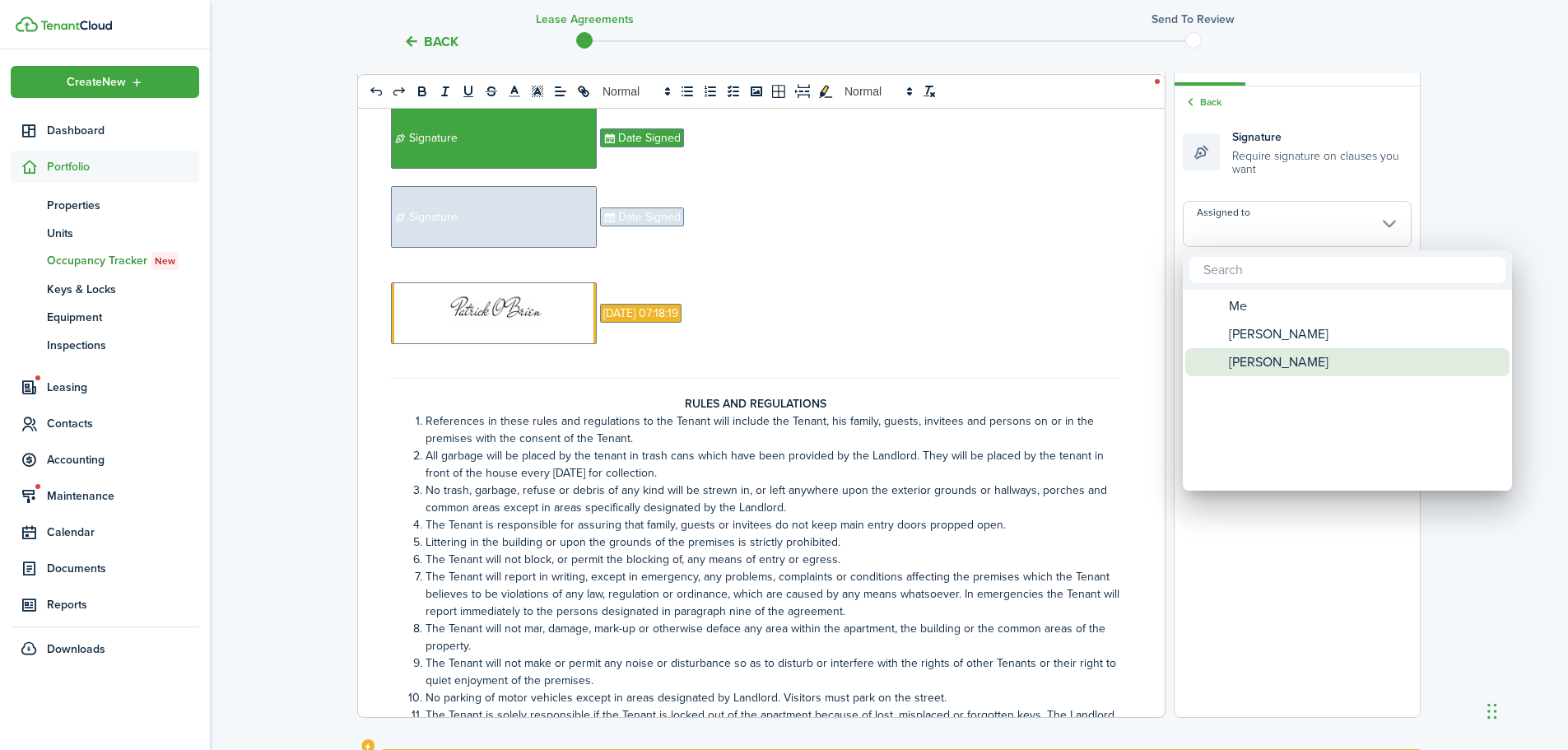
click at [1274, 366] on span "[PERSON_NAME]" at bounding box center [1279, 362] width 100 height 28
type input "[PERSON_NAME]"
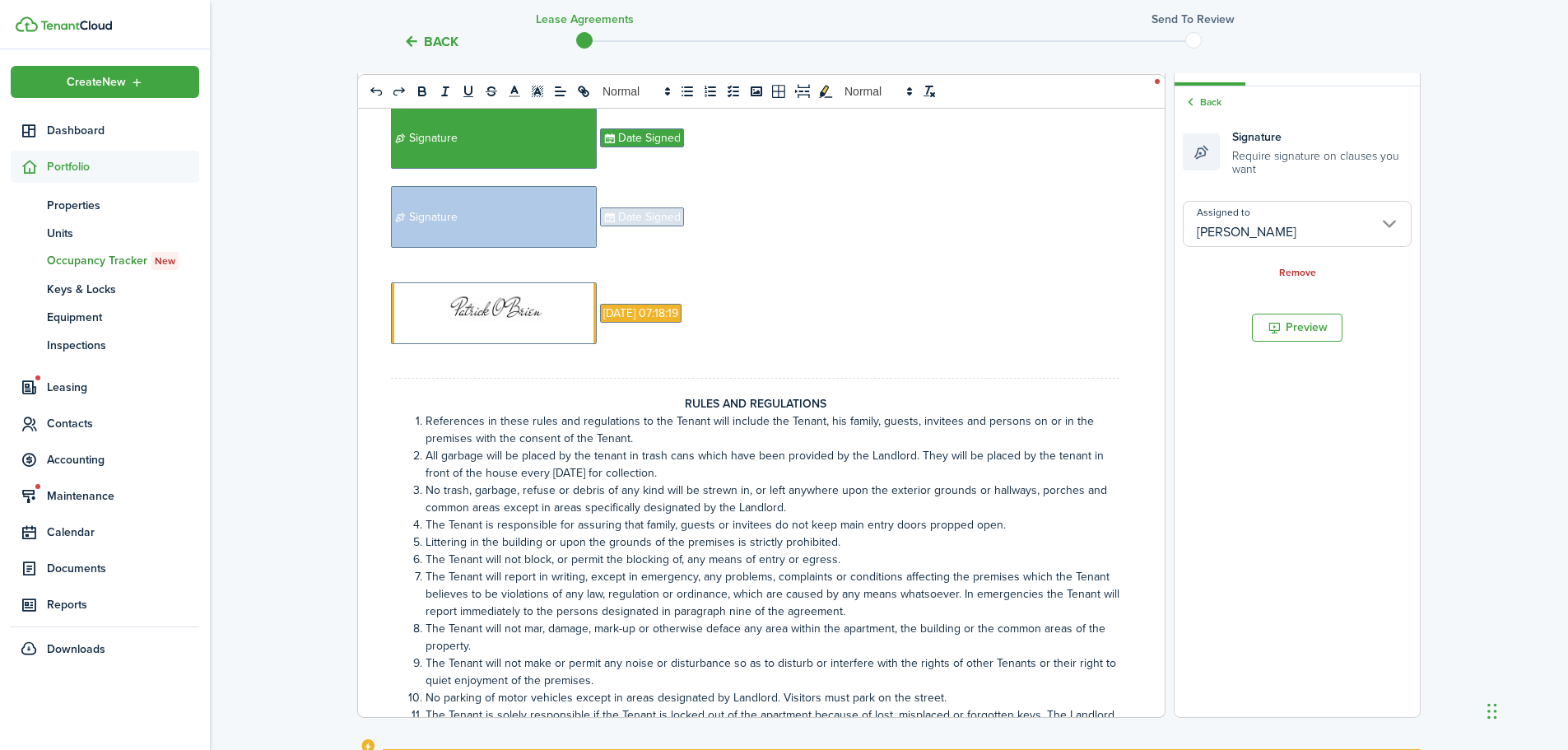
click at [661, 226] on span "Date Signed" at bounding box center [642, 216] width 84 height 19
click at [1288, 207] on input "Assigned to" at bounding box center [1298, 213] width 229 height 46
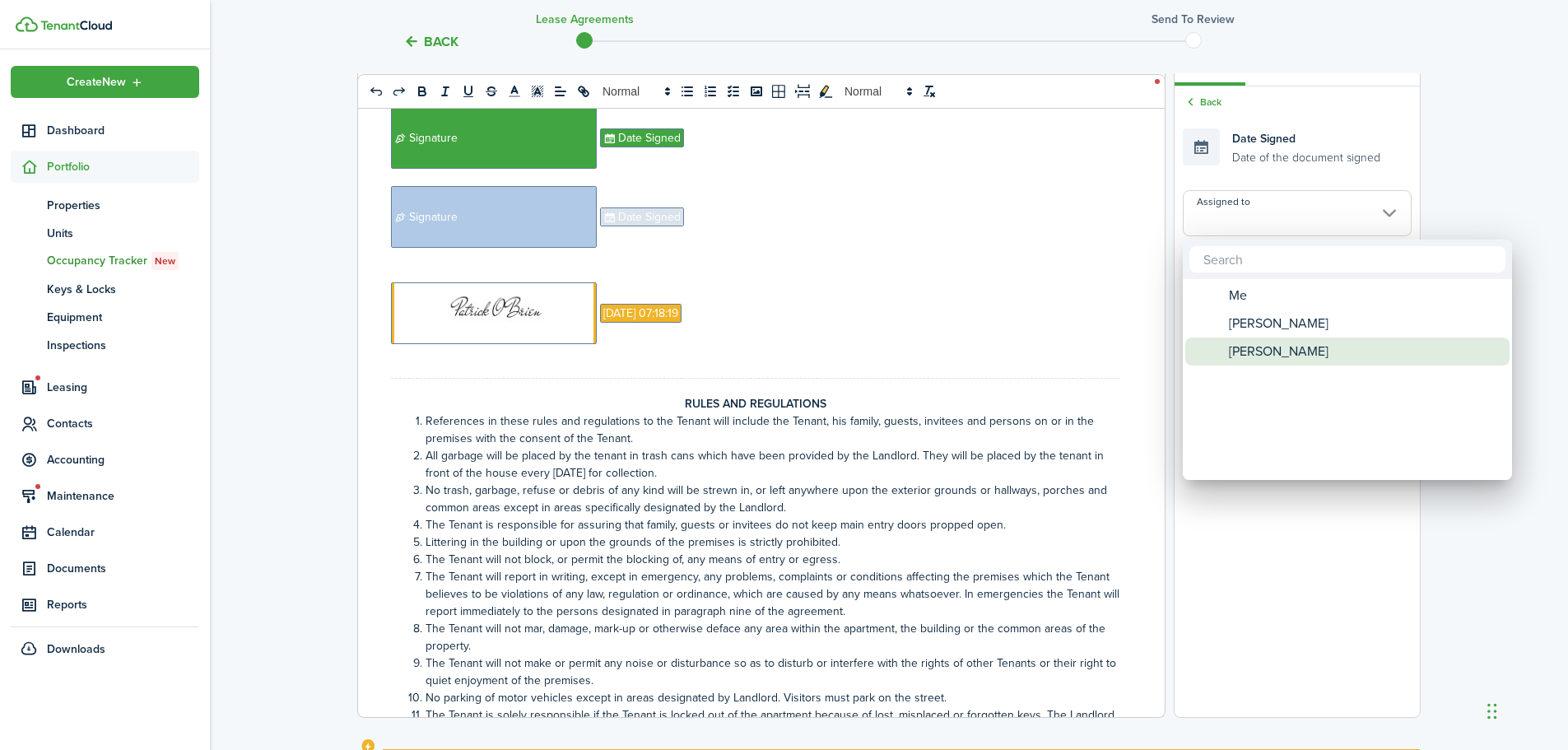
click at [1249, 343] on span "[PERSON_NAME]" at bounding box center [1279, 352] width 100 height 28
type input "[PERSON_NAME]"
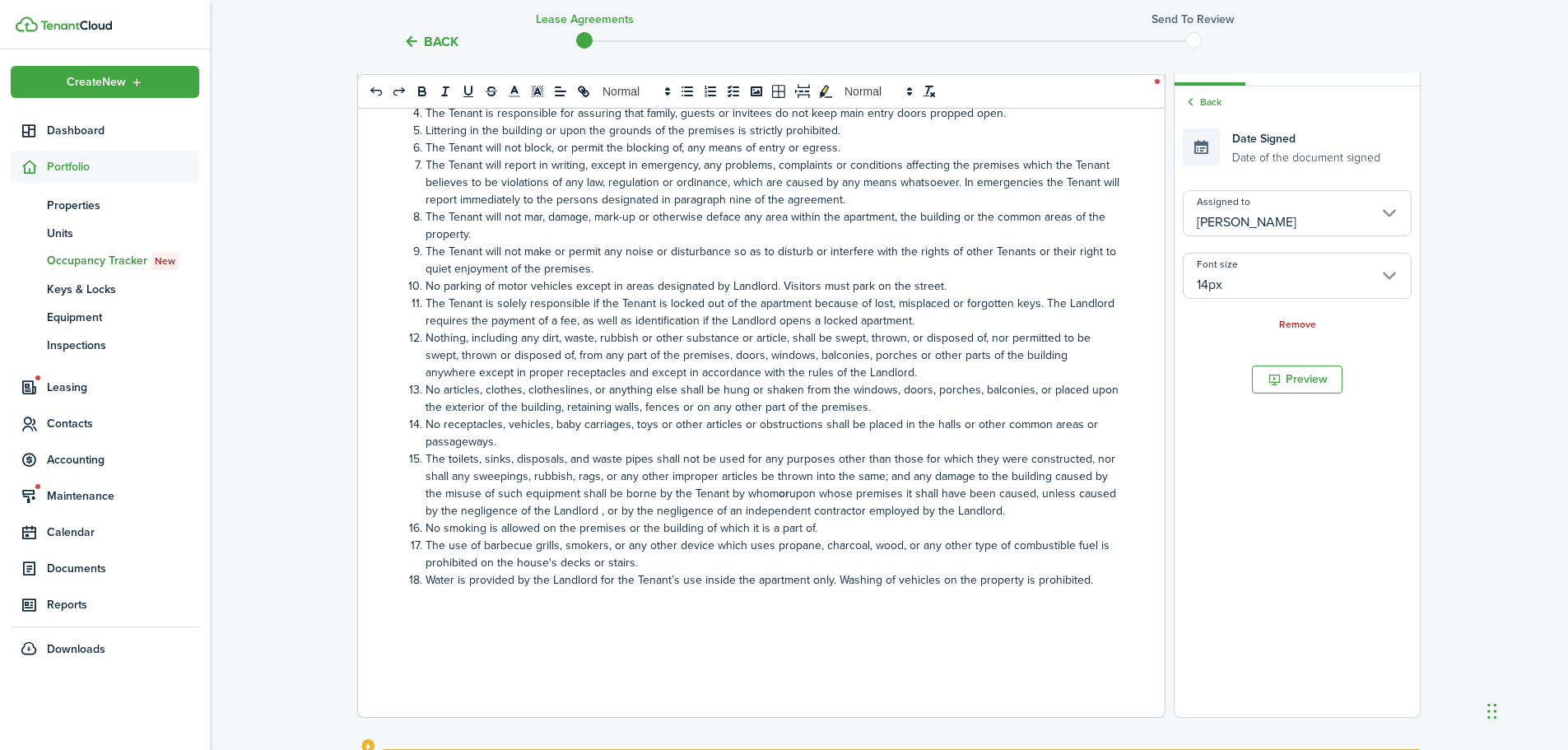
scroll to position [4695, 0]
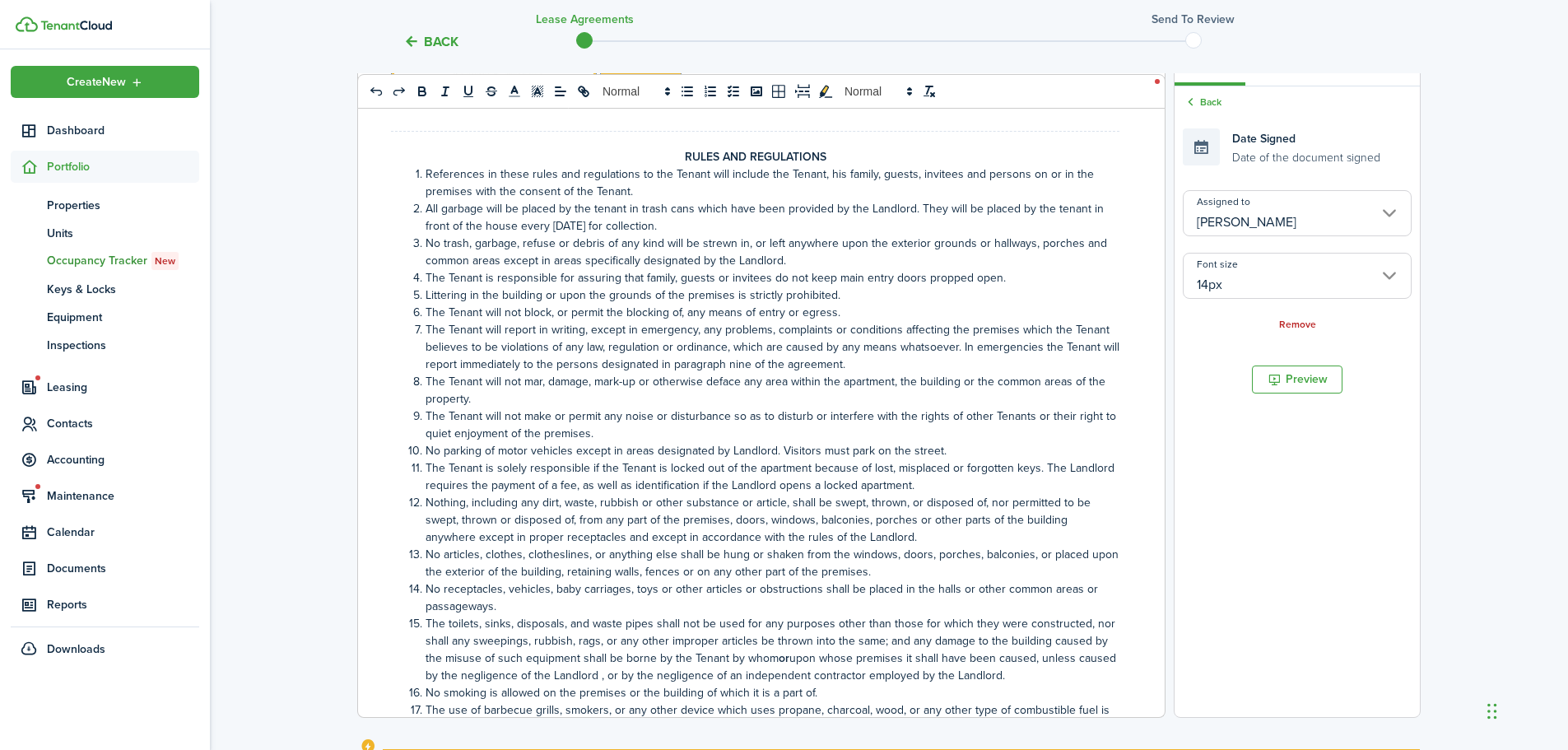
click at [569, 234] on li "All garbage will be placed by the tenant in trash cans which have been provided…" at bounding box center [765, 217] width 712 height 35
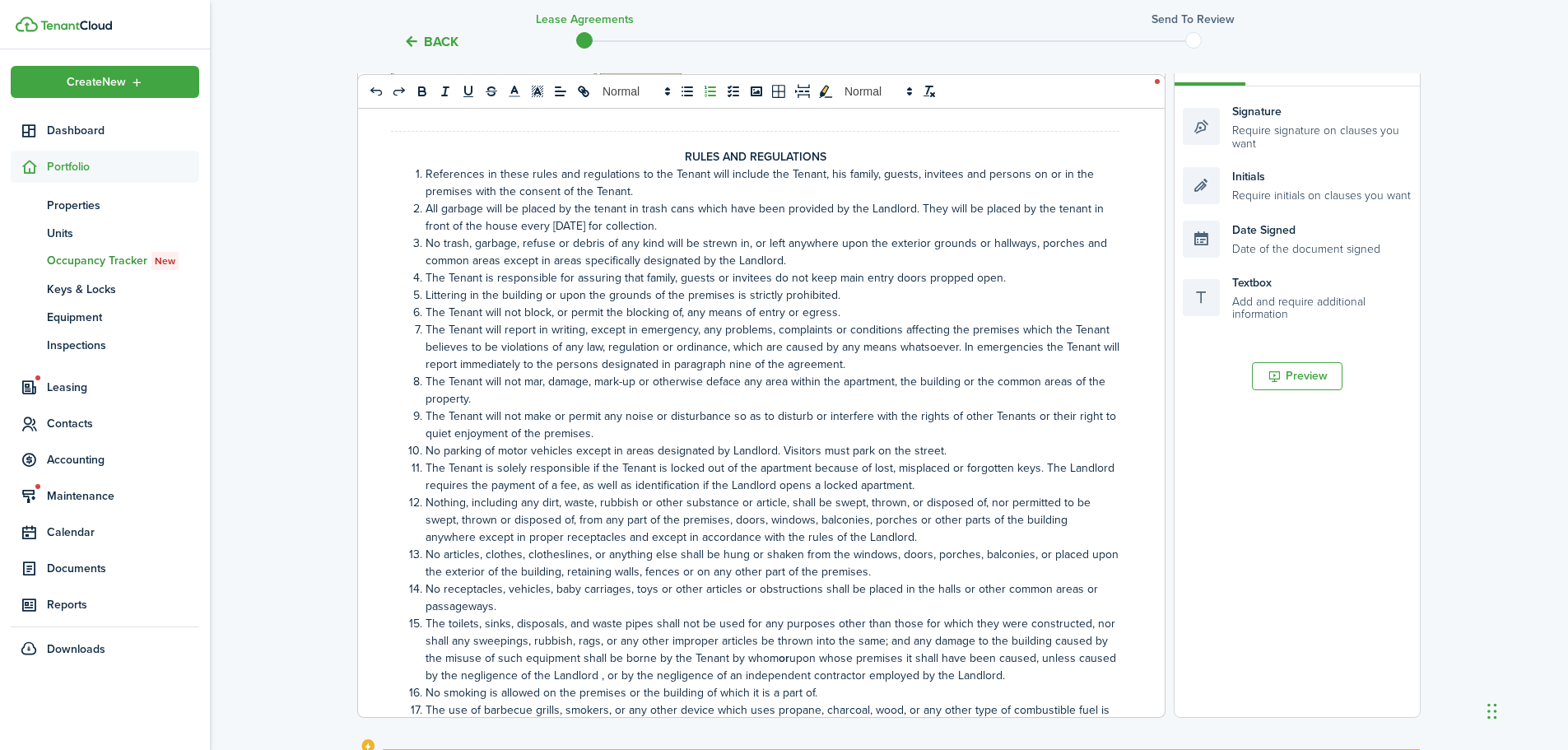
click at [569, 234] on li "All garbage will be placed by the tenant in trash cans which have been provided…" at bounding box center [765, 217] width 712 height 35
click at [706, 234] on li "All garbage will be placed by the tenant in trash cans which have been provided…" at bounding box center [765, 217] width 712 height 35
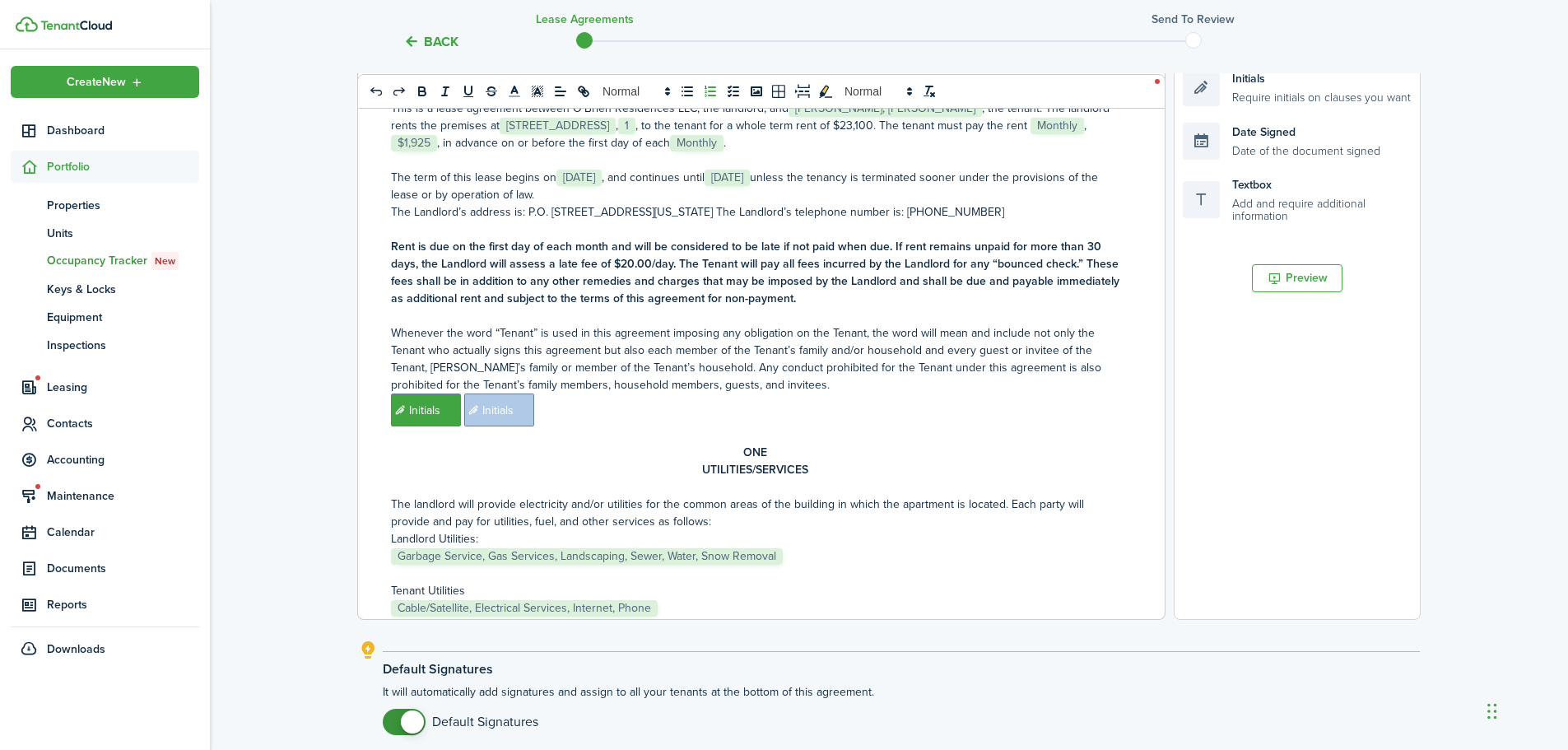
scroll to position [283, 0]
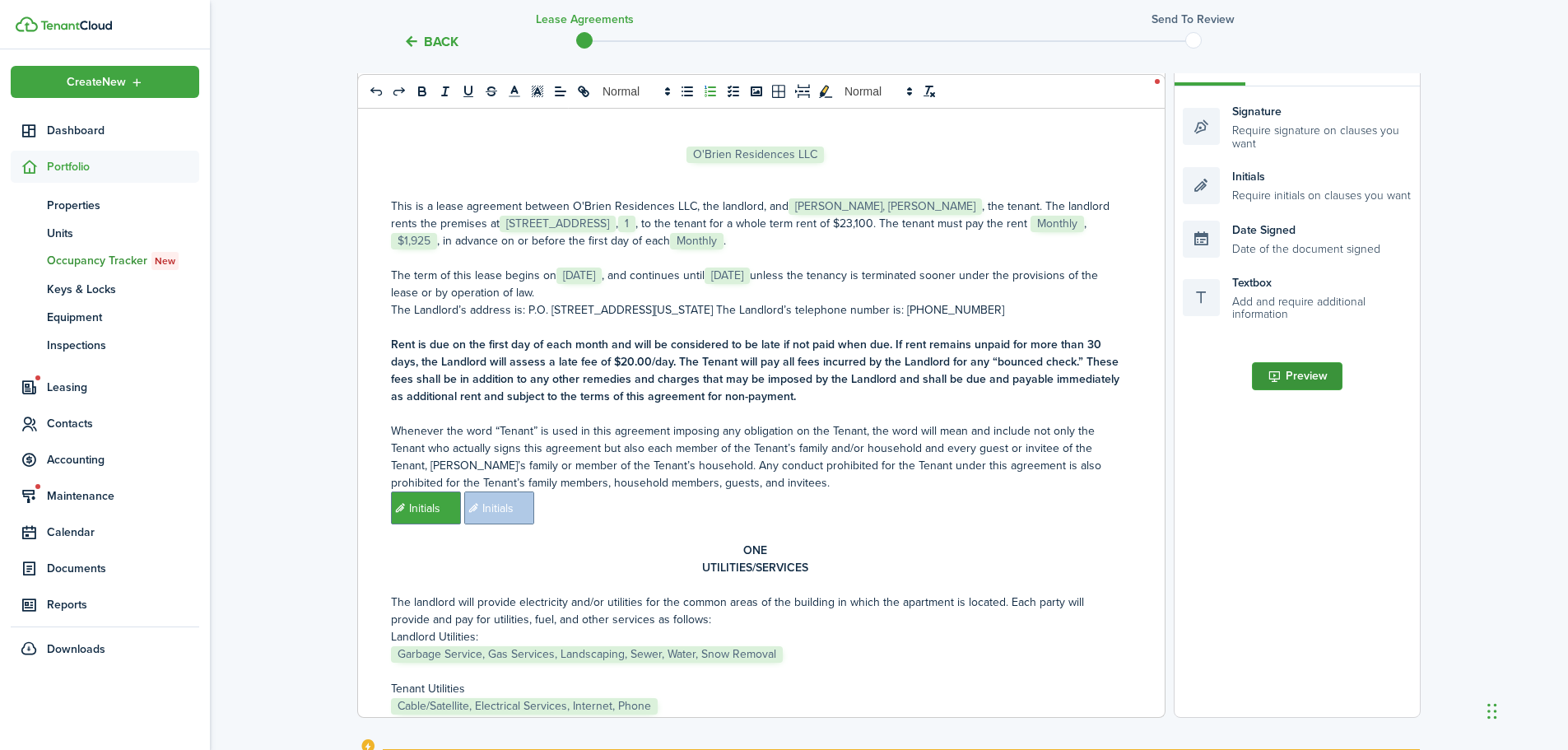
click at [1291, 374] on button "Preview" at bounding box center [1297, 376] width 91 height 28
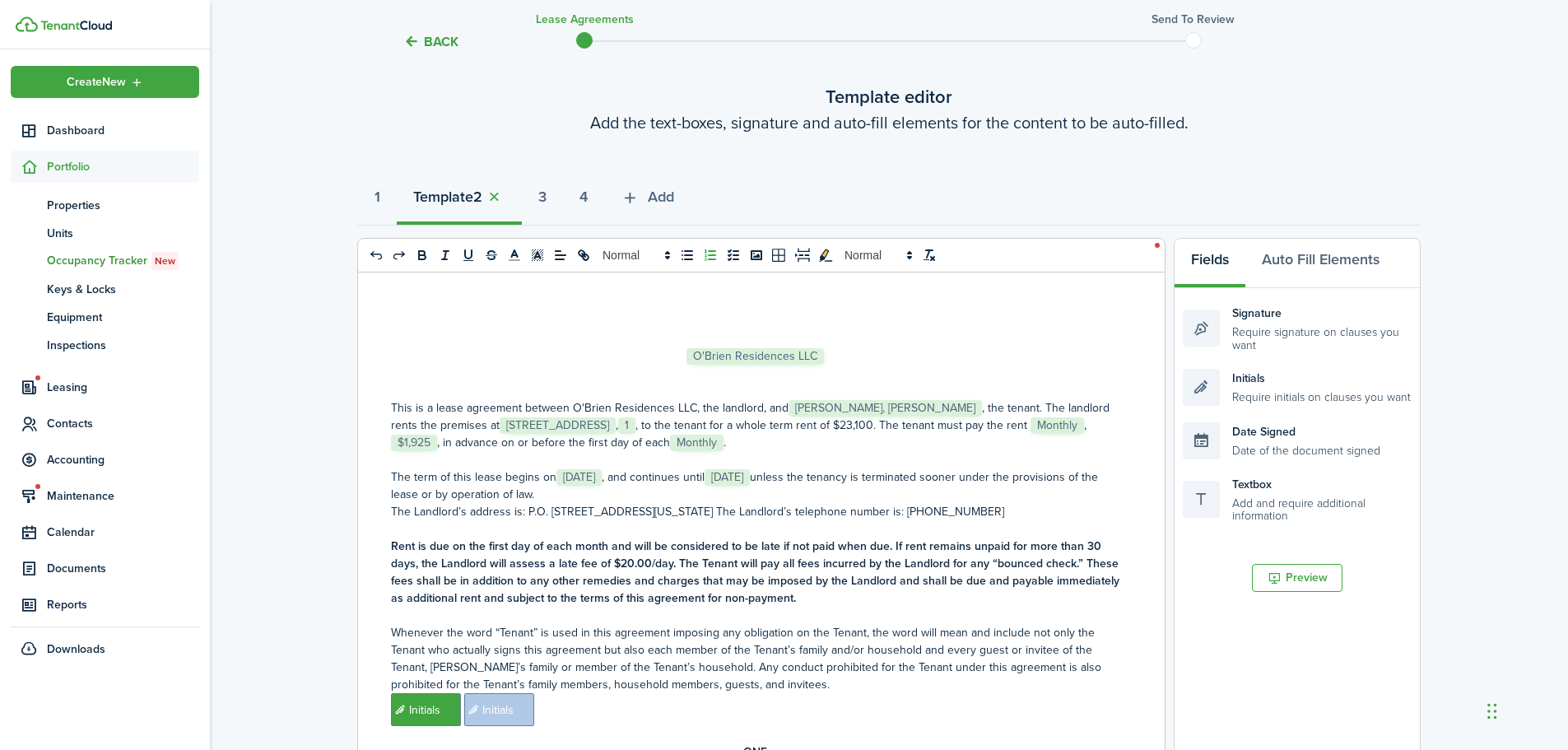
scroll to position [36, 0]
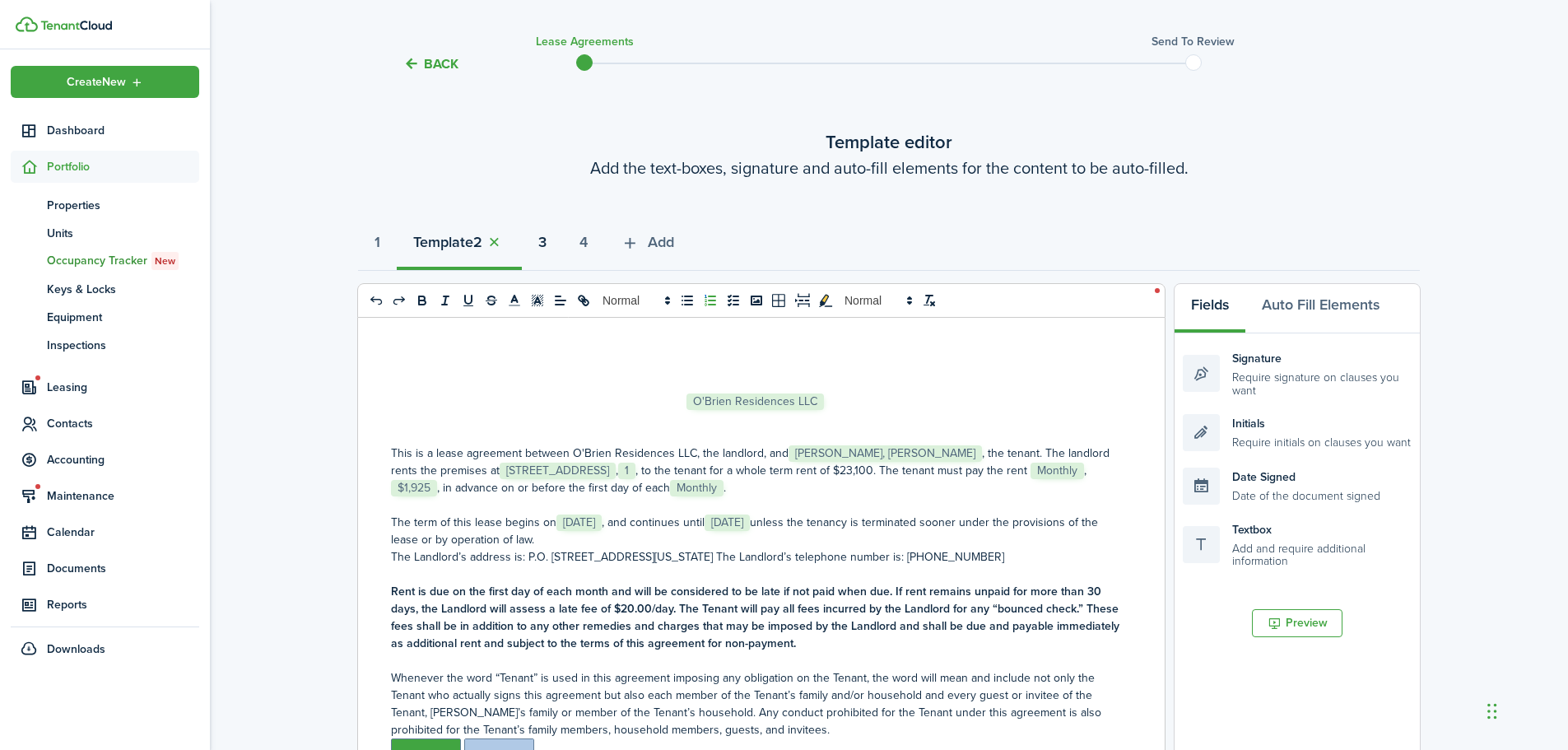
click at [546, 241] on strong "3" at bounding box center [542, 242] width 8 height 22
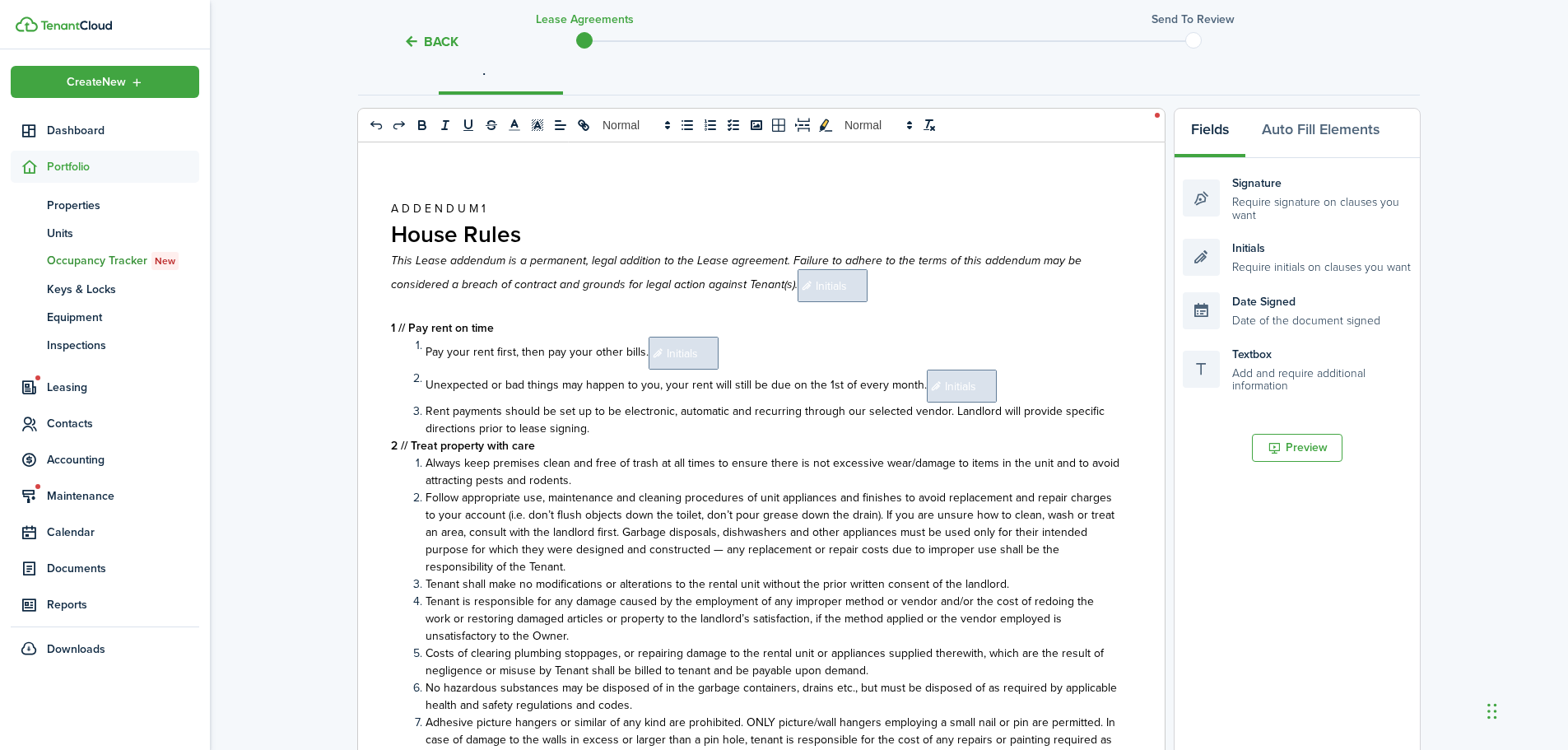
scroll to position [201, 0]
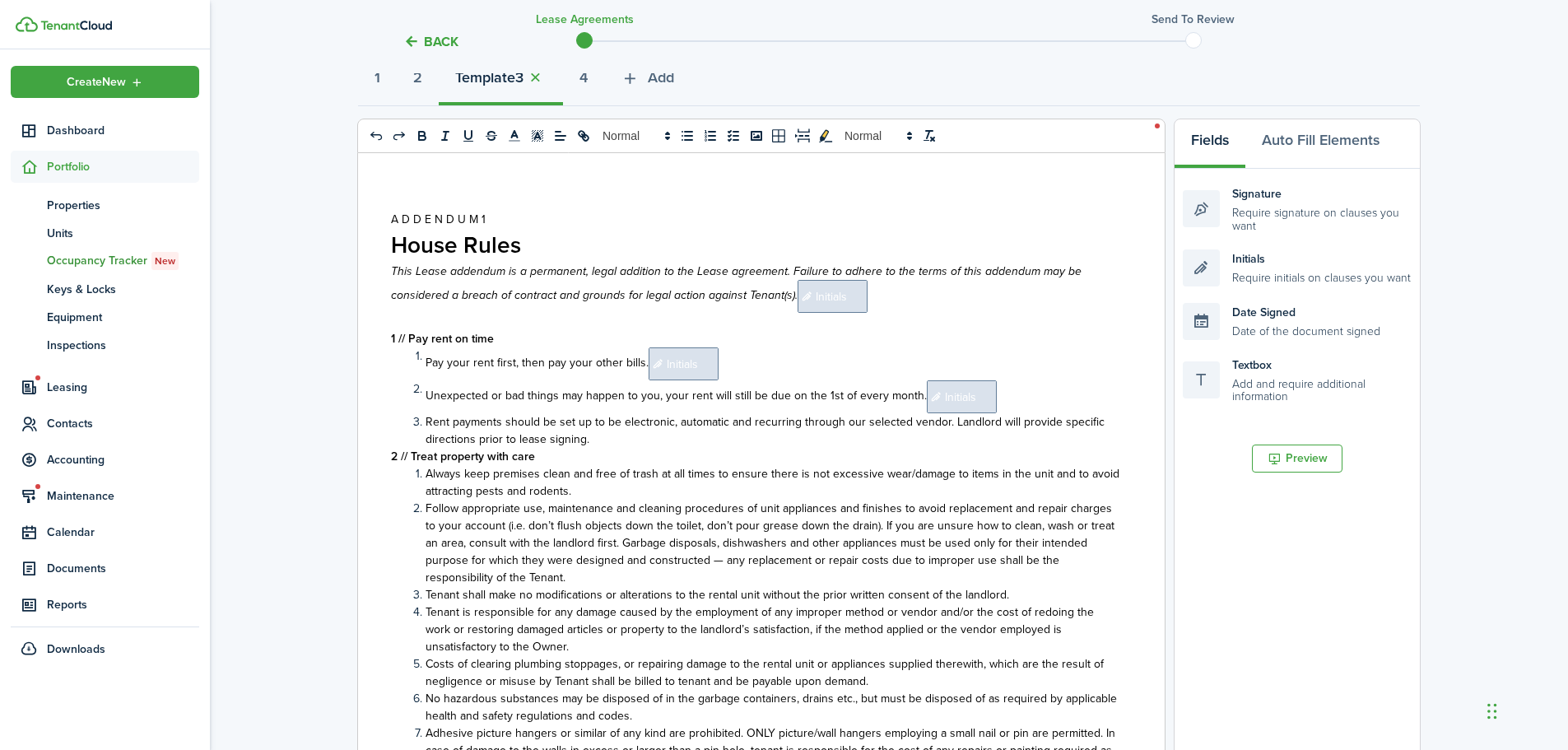
click at [816, 286] on span "Initials" at bounding box center [832, 296] width 70 height 33
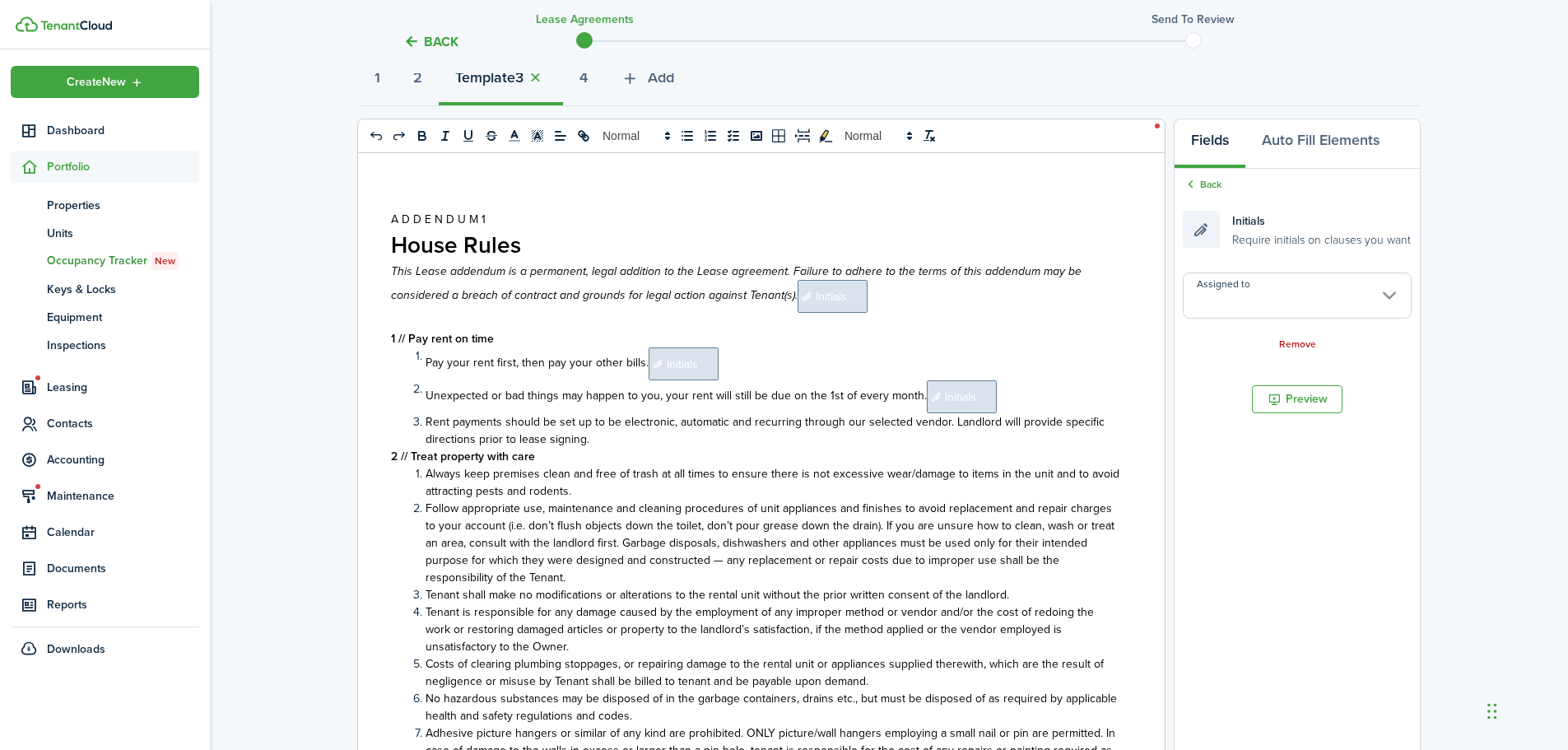
copy p "﻿ Initials"
click at [891, 292] on p "This Lease addendum is a permanent, legal addition to the Lease agreement. Fail…" at bounding box center [755, 287] width 729 height 50
click at [833, 299] on span "Initials" at bounding box center [832, 296] width 70 height 33
click at [1255, 305] on input "Assigned to" at bounding box center [1298, 295] width 229 height 46
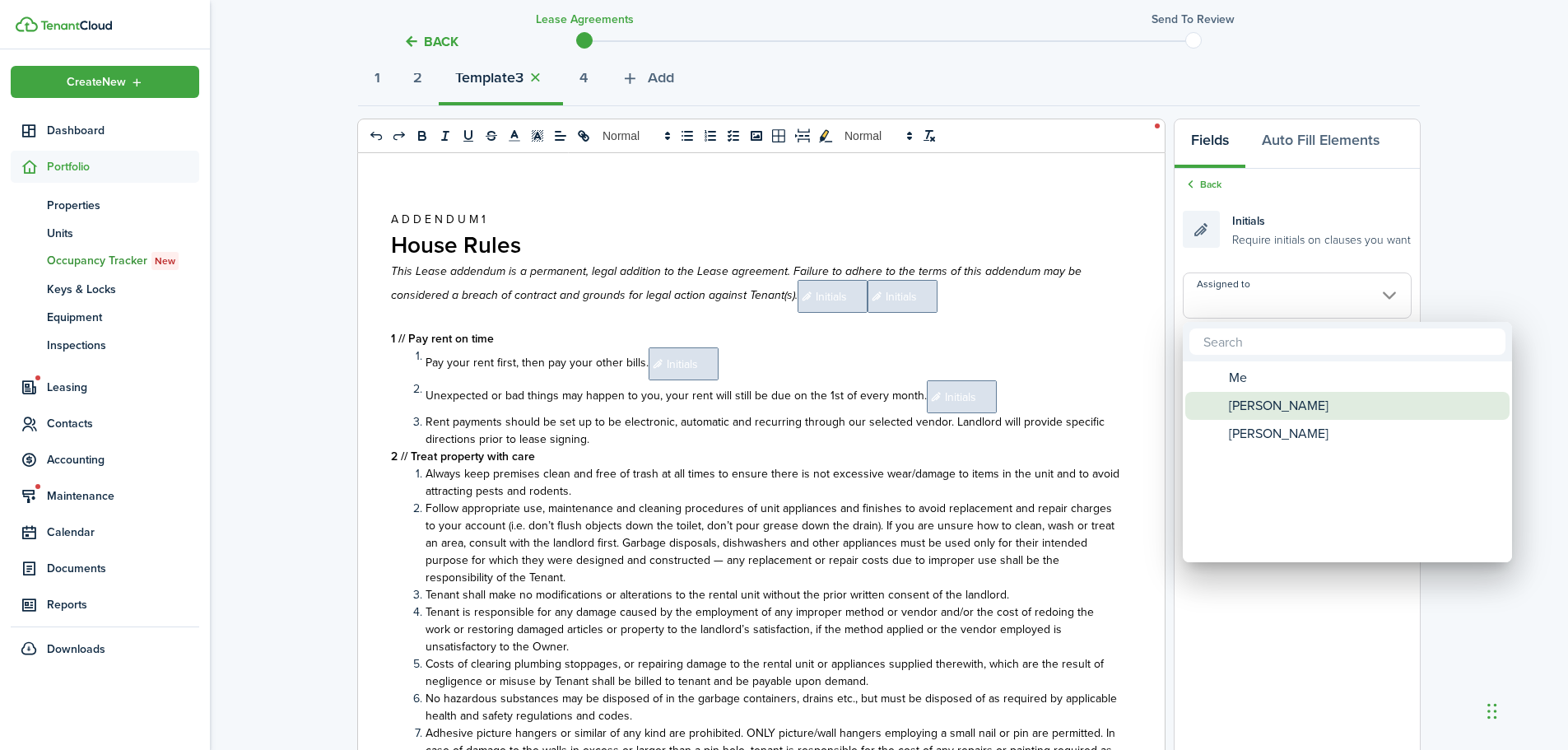
click at [1270, 398] on span "[PERSON_NAME]" at bounding box center [1279, 406] width 100 height 28
type input "[PERSON_NAME]"
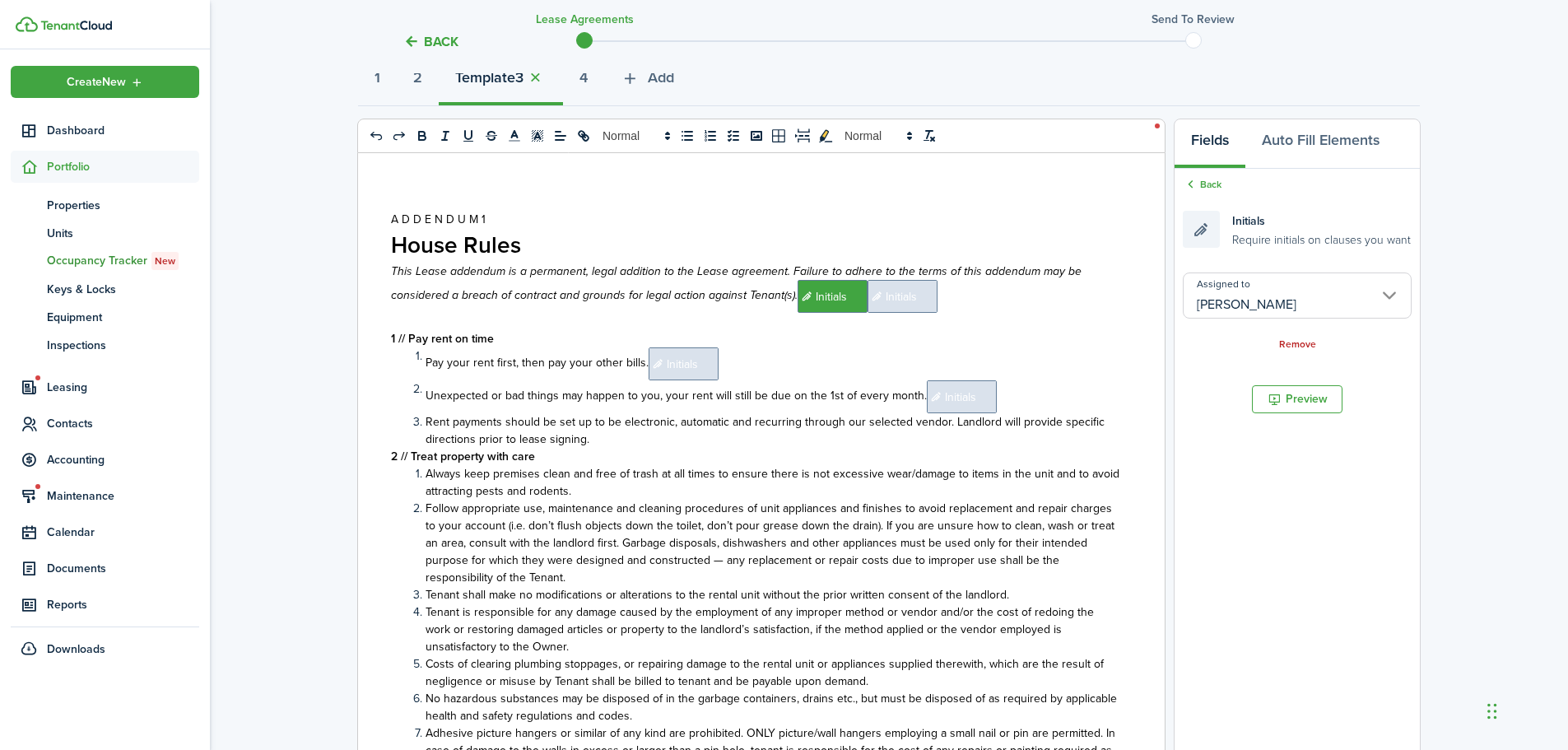
click at [905, 303] on span "Initials" at bounding box center [902, 296] width 70 height 33
click at [1244, 307] on input "Assigned to" at bounding box center [1298, 295] width 229 height 46
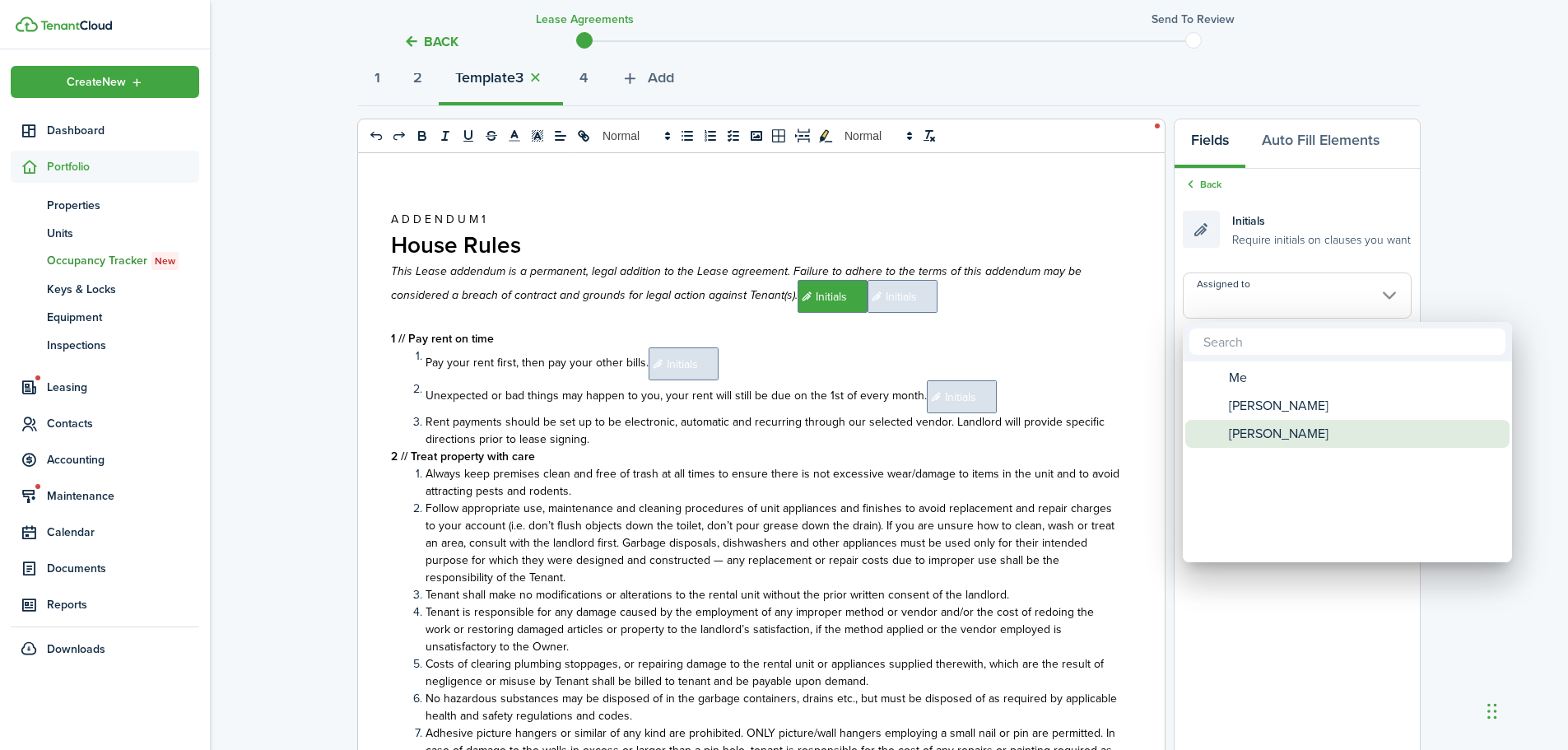
click at [1253, 423] on span "[PERSON_NAME]" at bounding box center [1279, 434] width 100 height 28
type input "[PERSON_NAME]"
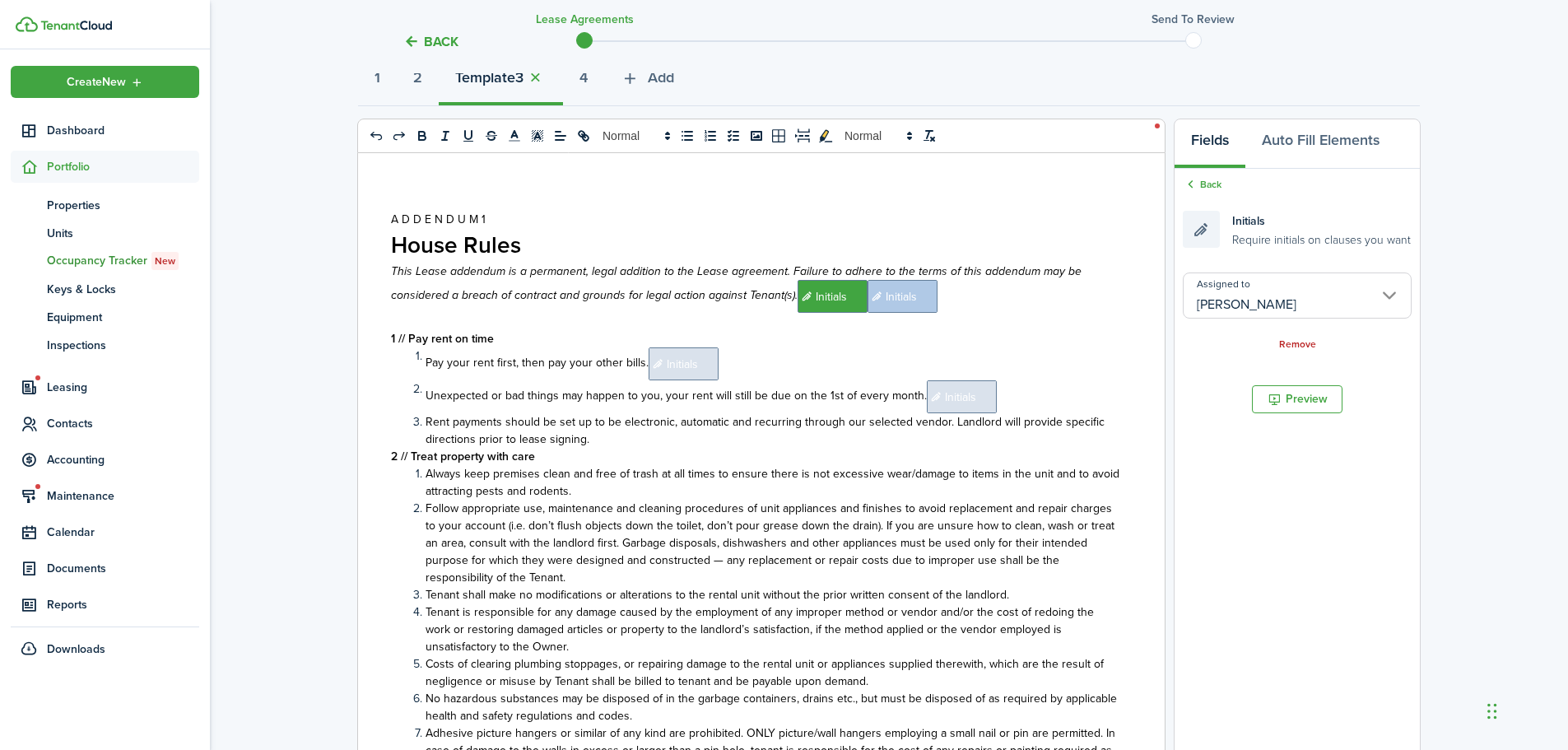
click at [699, 368] on span "Initials" at bounding box center [684, 364] width 70 height 33
copy li "﻿ Initials"
click at [752, 368] on li "Pay your rent first, then pay your other bills. ﻿ Initials ﻿" at bounding box center [765, 364] width 712 height 33
click at [698, 372] on span "Initials" at bounding box center [684, 364] width 70 height 33
click at [1217, 305] on input "Assigned to" at bounding box center [1298, 295] width 229 height 46
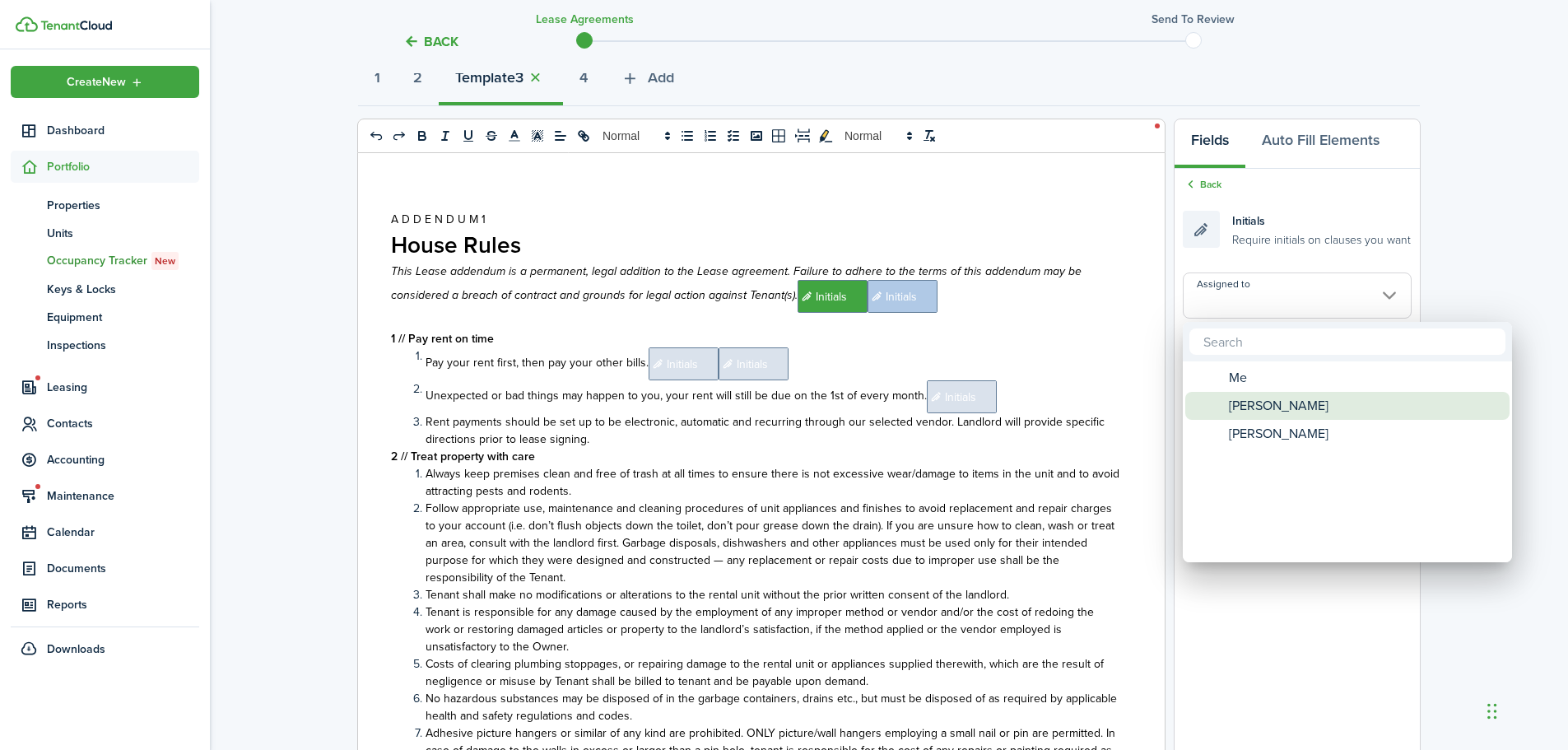
click at [1241, 400] on span "[PERSON_NAME]" at bounding box center [1279, 406] width 100 height 28
type input "[PERSON_NAME]"
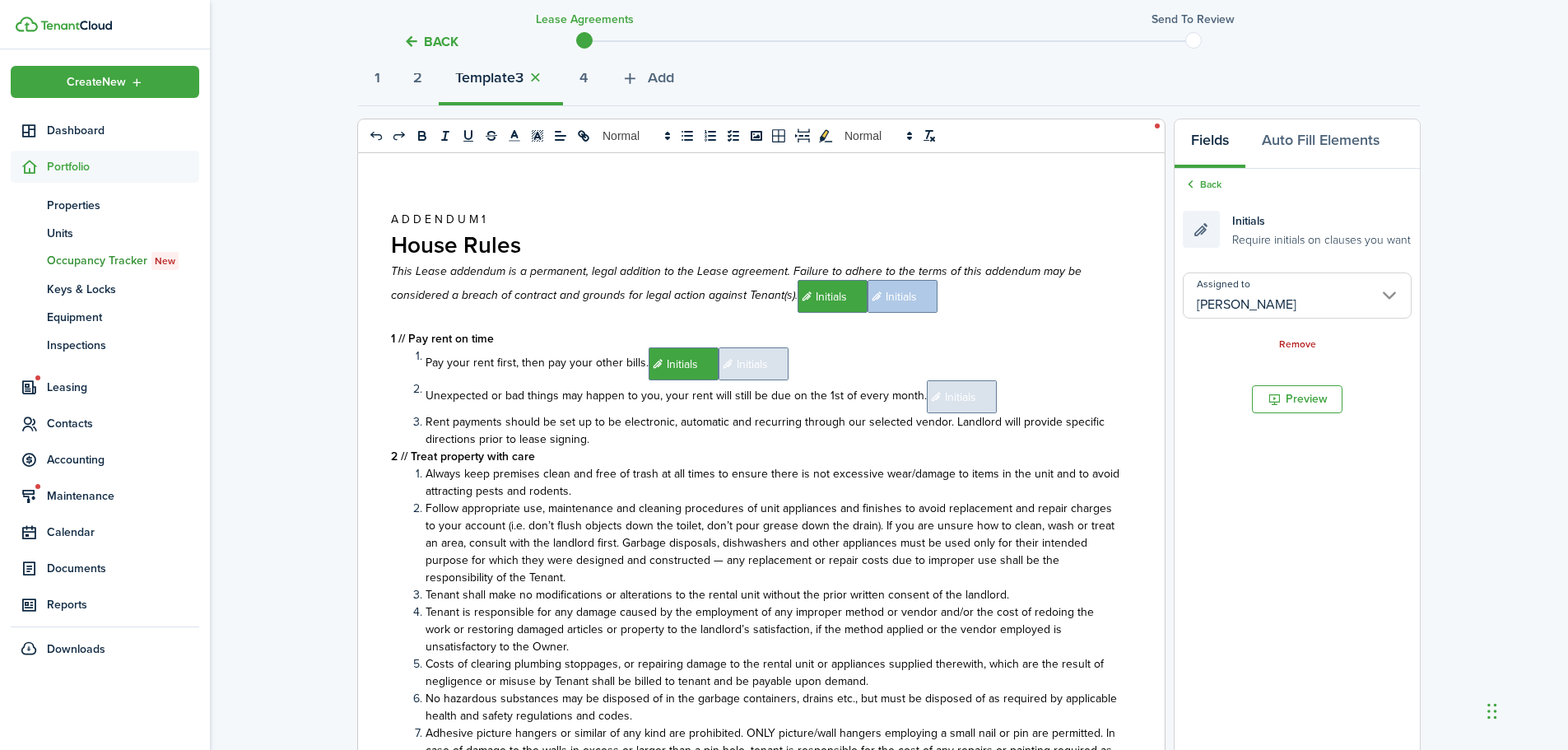
click at [751, 361] on span "Initials" at bounding box center [754, 364] width 70 height 33
click at [1246, 299] on input "Assigned to" at bounding box center [1298, 295] width 229 height 46
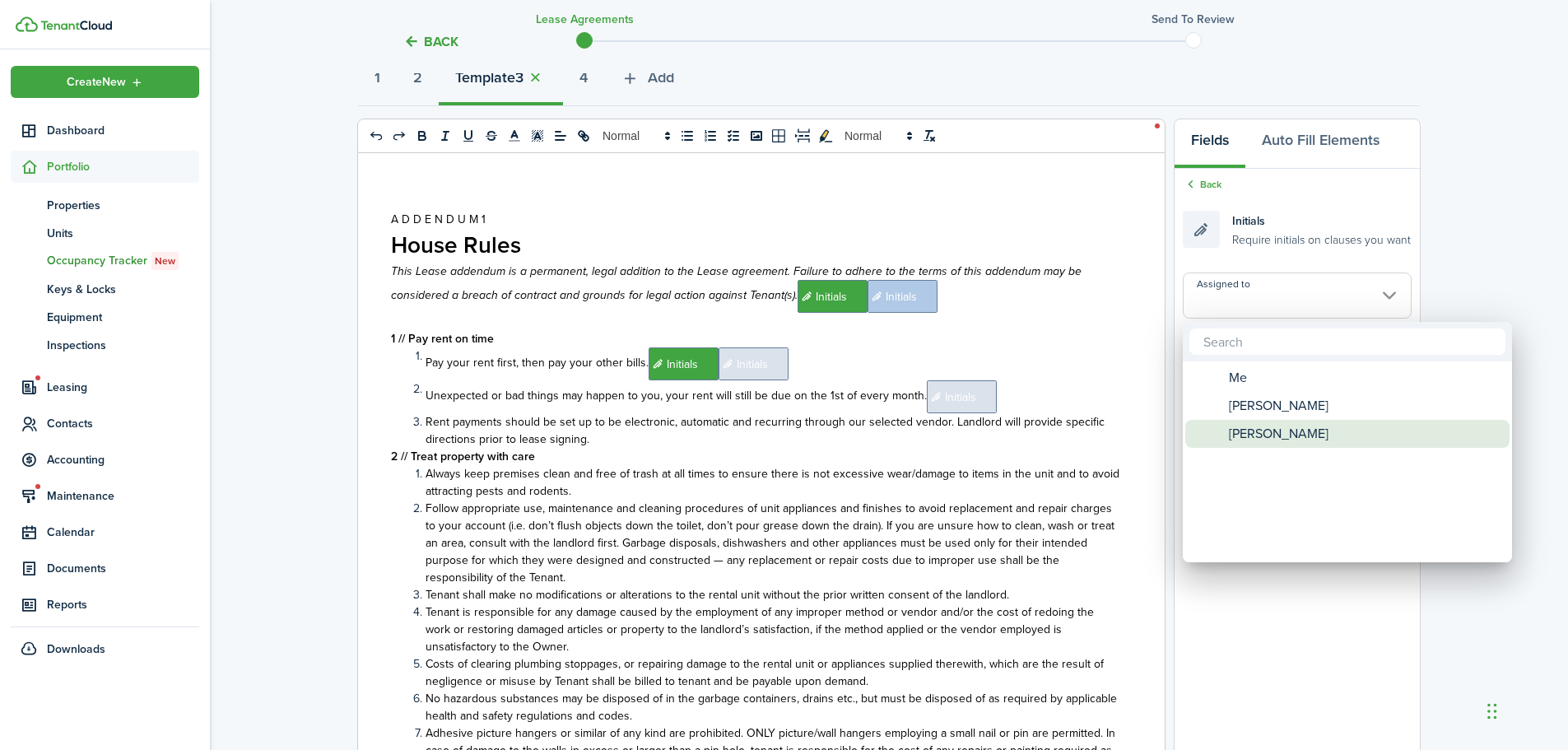
click at [1268, 426] on span "[PERSON_NAME]" at bounding box center [1279, 434] width 100 height 28
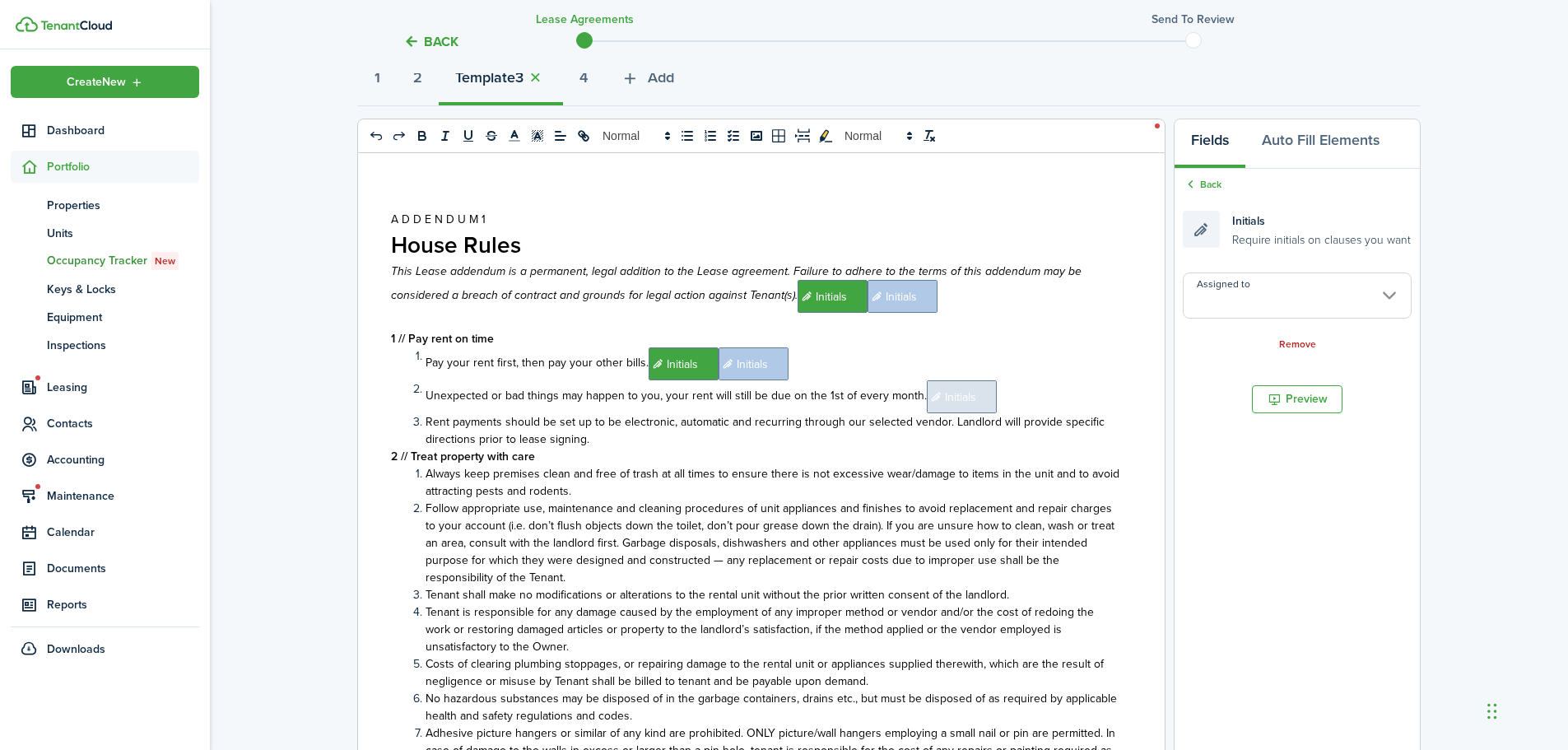
type input "[PERSON_NAME]"
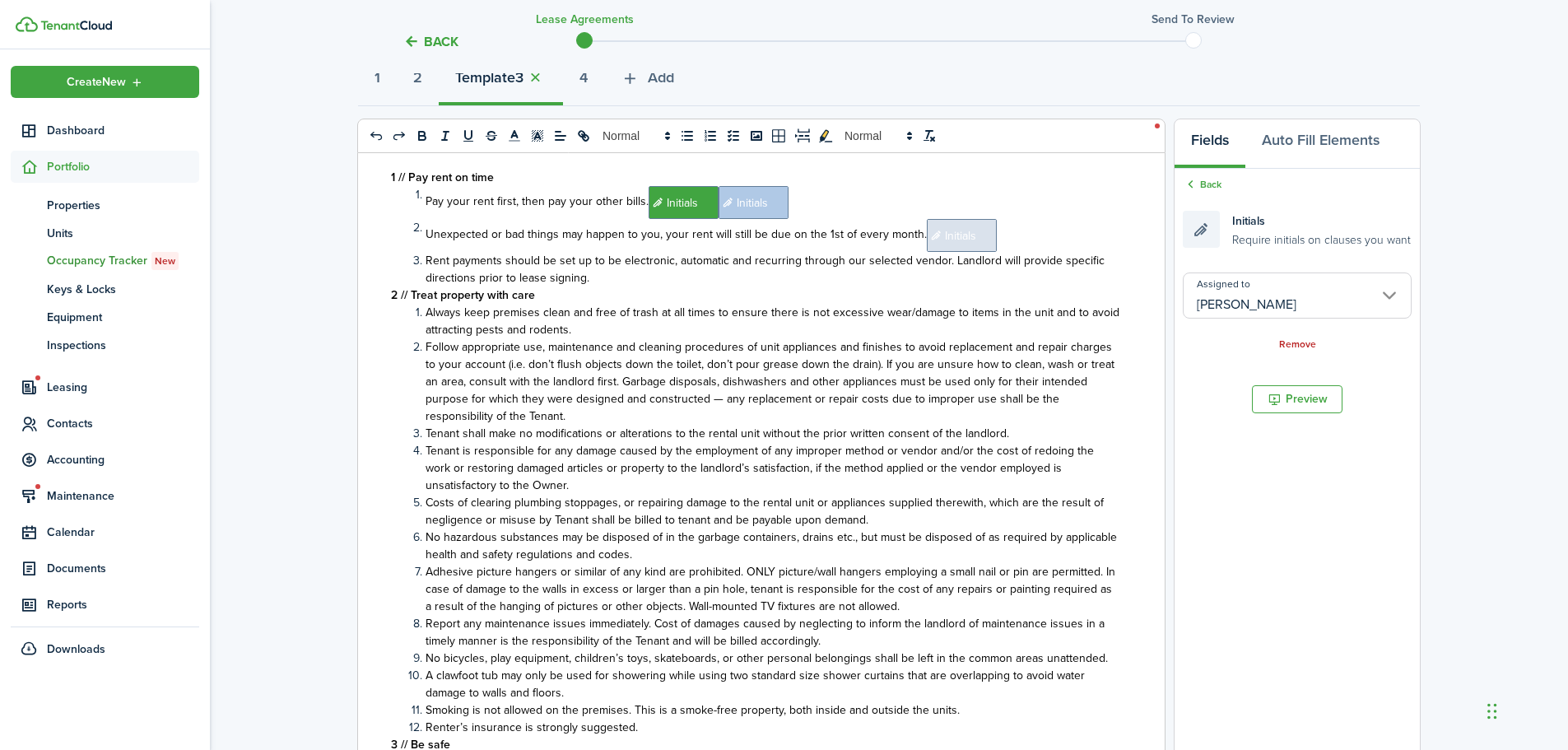
scroll to position [165, 0]
click at [952, 237] on span "Initials" at bounding box center [962, 231] width 70 height 33
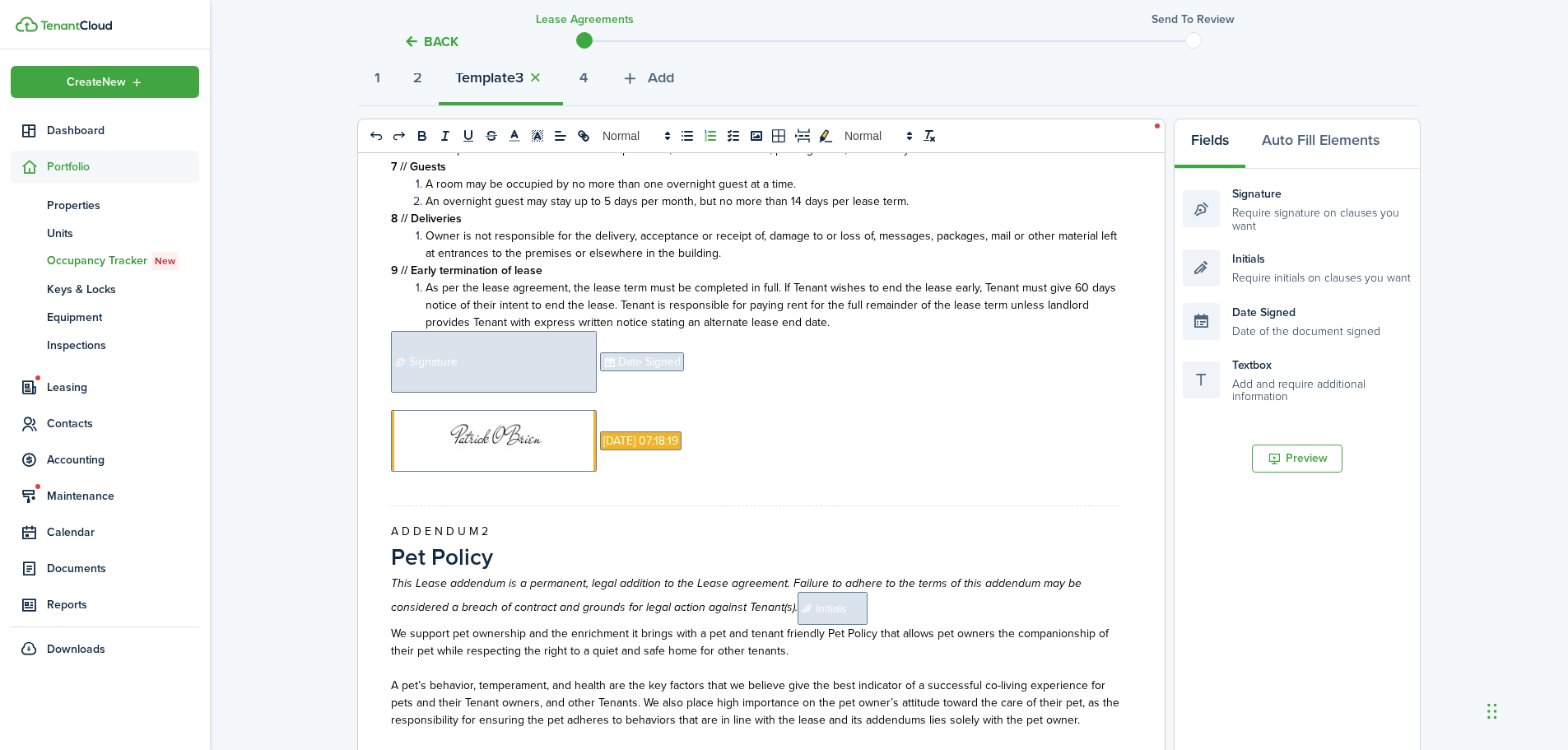
scroll to position [1729, 0]
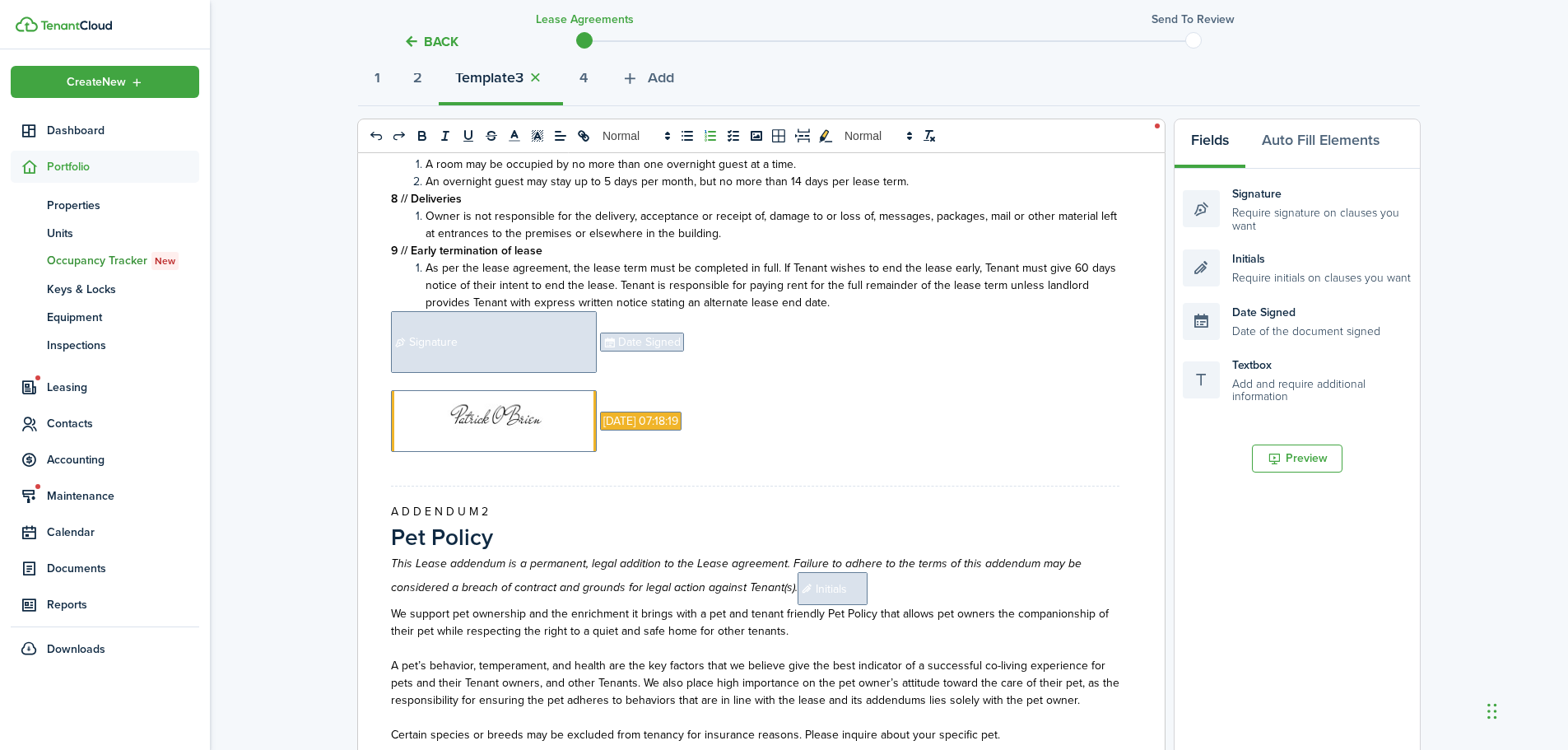
click at [723, 348] on p "﻿ Signature ﻿ ﻿ Date Signed ﻿" at bounding box center [755, 342] width 729 height 62
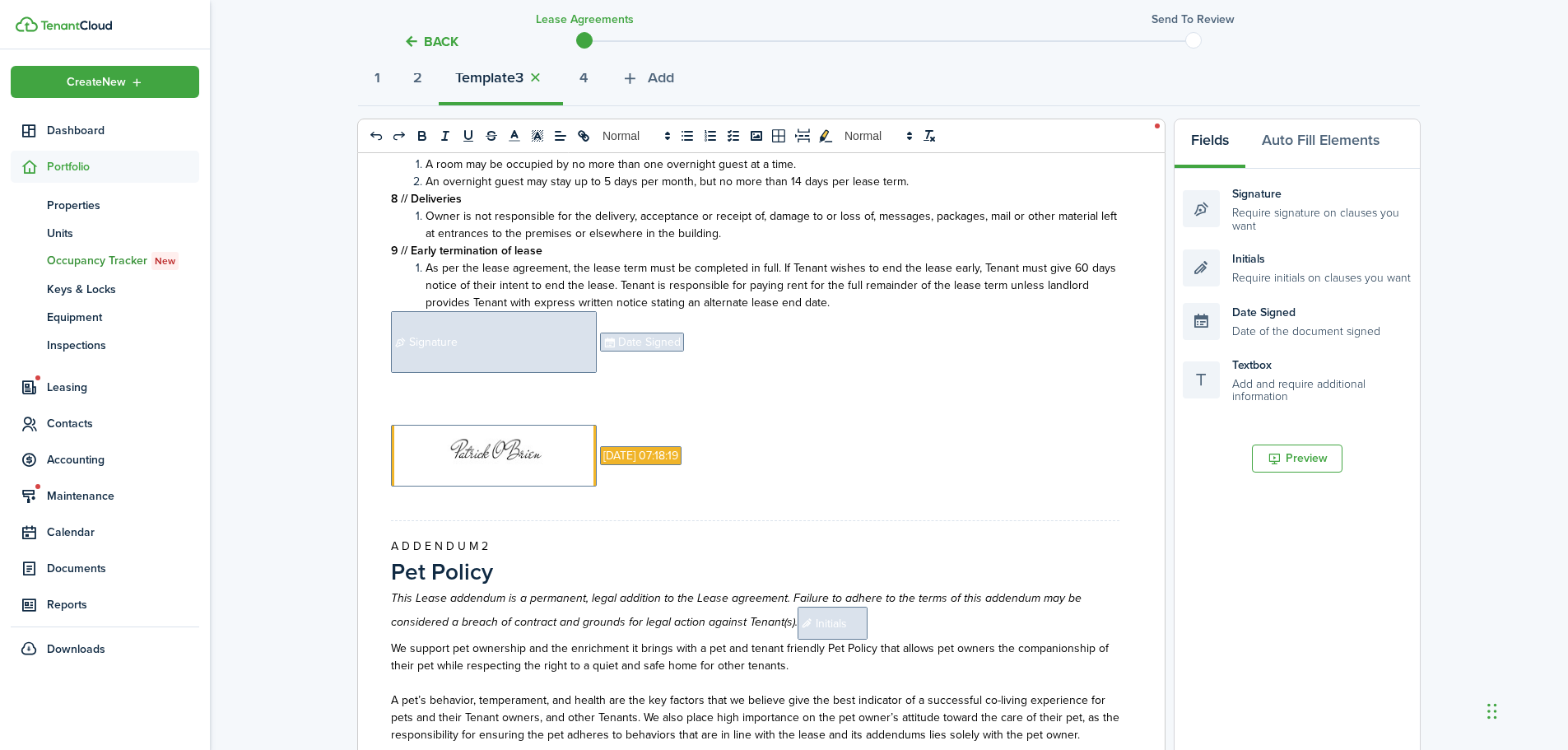
click at [501, 350] on span "Signature" at bounding box center [493, 342] width 205 height 62
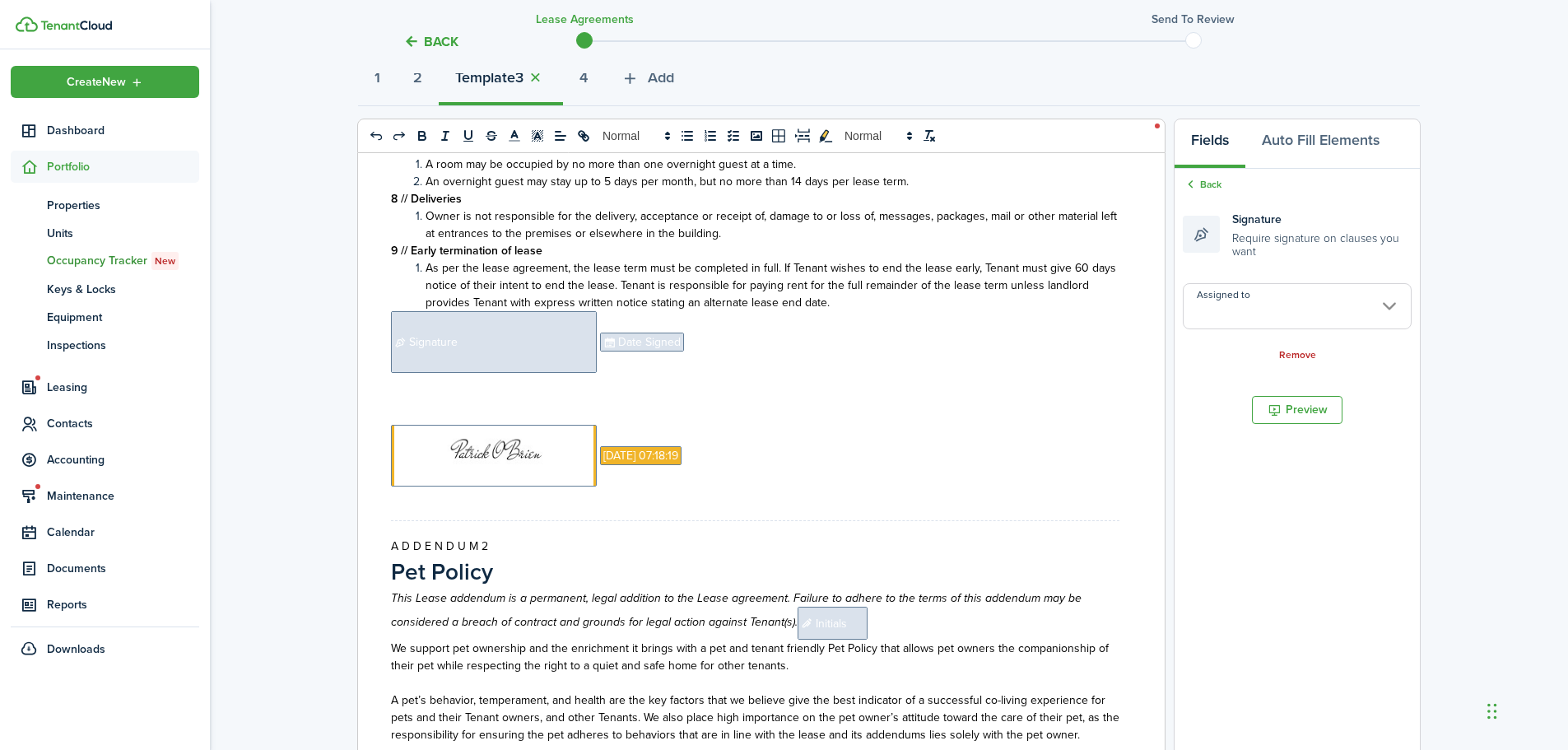
copy p "﻿ Signature"
click at [420, 398] on p "﻿" at bounding box center [755, 398] width 729 height 17
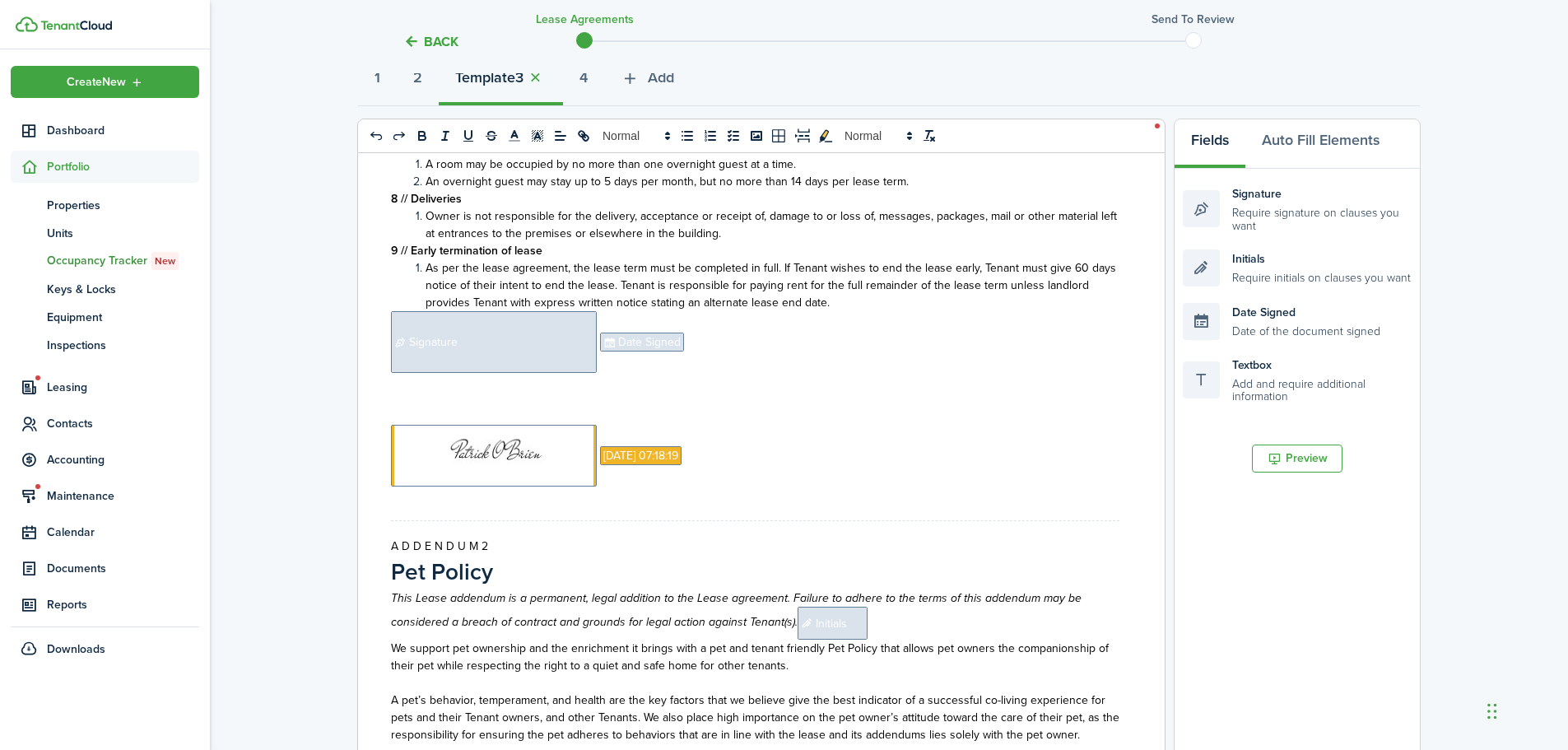
paste div
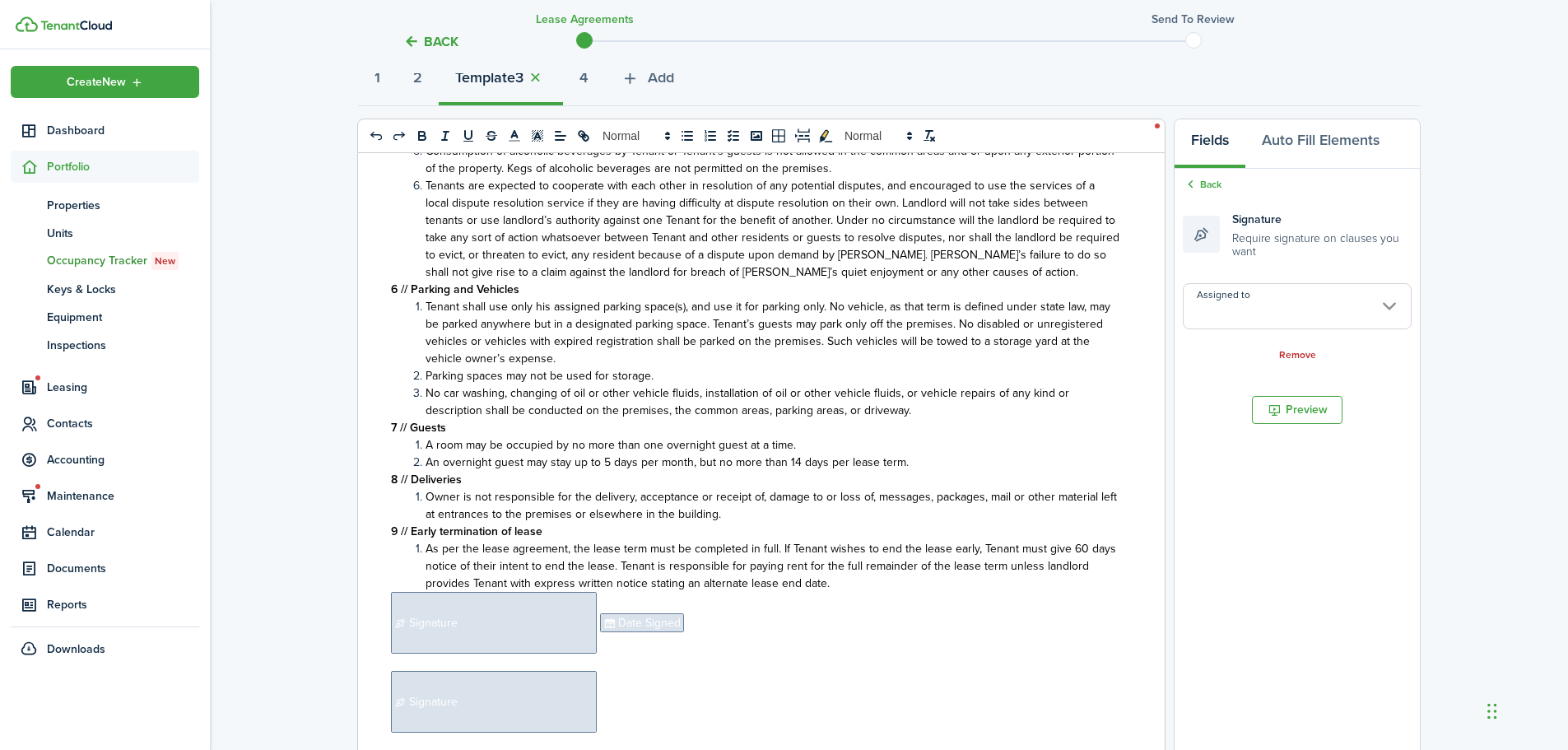
scroll to position [1800, 0]
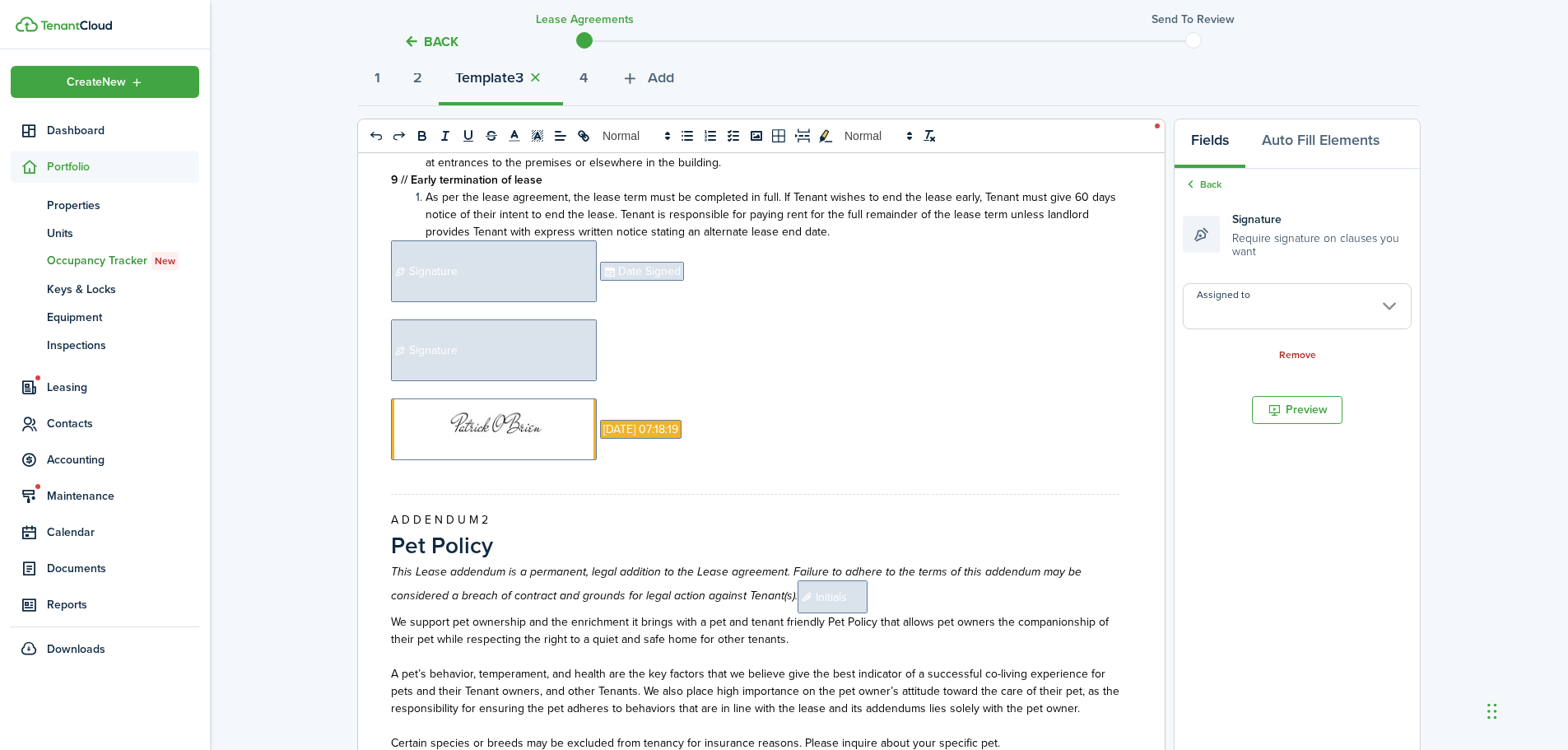
click at [624, 351] on p "﻿ Signature ﻿" at bounding box center [755, 350] width 729 height 62
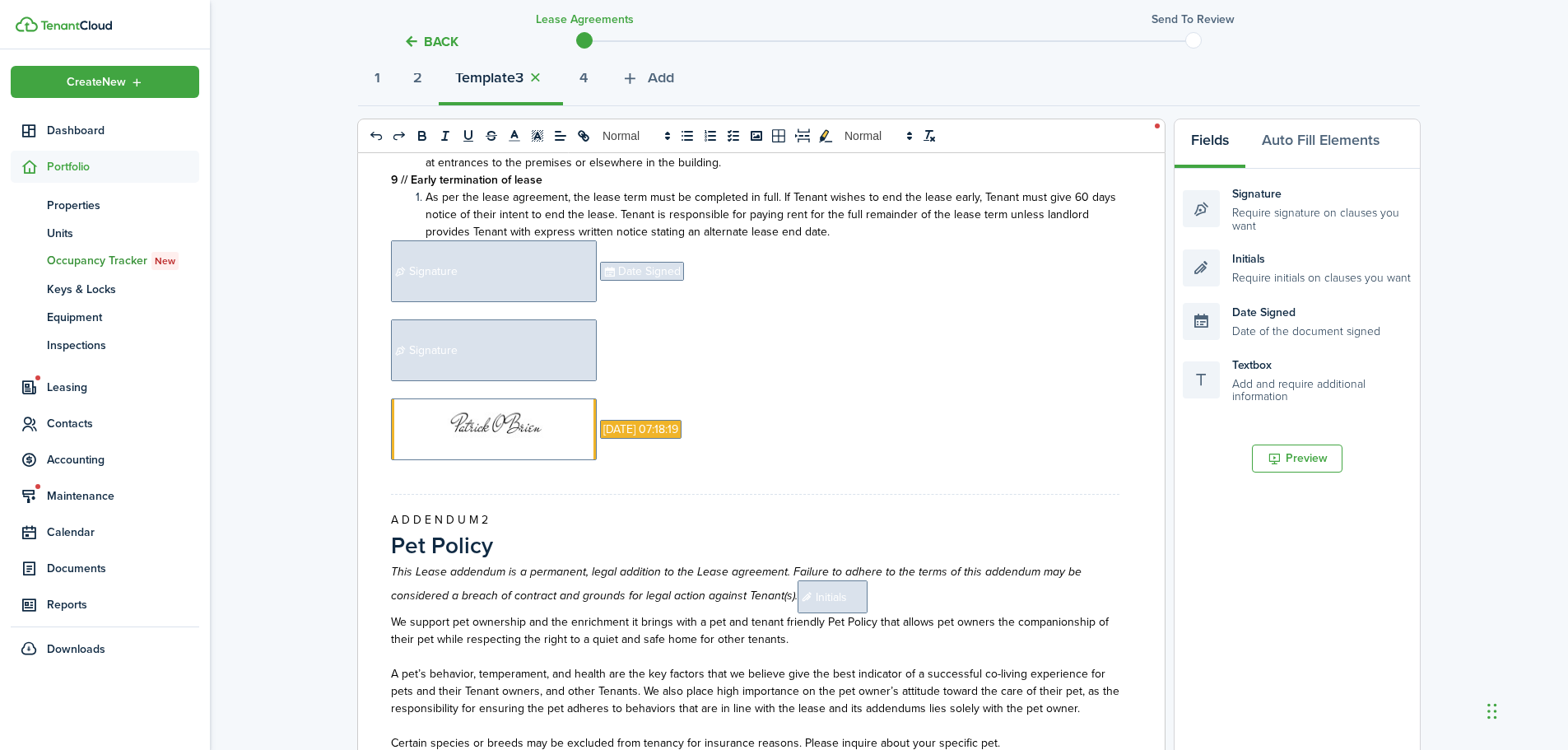
click at [640, 271] on span "Date Signed" at bounding box center [642, 271] width 84 height 19
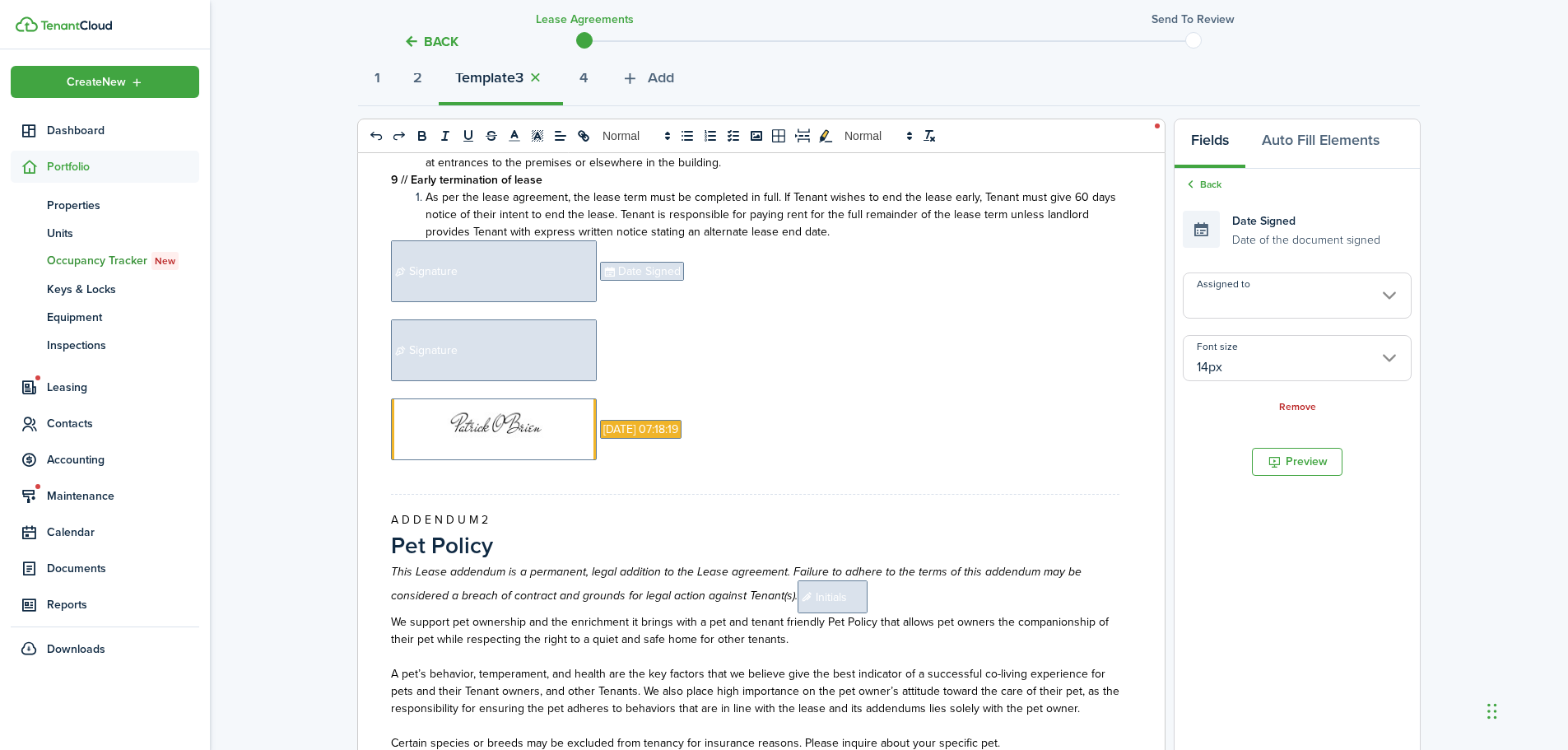
copy p "﻿ ﻿ Date Signed"
click at [646, 348] on p "﻿ Signature ﻿" at bounding box center [755, 350] width 729 height 62
click at [558, 286] on span "Signature" at bounding box center [493, 271] width 205 height 62
click at [1211, 305] on input "Assigned to" at bounding box center [1298, 306] width 229 height 46
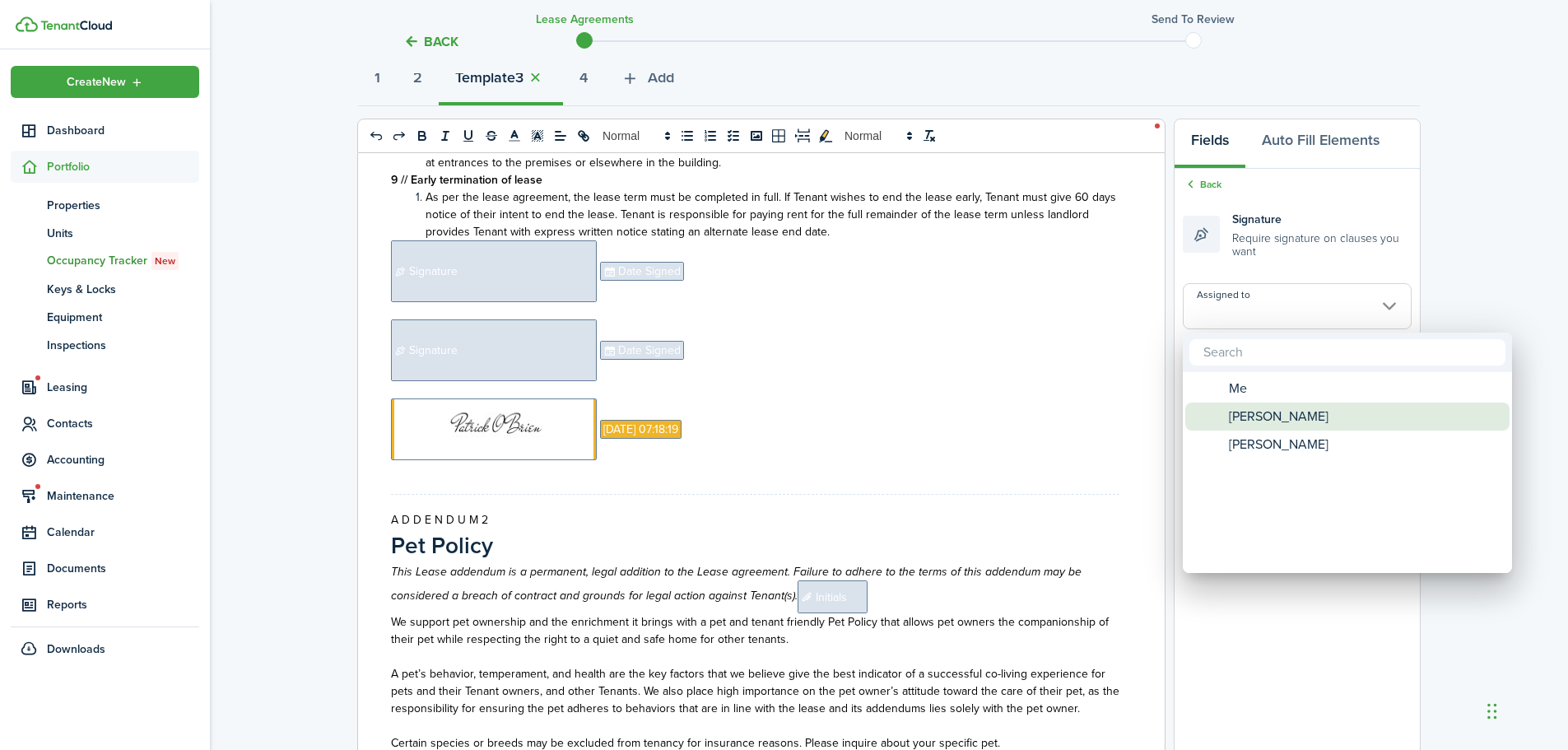
click at [1269, 414] on span "[PERSON_NAME]" at bounding box center [1279, 417] width 100 height 28
type input "[PERSON_NAME]"
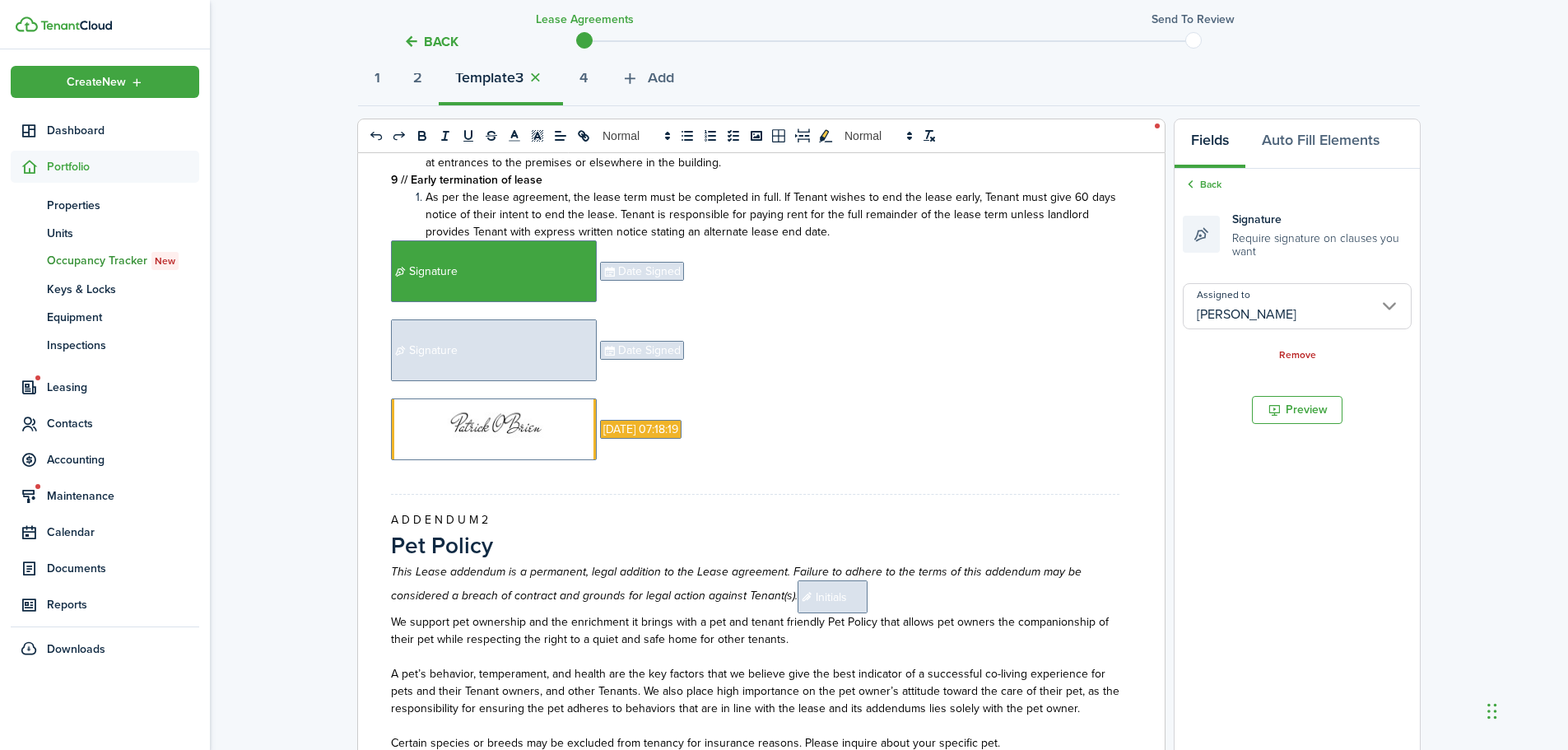
click at [636, 269] on span "Date Signed" at bounding box center [642, 271] width 84 height 19
click at [1276, 309] on input "Assigned to" at bounding box center [1298, 295] width 229 height 46
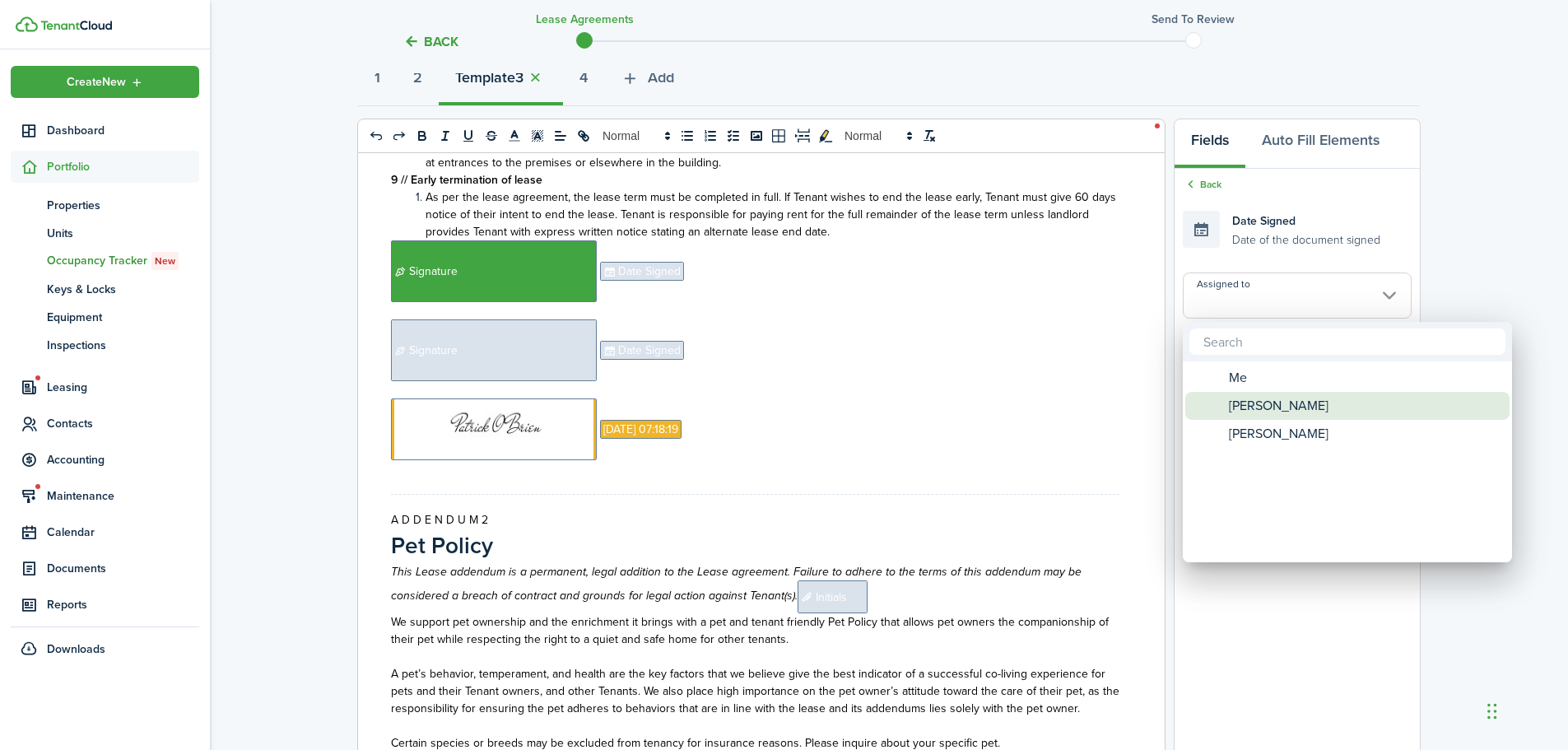
click at [1280, 414] on span "[PERSON_NAME]" at bounding box center [1279, 406] width 100 height 28
type input "[PERSON_NAME]"
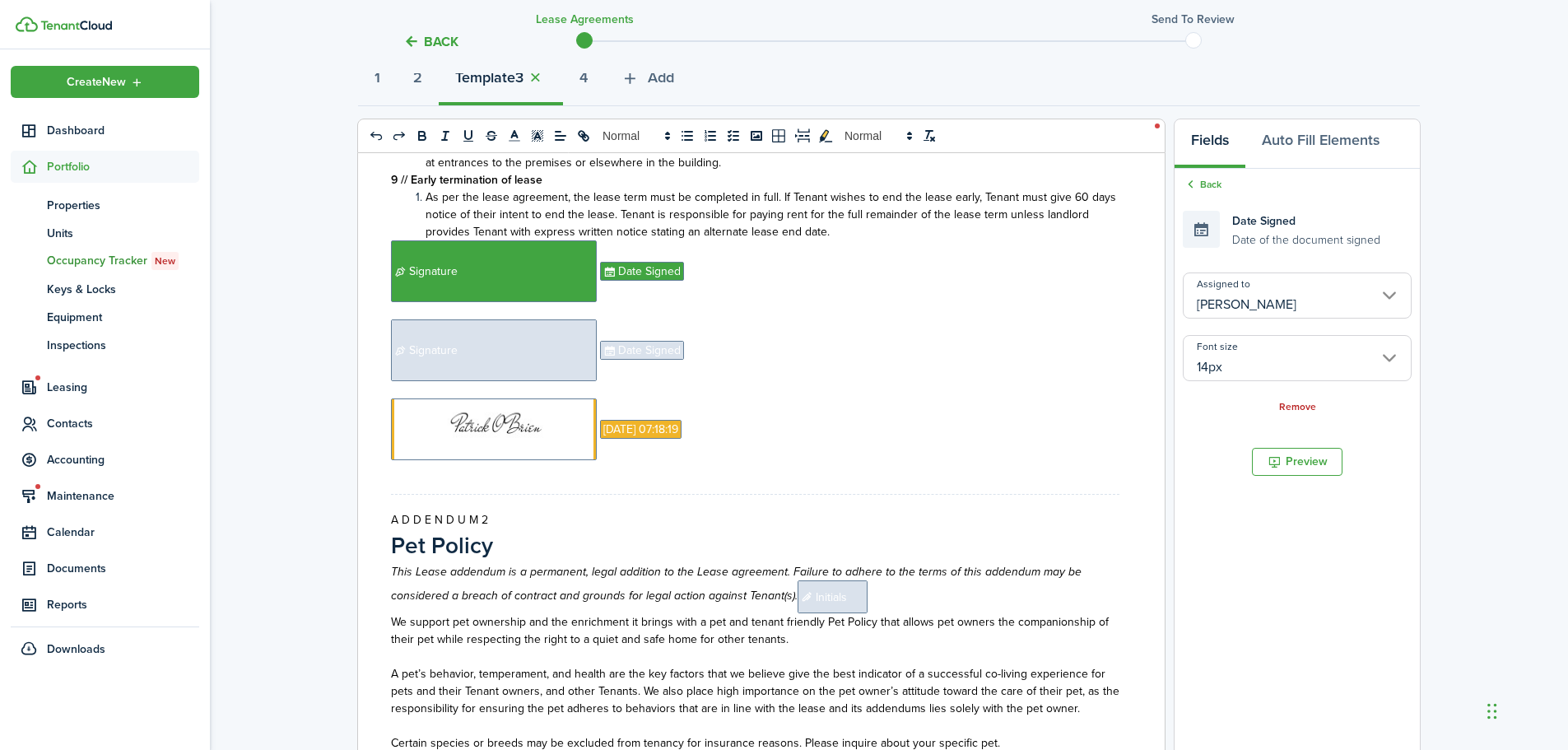
click at [538, 356] on span "Signature" at bounding box center [493, 350] width 205 height 62
click at [1251, 311] on input "Assigned to" at bounding box center [1298, 306] width 229 height 46
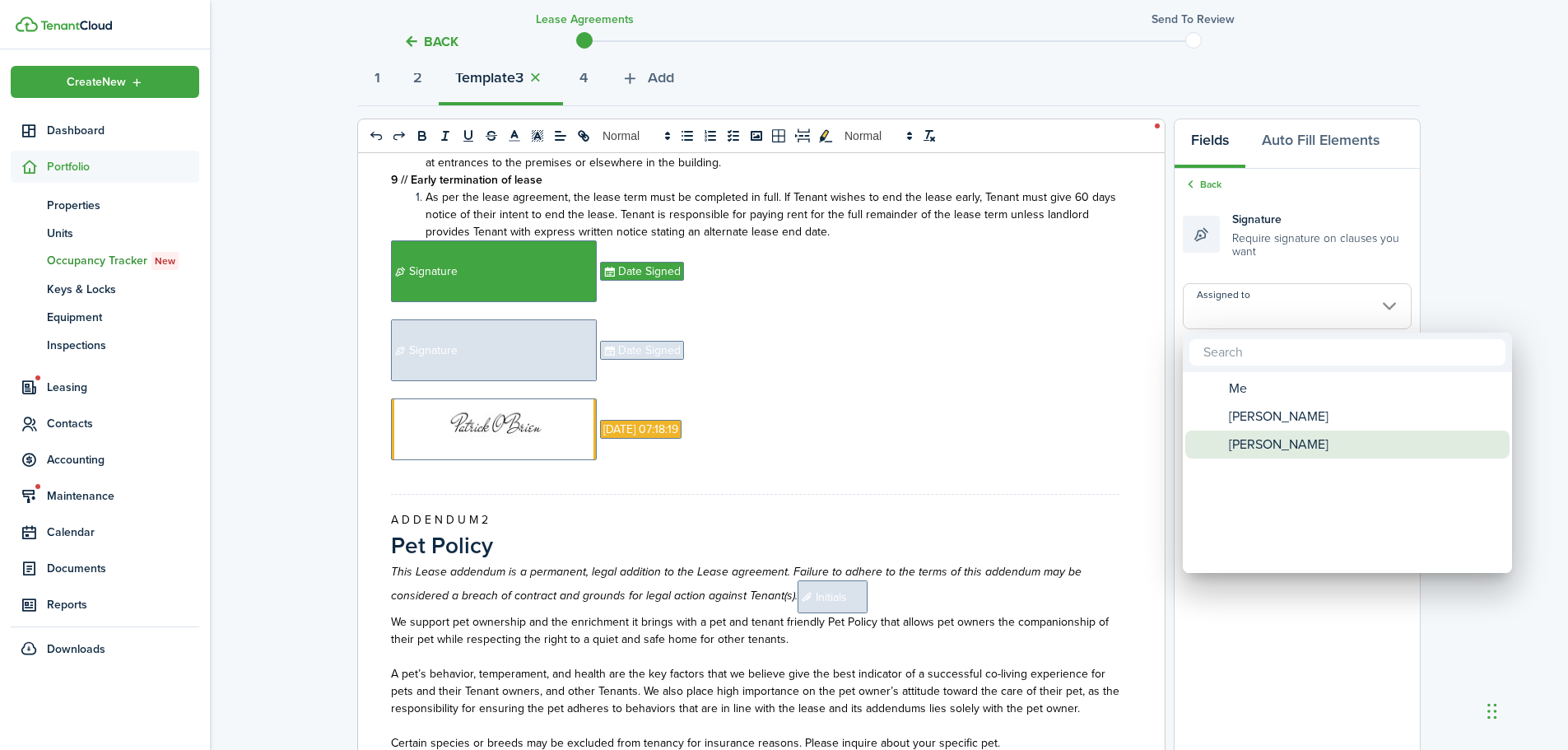
click at [1260, 438] on span "[PERSON_NAME]" at bounding box center [1279, 445] width 100 height 28
type input "[PERSON_NAME]"
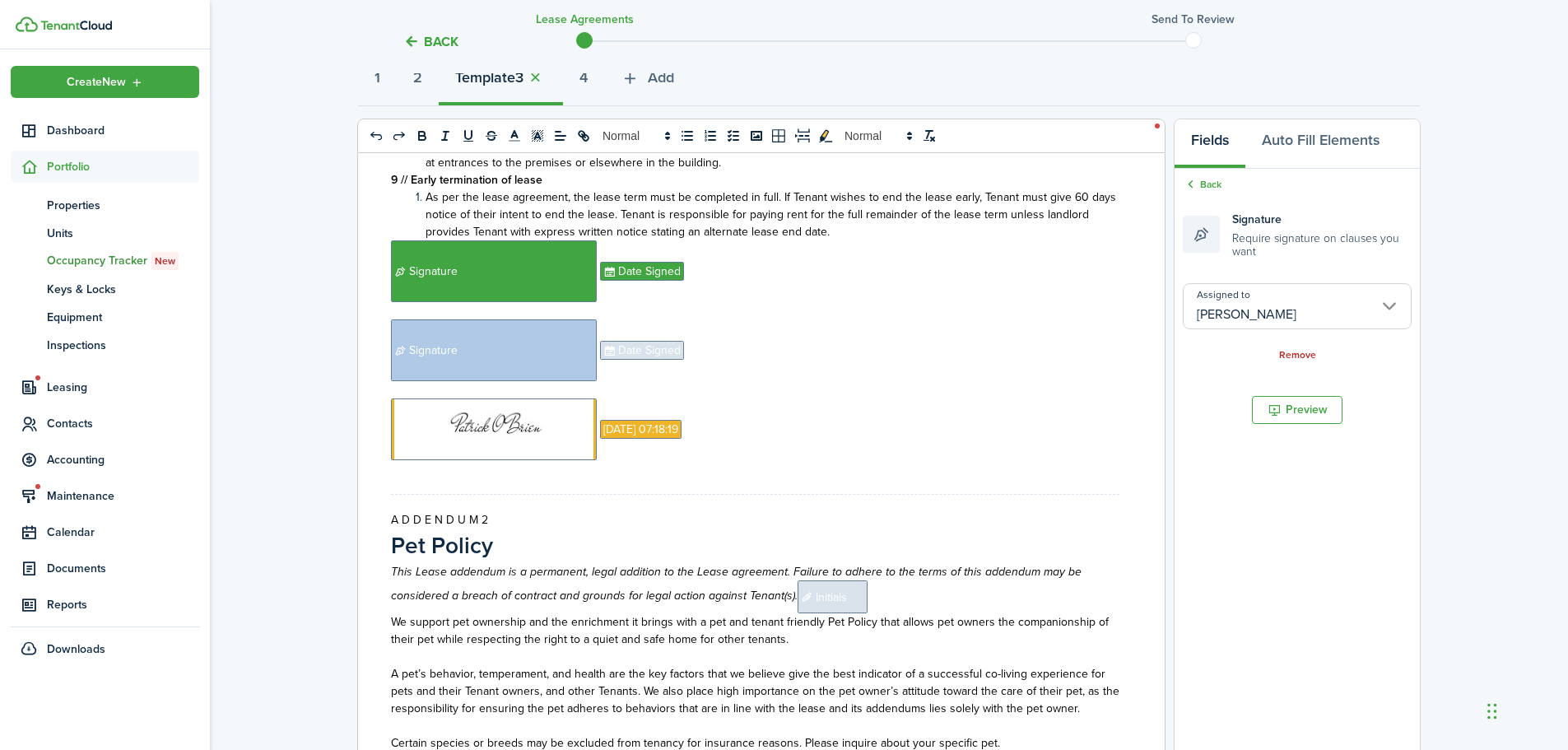
click at [612, 340] on p "﻿ Signature ﻿﻿ Date Signed ﻿" at bounding box center [755, 350] width 729 height 62
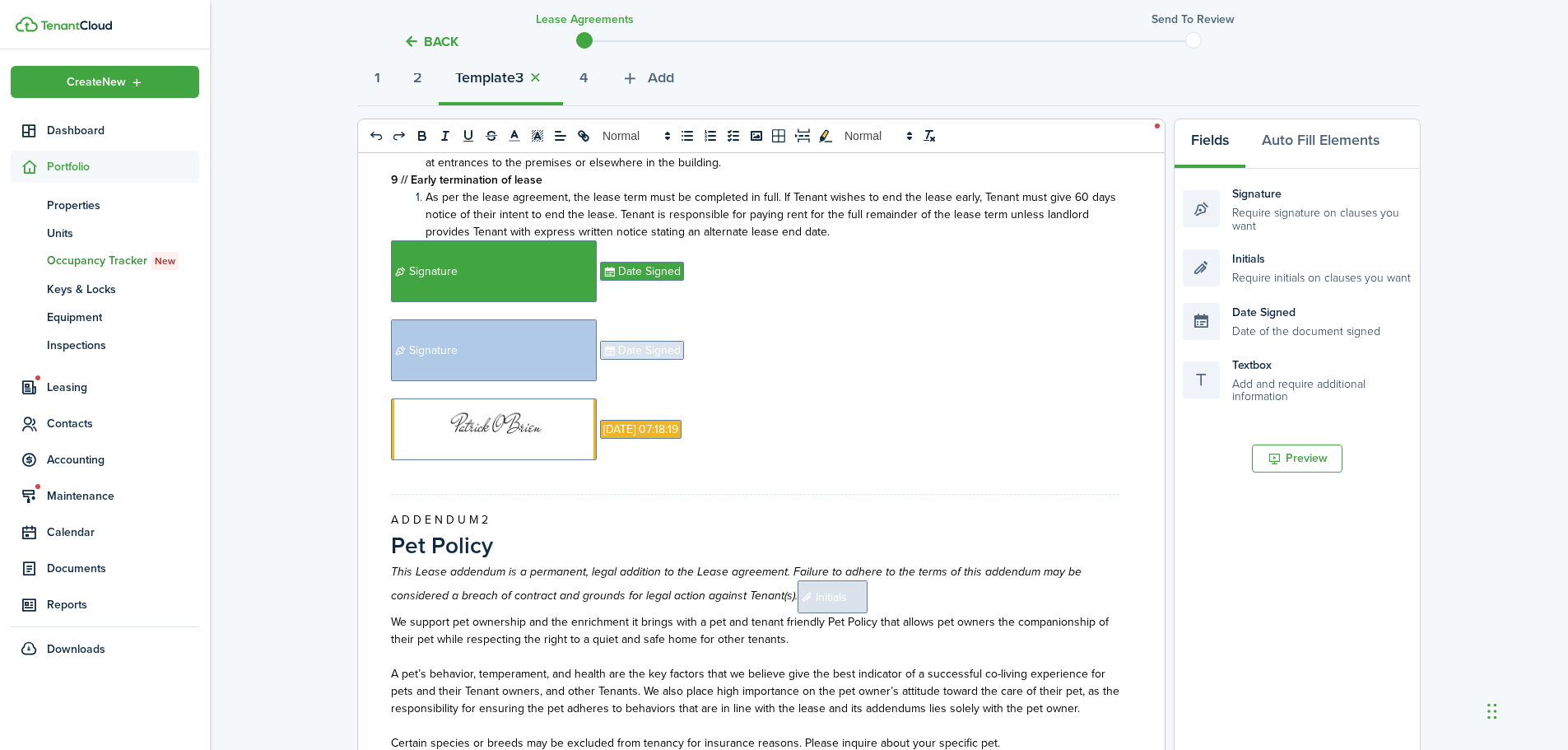
click at [638, 344] on span "Date Signed" at bounding box center [642, 350] width 84 height 19
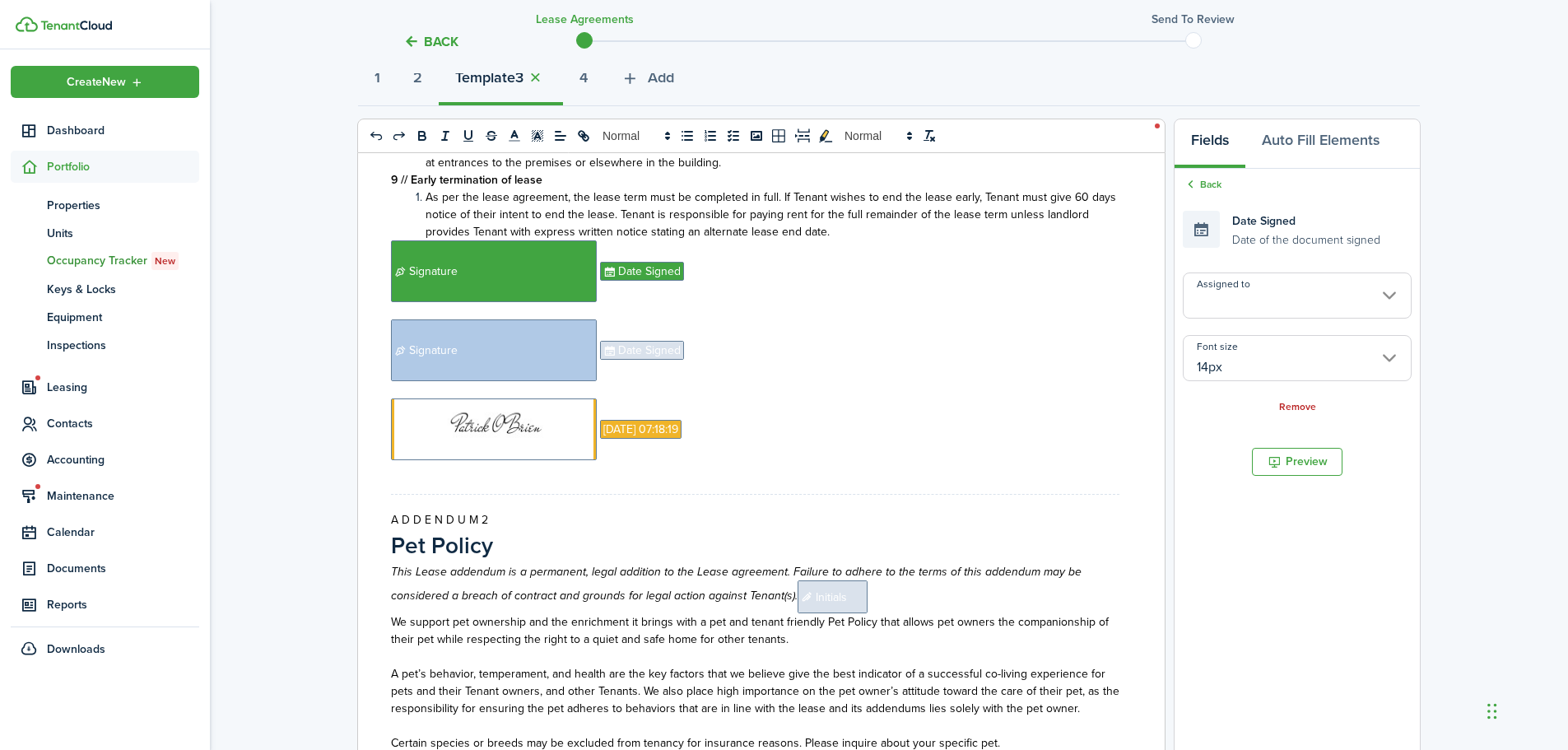
click at [1287, 292] on input "Assigned to" at bounding box center [1298, 295] width 229 height 46
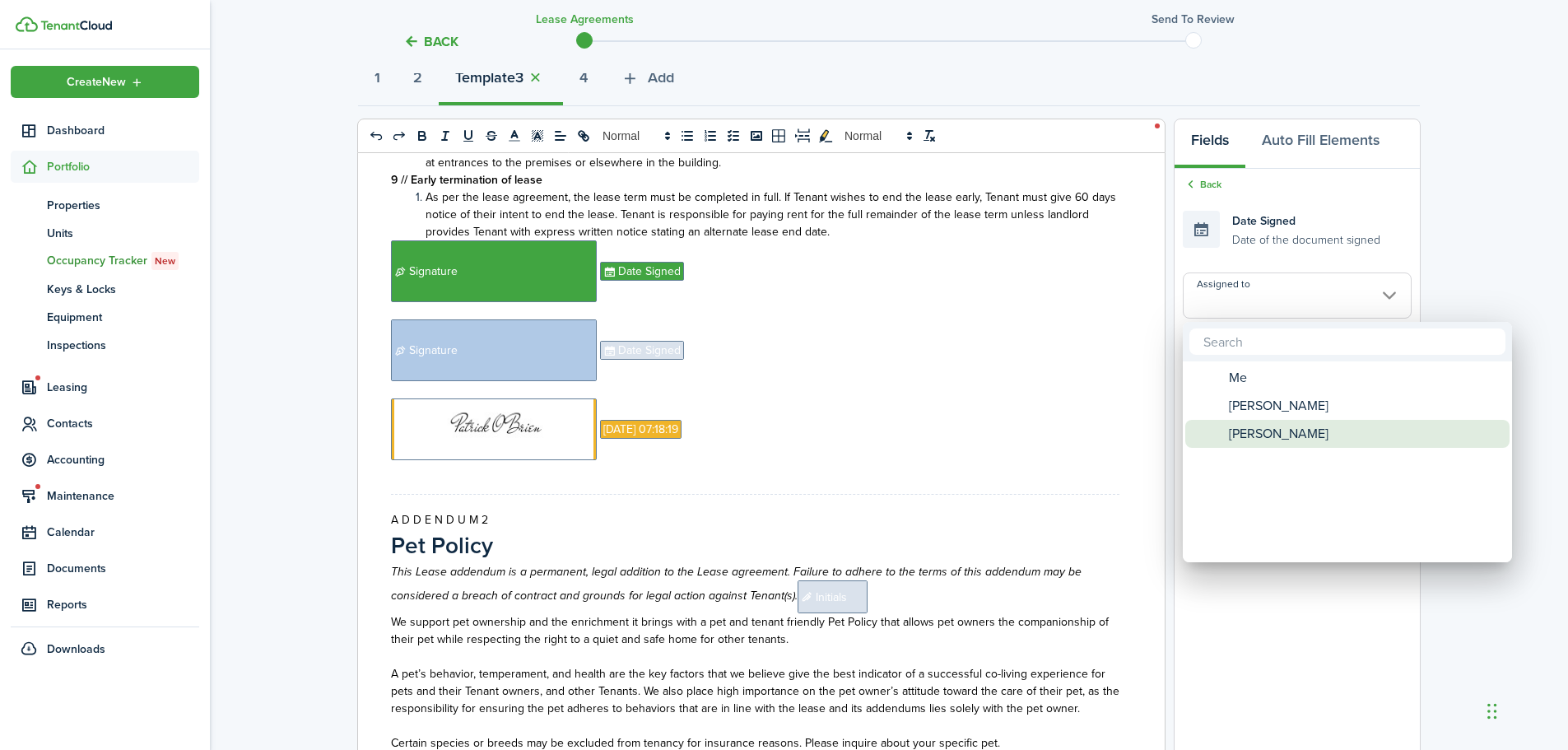
click at [1260, 428] on span "[PERSON_NAME]" at bounding box center [1279, 434] width 100 height 28
type input "[PERSON_NAME]"
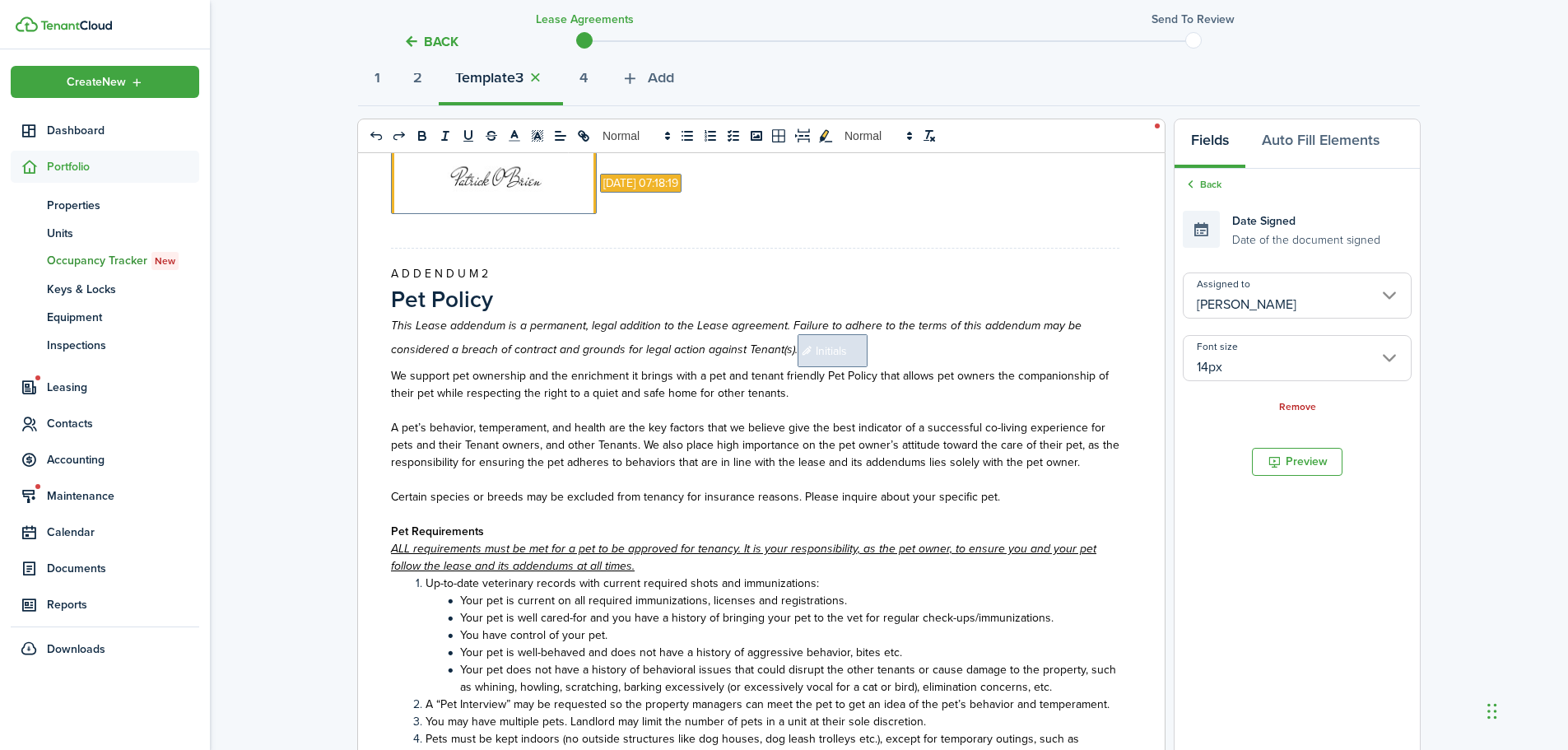
scroll to position [2048, 0]
click at [838, 343] on span "Initials" at bounding box center [832, 349] width 70 height 33
copy p "﻿ Initials"
click at [889, 343] on p "This Lease addendum is a permanent, legal addition to the Lease agreement. Fail…" at bounding box center [755, 341] width 729 height 50
click at [839, 348] on span "Initials" at bounding box center [832, 349] width 70 height 33
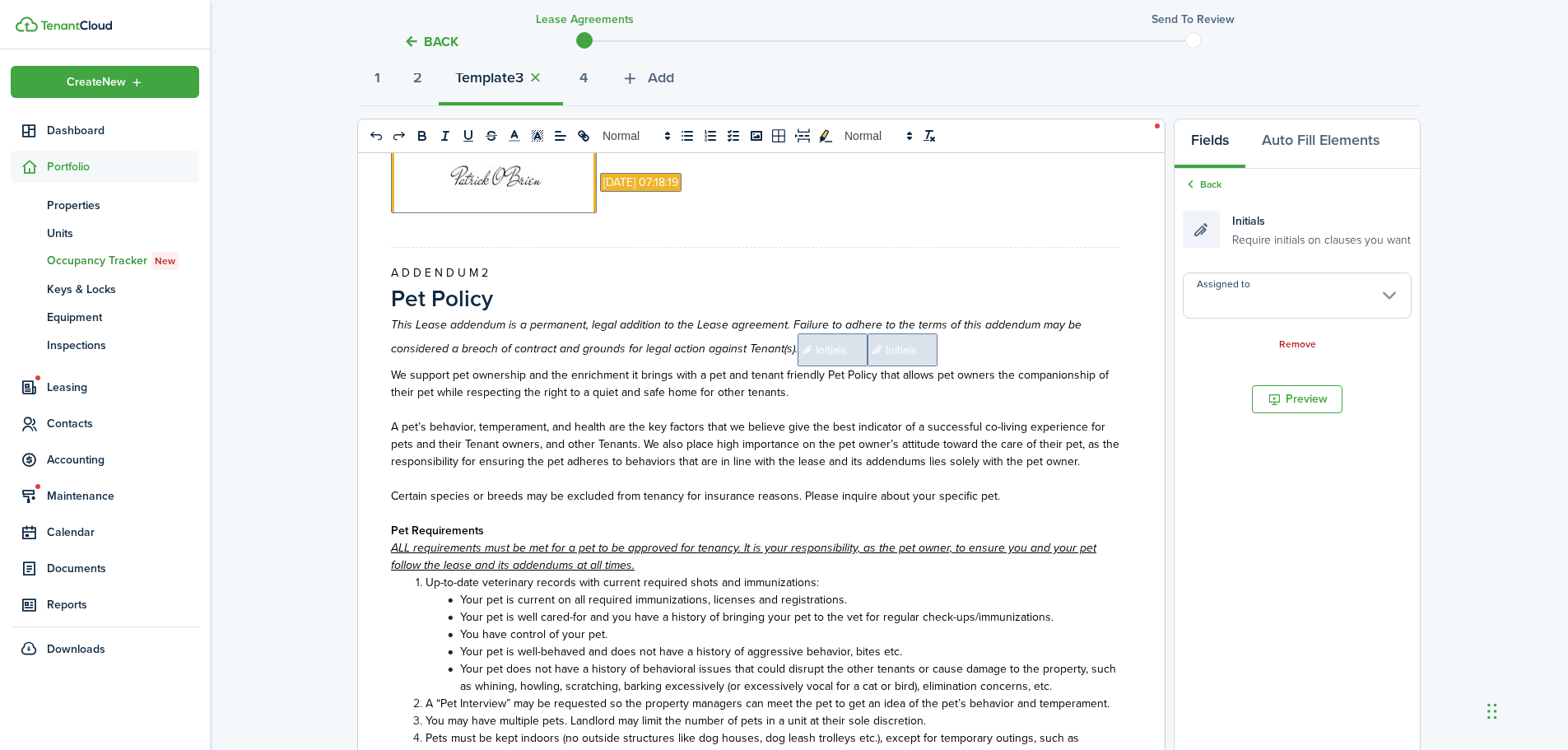
click at [1250, 299] on input "Assigned to" at bounding box center [1298, 295] width 229 height 46
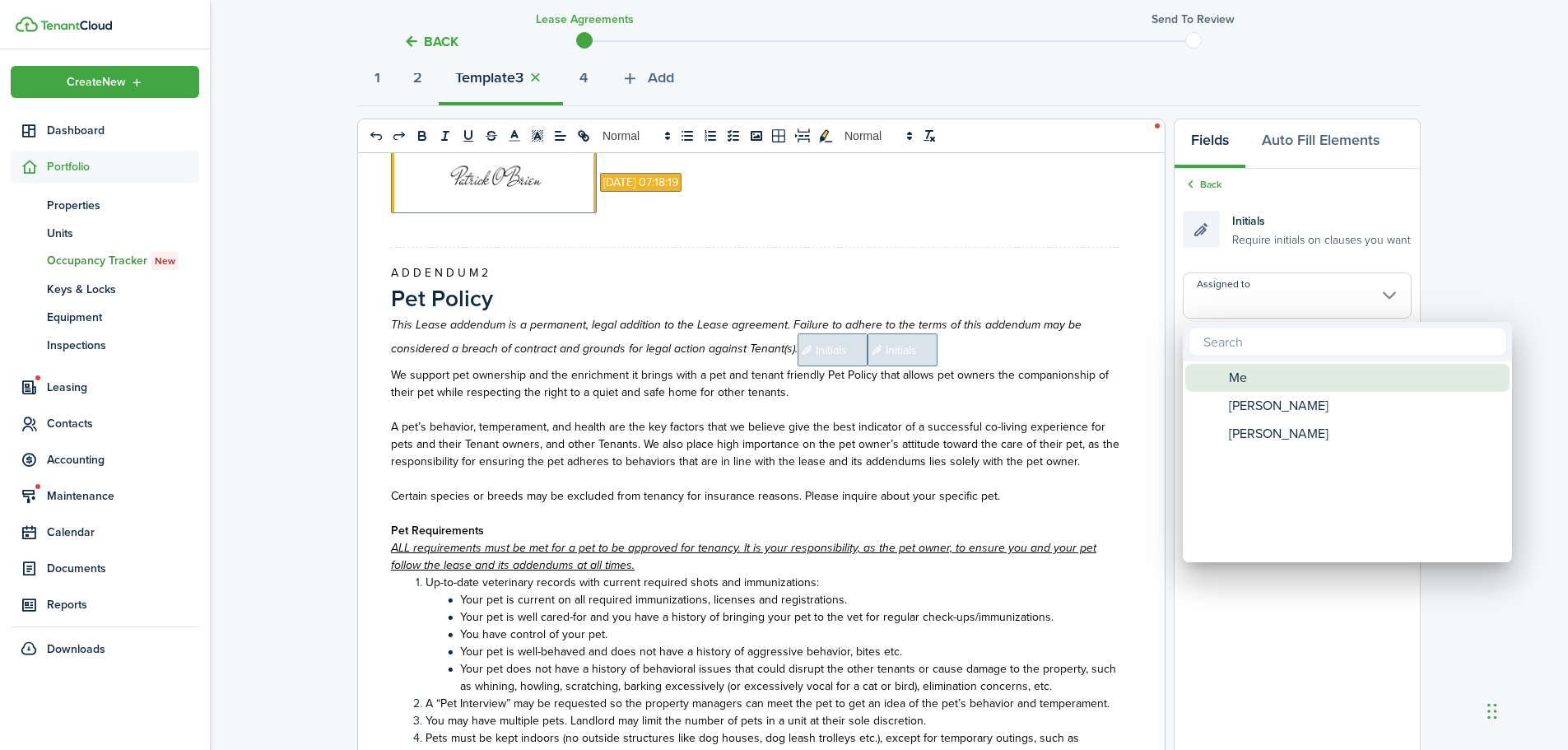
click at [1242, 385] on span "Me" at bounding box center [1238, 378] width 18 height 28
type input "Me"
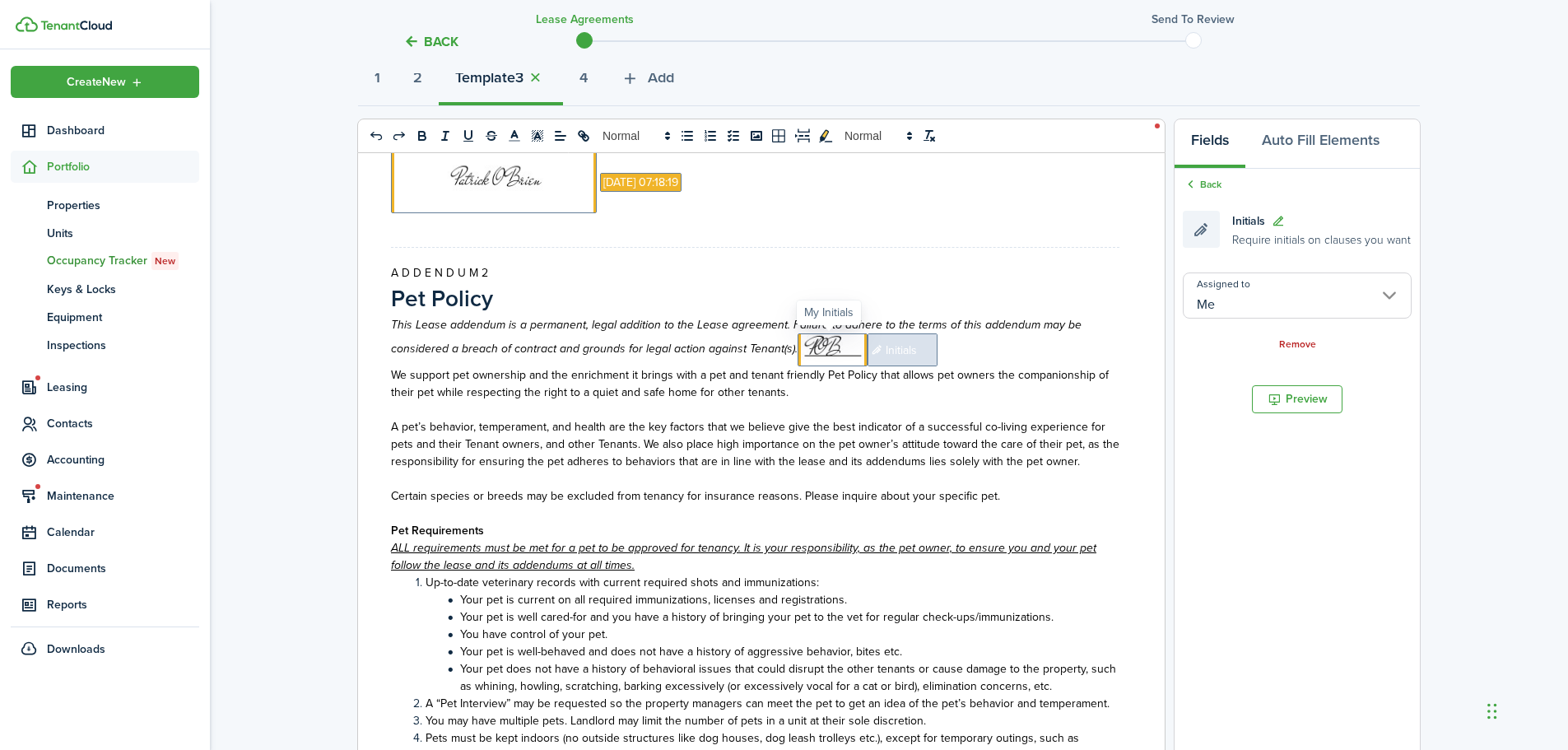
click at [842, 357] on span at bounding box center [832, 349] width 70 height 33
click at [1236, 310] on input "Me" at bounding box center [1298, 295] width 229 height 46
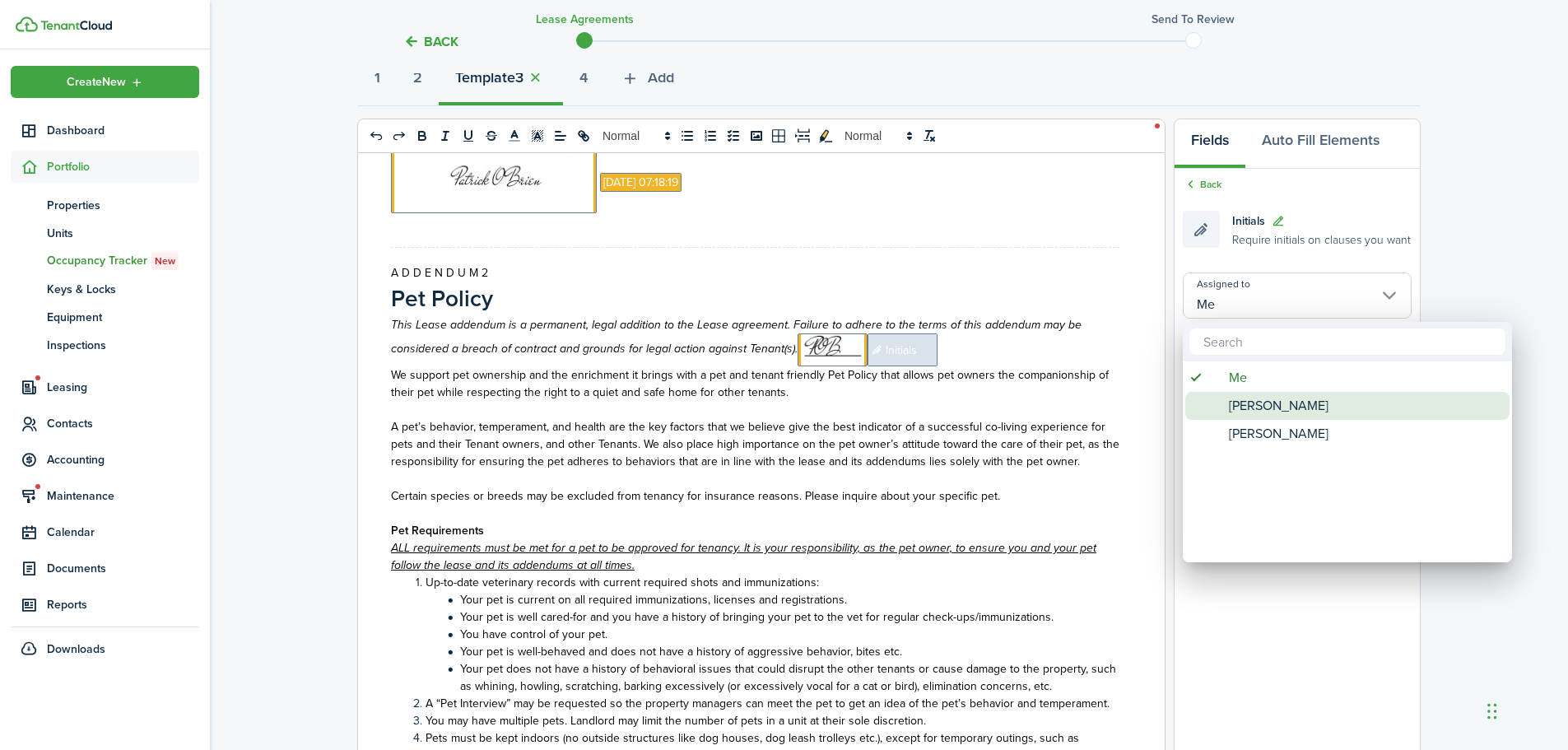
click at [1251, 405] on span "[PERSON_NAME]" at bounding box center [1279, 406] width 100 height 28
type input "[PERSON_NAME]"
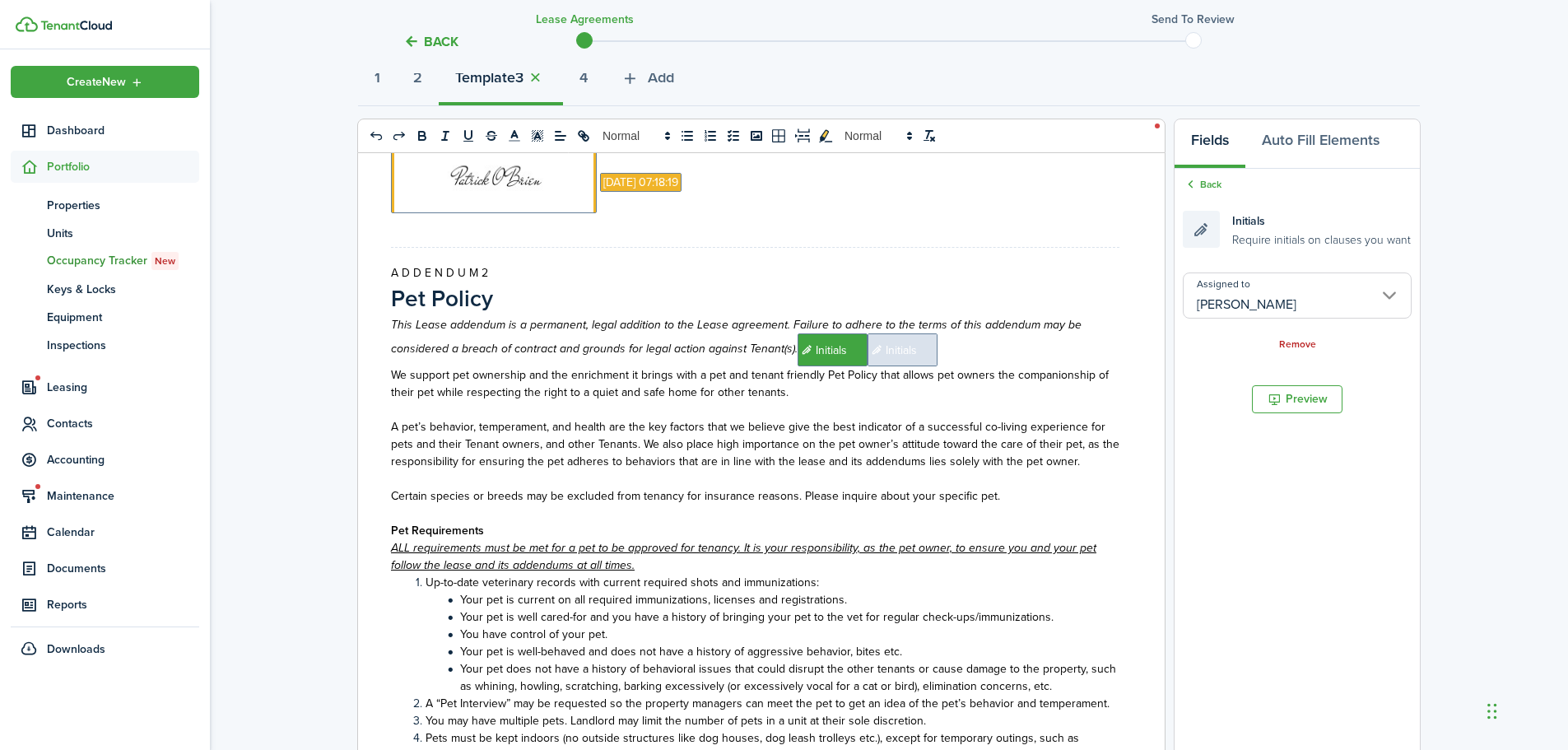
click at [894, 350] on span "Initials" at bounding box center [902, 349] width 70 height 33
click at [1236, 302] on input "Assigned to" at bounding box center [1298, 295] width 229 height 46
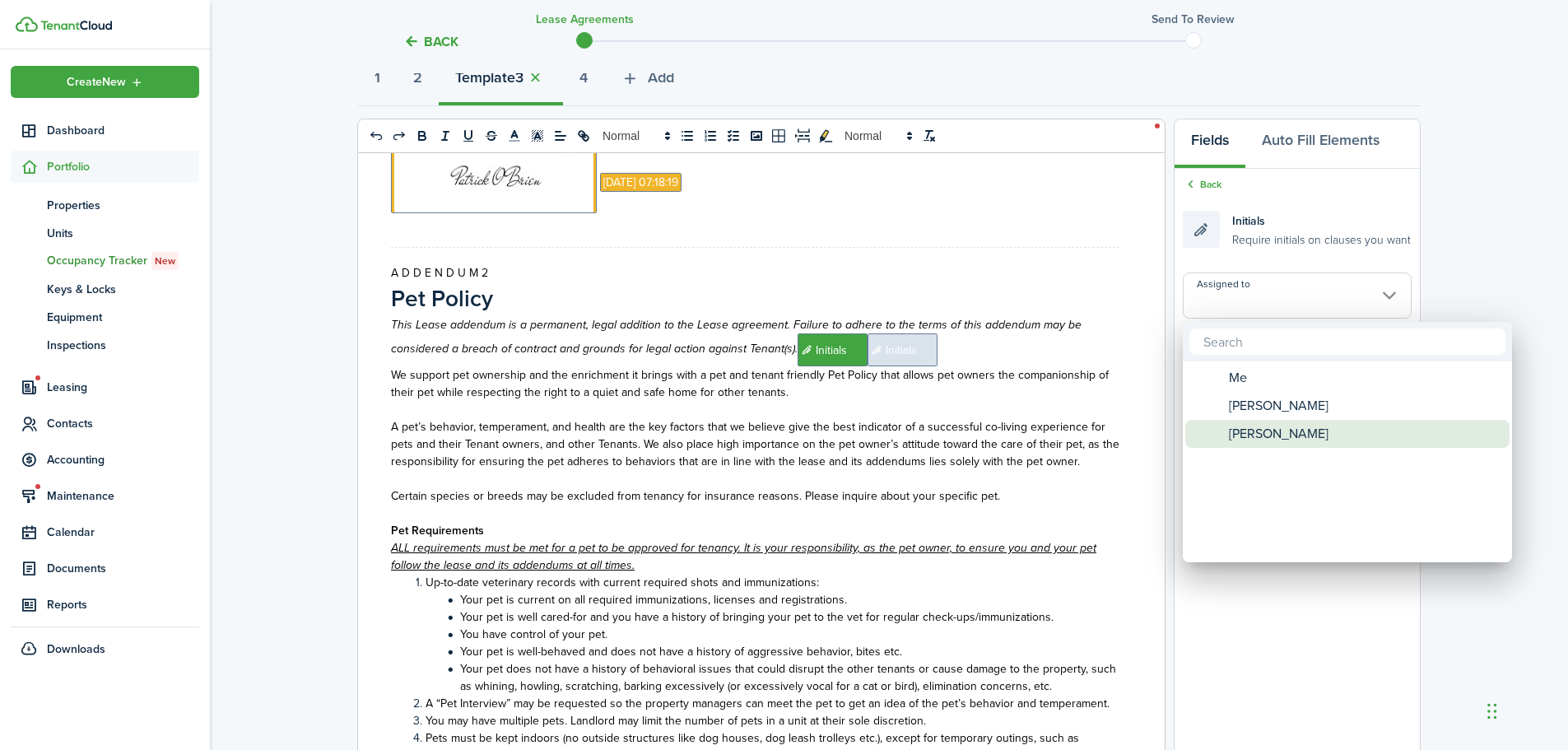
click at [1260, 420] on span "[PERSON_NAME]" at bounding box center [1279, 434] width 100 height 28
type input "[PERSON_NAME]"
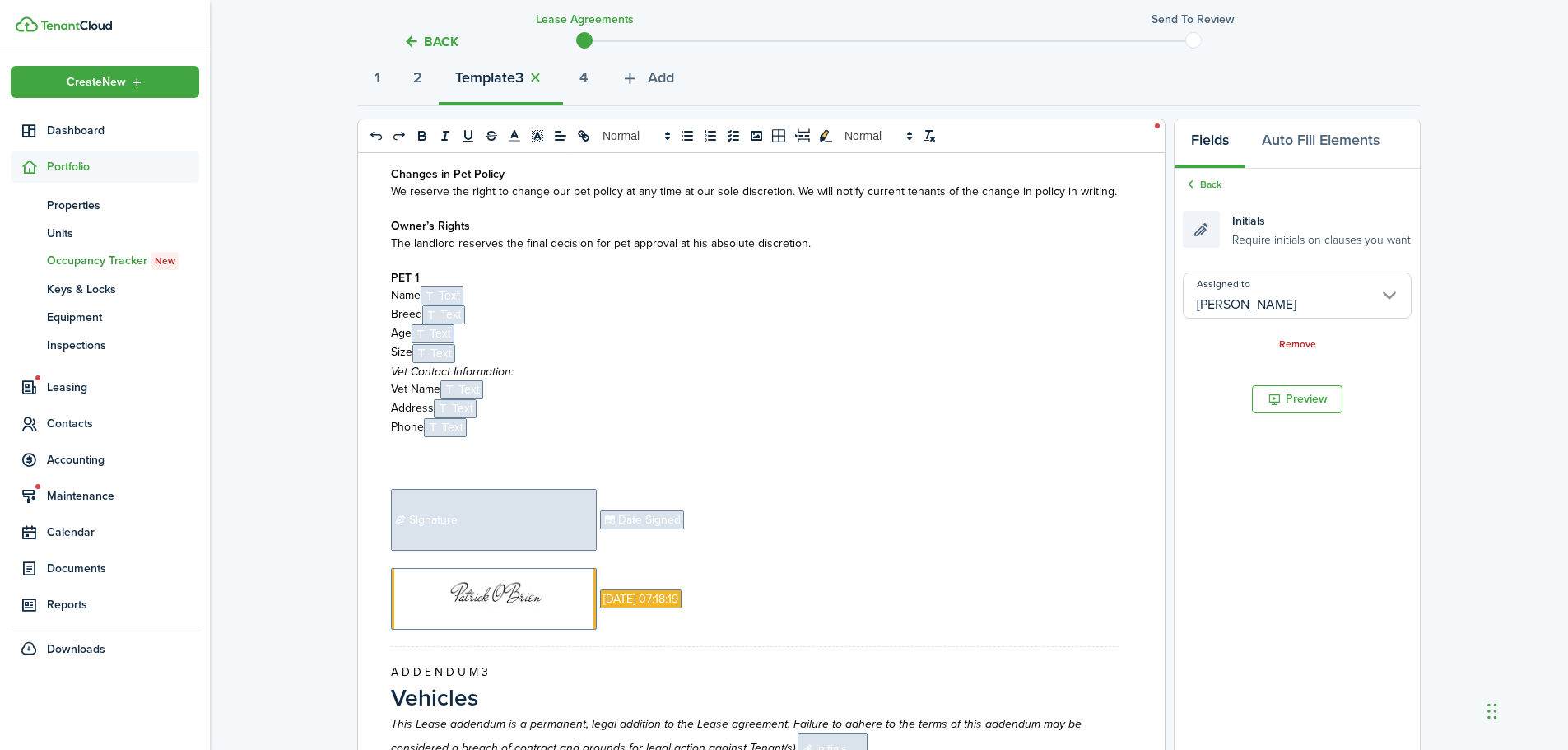
scroll to position [2871, 0]
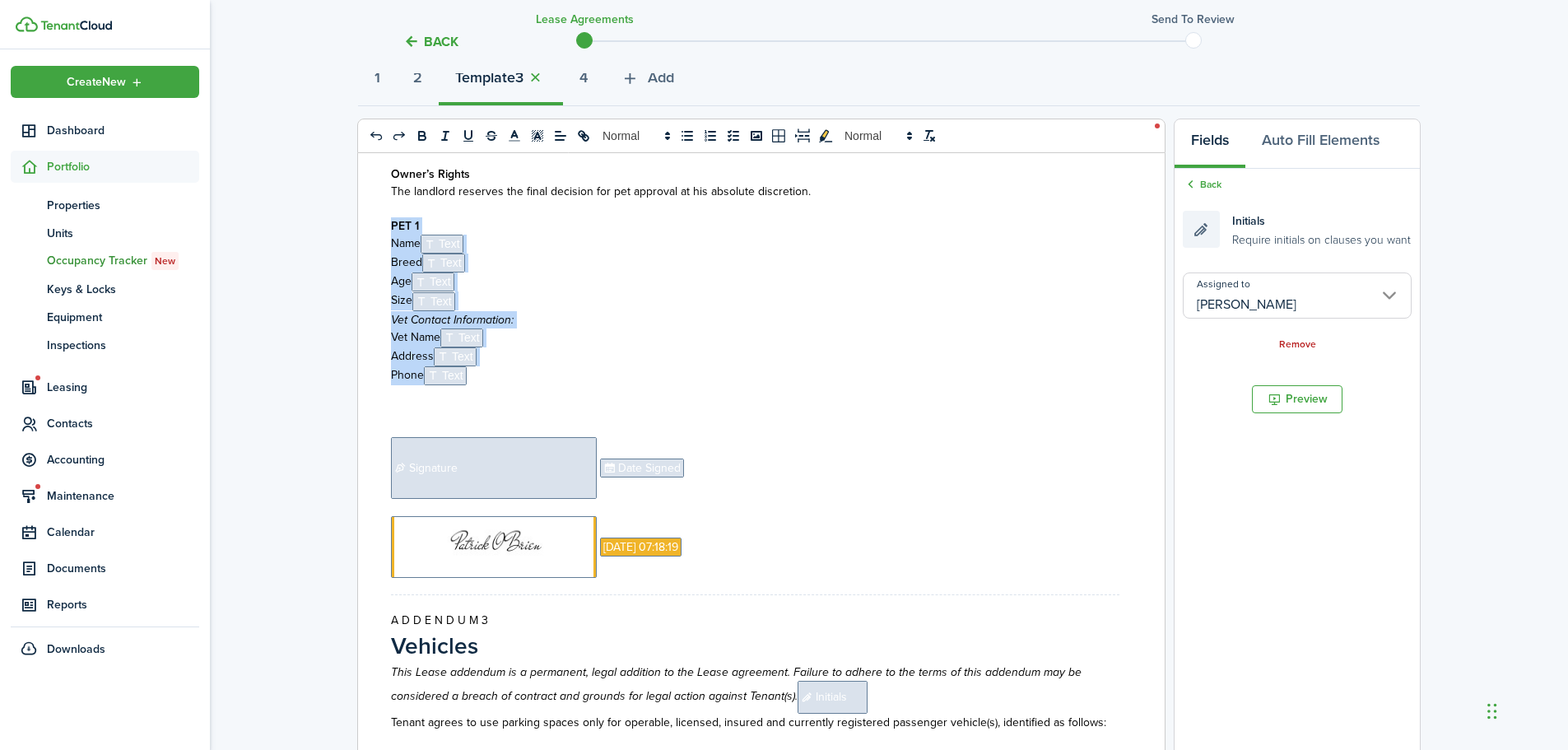
drag, startPoint x: 388, startPoint y: 225, endPoint x: 484, endPoint y: 376, distance: 178.9
click at [484, 376] on div "A D D E N D U M 1 House Rules This Lease addendum is a permanent, legal additio…" at bounding box center [755, 477] width 794 height 646
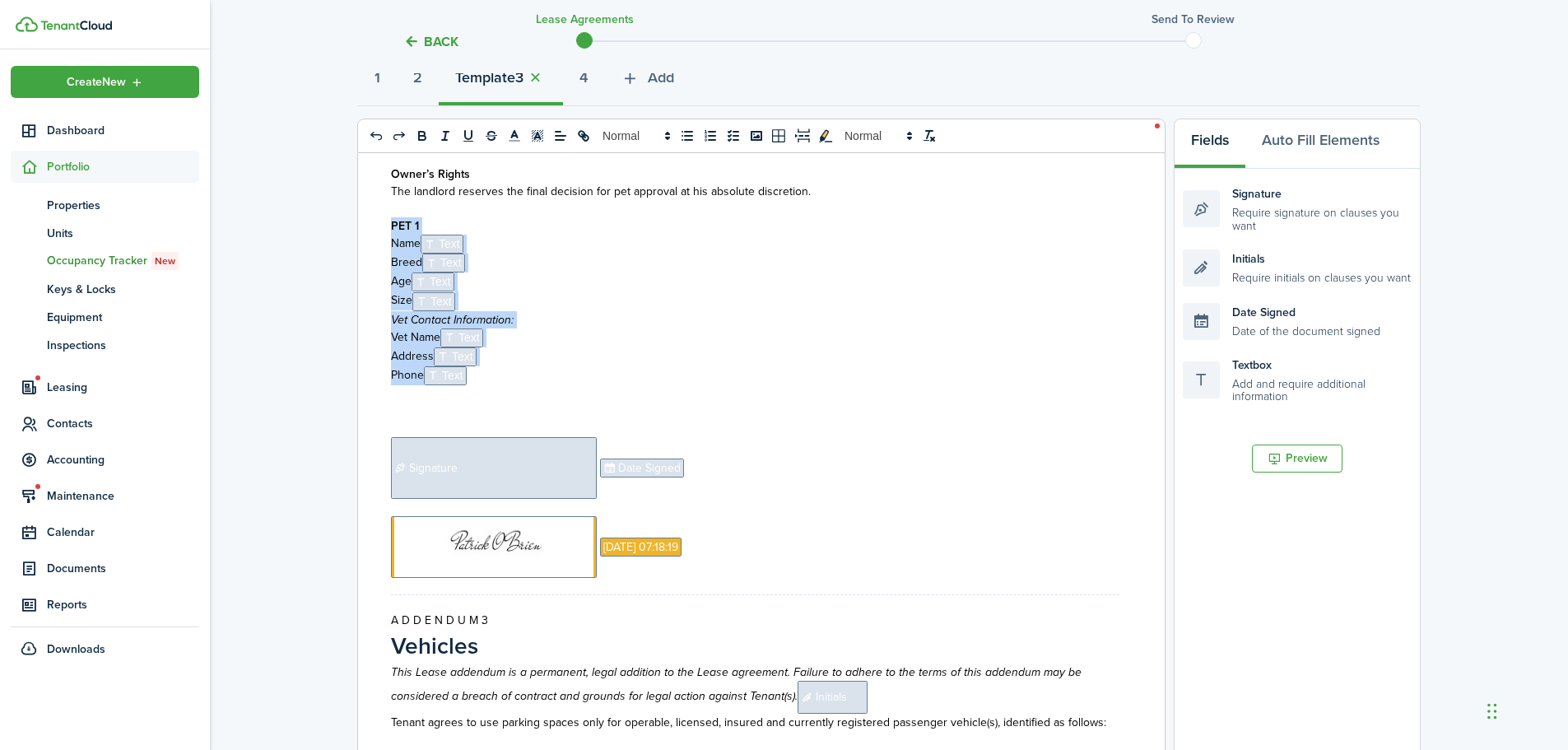
copy div "PET 1 Name ﻿ Text ﻿ Breed ﻿ Text ﻿ Age ﻿ Text ﻿ Size ﻿ Text ﻿ Vet Contact Infor…"
click at [490, 389] on p at bounding box center [755, 394] width 729 height 17
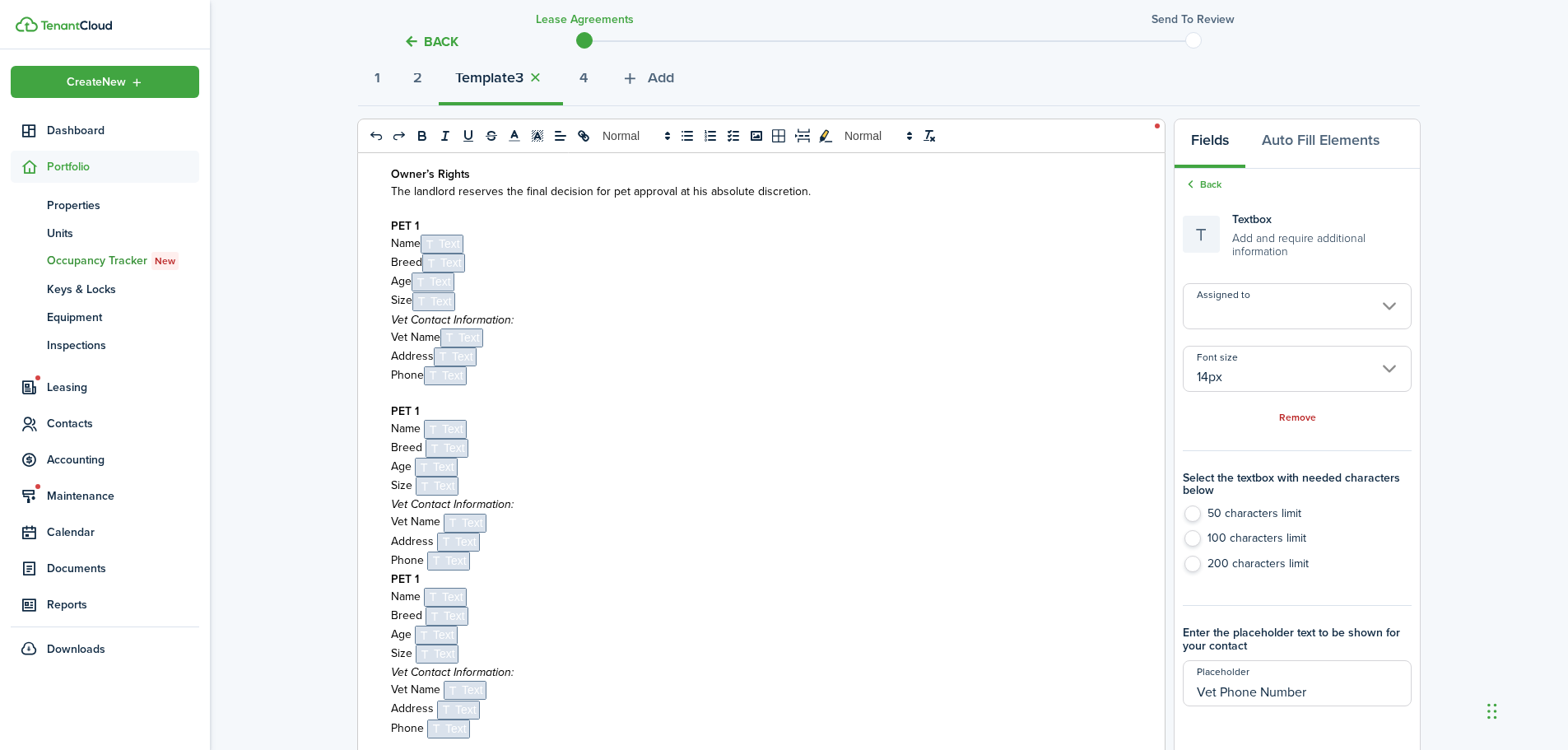
click at [393, 577] on strong "PET 1" at bounding box center [405, 578] width 28 height 17
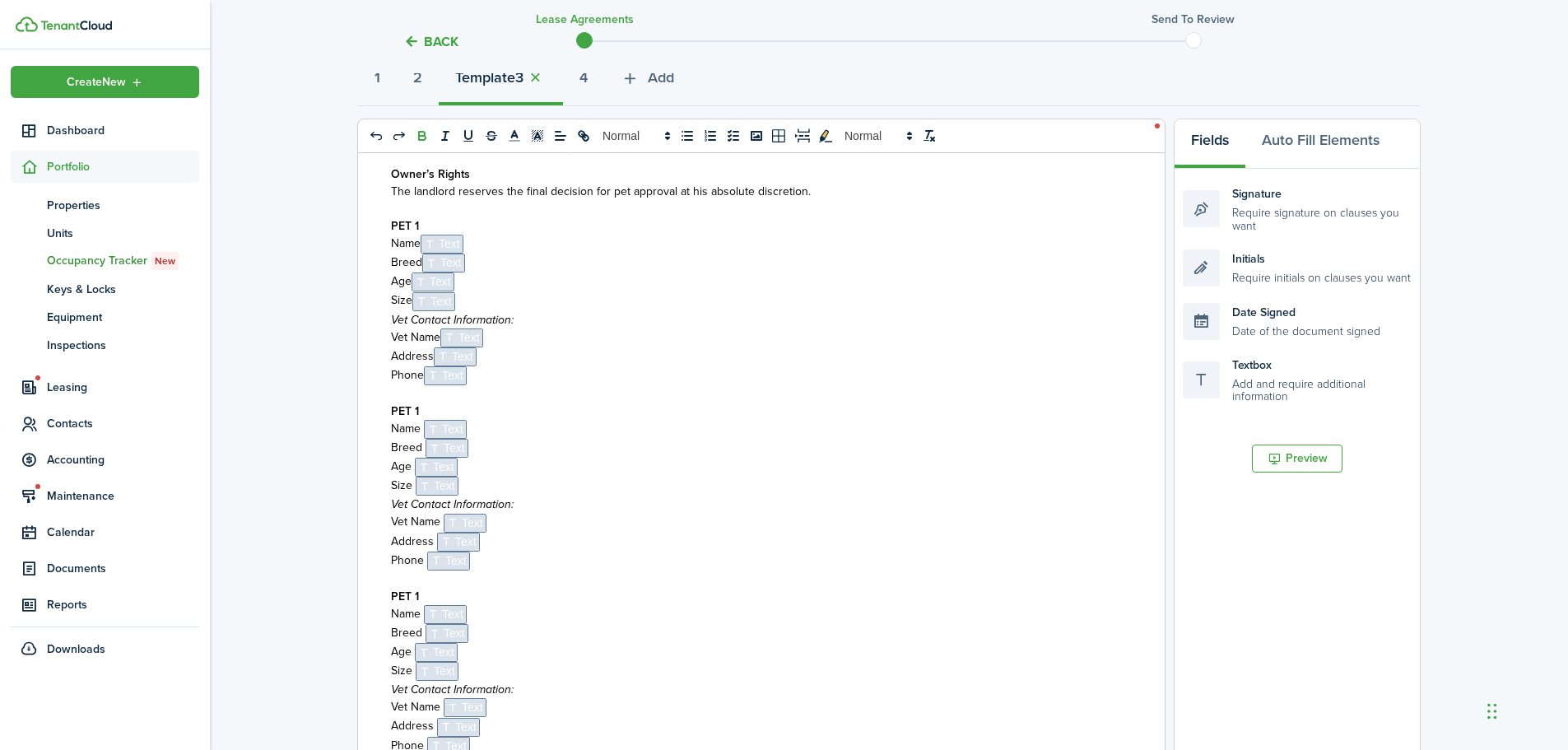
click at [424, 408] on p "PET 1" at bounding box center [755, 411] width 729 height 17
click at [424, 599] on p "PET 1" at bounding box center [755, 596] width 729 height 17
click at [463, 245] on span "Text" at bounding box center [442, 243] width 43 height 19
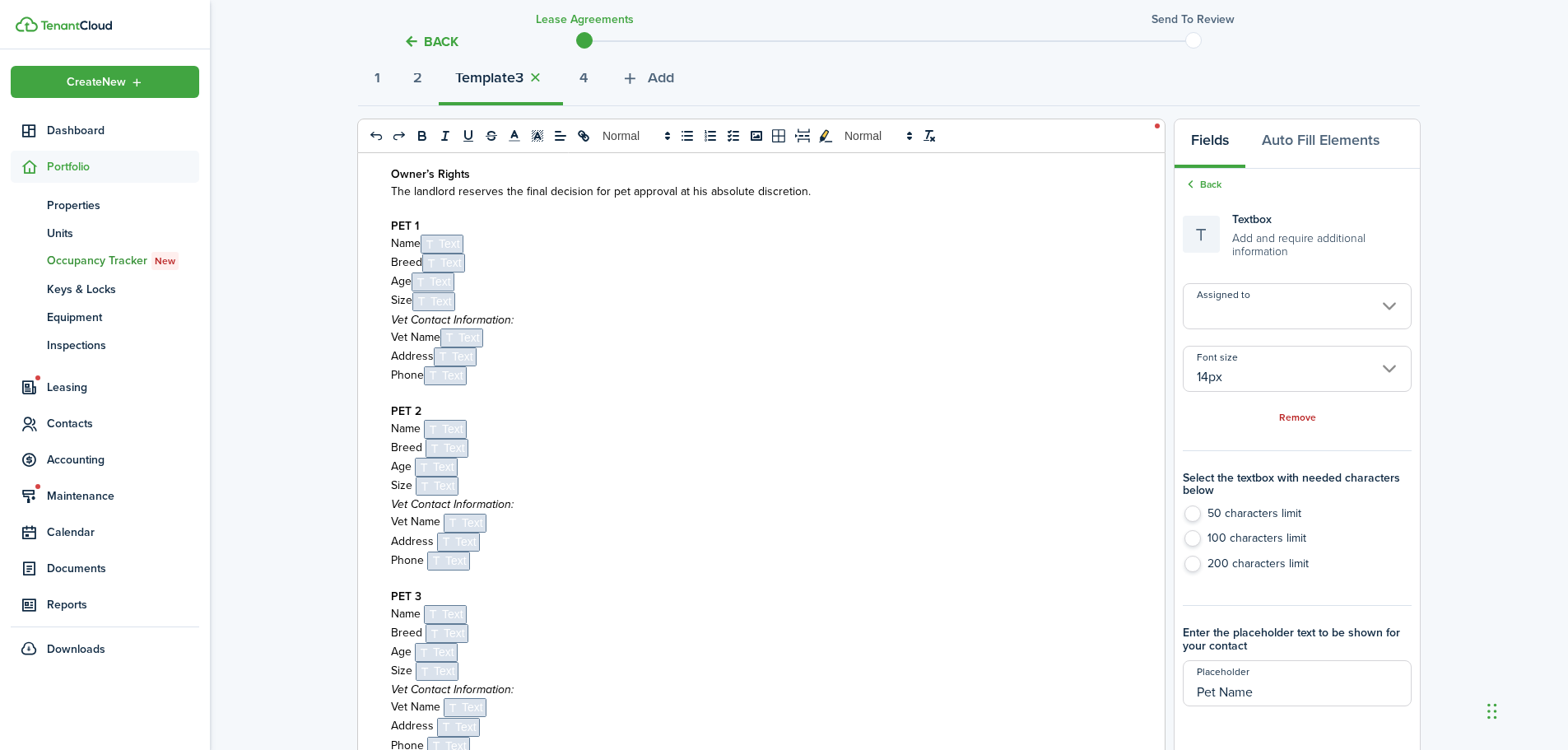
click at [1209, 301] on input "Assigned to" at bounding box center [1298, 306] width 229 height 46
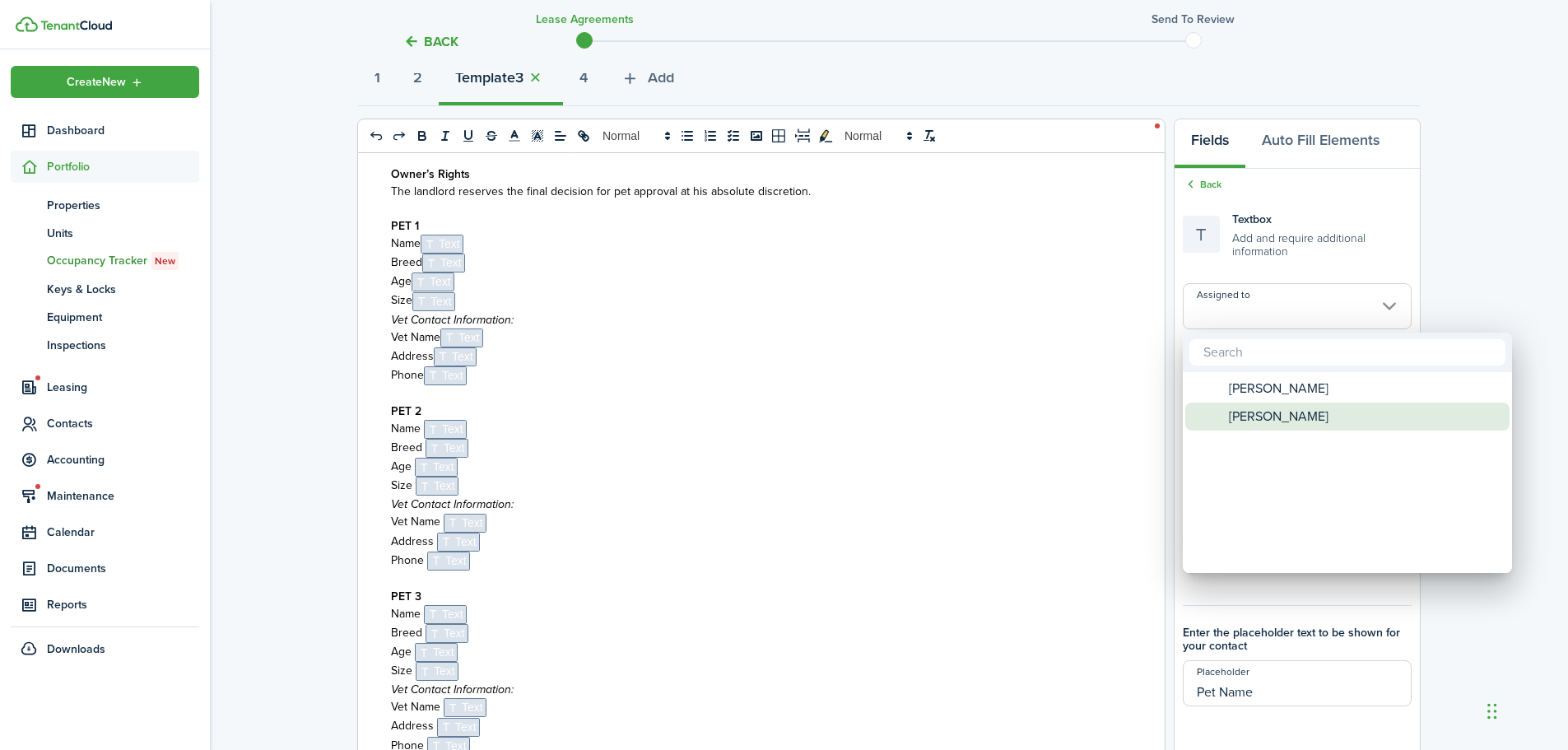
click at [1268, 410] on span "[PERSON_NAME]" at bounding box center [1279, 417] width 100 height 28
type input "[PERSON_NAME]"
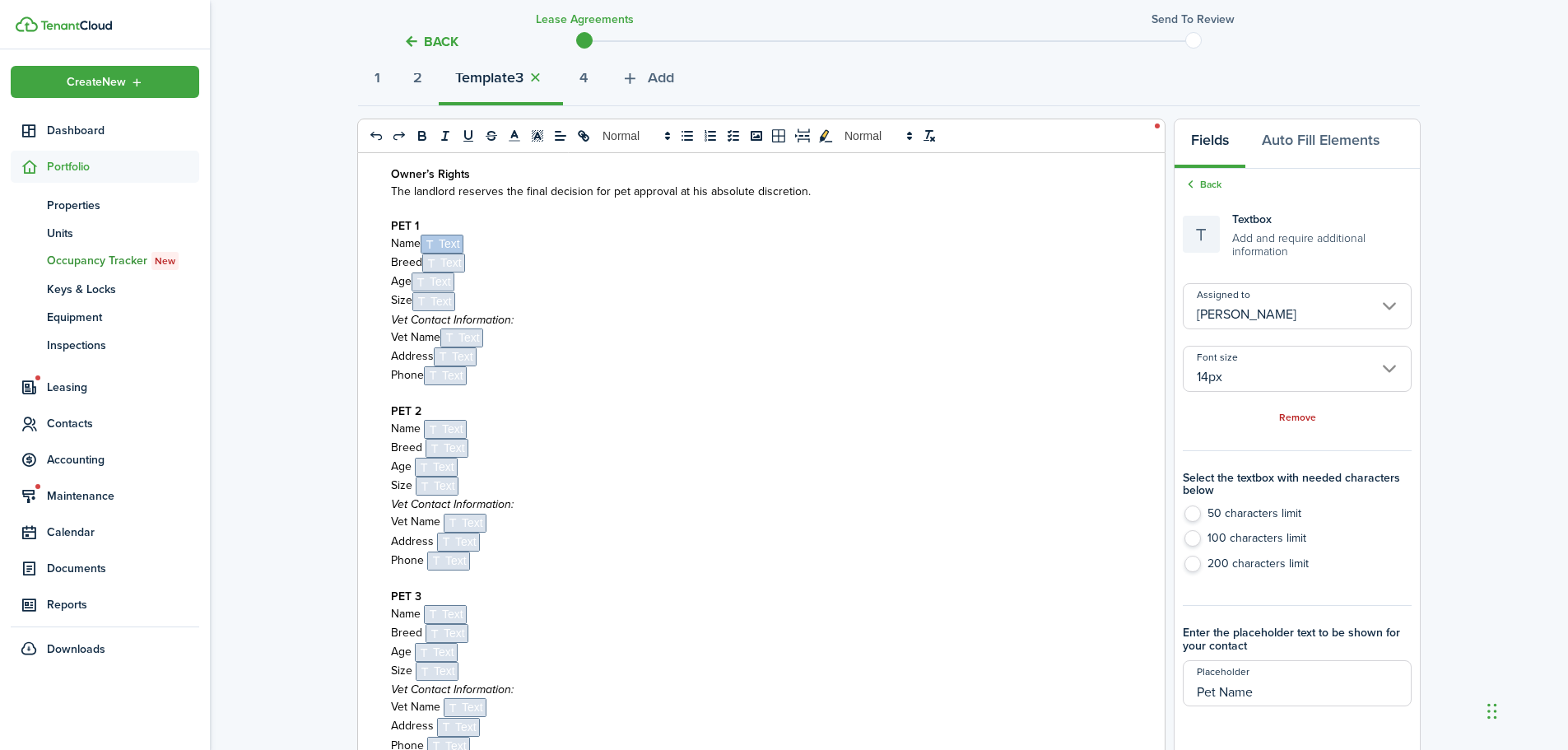
click at [452, 259] on span "Text" at bounding box center [444, 262] width 43 height 19
radio input "false"
type input "Pet Breed"
click at [447, 278] on span "Text" at bounding box center [433, 281] width 43 height 19
click at [447, 294] on span "Text" at bounding box center [434, 301] width 43 height 19
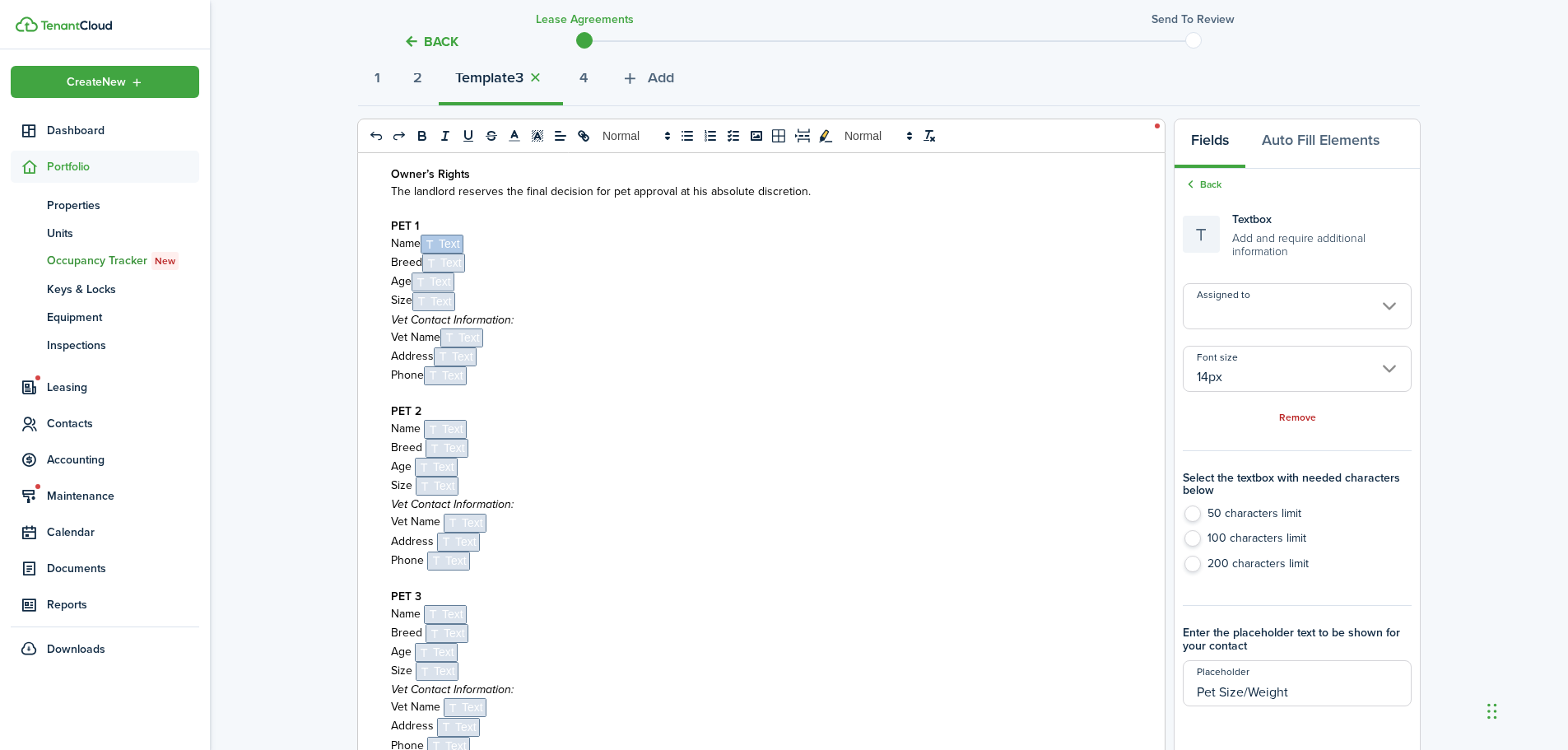
click at [450, 264] on span "Text" at bounding box center [444, 262] width 43 height 19
click at [1230, 305] on input "Assigned to" at bounding box center [1298, 306] width 229 height 46
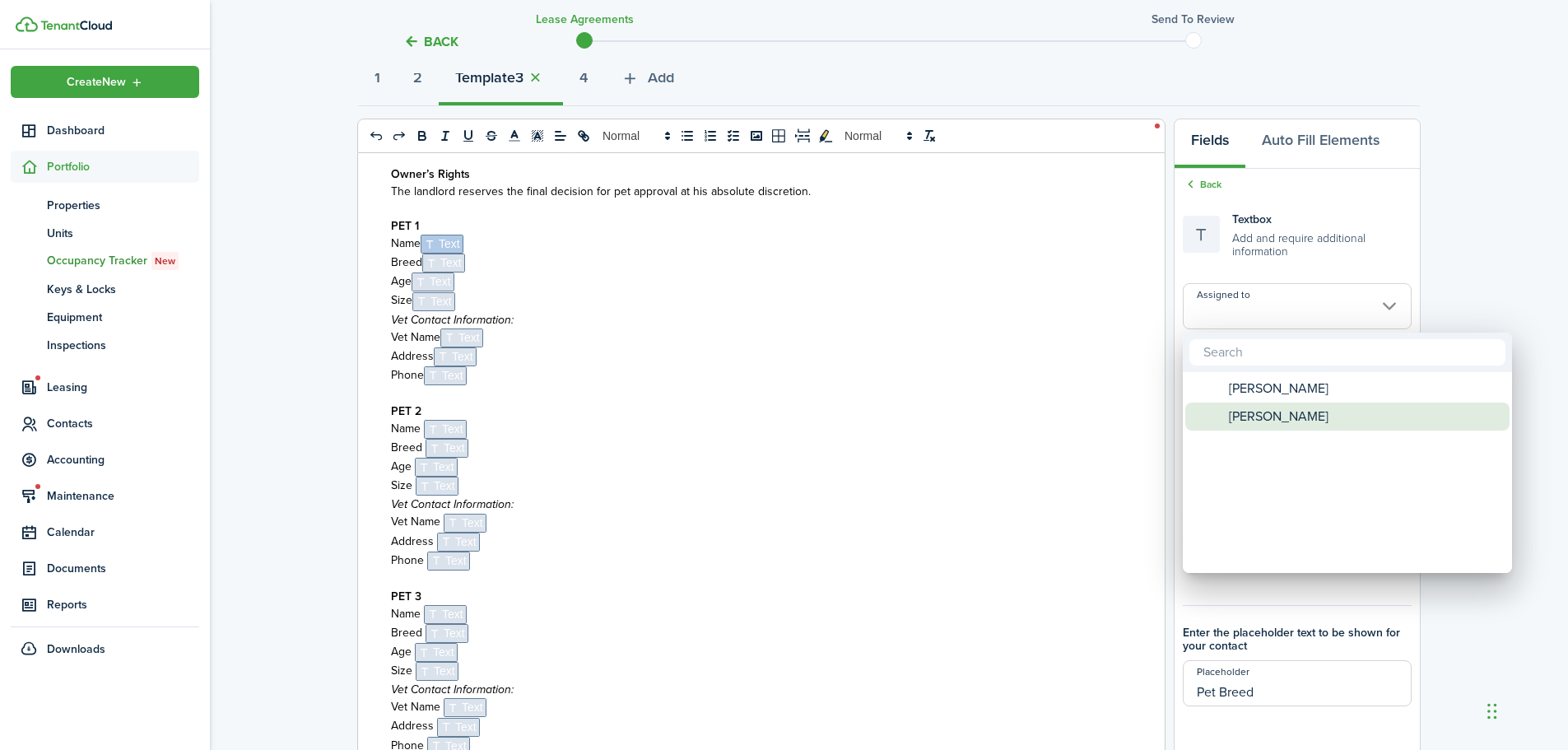
click at [1263, 420] on span "[PERSON_NAME]" at bounding box center [1279, 417] width 100 height 28
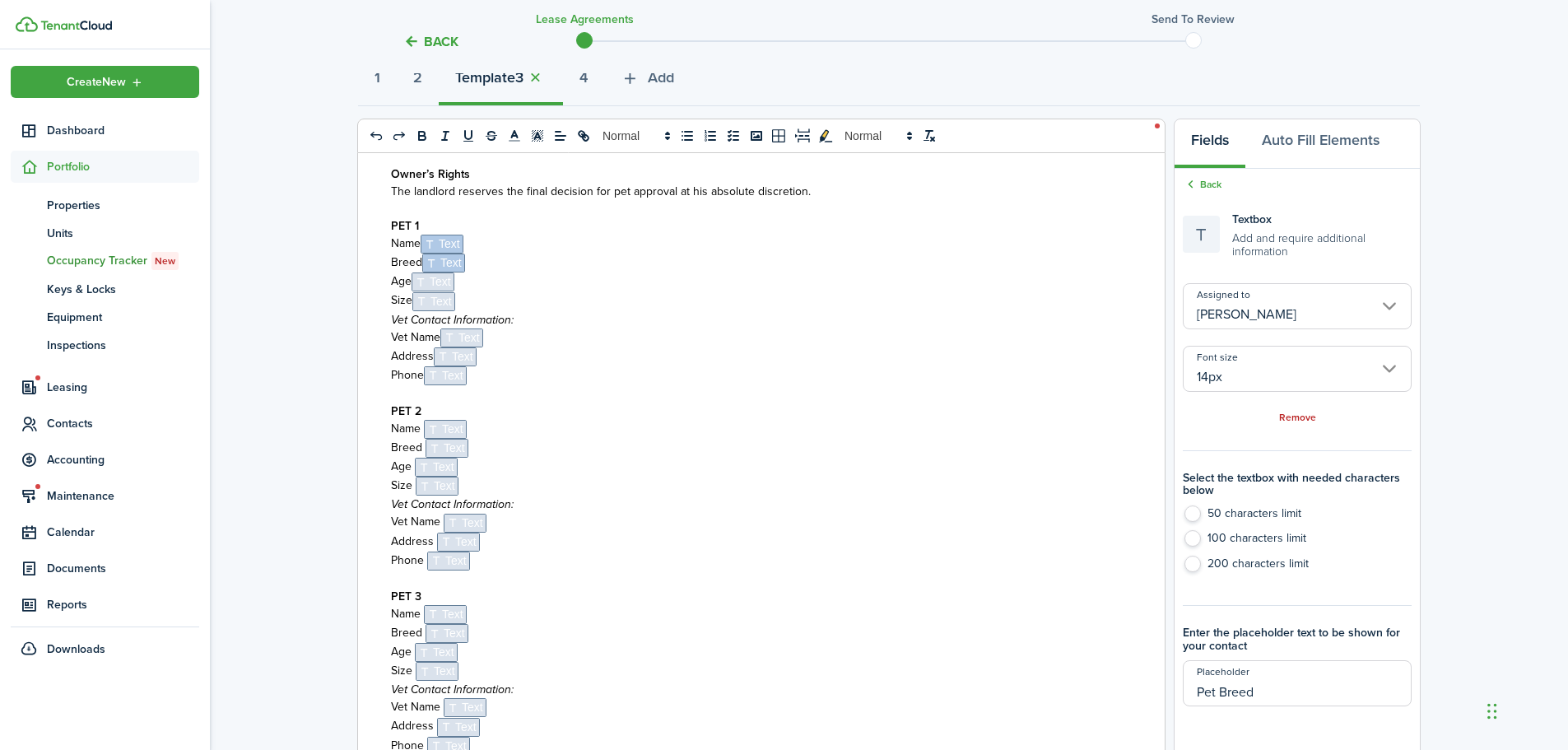
click at [437, 284] on span "Text" at bounding box center [433, 281] width 43 height 19
click at [1258, 314] on input "Assigned to" at bounding box center [1298, 306] width 229 height 46
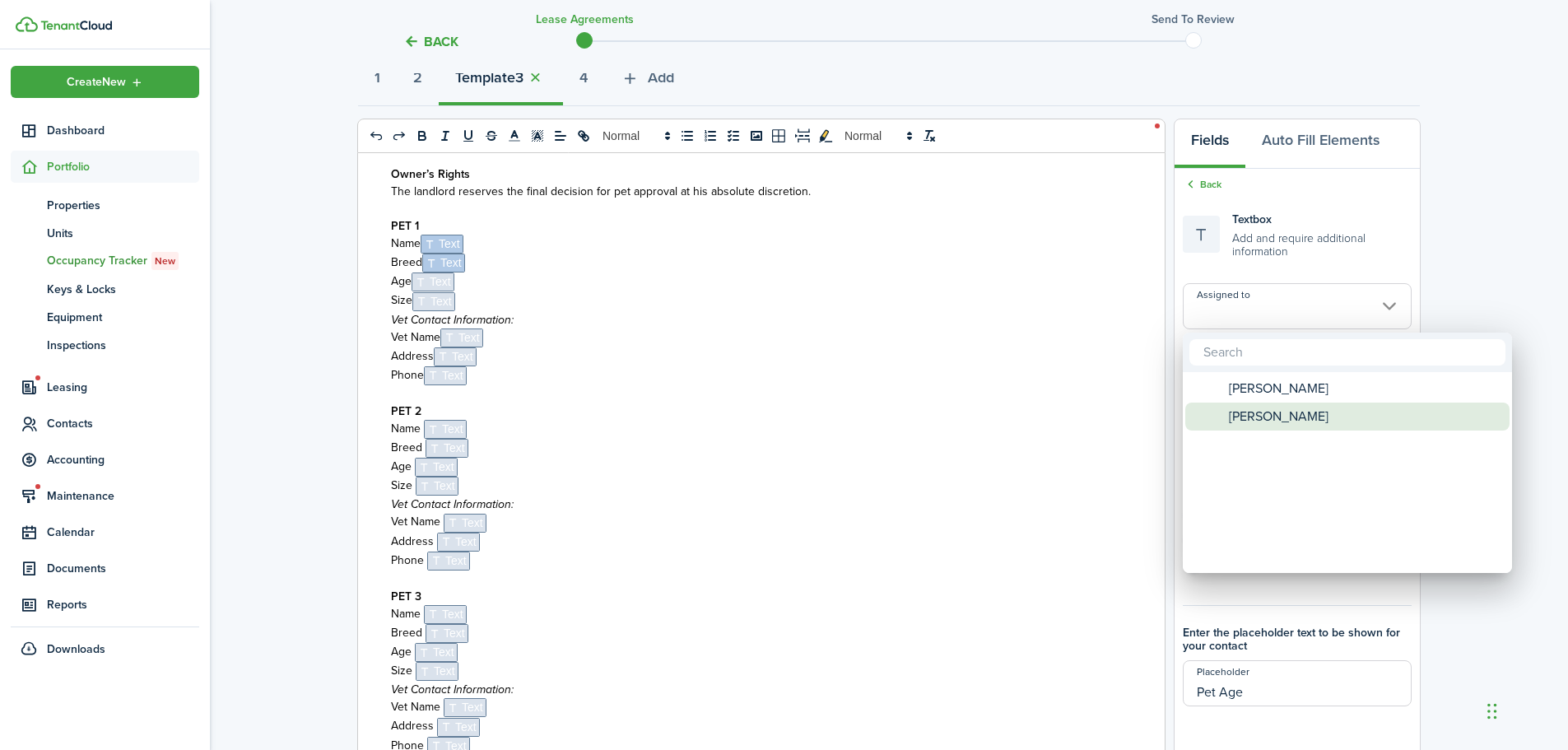
click at [1265, 422] on span "[PERSON_NAME]" at bounding box center [1279, 417] width 100 height 28
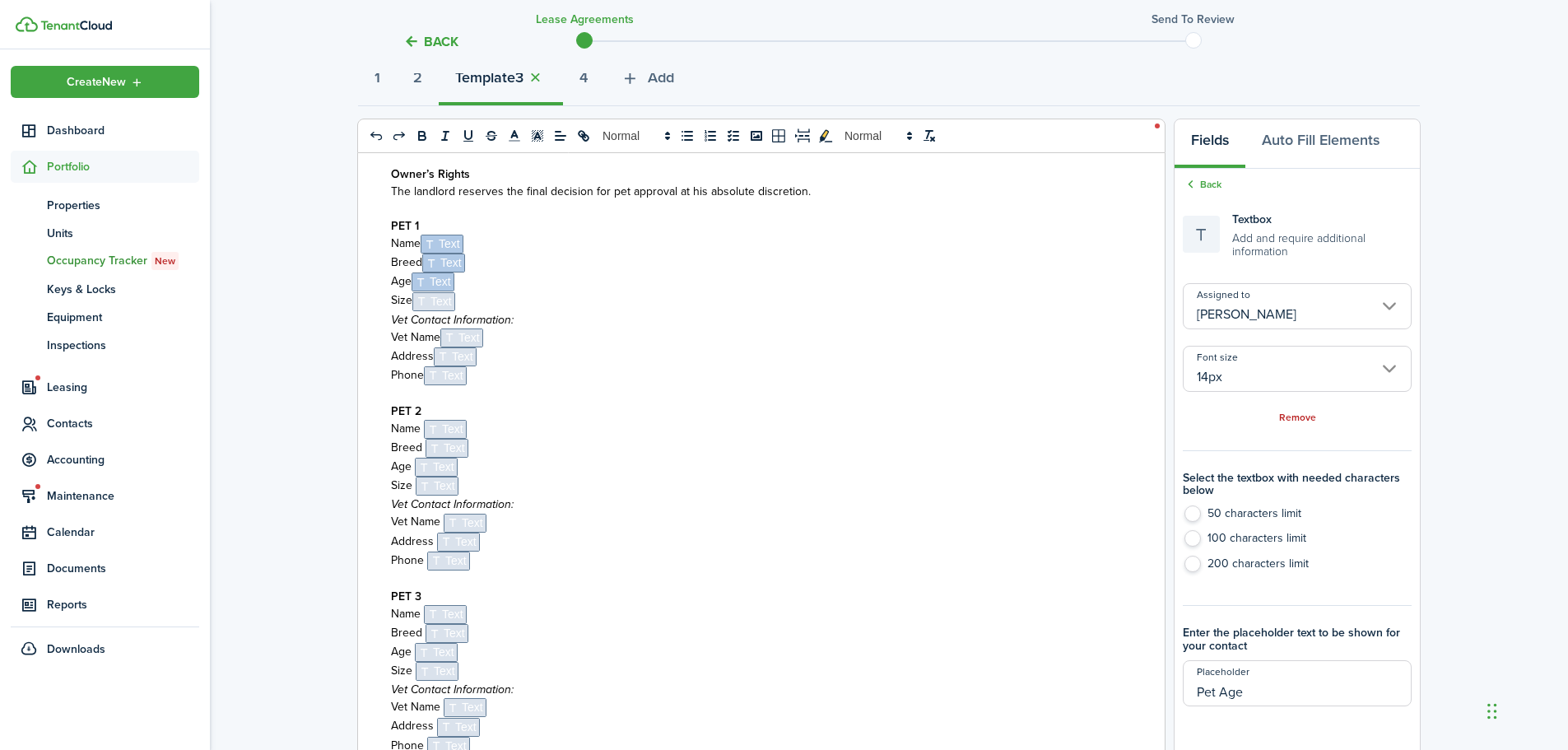
click at [437, 305] on span "Text" at bounding box center [434, 301] width 43 height 19
click at [1222, 310] on input "Assigned to" at bounding box center [1298, 306] width 229 height 46
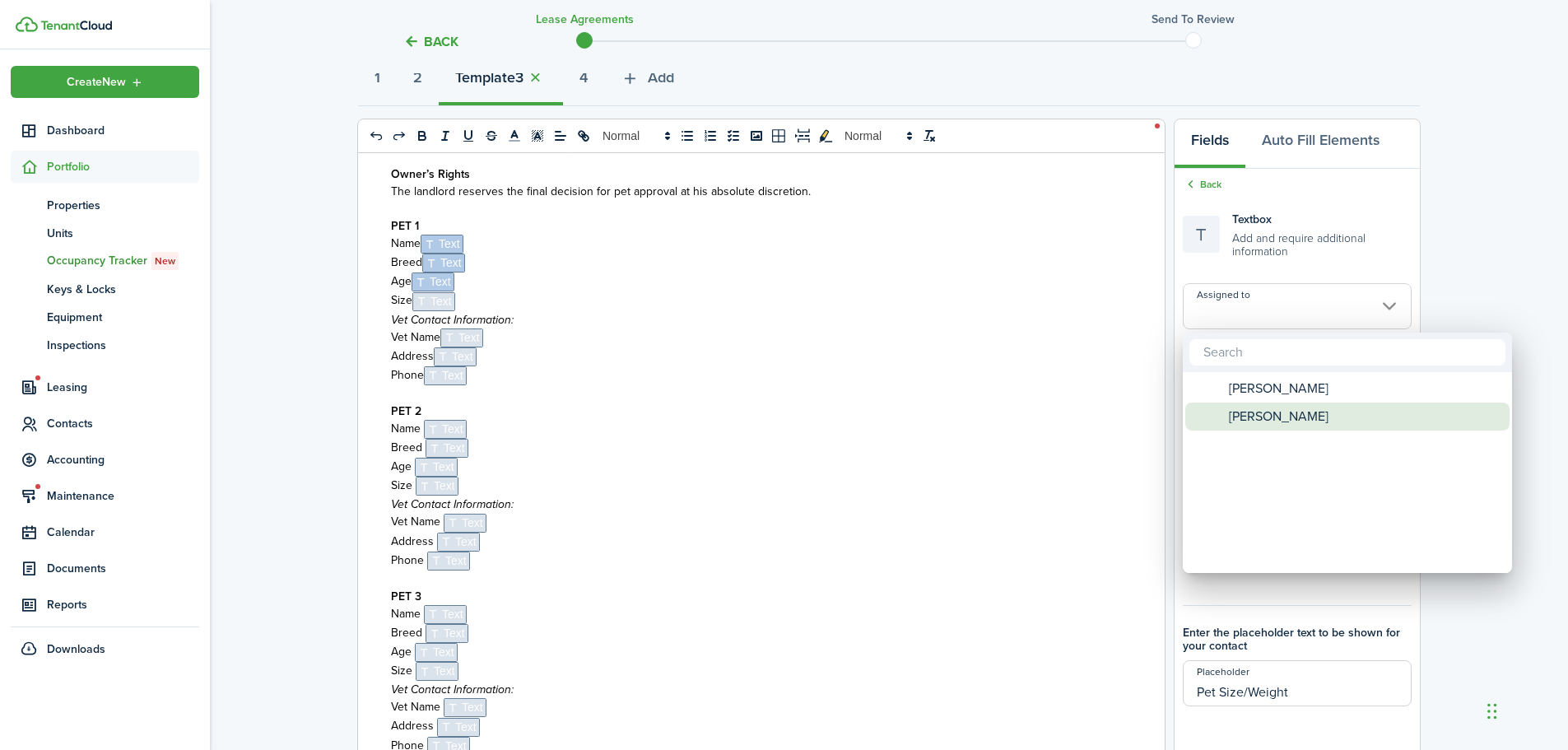
click at [1246, 408] on span "[PERSON_NAME]" at bounding box center [1279, 417] width 100 height 28
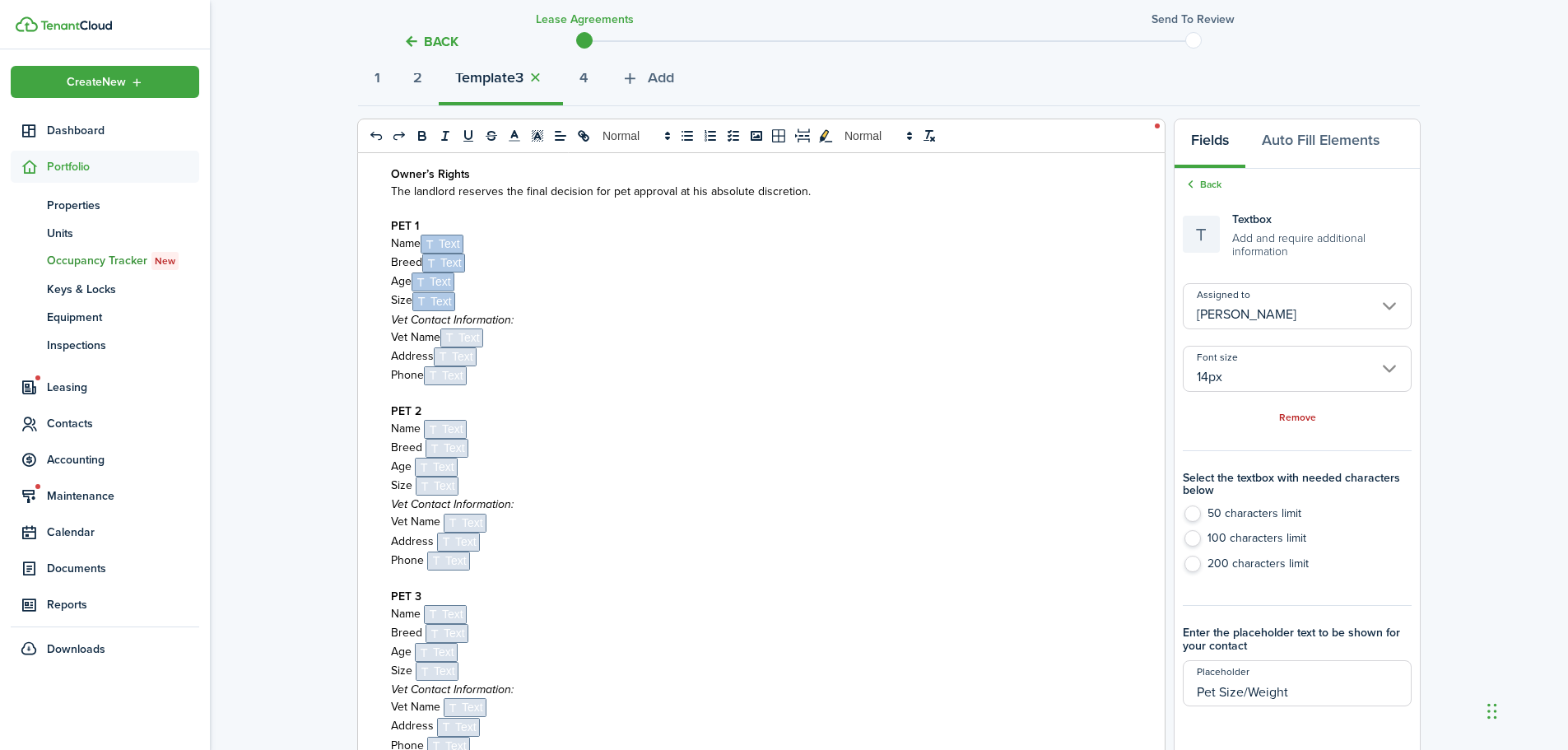
click at [465, 337] on span "Text" at bounding box center [462, 338] width 43 height 19
click at [1232, 317] on input "Assigned to" at bounding box center [1298, 306] width 229 height 46
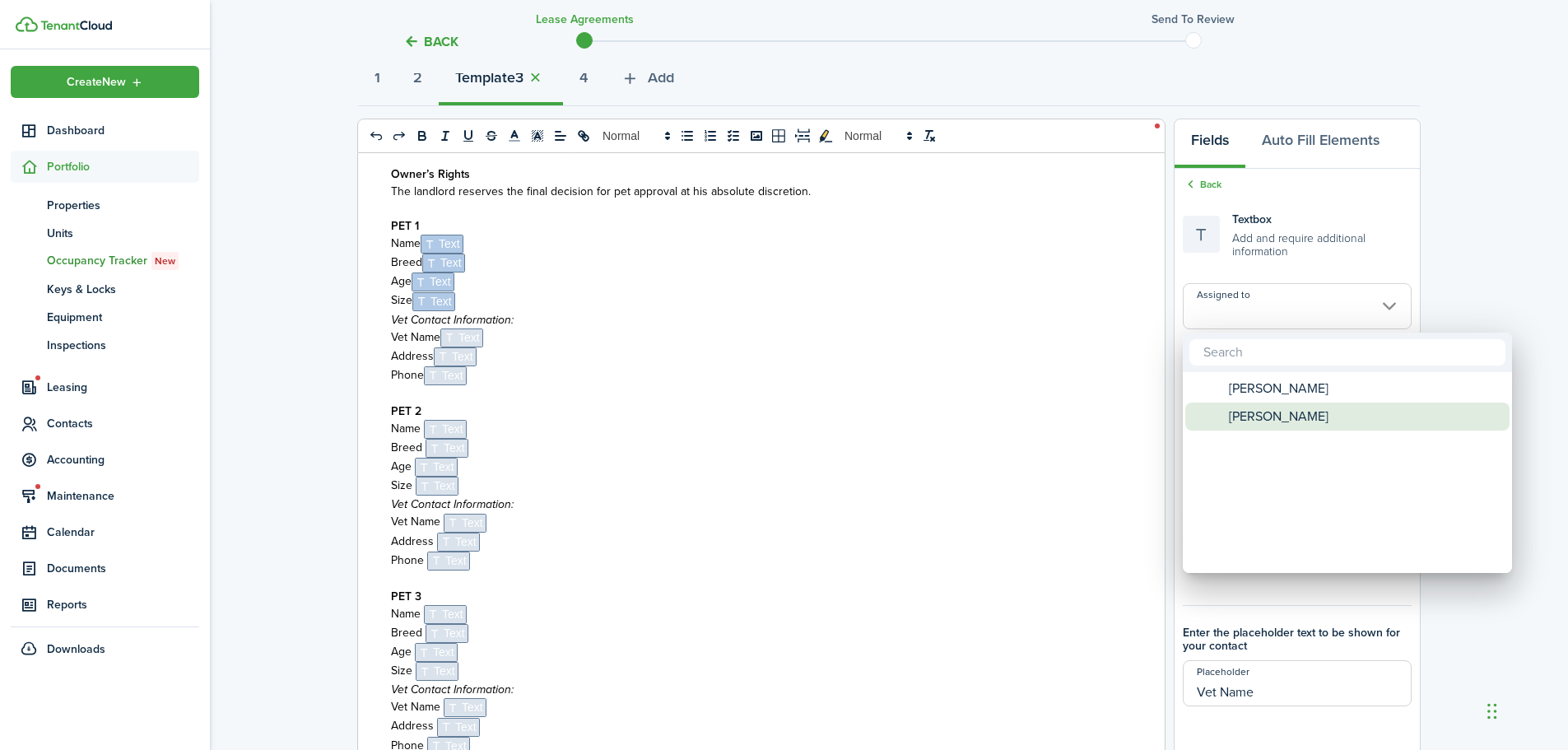
click at [1253, 418] on span "[PERSON_NAME]" at bounding box center [1279, 417] width 100 height 28
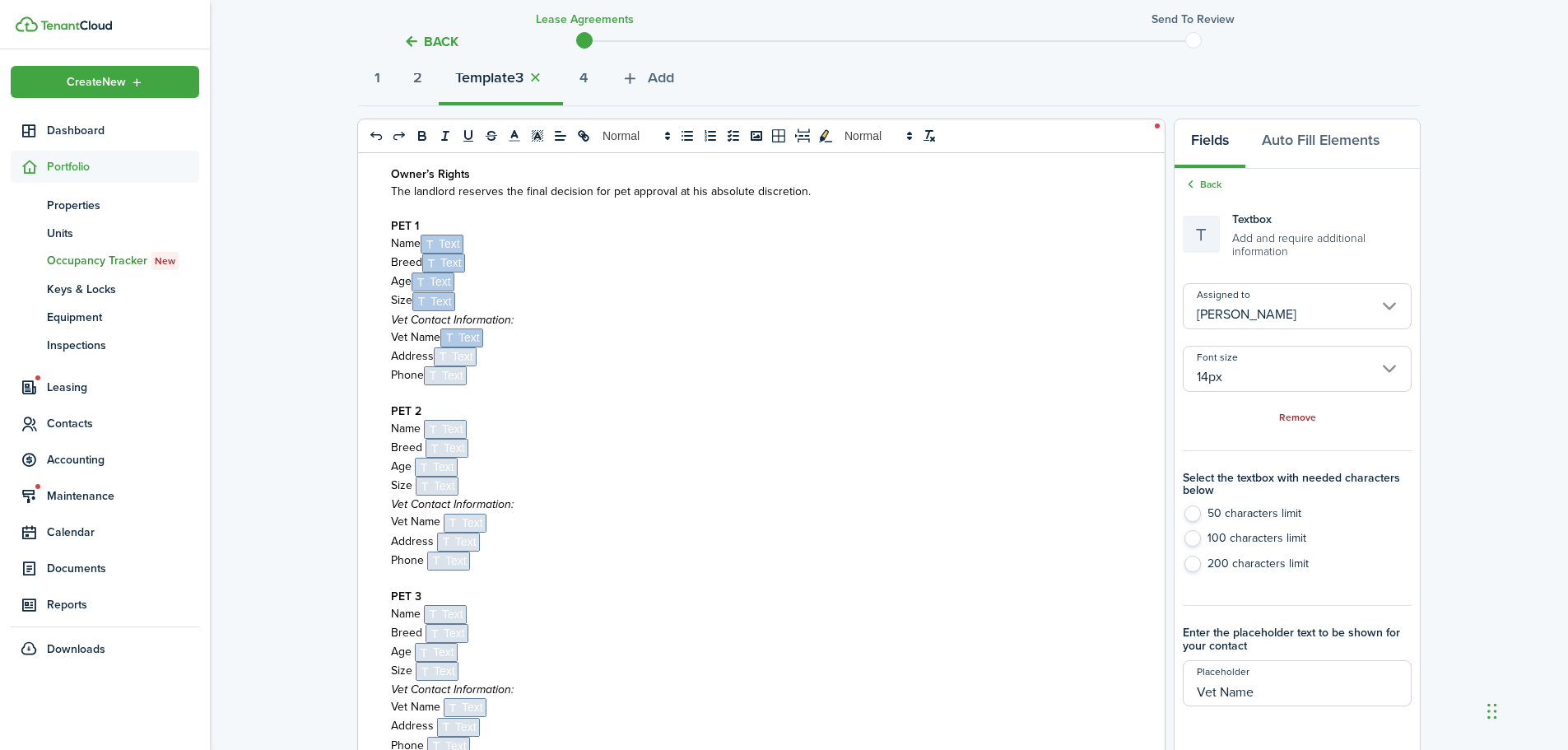
click at [465, 357] on span "Text" at bounding box center [455, 357] width 43 height 19
click at [1231, 314] on input "Assigned to" at bounding box center [1298, 306] width 229 height 46
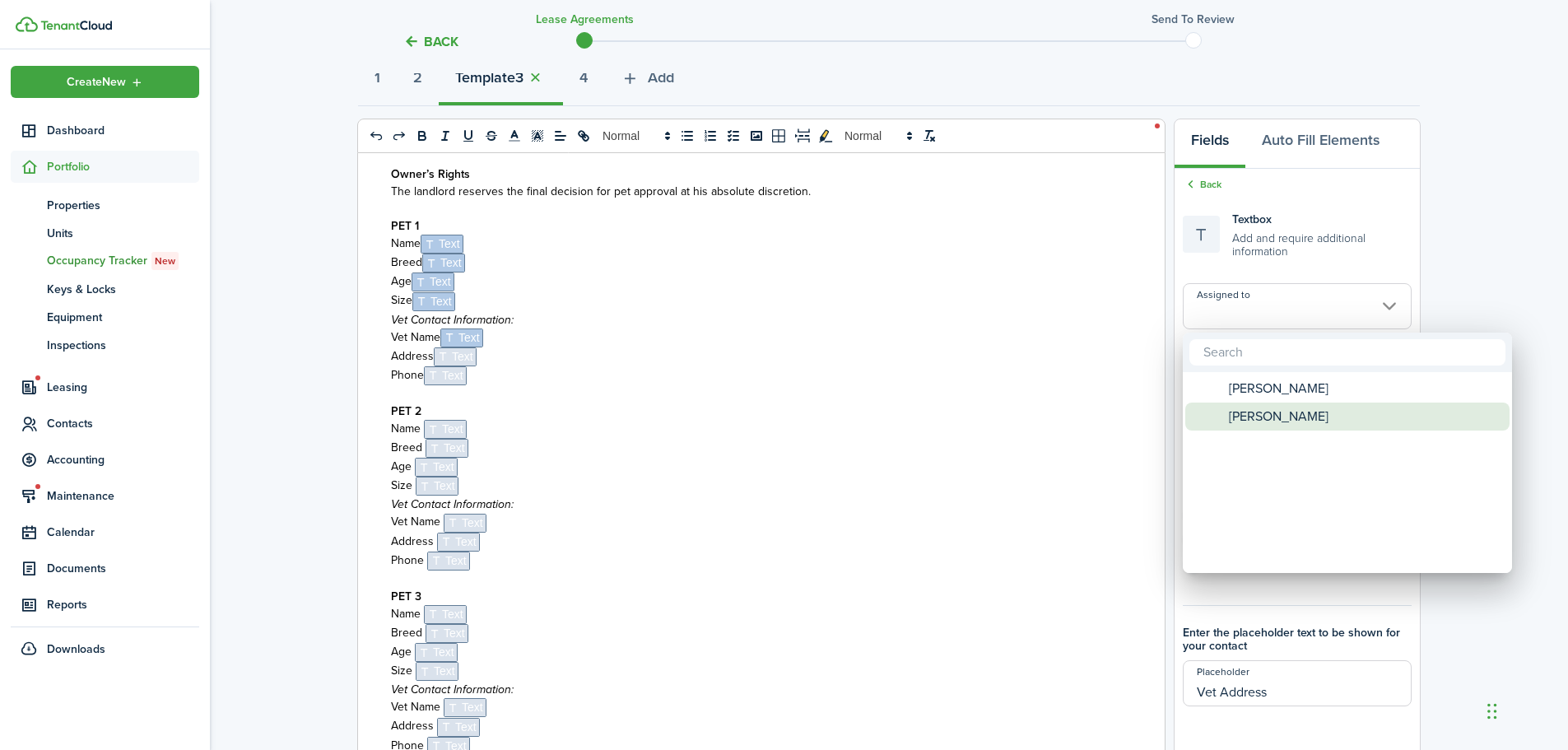
click at [1257, 417] on span "[PERSON_NAME]" at bounding box center [1279, 417] width 100 height 28
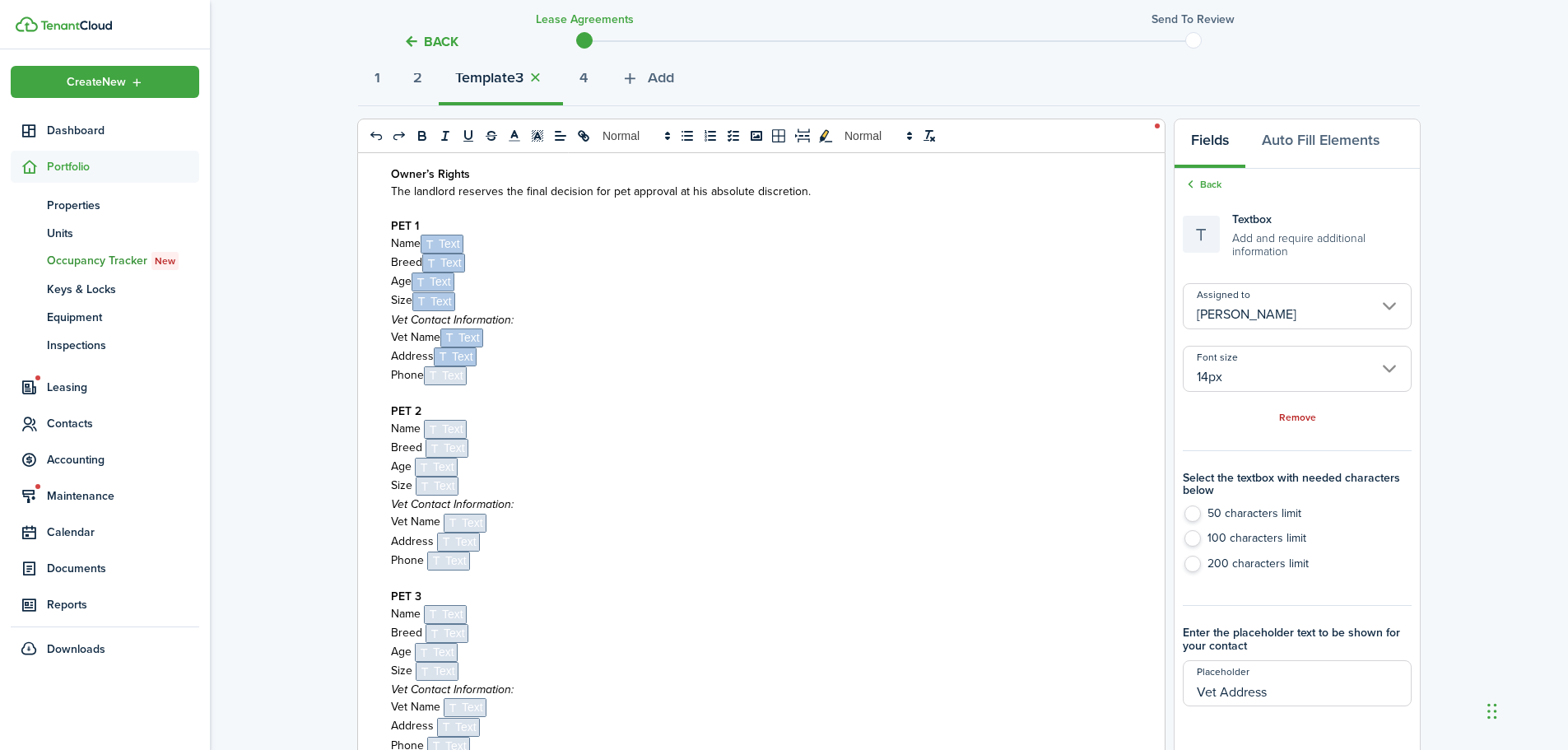
click at [440, 372] on span "Text" at bounding box center [445, 376] width 43 height 19
click at [1219, 317] on input "Assigned to" at bounding box center [1298, 306] width 229 height 46
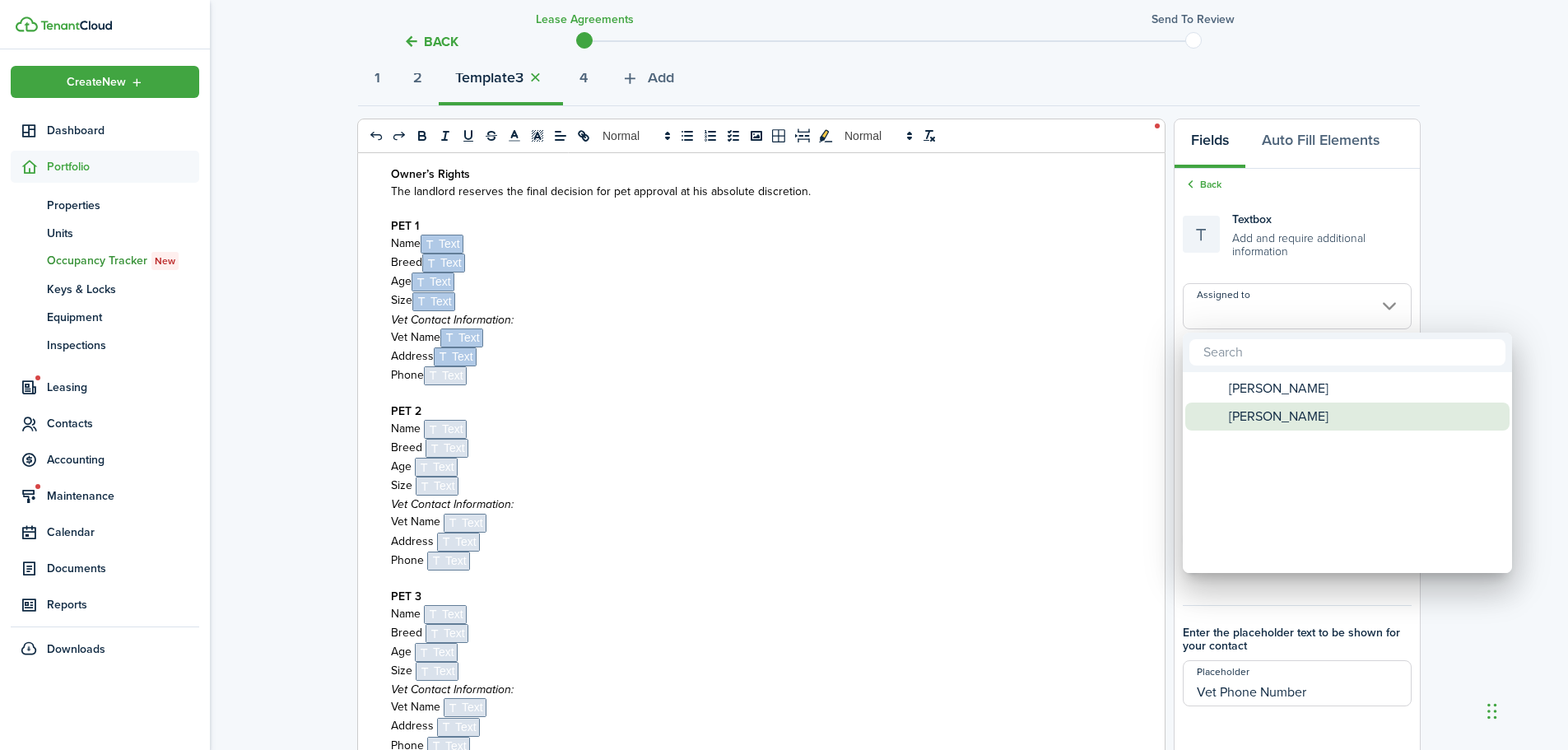
click at [1256, 419] on span "[PERSON_NAME]" at bounding box center [1279, 417] width 100 height 28
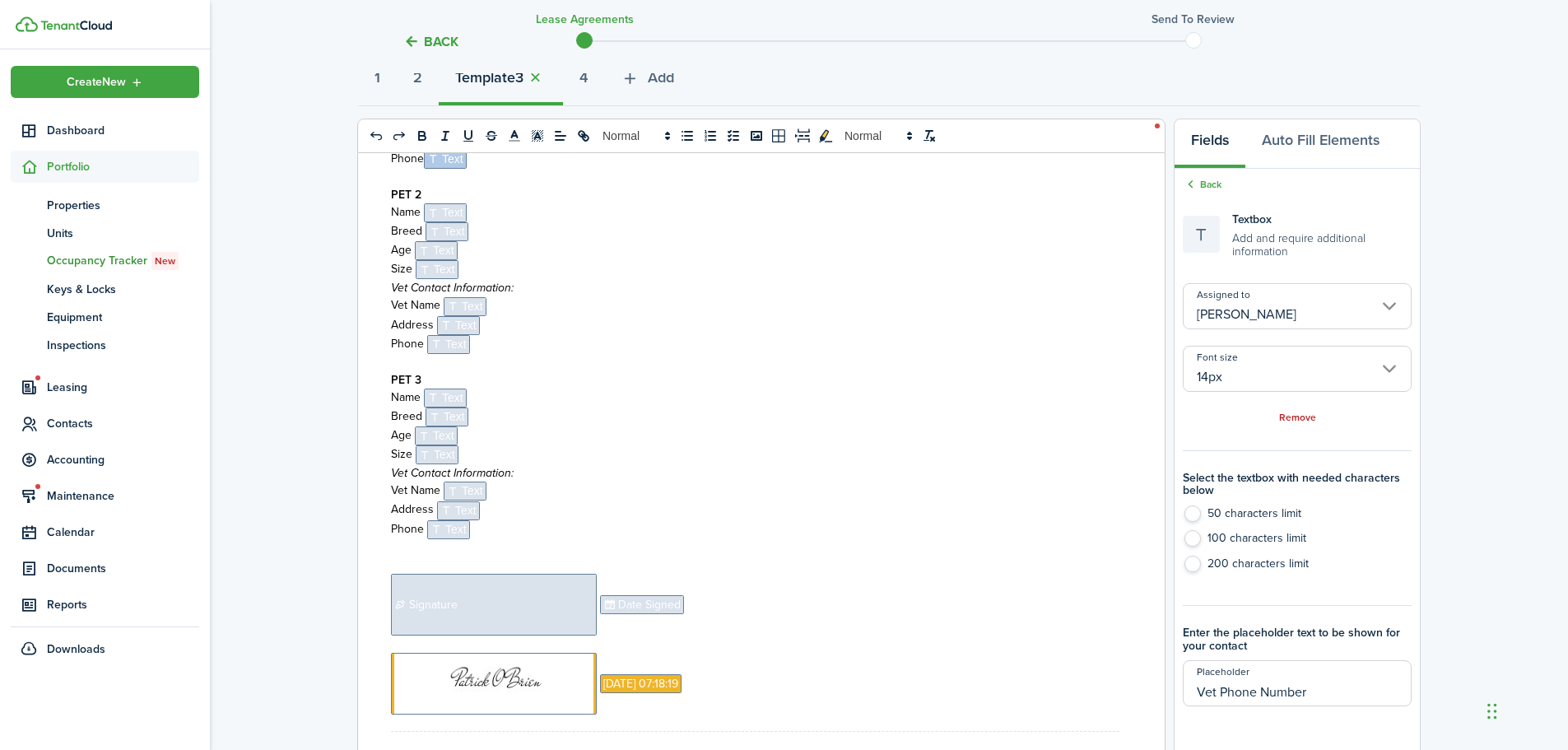
scroll to position [3119, 0]
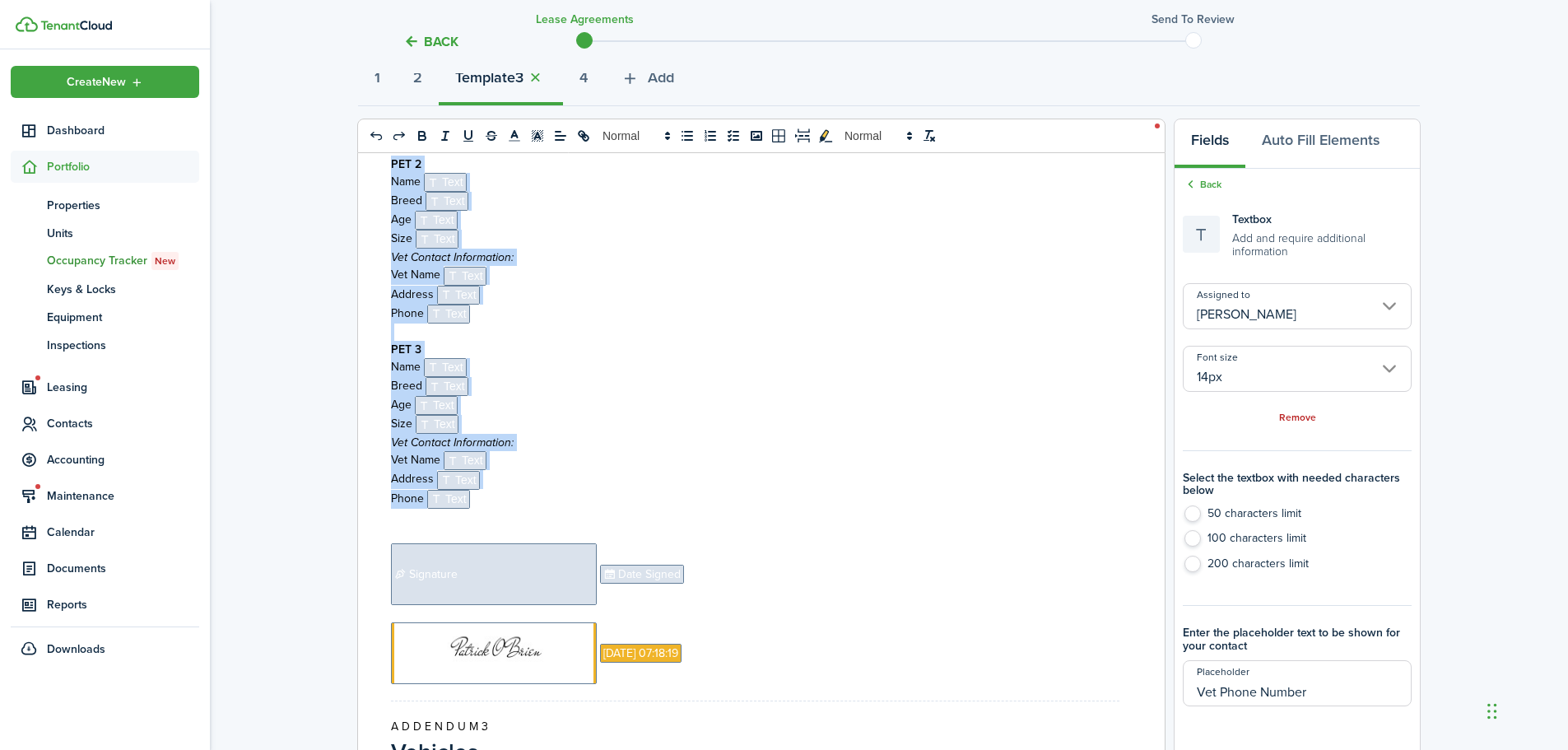
drag, startPoint x: 475, startPoint y: 493, endPoint x: 390, endPoint y: 170, distance: 334.0
click at [390, 170] on div "A D D E N D U M 1 House Rules This Lease addendum is a permanent, legal additio…" at bounding box center [755, 477] width 794 height 646
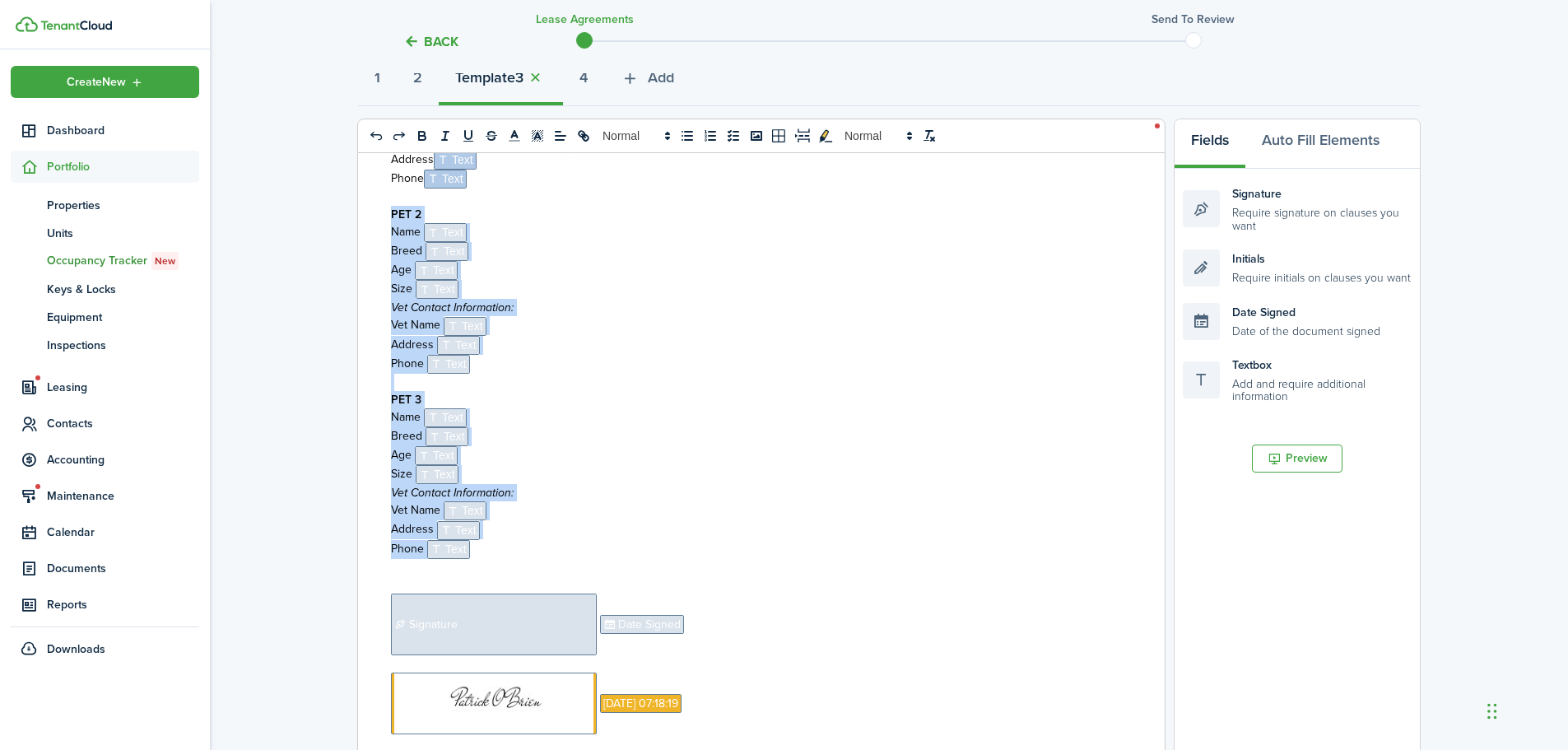
scroll to position [2871, 0]
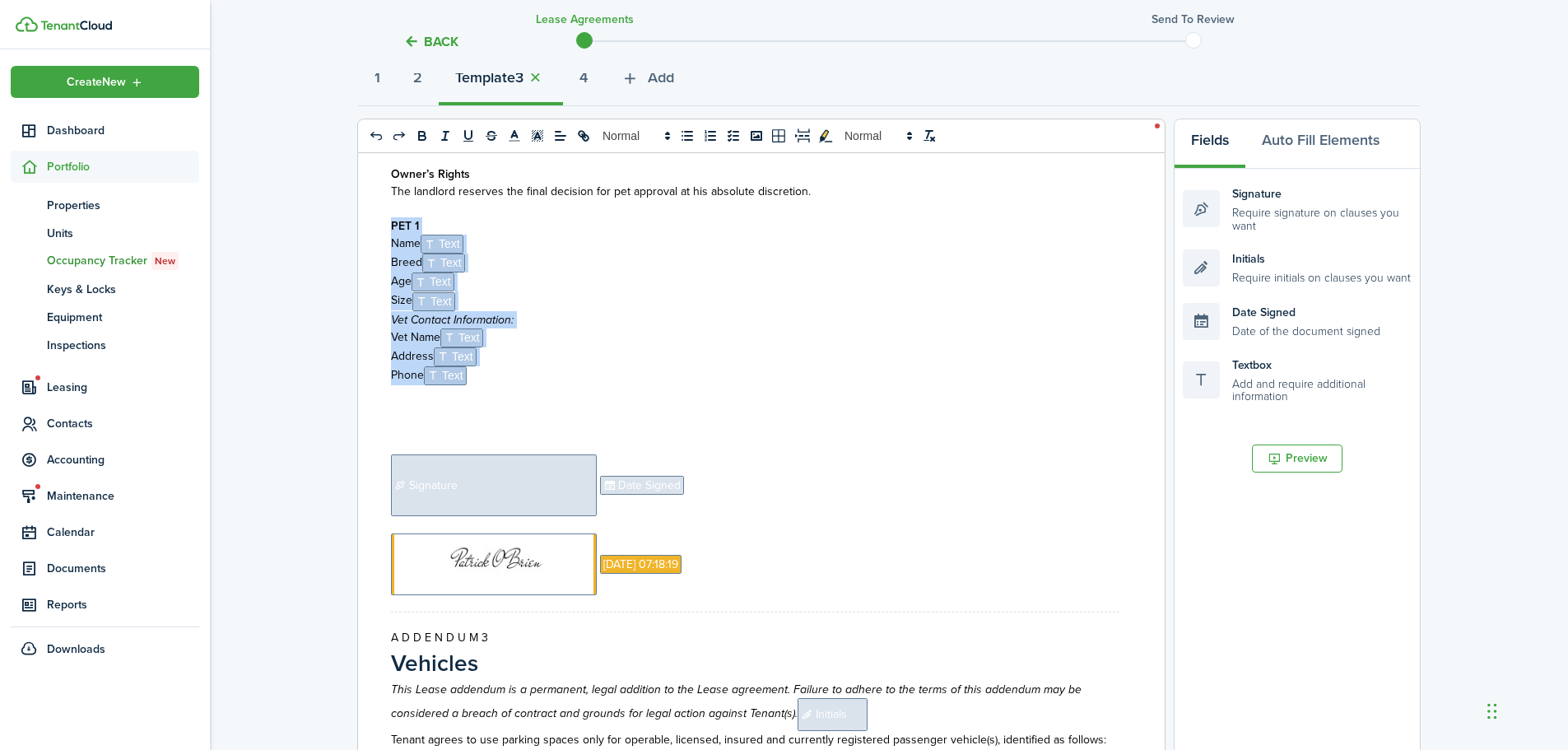
drag, startPoint x: 488, startPoint y: 381, endPoint x: 390, endPoint y: 229, distance: 180.9
click at [390, 229] on div "A D D E N D U M 1 House Rules This Lease addendum is a permanent, legal additio…" at bounding box center [755, 477] width 794 height 646
copy div "PET 1 Name ﻿ Text ﻿ Breed ﻿ Text ﻿ Age ﻿ Text ﻿ Size ﻿ Text ﻿ Vet Contact Infor…"
click at [457, 400] on p at bounding box center [755, 394] width 729 height 17
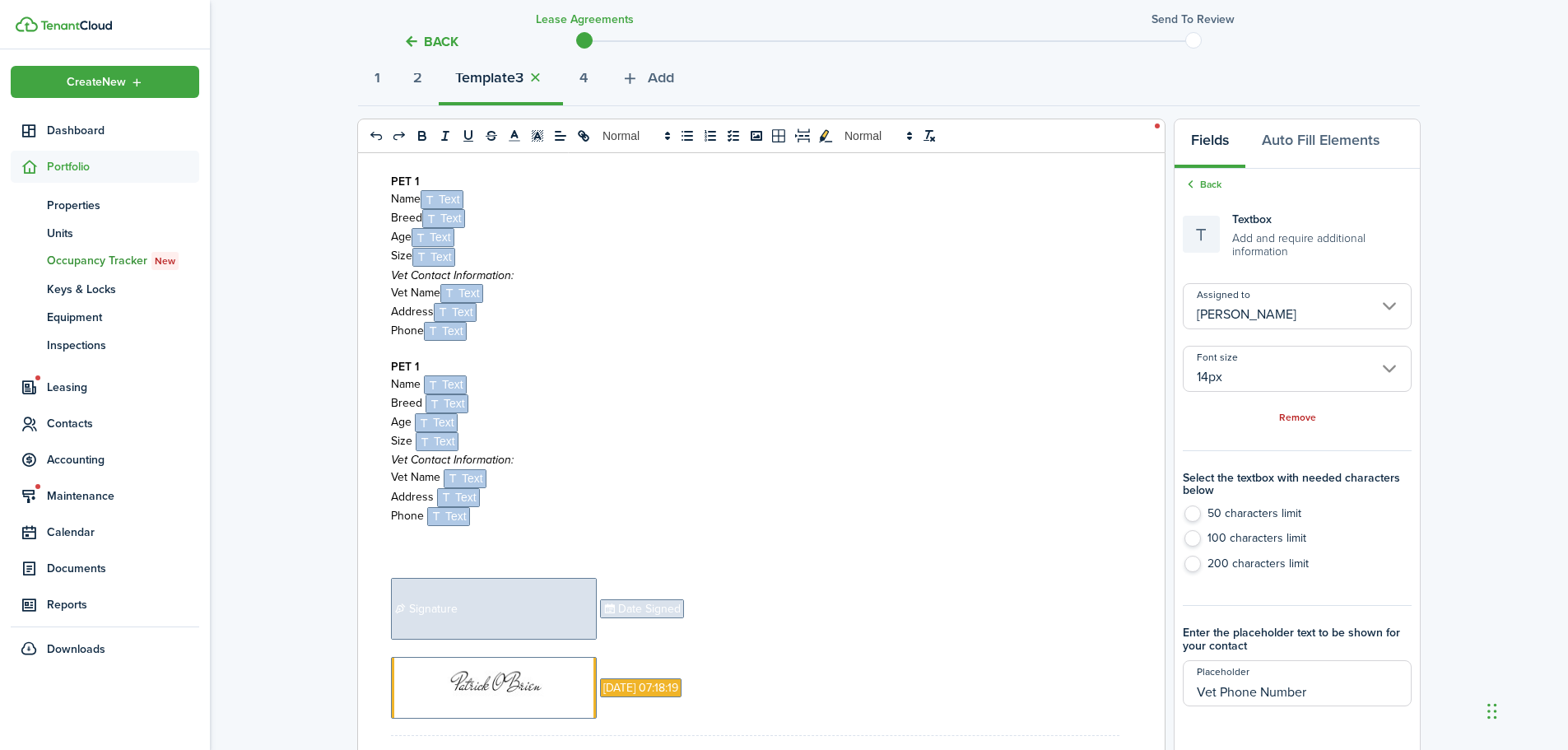
scroll to position [2954, 0]
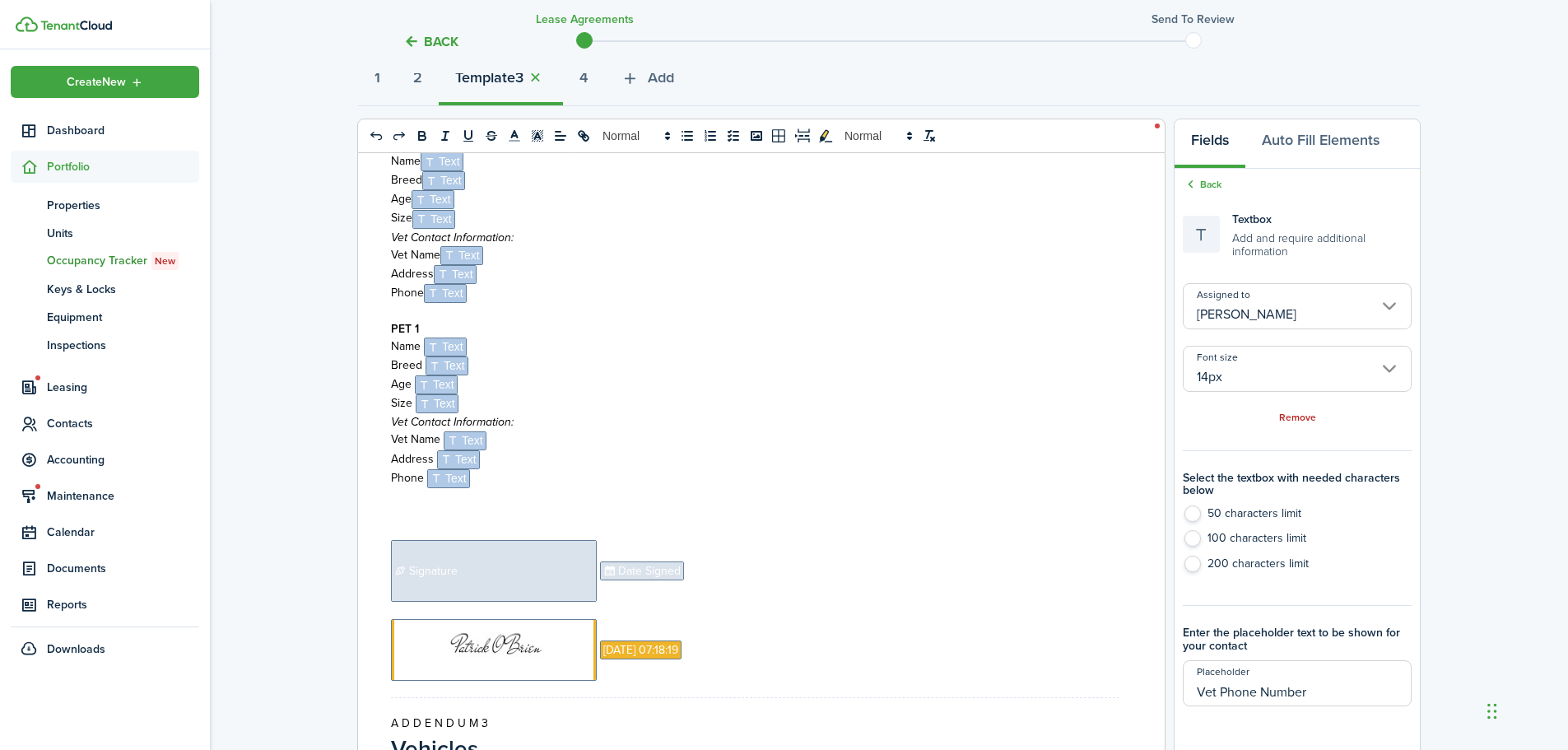
click at [513, 483] on p "Phone ﻿ Text ﻿" at bounding box center [755, 479] width 729 height 19
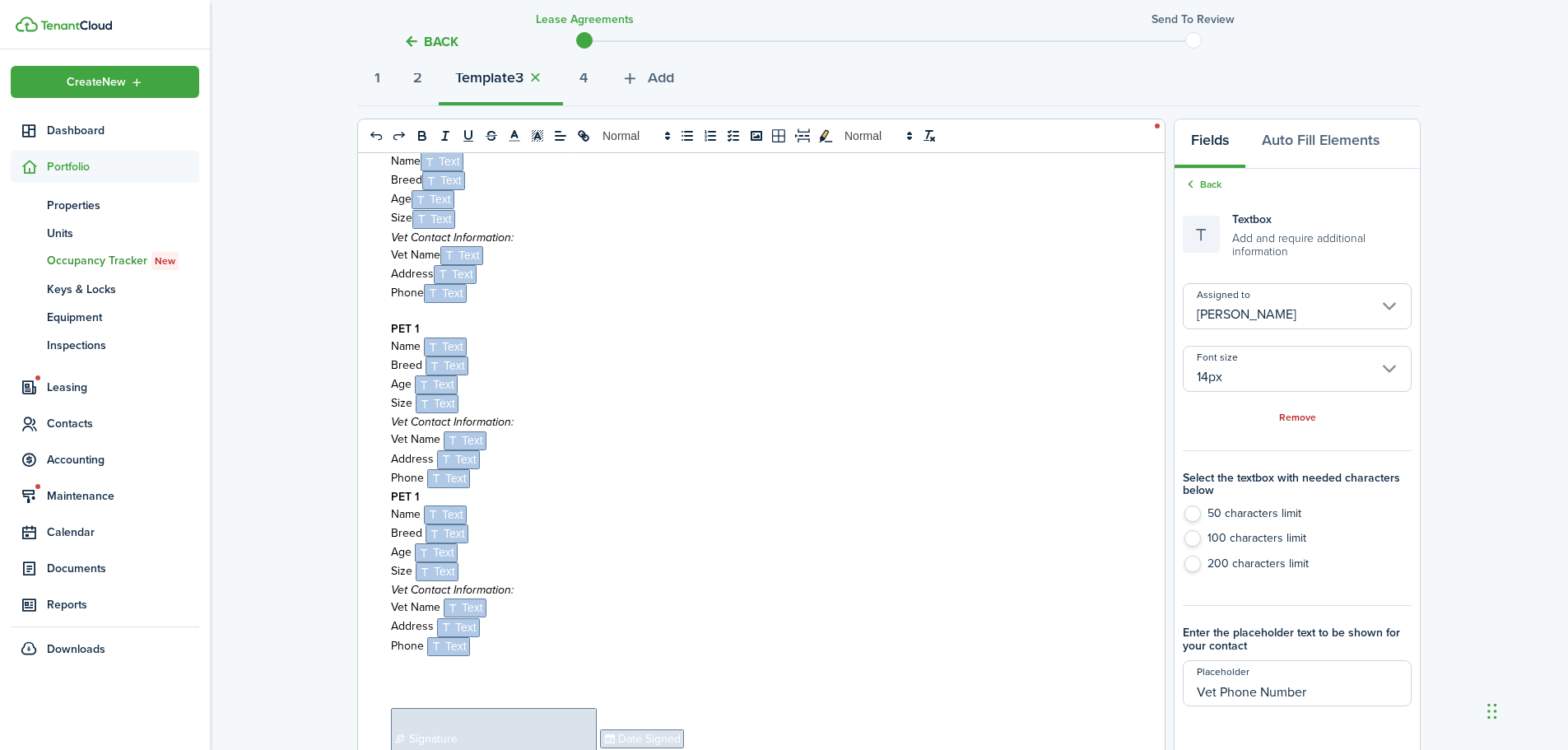
click at [389, 494] on div "A D D E N D U M 1 House Rules This Lease addendum is a permanent, legal additio…" at bounding box center [755, 477] width 794 height 646
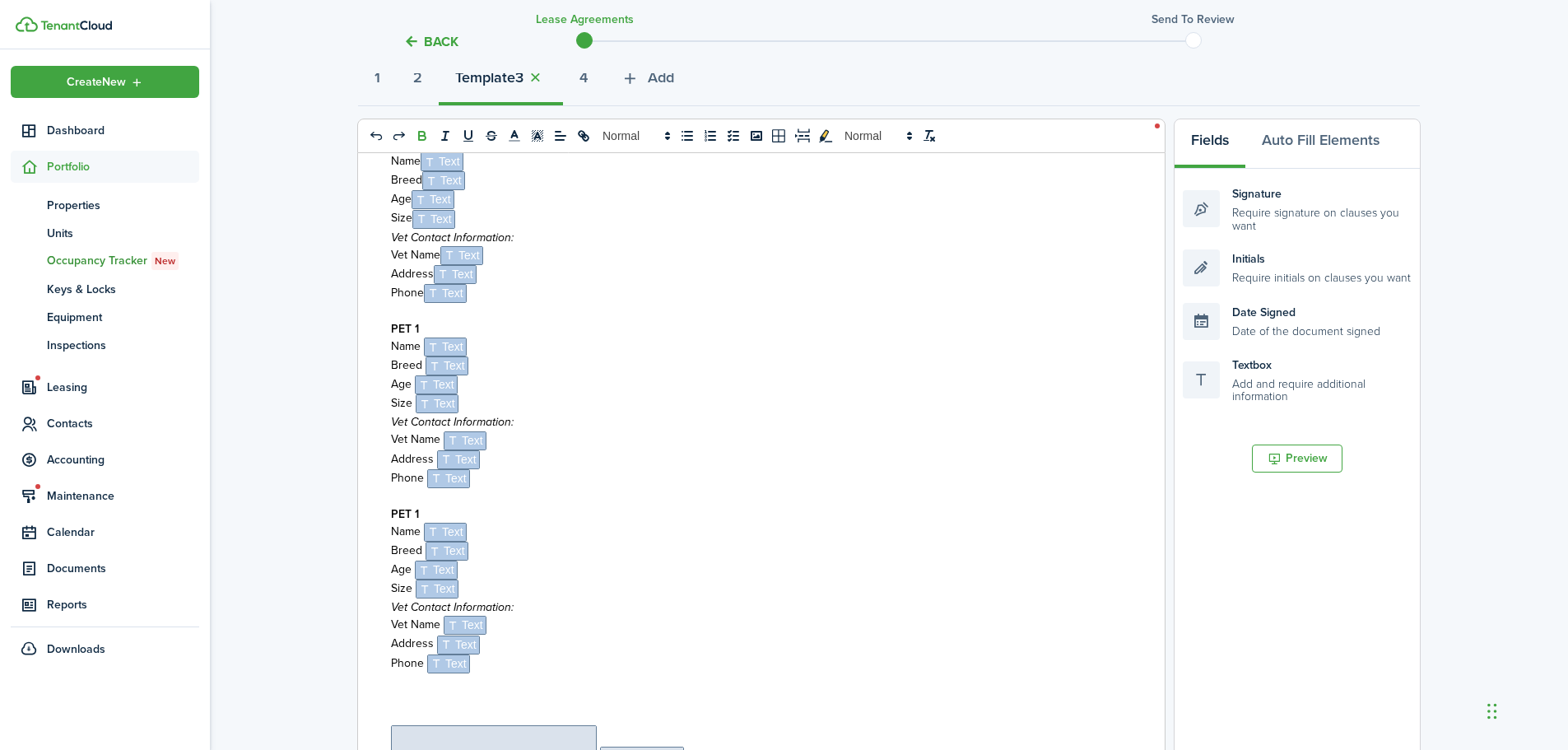
click at [444, 506] on p "PET 1" at bounding box center [755, 514] width 729 height 17
click at [430, 326] on p "PET 1" at bounding box center [755, 328] width 729 height 17
drag, startPoint x: 492, startPoint y: 664, endPoint x: 392, endPoint y: 515, distance: 179.4
click at [392, 515] on div "A D D E N D U M 1 House Rules This Lease addendum is a permanent, legal additio…" at bounding box center [755, 477] width 794 height 646
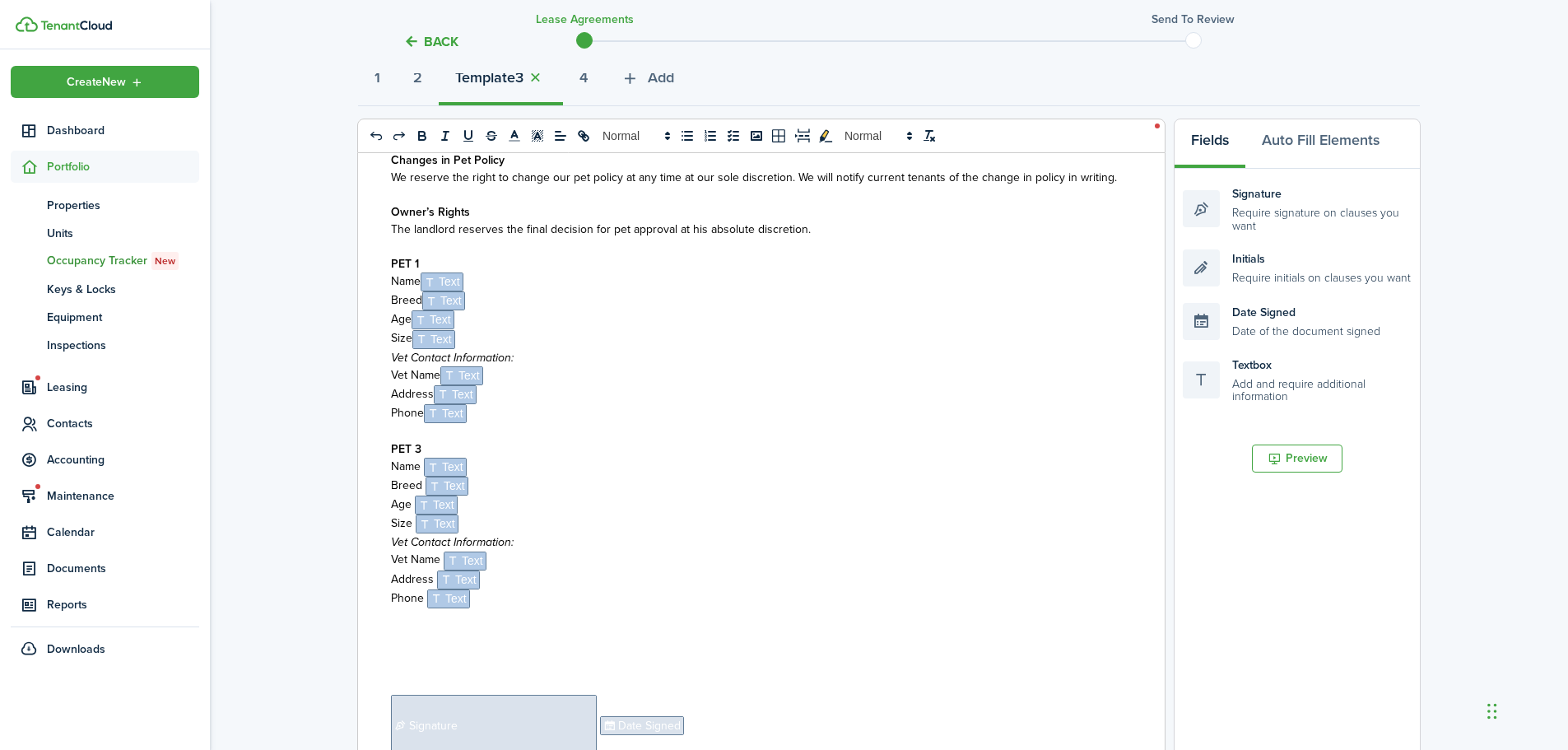
scroll to position [2789, 0]
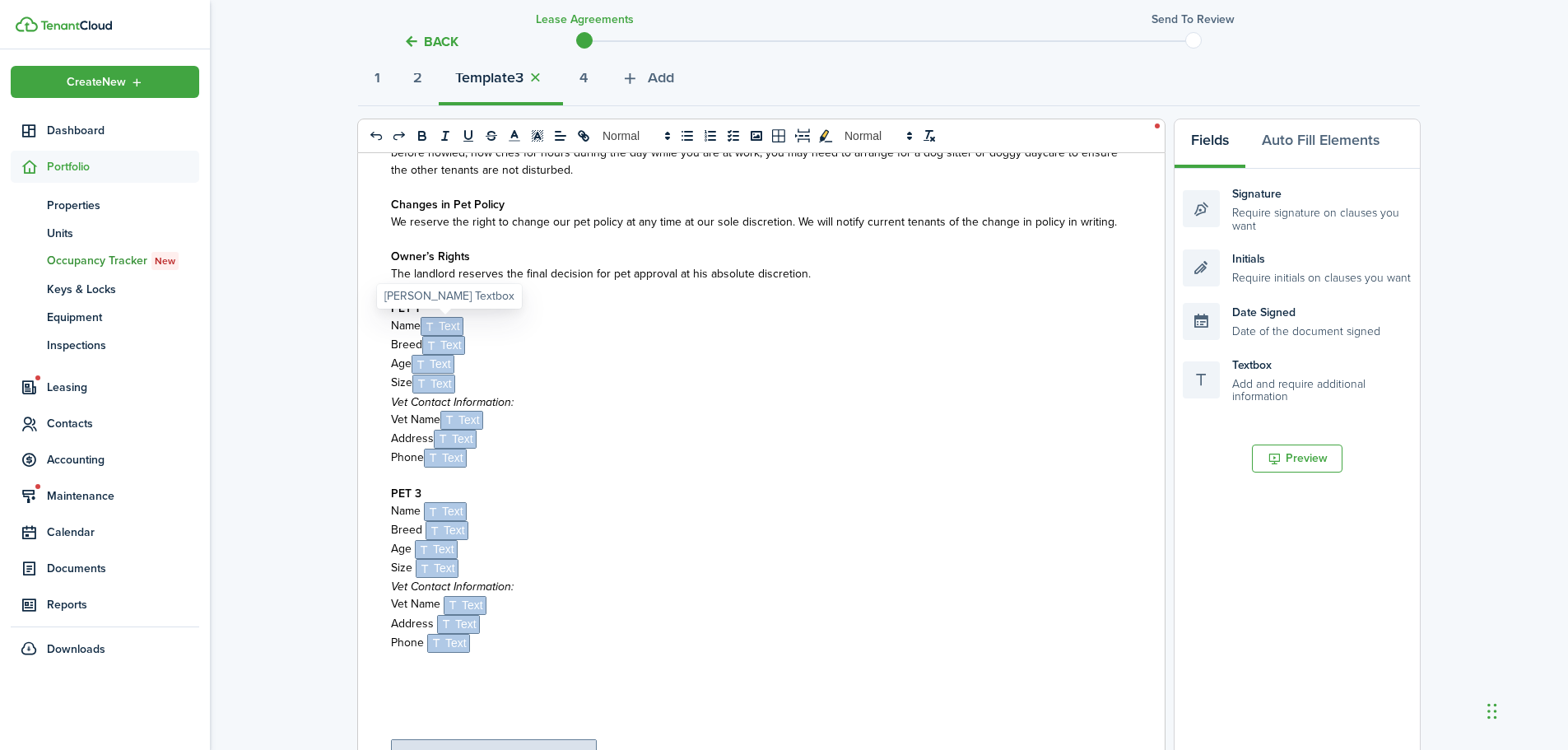
click at [447, 325] on span "Text" at bounding box center [442, 326] width 43 height 19
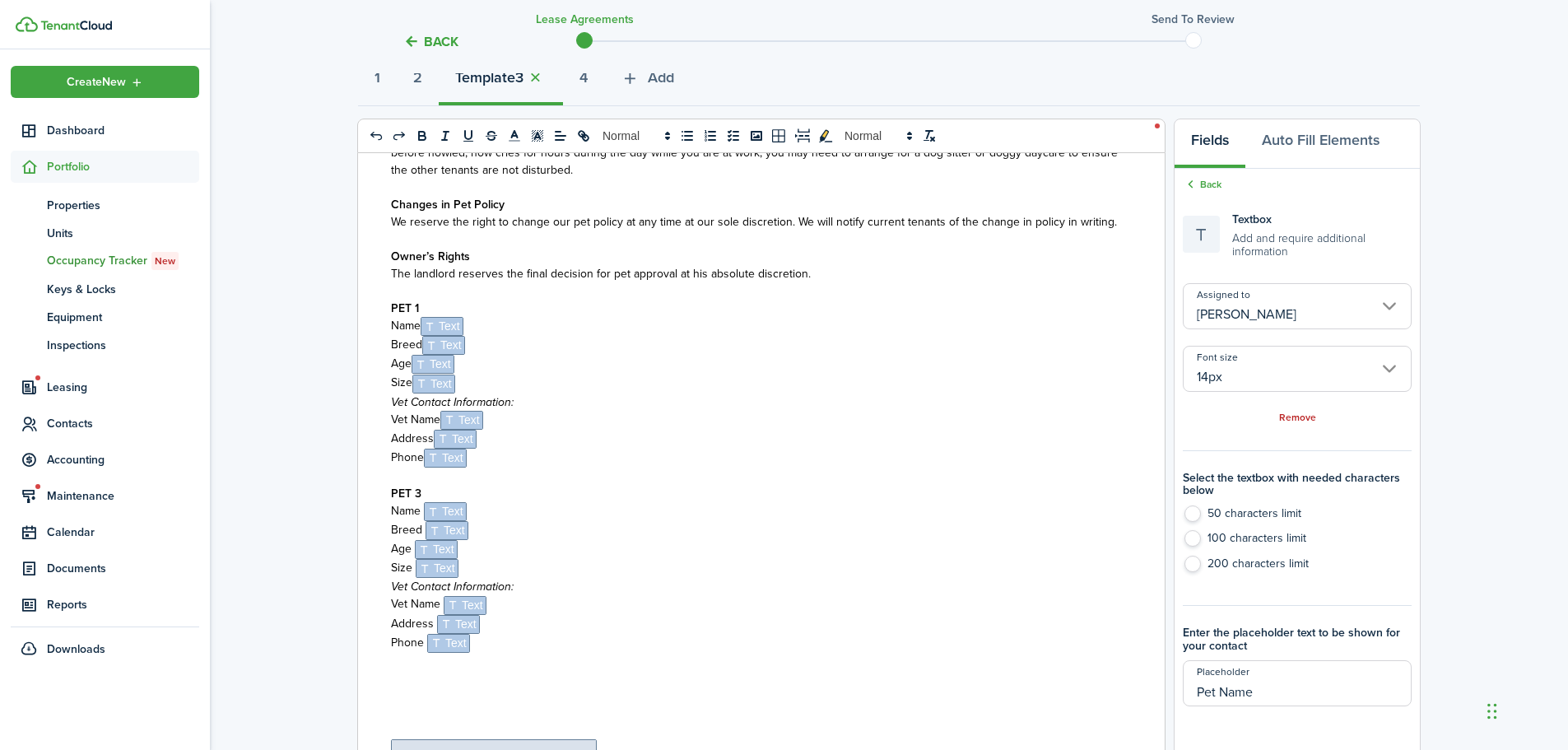
drag, startPoint x: 1285, startPoint y: 691, endPoint x: 1193, endPoint y: 698, distance: 92.3
click at [1213, 697] on input "Pet Name" at bounding box center [1298, 683] width 229 height 46
click at [1324, 688] on input "Pet Name" at bounding box center [1298, 683] width 229 height 46
drag, startPoint x: 1312, startPoint y: 693, endPoint x: 1127, endPoint y: 696, distance: 185.0
click at [1138, 694] on div "0 x 0 A D D E N D U M 1 House Rules This Lease addendum is a permanent, legal a…" at bounding box center [888, 460] width 1062 height 683
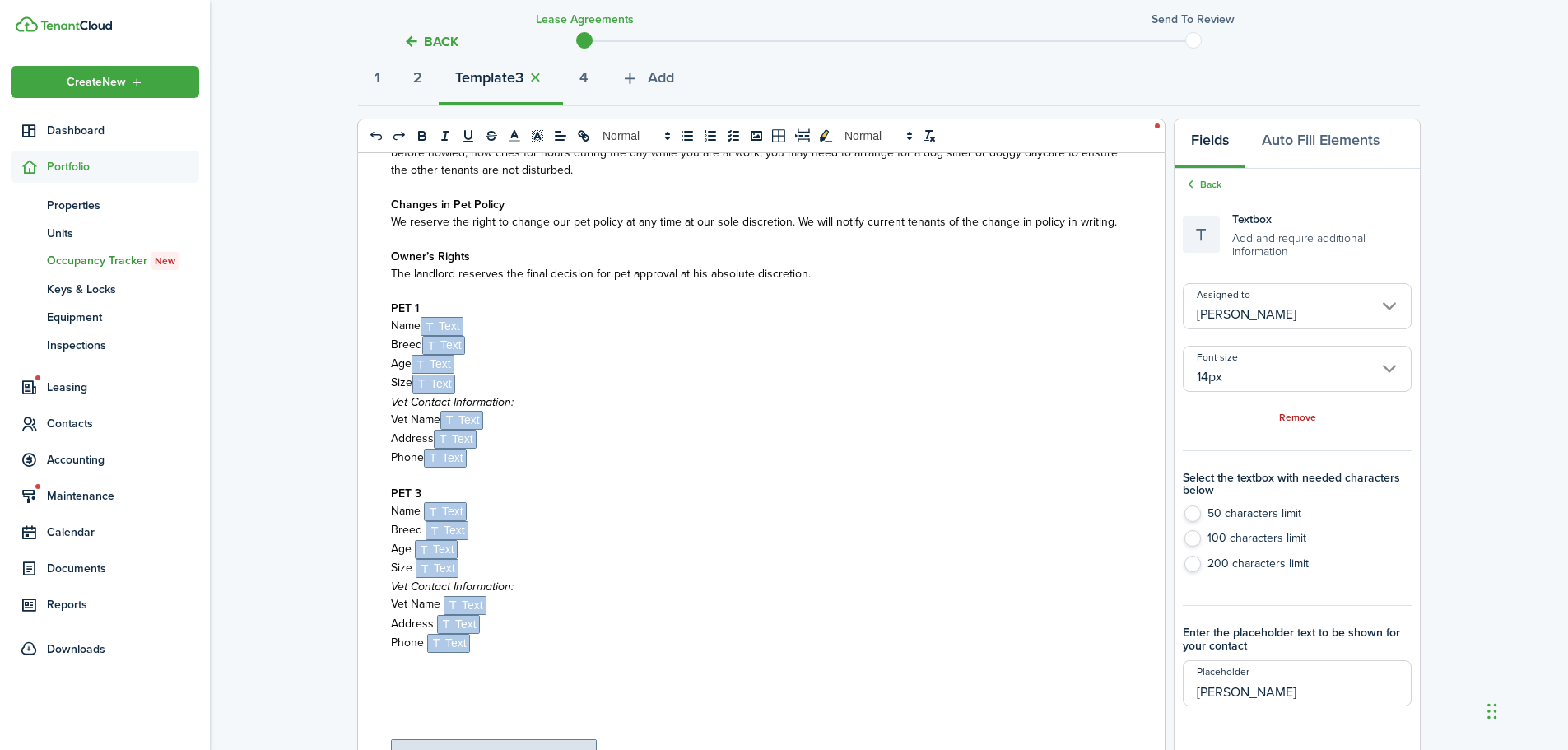
click at [726, 469] on p at bounding box center [755, 476] width 729 height 17
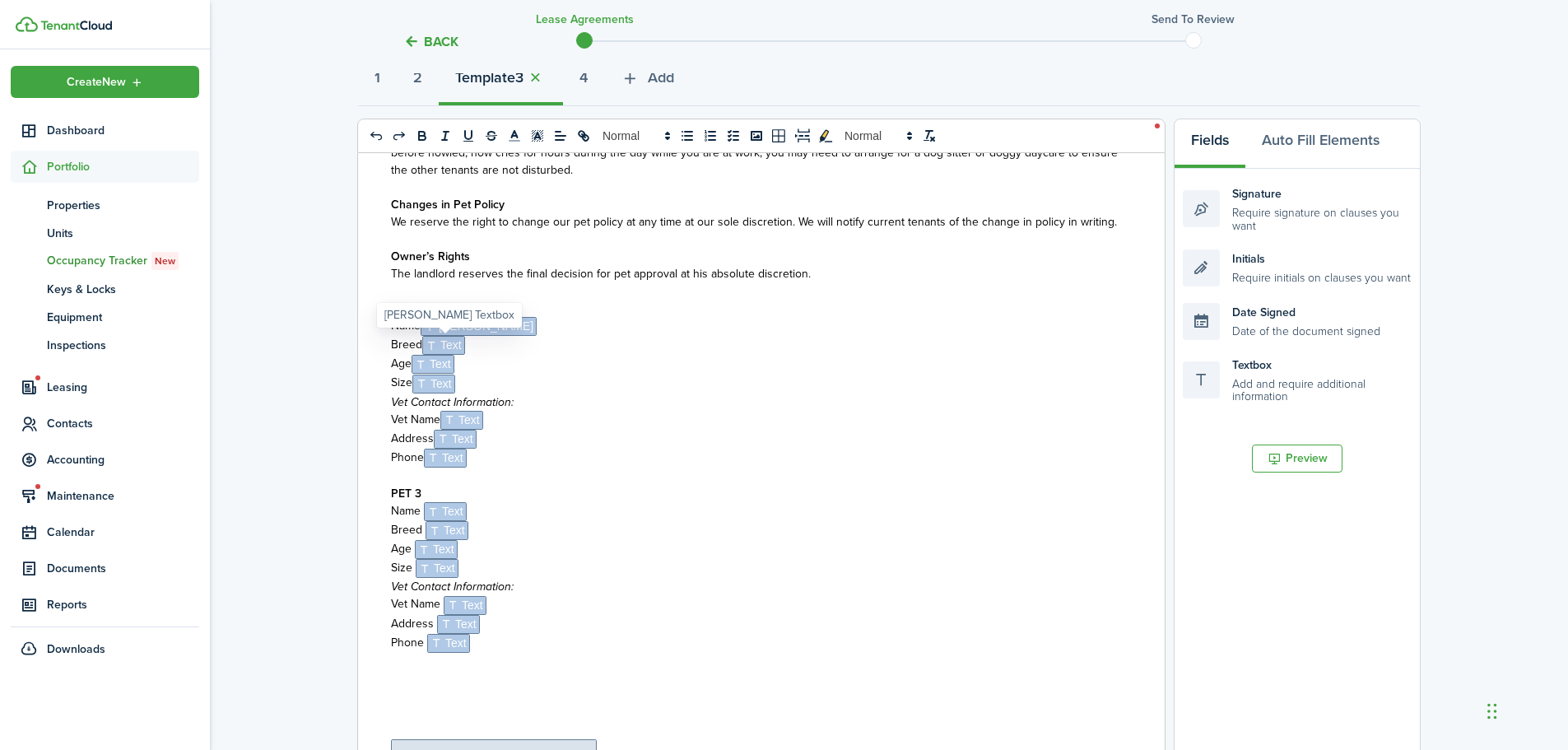
click at [457, 343] on span "Text" at bounding box center [444, 345] width 43 height 19
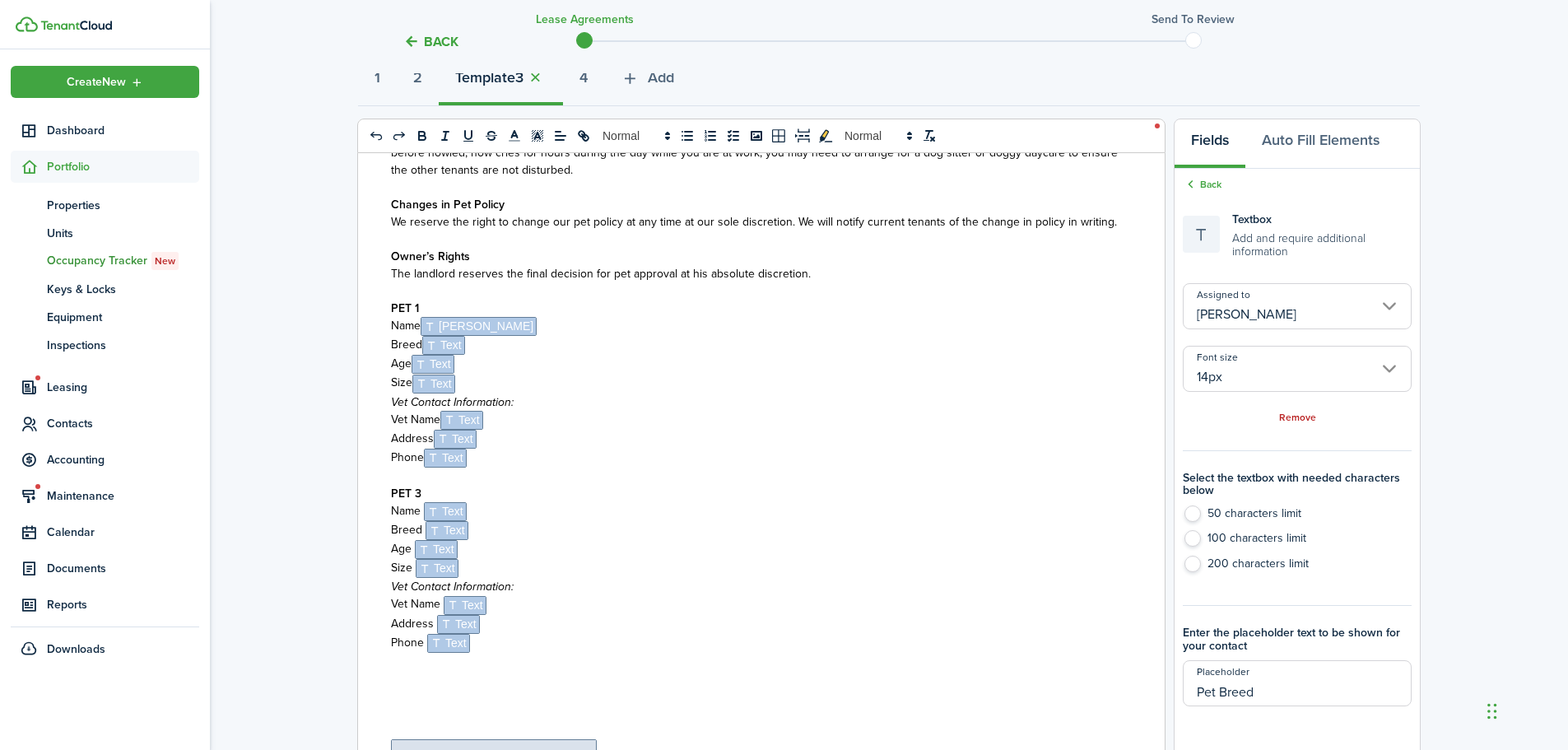
drag, startPoint x: 1310, startPoint y: 690, endPoint x: 1125, endPoint y: 698, distance: 185.2
click at [1135, 700] on div "0 x 0 A D D E N D U M 1 House Rules This Lease addendum is a permanent, legal a…" at bounding box center [888, 460] width 1062 height 683
click at [553, 400] on p "Vet Contact Information:" at bounding box center [755, 402] width 729 height 17
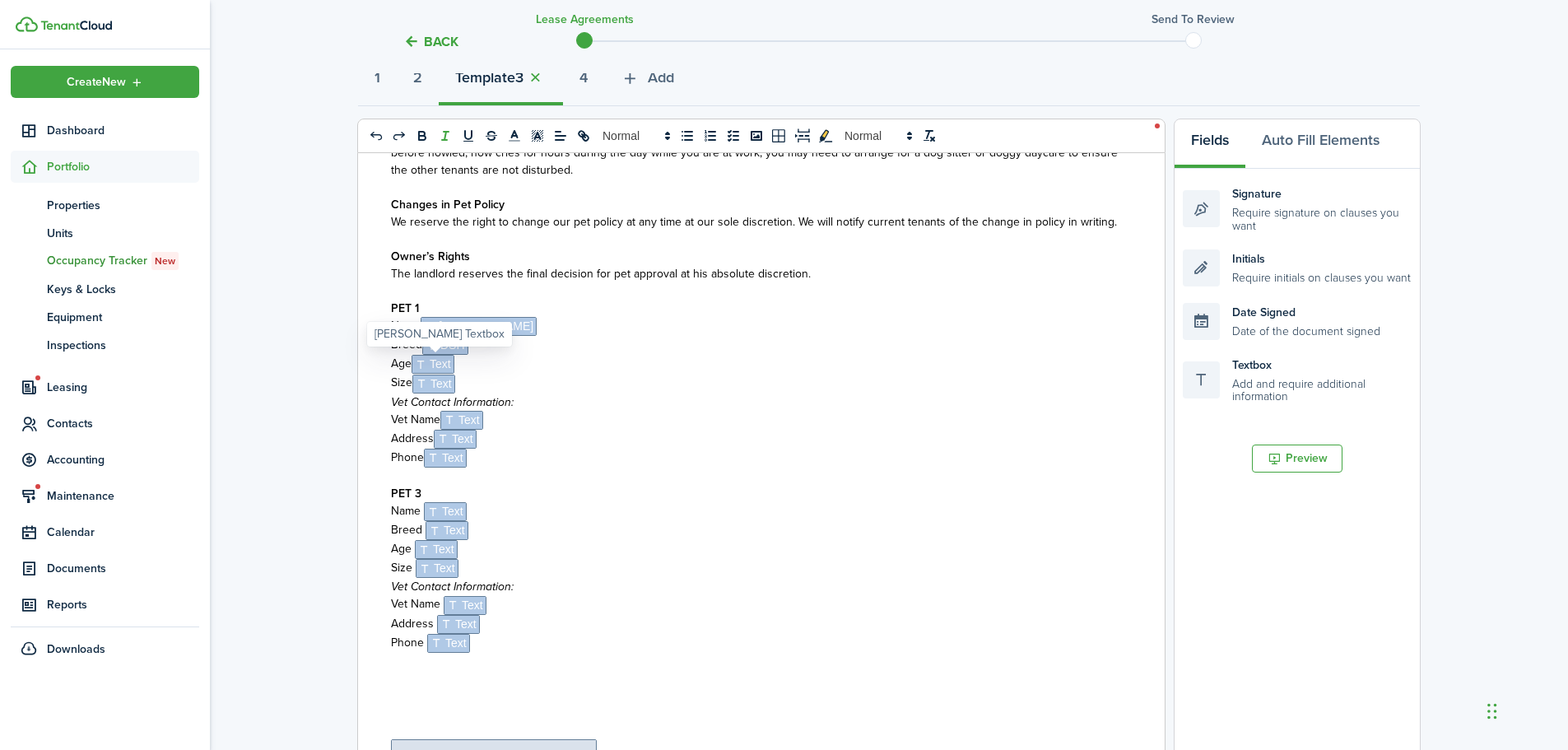
click at [444, 366] on span "Text" at bounding box center [433, 364] width 43 height 19
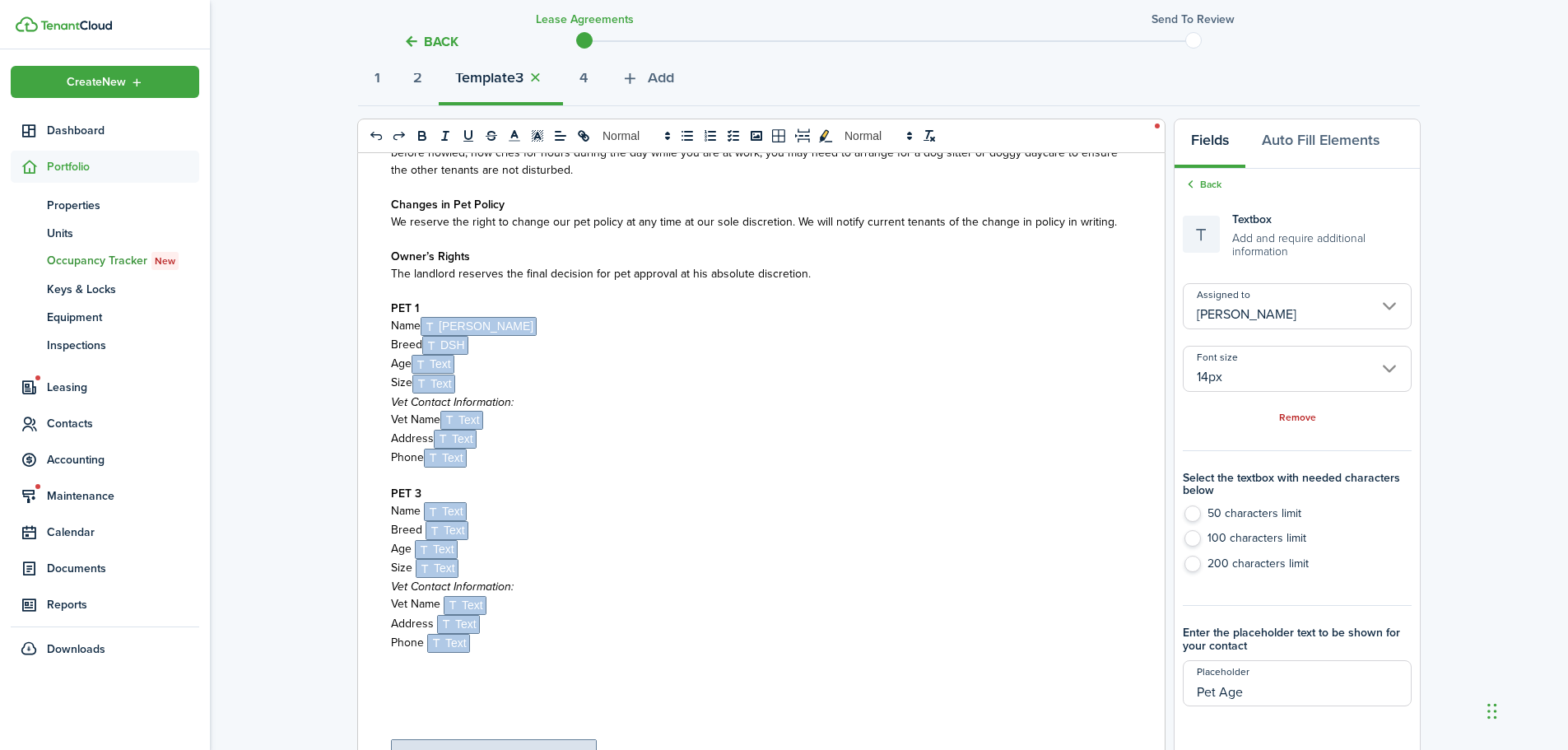
click at [617, 400] on p "Vet Contact Information:" at bounding box center [755, 402] width 729 height 17
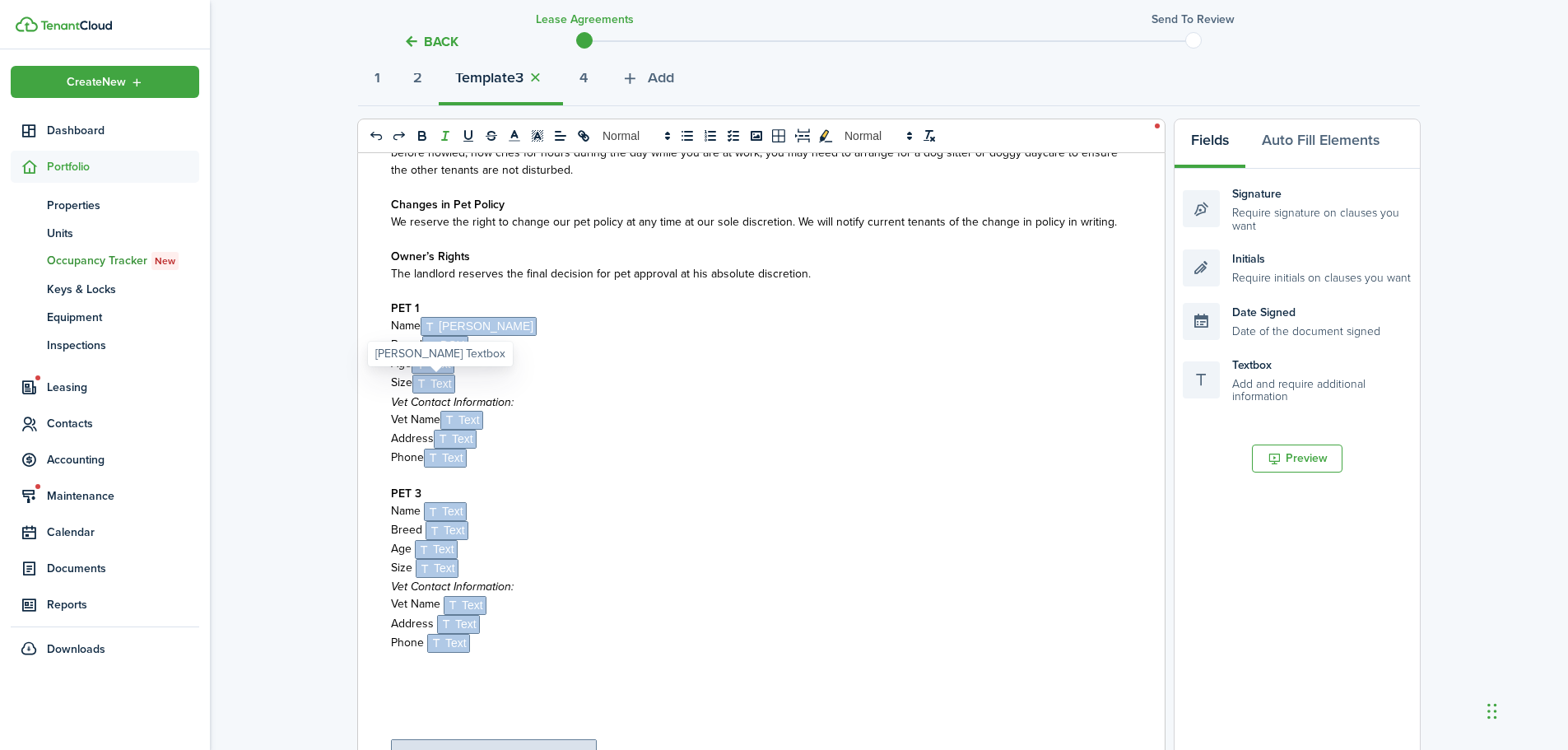
click at [435, 386] on span "Text" at bounding box center [434, 384] width 43 height 19
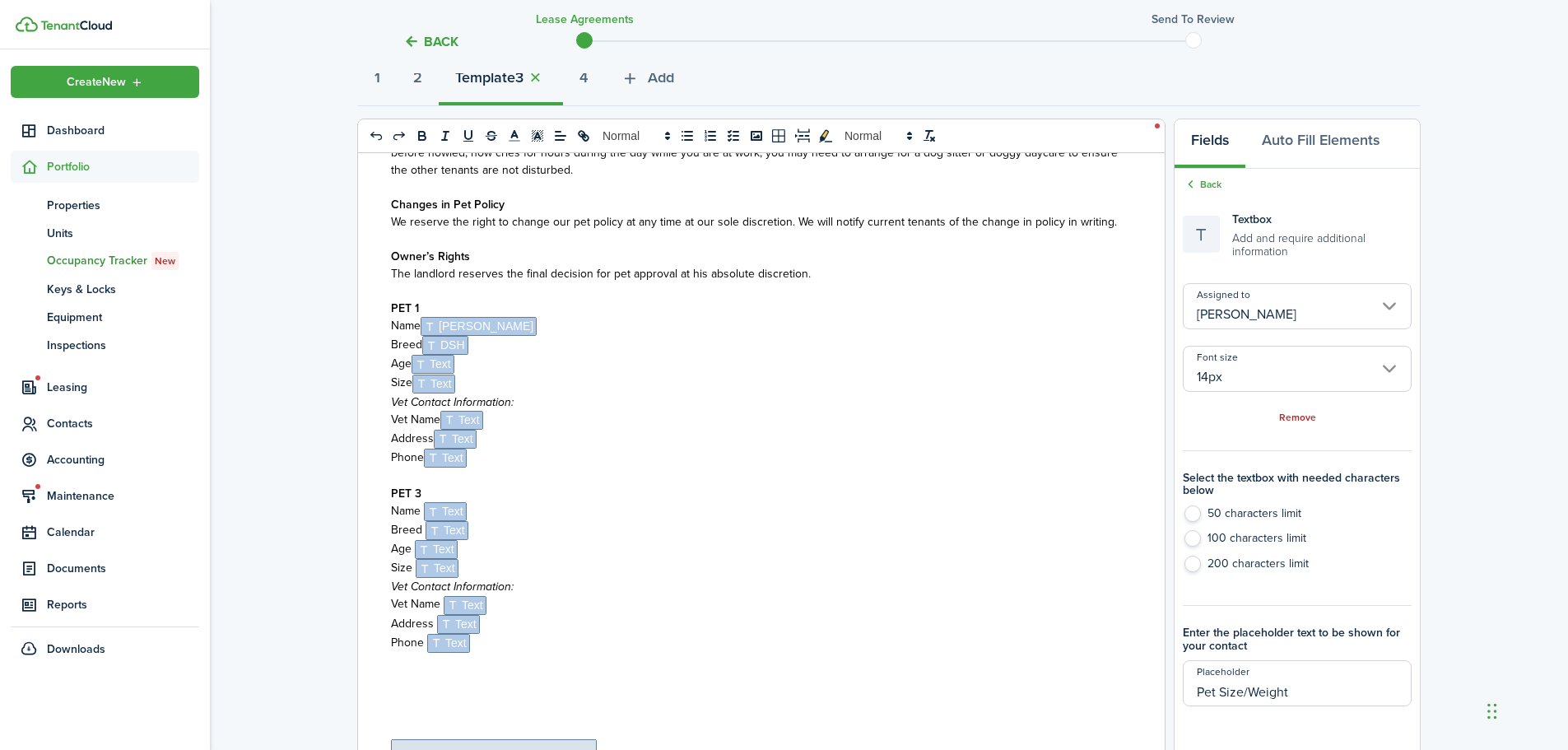
drag, startPoint x: 1342, startPoint y: 688, endPoint x: 1104, endPoint y: 681, distance: 238.1
click at [1104, 681] on div "0 x 0 A D D E N D U M 1 House Rules This Lease addendum is a permanent, legal a…" at bounding box center [888, 460] width 1062 height 683
click at [759, 476] on p at bounding box center [755, 476] width 729 height 17
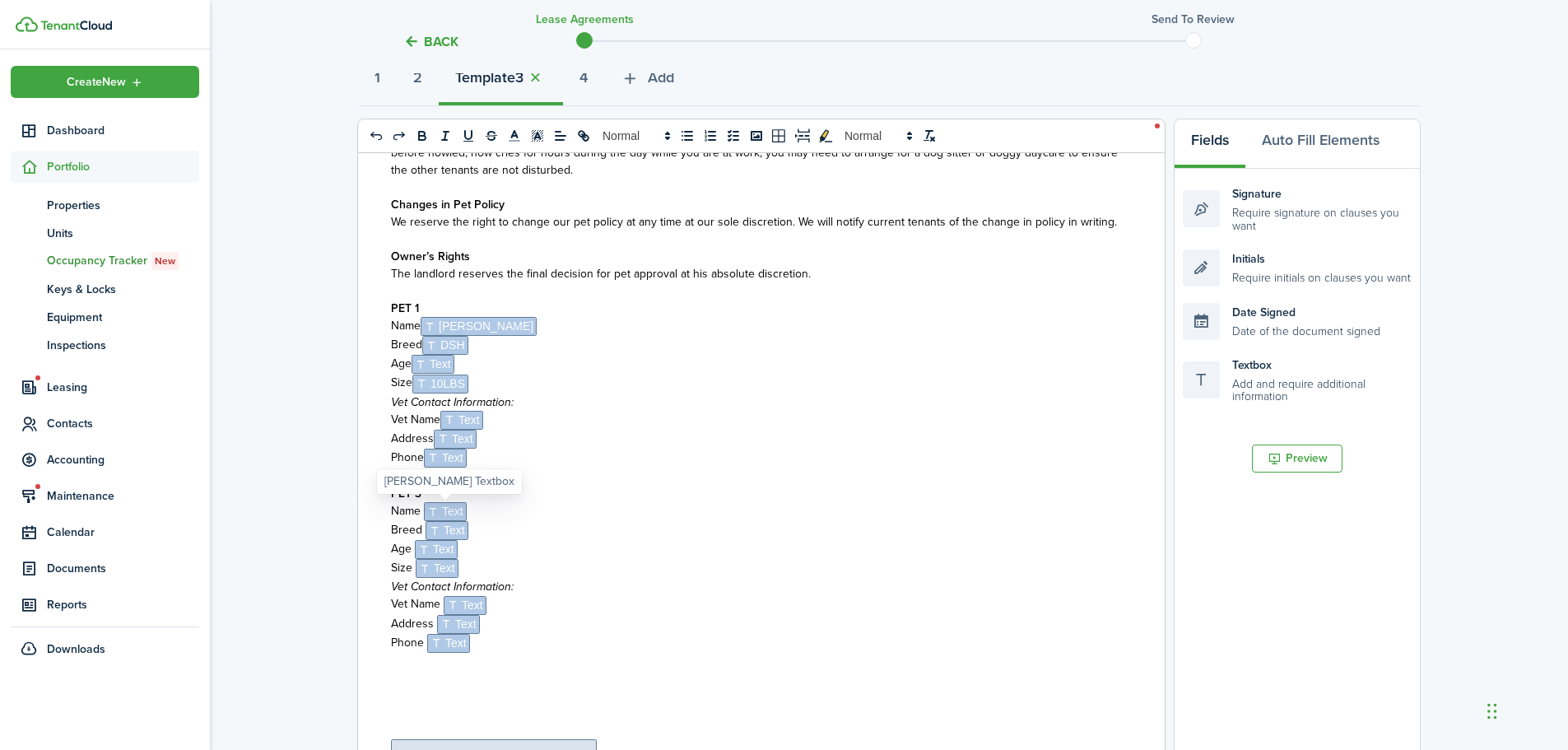
click at [456, 514] on span "Text" at bounding box center [445, 512] width 43 height 19
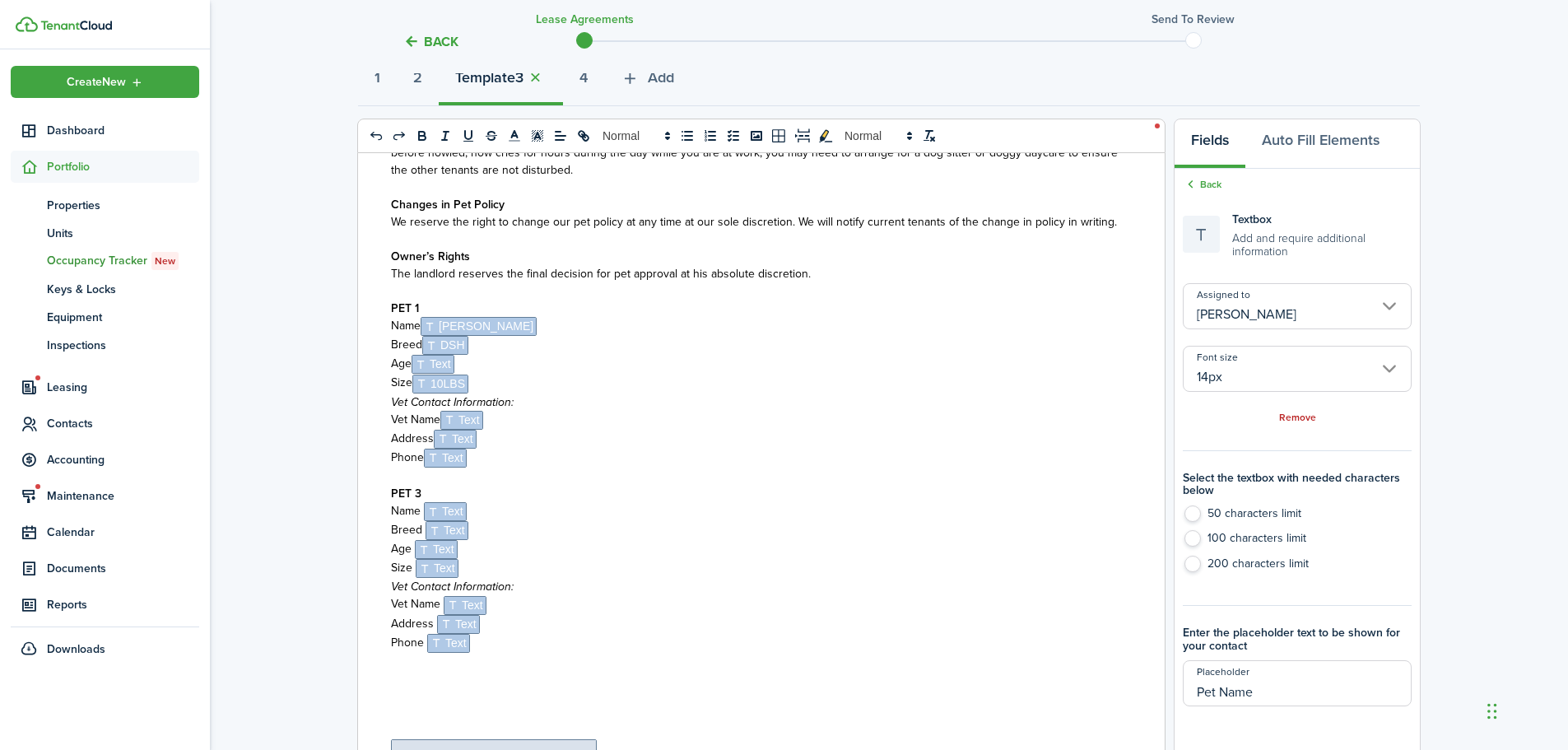
drag, startPoint x: 1298, startPoint y: 701, endPoint x: 1087, endPoint y: 702, distance: 211.0
click at [1087, 702] on div "0 x 0 A D D E N D U M 1 House Rules This Lease addendum is a permanent, legal a…" at bounding box center [888, 460] width 1062 height 683
drag, startPoint x: 623, startPoint y: 522, endPoint x: 543, endPoint y: 523, distance: 80.0
click at [623, 521] on div "A D D E N D U M 1 House Rules This Lease addendum is a permanent, legal additio…" at bounding box center [755, 477] width 794 height 646
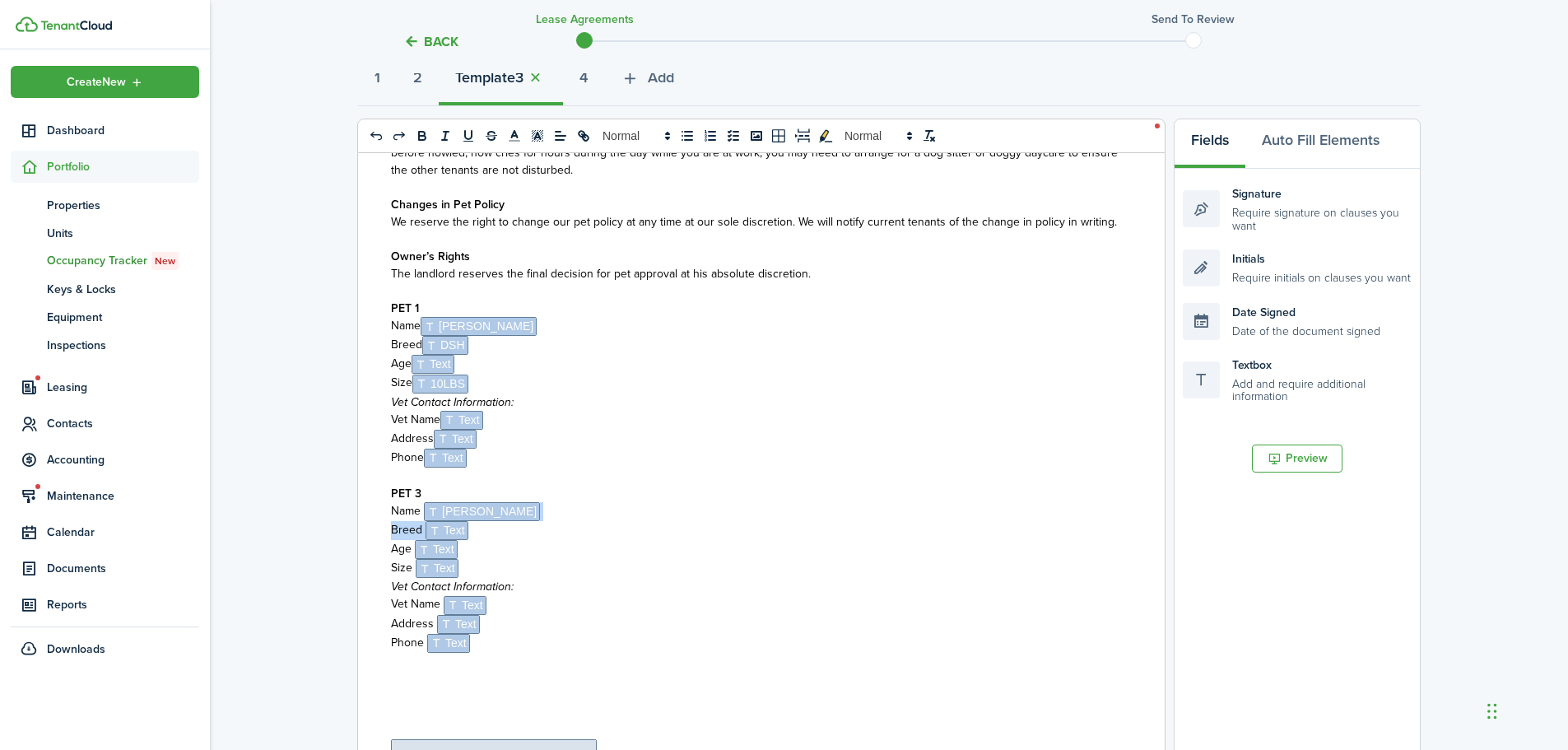
click at [536, 480] on p at bounding box center [755, 476] width 729 height 17
click at [433, 491] on p "PET 3" at bounding box center [755, 493] width 729 height 17
click at [442, 530] on span "Text" at bounding box center [447, 531] width 43 height 19
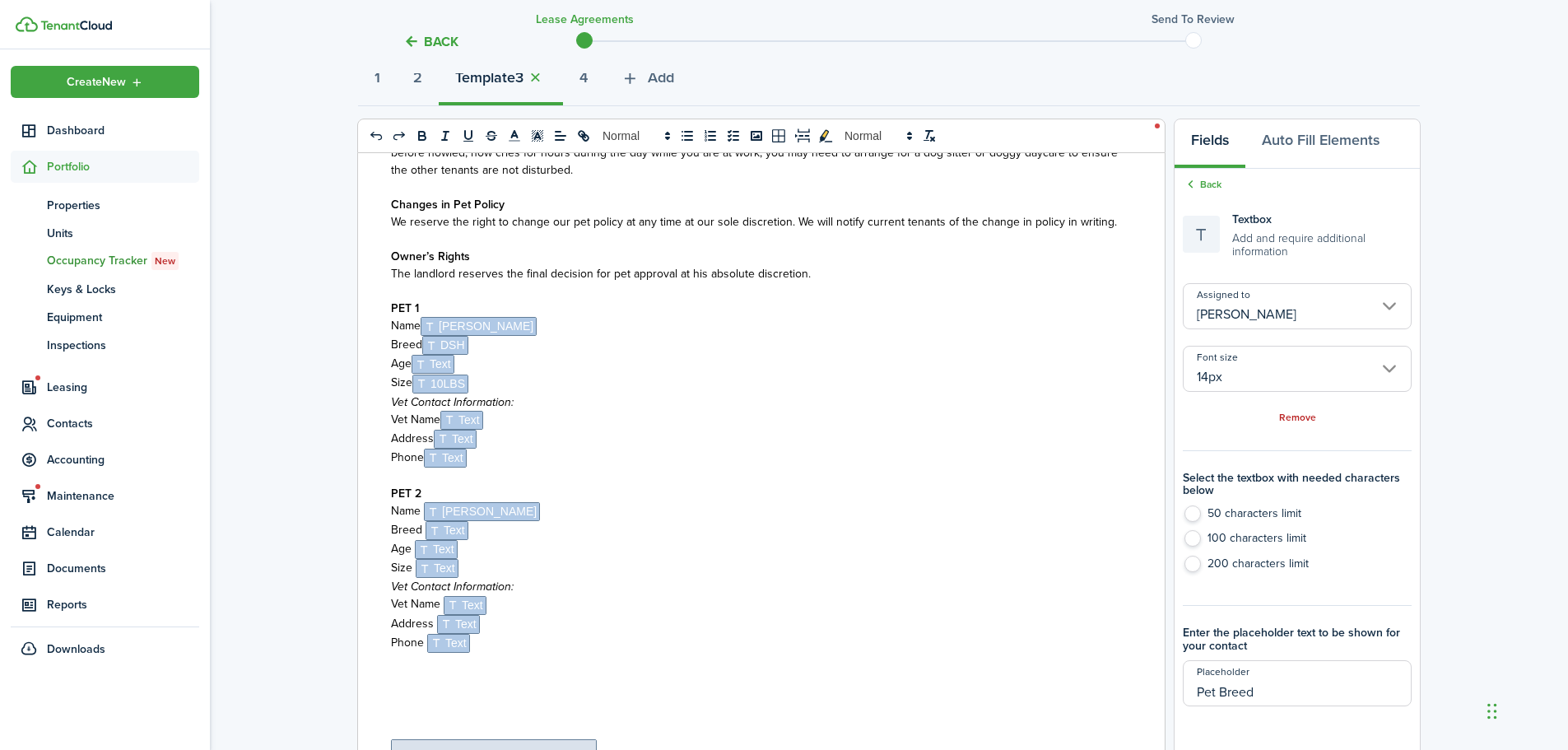
drag, startPoint x: 1291, startPoint y: 696, endPoint x: 1151, endPoint y: 694, distance: 140.0
click at [1155, 694] on div "0 x 0 A D D E N D U M 1 House Rules This Lease addendum is a permanent, legal a…" at bounding box center [888, 460] width 1062 height 683
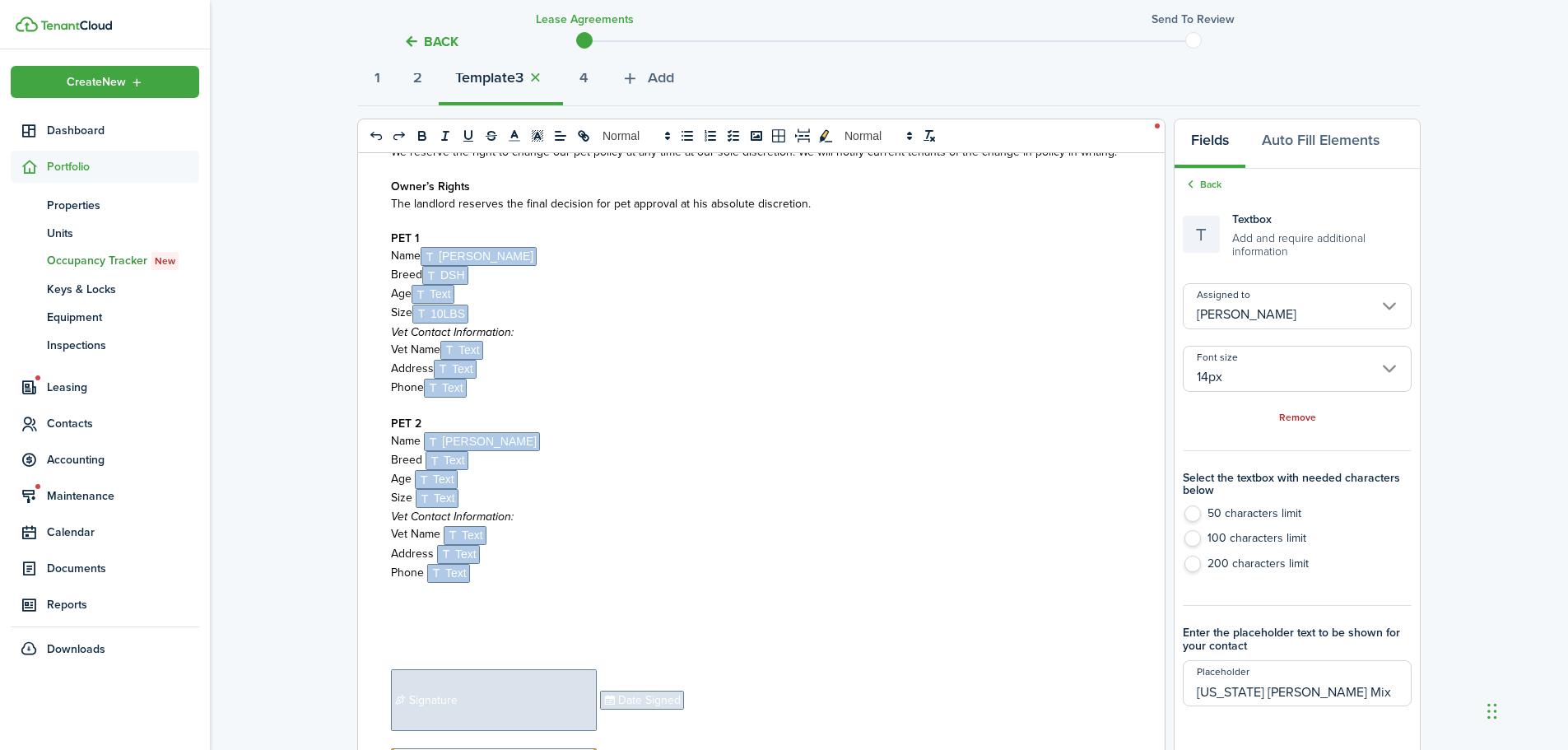
scroll to position [2954, 0]
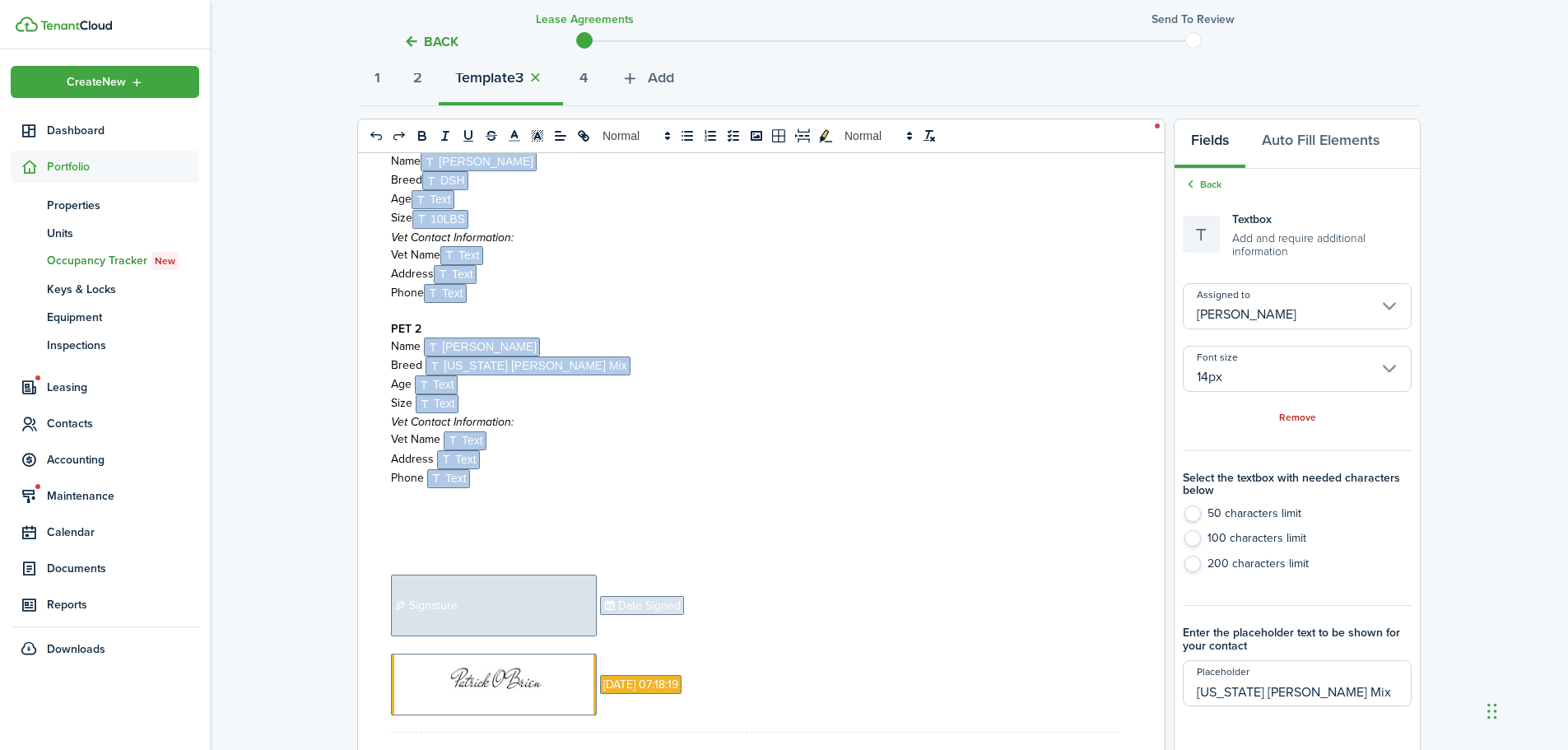
click at [518, 398] on p "Size ﻿ Text ﻿" at bounding box center [755, 404] width 729 height 19
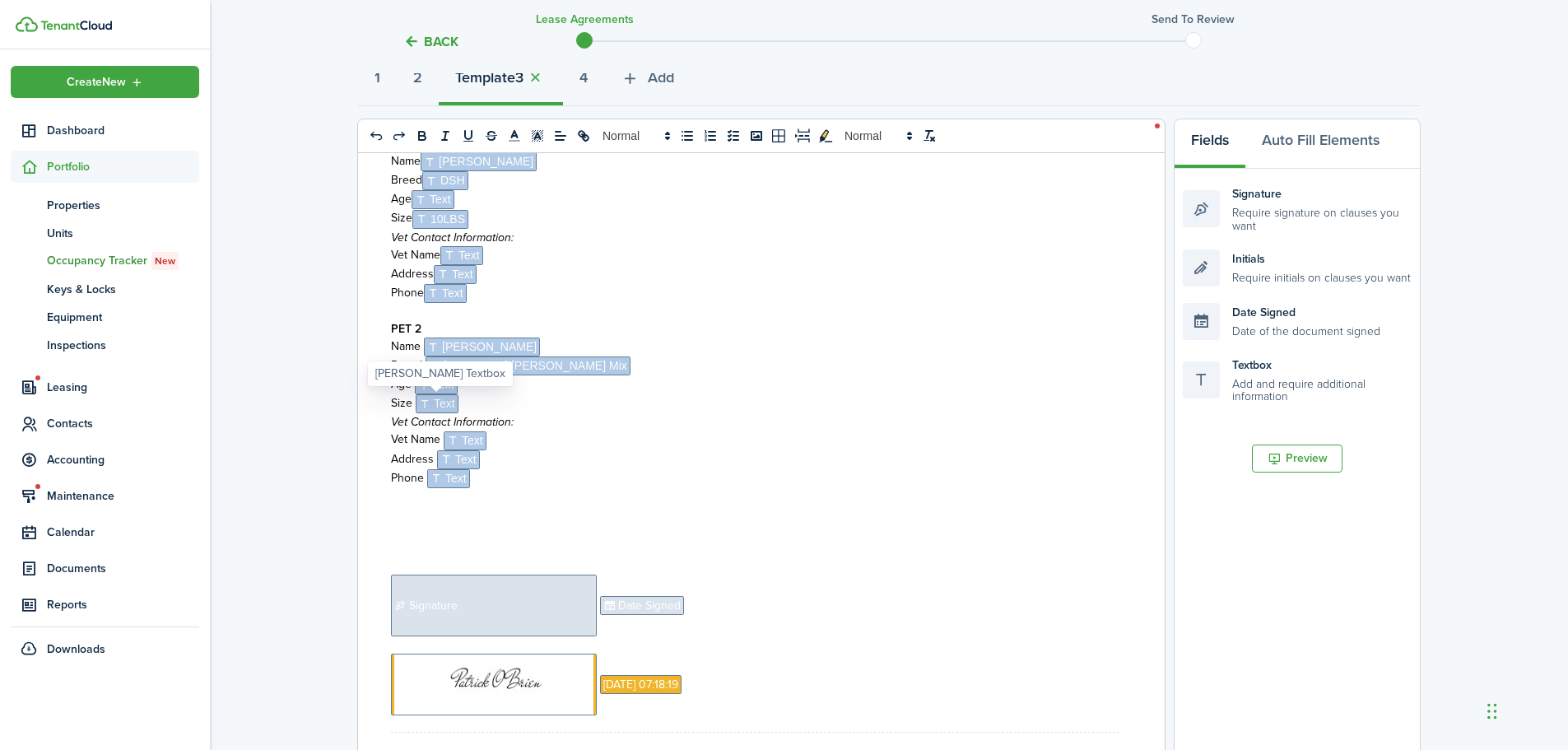
click at [443, 401] on span "Text" at bounding box center [437, 404] width 43 height 19
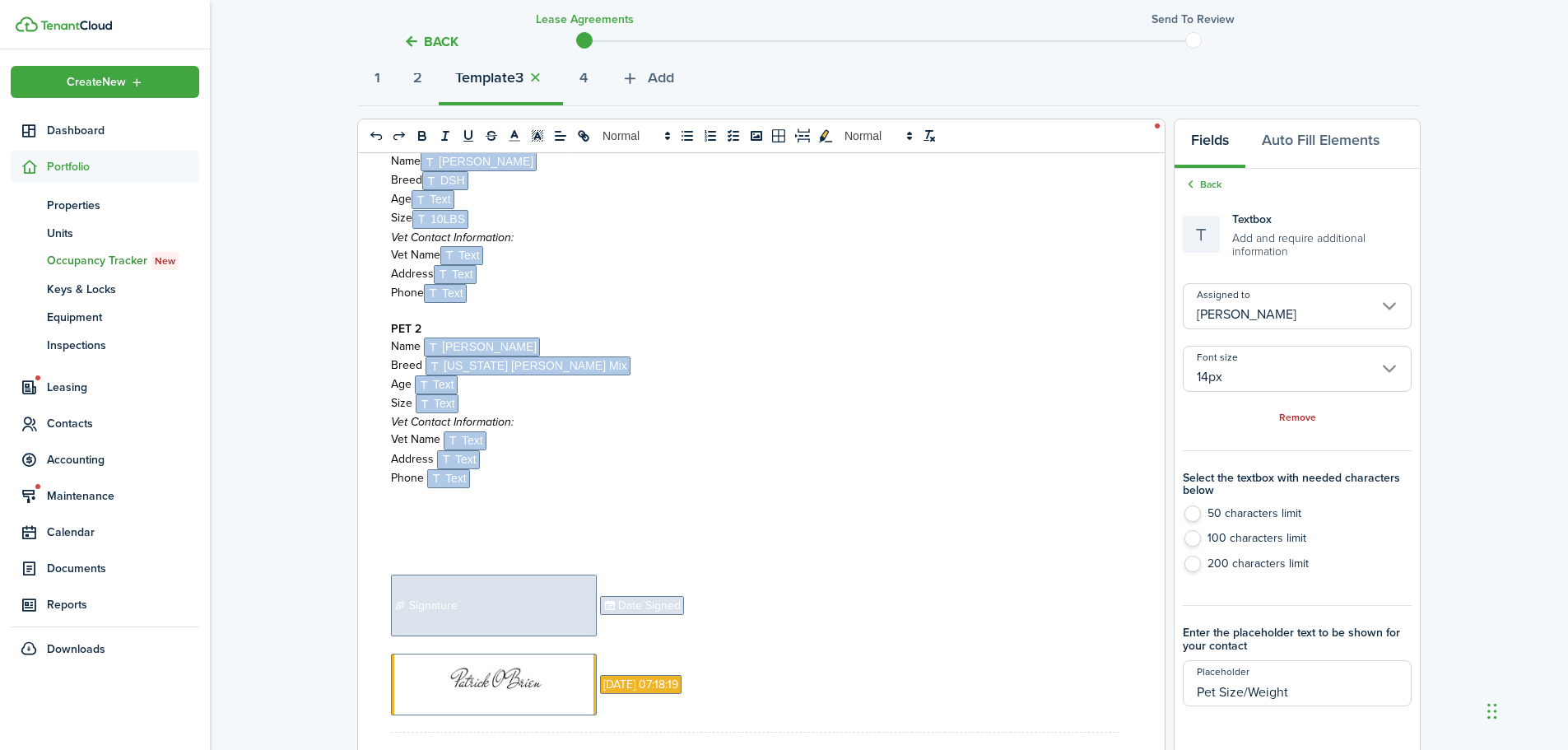
drag, startPoint x: 1261, startPoint y: 696, endPoint x: 1059, endPoint y: 697, distance: 202.0
click at [1055, 697] on div "0 x 0 A D D E N D U M 1 House Rules This Lease addendum is a permanent, legal a…" at bounding box center [888, 460] width 1062 height 683
click at [852, 495] on p at bounding box center [755, 497] width 729 height 17
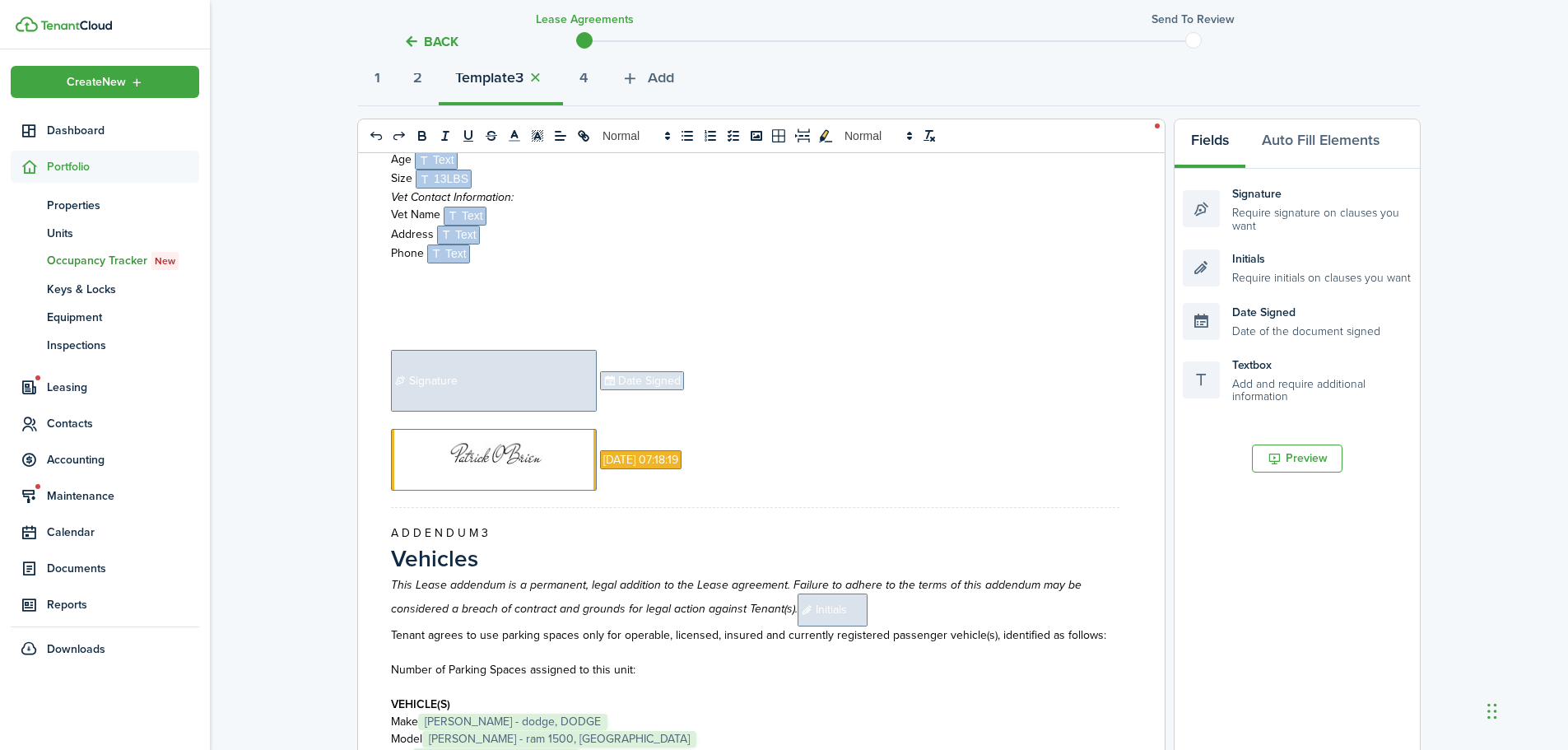
scroll to position [3200, 0]
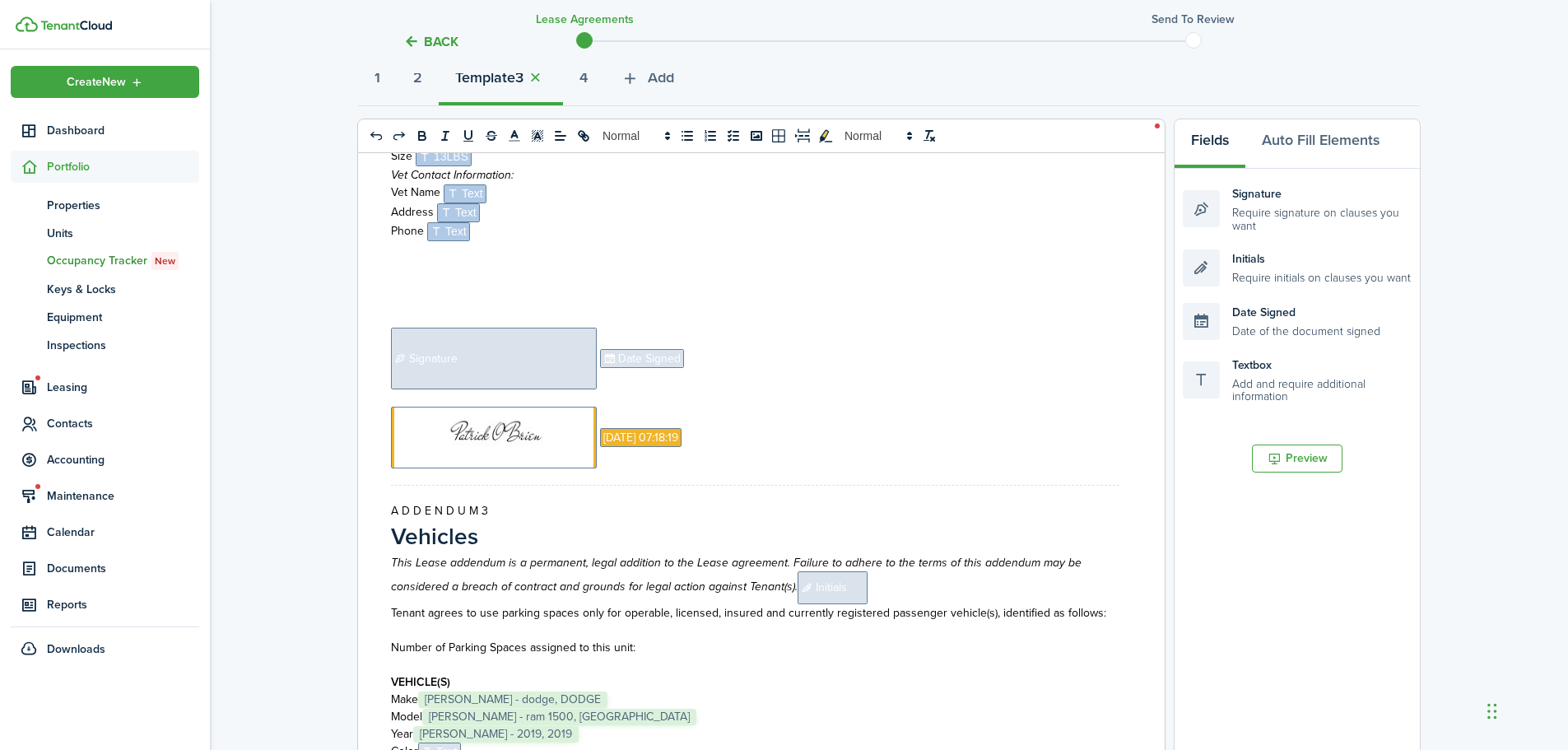
click at [720, 360] on p "﻿ Signature ﻿ ﻿ Date Signed ﻿" at bounding box center [755, 359] width 729 height 62
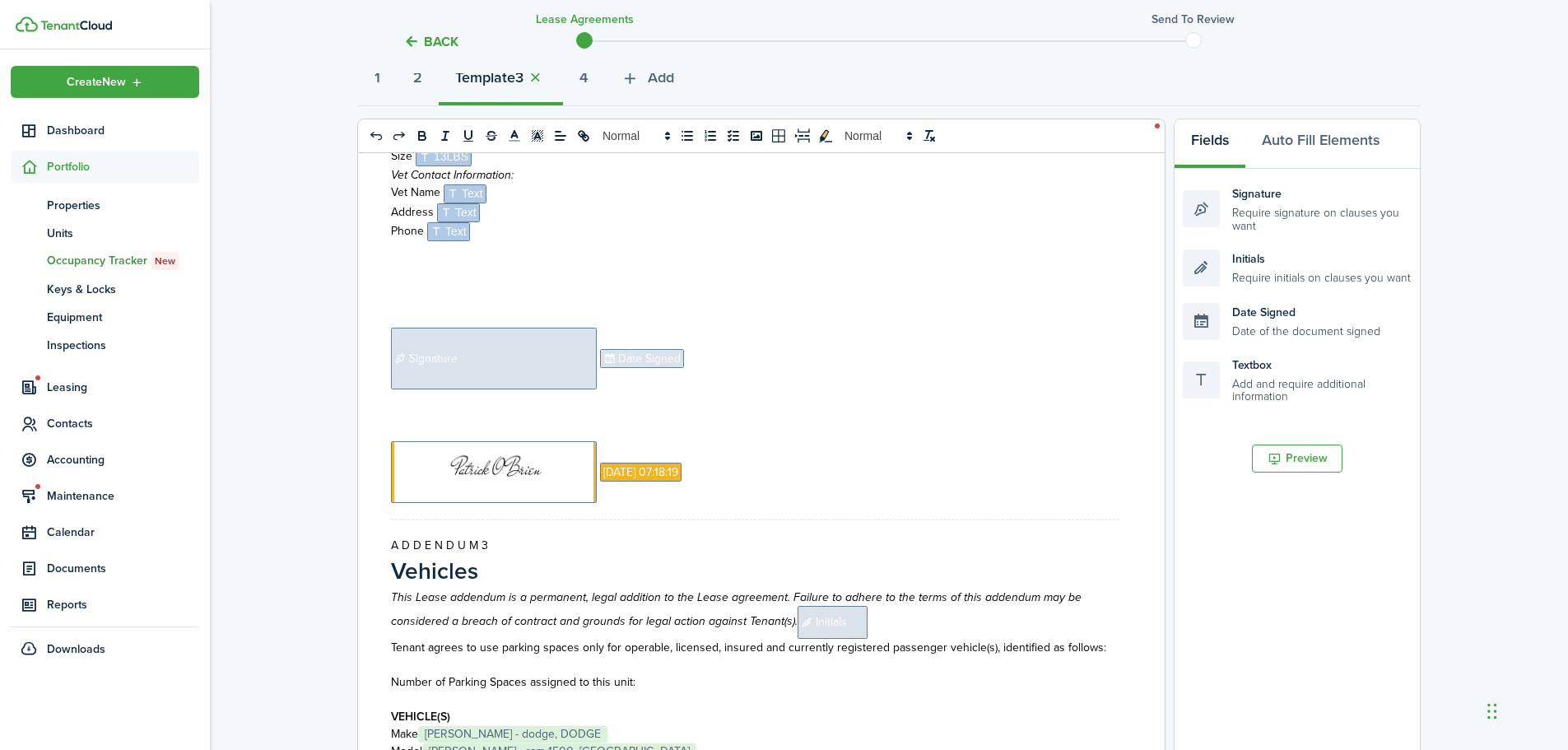
click at [479, 358] on span "Signature" at bounding box center [493, 359] width 205 height 62
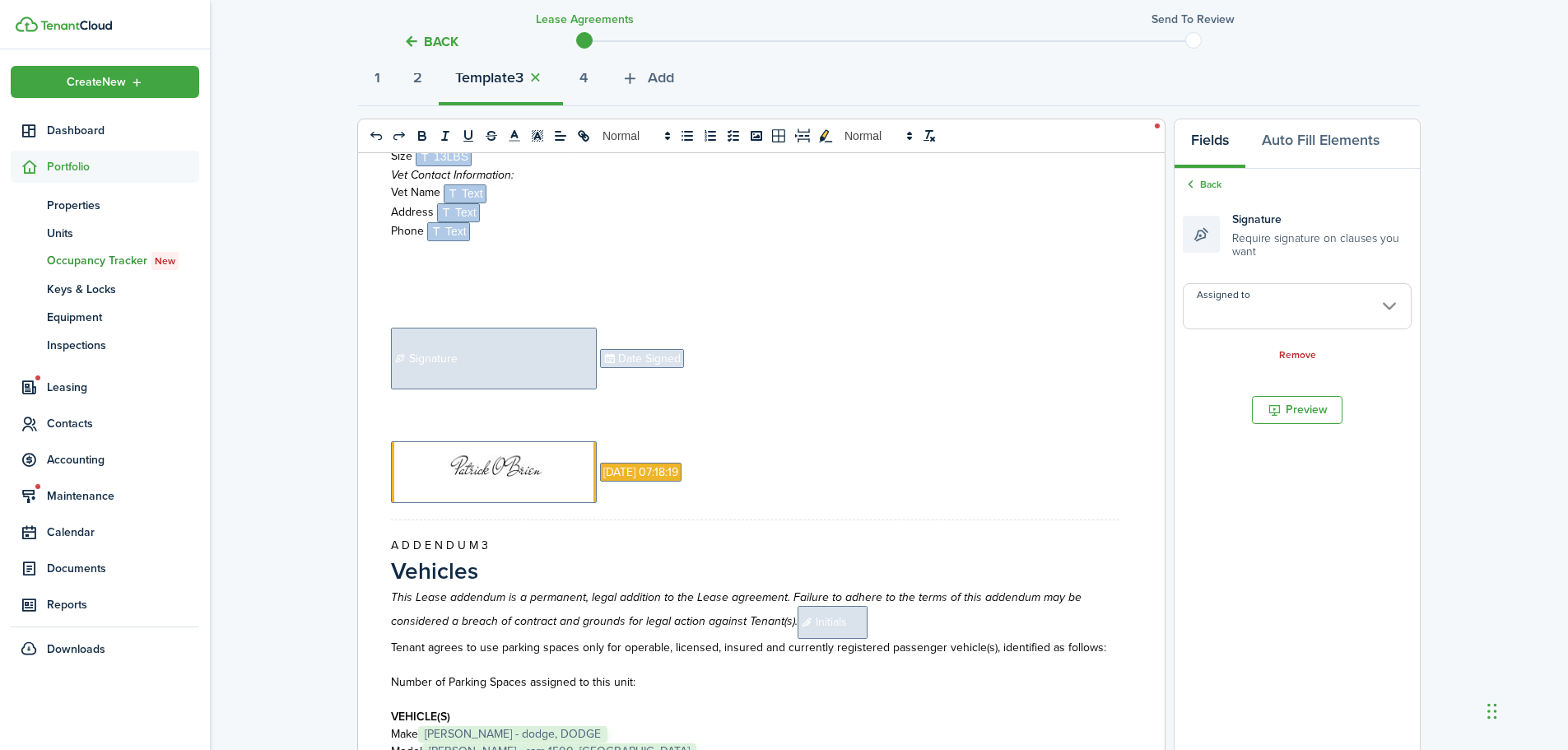
click at [450, 418] on p "﻿" at bounding box center [755, 415] width 729 height 17
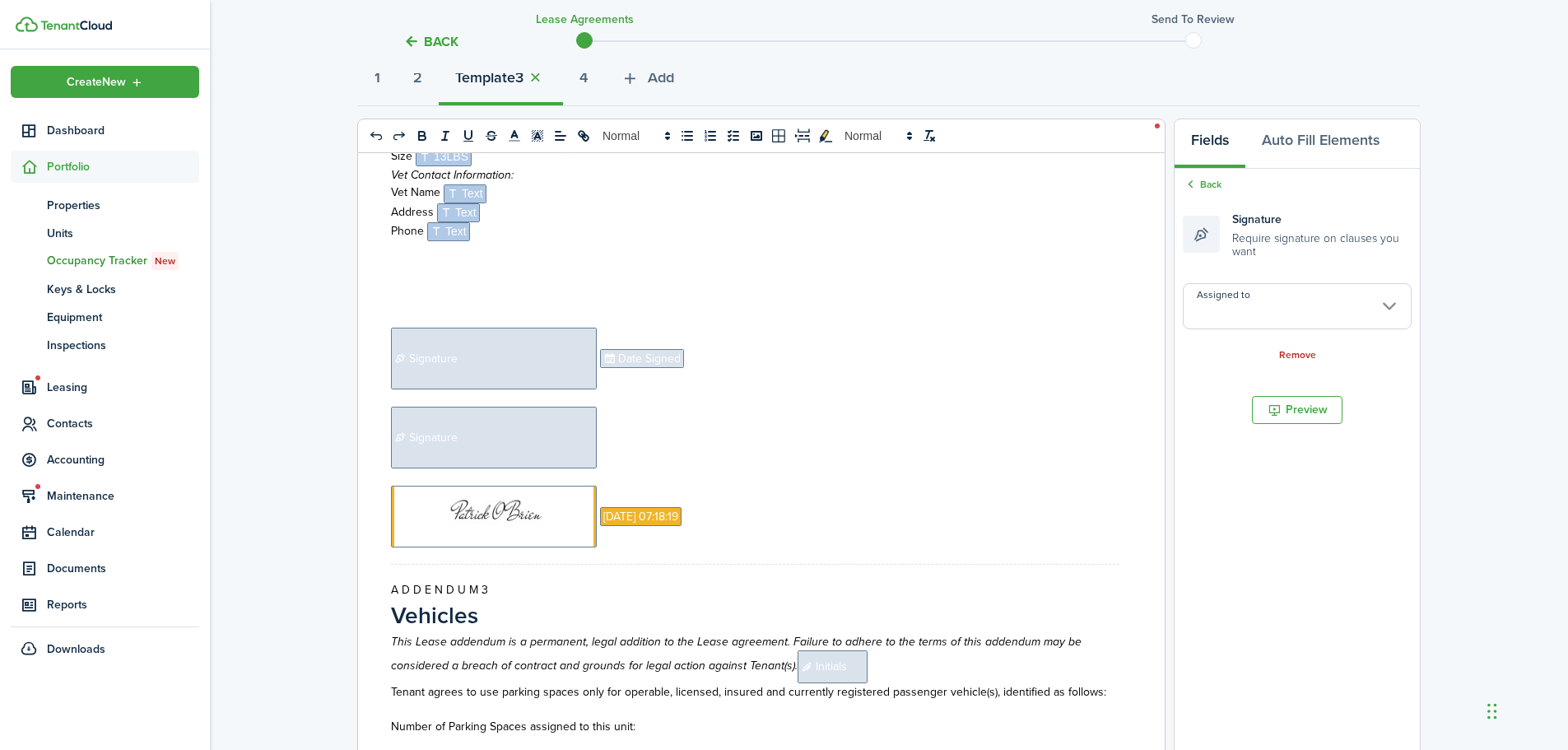
click at [616, 440] on p "﻿ Signature ﻿" at bounding box center [755, 438] width 729 height 62
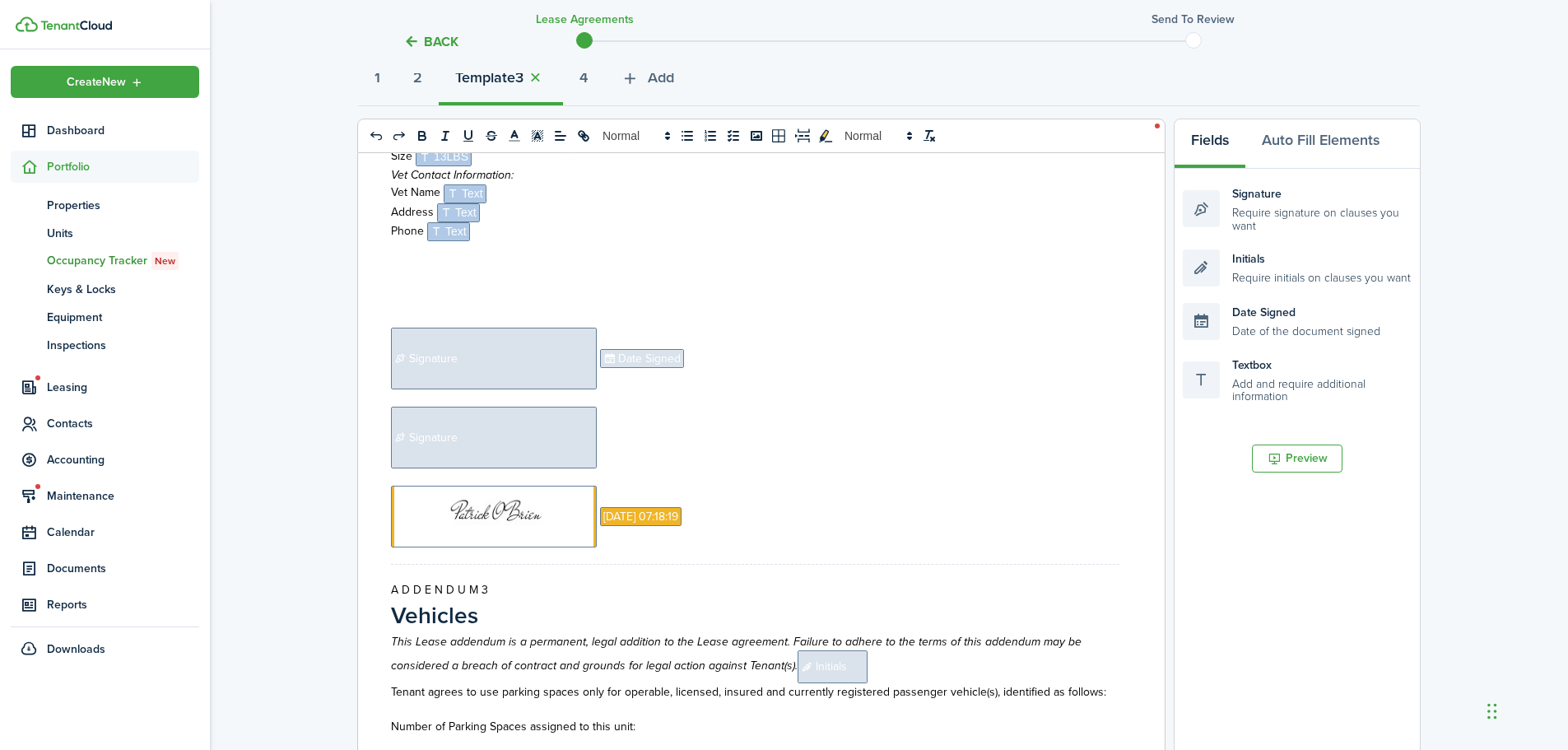
click at [638, 363] on span "Date Signed" at bounding box center [642, 358] width 84 height 19
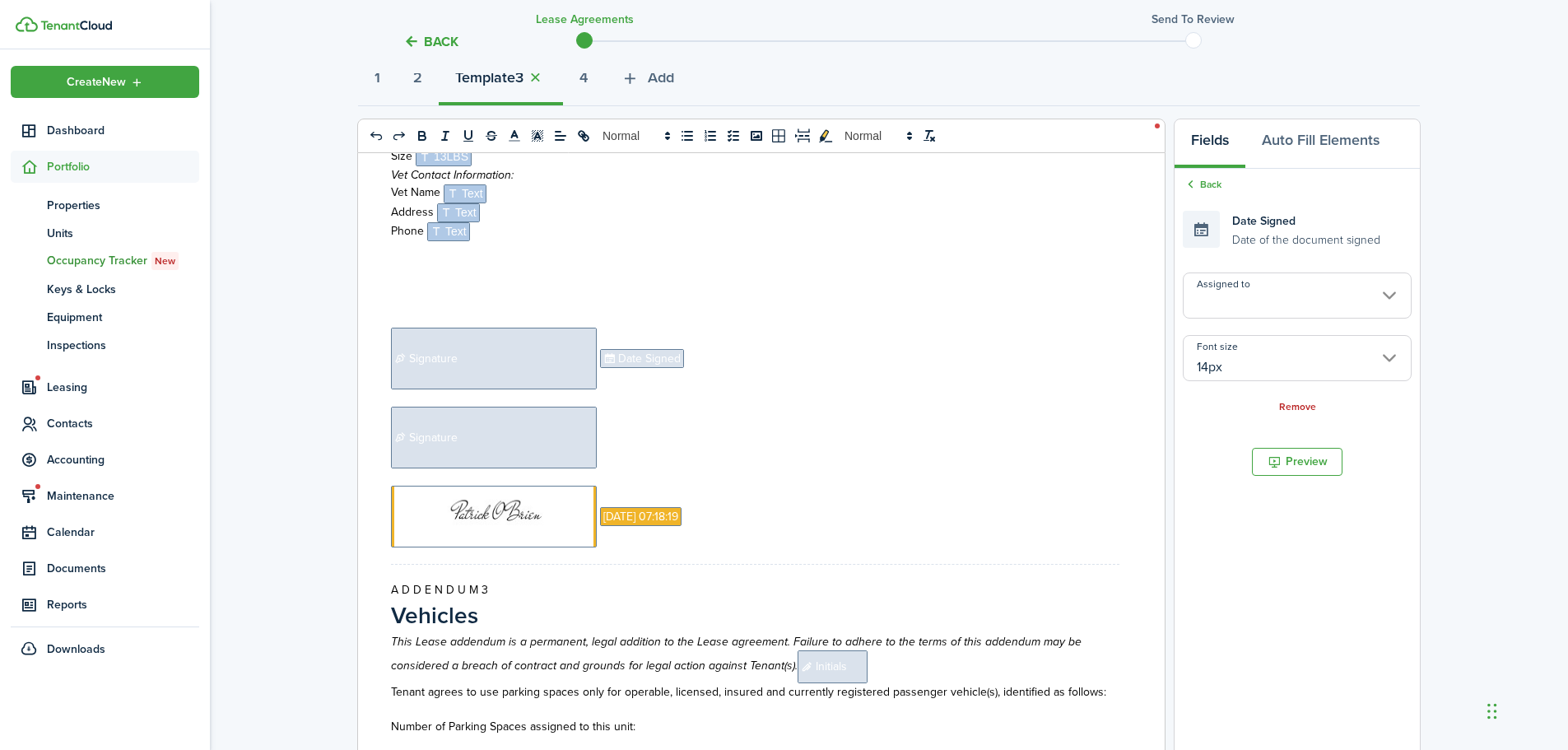
click at [639, 414] on p "﻿ Signature ﻿" at bounding box center [755, 438] width 729 height 62
click at [541, 372] on span "Signature" at bounding box center [493, 359] width 205 height 62
click at [1227, 318] on input "Assigned to" at bounding box center [1298, 306] width 229 height 46
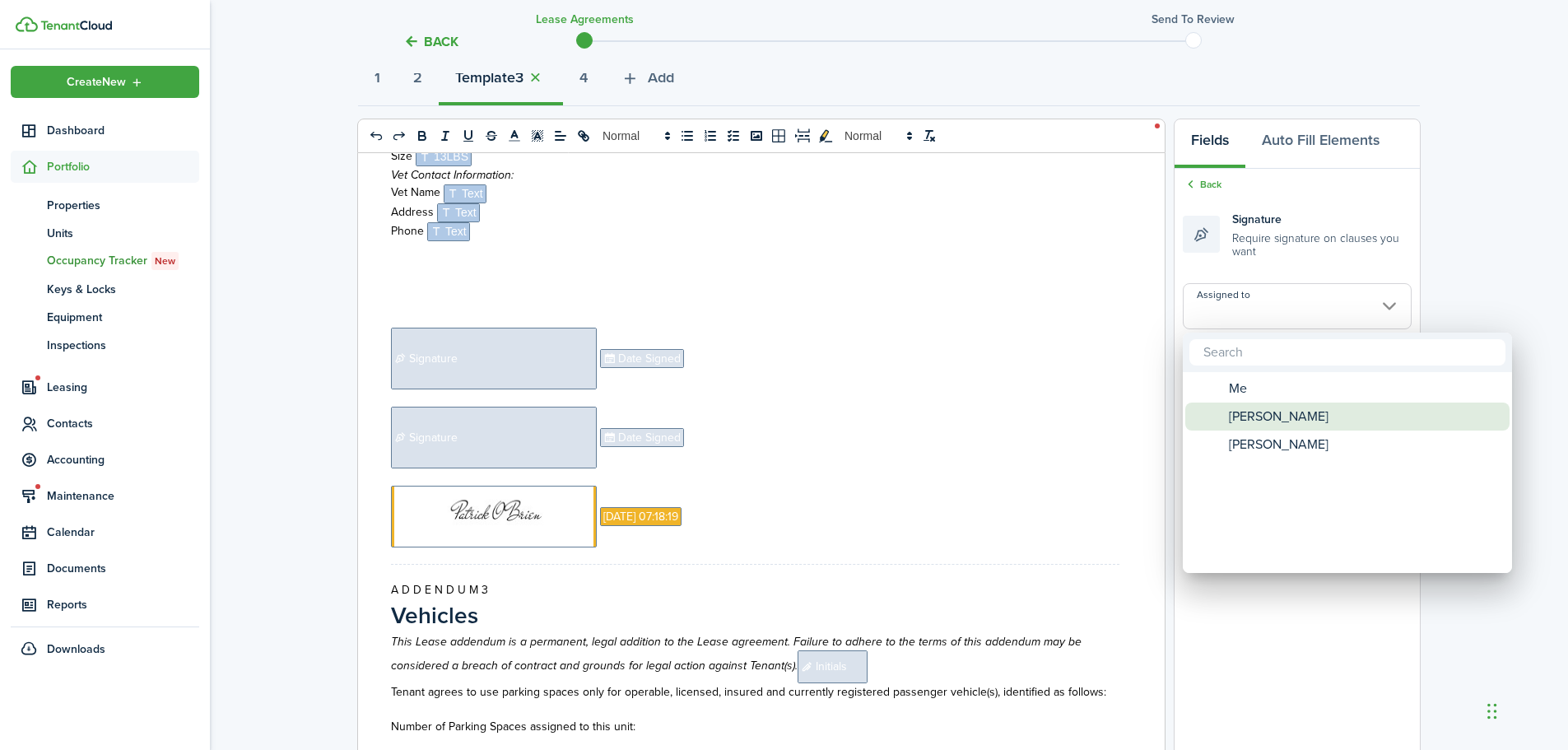
click at [1238, 419] on span "[PERSON_NAME]" at bounding box center [1279, 417] width 100 height 28
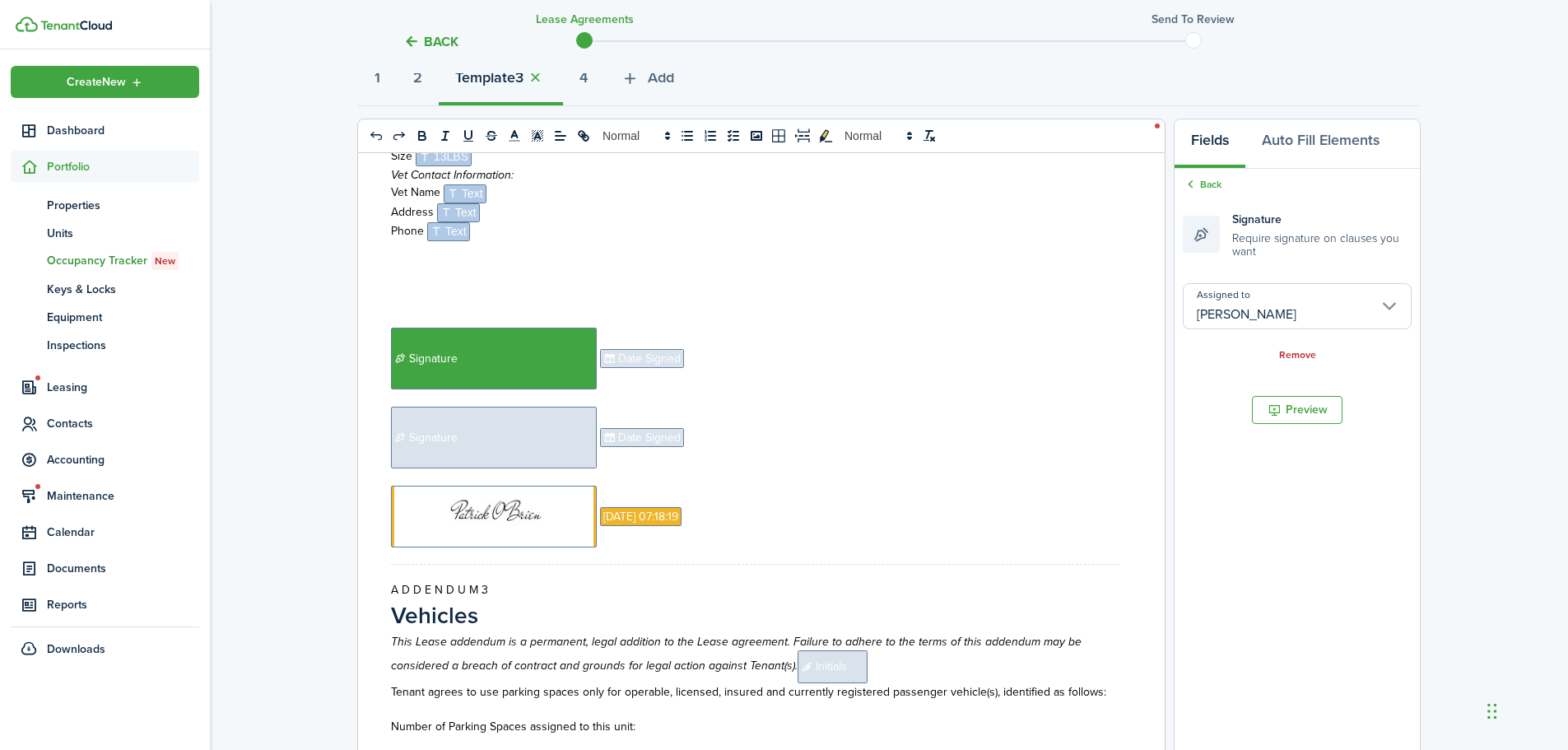
click at [643, 360] on span "Date Signed" at bounding box center [642, 358] width 84 height 19
click at [1286, 296] on input "Assigned to" at bounding box center [1298, 295] width 229 height 46
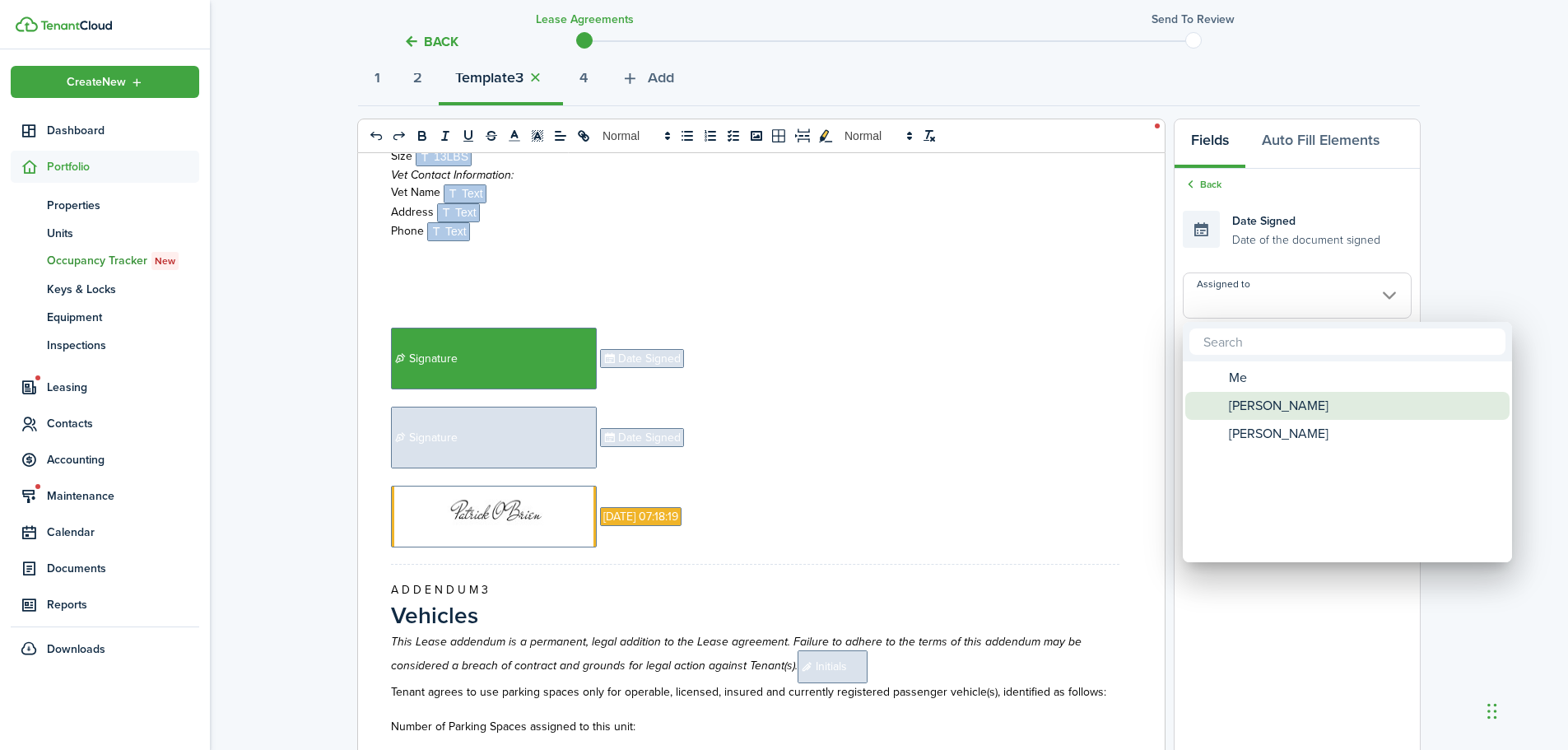
click at [1282, 416] on span "[PERSON_NAME]" at bounding box center [1279, 406] width 100 height 28
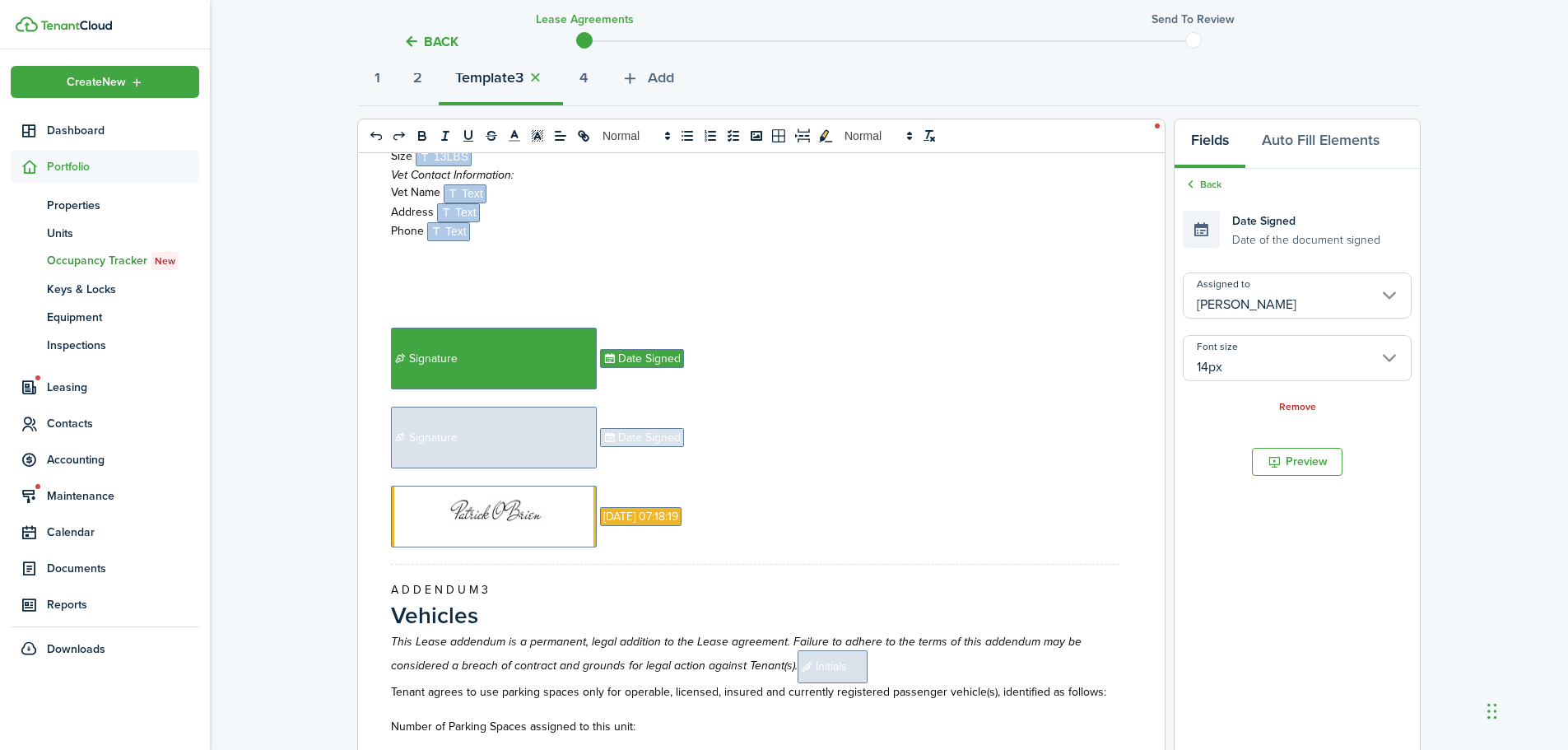
click at [510, 419] on span "Signature" at bounding box center [493, 438] width 205 height 62
click at [1238, 301] on input "Assigned to" at bounding box center [1298, 306] width 229 height 46
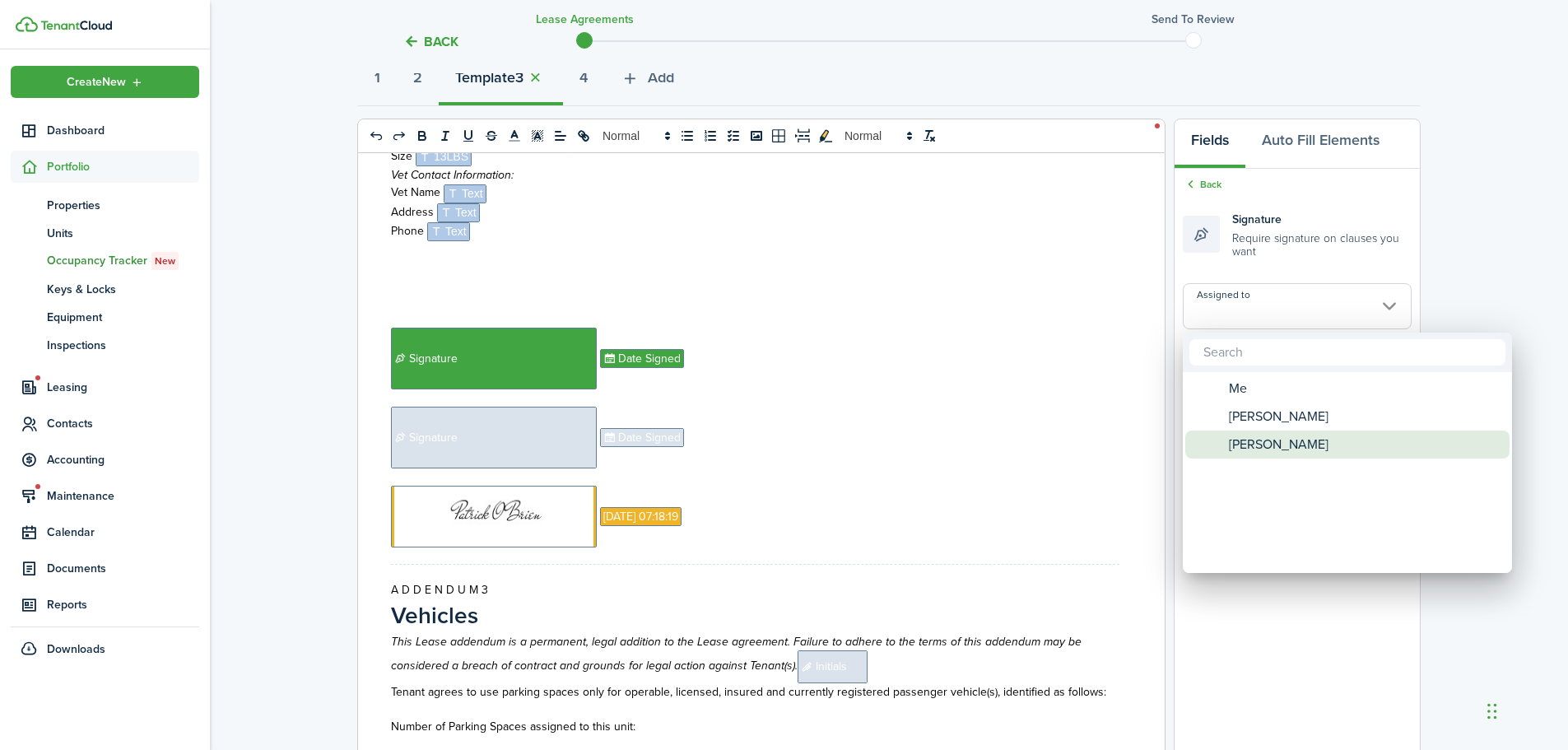
click at [1247, 436] on span "[PERSON_NAME]" at bounding box center [1279, 445] width 100 height 28
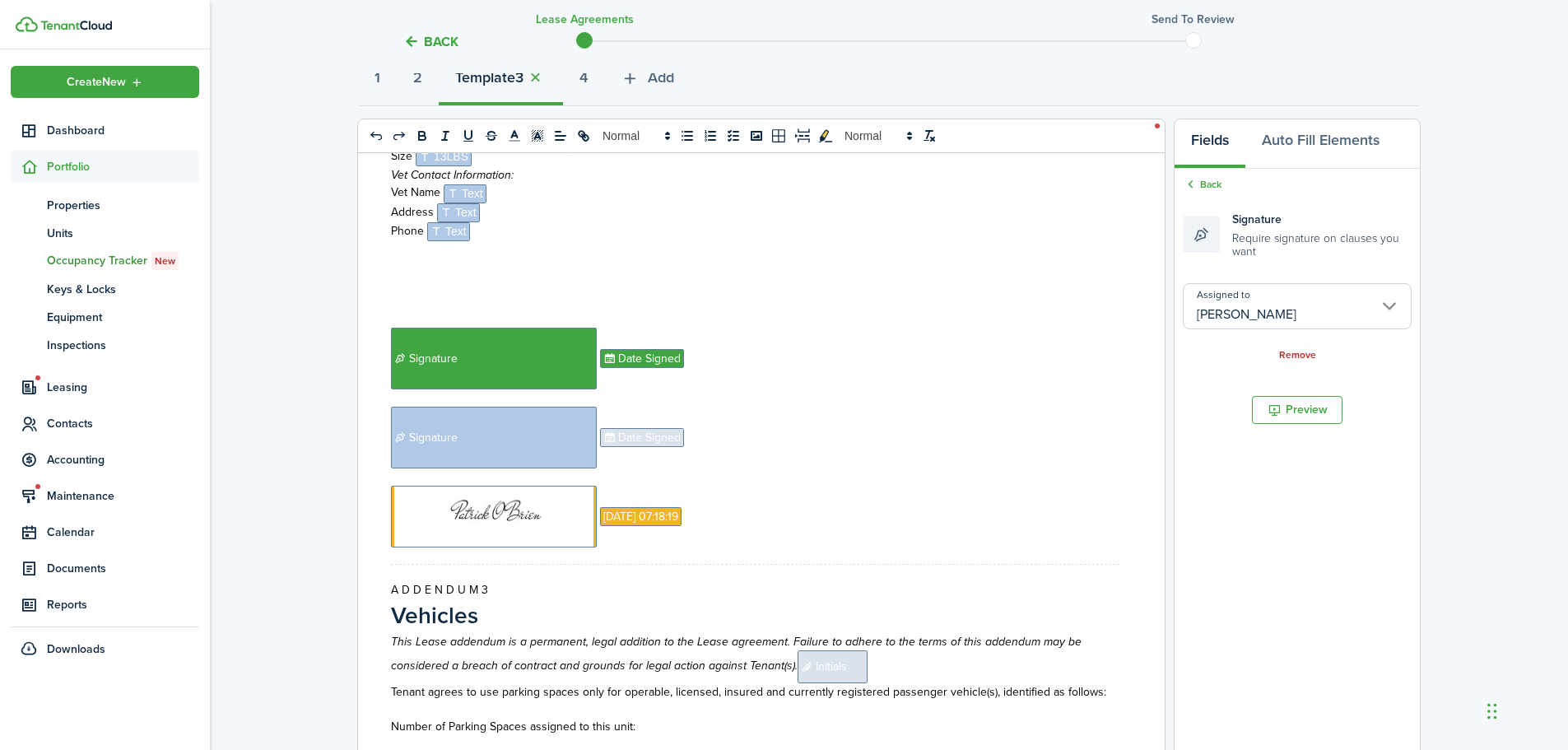
click at [677, 442] on span "Date Signed" at bounding box center [642, 437] width 84 height 19
click at [1244, 295] on input "Assigned to" at bounding box center [1298, 295] width 229 height 46
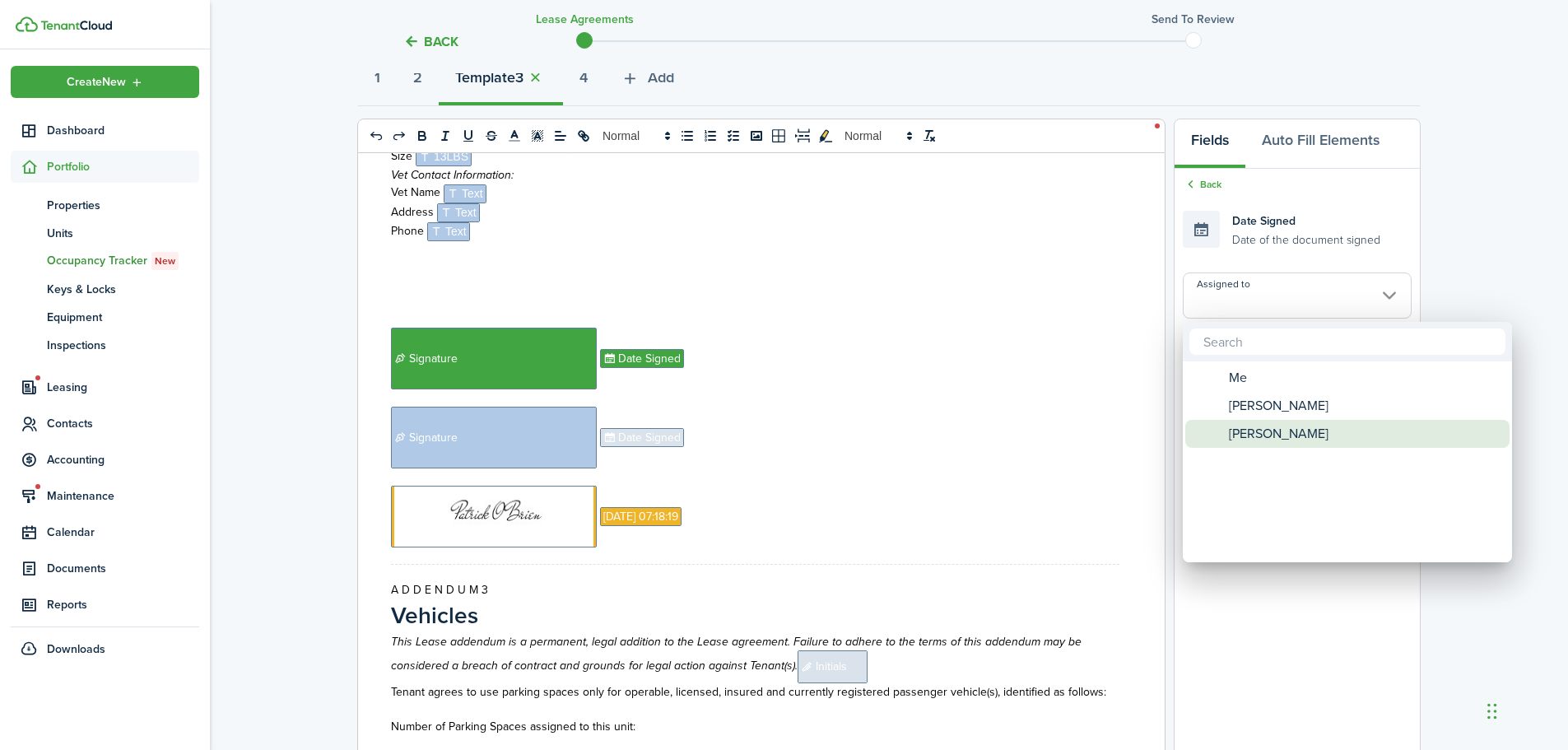
click at [1265, 441] on span "[PERSON_NAME]" at bounding box center [1279, 434] width 100 height 28
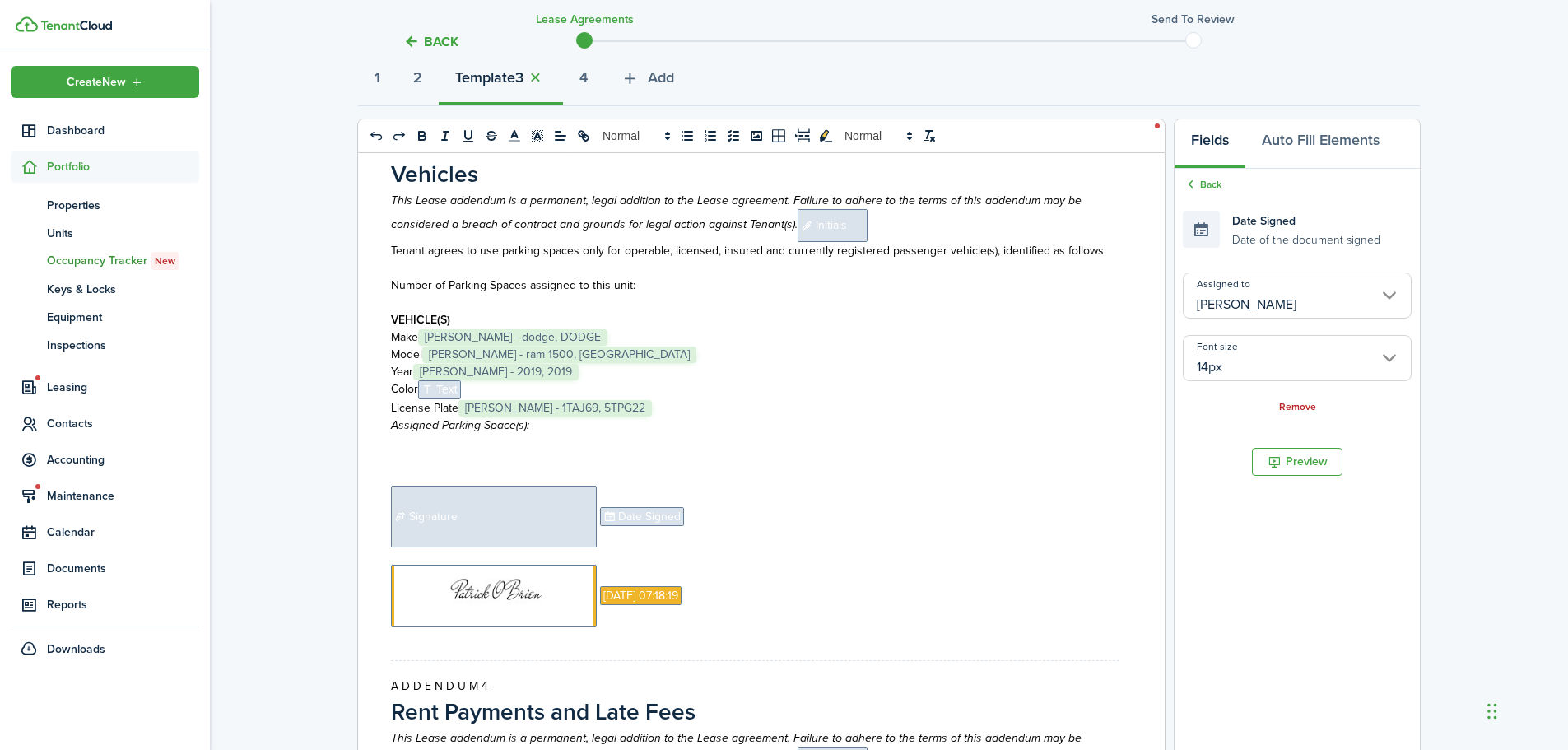
scroll to position [3612, 0]
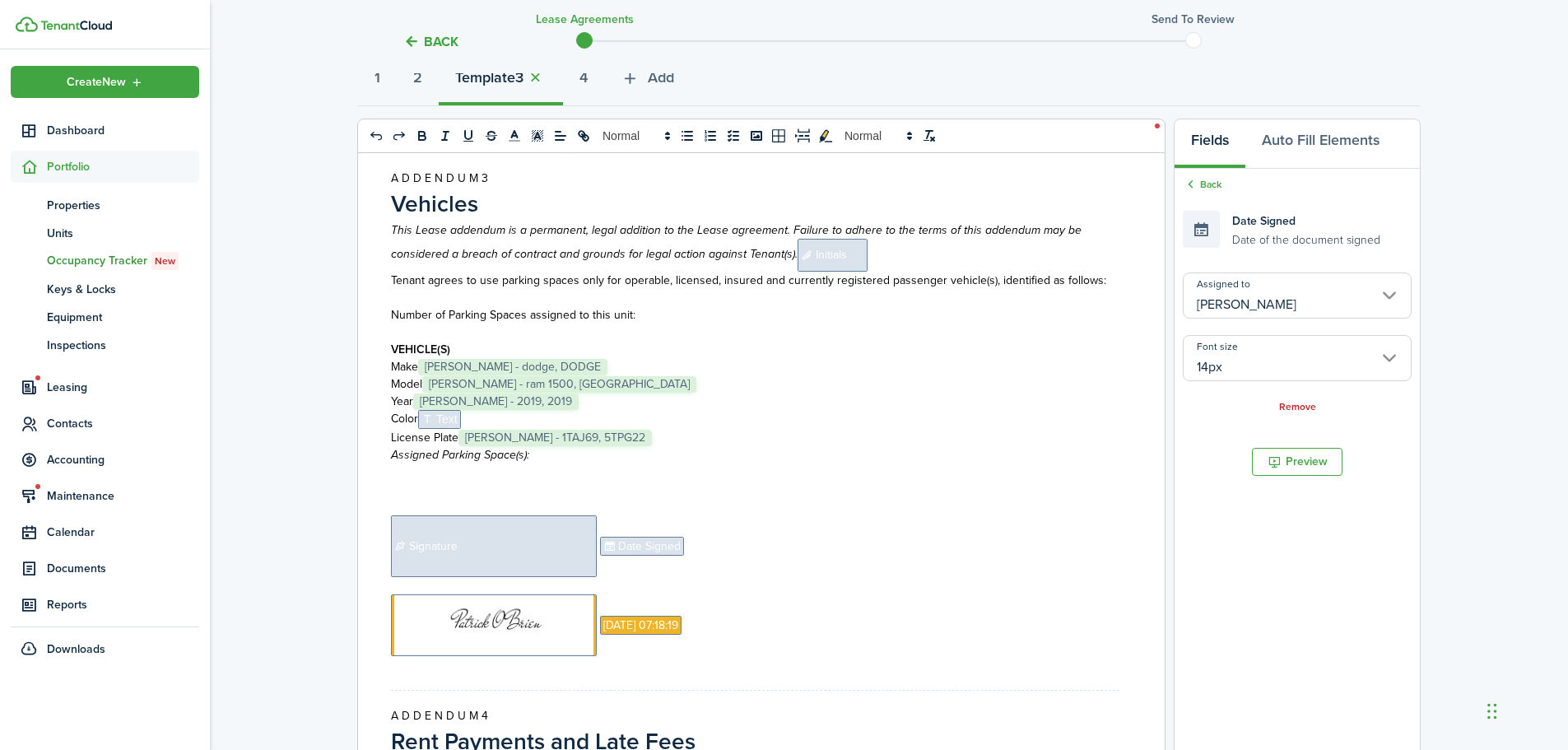
click at [837, 269] on span "Initials" at bounding box center [832, 255] width 70 height 33
click at [891, 258] on p "This Lease addendum is a permanent, legal addition to the Lease agreement. Fail…" at bounding box center [755, 246] width 729 height 50
click at [834, 255] on span "Initials" at bounding box center [832, 255] width 70 height 33
click at [1254, 291] on input "Assigned to" at bounding box center [1298, 295] width 229 height 46
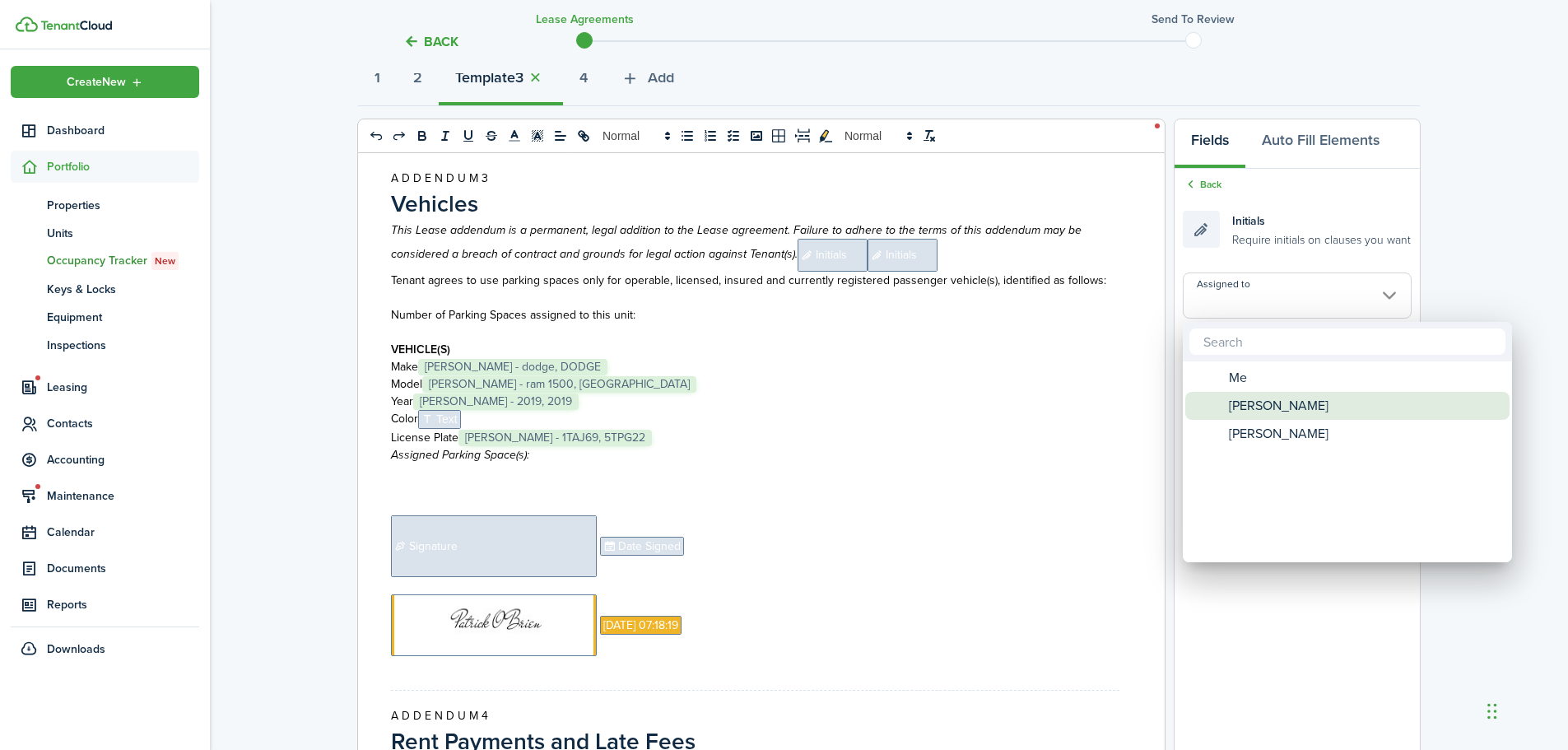
click at [1262, 396] on span "[PERSON_NAME]" at bounding box center [1279, 406] width 100 height 28
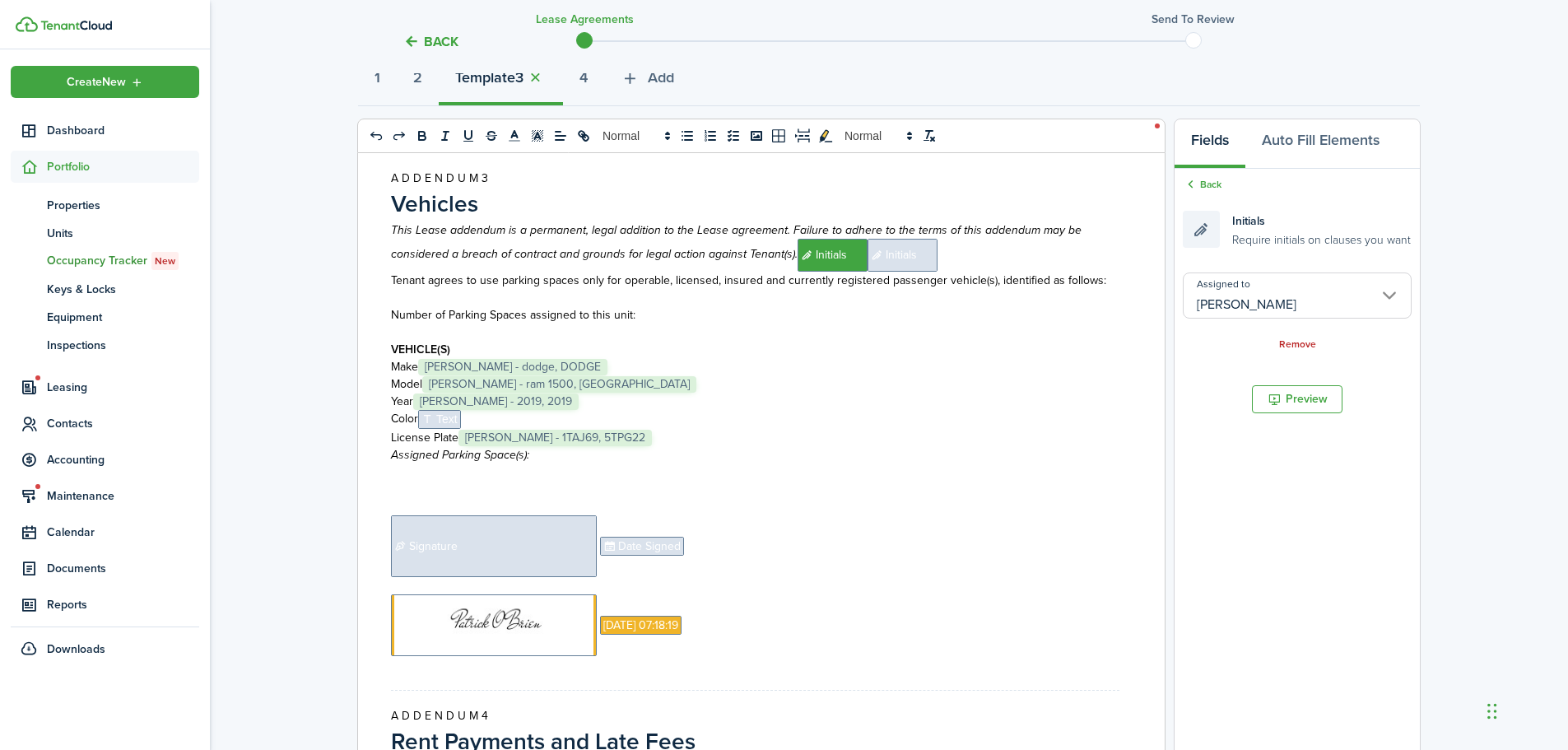
click at [892, 266] on span "Initials" at bounding box center [902, 255] width 70 height 33
click at [1258, 308] on input "Assigned to" at bounding box center [1298, 295] width 229 height 46
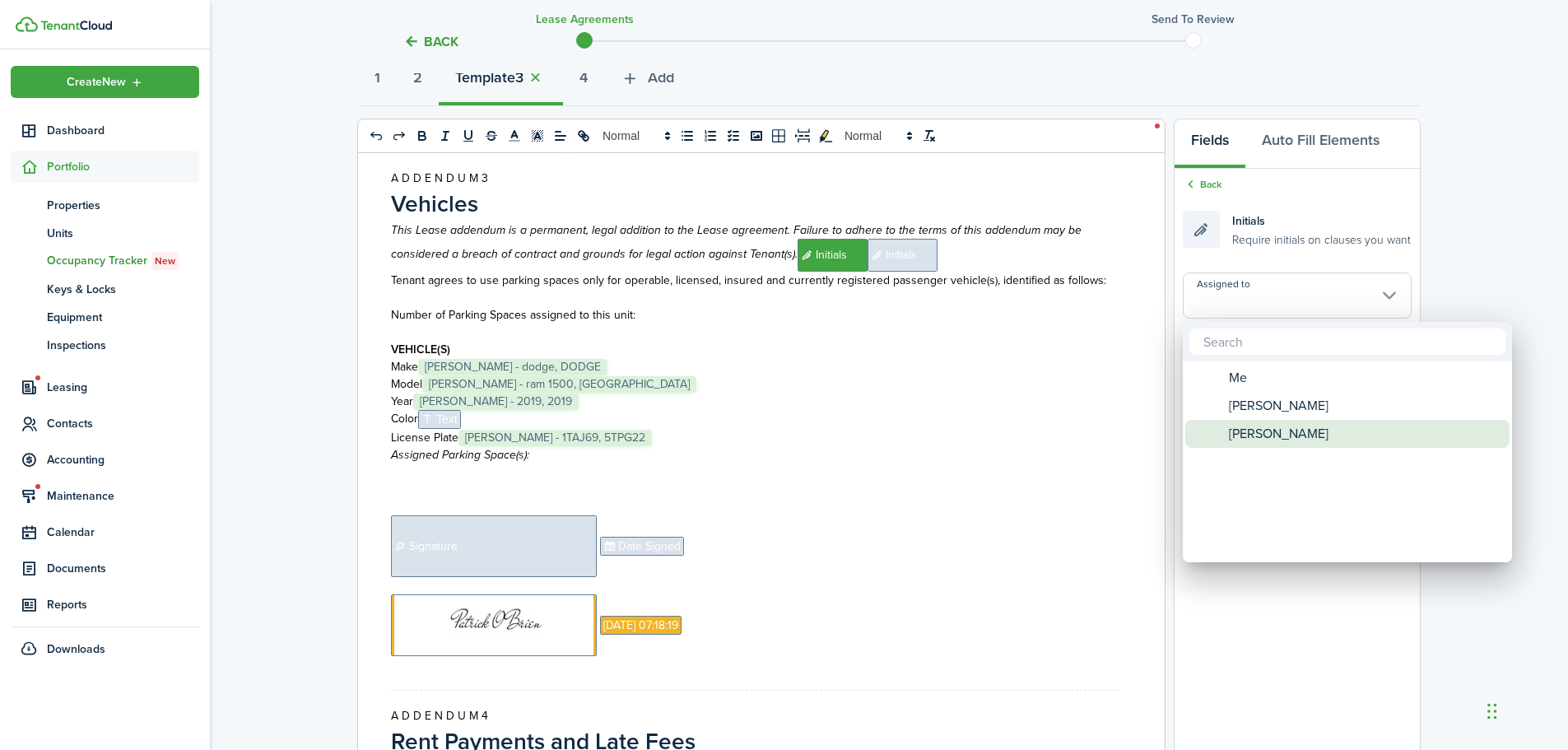
click at [1284, 429] on span "[PERSON_NAME]" at bounding box center [1279, 434] width 100 height 28
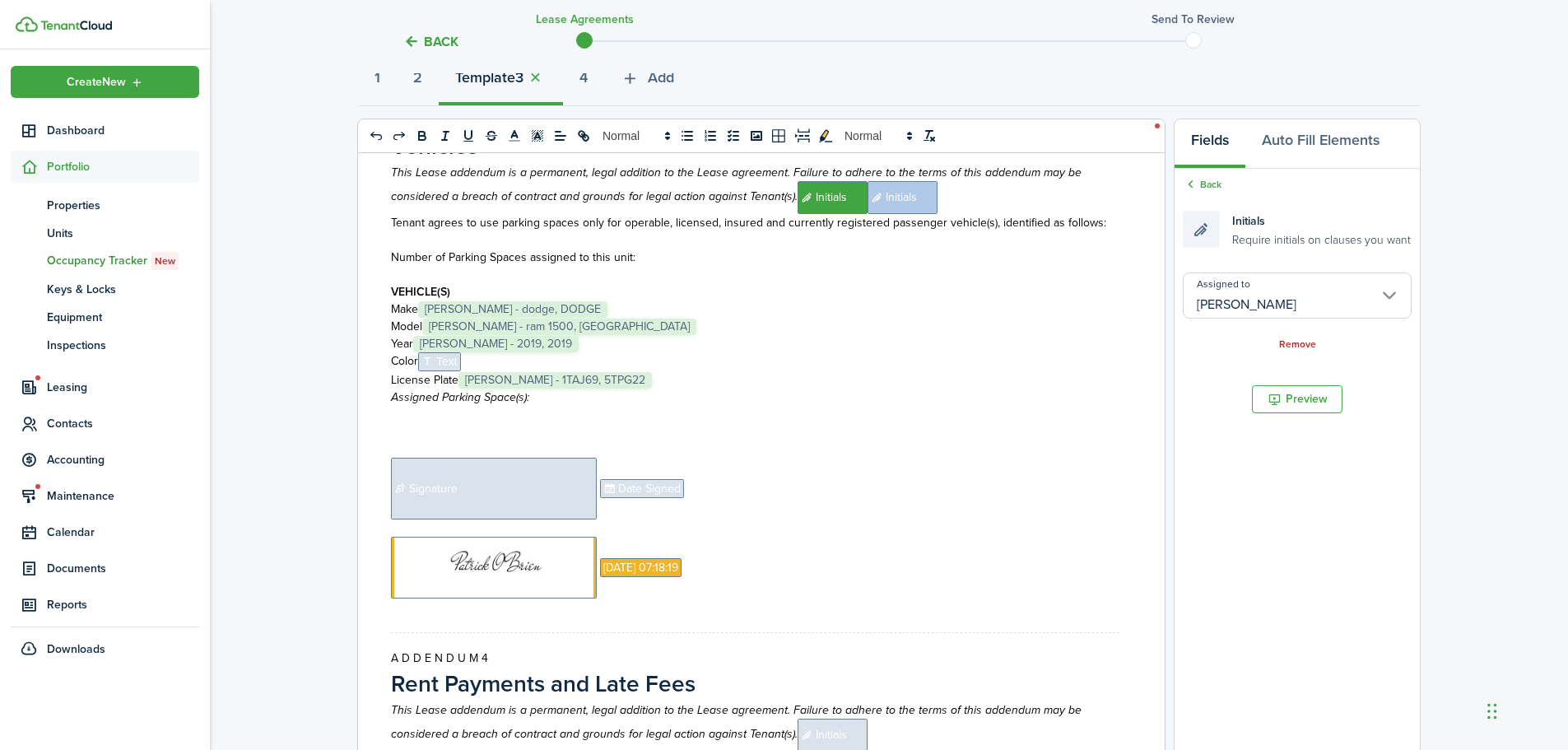
scroll to position [3695, 0]
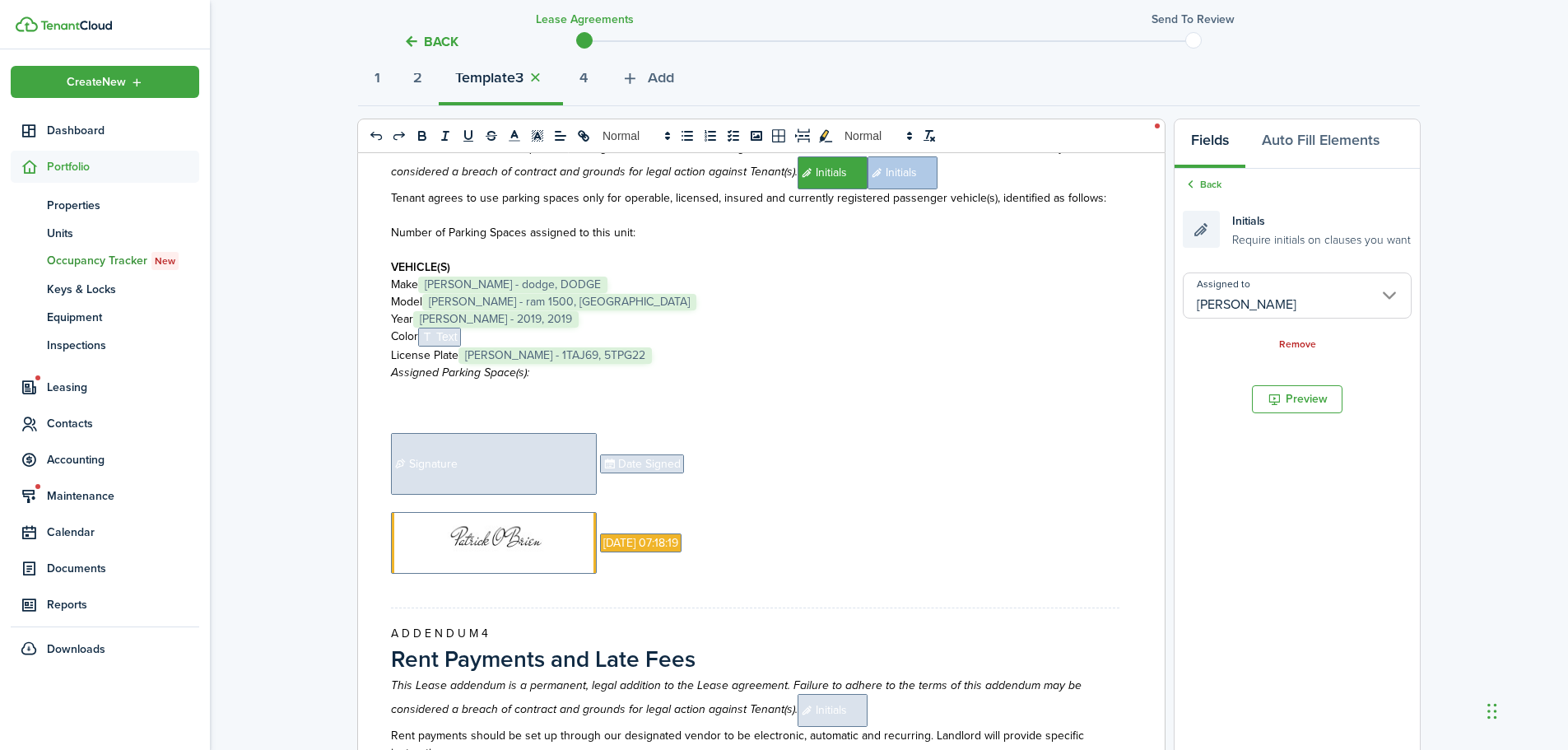
click at [660, 386] on p at bounding box center [755, 389] width 729 height 17
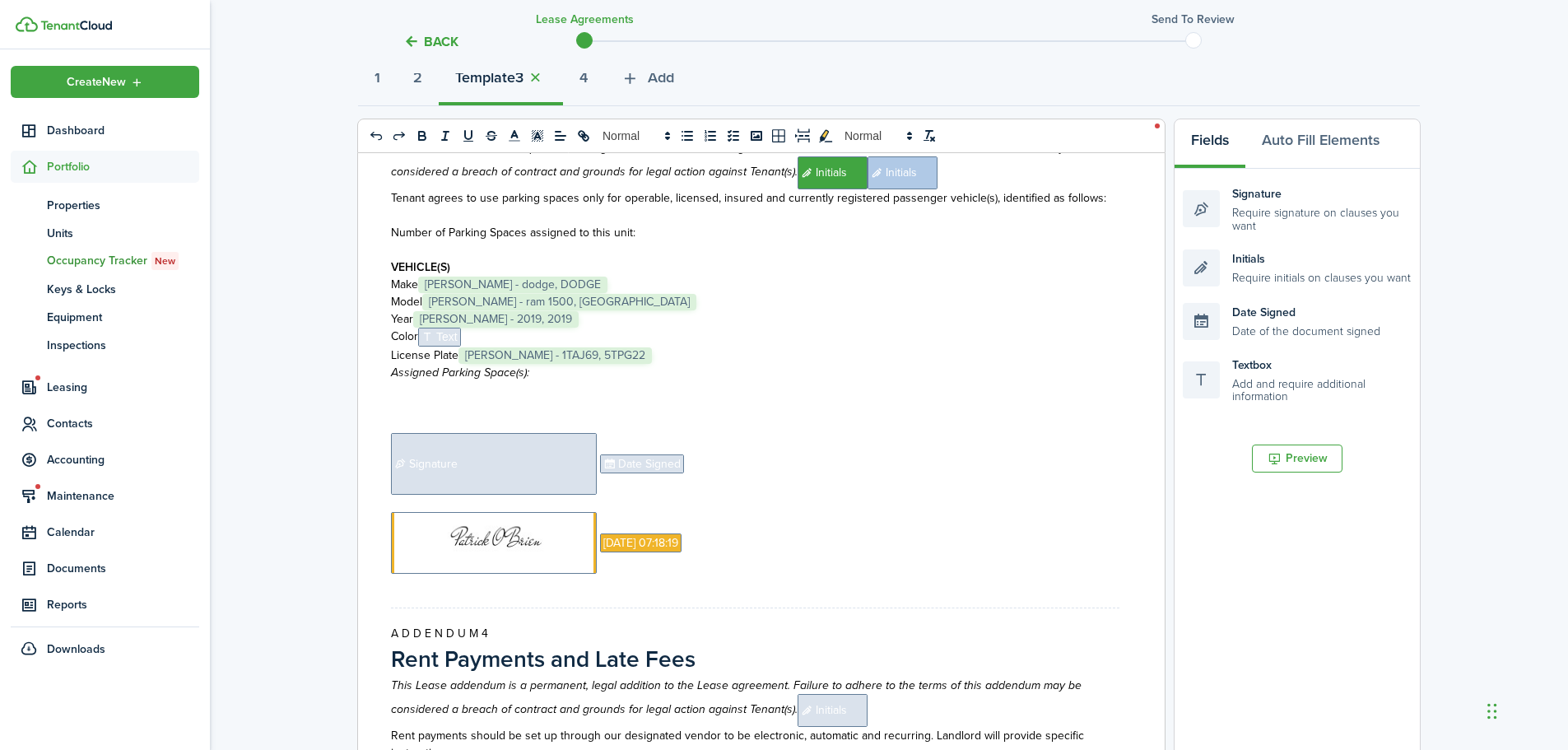
click at [638, 382] on p at bounding box center [755, 389] width 729 height 17
click at [543, 378] on p "Assigned Parking Space(s):" at bounding box center [755, 372] width 729 height 17
click at [681, 229] on p "Number of Parking Spaces assigned to this unit:" at bounding box center [755, 232] width 729 height 17
click at [841, 376] on p "Assigned Parking Space(s): Two tandem parking spaces on the right side of drive…" at bounding box center [755, 372] width 729 height 17
click at [712, 465] on p "﻿ Signature ﻿ ﻿ Date Signed ﻿" at bounding box center [755, 464] width 729 height 62
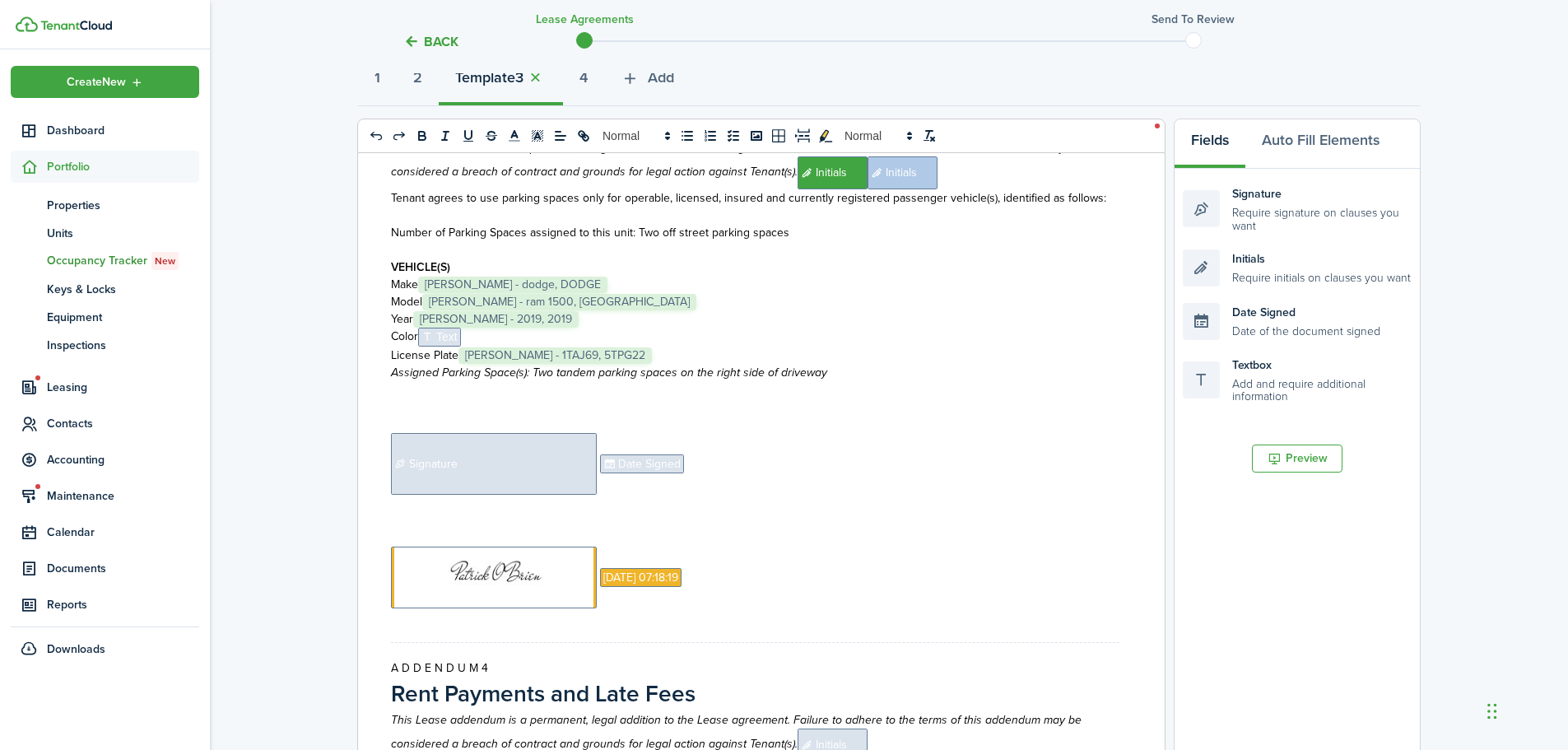
click at [491, 476] on span "Signature" at bounding box center [493, 464] width 205 height 62
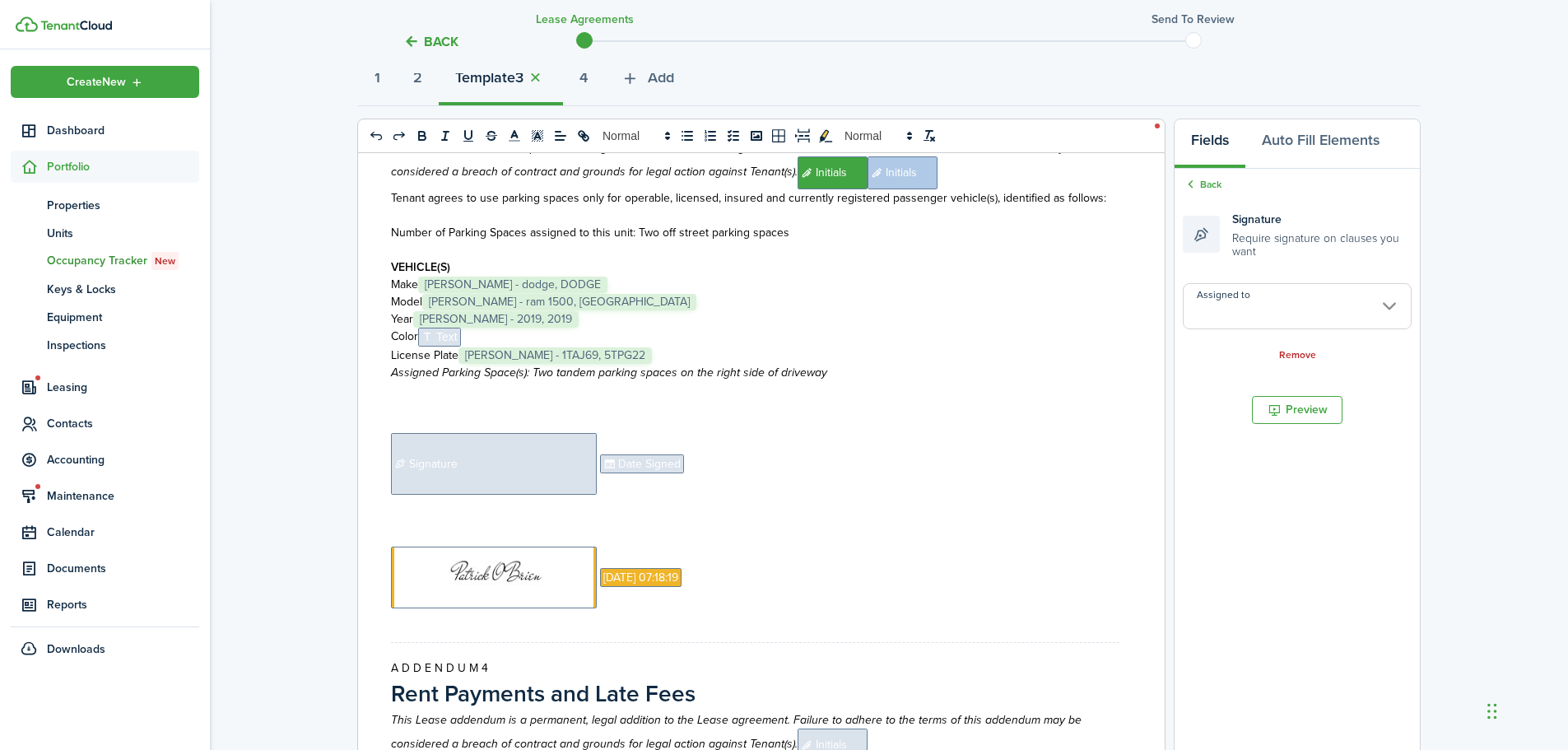
click at [424, 528] on p "﻿" at bounding box center [755, 521] width 729 height 17
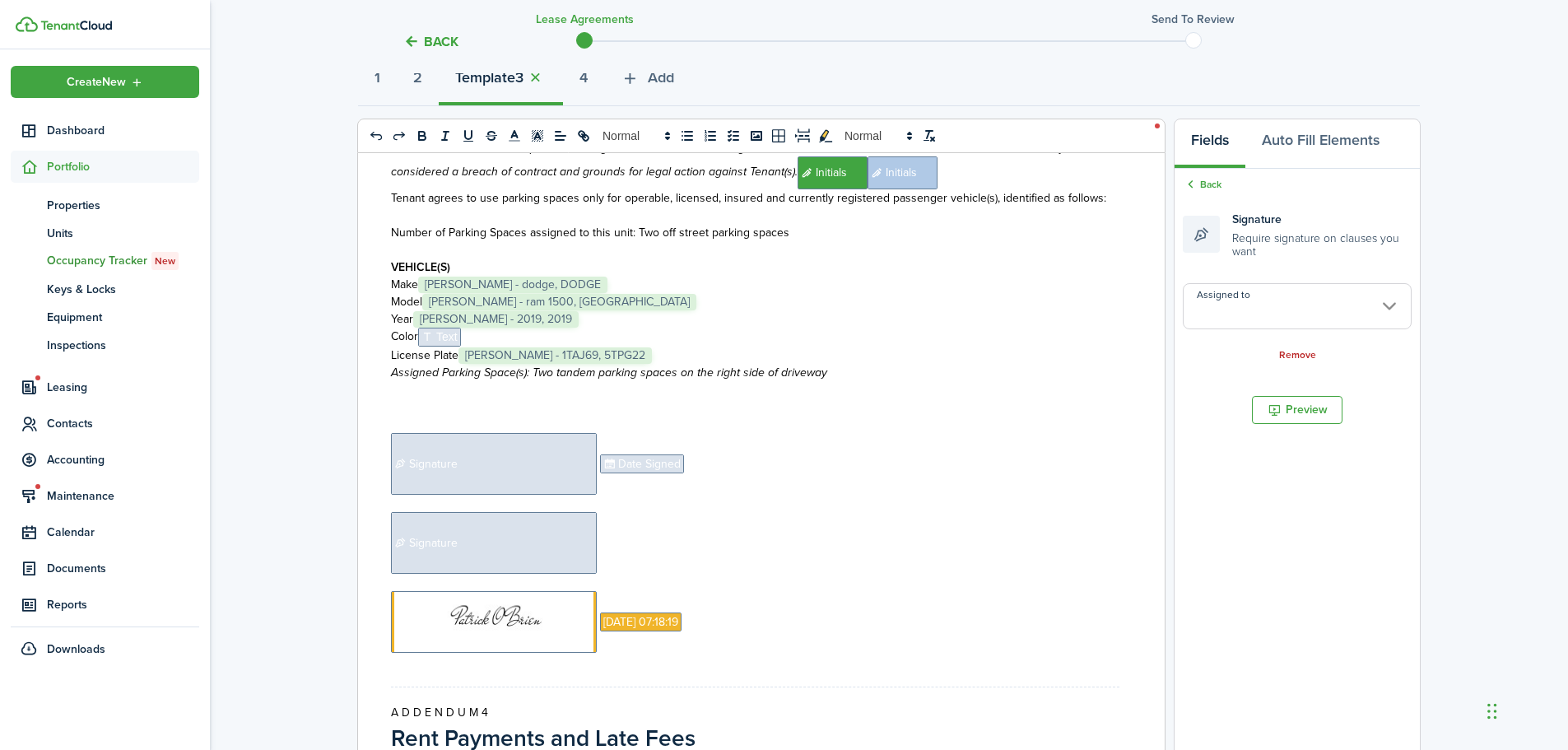
click at [611, 544] on p "﻿ Signature ﻿" at bounding box center [755, 544] width 729 height 62
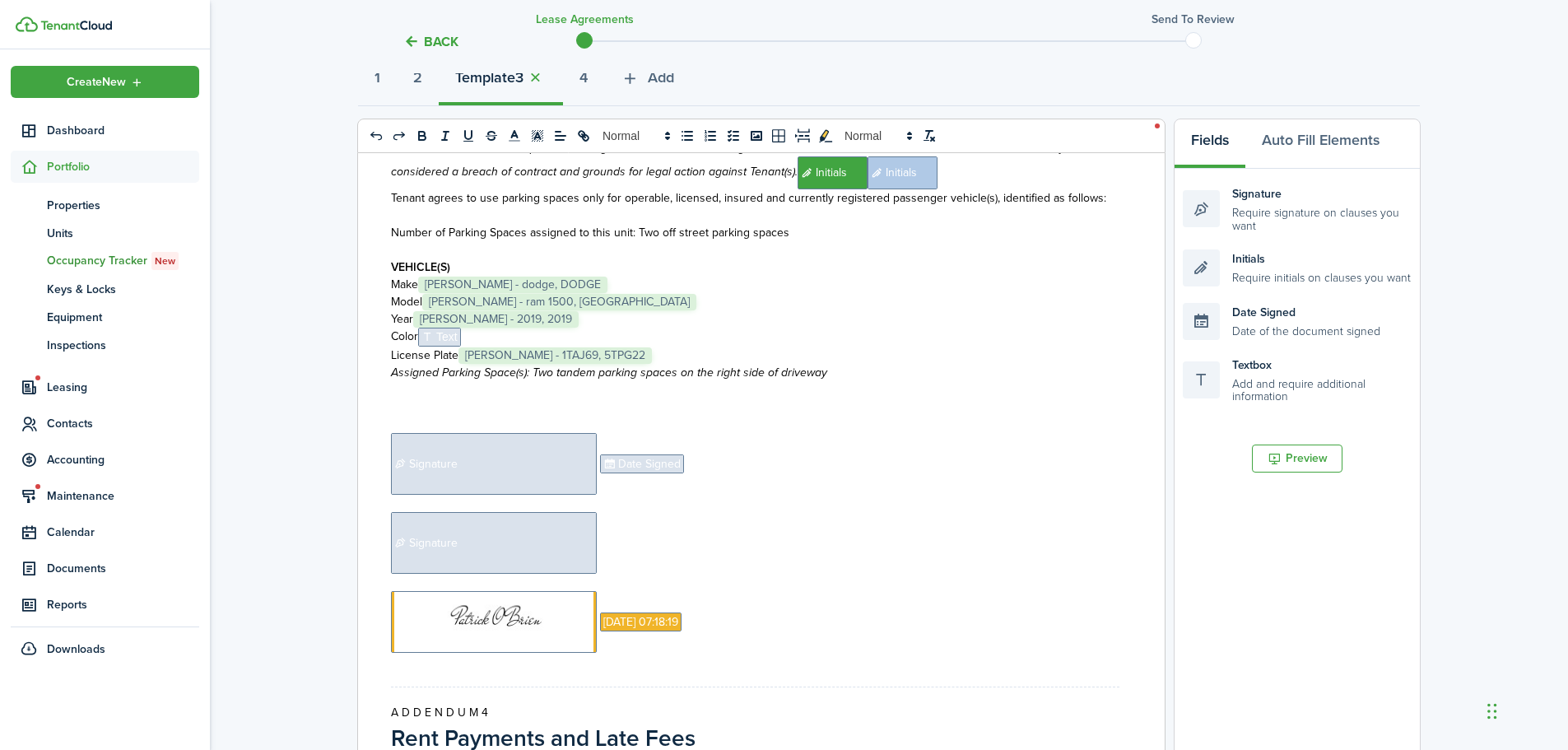
click at [631, 469] on span "Date Signed" at bounding box center [642, 464] width 84 height 19
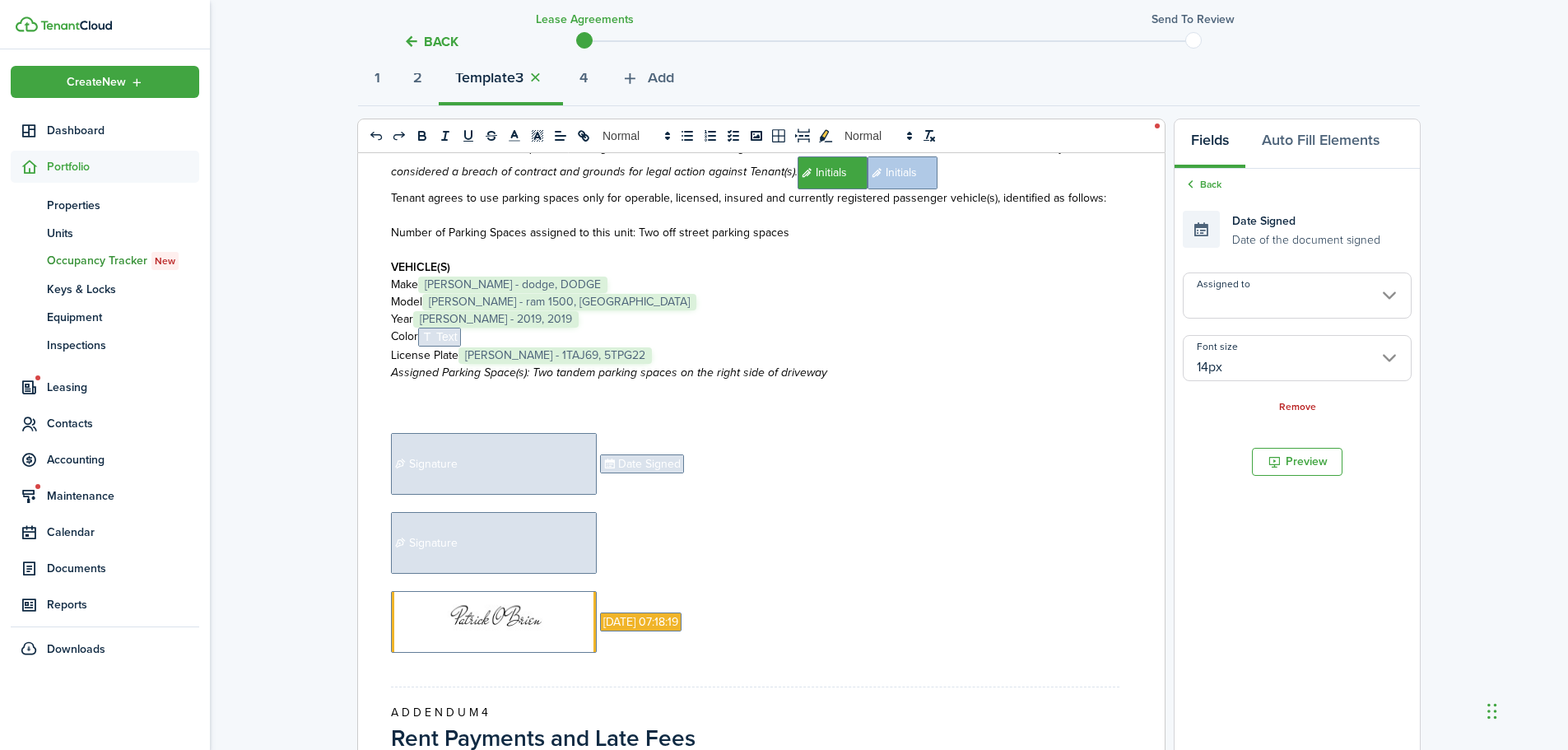
click at [646, 533] on p "﻿ Signature ﻿" at bounding box center [755, 544] width 729 height 62
click at [545, 495] on p at bounding box center [755, 503] width 729 height 17
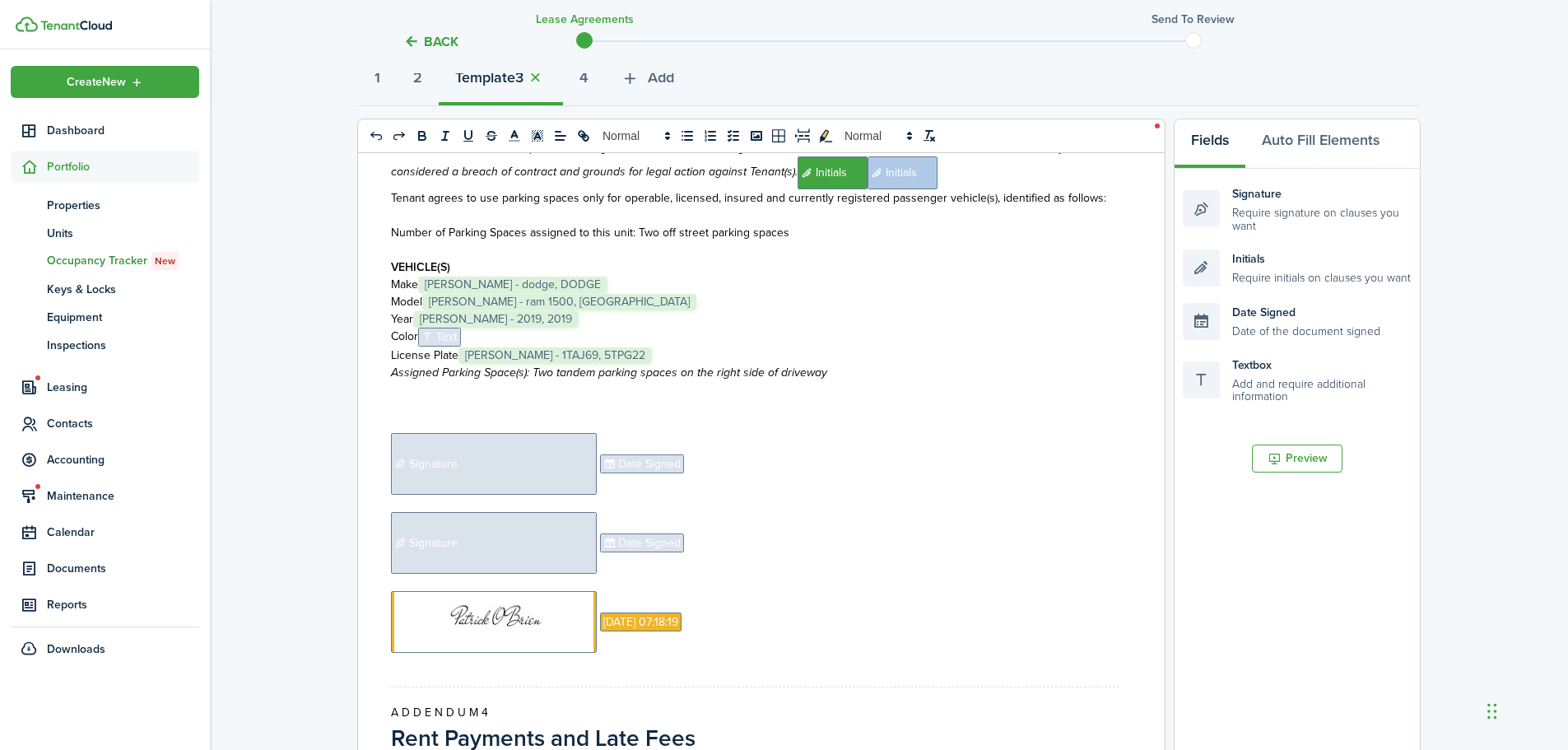
click at [544, 468] on span "Signature" at bounding box center [493, 464] width 205 height 62
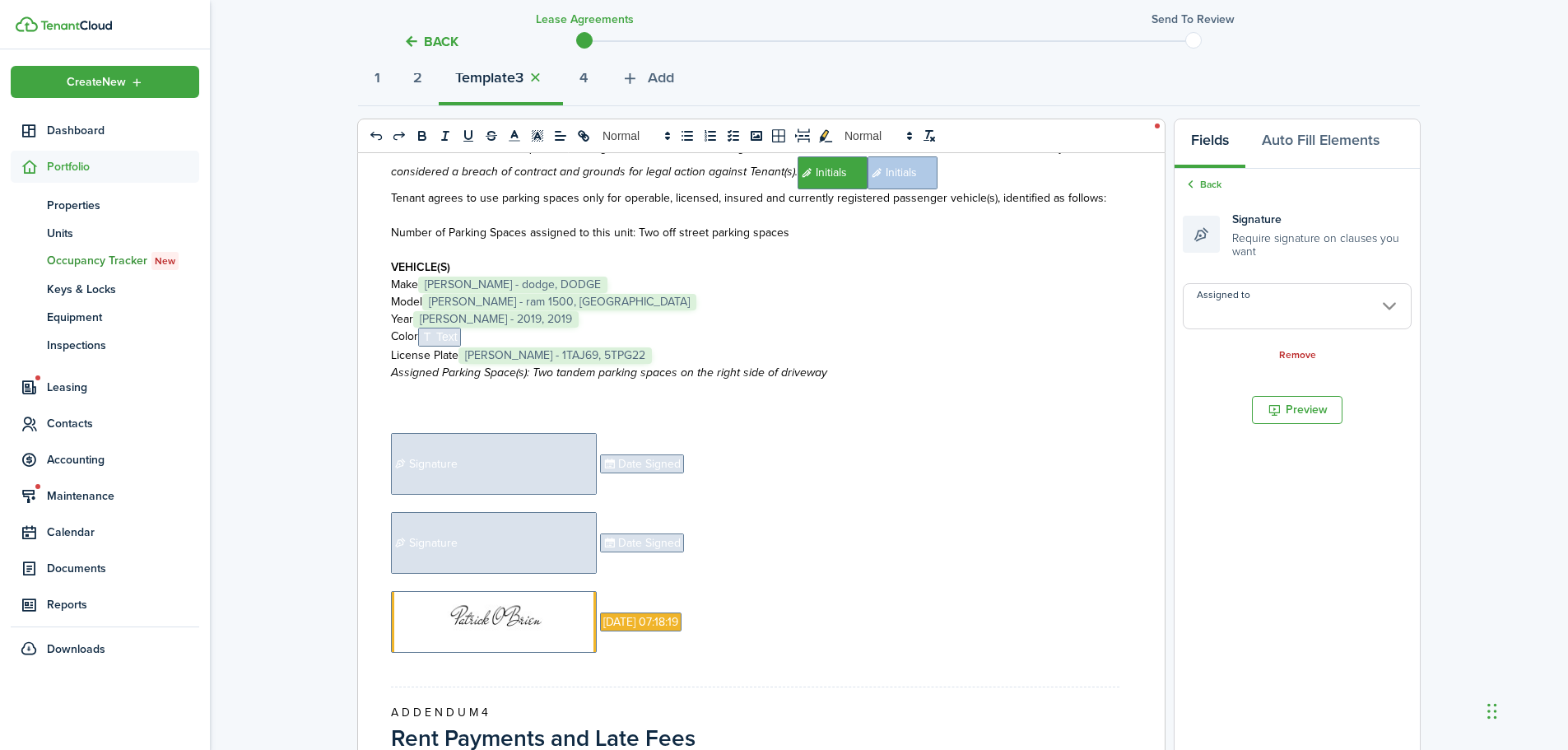
click at [1228, 309] on input "Assigned to" at bounding box center [1298, 306] width 229 height 46
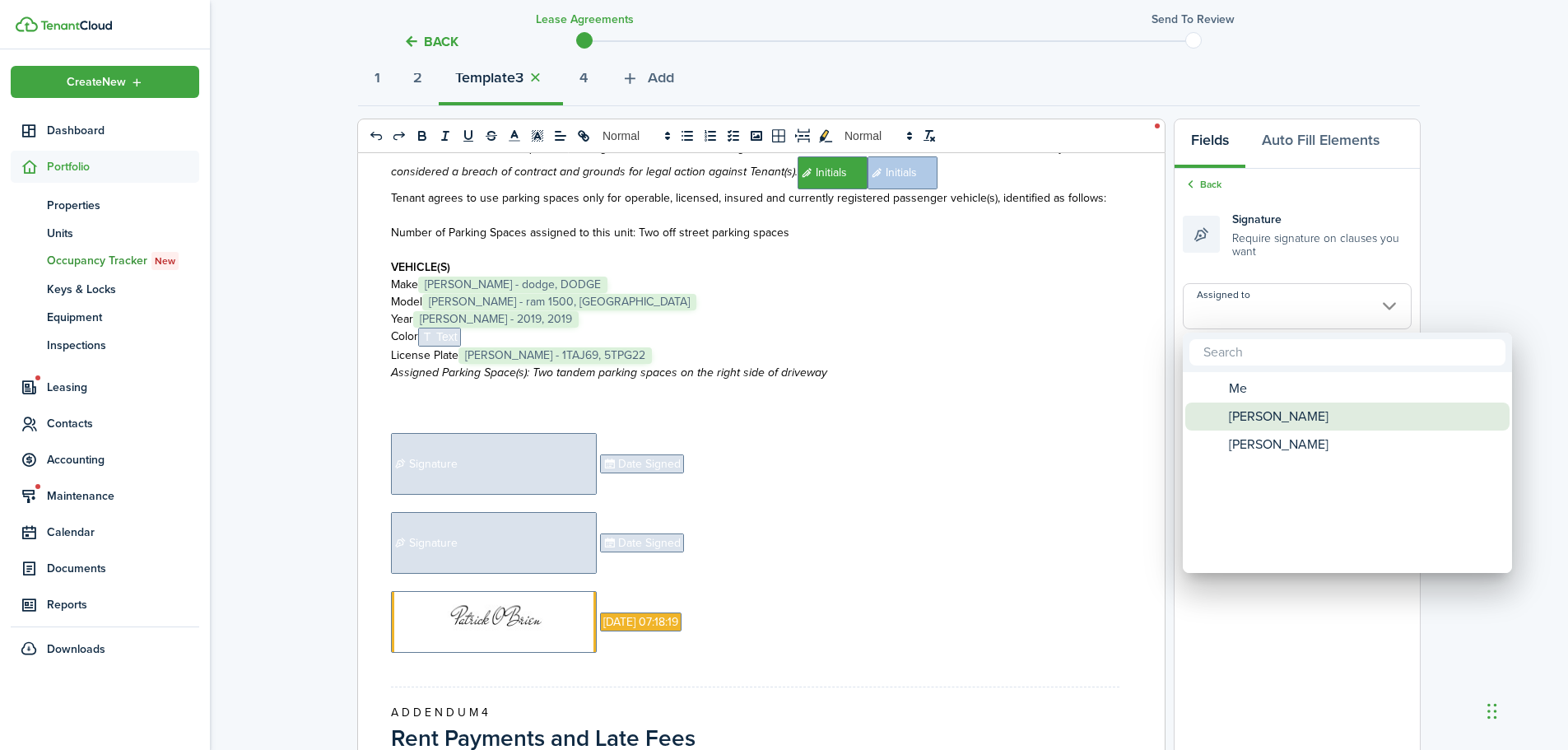
click at [1260, 411] on span "[PERSON_NAME]" at bounding box center [1279, 417] width 100 height 28
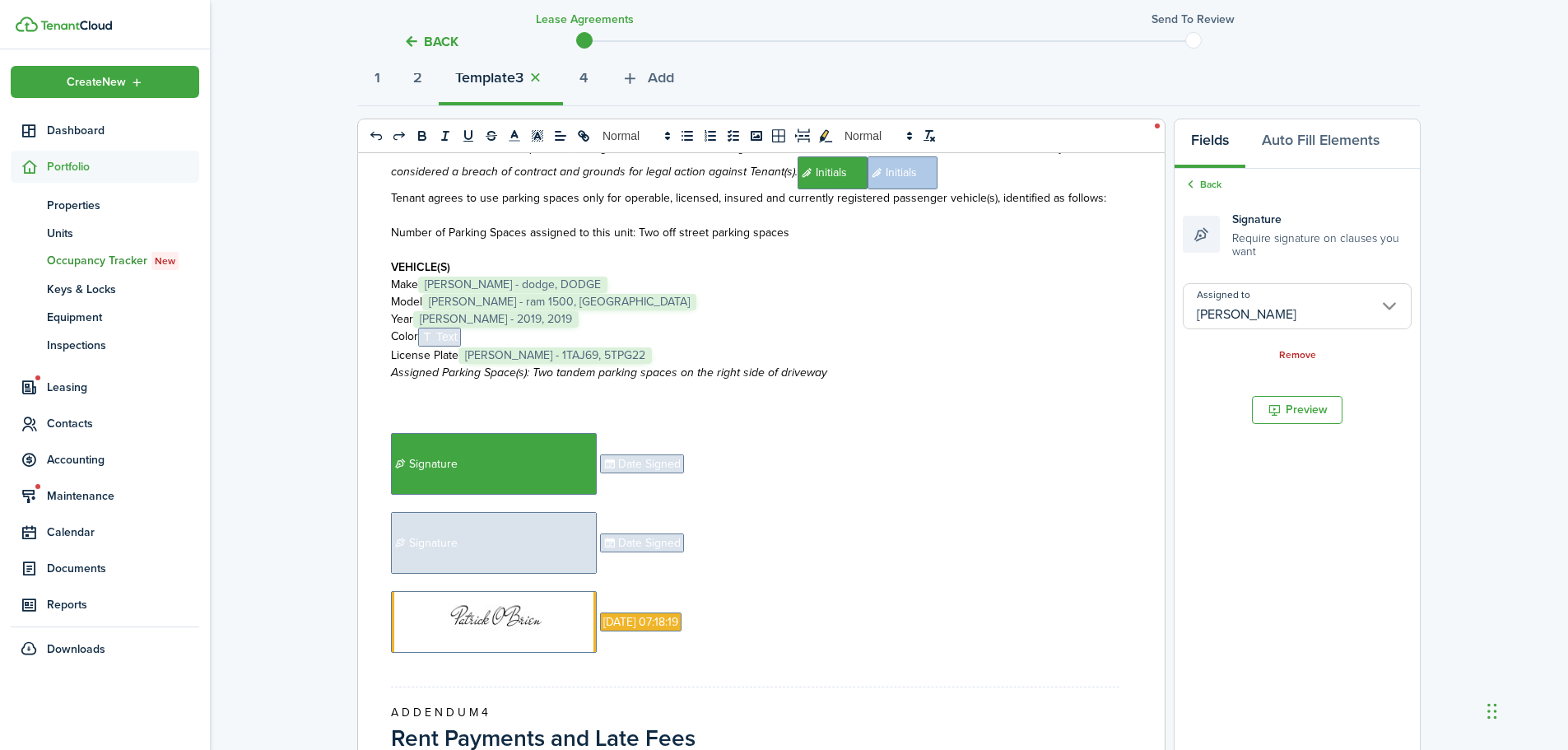
click at [638, 457] on span "Date Signed" at bounding box center [642, 464] width 84 height 19
click at [1239, 297] on input "Assigned to" at bounding box center [1298, 295] width 229 height 46
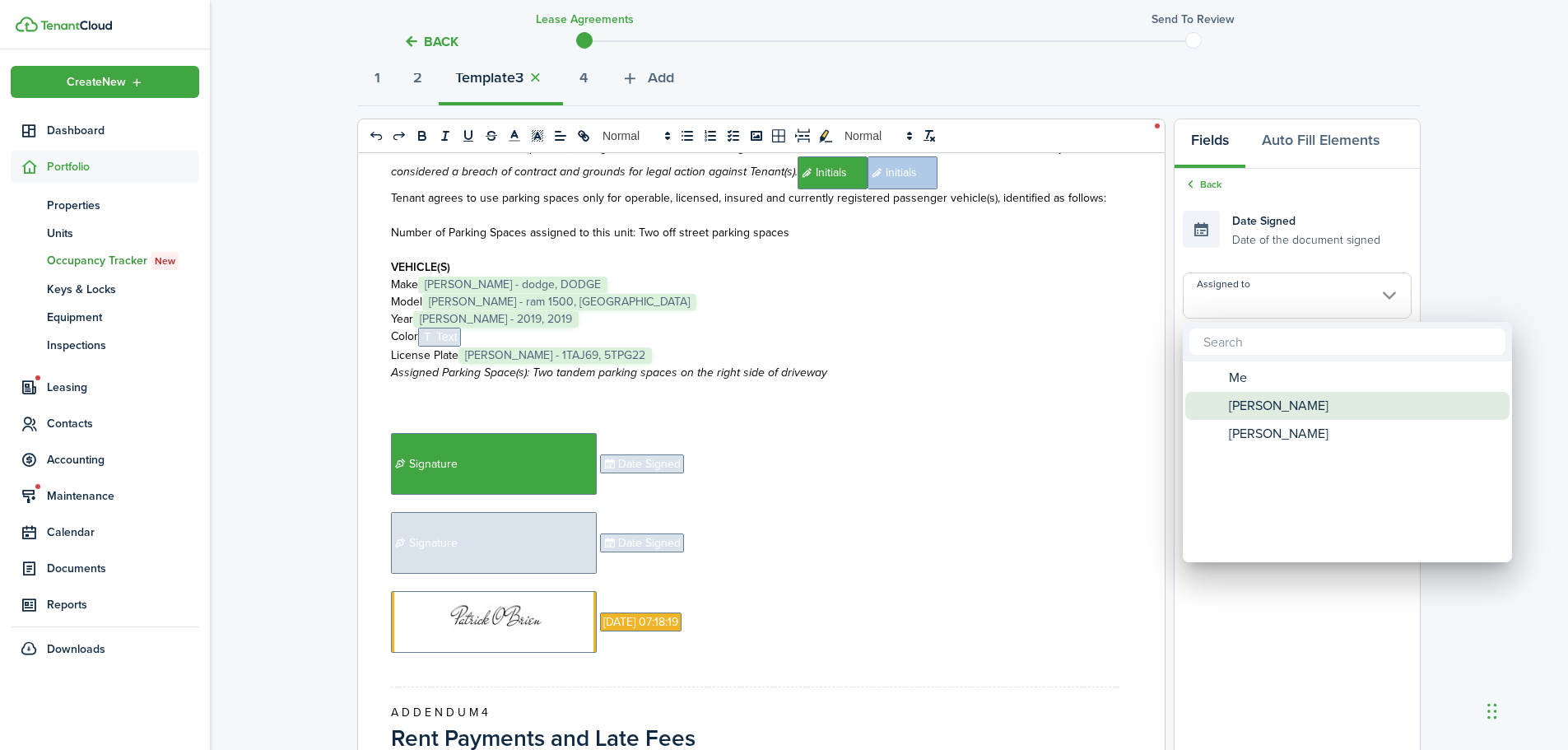
click at [1290, 410] on span "[PERSON_NAME]" at bounding box center [1279, 406] width 100 height 28
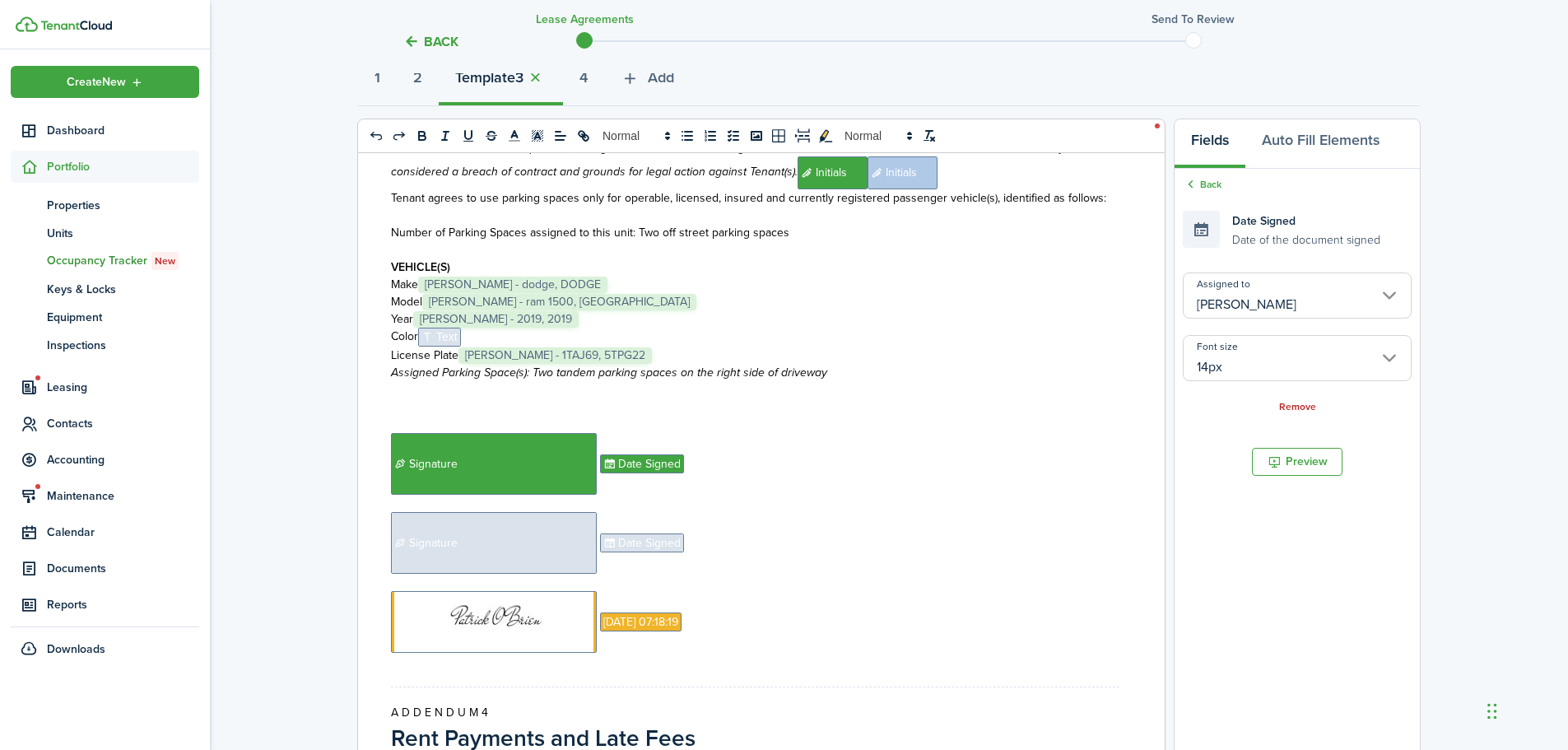
click at [540, 538] on span "Signature" at bounding box center [493, 544] width 205 height 62
click at [1232, 313] on input "Assigned to" at bounding box center [1298, 306] width 229 height 46
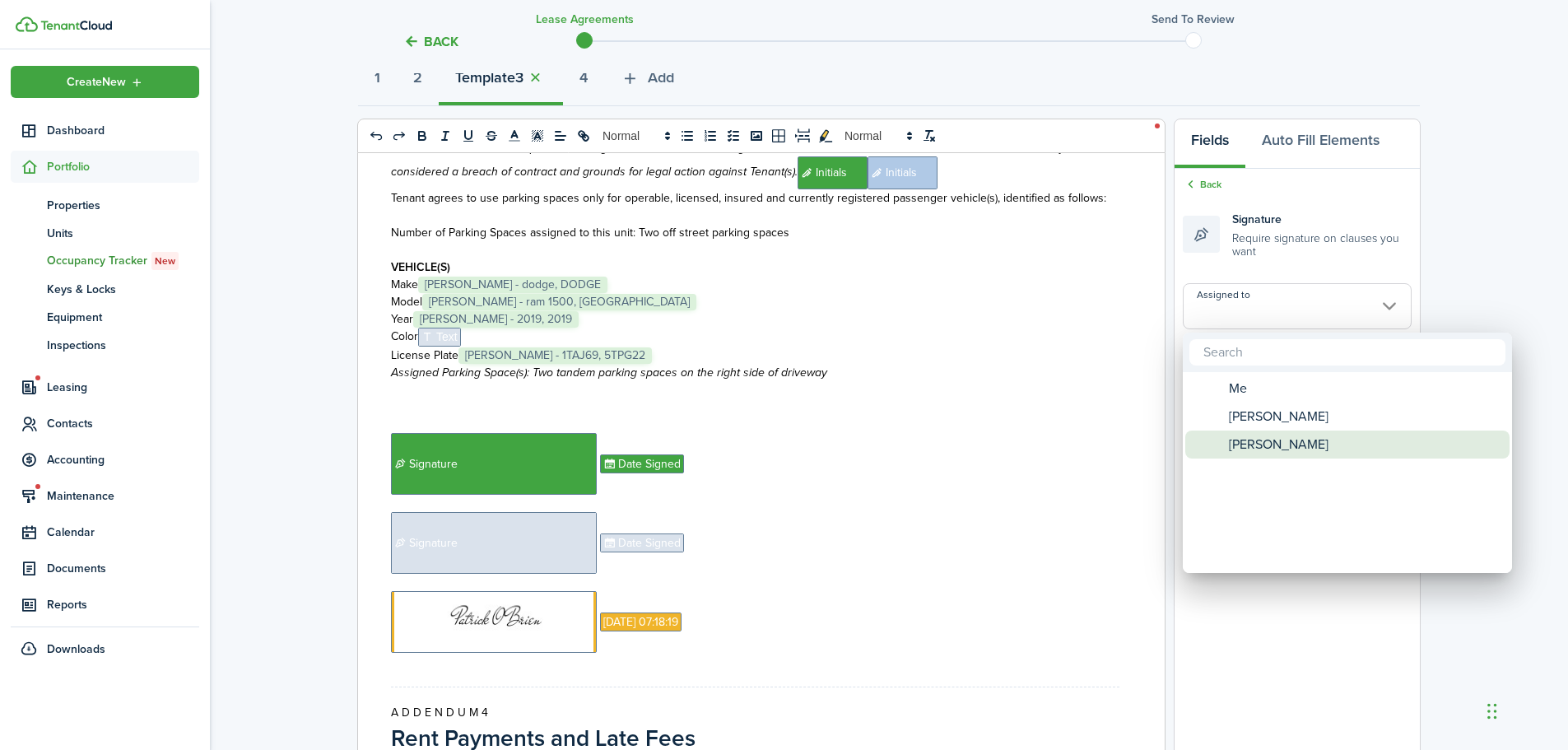
click at [1266, 452] on span "[PERSON_NAME]" at bounding box center [1279, 445] width 100 height 28
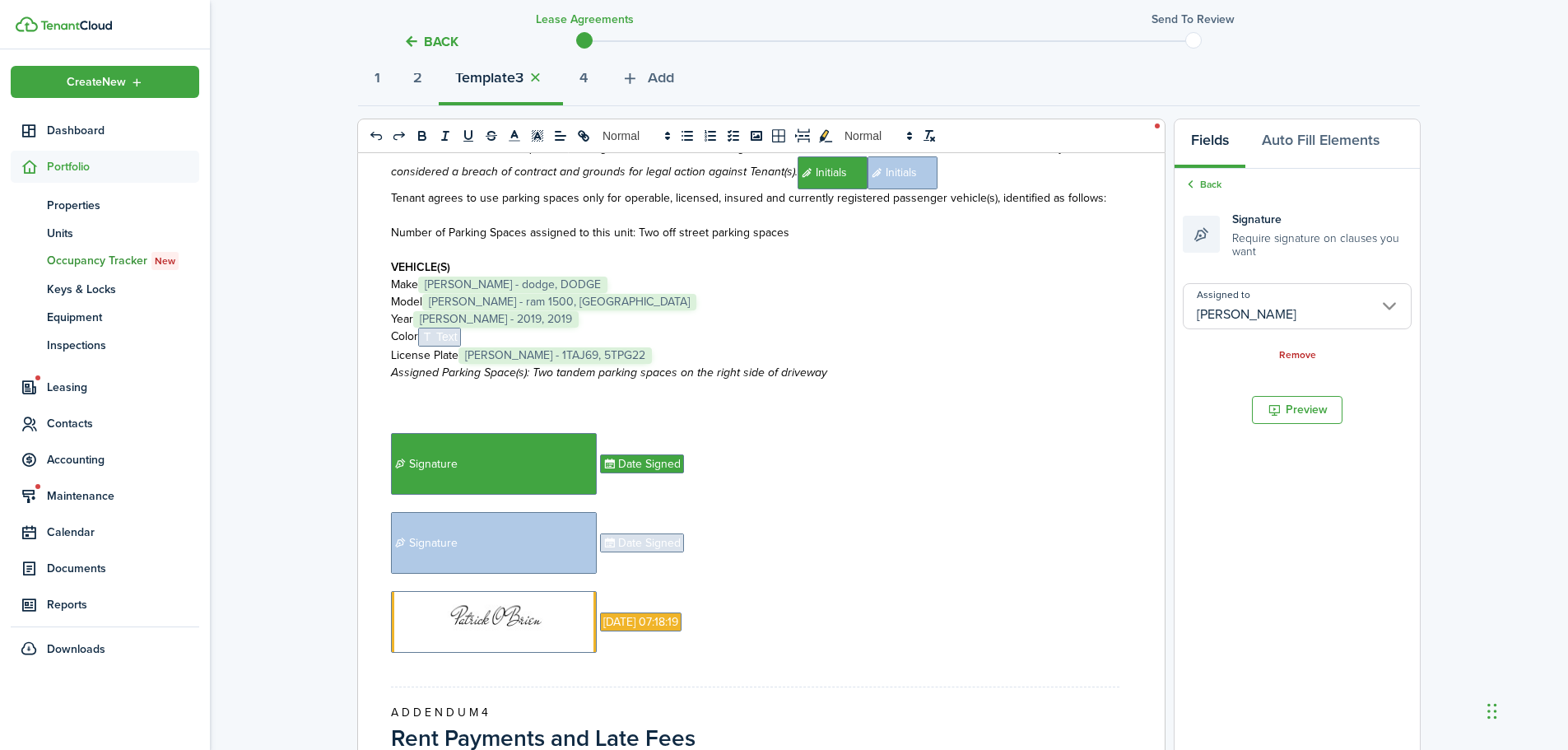
click at [665, 540] on span "Date Signed" at bounding box center [642, 543] width 84 height 19
click at [1241, 299] on input "Assigned to" at bounding box center [1298, 295] width 229 height 46
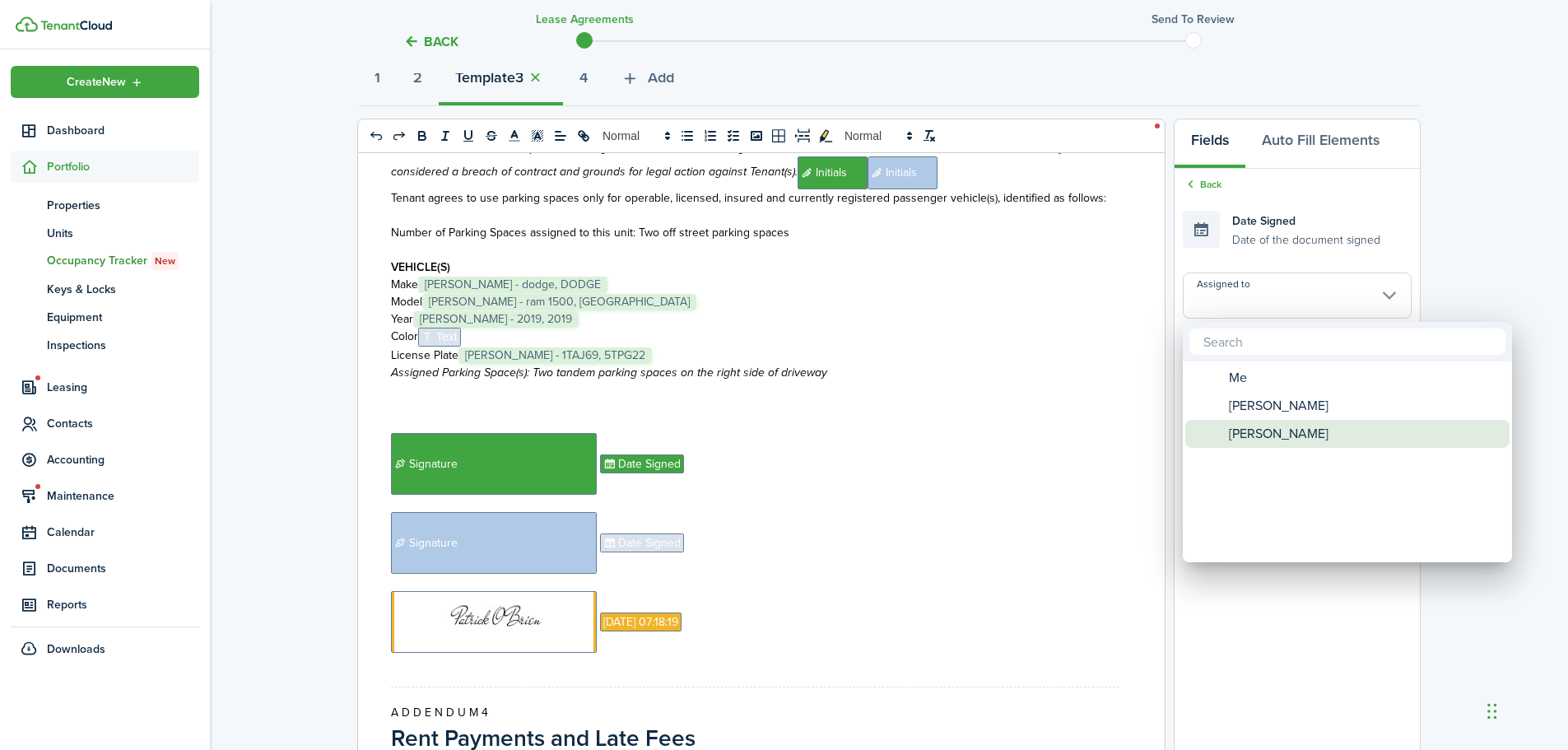
click at [1247, 436] on span "[PERSON_NAME]" at bounding box center [1279, 434] width 100 height 28
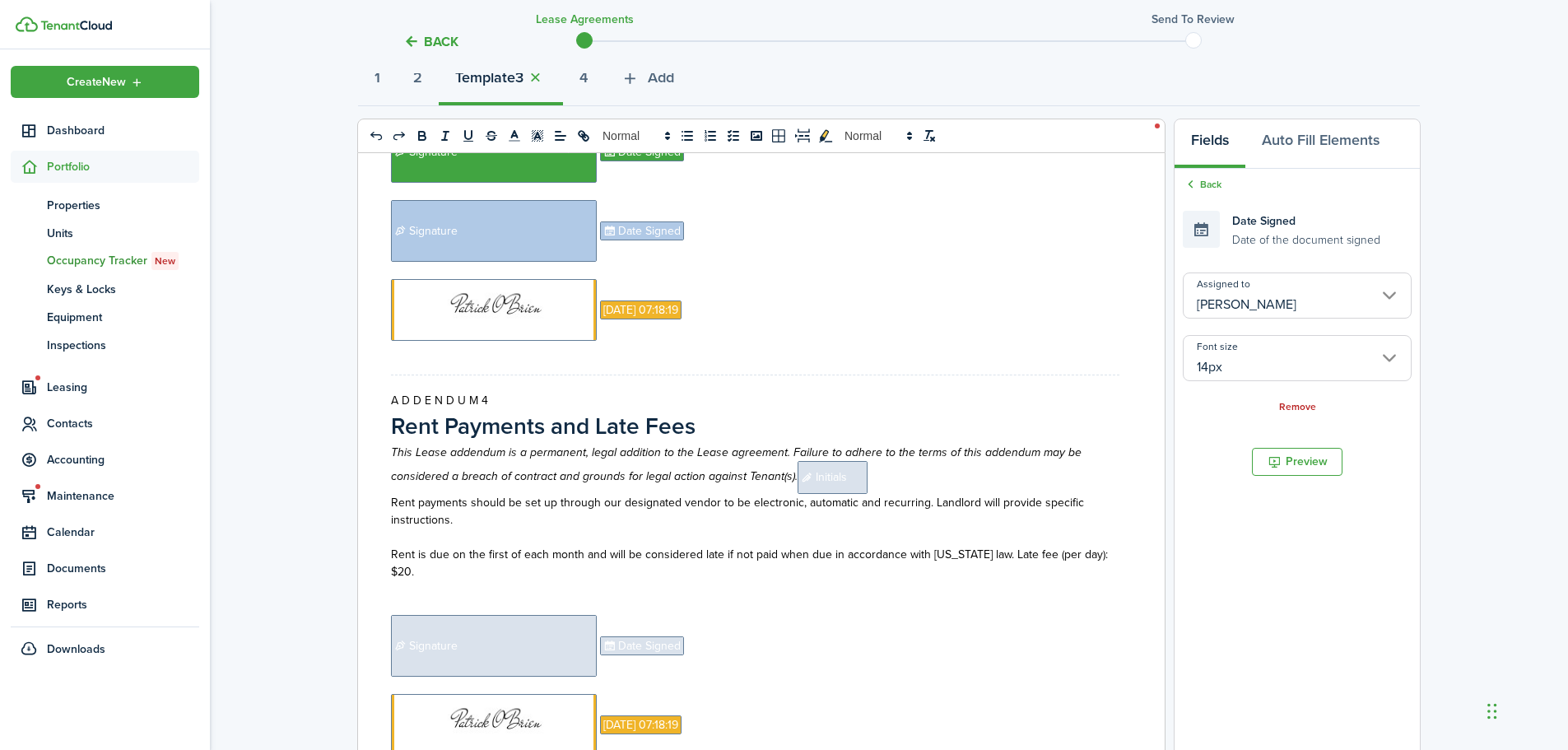
scroll to position [4056, 0]
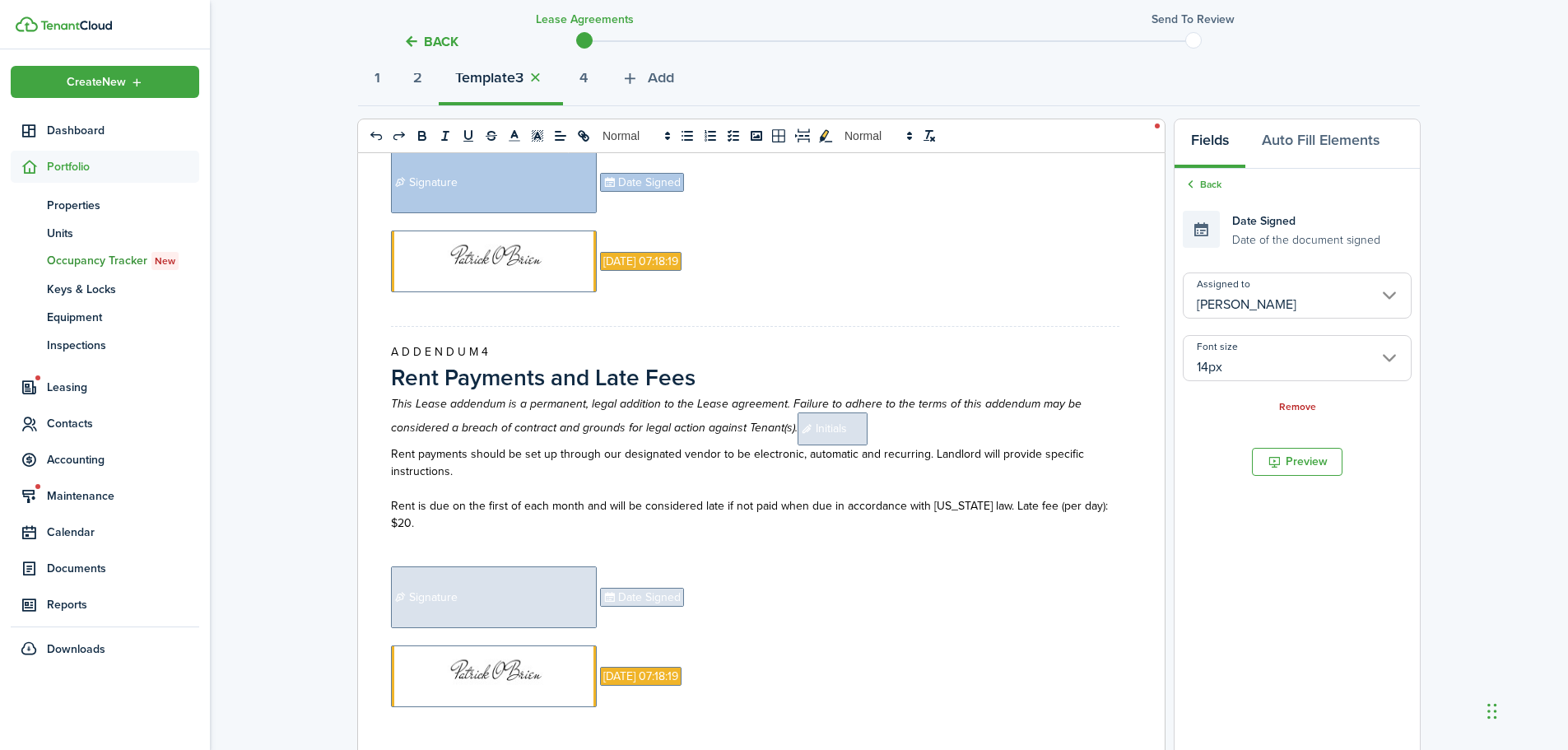
click at [831, 443] on span "Initials" at bounding box center [832, 429] width 70 height 33
click at [917, 433] on p "This Lease addendum is a permanent, legal addition to the Lease agreement. Fail…" at bounding box center [755, 420] width 729 height 50
click at [817, 432] on span "Initials" at bounding box center [832, 429] width 70 height 33
click at [1221, 306] on input "Assigned to" at bounding box center [1298, 295] width 229 height 46
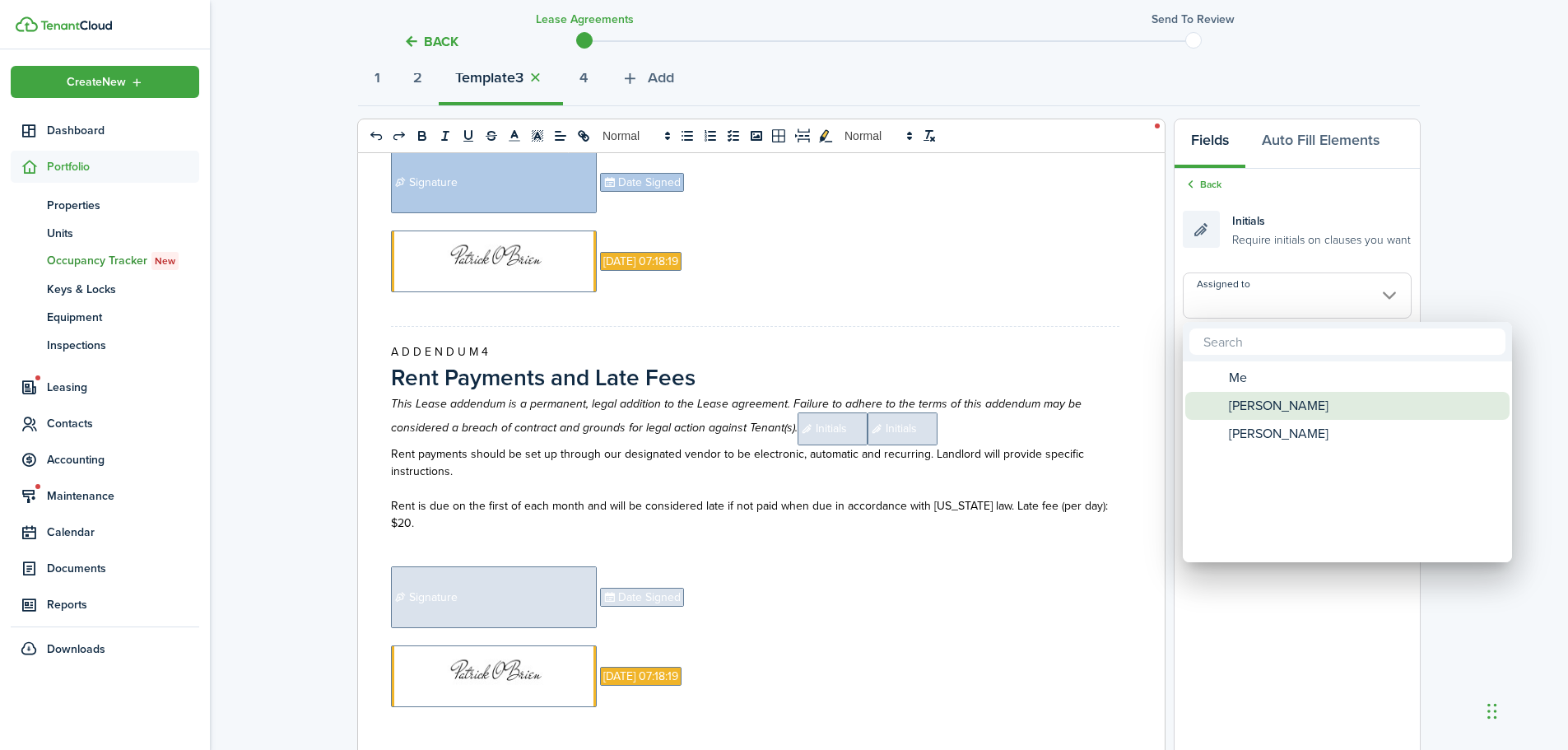
click at [1253, 396] on span "[PERSON_NAME]" at bounding box center [1279, 406] width 100 height 28
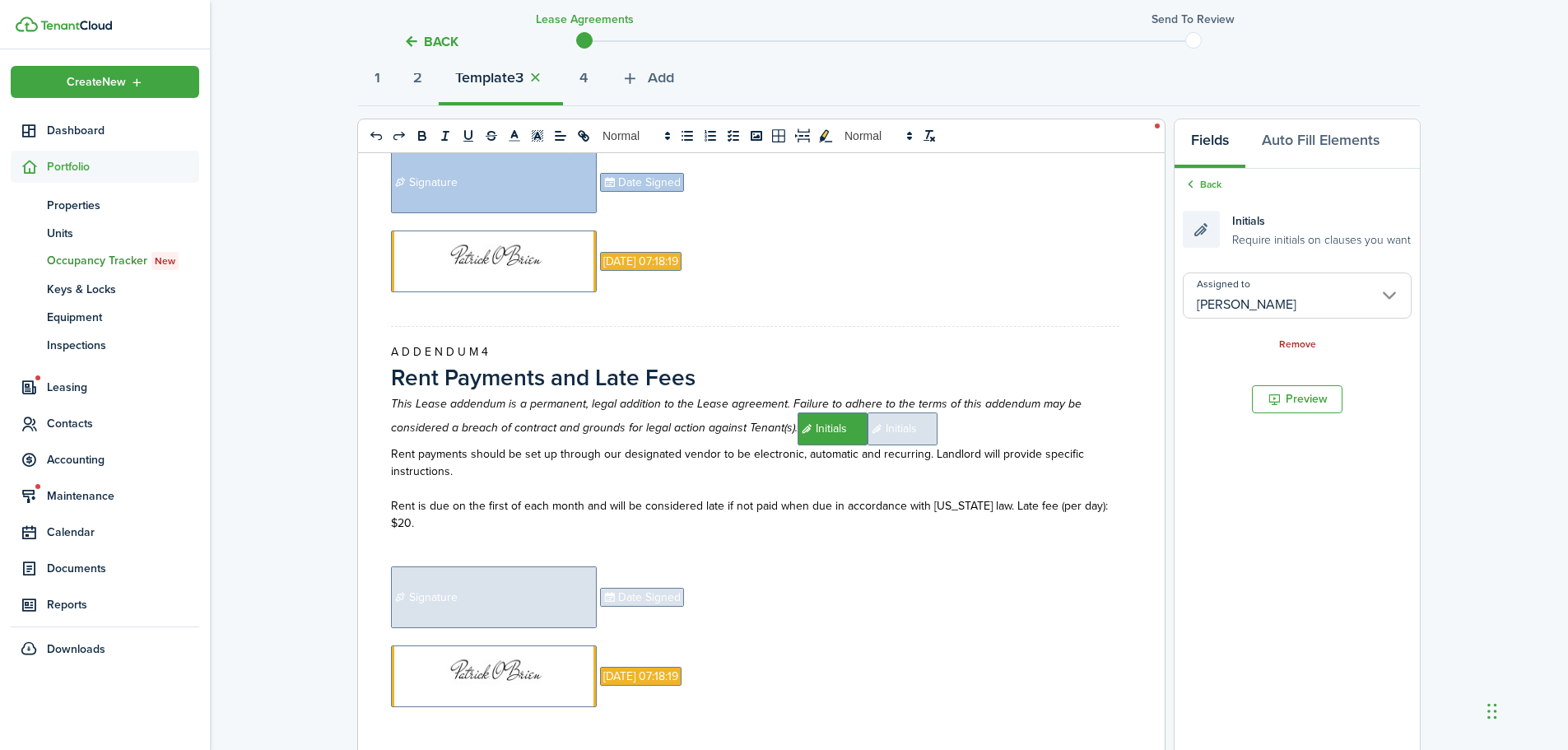
click at [897, 428] on span "Initials" at bounding box center [902, 429] width 70 height 33
click at [1240, 300] on input "Assigned to" at bounding box center [1298, 295] width 229 height 46
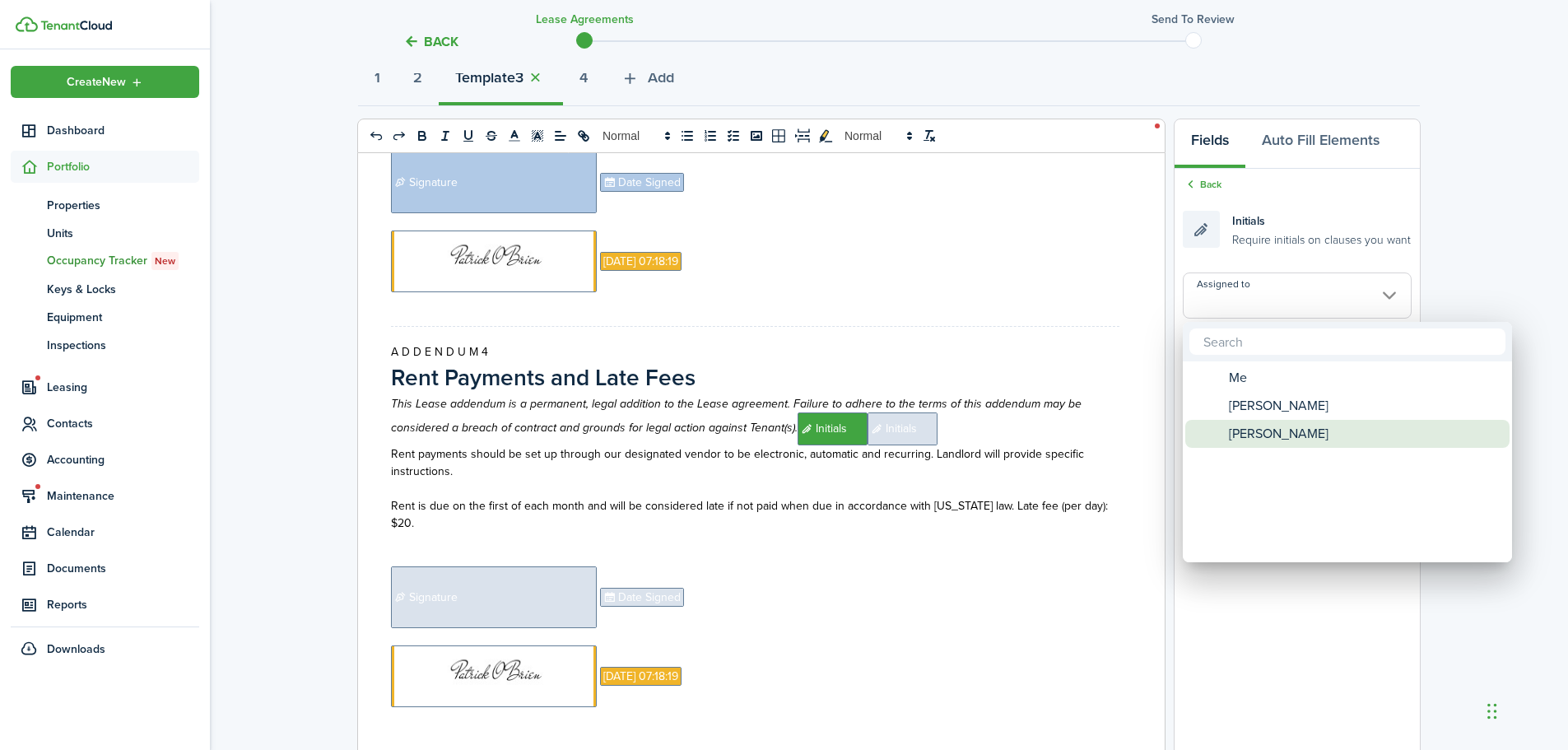
click at [1251, 424] on span "[PERSON_NAME]" at bounding box center [1279, 434] width 100 height 28
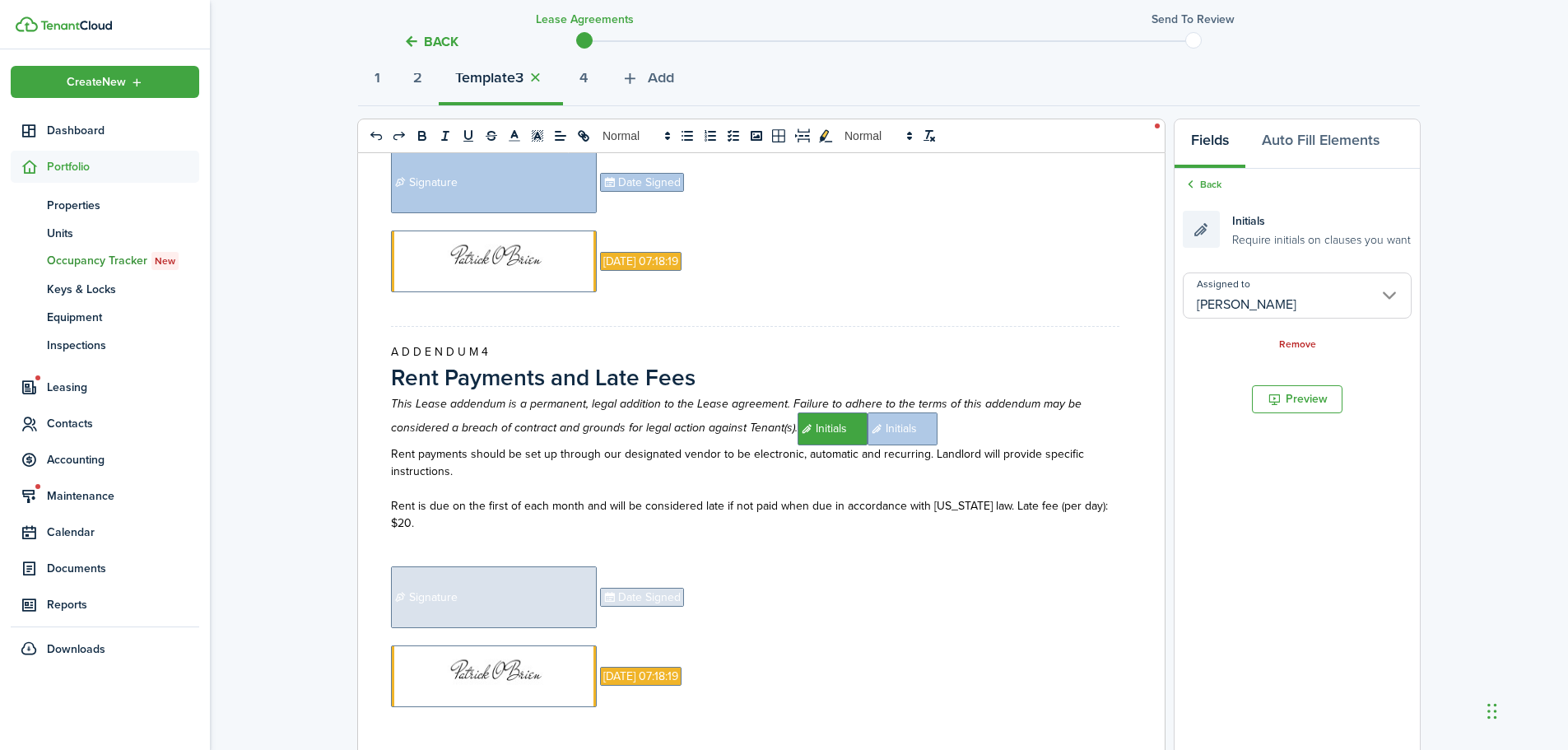
click at [732, 604] on p "﻿ Signature ﻿ ﻿ Date Signed ﻿" at bounding box center [755, 597] width 729 height 62
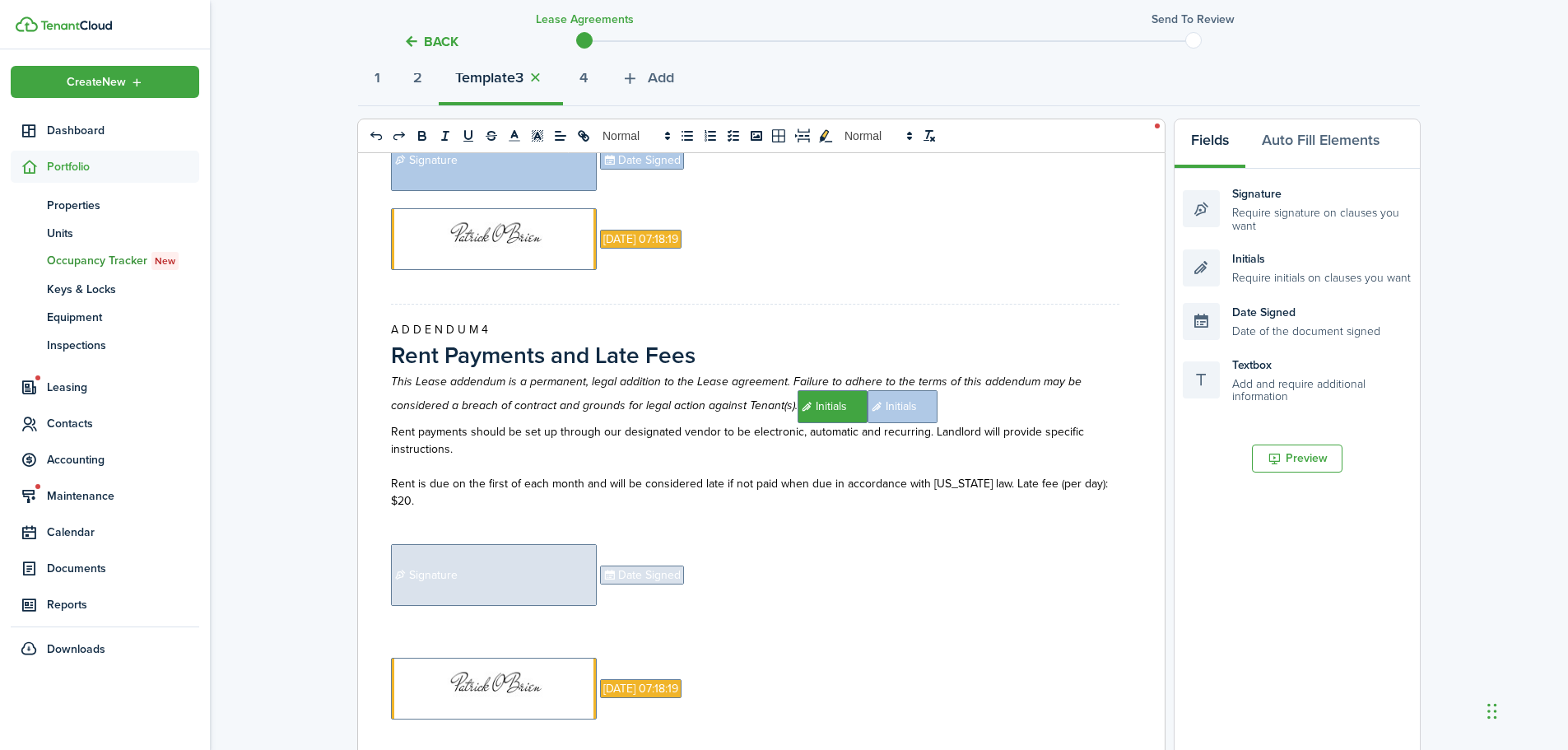
scroll to position [4090, 0]
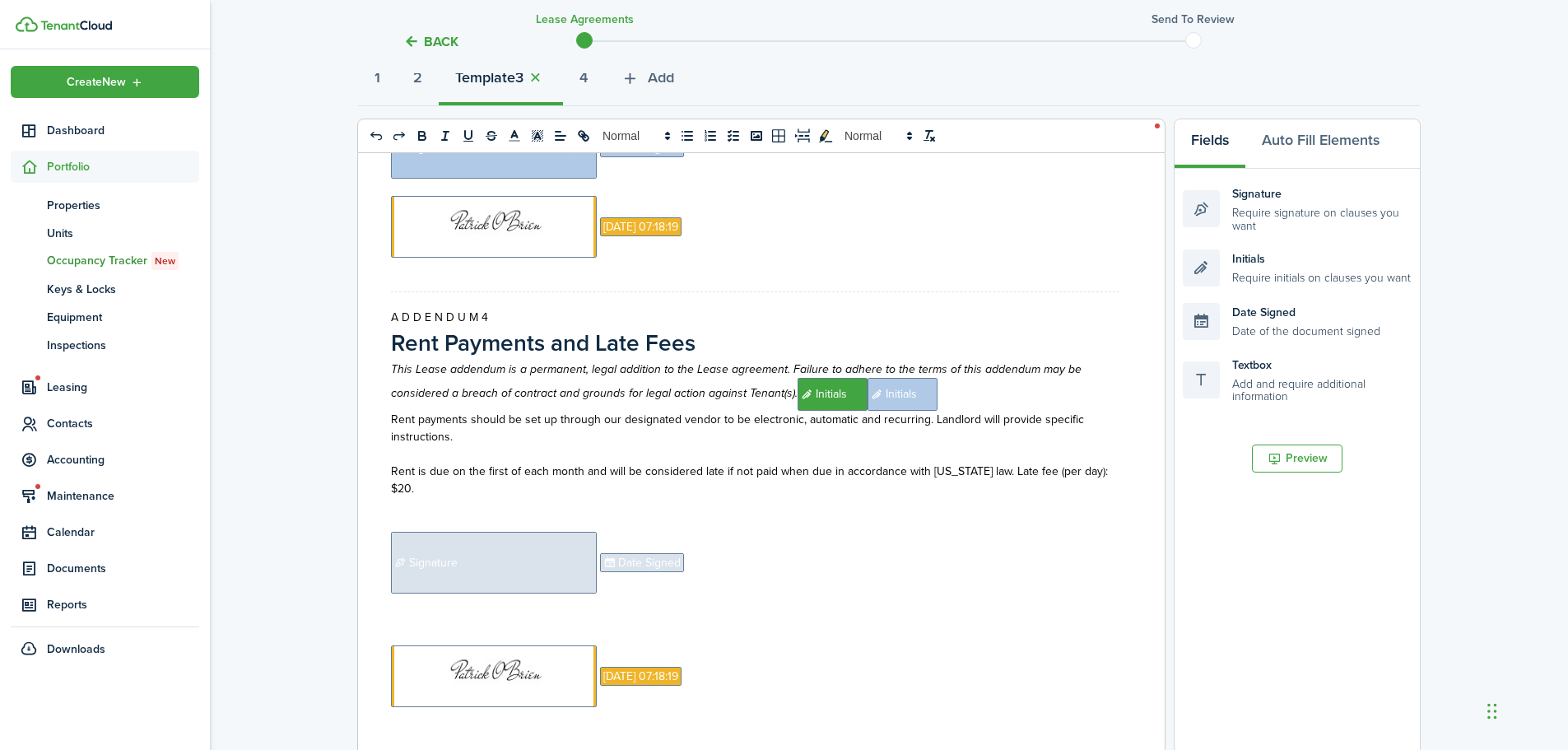
click at [494, 556] on span "Signature" at bounding box center [493, 563] width 205 height 62
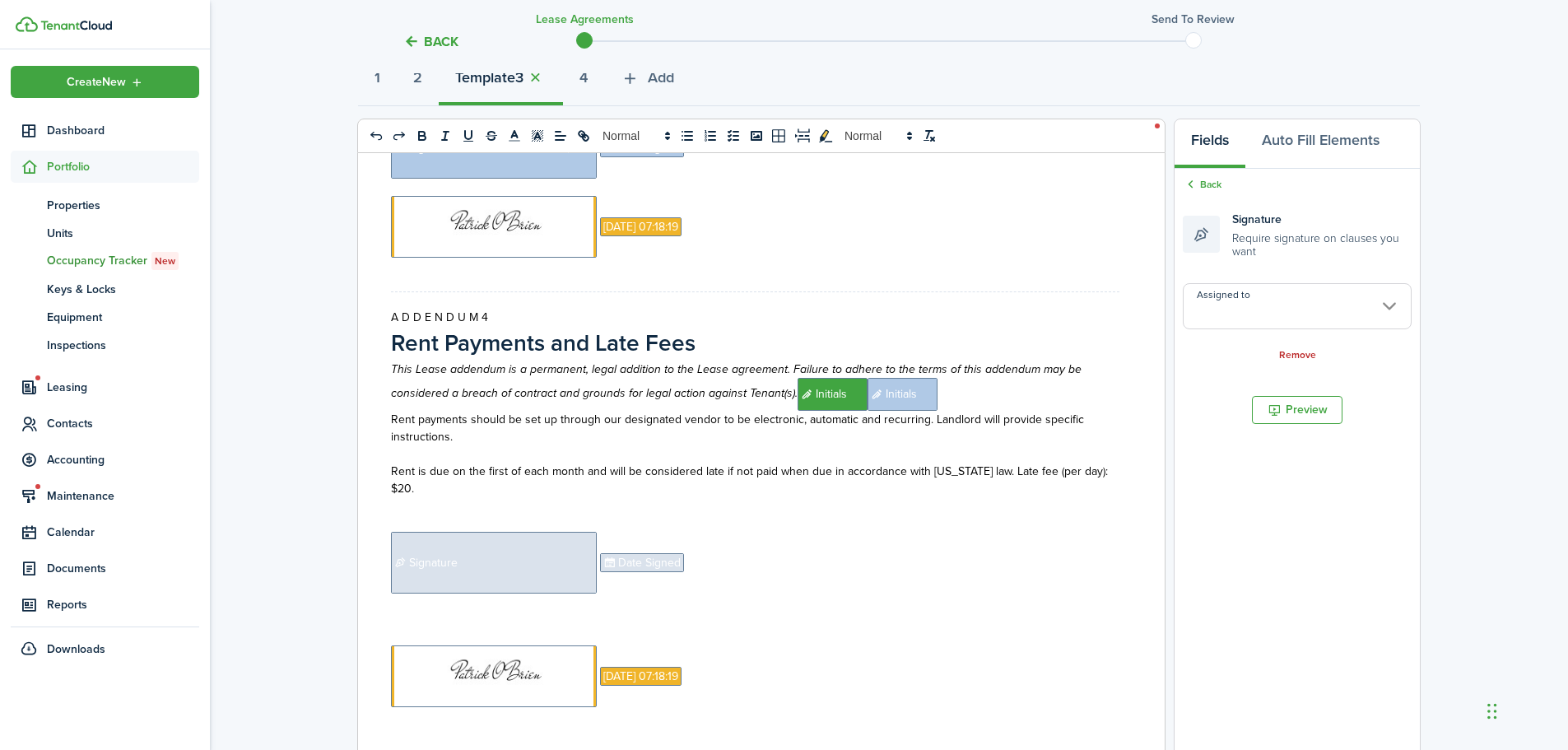
click at [443, 624] on p "﻿" at bounding box center [755, 619] width 729 height 17
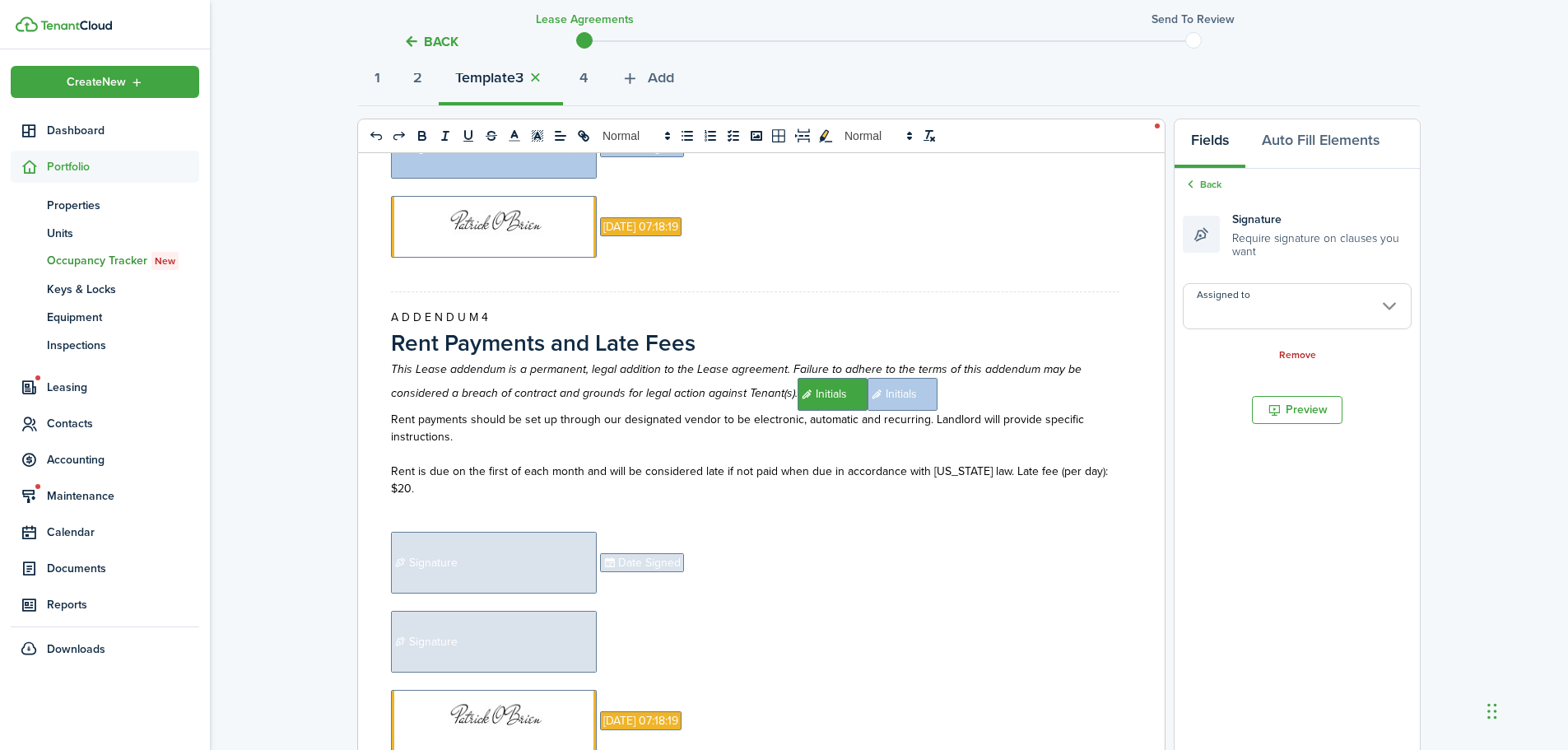
click at [626, 622] on p "﻿ Signature ﻿" at bounding box center [755, 642] width 729 height 62
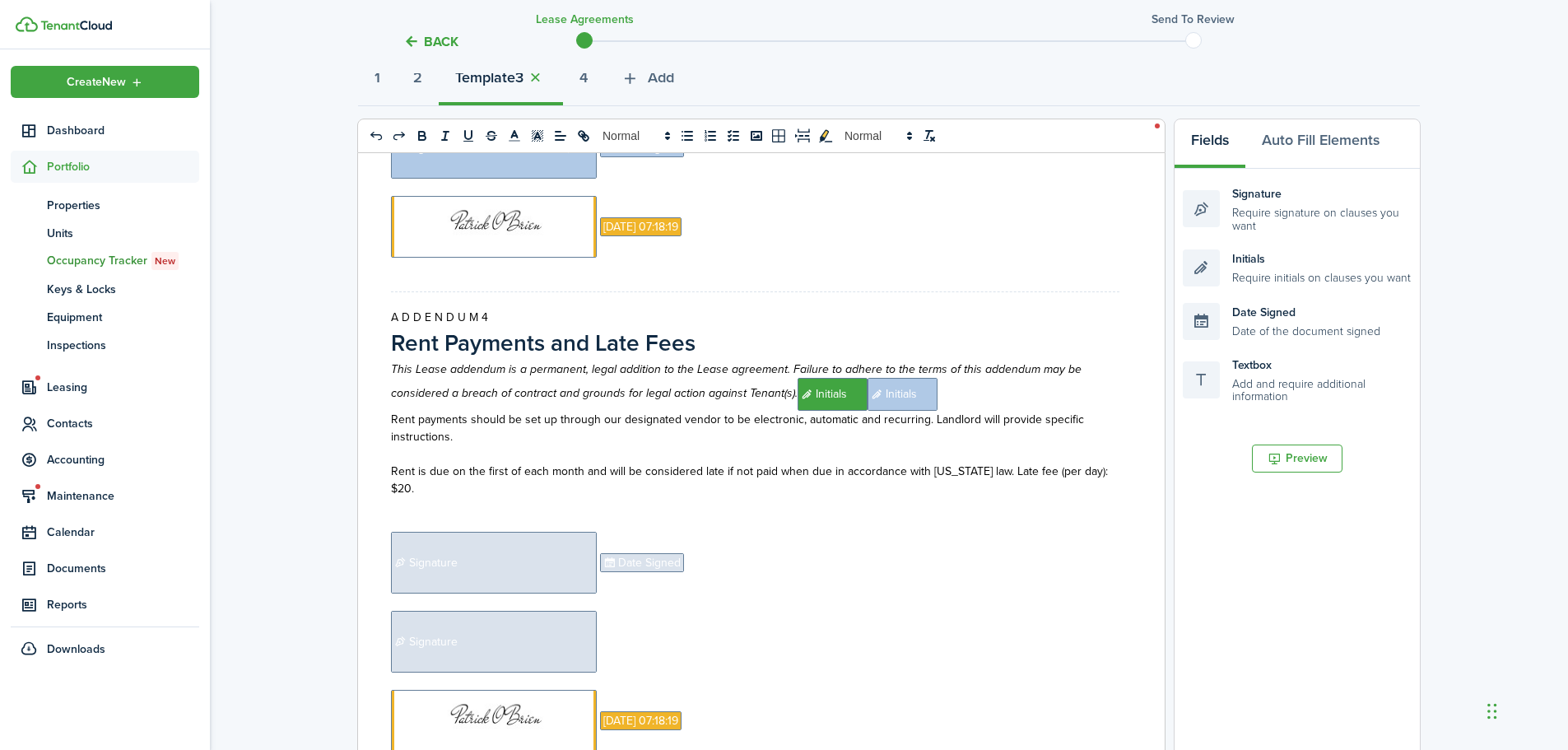
click at [636, 568] on span "Date Signed" at bounding box center [642, 562] width 84 height 19
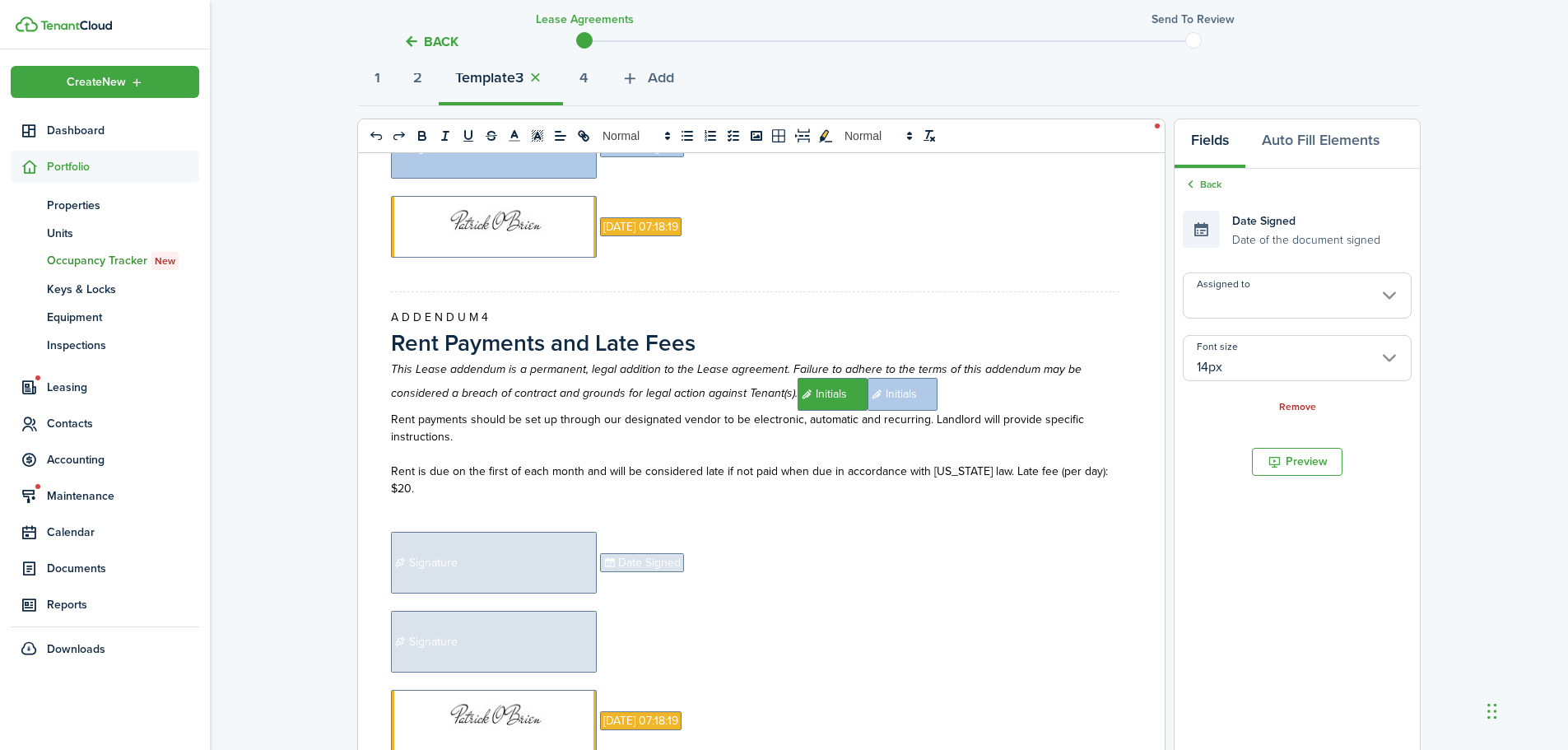
click at [632, 625] on p "﻿ Signature ﻿" at bounding box center [755, 642] width 729 height 62
click at [541, 581] on span "Signature" at bounding box center [493, 563] width 205 height 62
click at [1272, 300] on input "Assigned to" at bounding box center [1298, 306] width 229 height 46
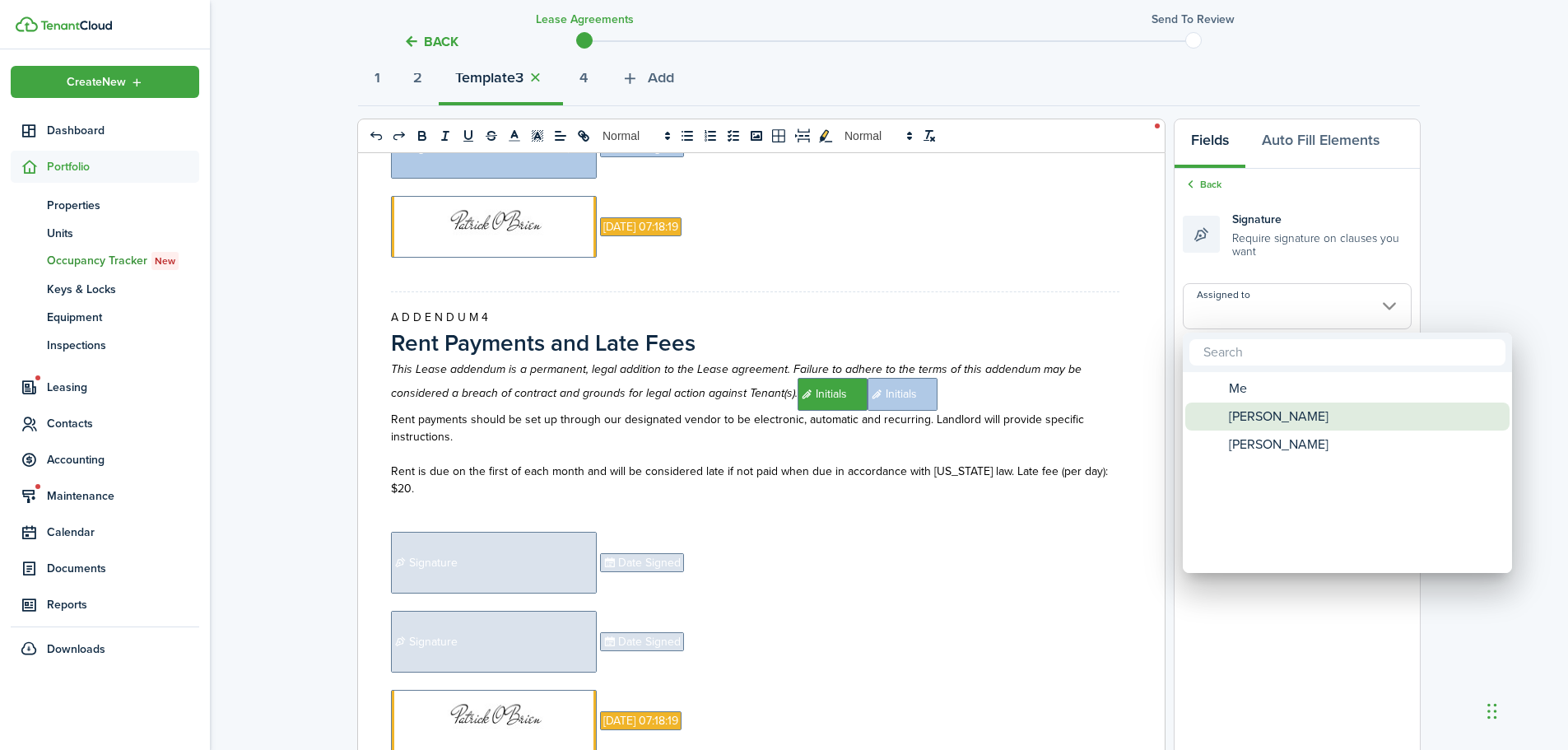
click at [1284, 412] on span "[PERSON_NAME]" at bounding box center [1279, 417] width 100 height 28
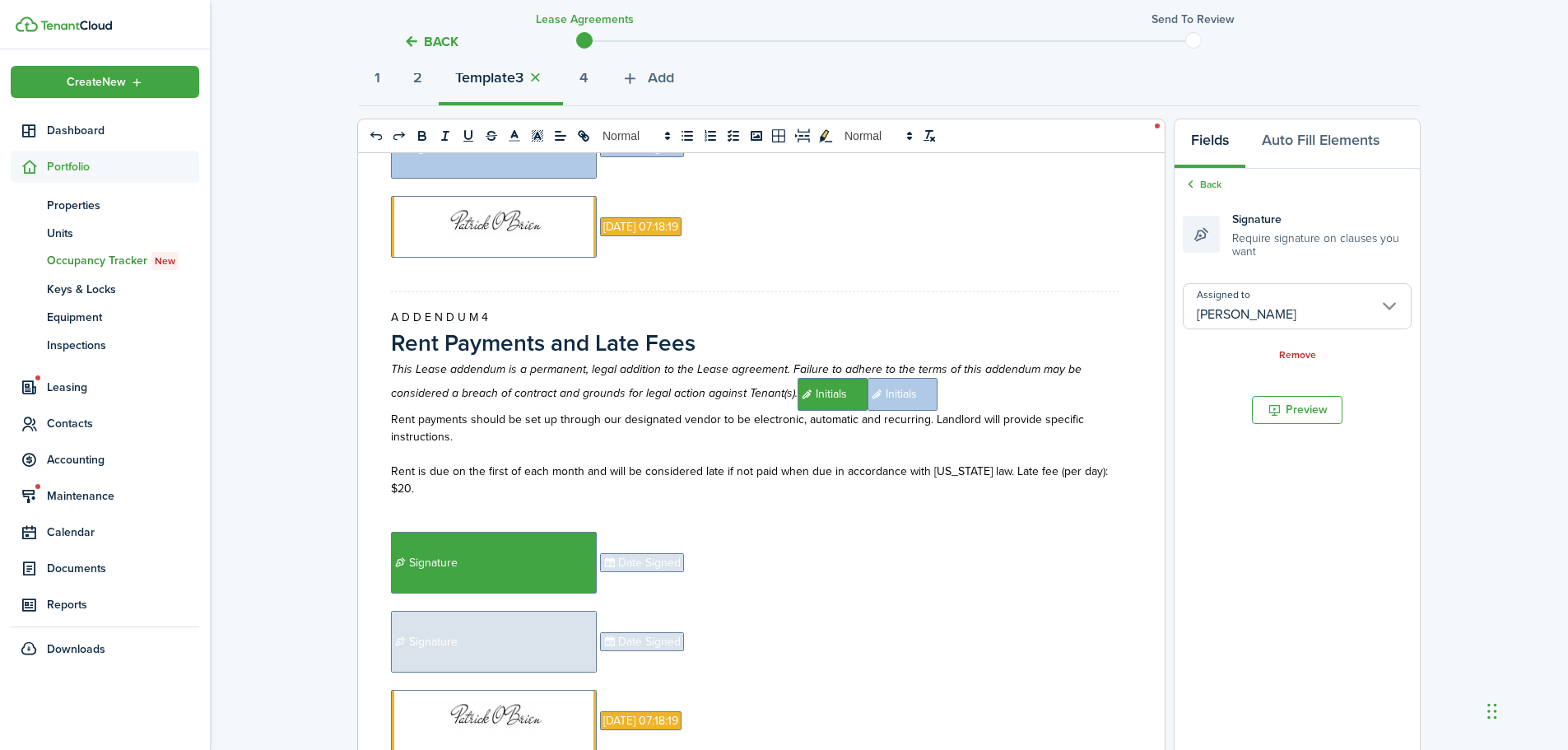
click at [666, 559] on span "Date Signed" at bounding box center [642, 562] width 84 height 19
click at [1298, 293] on input "Assigned to" at bounding box center [1298, 295] width 229 height 46
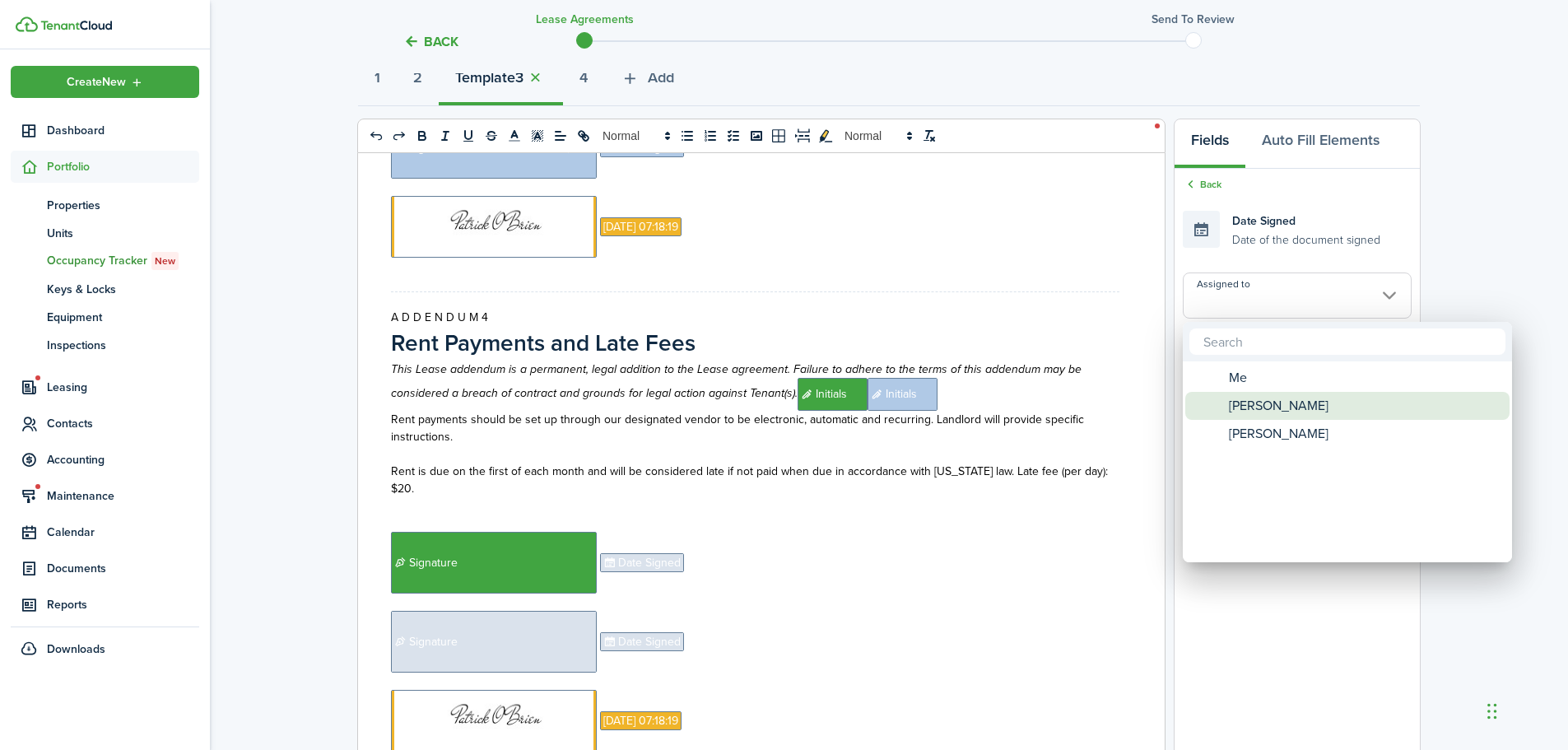
click at [1270, 408] on span "[PERSON_NAME]" at bounding box center [1279, 406] width 100 height 28
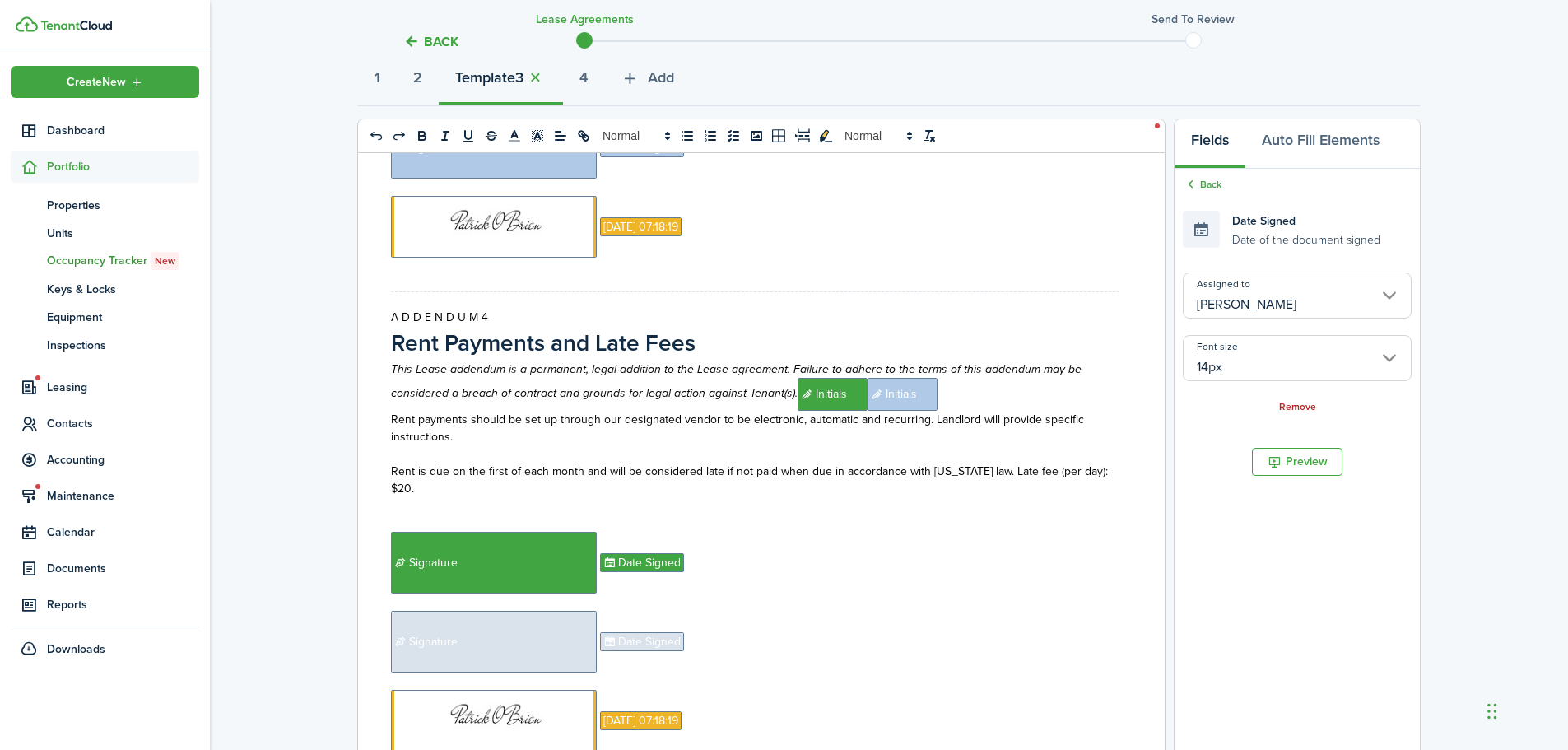
click at [484, 635] on span "Signature" at bounding box center [493, 642] width 205 height 62
click at [1264, 320] on input "Assigned to" at bounding box center [1298, 306] width 229 height 46
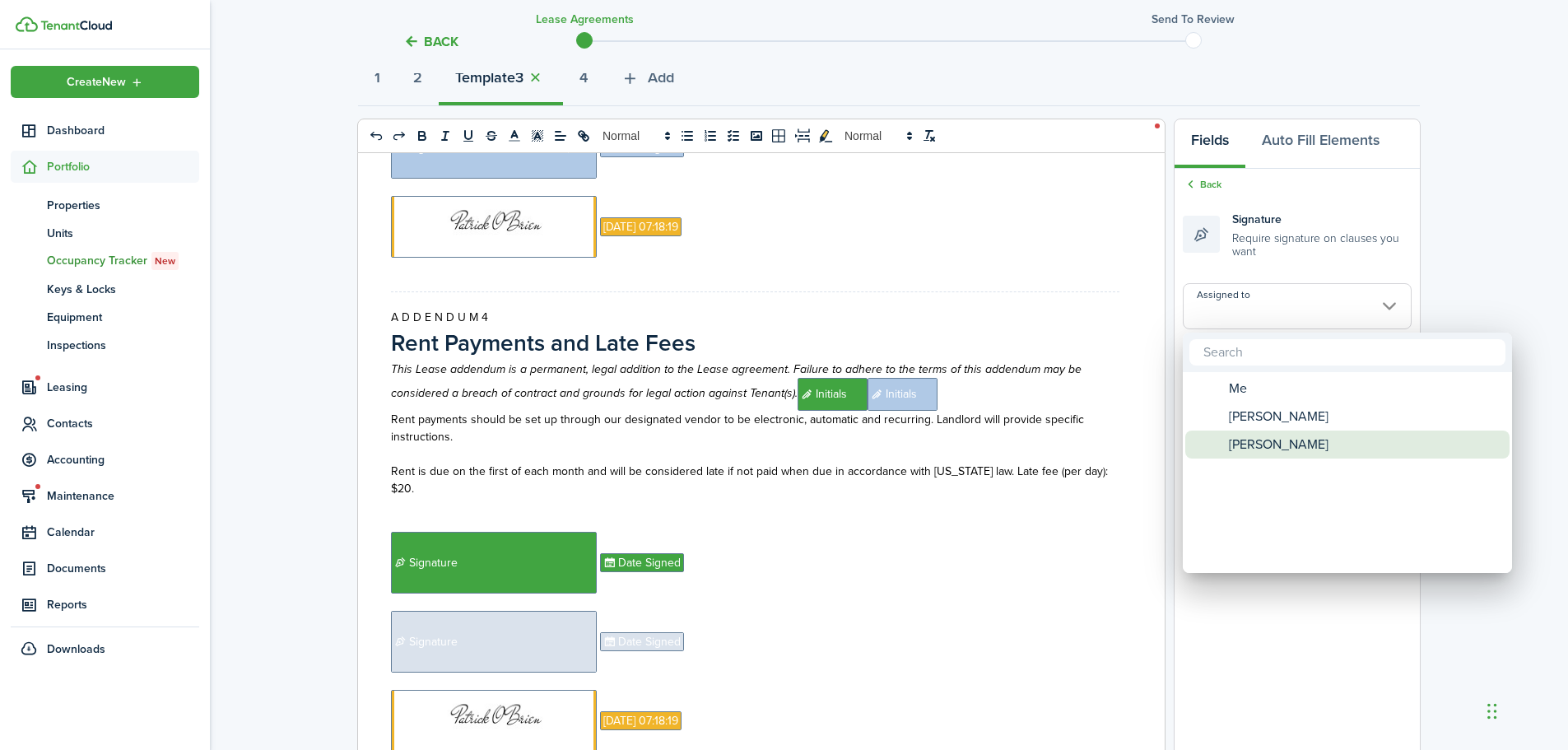
click at [1278, 440] on span "[PERSON_NAME]" at bounding box center [1279, 445] width 100 height 28
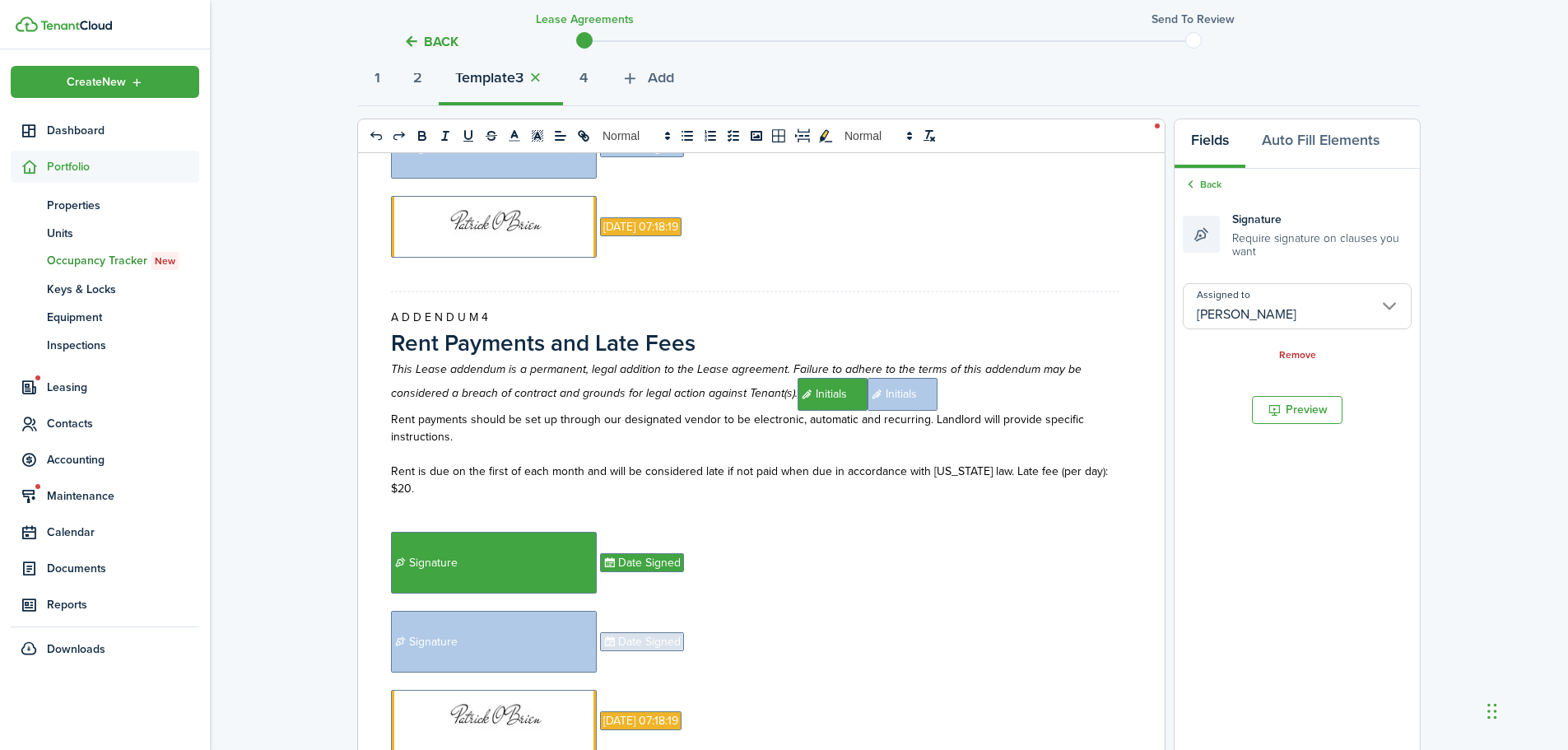
click at [631, 640] on span "Date Signed" at bounding box center [642, 641] width 84 height 19
click at [1226, 295] on input "Assigned to" at bounding box center [1298, 295] width 229 height 46
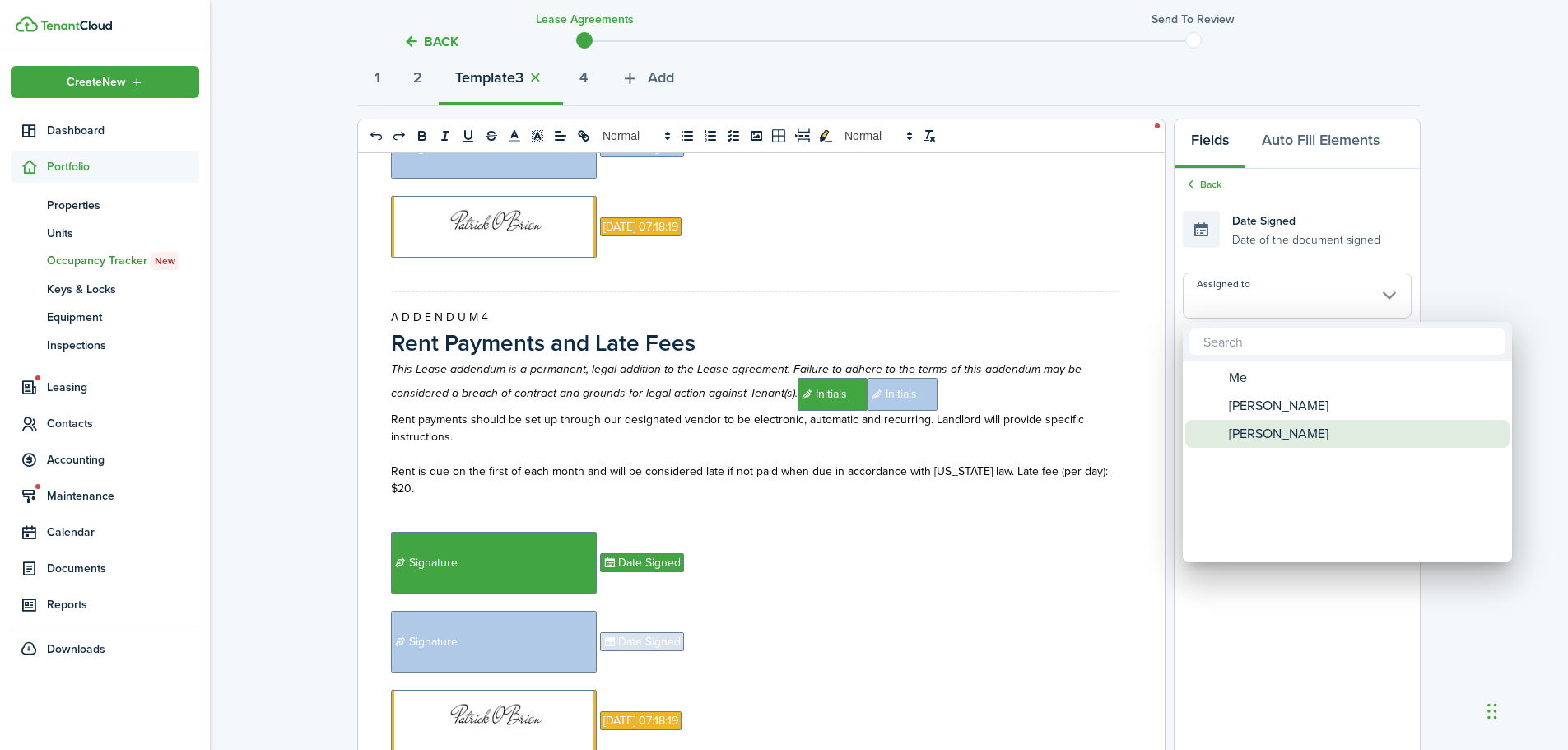
click at [1256, 436] on span "[PERSON_NAME]" at bounding box center [1279, 434] width 100 height 28
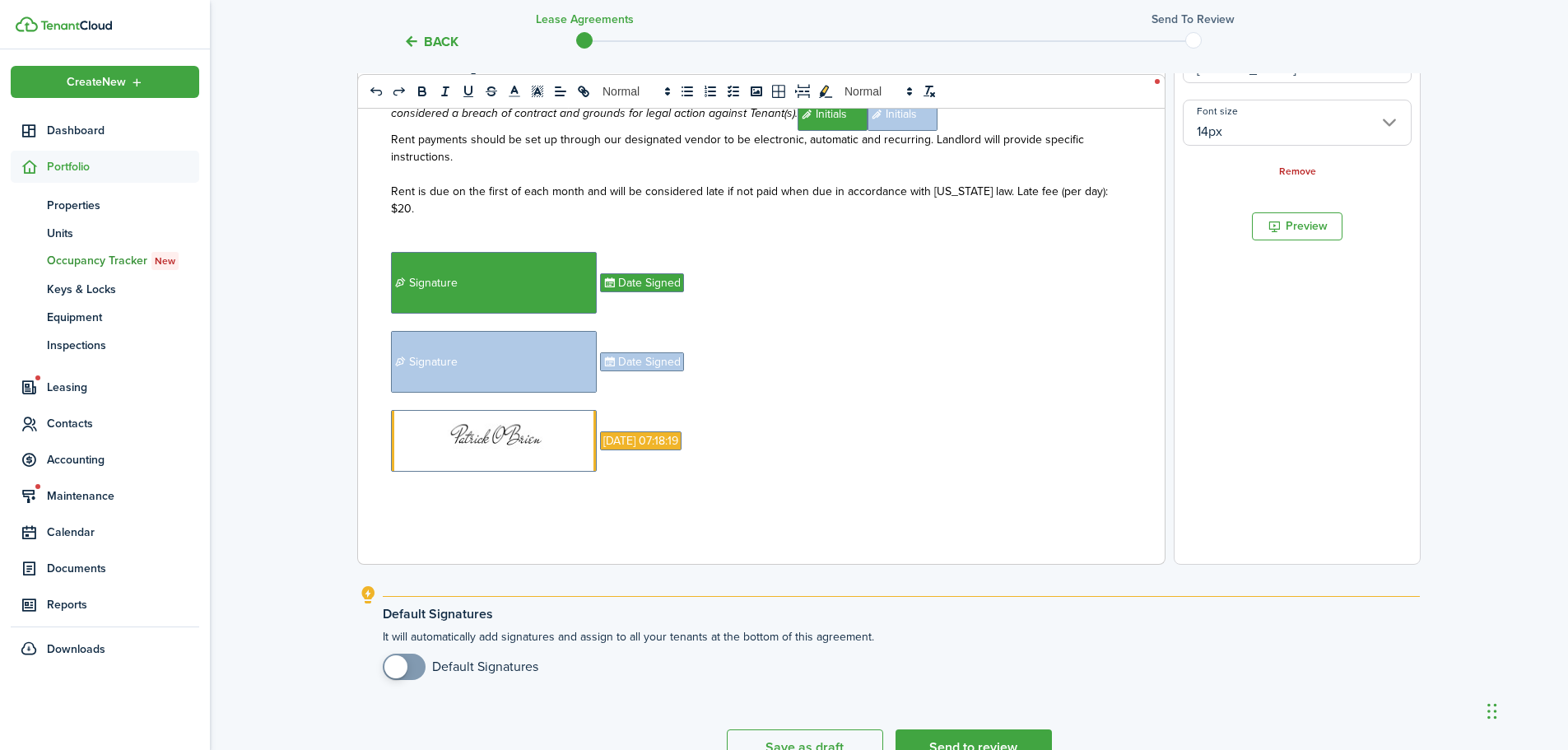
scroll to position [448, 0]
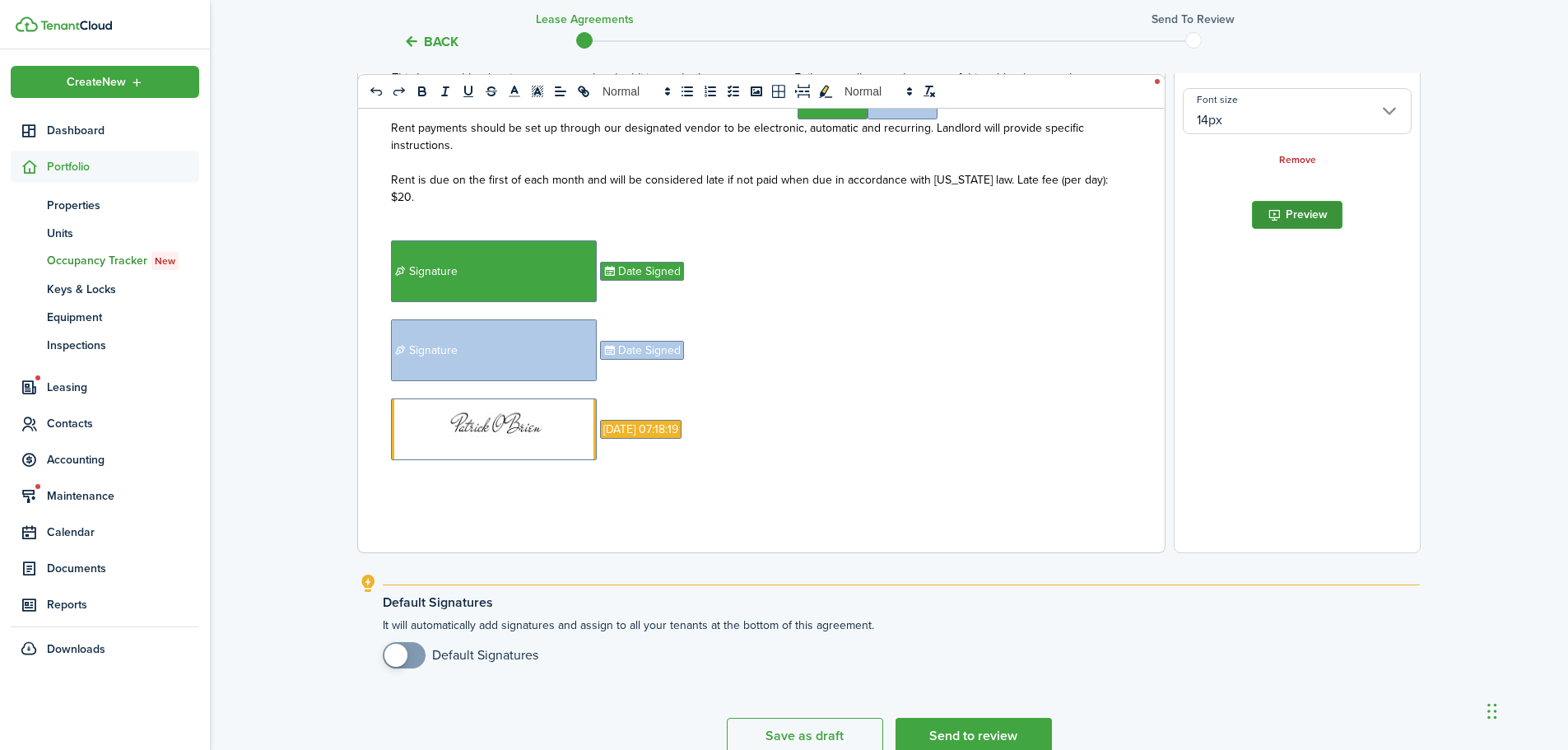
click at [1306, 215] on button "Preview" at bounding box center [1297, 215] width 91 height 28
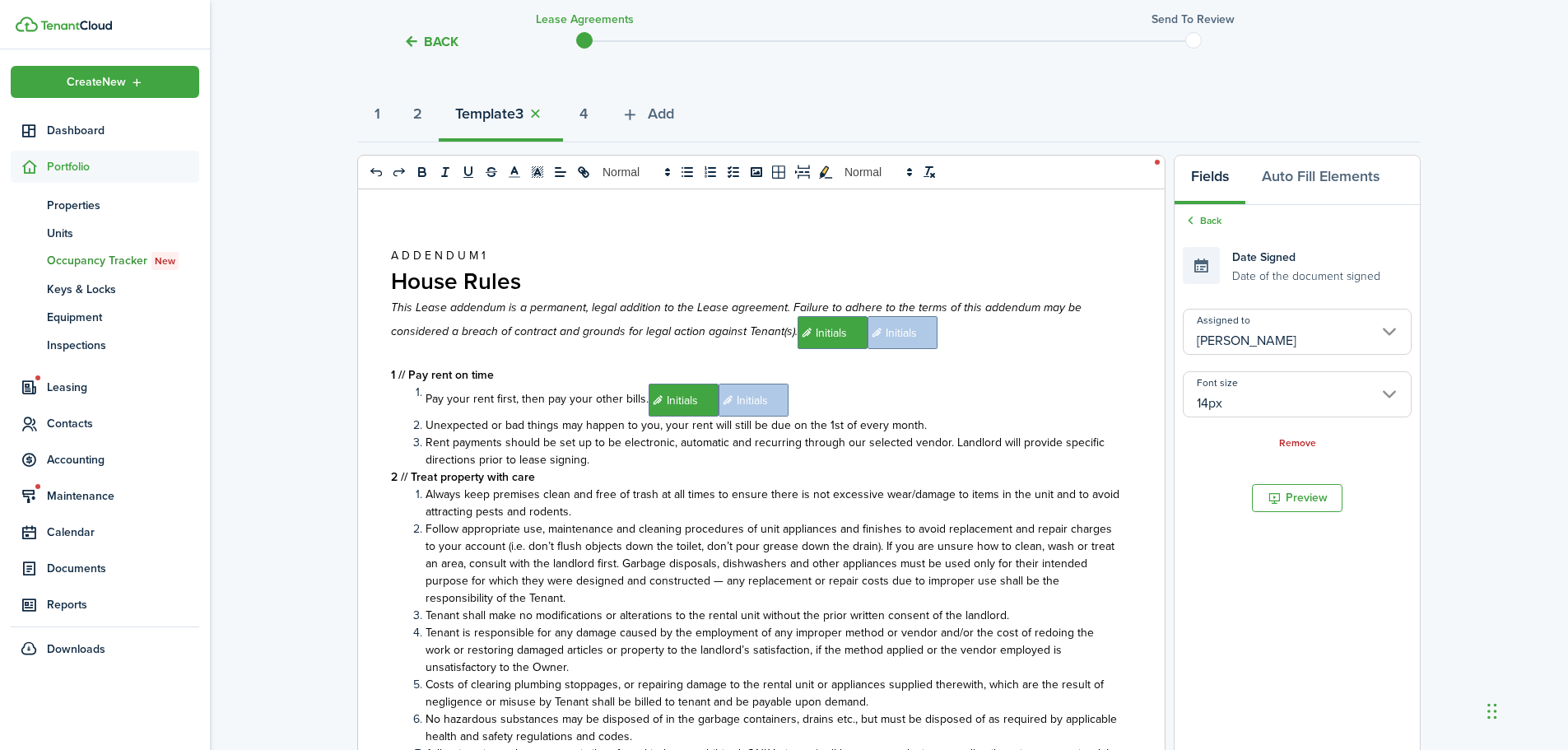
scroll to position [83, 0]
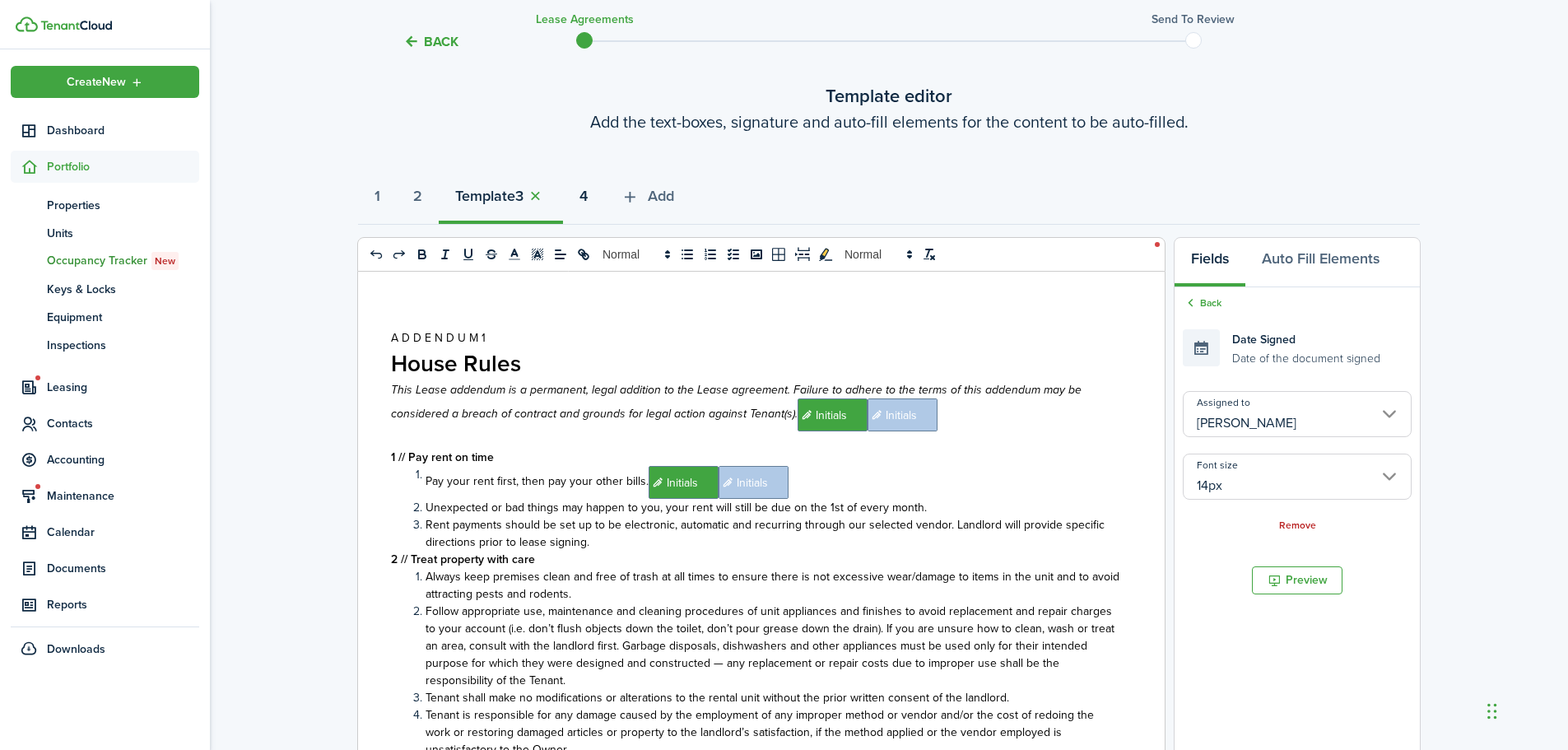
click at [604, 189] on button "4" at bounding box center [583, 200] width 41 height 50
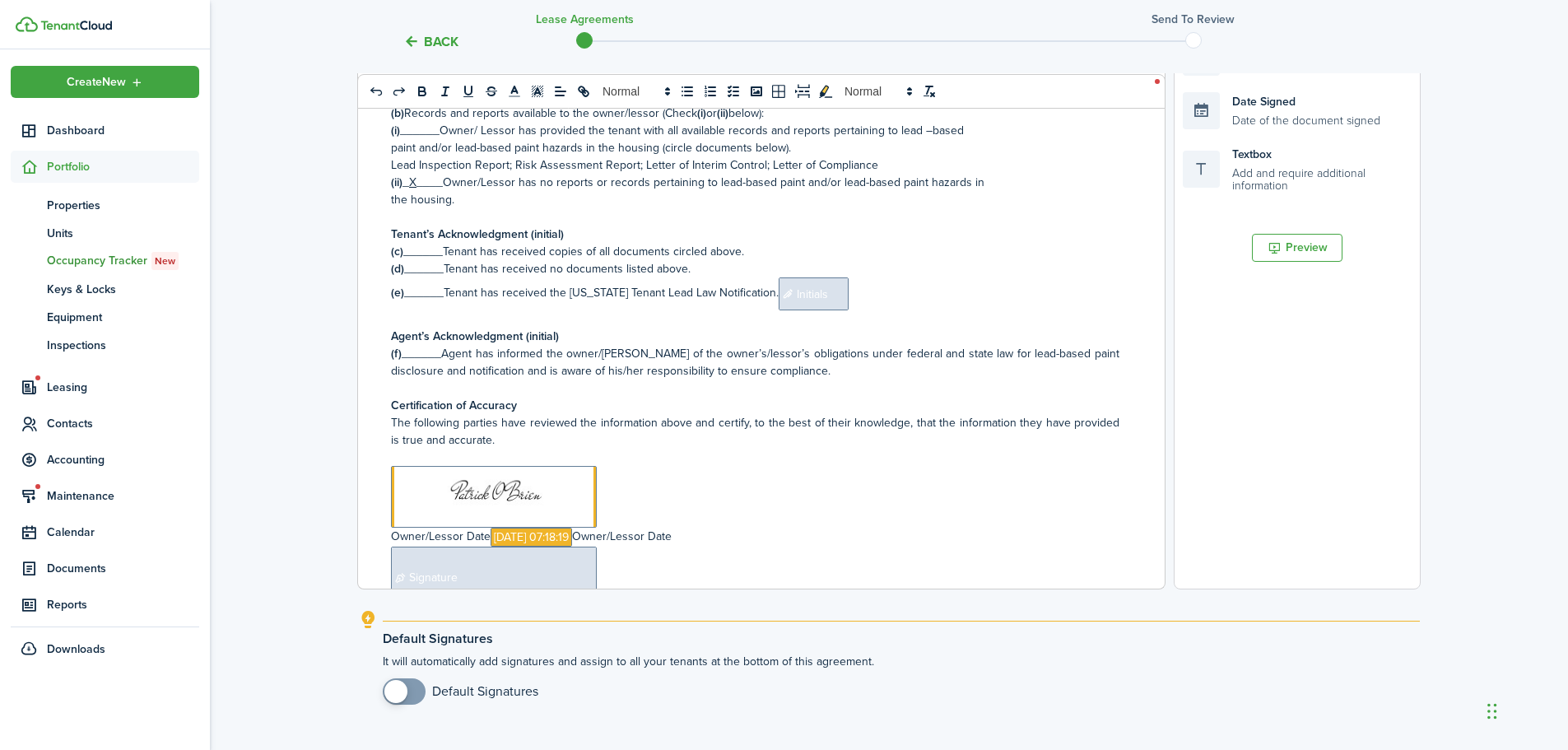
scroll to position [2471, 0]
click at [414, 291] on p "(e) ______Tenant has received the [US_STATE] Tenant Lead Law Notification. ﻿ In…" at bounding box center [755, 294] width 729 height 33
click at [831, 295] on span "Initials" at bounding box center [845, 294] width 70 height 33
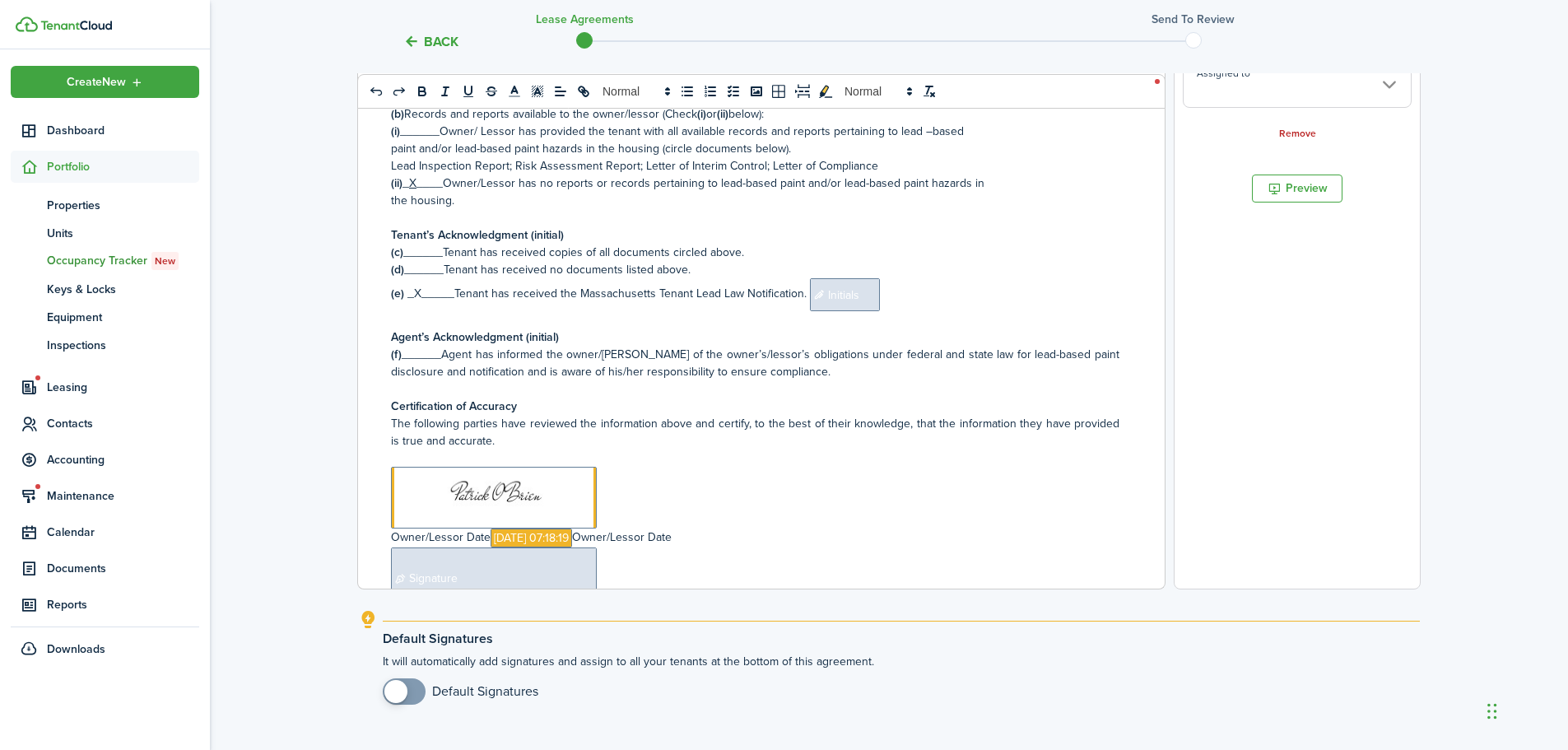
click at [905, 294] on p "(e) _X_____Tenant has received the [US_STATE] Tenant Lead Law Notification. ﻿ I…" at bounding box center [755, 294] width 729 height 33
click at [857, 298] on span "Initials" at bounding box center [845, 294] width 70 height 33
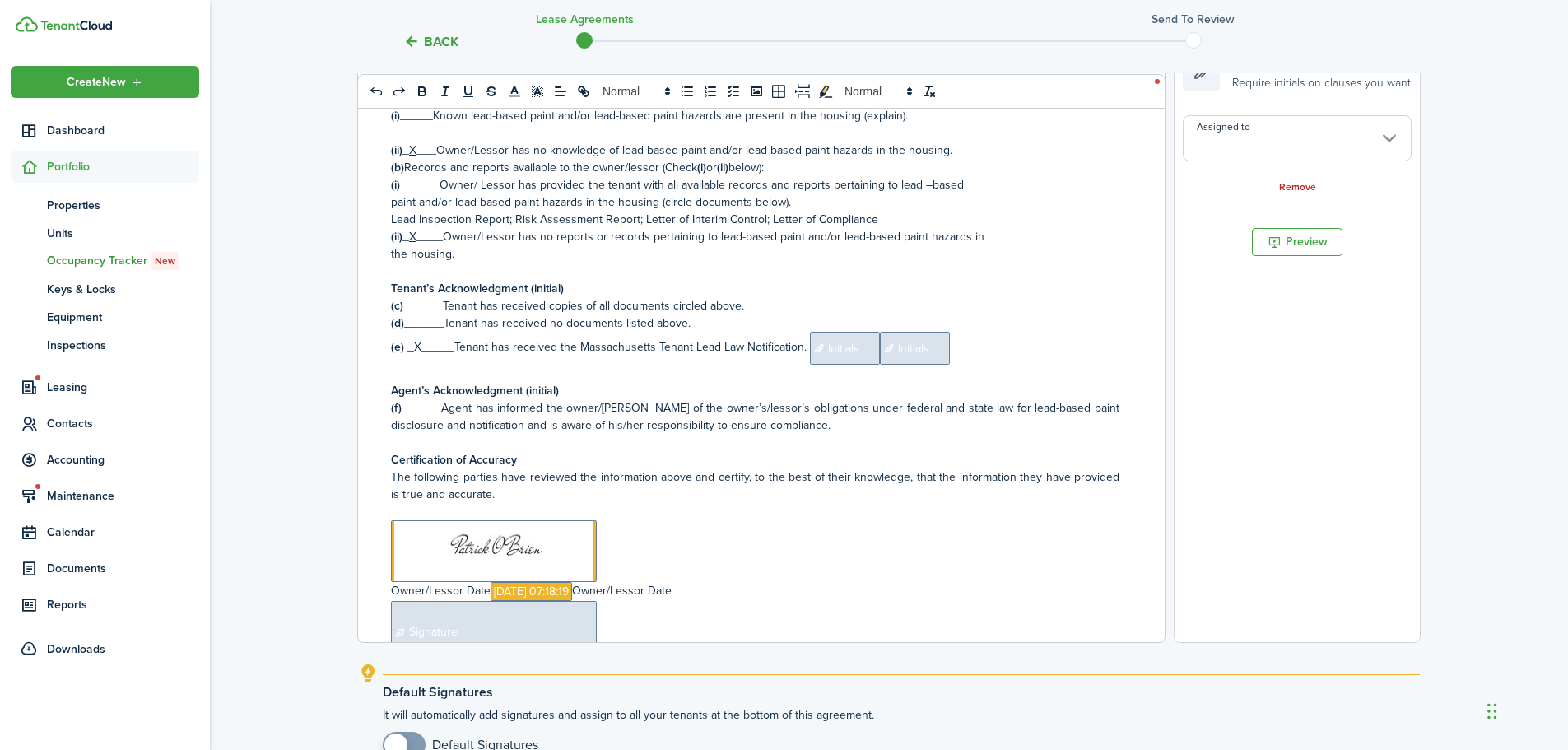
scroll to position [329, 0]
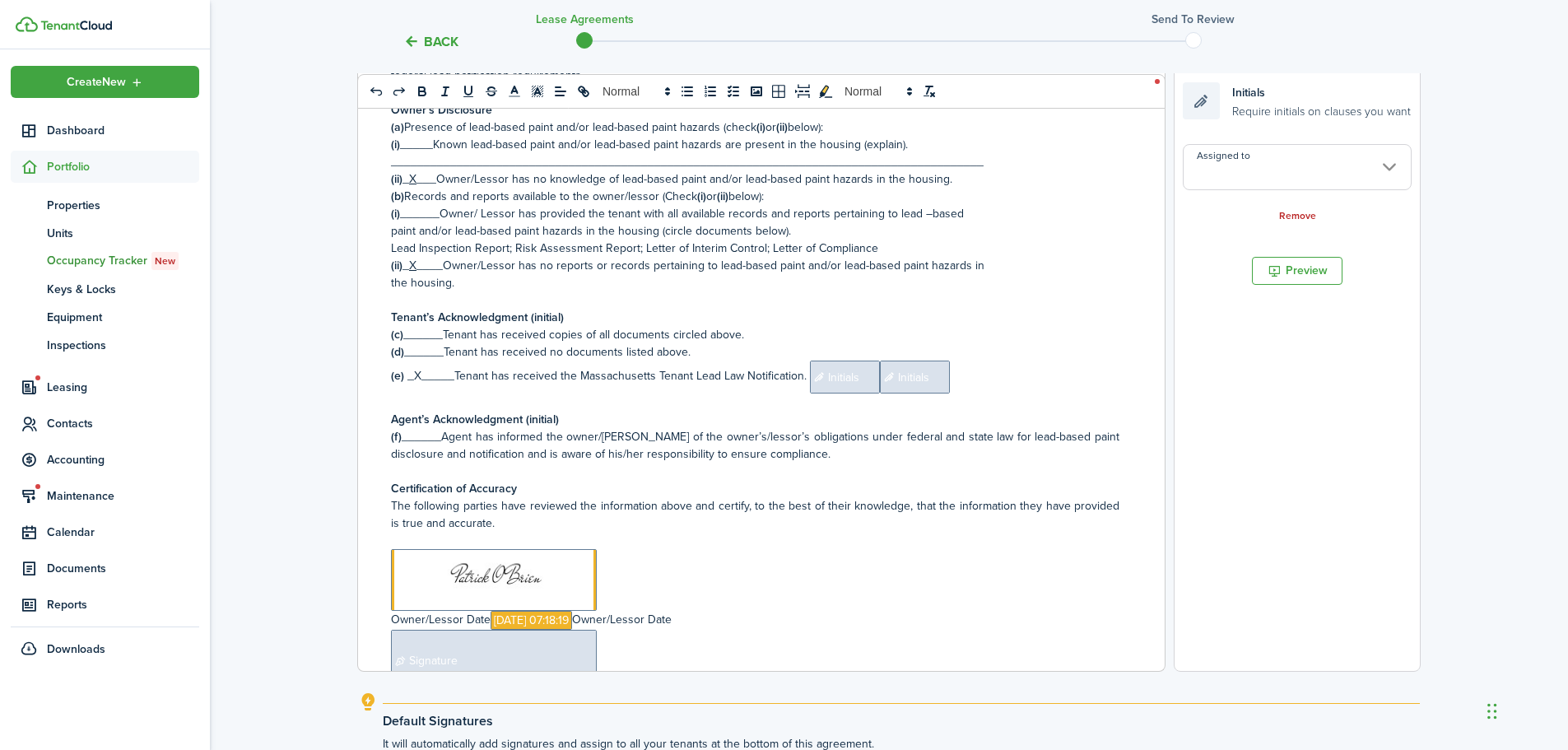
click at [1255, 177] on input "Assigned to" at bounding box center [1298, 168] width 229 height 46
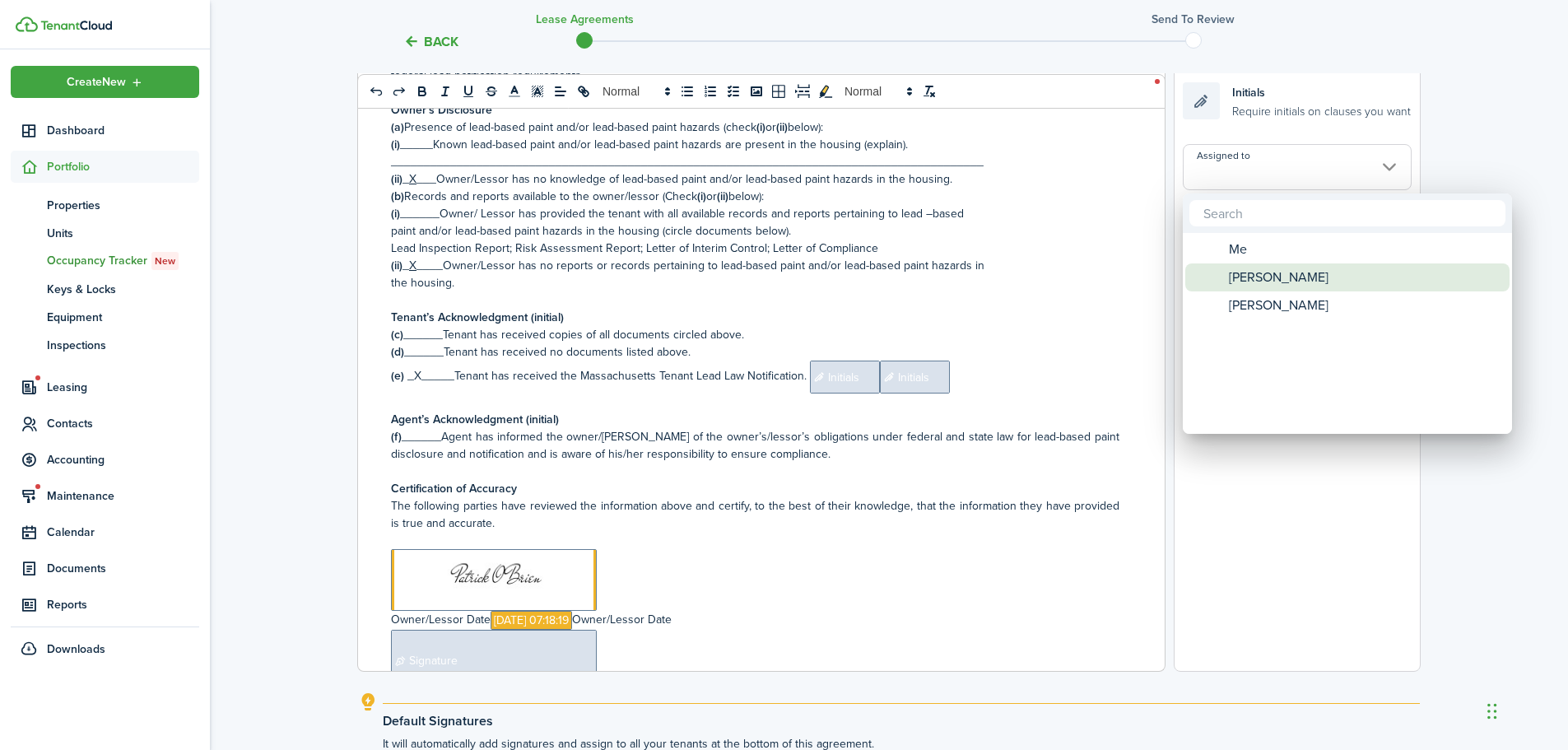
click at [1284, 271] on span "[PERSON_NAME]" at bounding box center [1279, 277] width 100 height 28
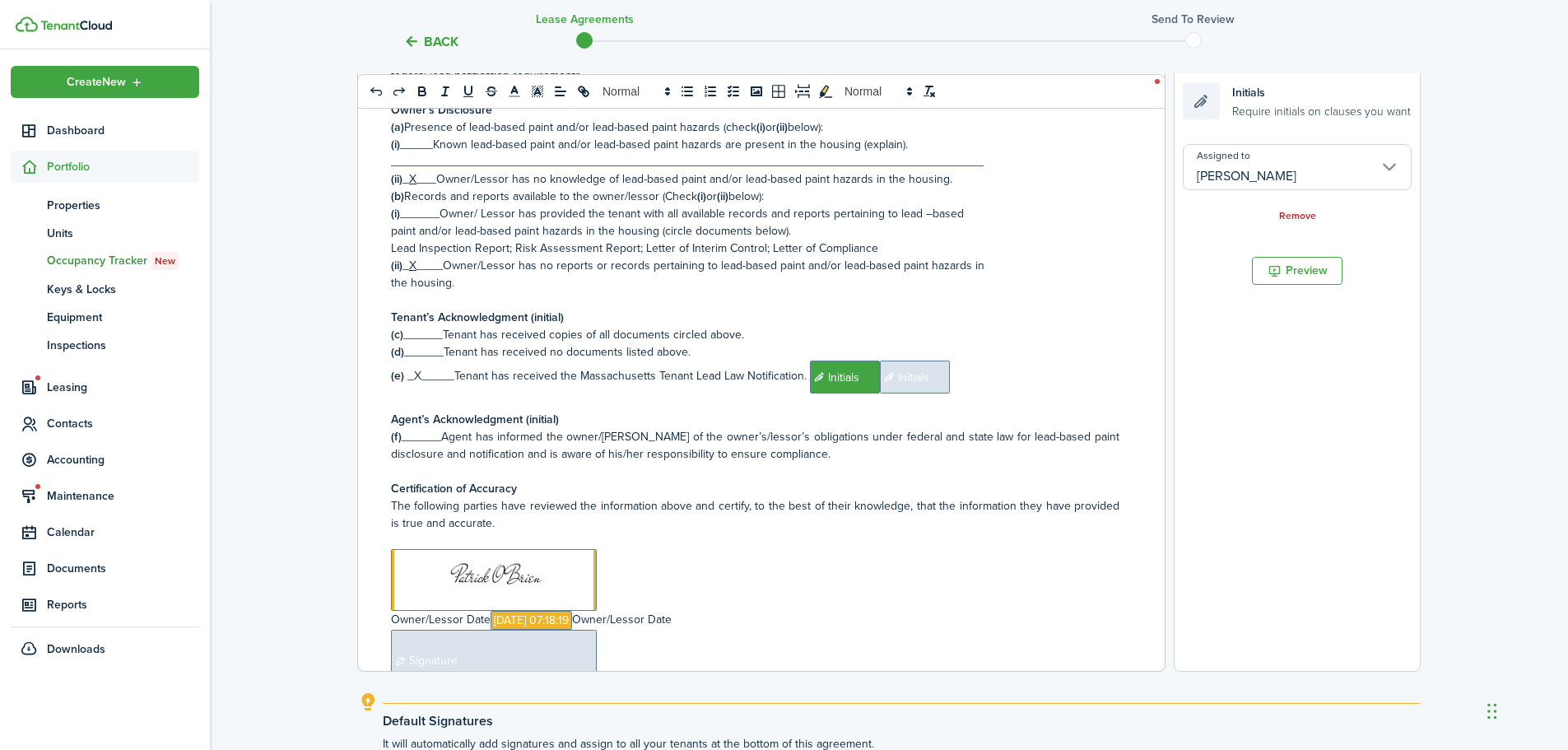
click at [935, 370] on span "Initials" at bounding box center [915, 377] width 70 height 33
click at [1275, 135] on div "Back Initials Require initials on clauses you want Assigned to Remove" at bounding box center [1298, 136] width 245 height 191
click at [1274, 173] on input "Assigned to" at bounding box center [1298, 168] width 229 height 46
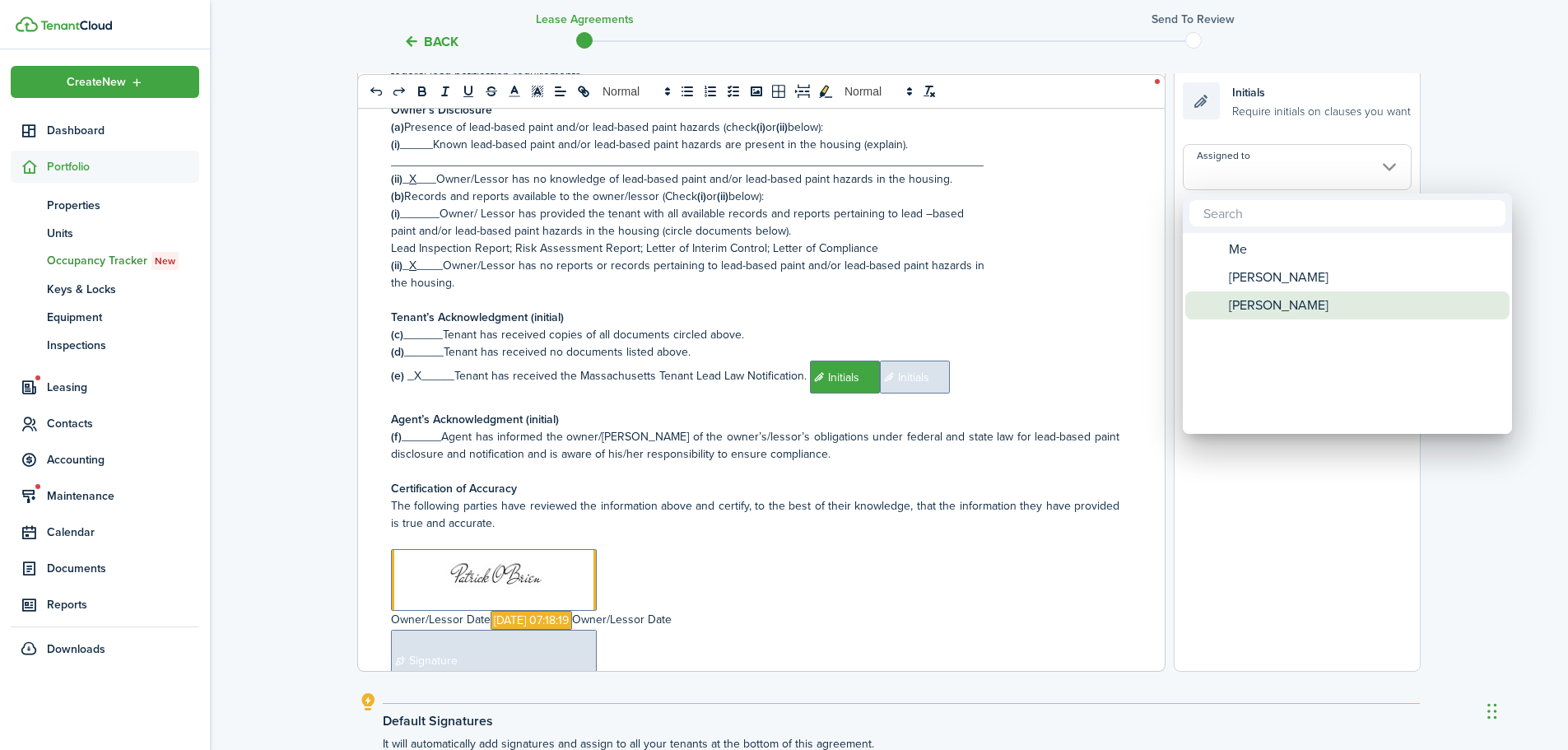
click at [1264, 300] on span "[PERSON_NAME]" at bounding box center [1279, 305] width 100 height 28
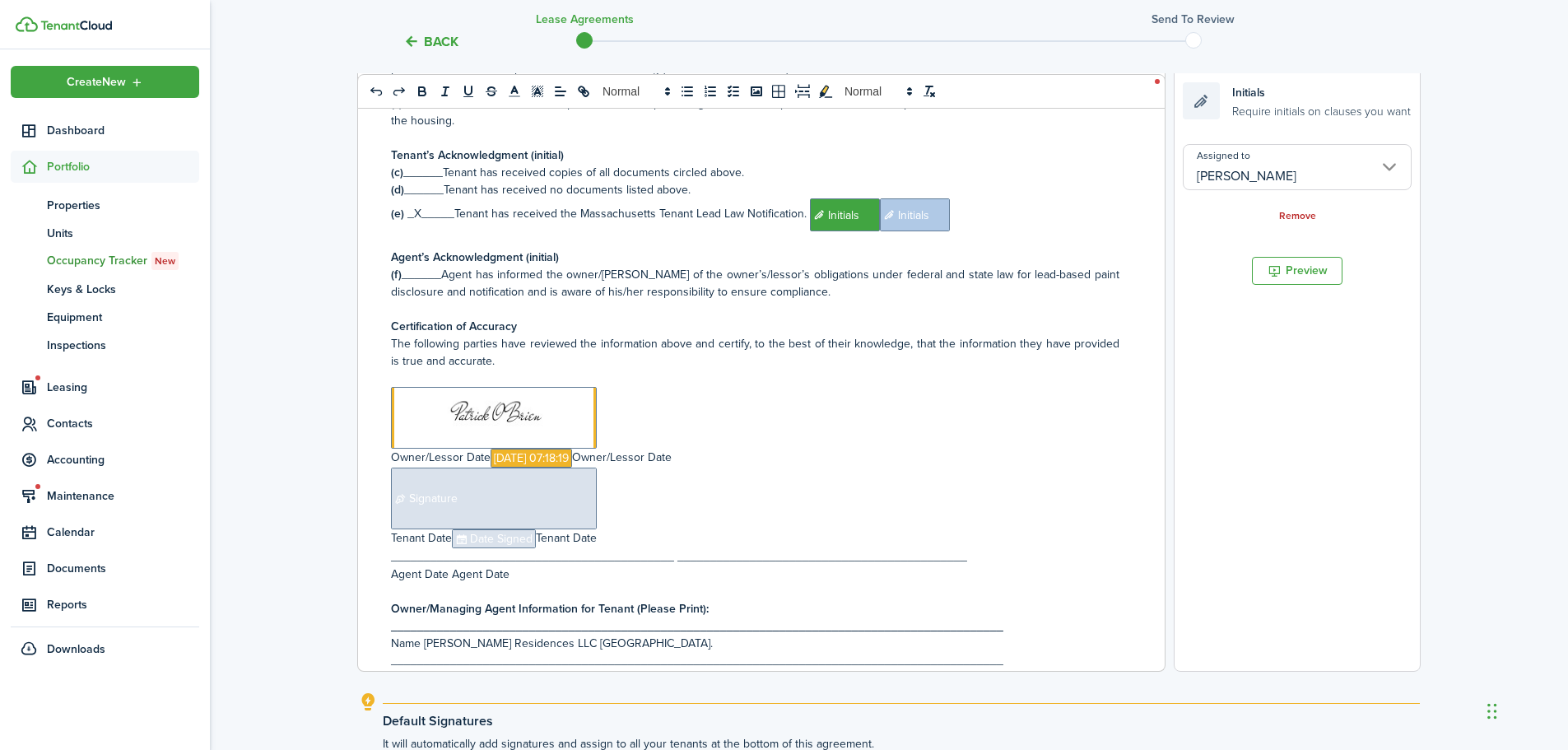
scroll to position [2636, 0]
click at [551, 505] on span "Signature" at bounding box center [493, 497] width 205 height 62
click at [646, 504] on p "﻿ Signature ﻿" at bounding box center [755, 497] width 729 height 62
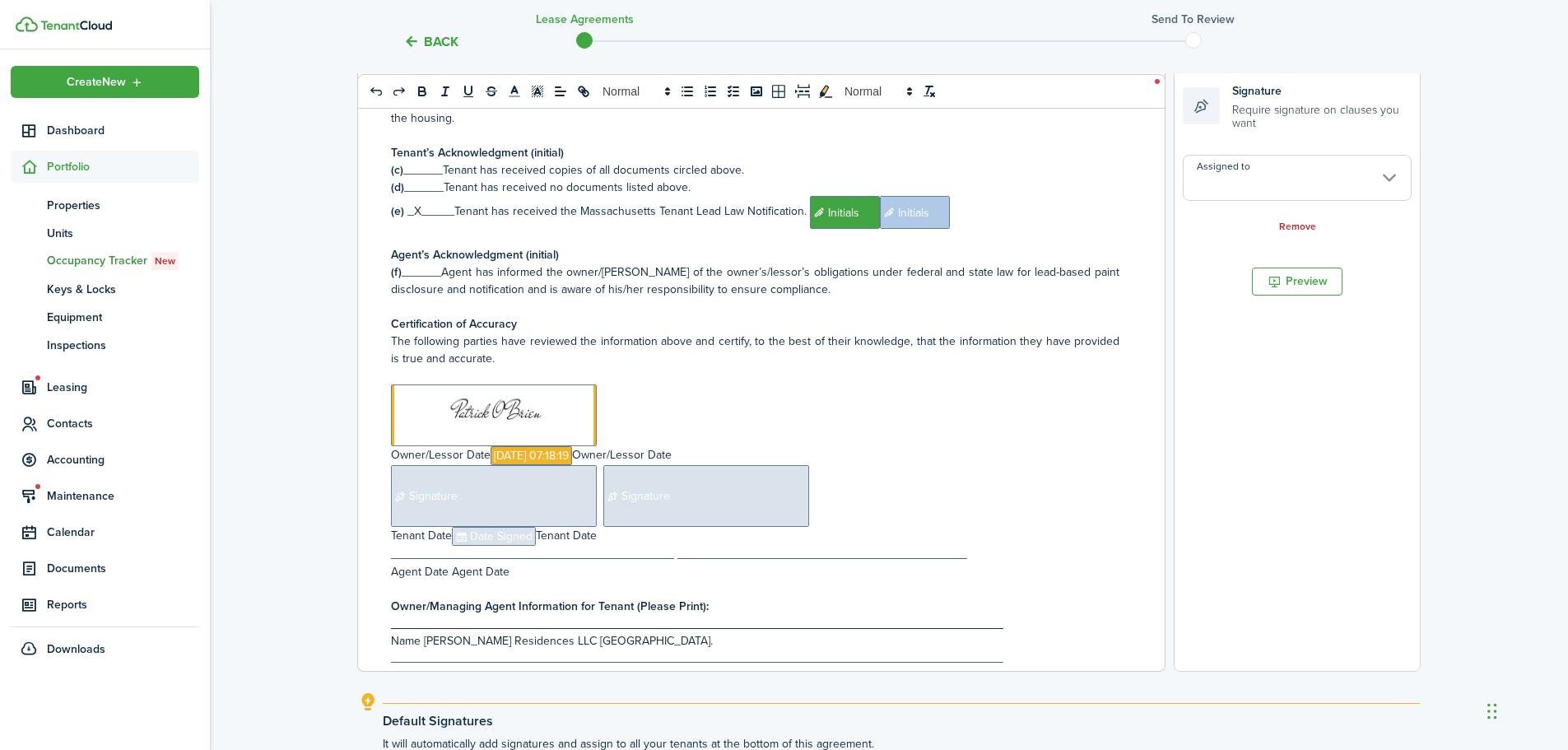
click at [512, 537] on span "Date Signed" at bounding box center [493, 537] width 84 height 19
click at [648, 537] on p "Tenant Date ﻿ Date Signed ﻿ Tenant Date" at bounding box center [755, 537] width 729 height 19
click at [546, 510] on span "Signature" at bounding box center [493, 497] width 205 height 62
click at [1236, 177] on input "Assigned to" at bounding box center [1298, 178] width 229 height 46
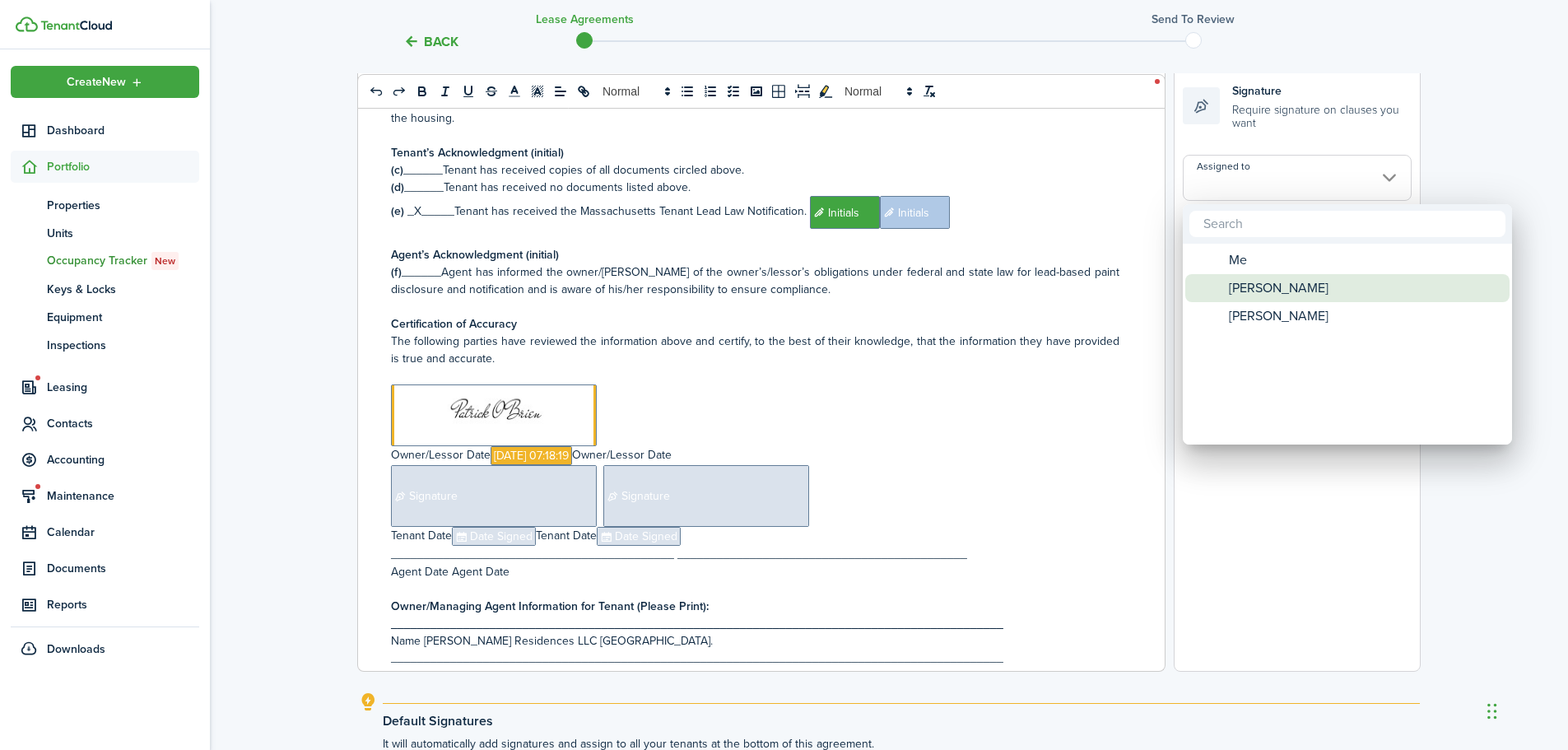
click at [1251, 286] on span "[PERSON_NAME]" at bounding box center [1279, 288] width 100 height 28
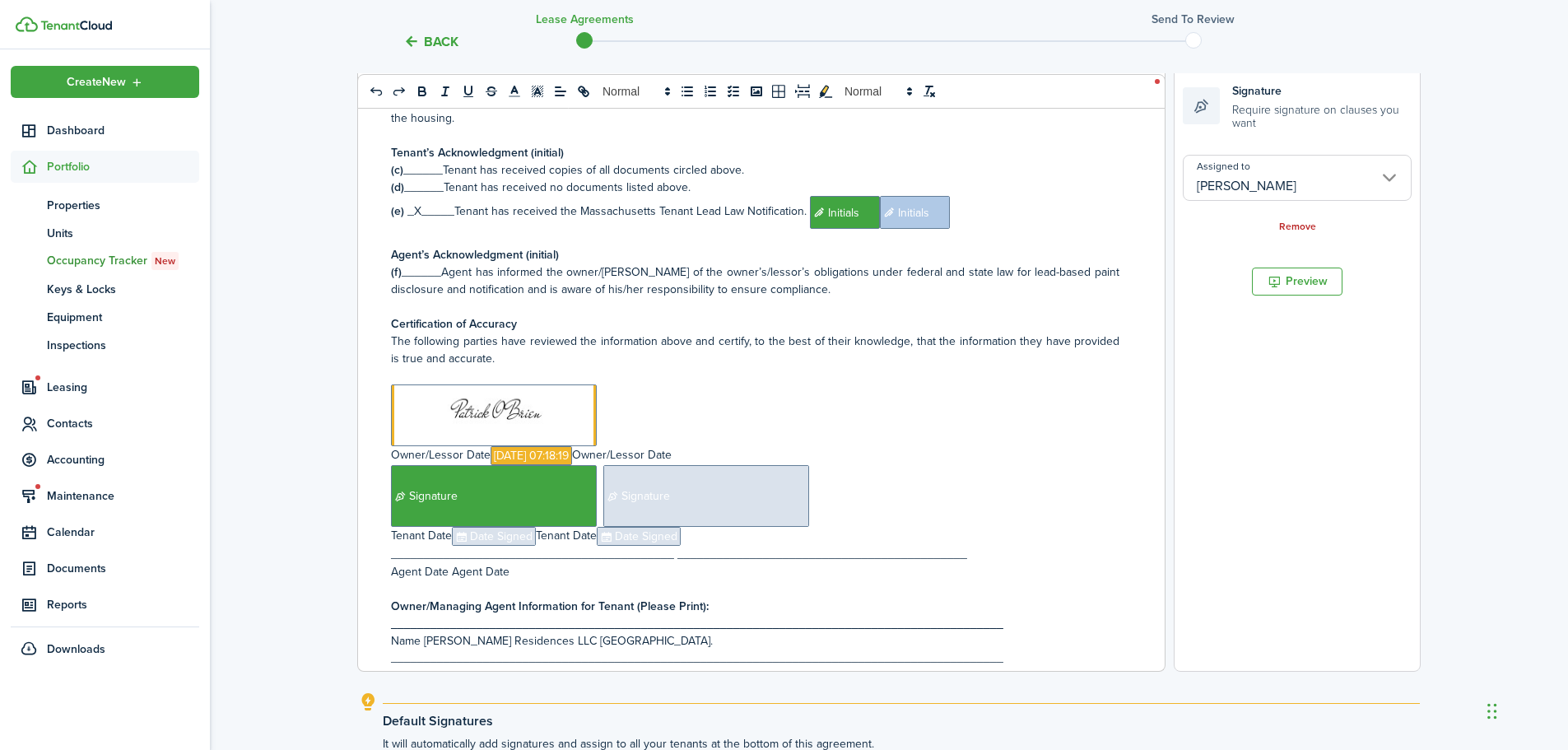
click at [698, 486] on span "Signature" at bounding box center [706, 497] width 205 height 62
click at [1233, 187] on input "Assigned to" at bounding box center [1298, 178] width 229 height 46
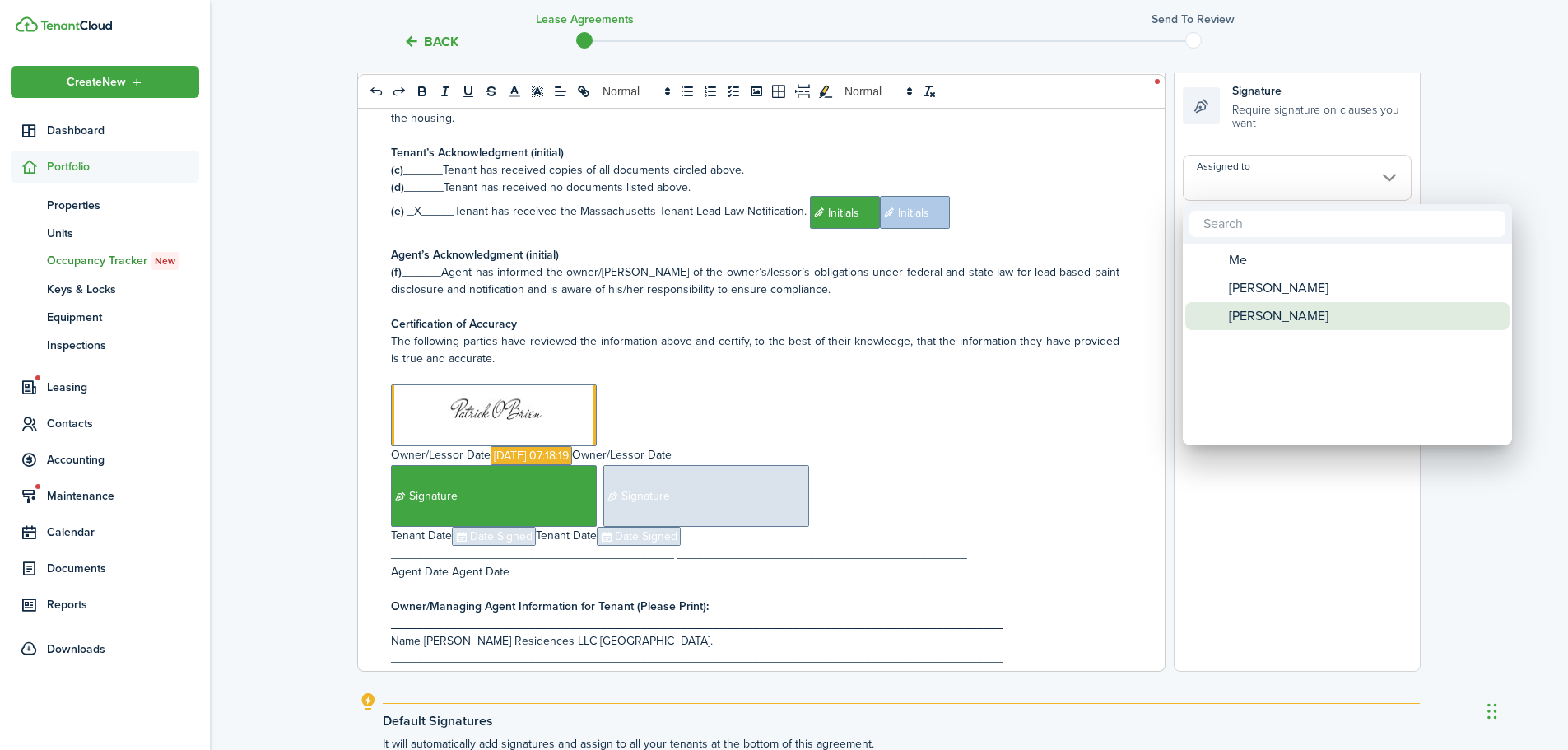
click at [1238, 306] on span "[PERSON_NAME]" at bounding box center [1279, 316] width 100 height 28
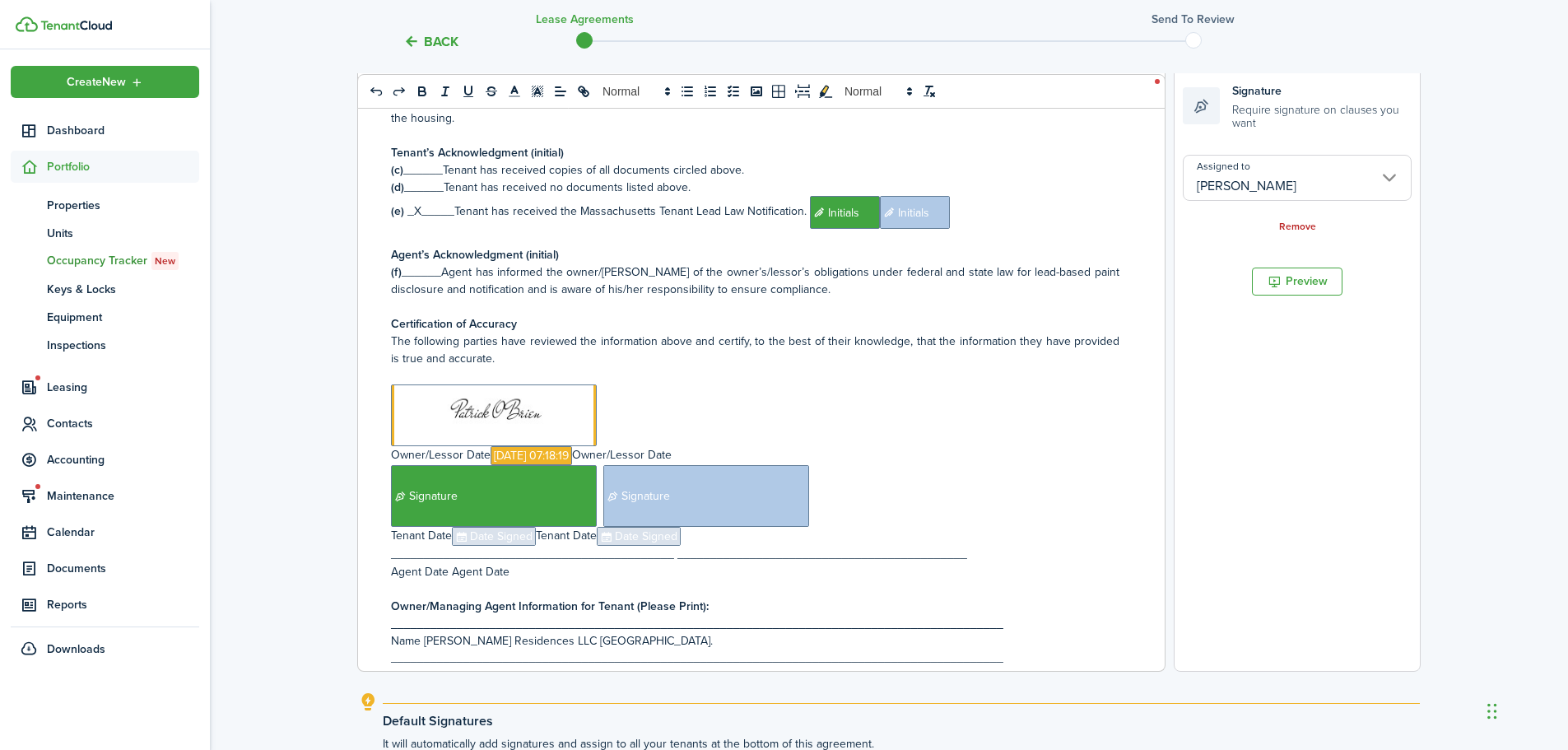
click at [496, 536] on span "Date Signed" at bounding box center [493, 537] width 84 height 19
click at [1235, 179] on input "Assigned to" at bounding box center [1298, 168] width 229 height 46
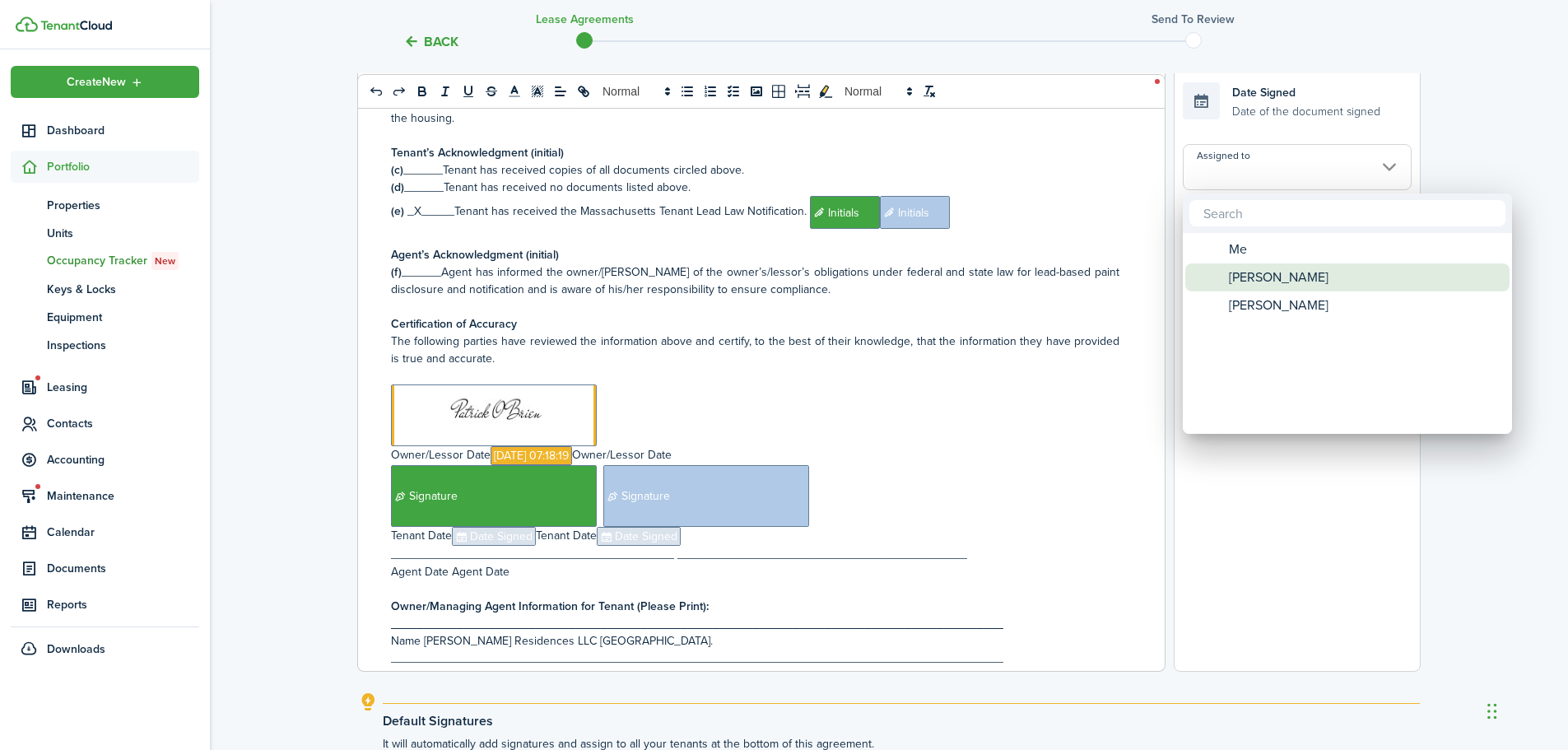
click at [1269, 278] on span "[PERSON_NAME]" at bounding box center [1279, 277] width 100 height 28
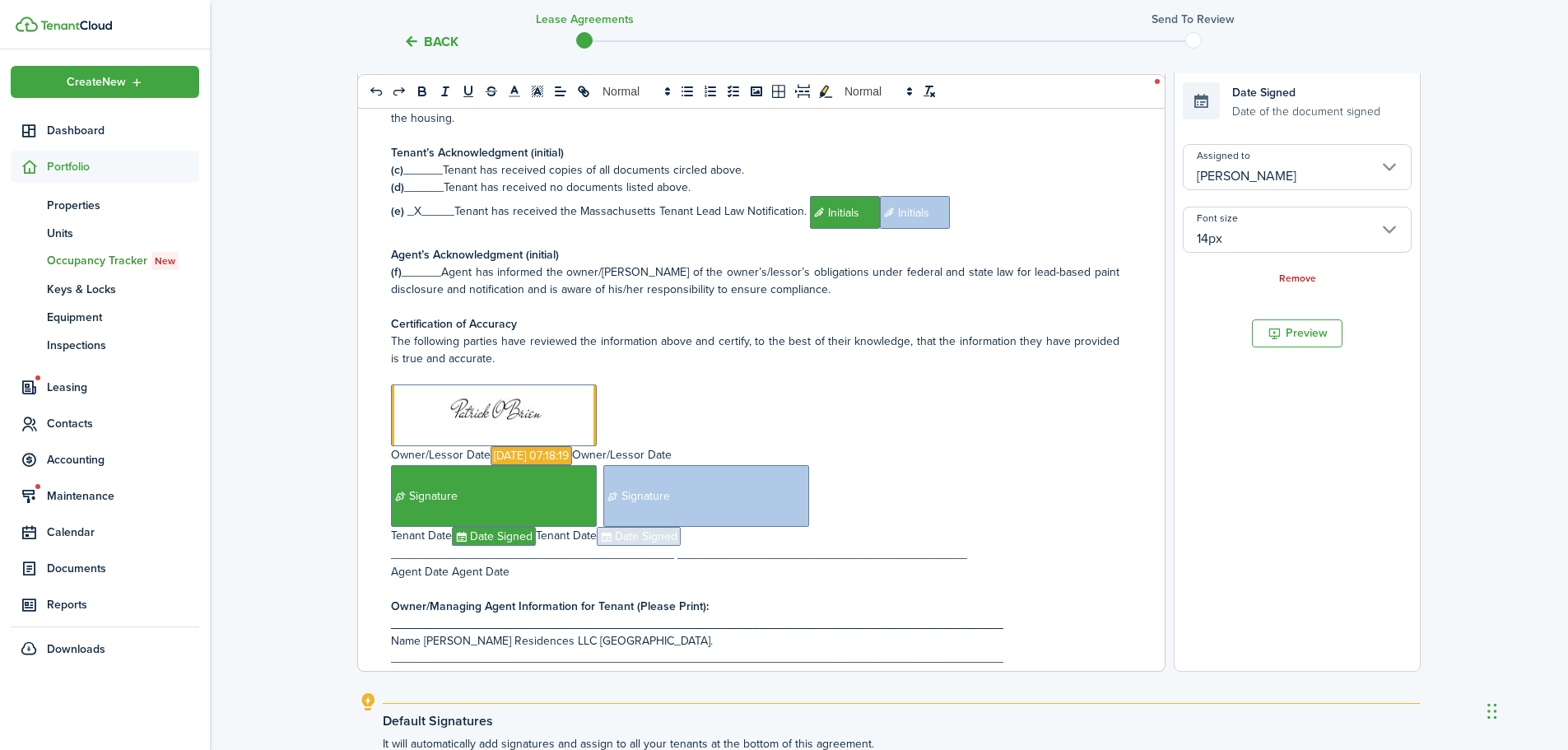
click at [658, 537] on span "Date Signed" at bounding box center [639, 537] width 84 height 19
click at [1222, 178] on input "Assigned to" at bounding box center [1298, 168] width 229 height 46
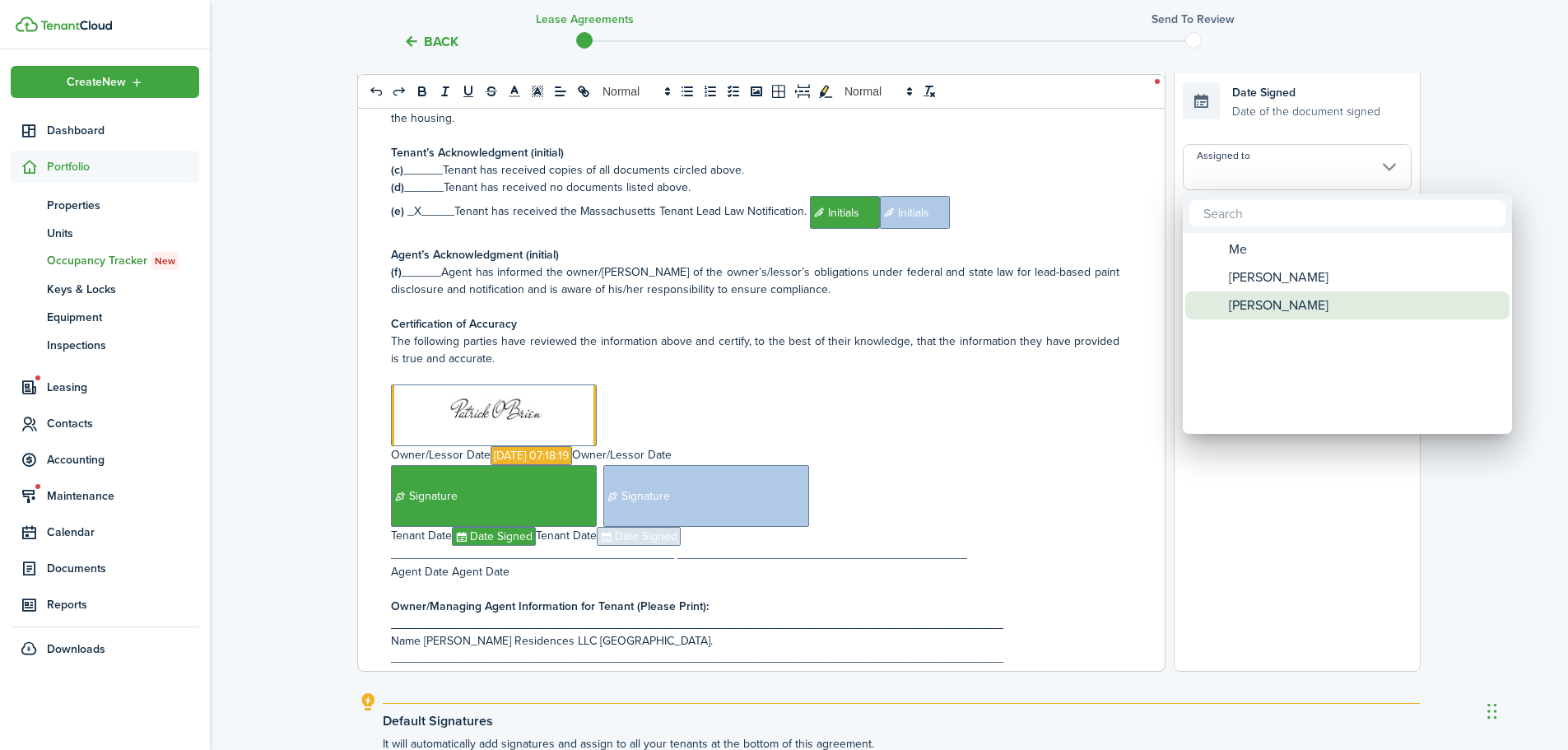
click at [1259, 301] on span "[PERSON_NAME]" at bounding box center [1279, 305] width 100 height 28
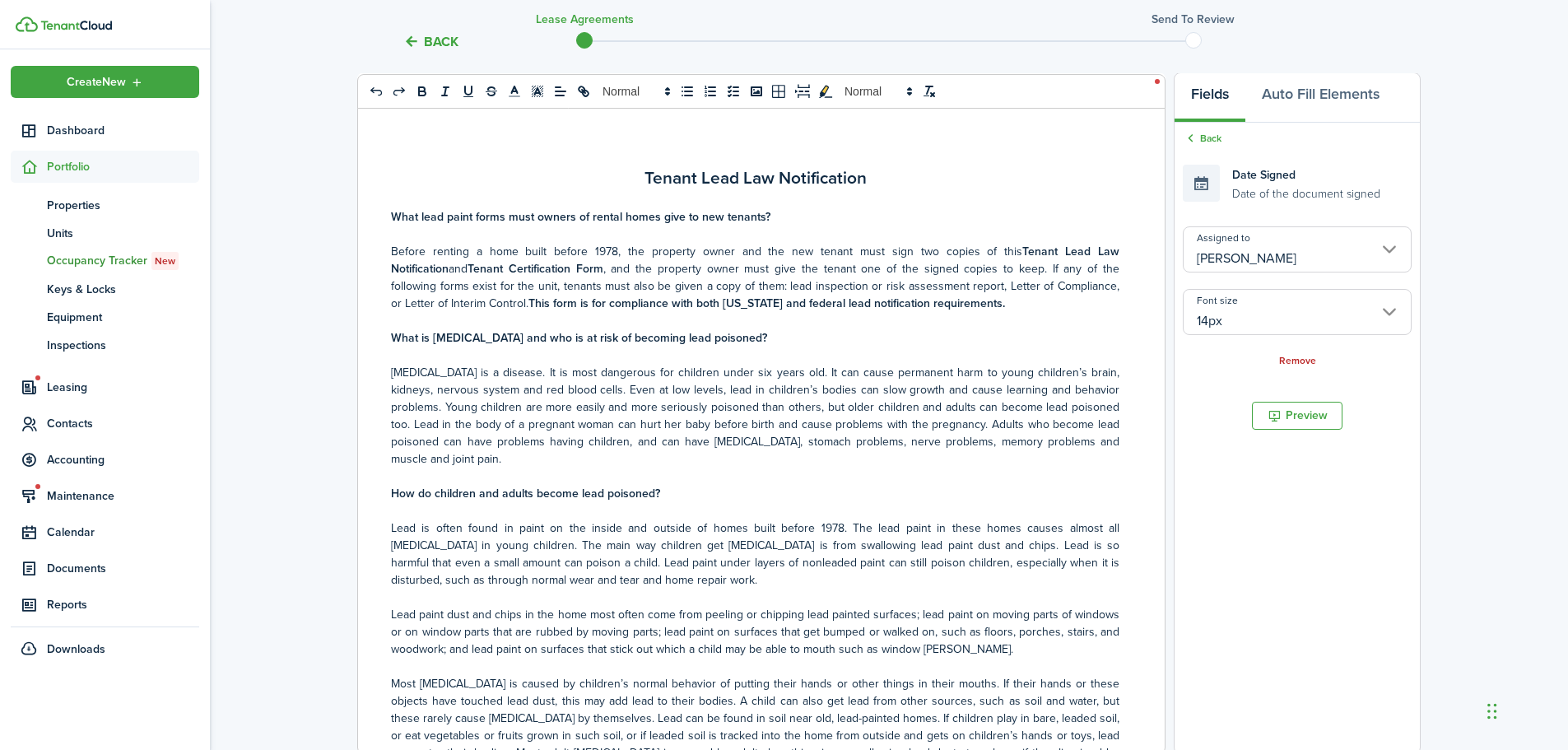
scroll to position [0, 0]
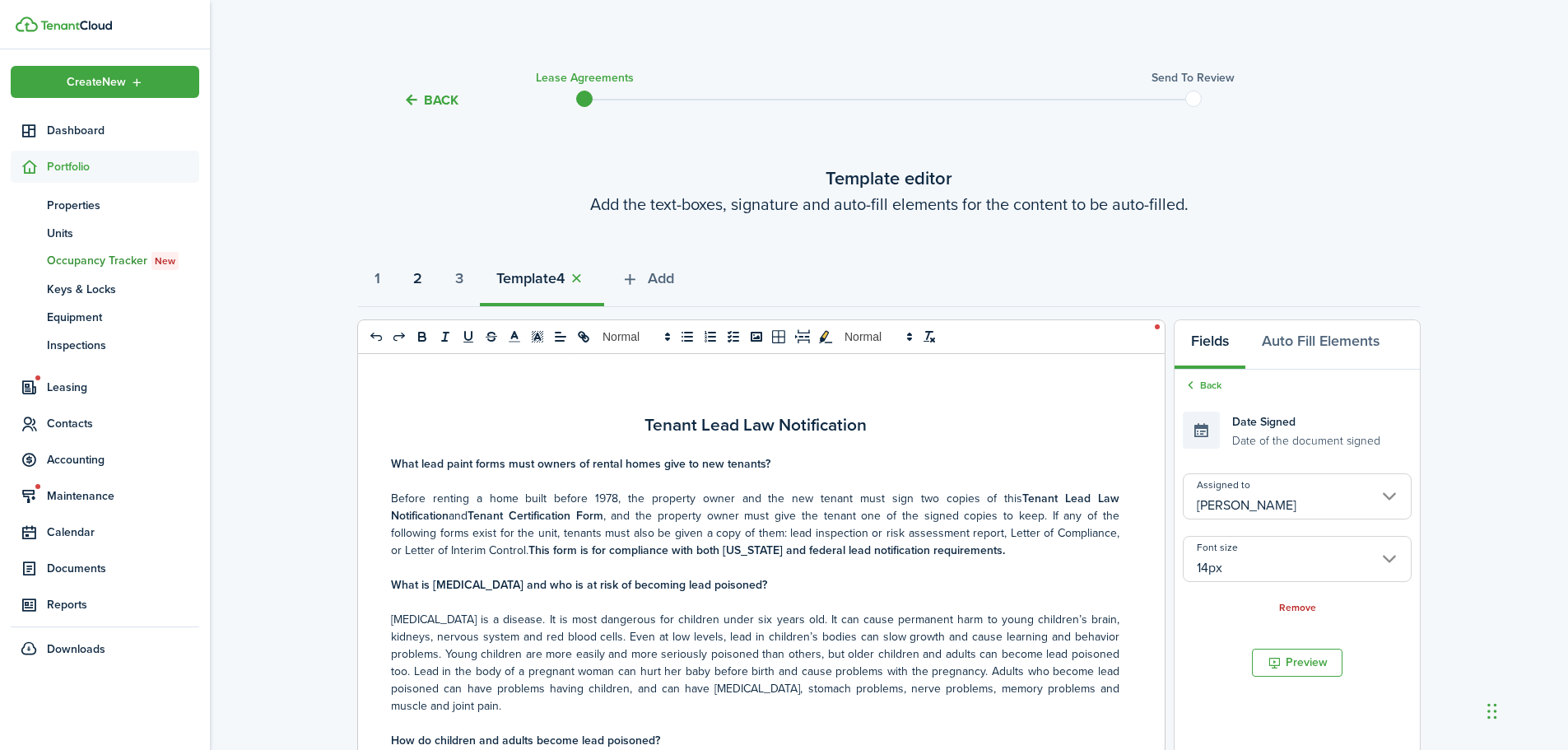
click at [423, 282] on strong "2" at bounding box center [418, 278] width 9 height 22
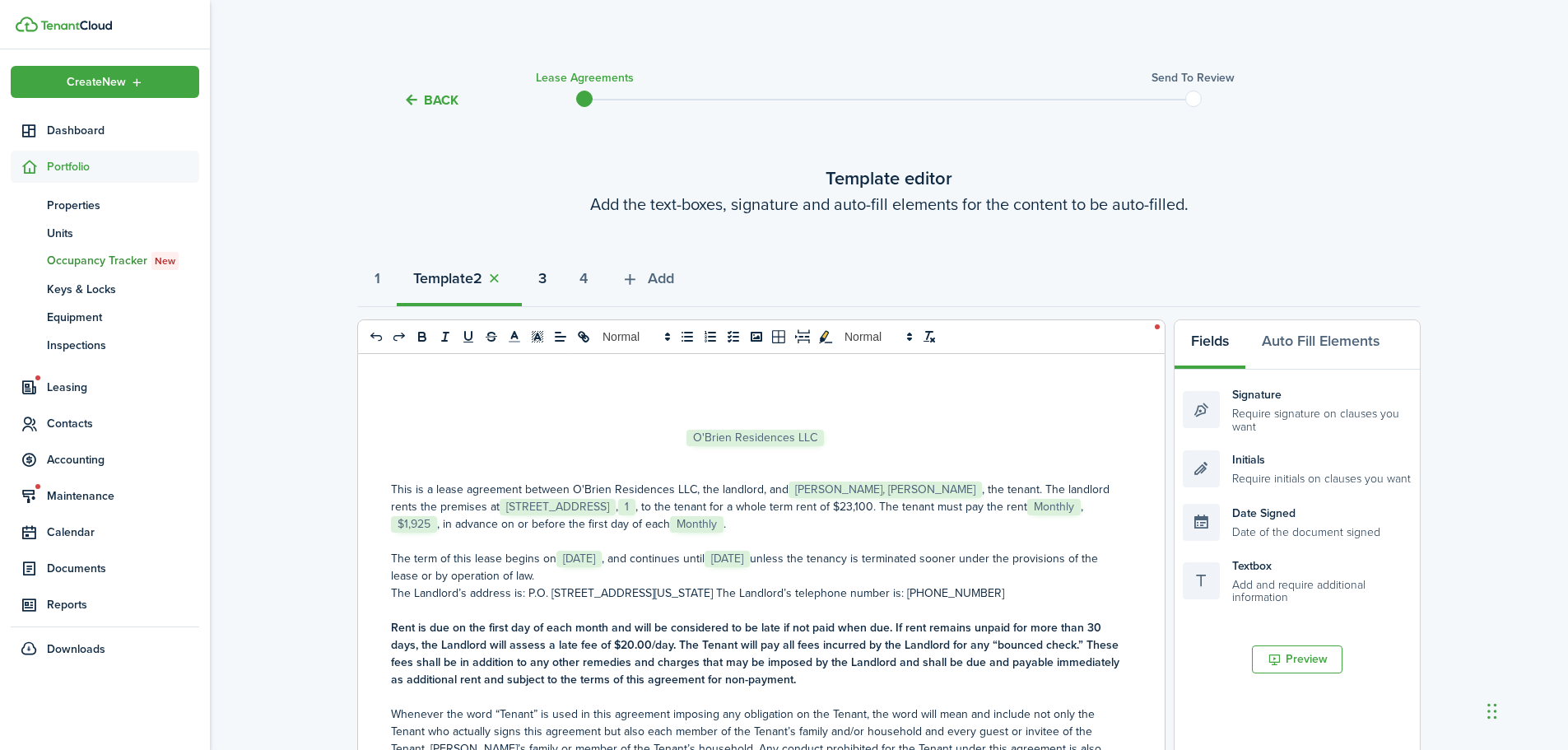
click at [560, 278] on button "3" at bounding box center [542, 283] width 41 height 50
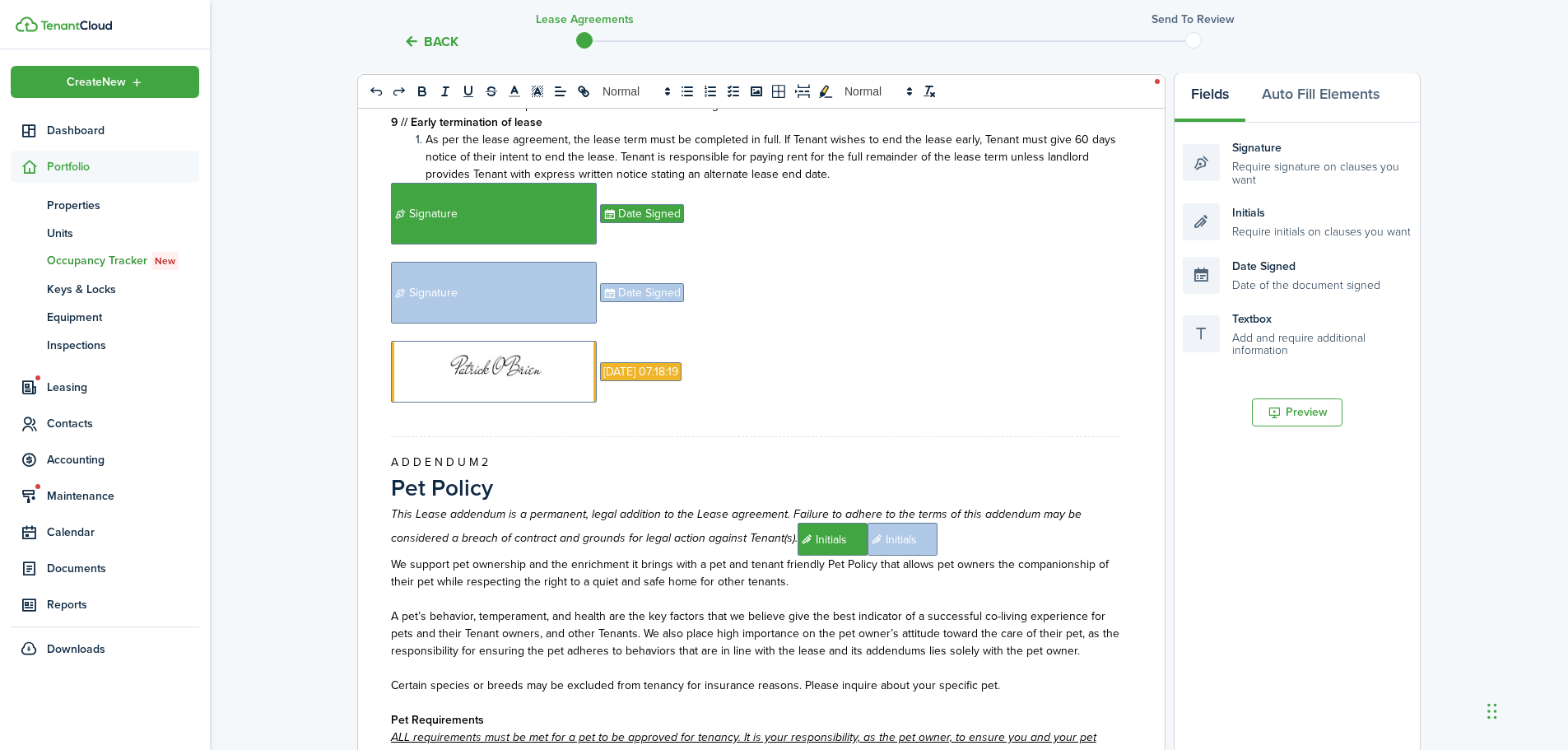
scroll to position [1729, 0]
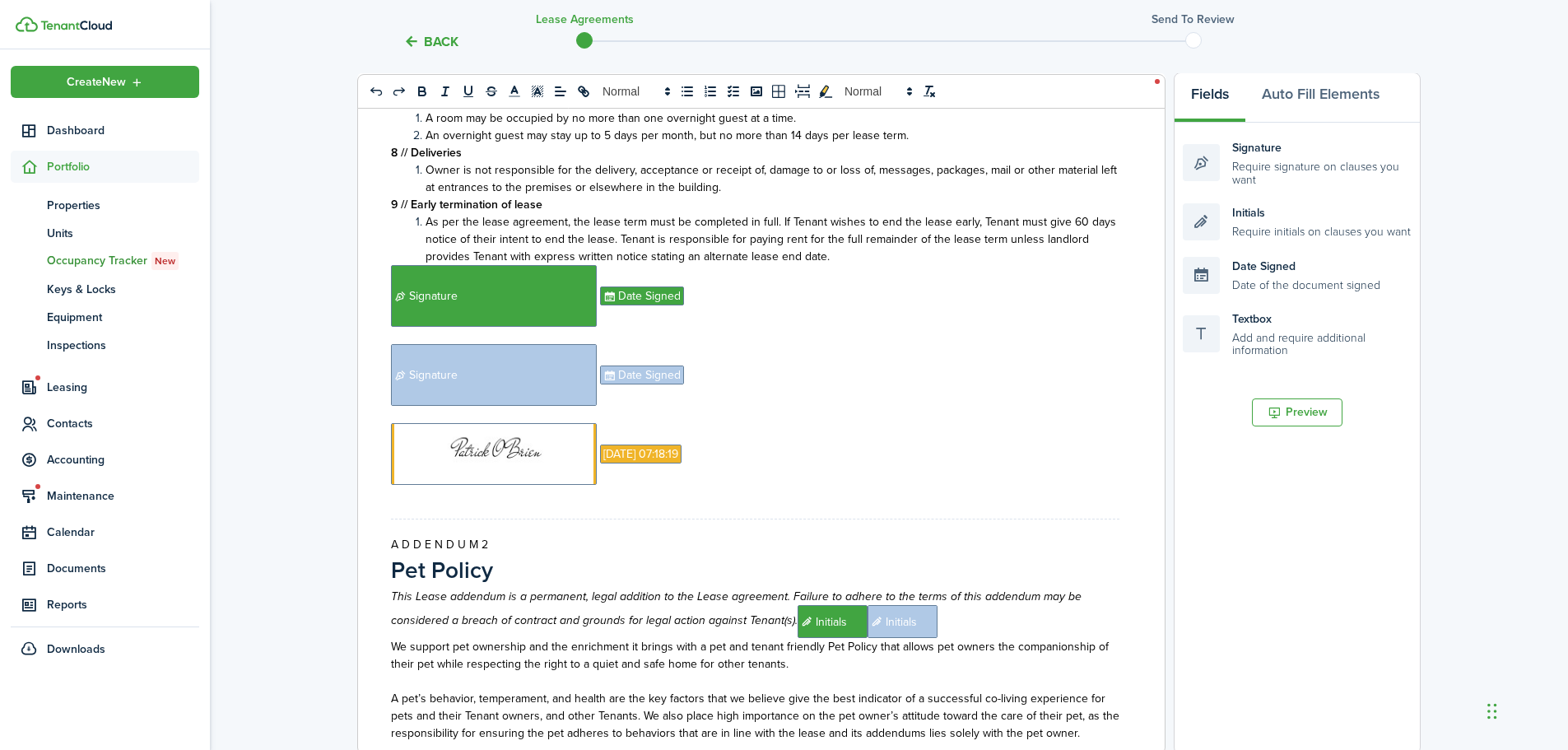
click at [854, 254] on li "As per the lease agreement, the lease term must be completed in full. If Tenant…" at bounding box center [765, 239] width 712 height 52
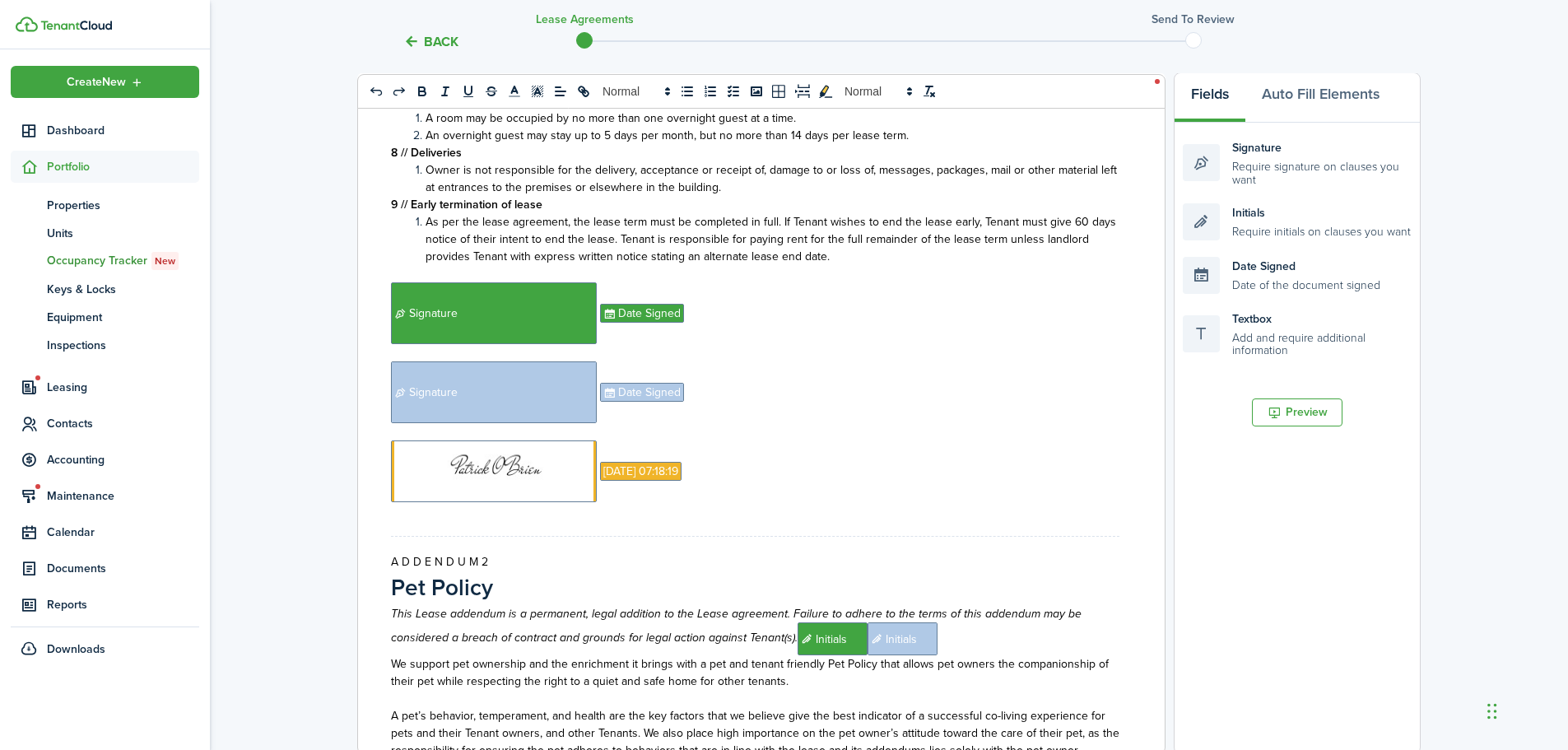
click at [848, 256] on li "As per the lease agreement, the lease term must be completed in full. If Tenant…" at bounding box center [765, 239] width 712 height 52
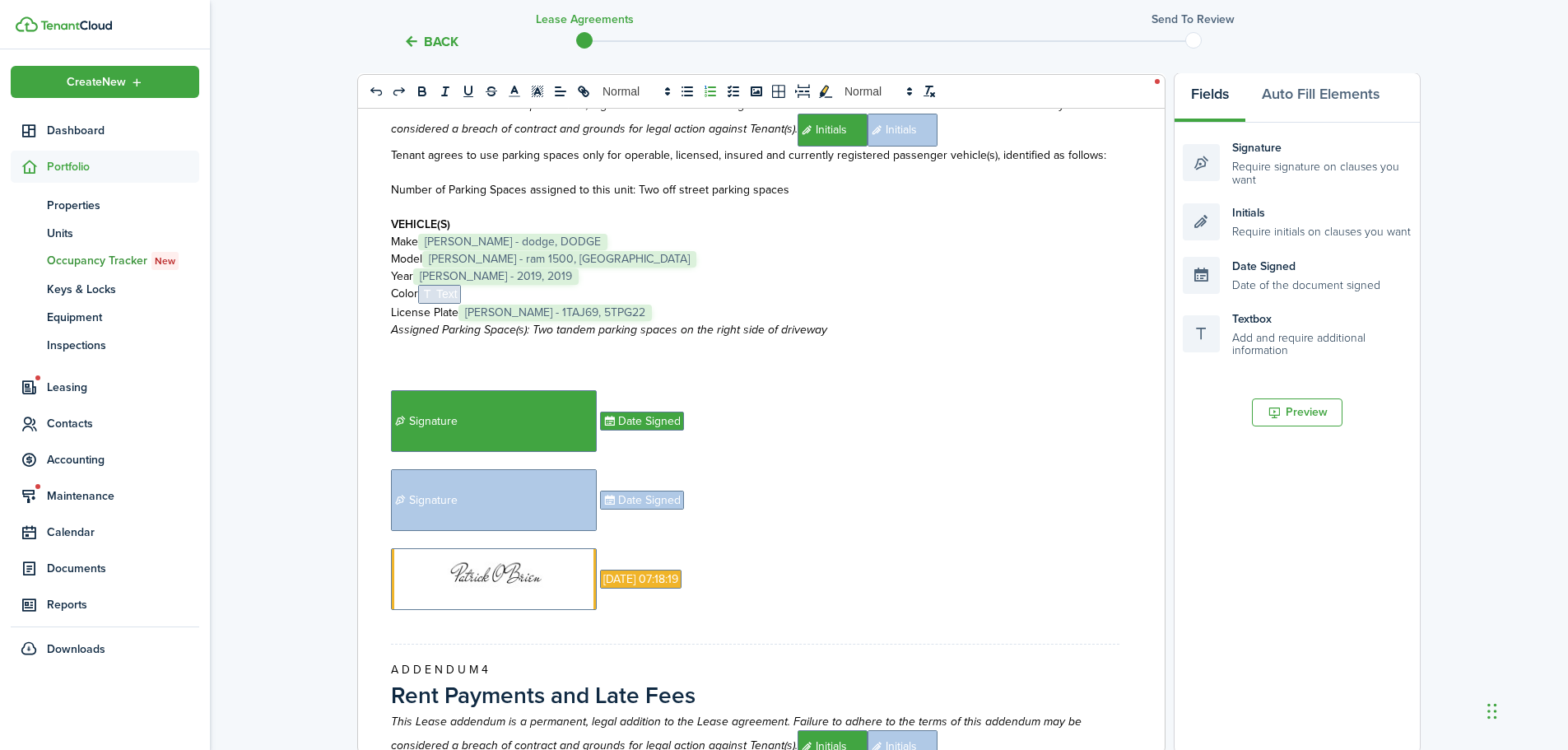
scroll to position [3707, 0]
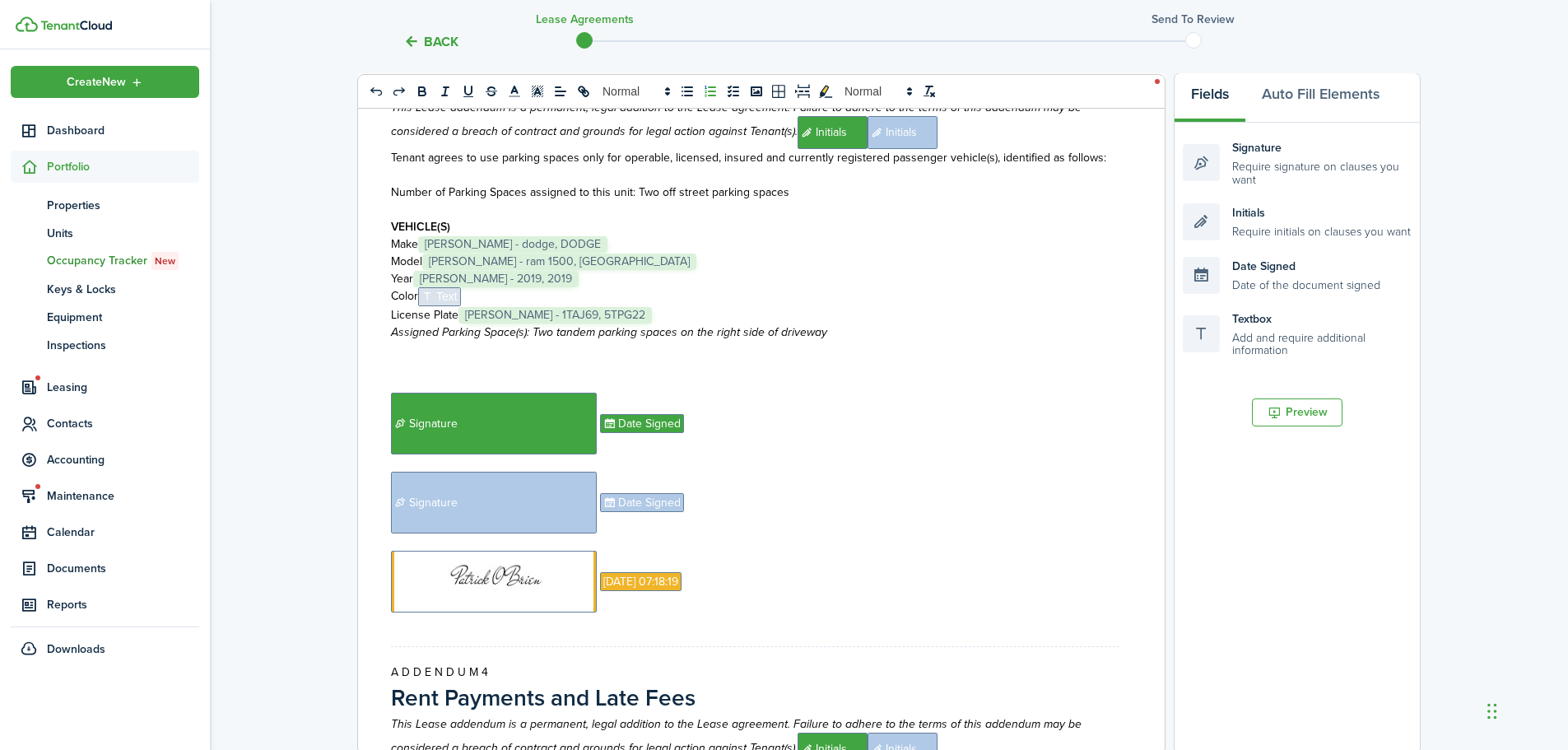
click at [454, 297] on span "Text" at bounding box center [440, 296] width 43 height 19
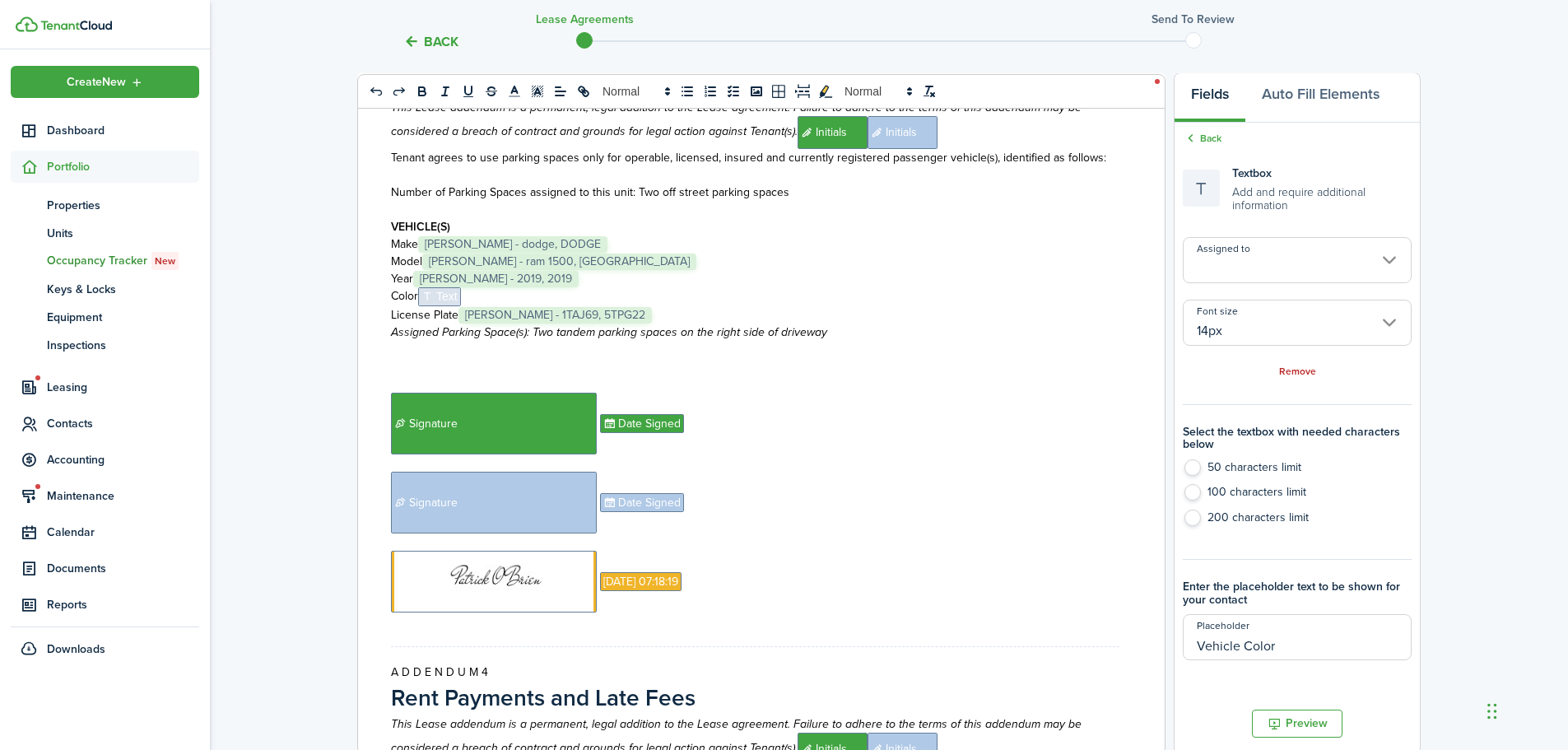
click at [1223, 262] on input "Assigned to" at bounding box center [1298, 260] width 229 height 46
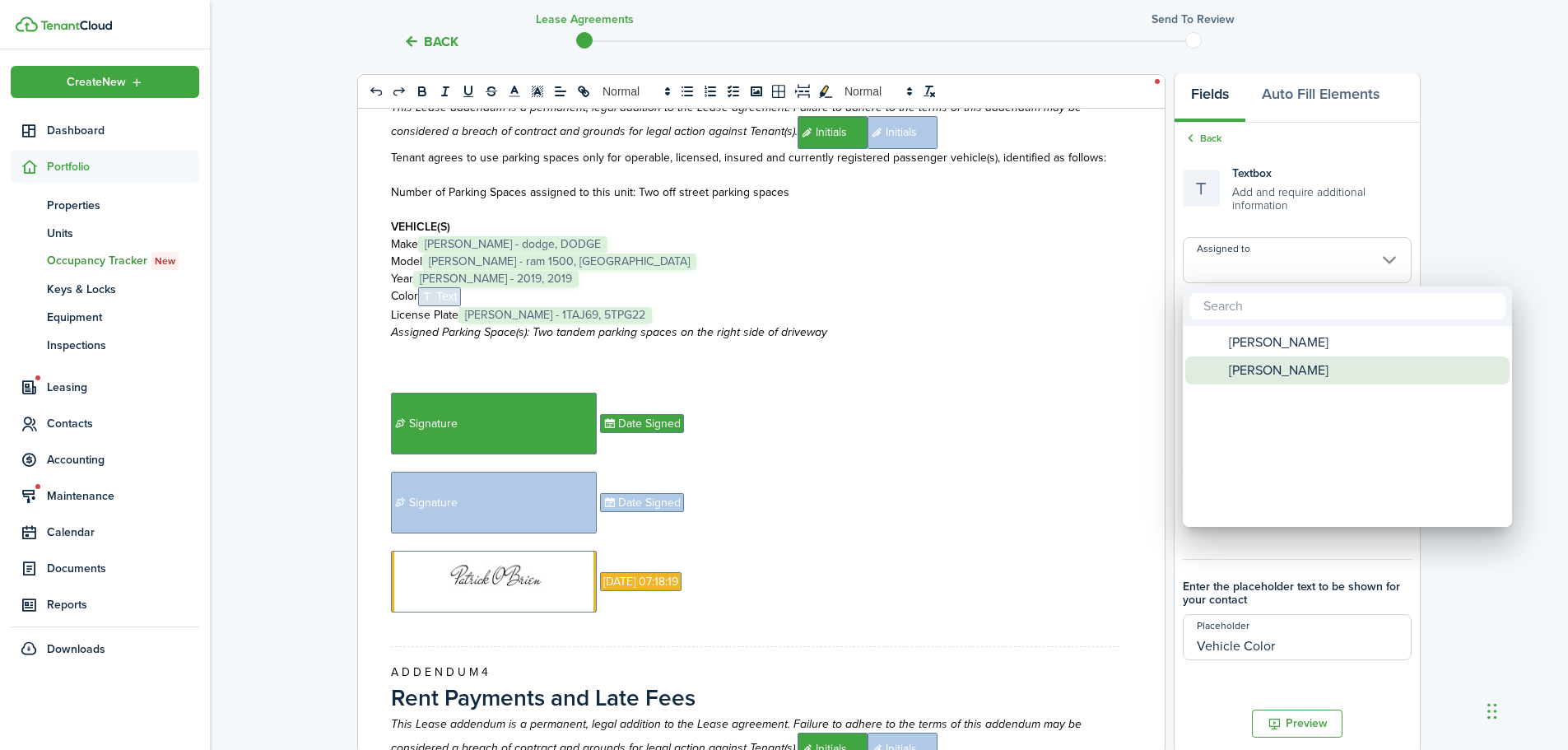
click at [1269, 367] on span "[PERSON_NAME]" at bounding box center [1279, 371] width 100 height 28
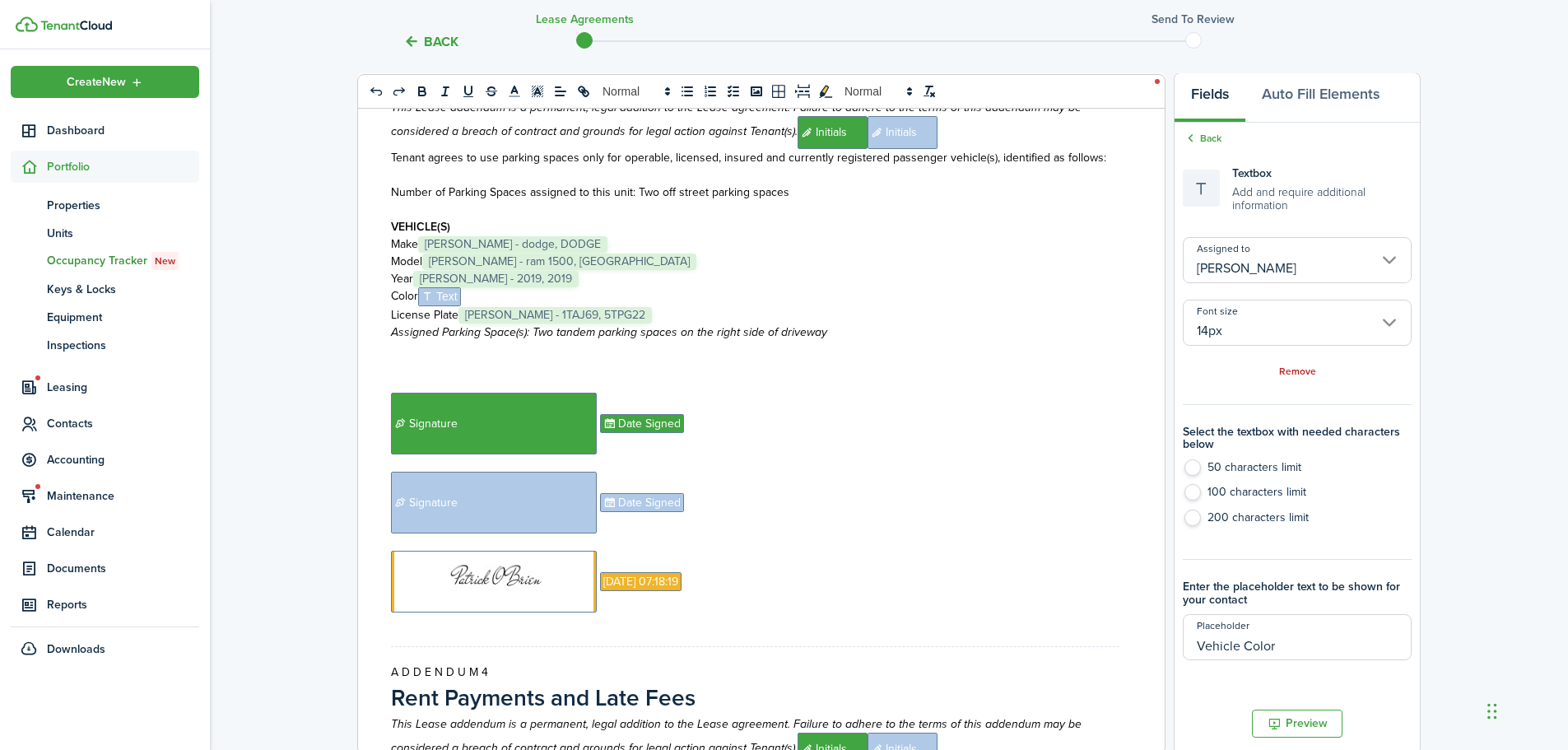
click at [489, 298] on p "Color ﻿ Text ﻿" at bounding box center [755, 296] width 729 height 19
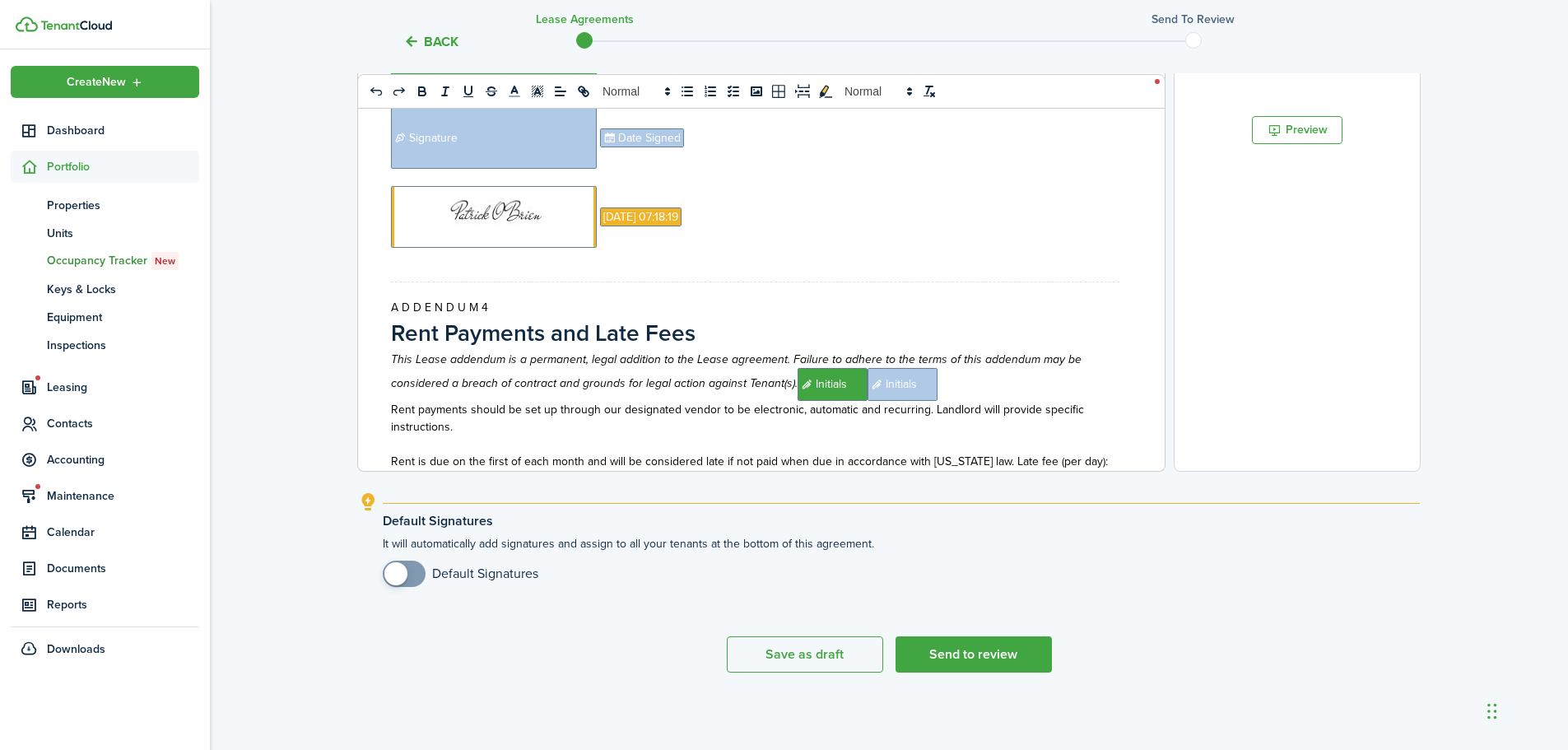
scroll to position [531, 0]
click at [965, 657] on button "Send to review" at bounding box center [974, 654] width 157 height 36
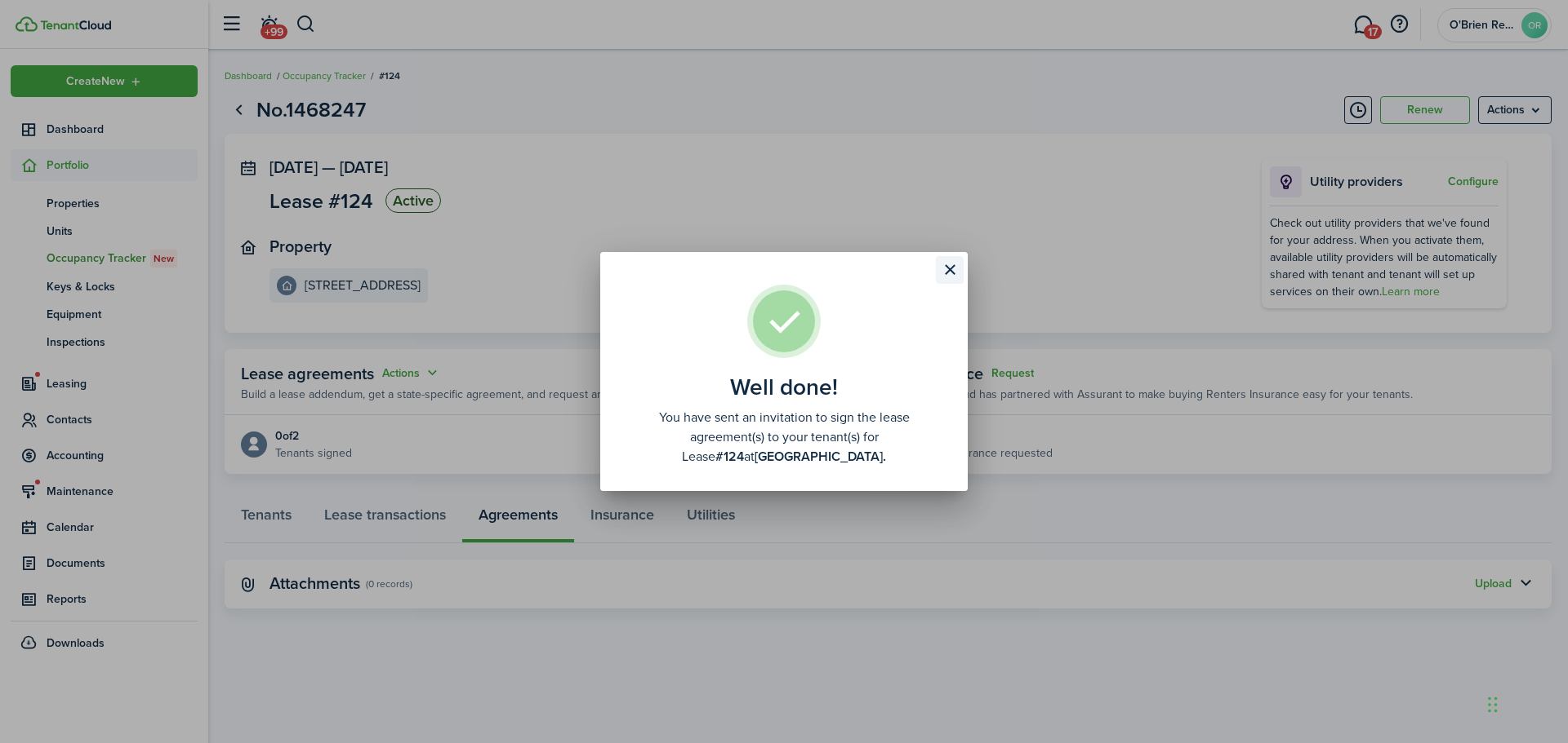
click at [939, 269] on button "Close modal" at bounding box center [949, 270] width 28 height 28
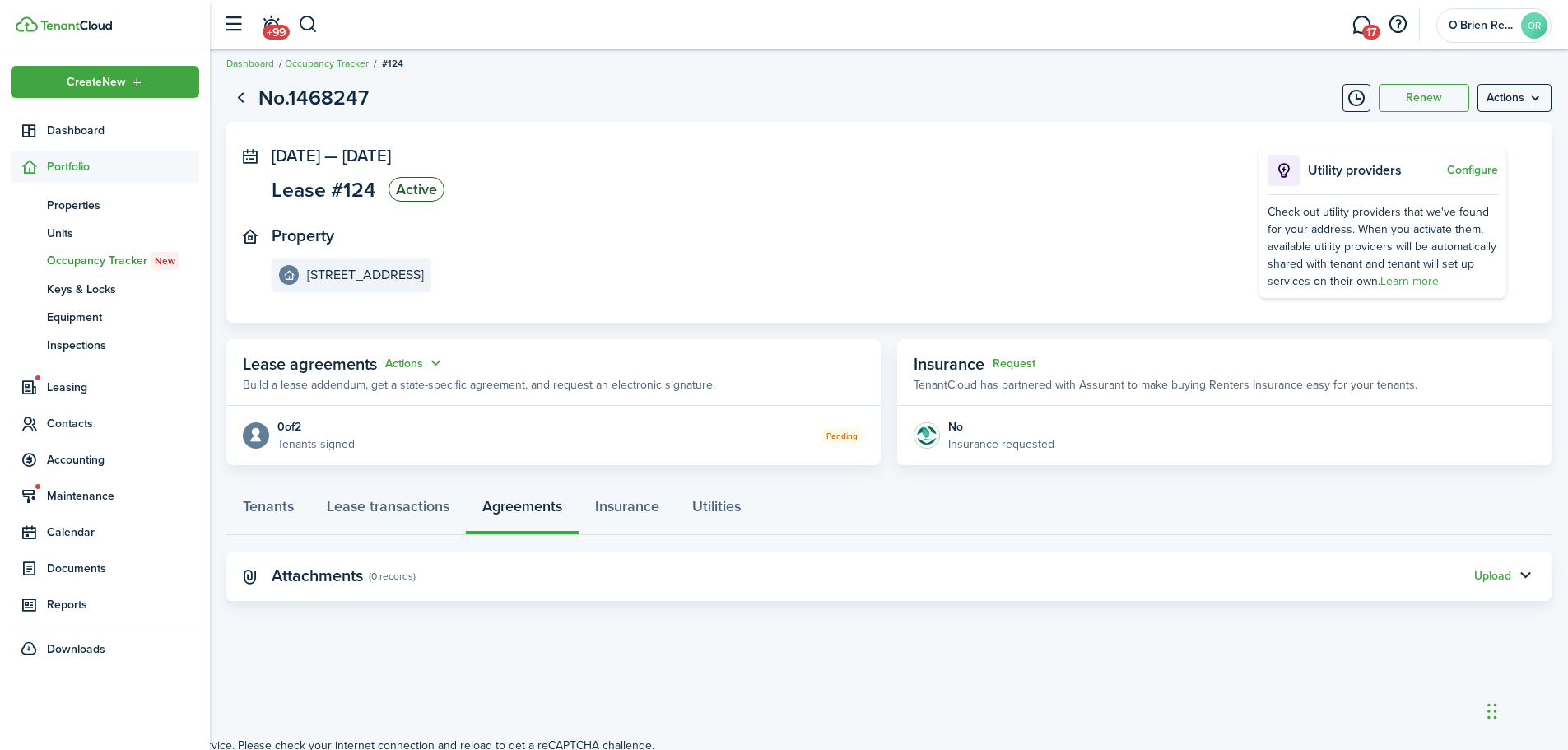
scroll to position [17, 0]
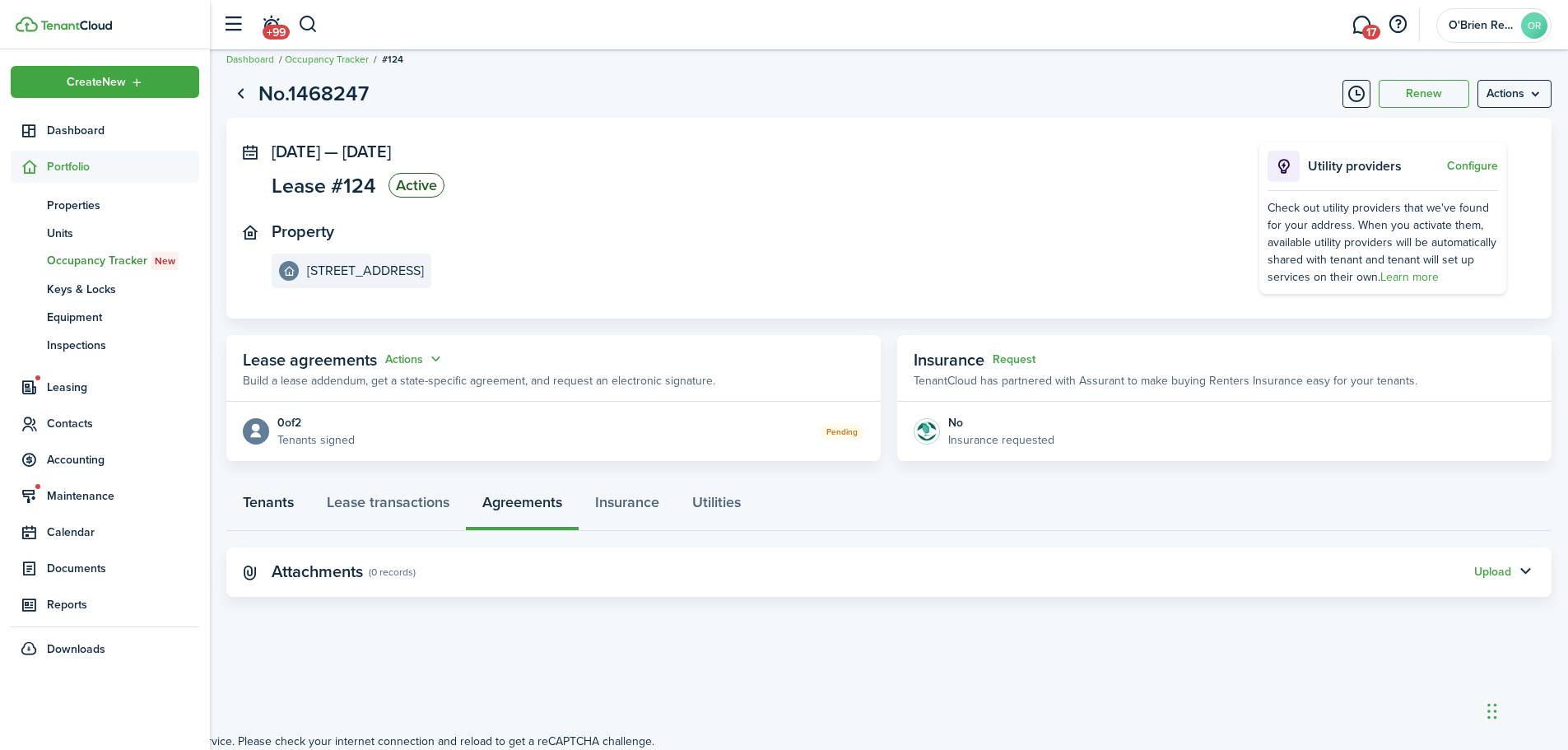
click at [266, 500] on link "Tenants" at bounding box center [268, 507] width 84 height 50
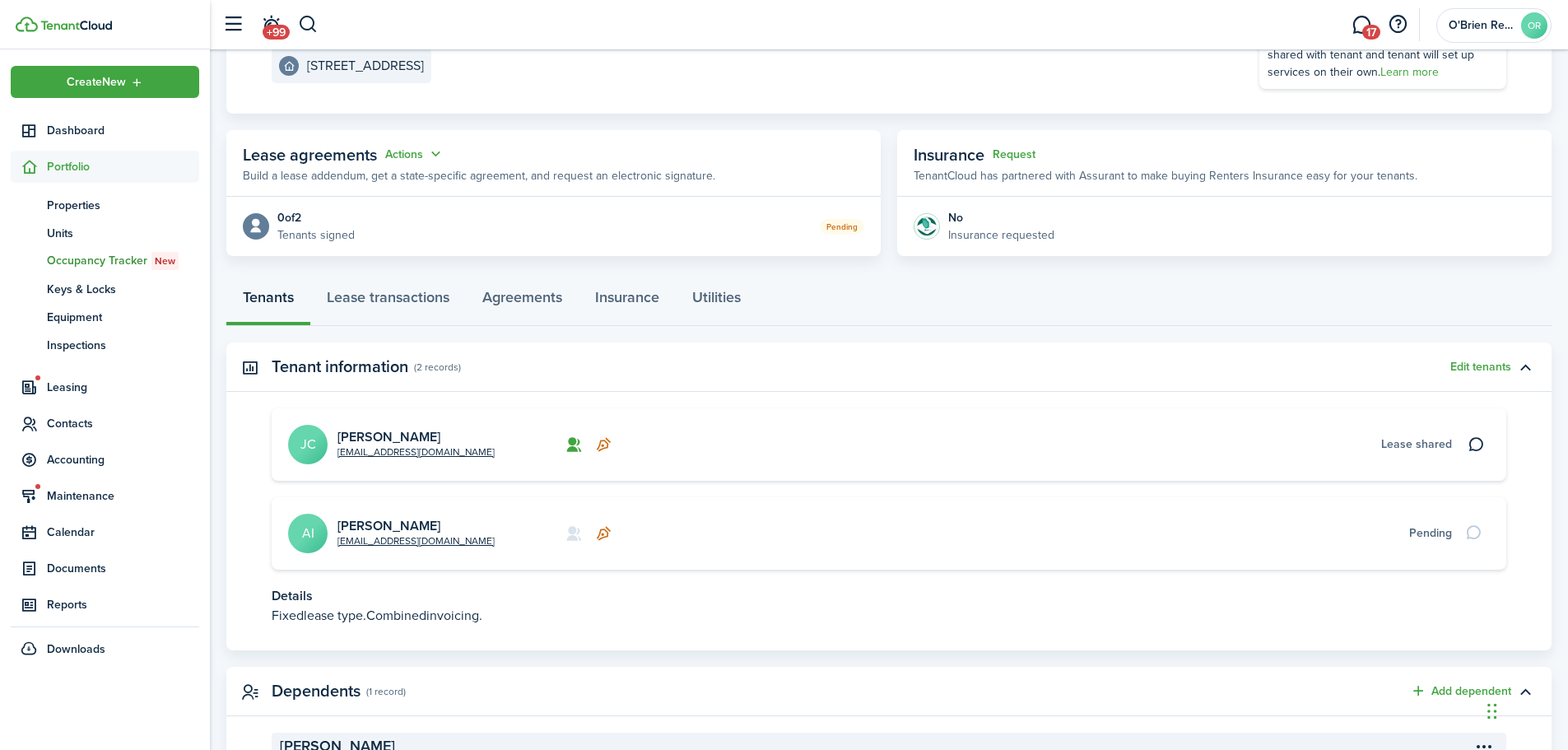
scroll to position [329, 0]
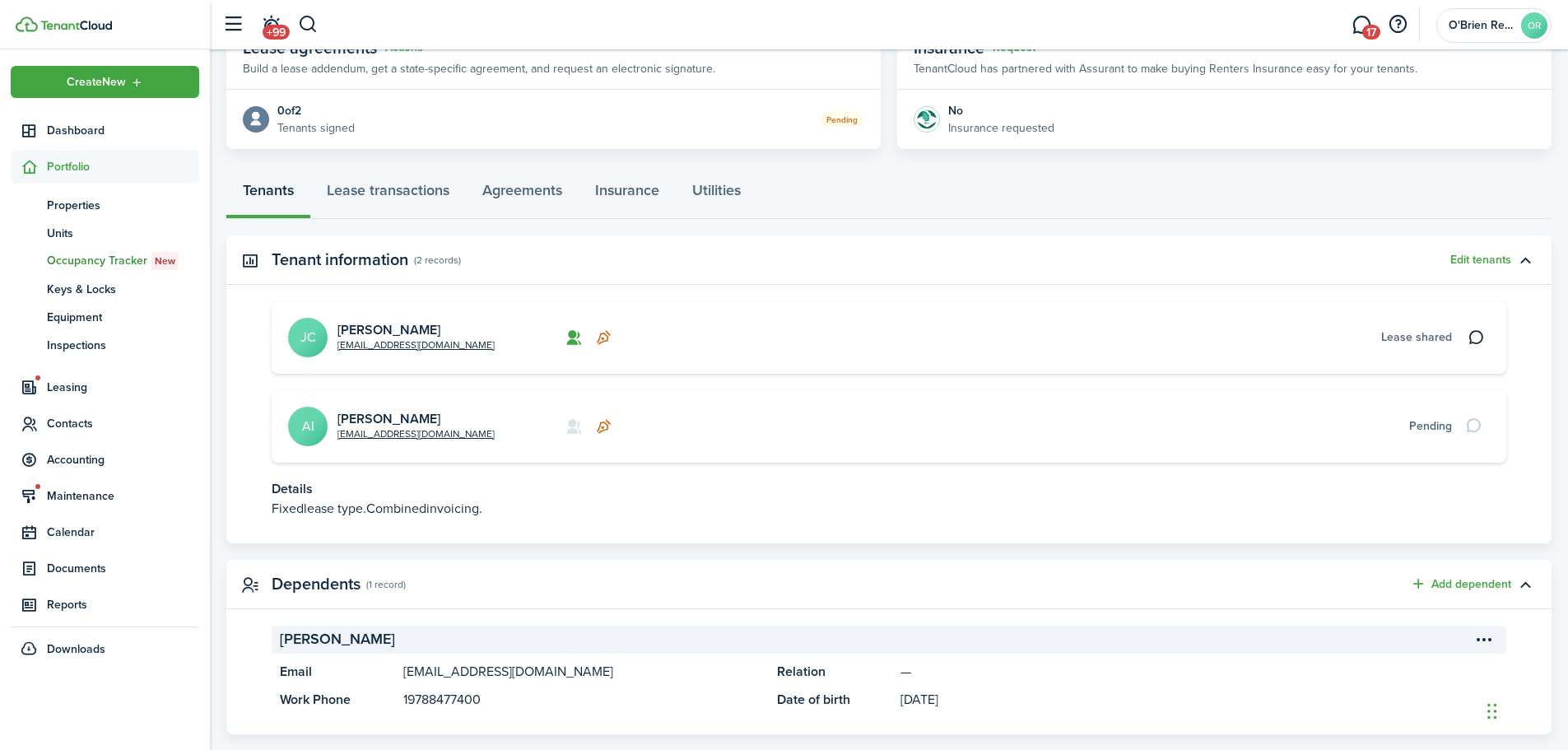
click at [310, 424] on avatar-text "AI" at bounding box center [308, 427] width 40 height 40
click at [351, 417] on link "[PERSON_NAME]" at bounding box center [389, 418] width 103 height 19
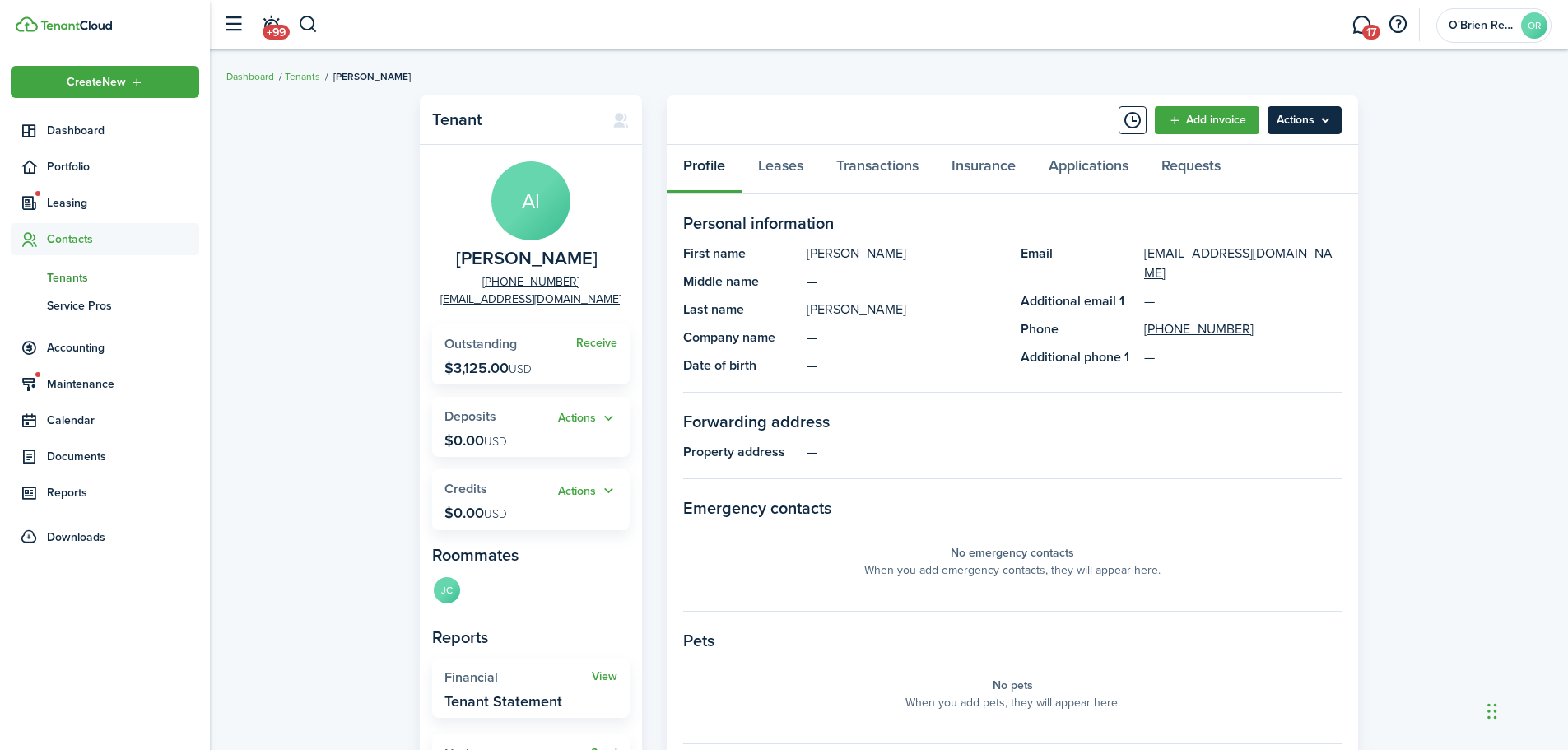
click at [1326, 122] on menu-btn "Actions" at bounding box center [1305, 121] width 74 height 28
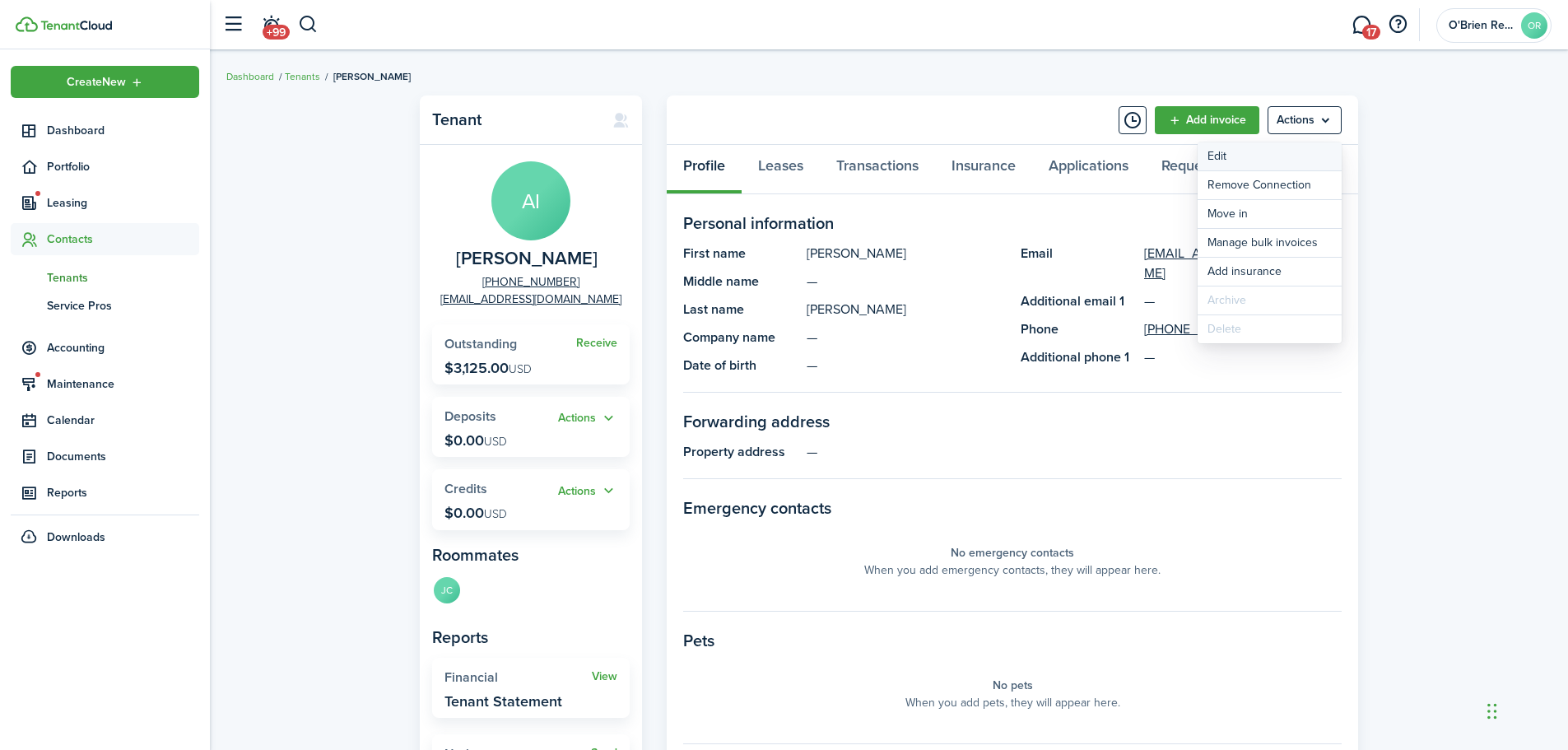
click at [1278, 156] on link "Edit" at bounding box center [1270, 157] width 145 height 28
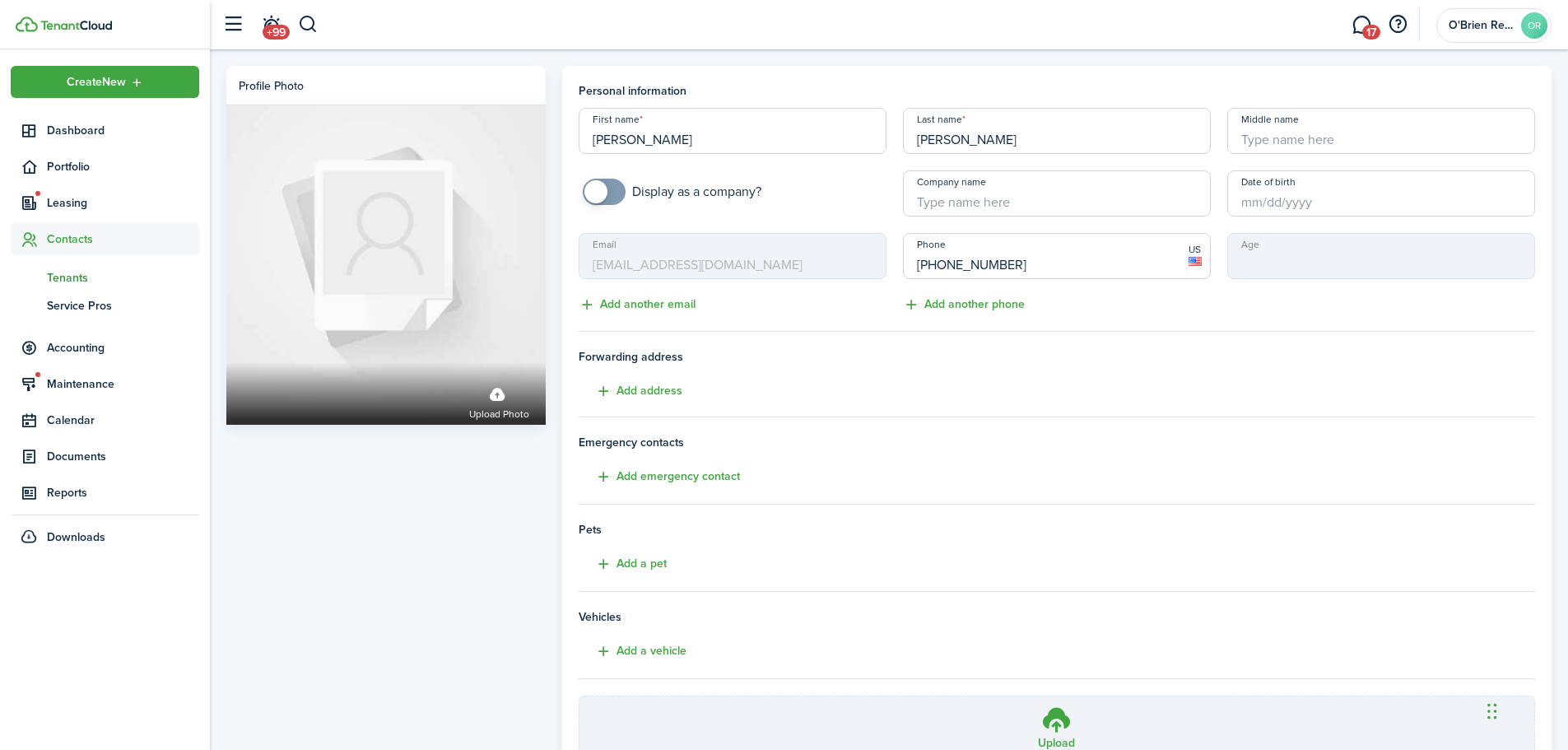
click at [1279, 195] on input "Date of birth" at bounding box center [1381, 193] width 308 height 46
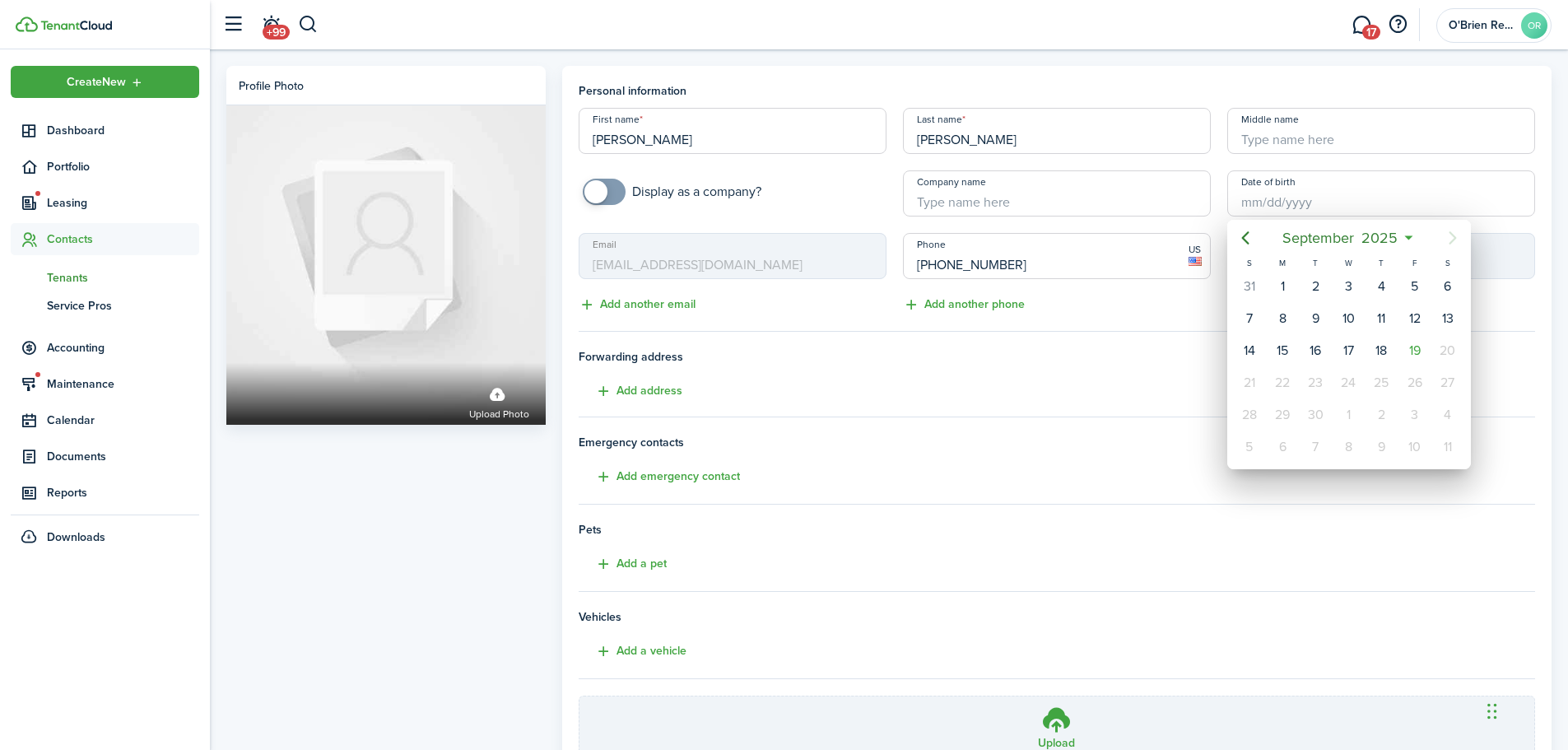
click at [1244, 197] on div at bounding box center [784, 375] width 1832 height 1014
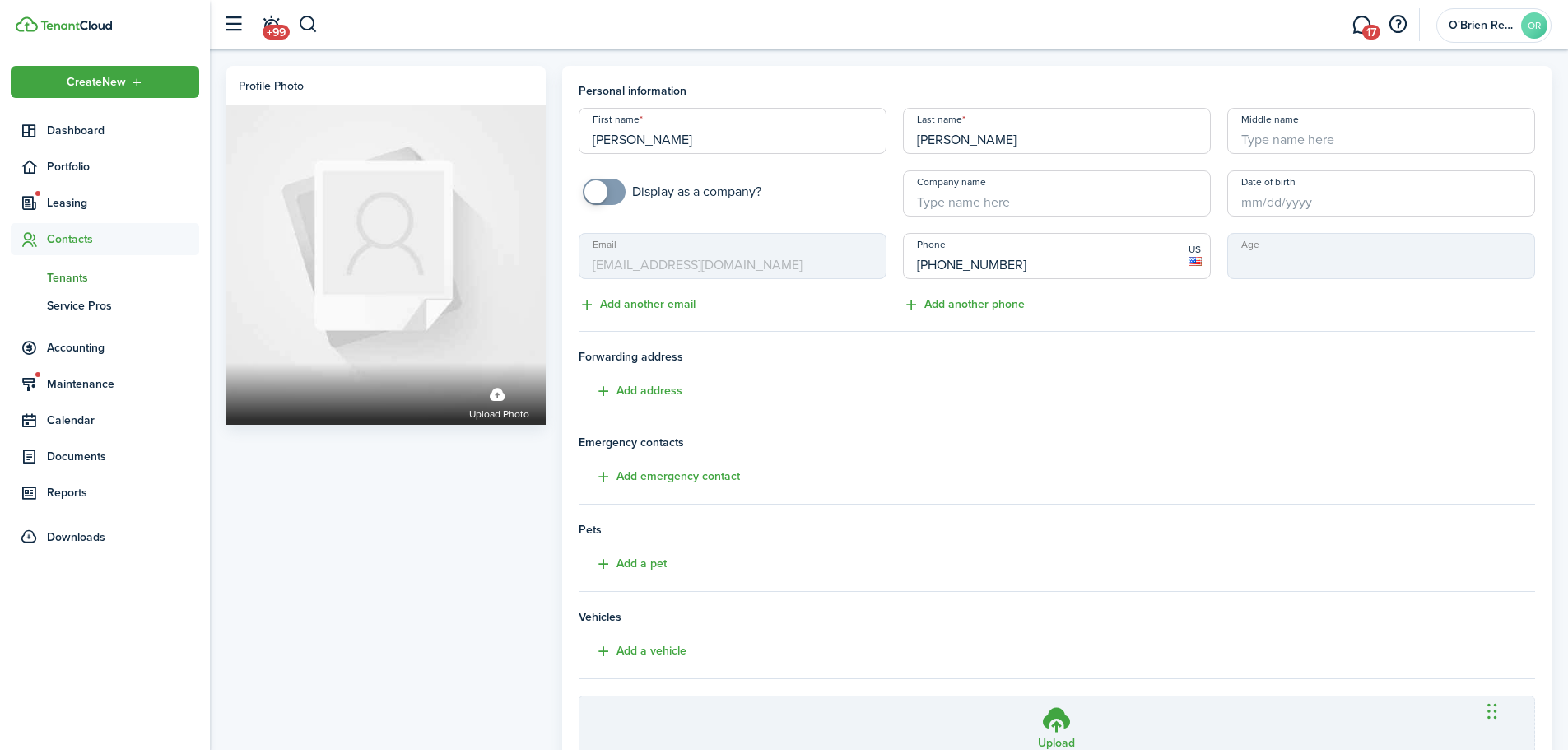
click at [1246, 201] on input "Date of birth" at bounding box center [1381, 193] width 308 height 46
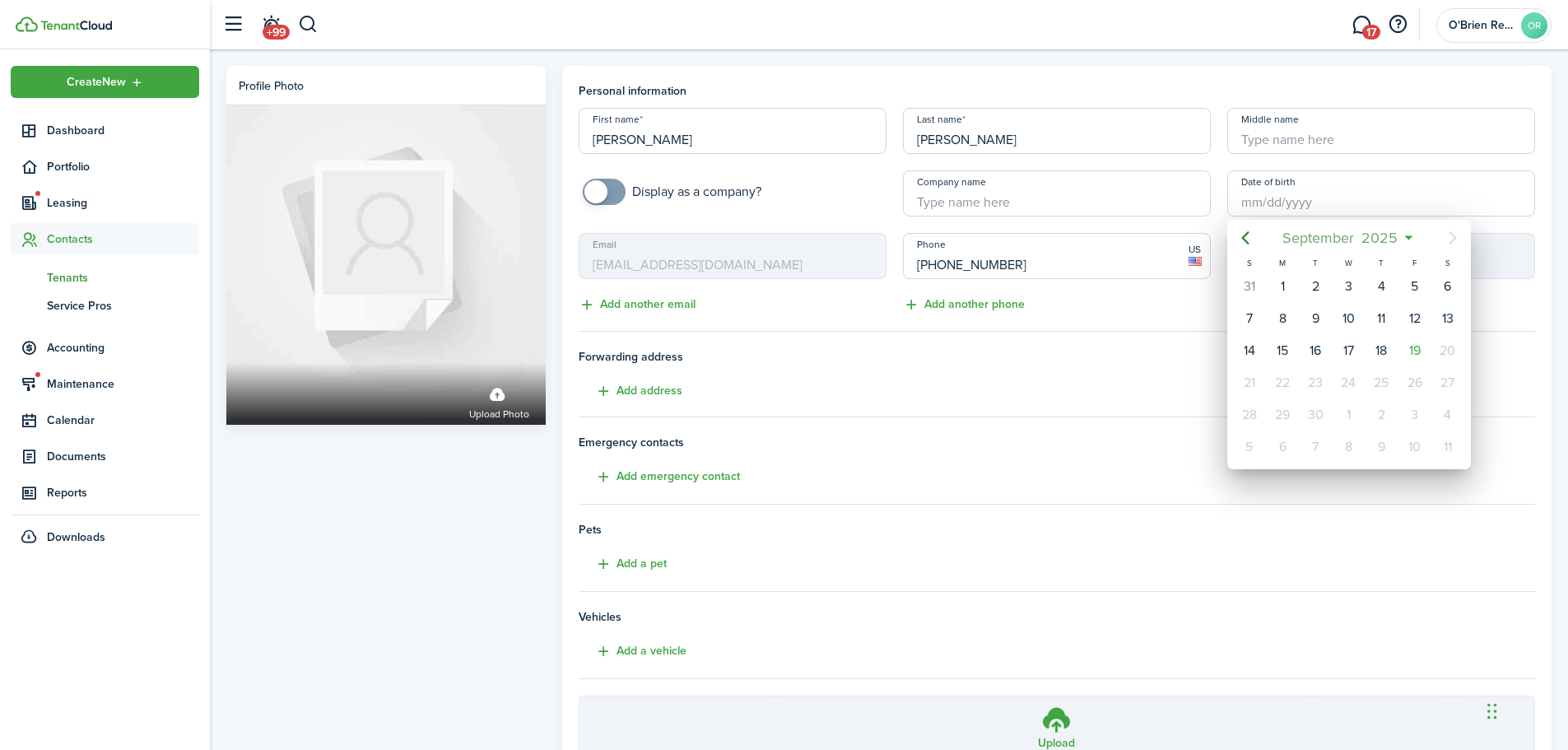
click at [1317, 235] on span "September" at bounding box center [1318, 238] width 79 height 30
click at [1358, 238] on span "2025" at bounding box center [1341, 238] width 44 height 30
click at [1377, 243] on span "[DATE] - [DATE]" at bounding box center [1341, 238] width 104 height 30
click at [1374, 240] on icon at bounding box center [1369, 237] width 17 height 17
click at [1358, 238] on span "September" at bounding box center [1318, 238] width 79 height 30
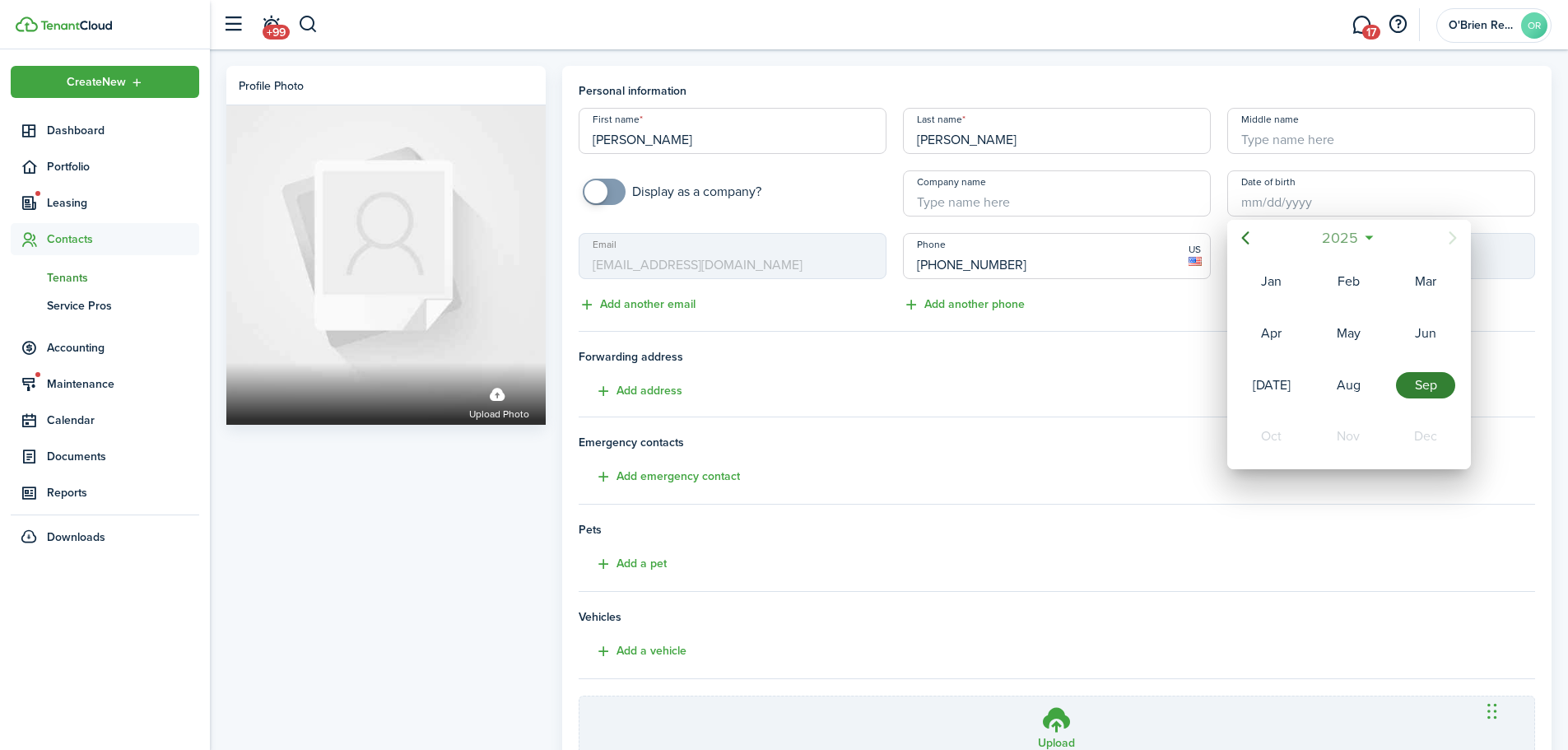
click at [1358, 238] on span "2025" at bounding box center [1341, 238] width 44 height 30
click at [1253, 240] on icon "Previous page" at bounding box center [1246, 238] width 20 height 20
click at [1251, 240] on icon "Previous page" at bounding box center [1246, 238] width 20 height 20
click at [1272, 330] on div "1985" at bounding box center [1271, 333] width 59 height 26
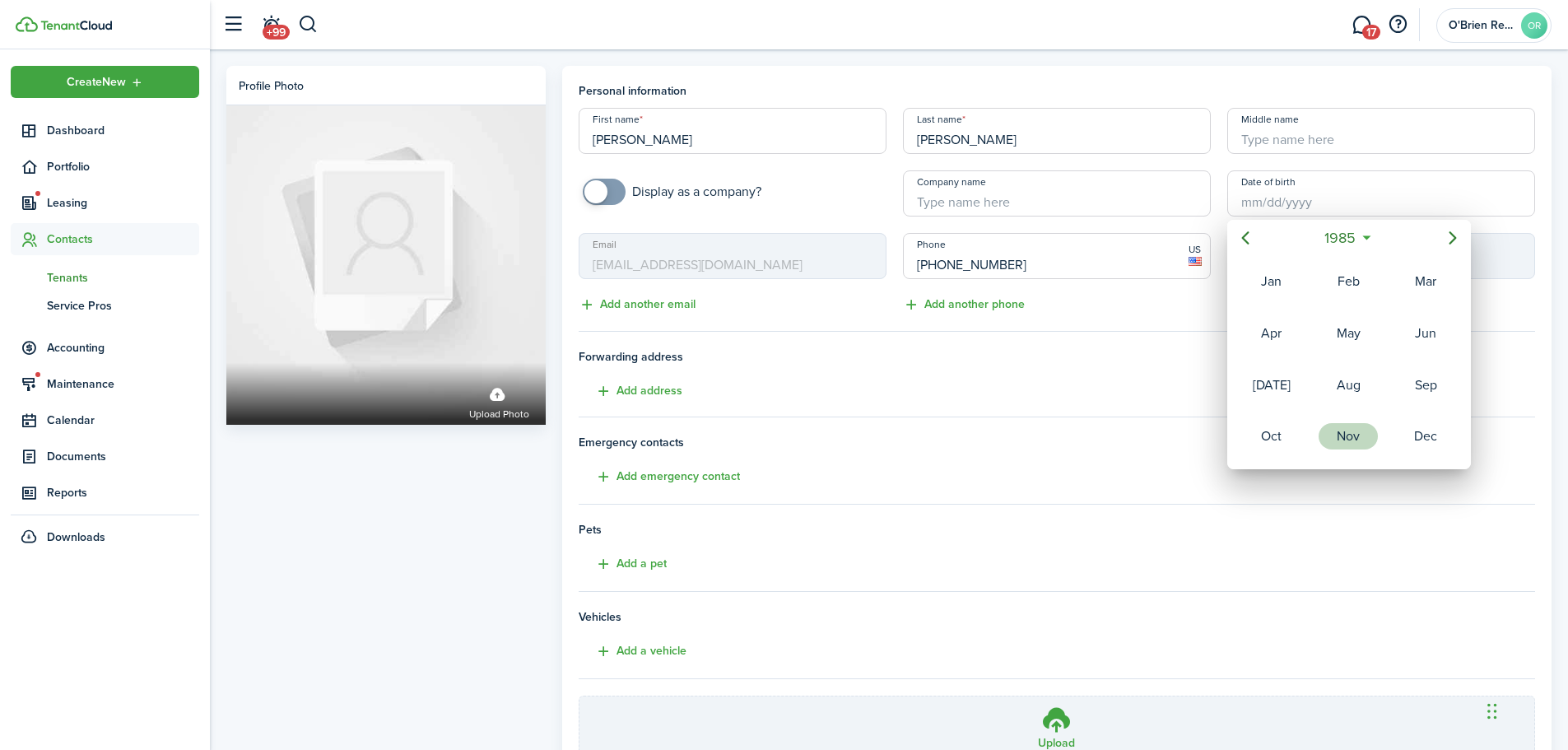
click at [1360, 436] on div "Nov" at bounding box center [1348, 437] width 59 height 26
click at [1376, 318] on div "7" at bounding box center [1381, 318] width 25 height 25
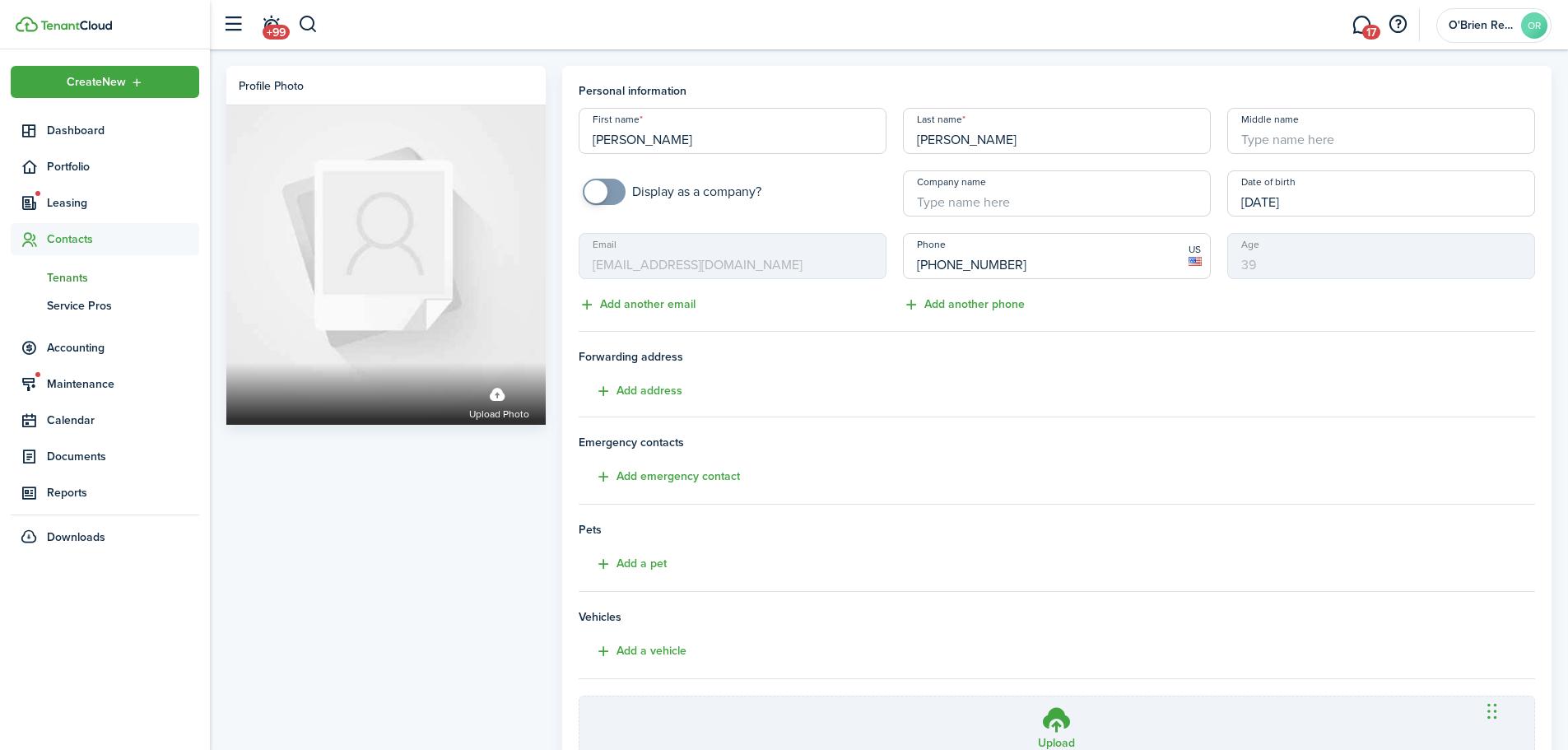
click at [1261, 141] on input "Middle name" at bounding box center [1381, 131] width 308 height 46
paste input "[PERSON_NAME]"
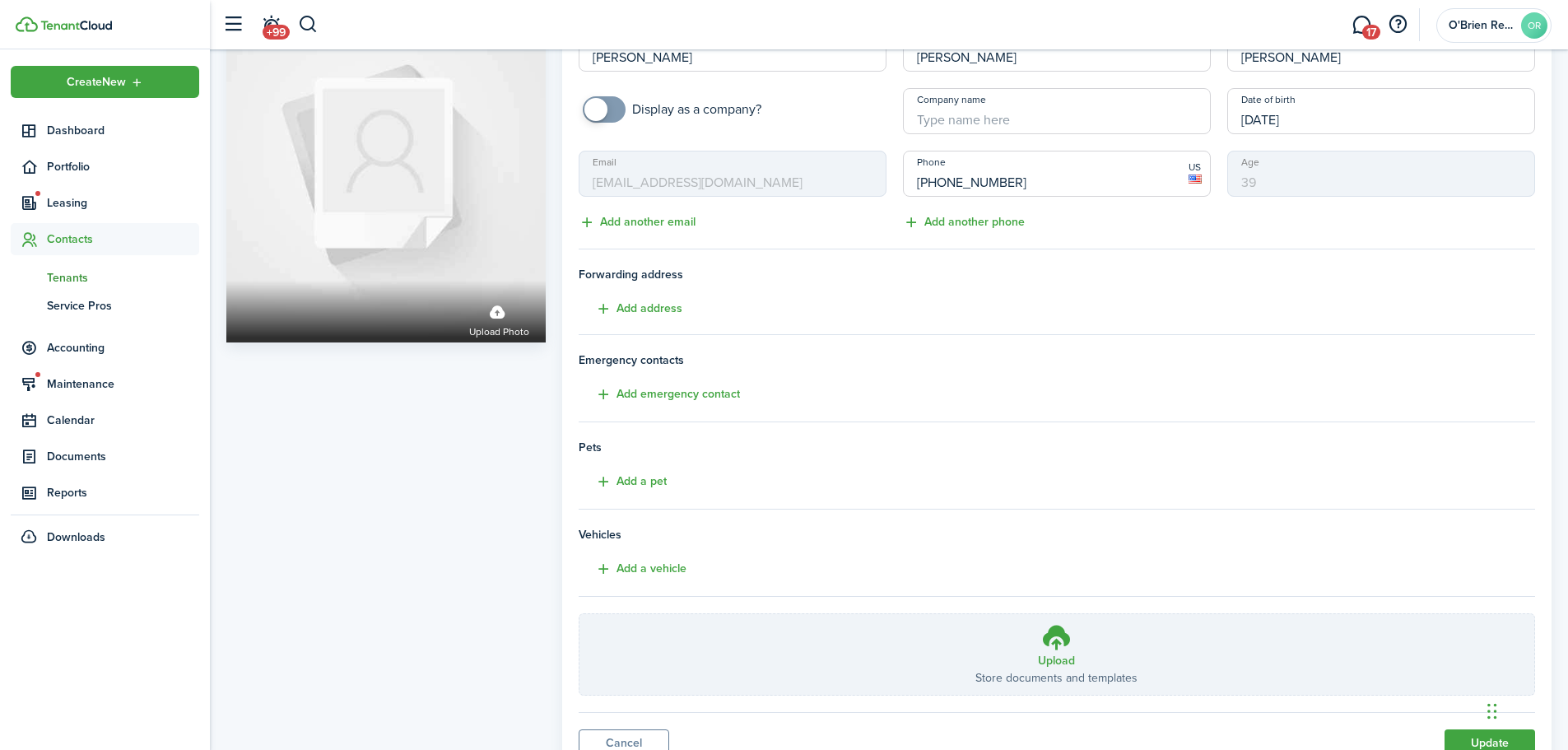
scroll to position [152, 0]
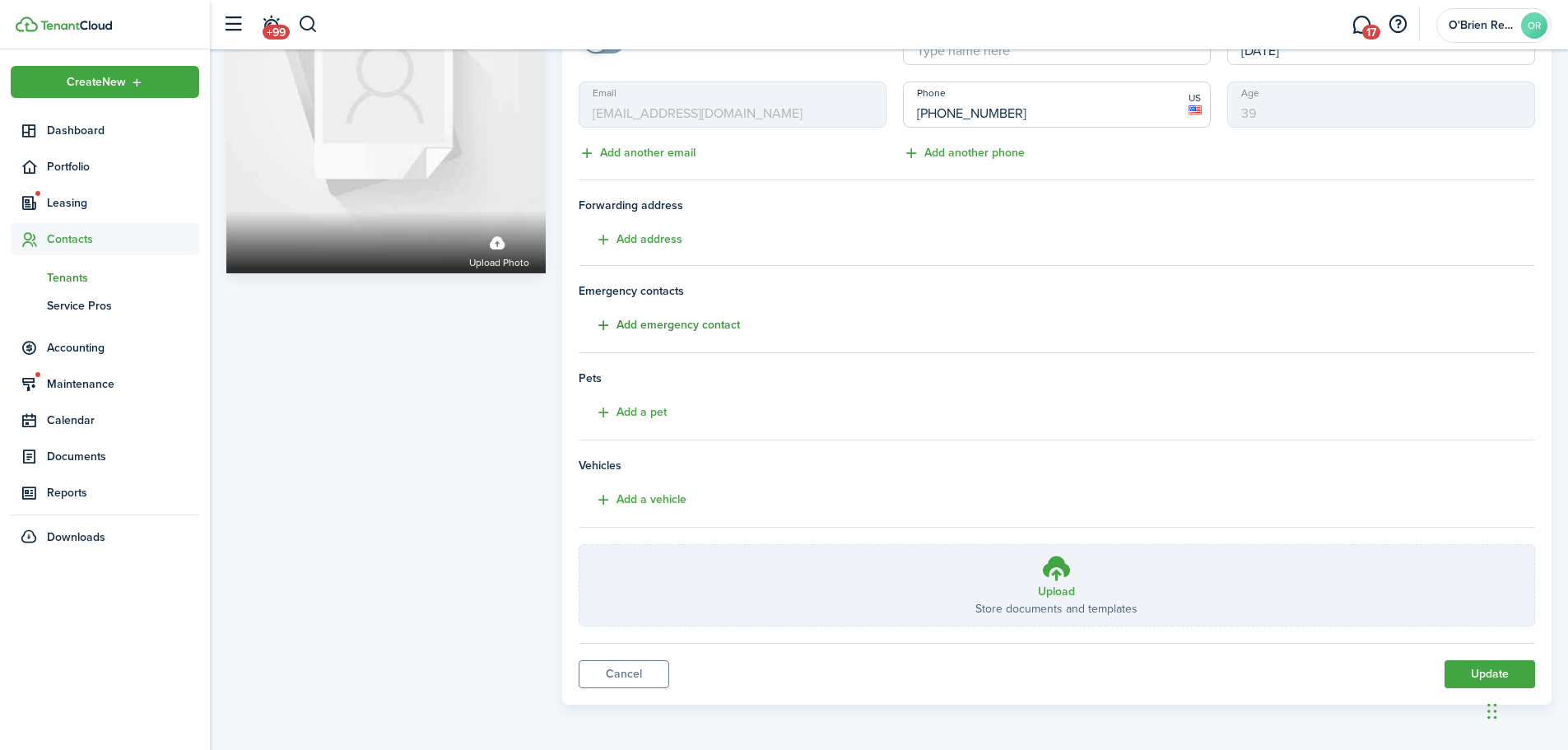
click at [693, 329] on button "Add emergency contact" at bounding box center [660, 325] width 161 height 19
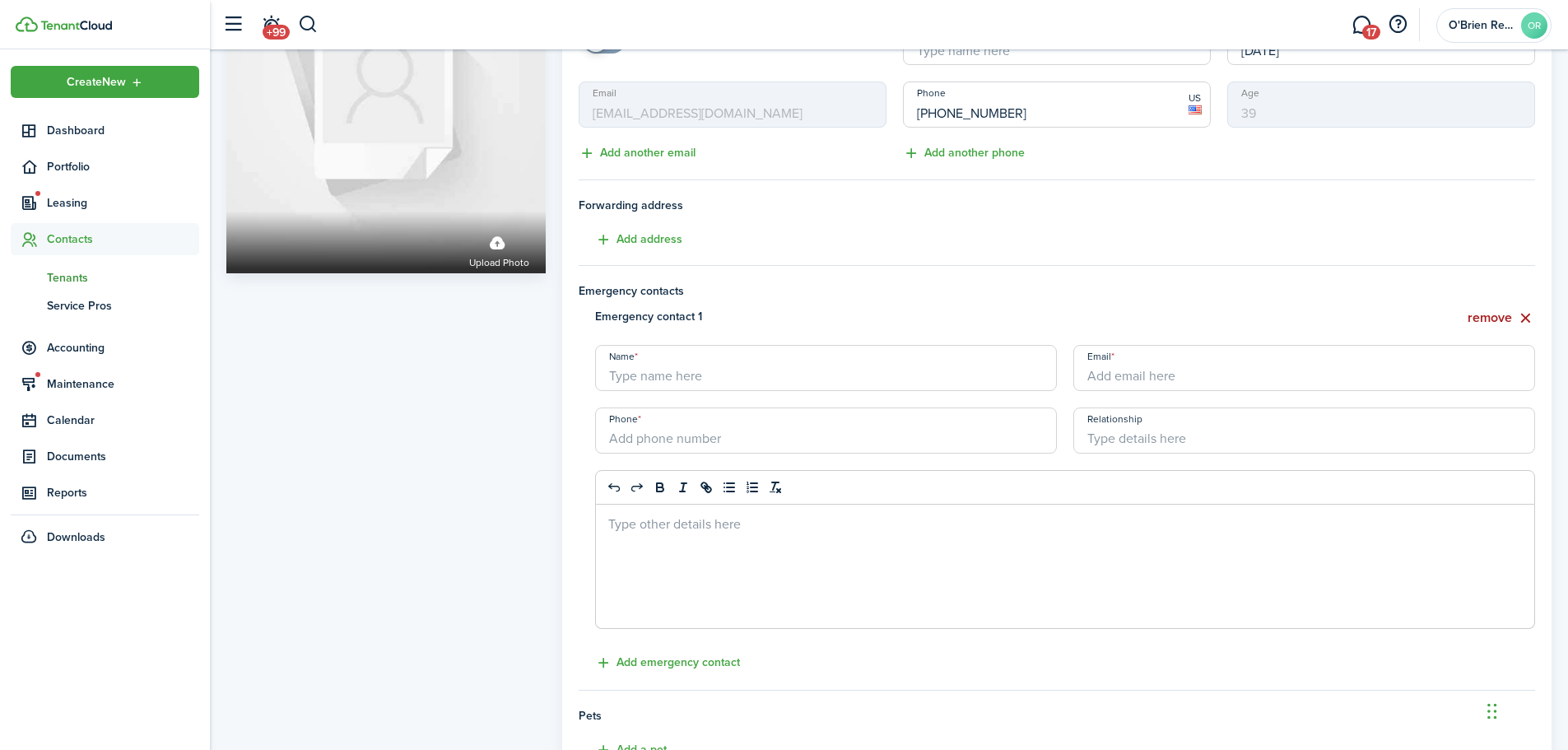
click at [1513, 314] on button "remove" at bounding box center [1502, 318] width 68 height 21
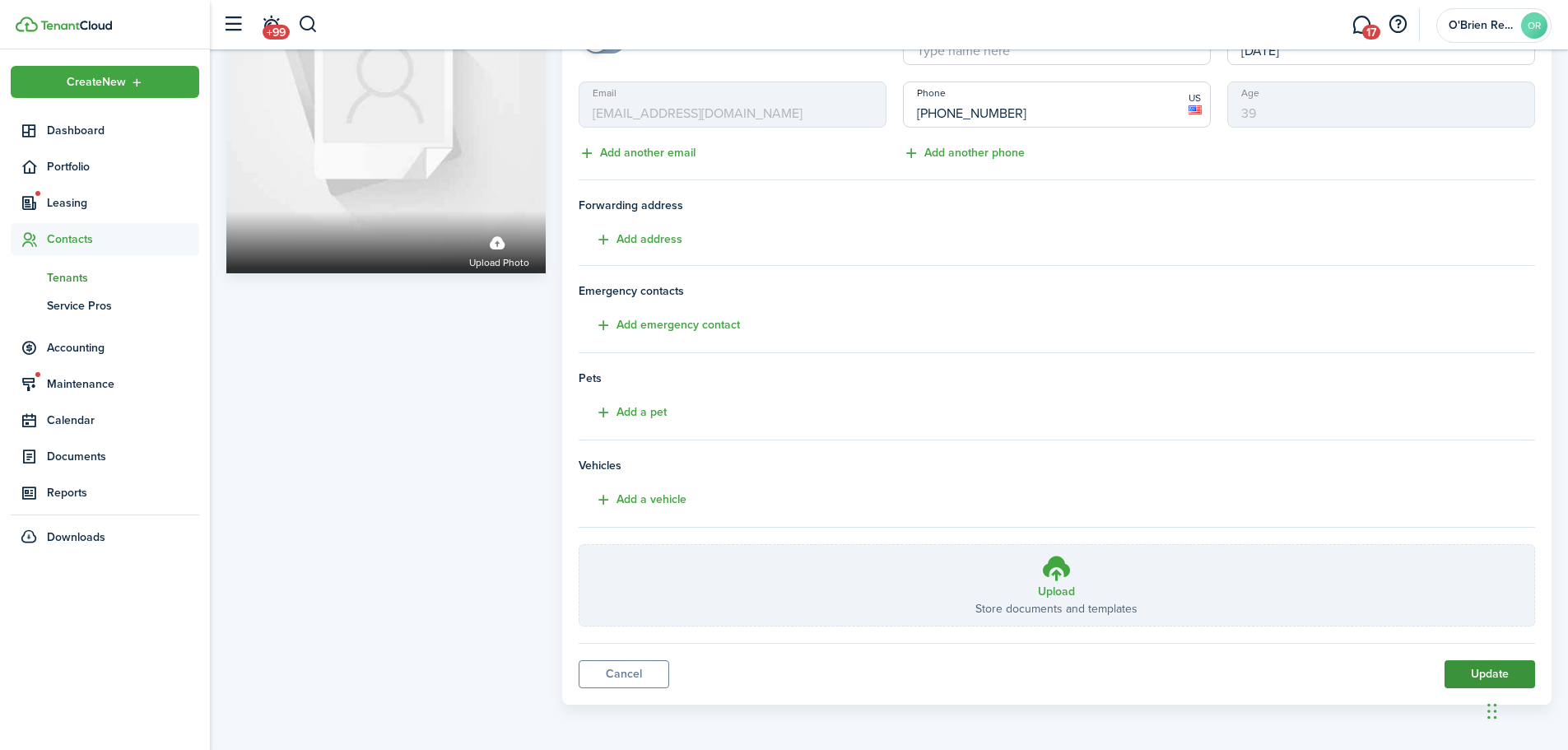
click at [1472, 671] on button "Update" at bounding box center [1489, 674] width 91 height 28
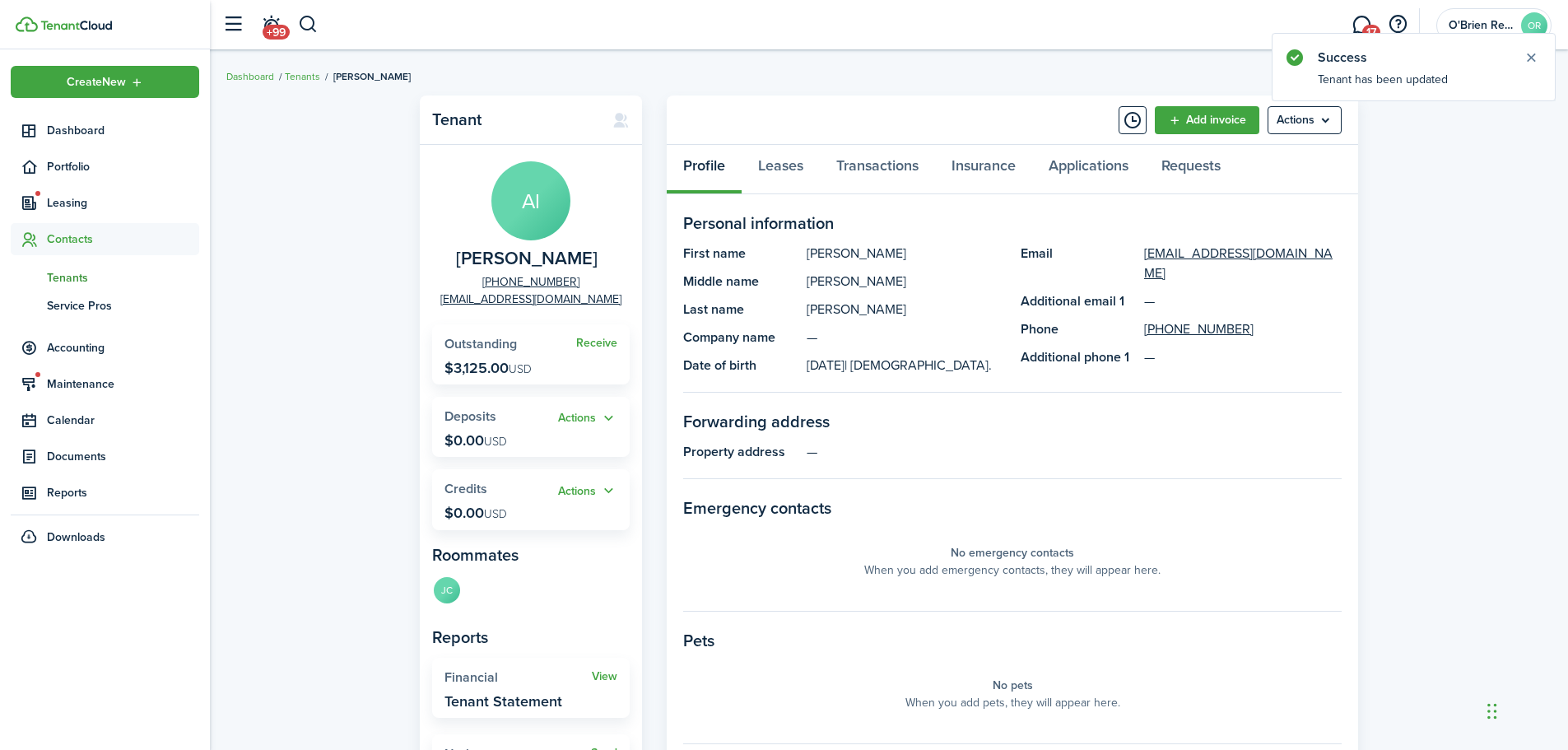
click at [998, 426] on panel-main-section-title "Forwarding address" at bounding box center [1012, 421] width 659 height 25
click at [87, 122] on span "Dashboard" at bounding box center [123, 130] width 153 height 17
